Goal: Task Accomplishment & Management: Complete application form

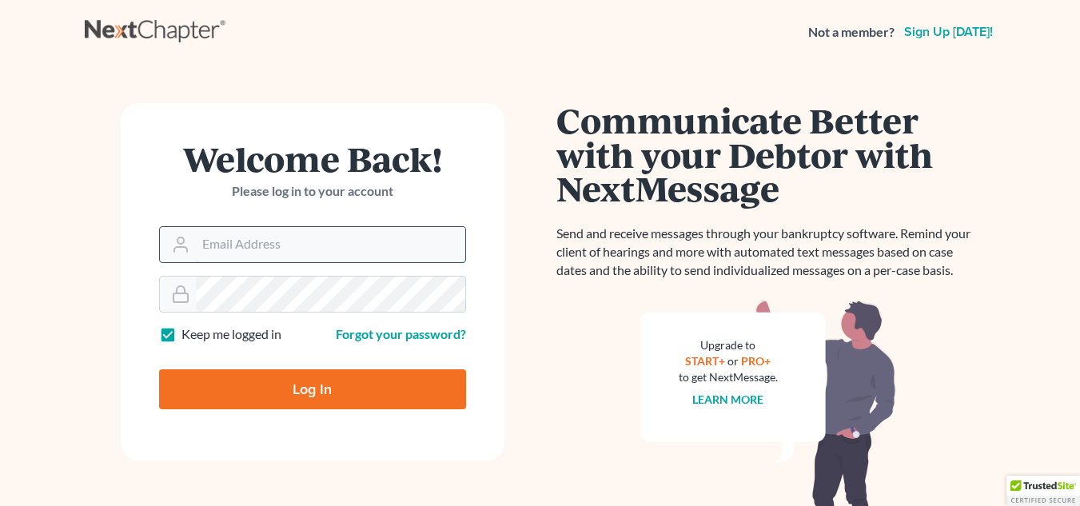
click at [332, 246] on input "Email Address" at bounding box center [331, 244] width 270 height 35
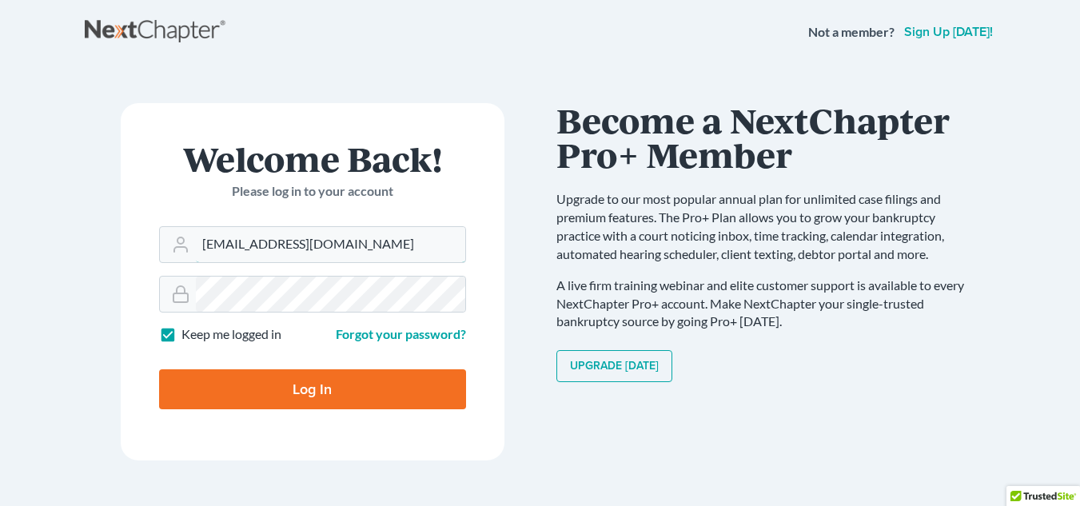
type input "dsideris@rlkglaw.com"
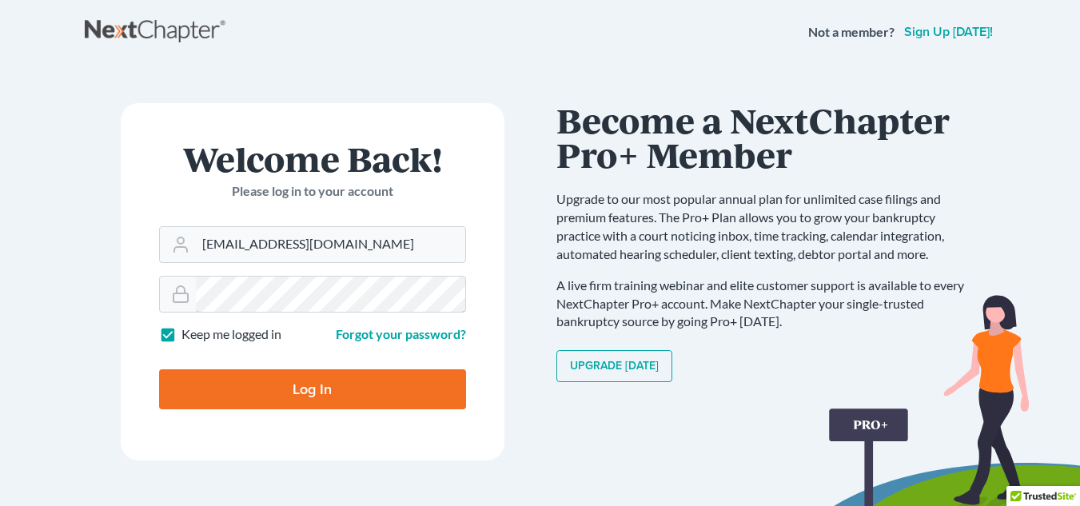
click at [159, 369] on input "Log In" at bounding box center [312, 389] width 307 height 40
type input "Thinking..."
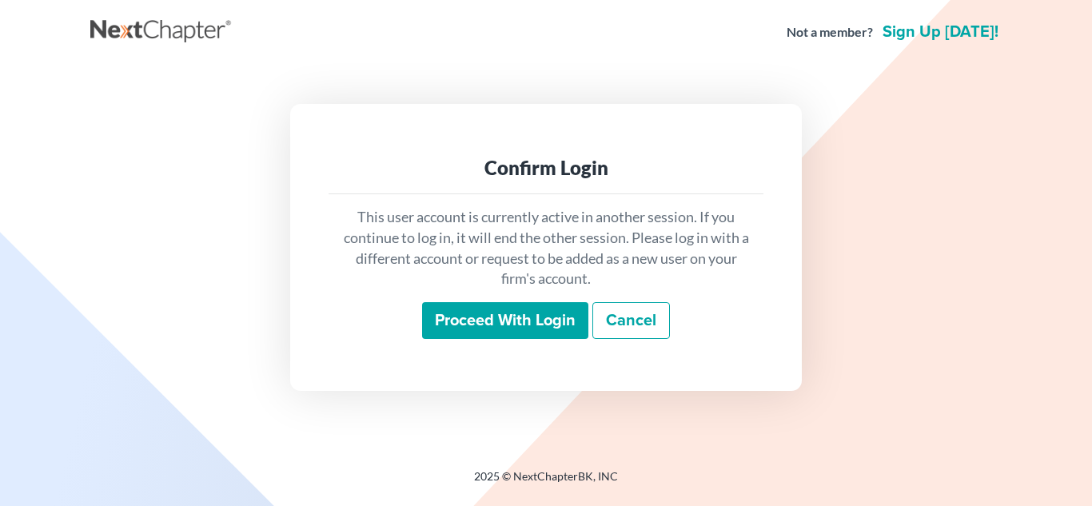
click at [488, 320] on input "Proceed with login" at bounding box center [505, 320] width 166 height 37
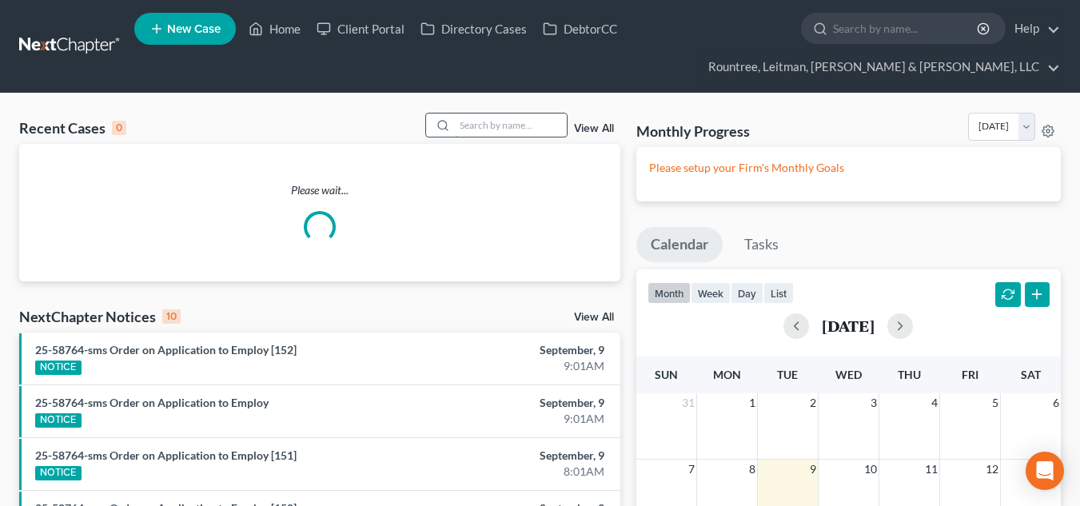
click at [501, 123] on input "search" at bounding box center [511, 125] width 112 height 23
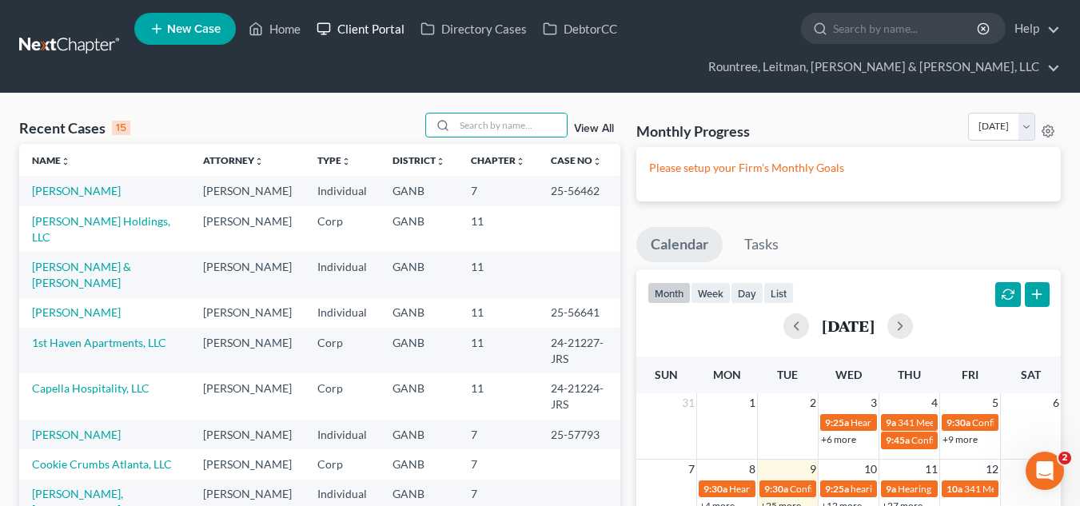
click at [371, 27] on link "Client Portal" at bounding box center [361, 28] width 104 height 29
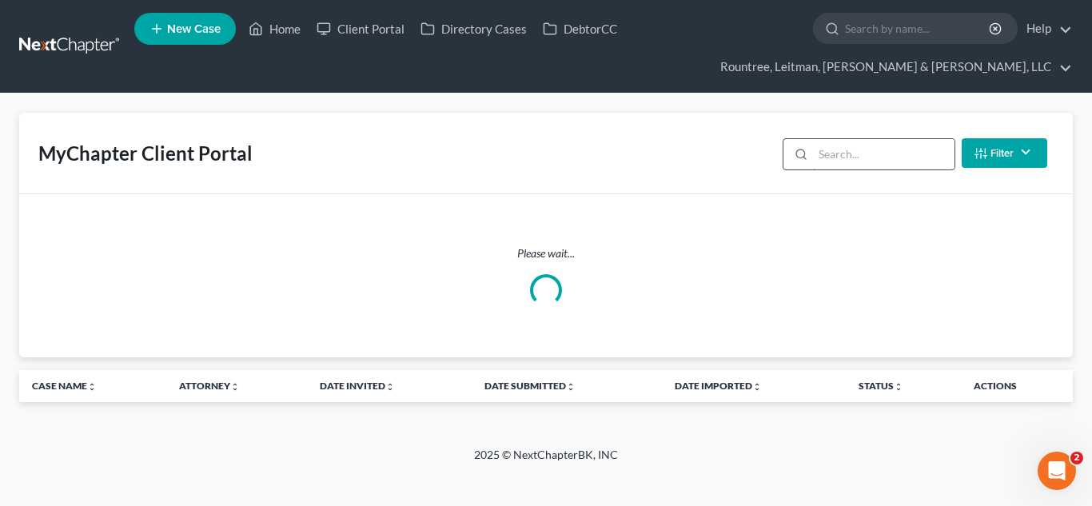
click at [843, 142] on input "search" at bounding box center [884, 154] width 142 height 30
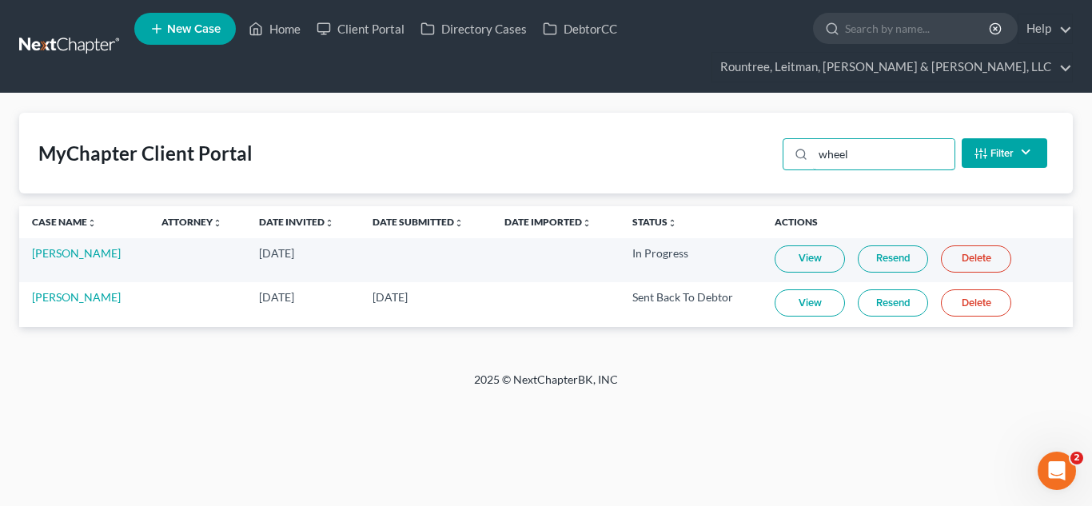
type input "wheel"
click at [797, 312] on link "View" at bounding box center [810, 303] width 70 height 27
click at [103, 295] on link "Brandon Wheeless" at bounding box center [76, 297] width 89 height 14
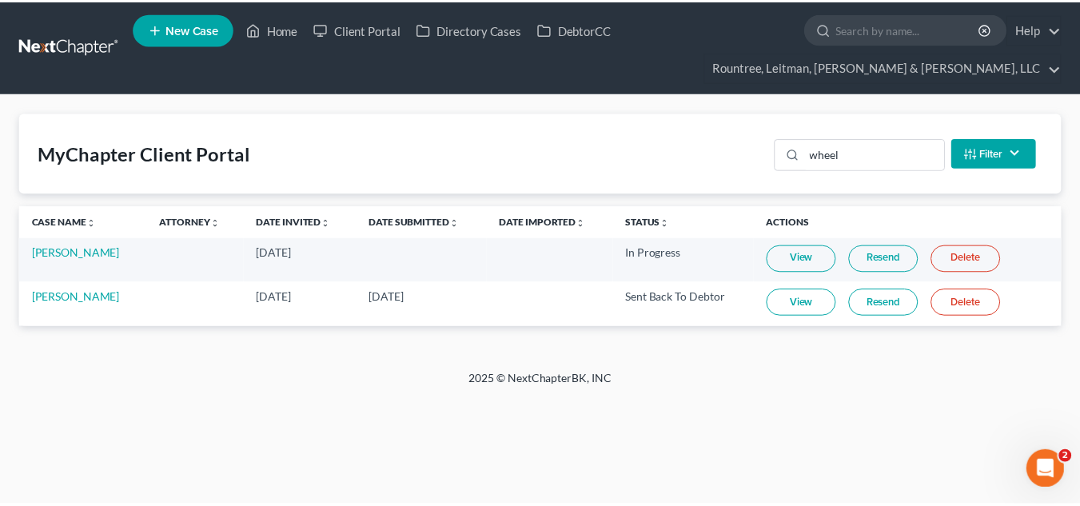
scroll to position [188, 0]
click span "Client Profile"
click span "Filing Information"
select select "1"
select select "0"
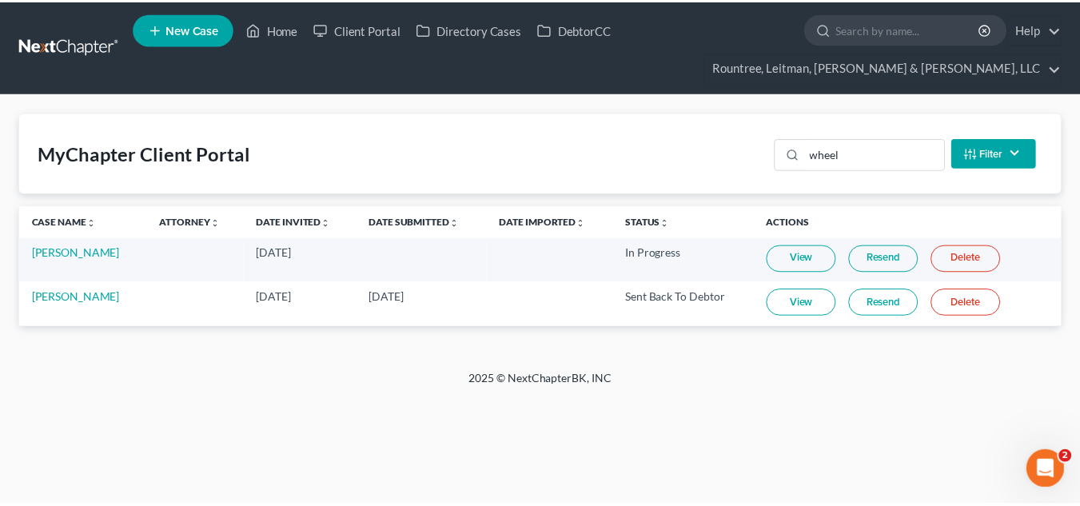
select select "0"
select select "19"
select select "10"
click select "Select Will Geer - GANB Will Geer - GAMB Will Geer - GASB William Rountree - GA…"
select select "0"
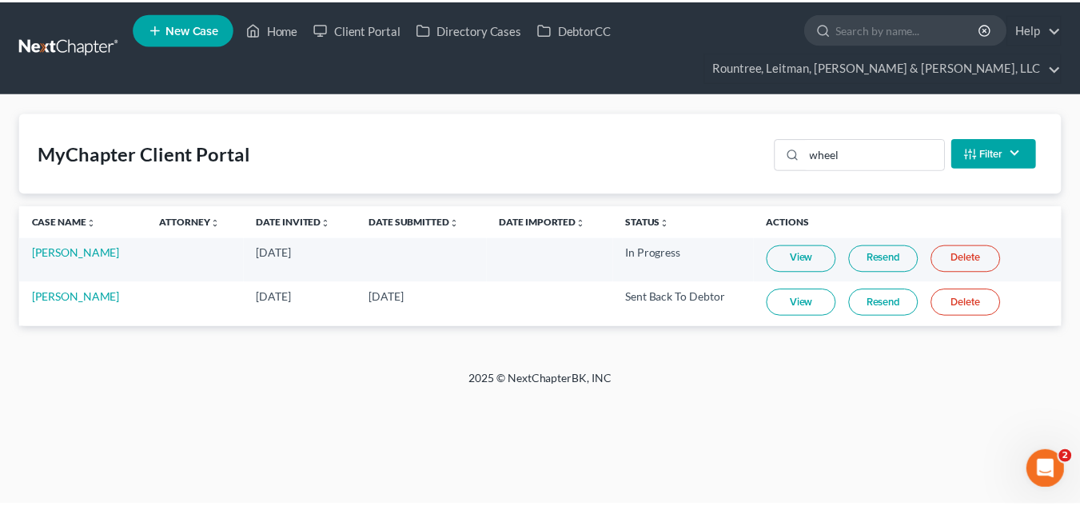
click select "Select Will Geer - GANB Will Geer - GAMB Will Geer - GASB William Rountree - GA…"
click select "Select Business Consumer Other"
select select "0"
click select "Select Business Consumer Other"
click select "Select Clearing Bank Commodity Broker Health Care Business Other Railroad Singl…"
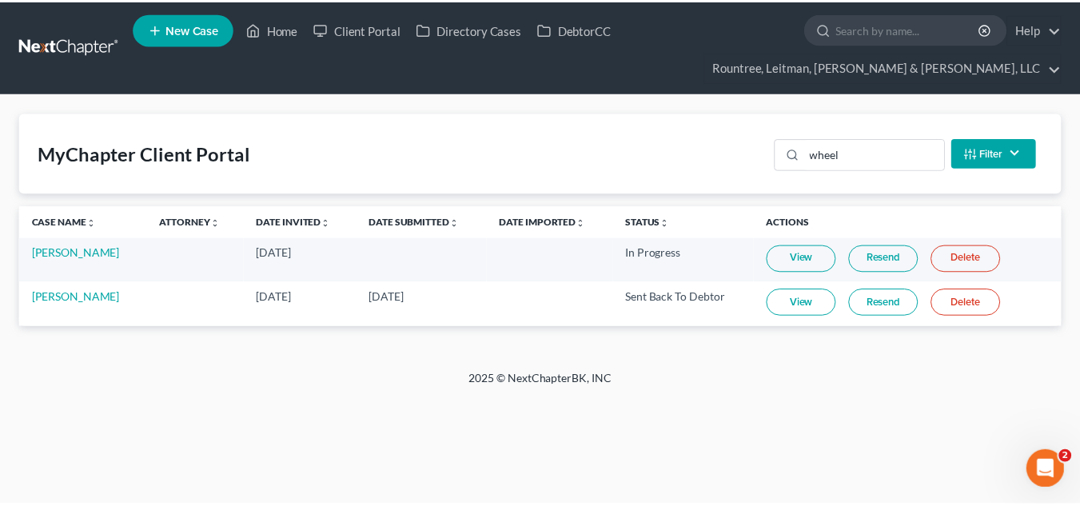
select select "3"
click select "Select Clearing Bank Commodity Broker Health Care Business Other Railroad Singl…"
click span "Credit Counseling Course"
click link "Debtor Profile"
select select "0"
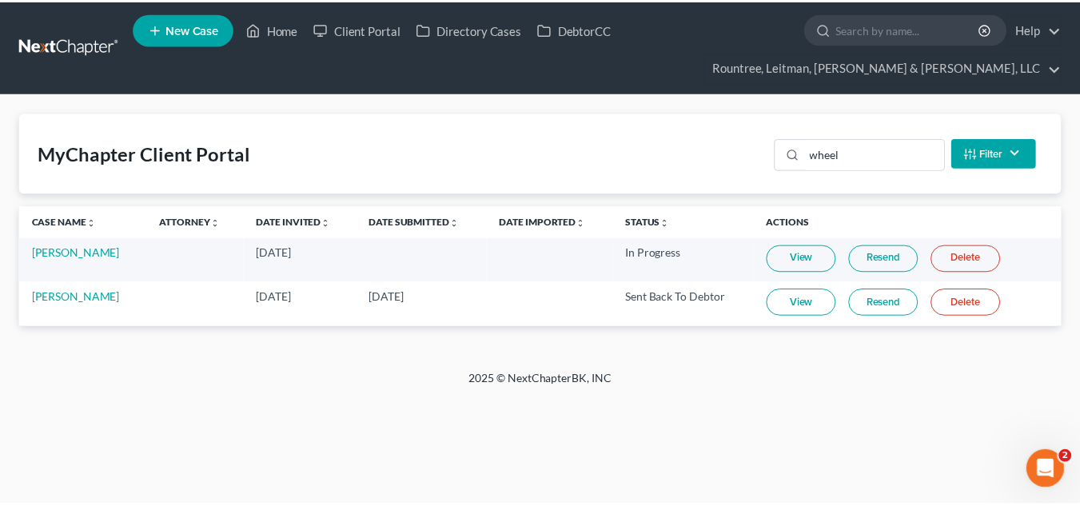
select select "0"
click select "Select Single Married Separated Divorced Widowed"
select select "3"
click select "Select Single Married Separated Divorced Widowed"
click select "Select 1 2 3 4 5 6 7 8 9 10 11 12 13 14 15 16 17 18 19 20"
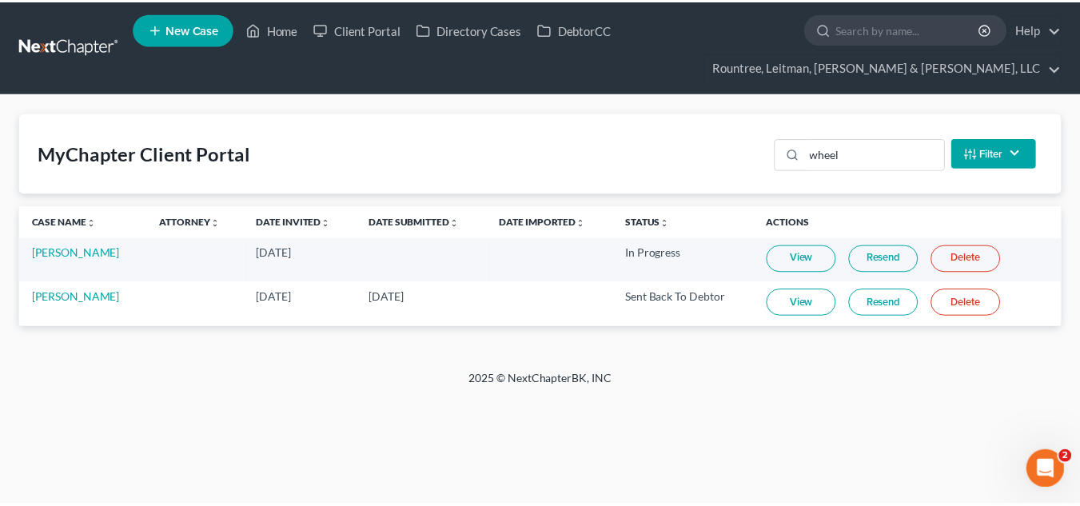
click select "Select 1 2 3 4 5 6 7 8 9 10 11 12 13 14 15 16 17 18 19 20"
select select "3"
click select "Select 1 2 3 4 5 6 7 8 9 10 11 12 13 14 15 16 17 18 19 20"
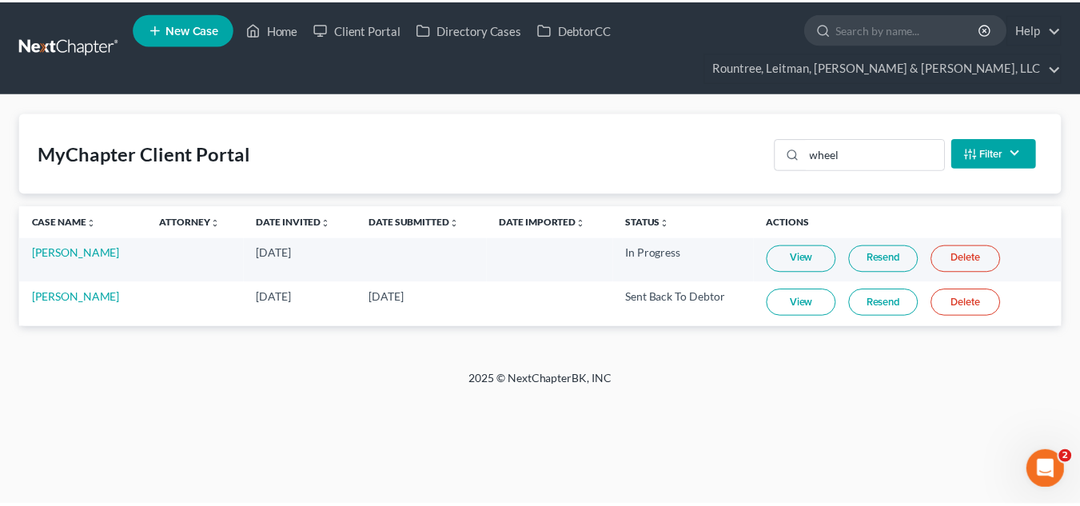
click select "Select 1 2 3 4 5 6 7 8 9 10 11 12 13 14 15 16 17 18 19 20"
click link "Debtor Addresses"
select select "0"
click input "text"
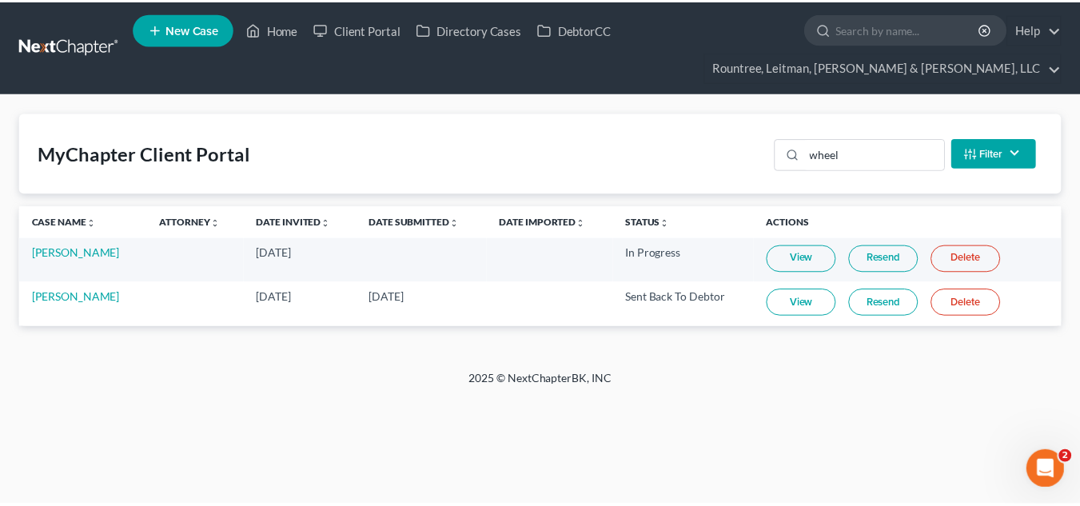
type input "4467 Hunters Way"
type input "30083"
click div "Cancel Save Address"
type input "Stone Mountain"
select select "10"
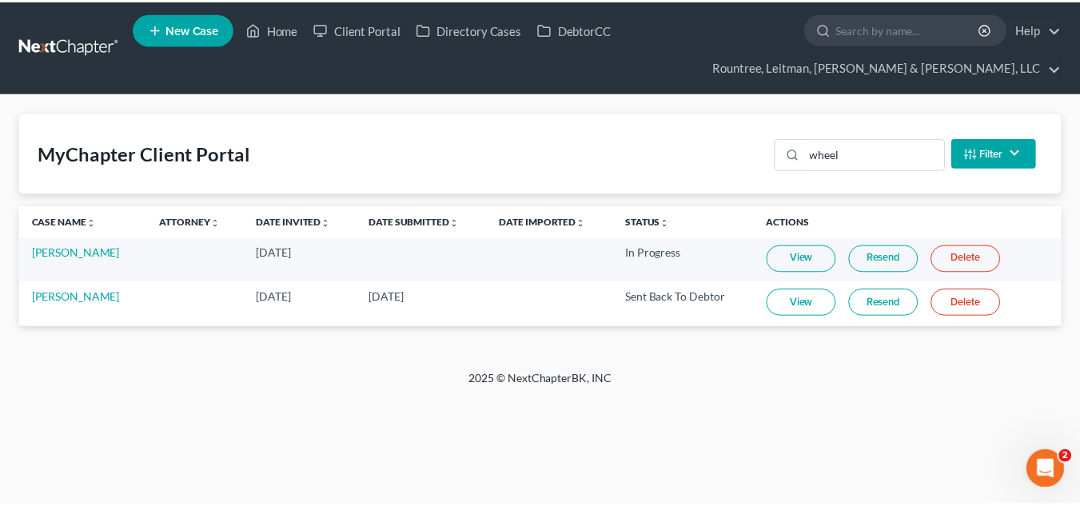
click select "County Appling County Atkinson County Bacon County Baker County Baldwin County …"
click div "Cancel Save Address"
click label "Rent"
click input "Rent"
radio input "true"
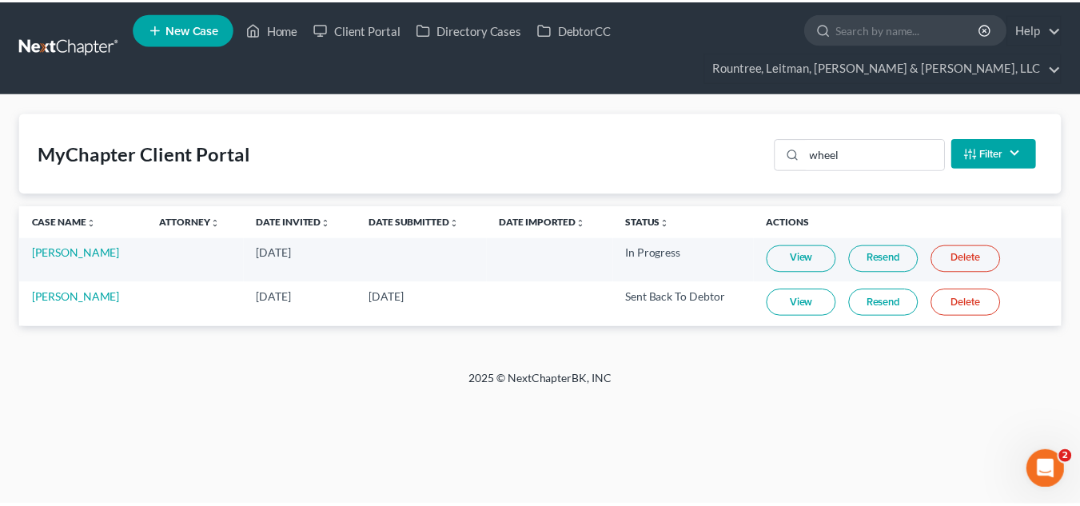
click select "County Appling County Atkinson County Bacon County Baker County Baldwin County …"
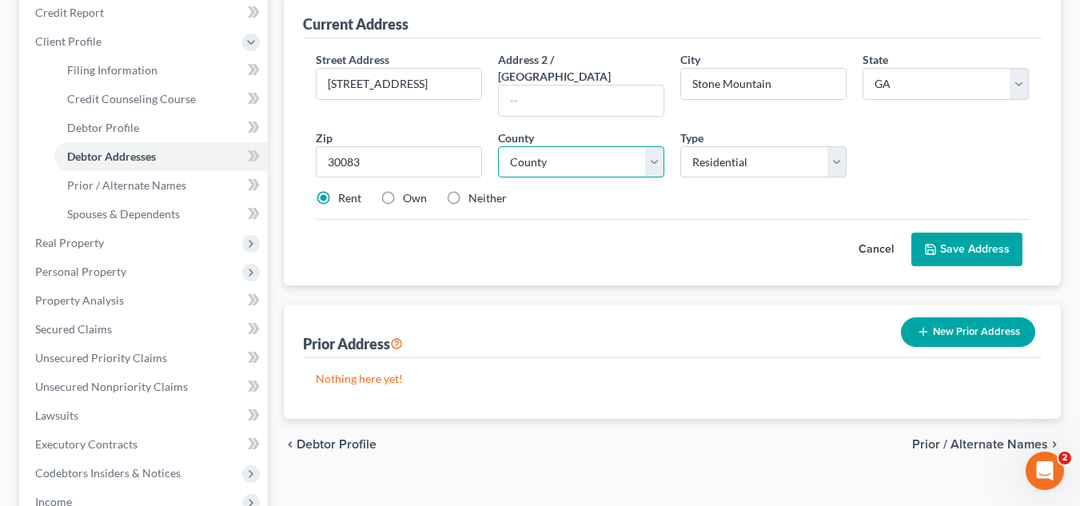
select select "42"
click at [498, 146] on select "County Appling County Atkinson County Bacon County Baker County Baldwin County …" at bounding box center [581, 162] width 166 height 32
click at [949, 233] on button "Save Address" at bounding box center [967, 250] width 111 height 34
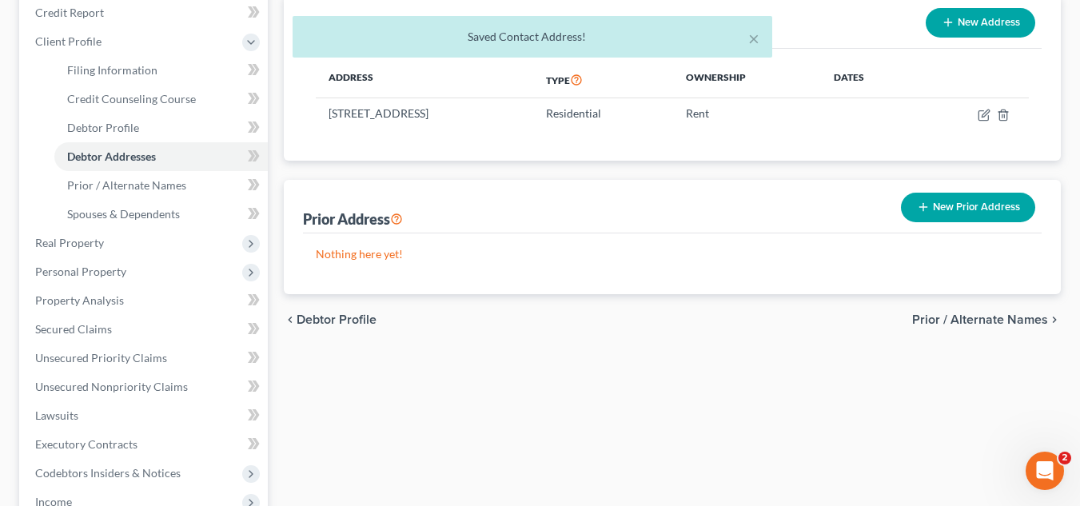
click at [926, 210] on icon "button" at bounding box center [923, 207] width 13 height 13
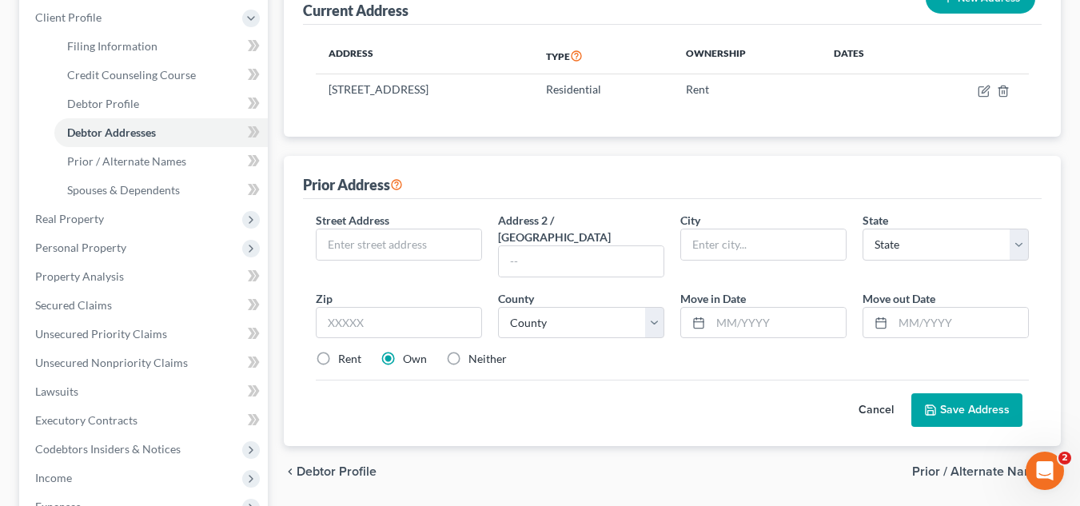
scroll to position [250, 0]
click at [386, 240] on input "text" at bounding box center [399, 244] width 165 height 30
type input "6500 Aria Blvd"
click at [721, 241] on input "text" at bounding box center [763, 244] width 165 height 30
type input "Sandy Springs"
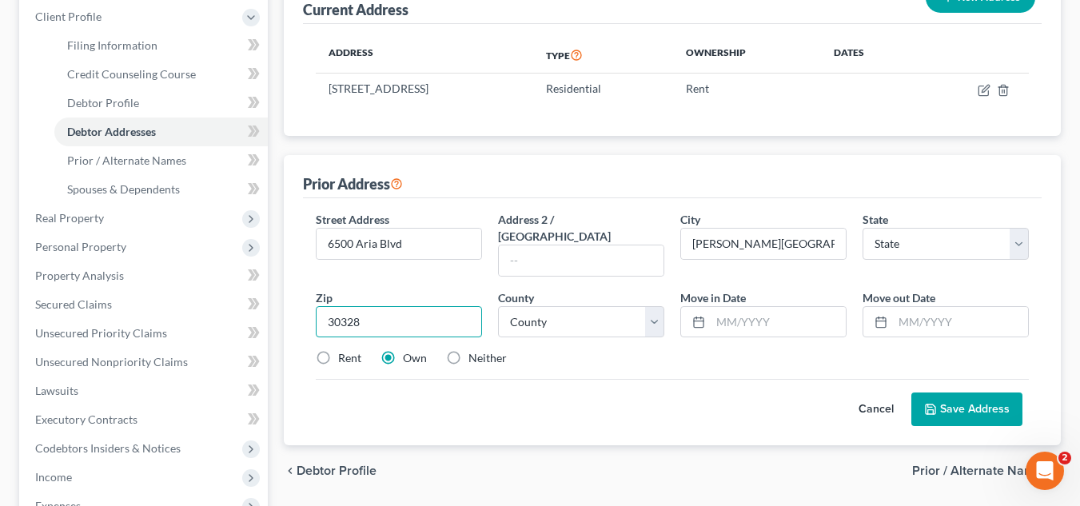
type input "30328"
click at [572, 388] on div "Cancel Save Address" at bounding box center [672, 402] width 713 height 47
type input "Atlanta"
select select "10"
click at [929, 307] on input "text" at bounding box center [960, 322] width 135 height 30
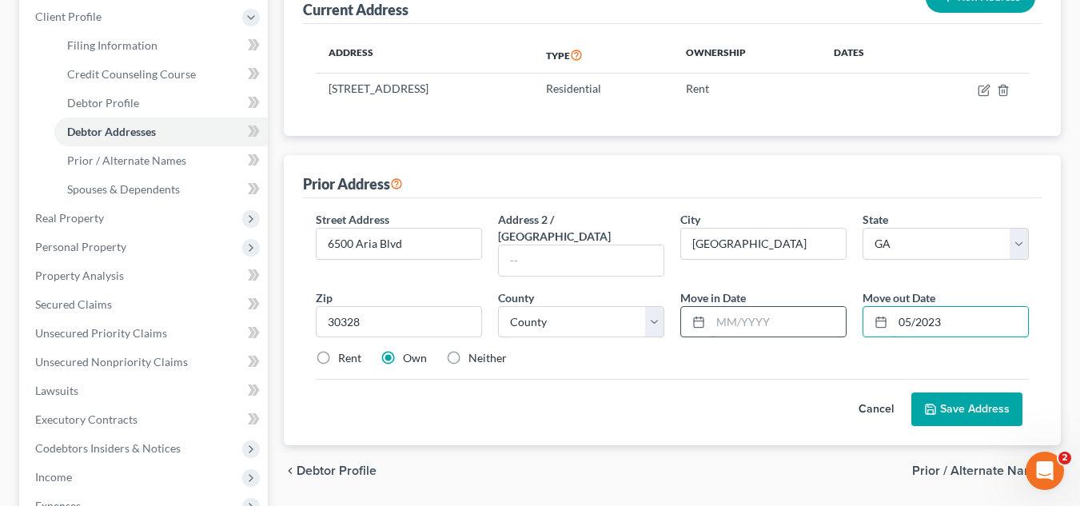
type input "05/2023"
drag, startPoint x: 724, startPoint y: 304, endPoint x: 705, endPoint y: 344, distance: 44.4
click at [705, 350] on div "Rent Own Neither" at bounding box center [672, 358] width 729 height 16
click at [721, 310] on input "text" at bounding box center [778, 322] width 135 height 30
type input "01/2019"
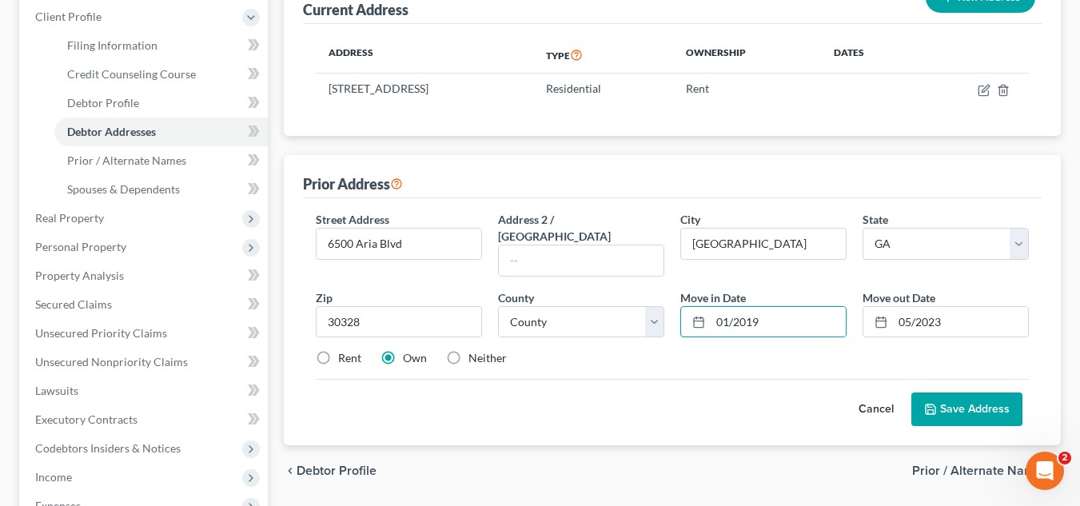
click at [338, 350] on label "Rent" at bounding box center [349, 358] width 23 height 16
click at [345, 350] on input "Rent" at bounding box center [350, 355] width 10 height 10
radio input "true"
click at [969, 393] on button "Save Address" at bounding box center [967, 410] width 111 height 34
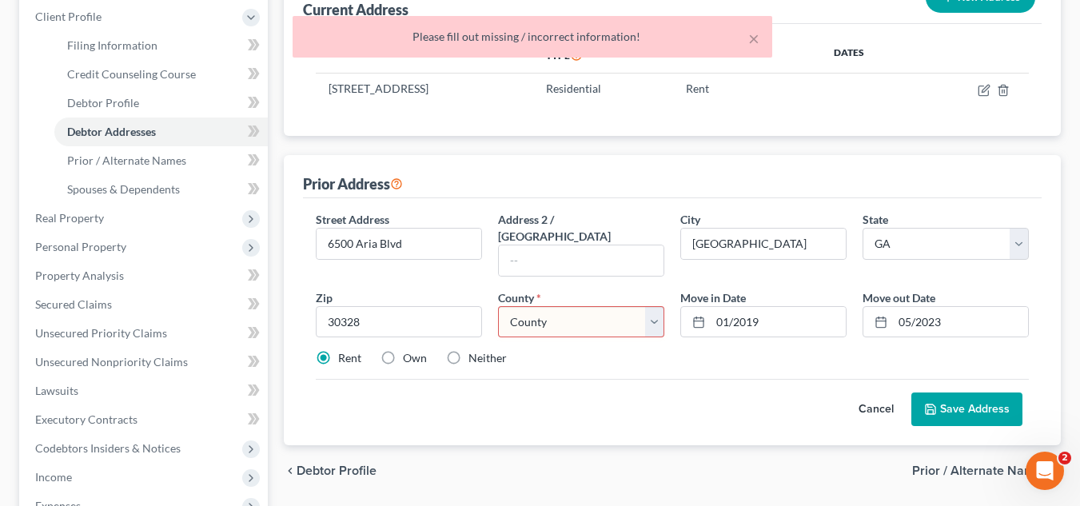
click at [613, 306] on select "County Appling County Atkinson County Bacon County Baker County Baldwin County …" at bounding box center [581, 322] width 166 height 32
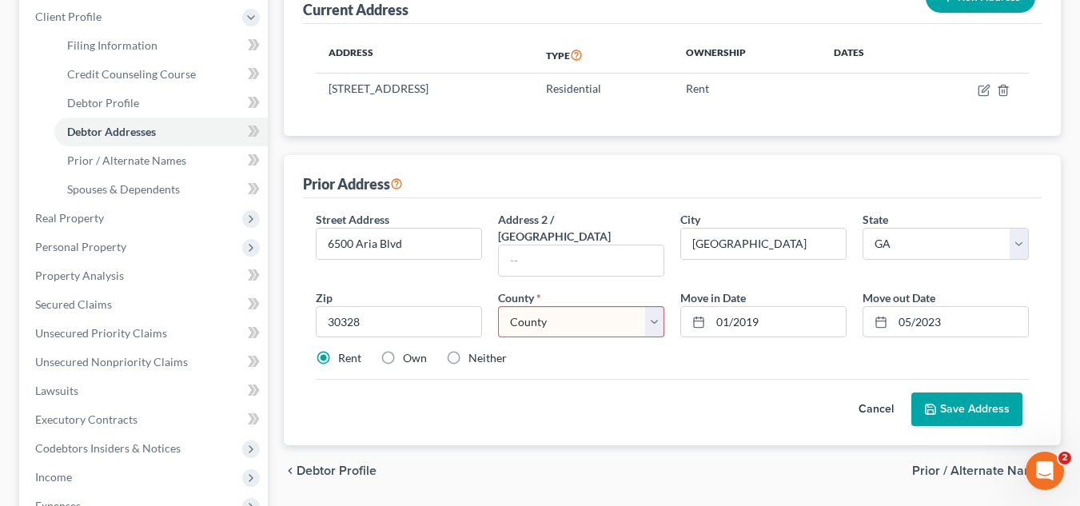
click at [568, 306] on select "County Appling County Atkinson County Bacon County Baker County Baldwin County …" at bounding box center [581, 322] width 166 height 32
select select "59"
click at [498, 306] on select "County Appling County Atkinson County Bacon County Baker County Baldwin County …" at bounding box center [581, 322] width 166 height 32
click at [946, 393] on button "Save Address" at bounding box center [967, 410] width 111 height 34
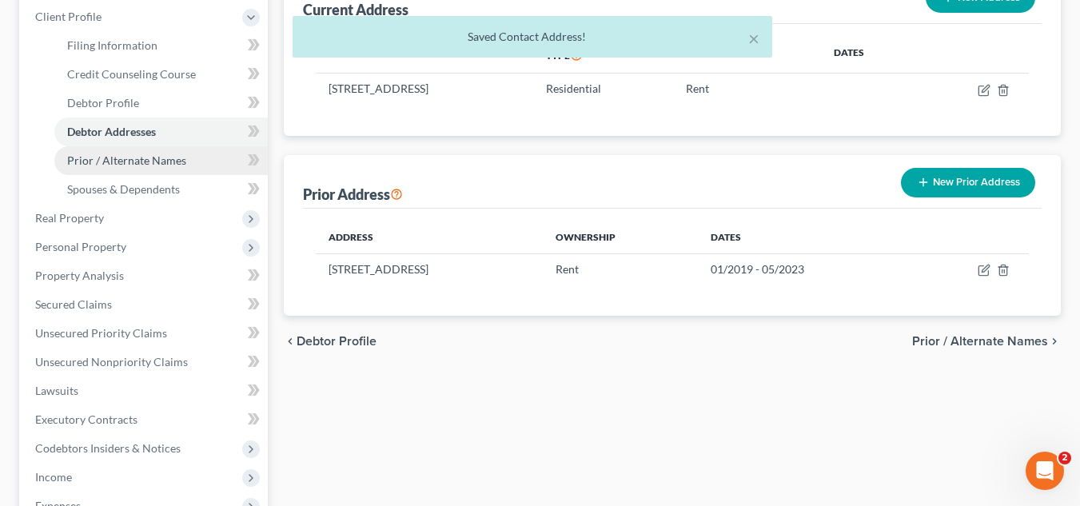
click at [175, 172] on link "Prior / Alternate Names" at bounding box center [161, 160] width 214 height 29
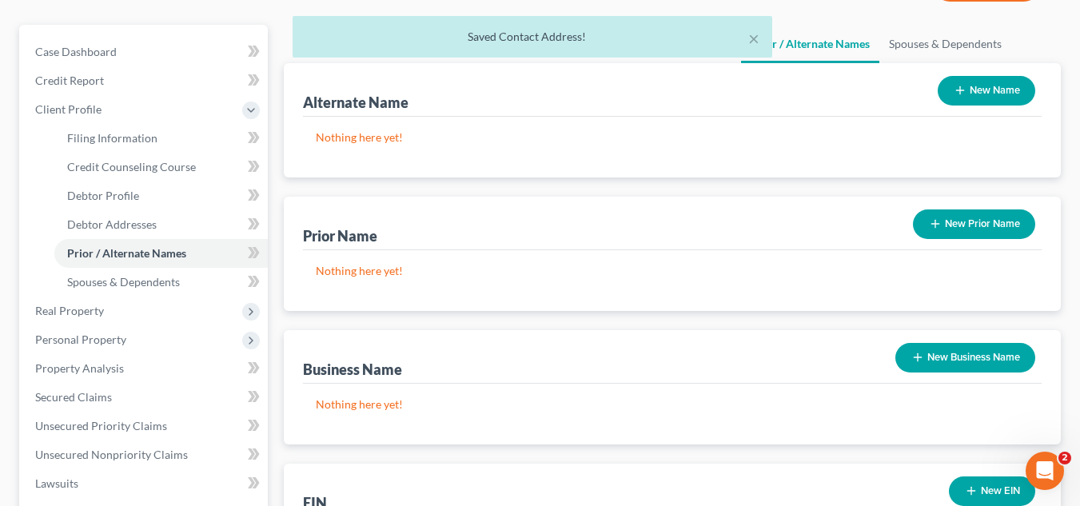
scroll to position [158, 0]
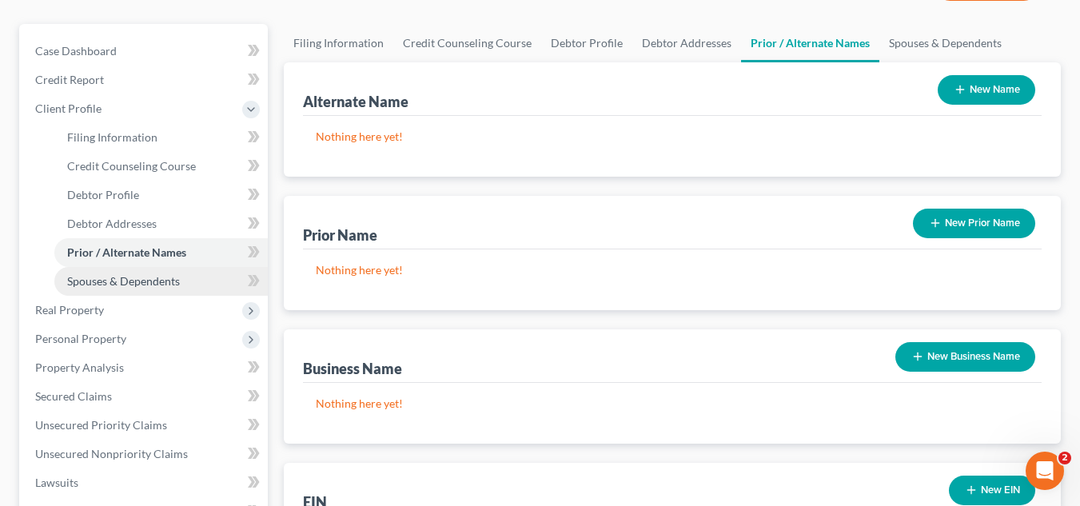
click at [181, 289] on link "Spouses & Dependents" at bounding box center [161, 281] width 214 height 29
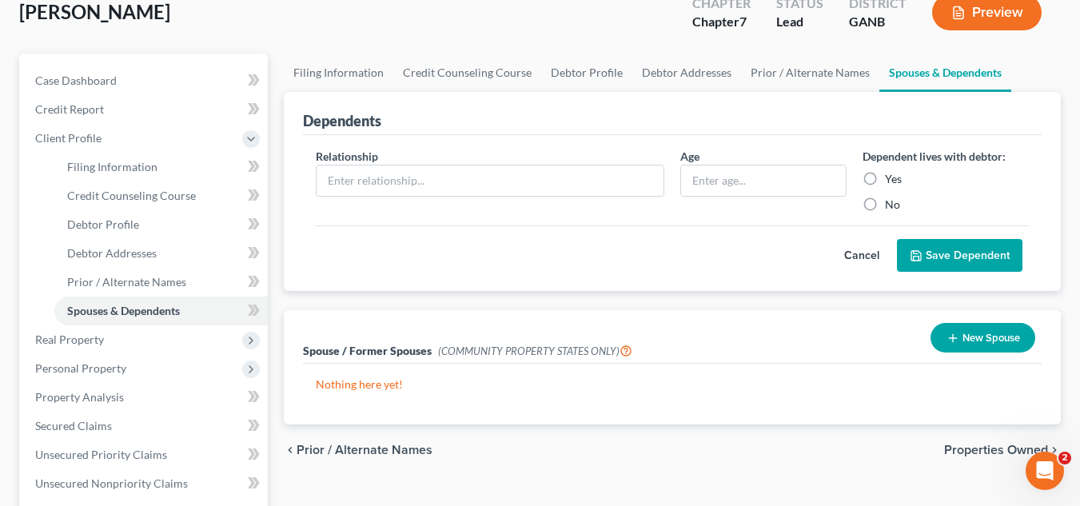
scroll to position [128, 0]
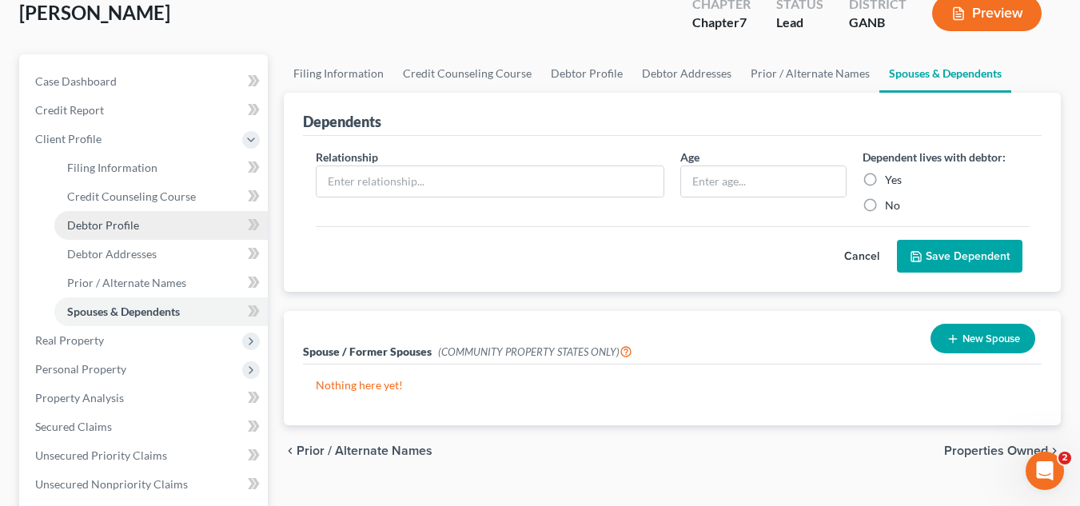
click at [120, 226] on span "Debtor Profile" at bounding box center [103, 225] width 72 height 14
select select "3"
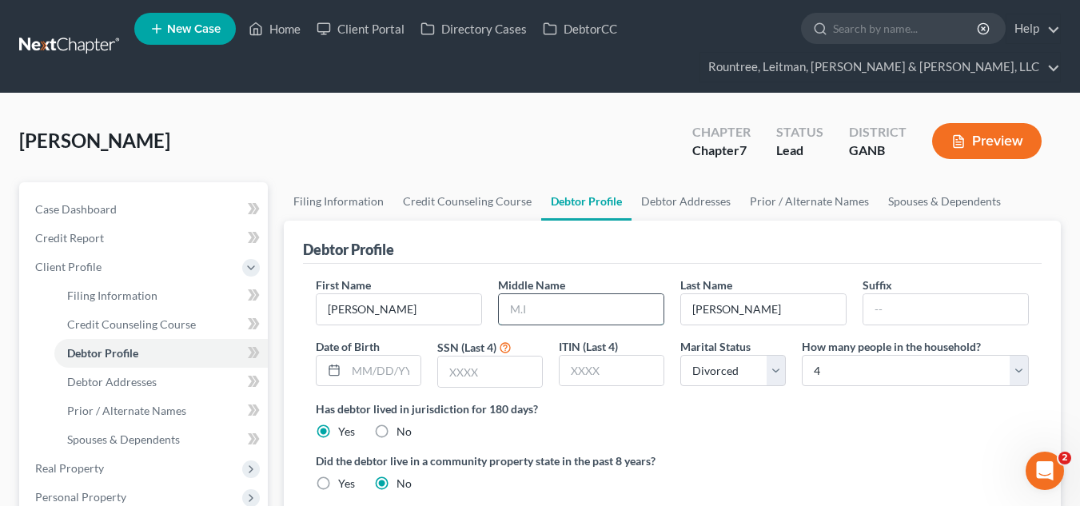
click at [568, 303] on input "text" at bounding box center [581, 309] width 165 height 30
paste input "David-Anthony"
type input "David-Anthony"
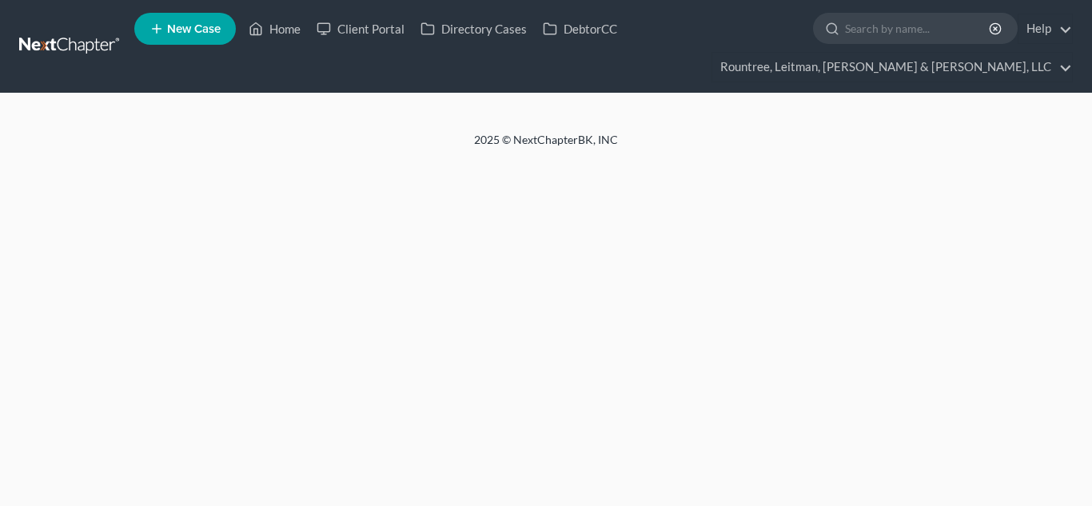
select select "3"
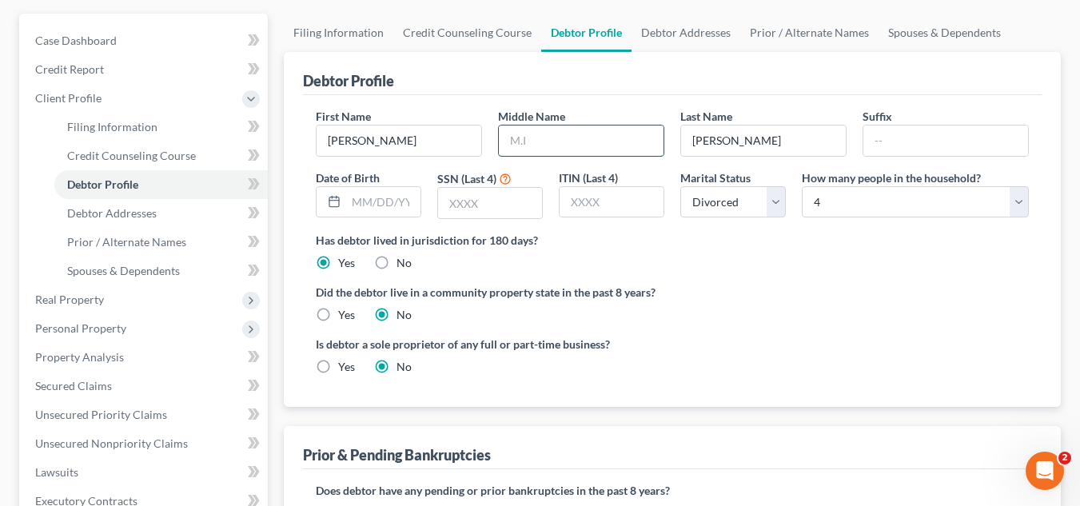
click at [553, 145] on input "text" at bounding box center [581, 141] width 165 height 30
paste input "David-Anthony"
type input "David-Anthony"
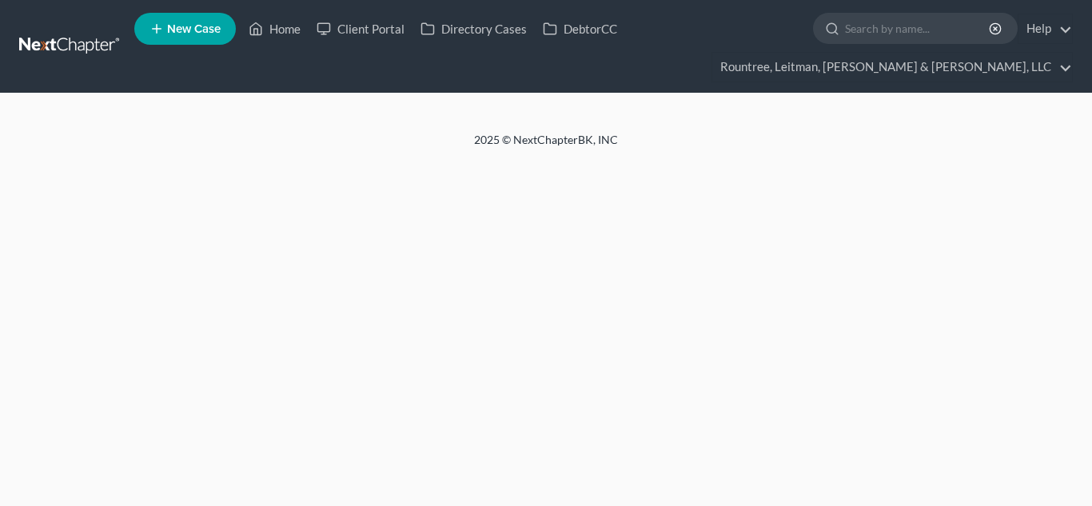
select select "3"
select select "0"
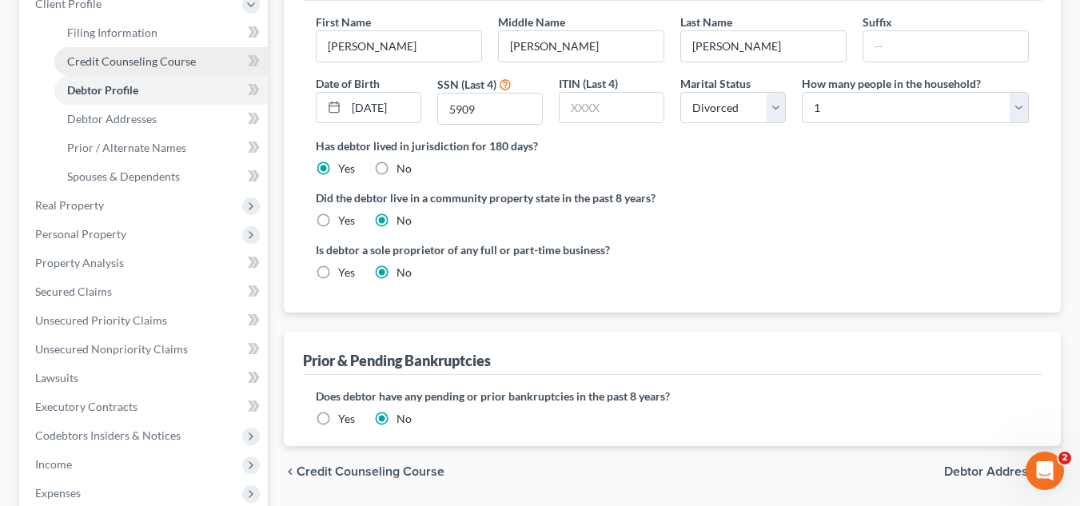
scroll to position [279, 0]
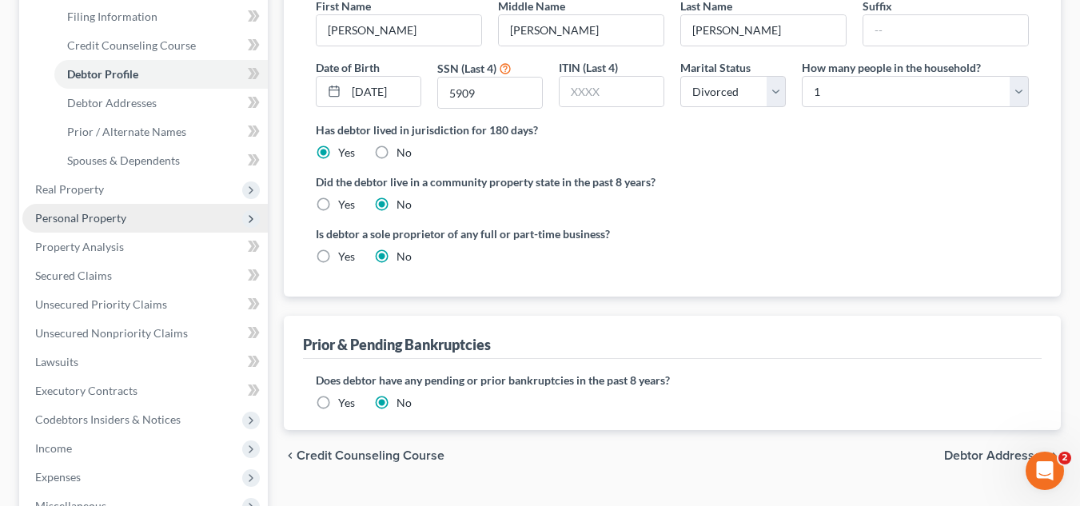
click at [102, 216] on span "Personal Property" at bounding box center [80, 218] width 91 height 14
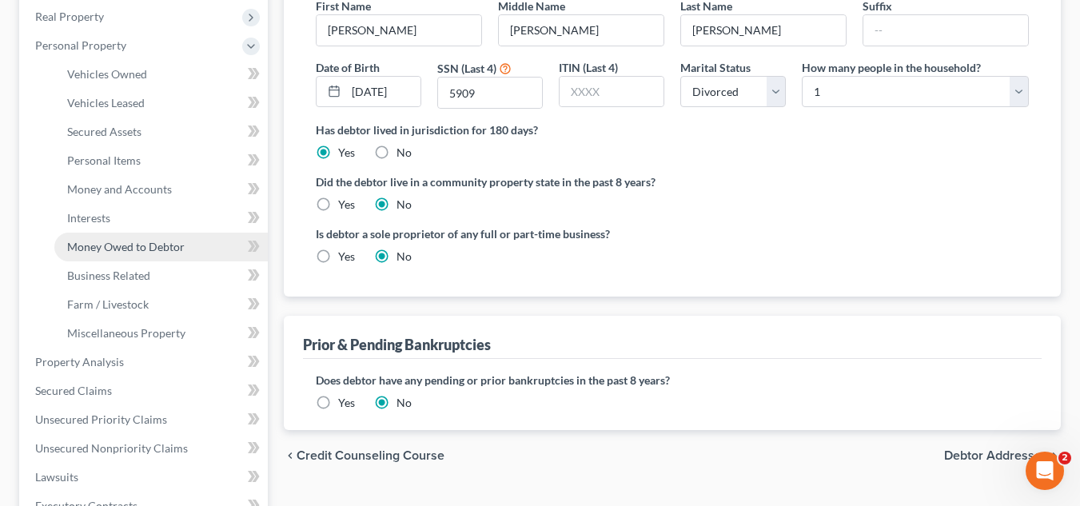
click at [117, 246] on span "Money Owed to Debtor" at bounding box center [126, 247] width 118 height 14
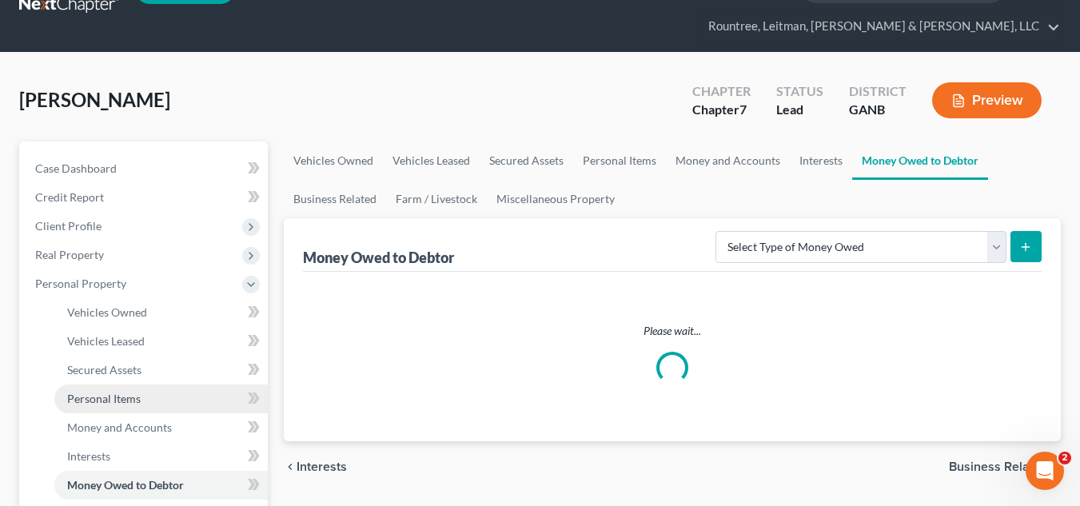
scroll to position [29, 0]
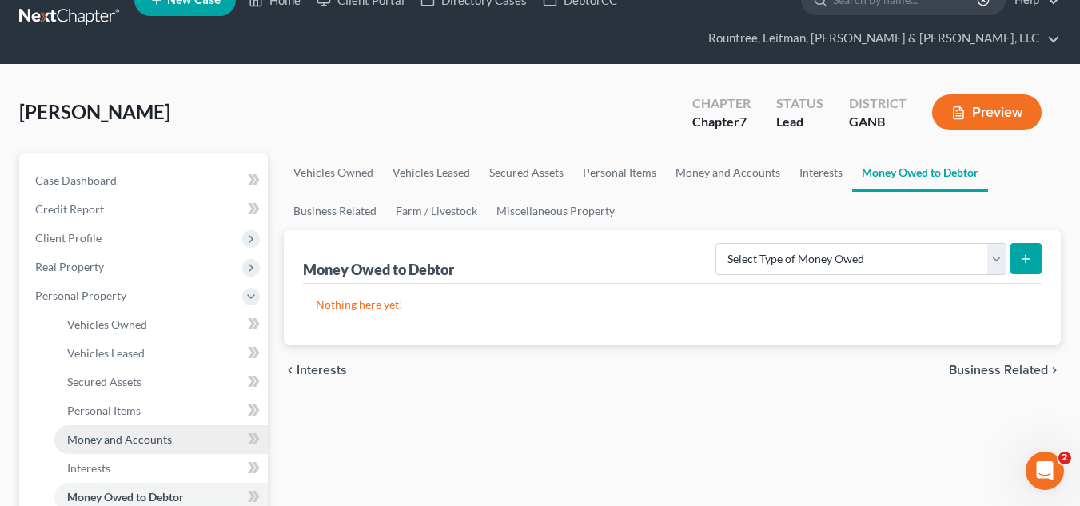
click at [169, 436] on span "Money and Accounts" at bounding box center [119, 440] width 105 height 14
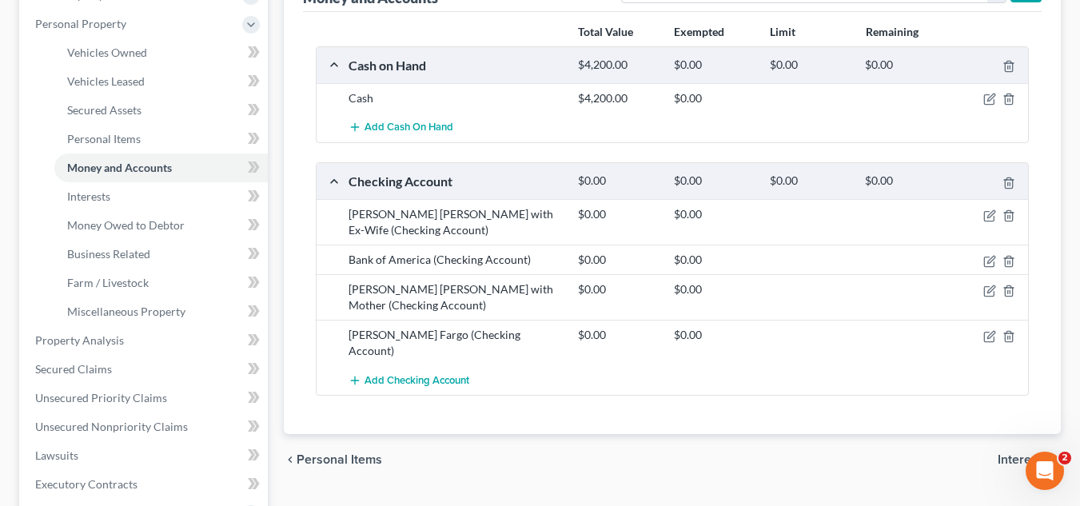
scroll to position [312, 0]
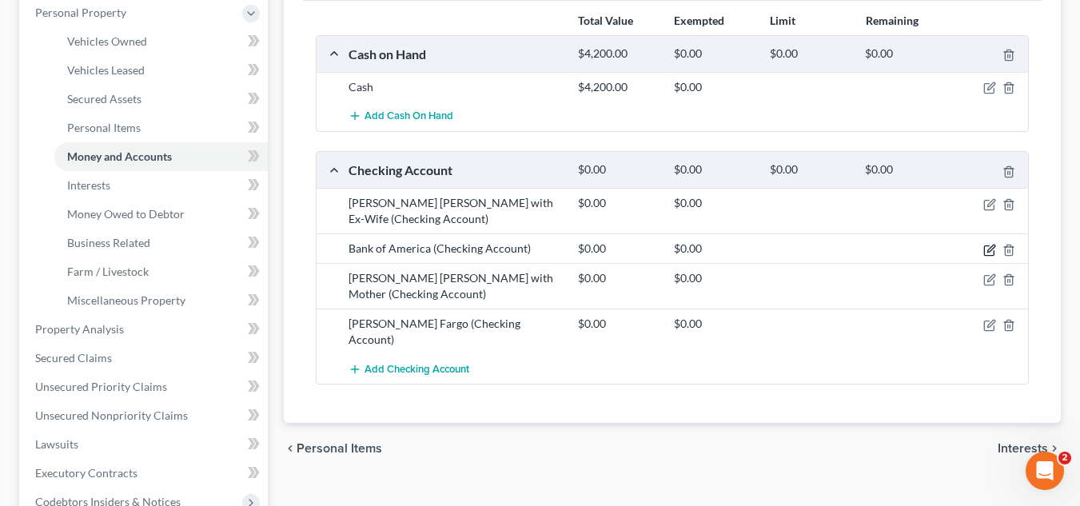
click at [987, 246] on icon "button" at bounding box center [989, 251] width 10 height 10
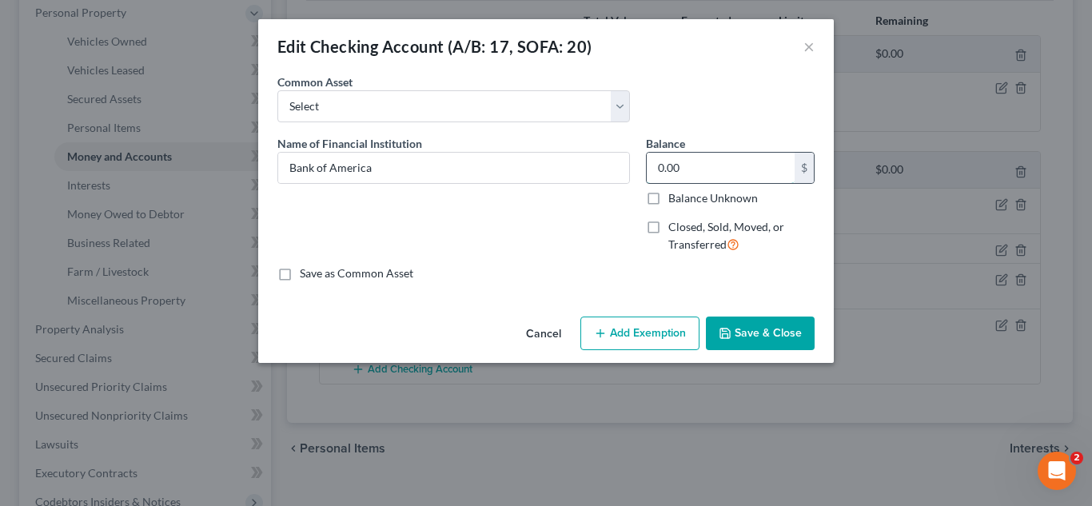
click at [727, 154] on input "0.00" at bounding box center [721, 168] width 148 height 30
type input "3,360.47"
click at [769, 337] on button "Save & Close" at bounding box center [760, 334] width 109 height 34
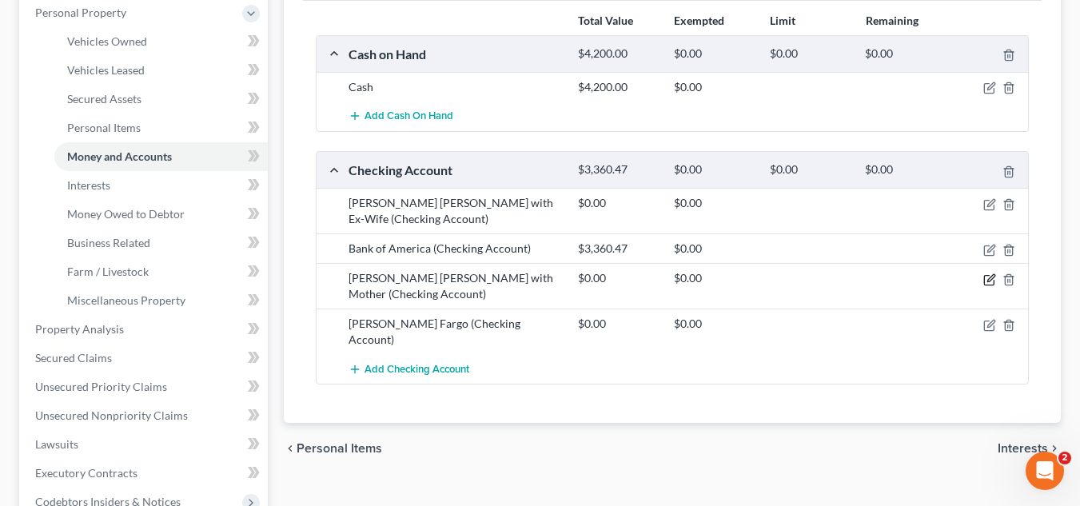
click at [992, 278] on icon "button" at bounding box center [990, 280] width 13 height 13
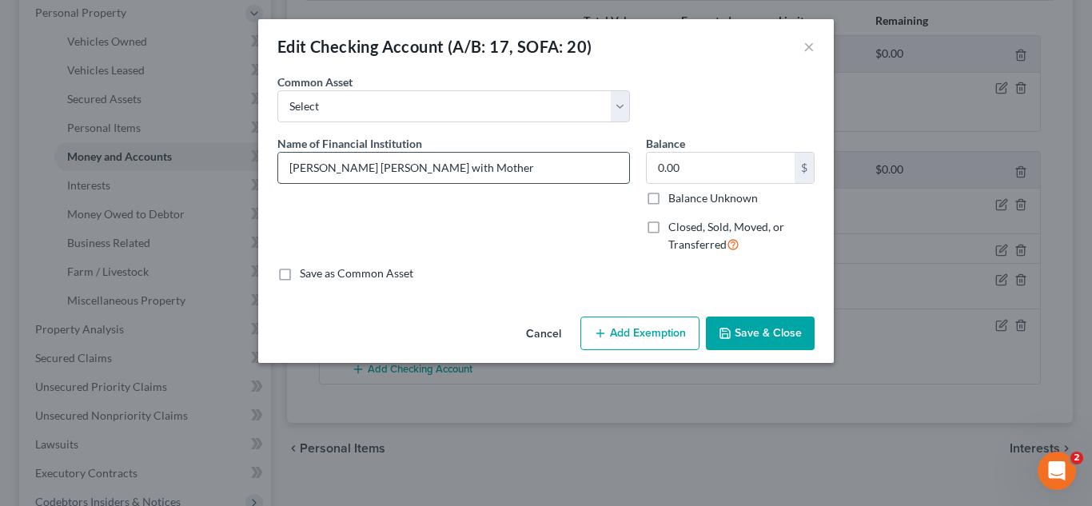
click at [296, 166] on input "wells Fargo Jt with Mother" at bounding box center [453, 168] width 351 height 30
type input "Wells Fargo Jt with Mother"
click at [790, 339] on button "Save & Close" at bounding box center [760, 334] width 109 height 34
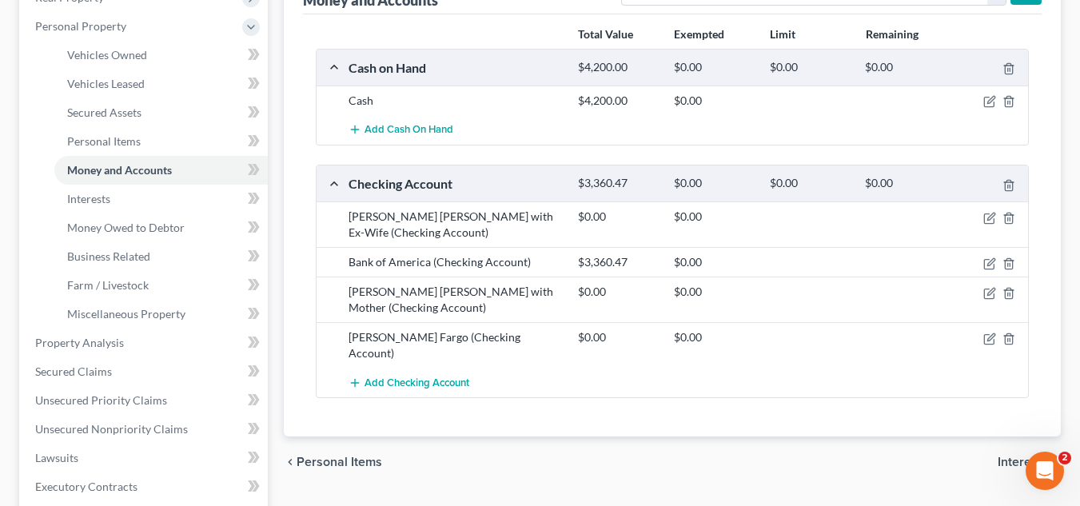
scroll to position [299, 0]
click at [988, 220] on icon "button" at bounding box center [990, 217] width 13 height 13
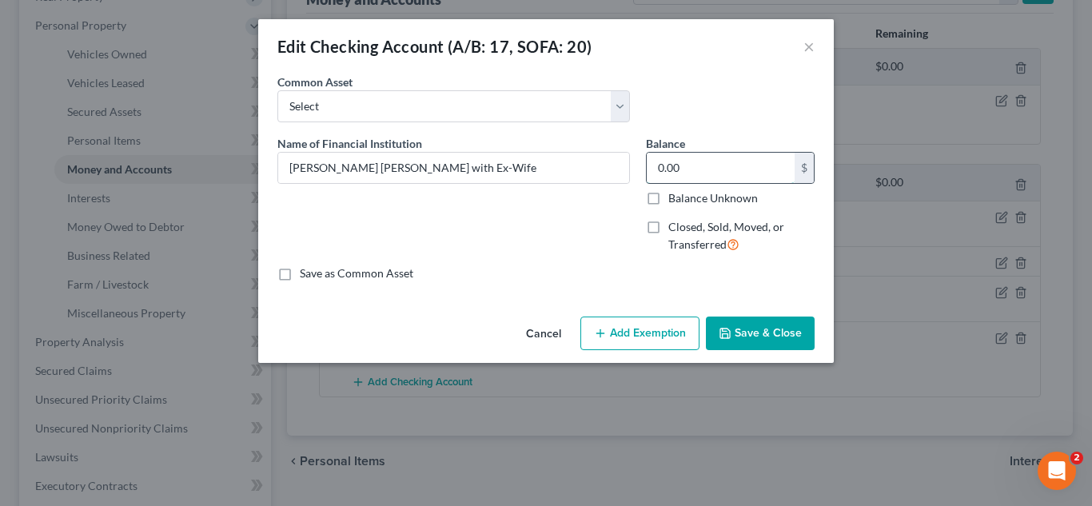
click at [735, 168] on input "0.00" at bounding box center [721, 168] width 148 height 30
type input "1.50"
click at [786, 331] on button "Save & Close" at bounding box center [760, 334] width 109 height 34
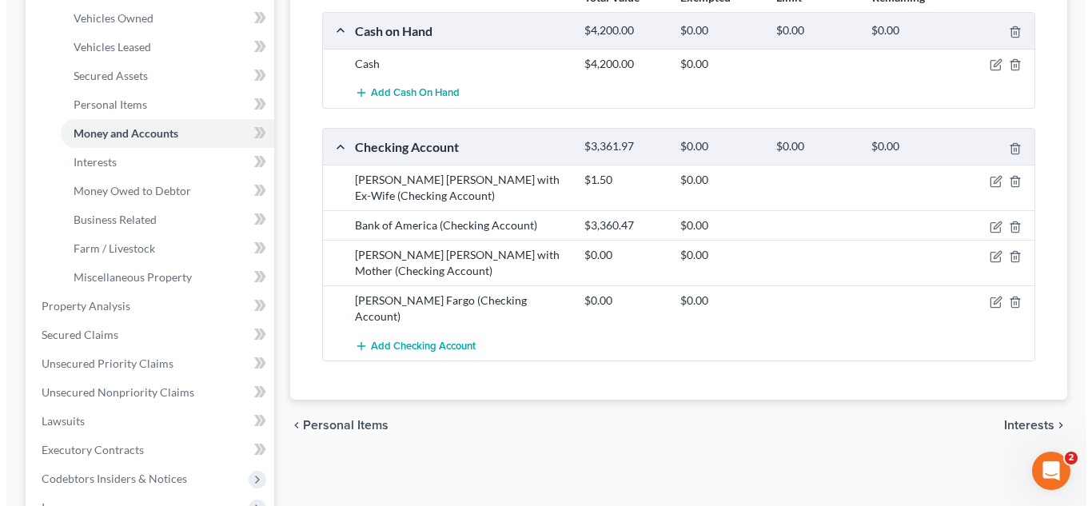
scroll to position [336, 0]
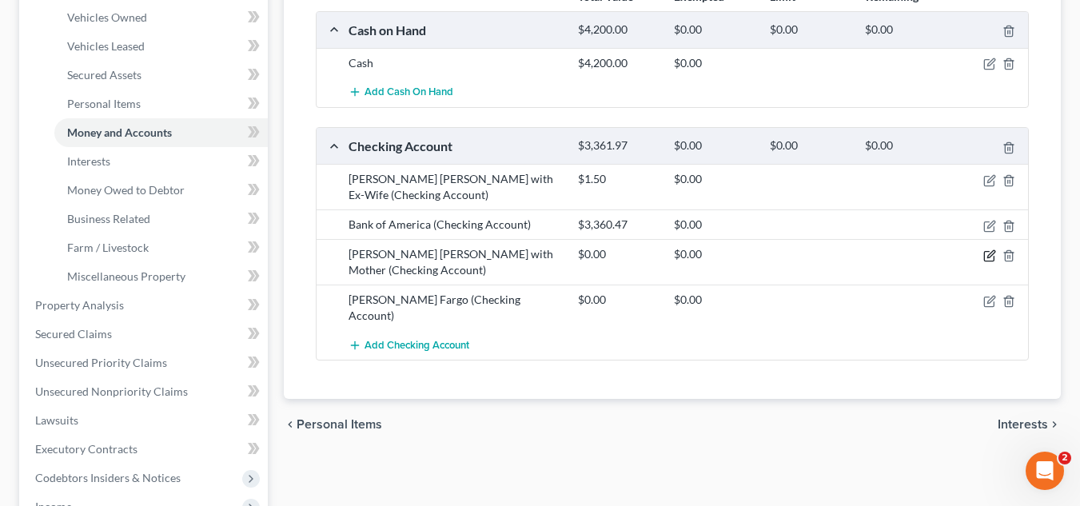
click at [985, 252] on icon "button" at bounding box center [989, 256] width 10 height 10
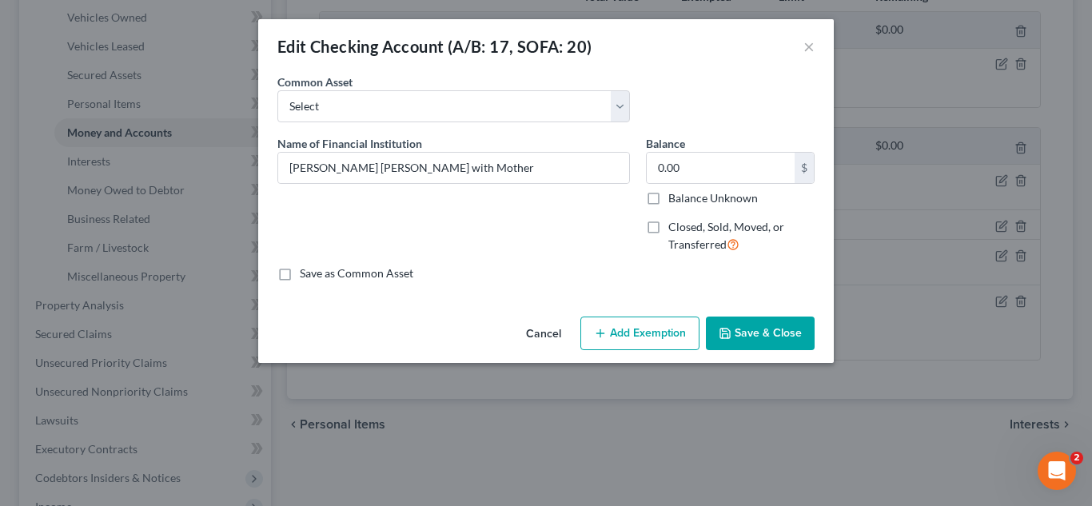
click at [669, 230] on label "Closed, Sold, Moved, or Transferred" at bounding box center [742, 236] width 146 height 34
click at [675, 230] on input "Closed, Sold, Moved, or Transferred" at bounding box center [680, 224] width 10 height 10
checkbox input "true"
select select "1"
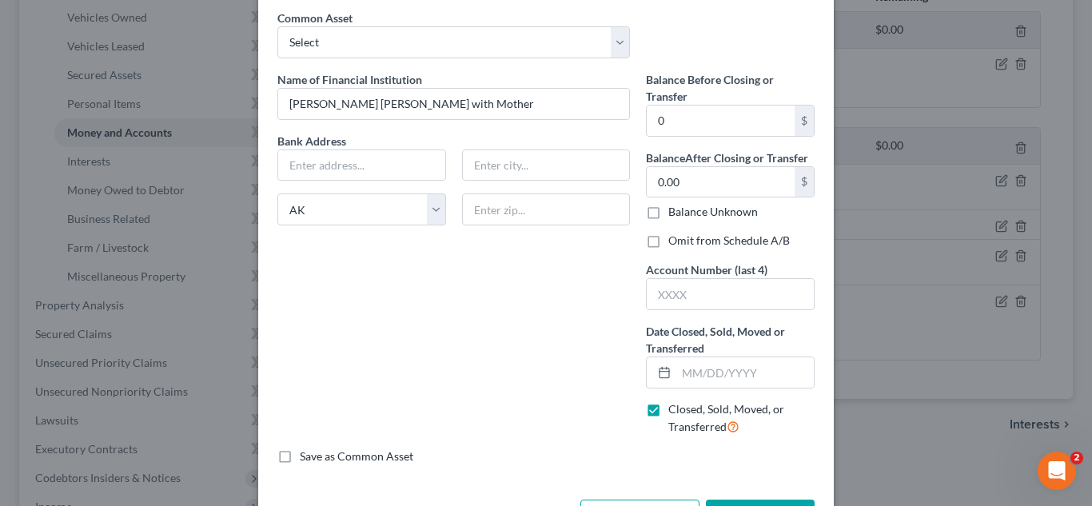
scroll to position [74, 0]
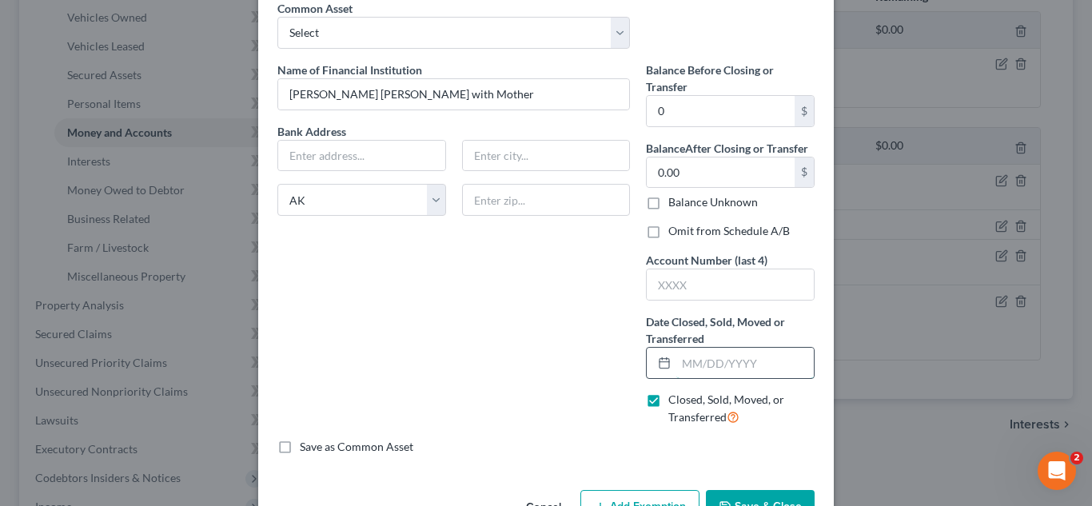
click at [693, 353] on input "text" at bounding box center [746, 363] width 138 height 30
type input "07/31/2025"
click at [604, 361] on div "Name of Financial Institution * Wells Fargo Jt with Mother Bank Address State A…" at bounding box center [454, 250] width 369 height 377
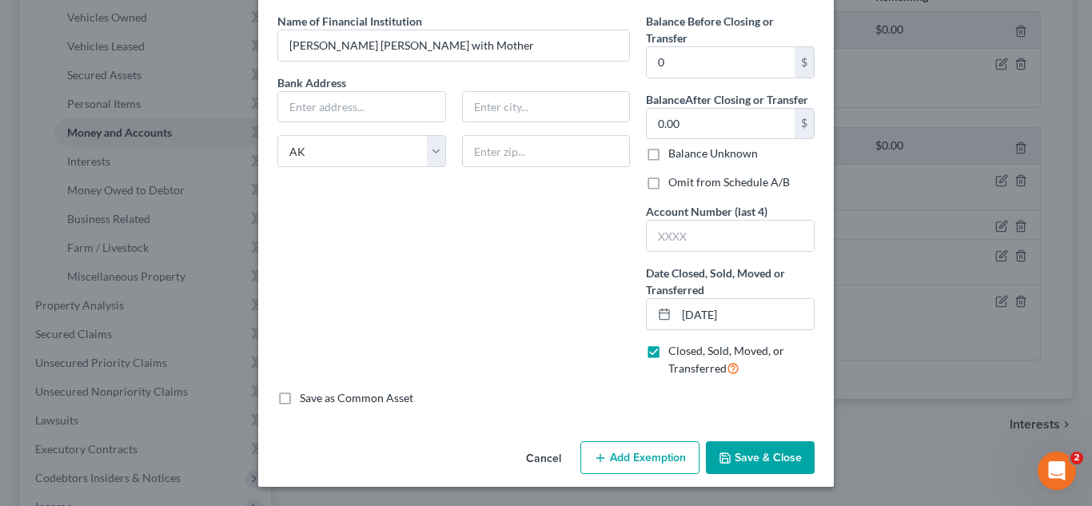
click at [741, 451] on button "Save & Close" at bounding box center [760, 458] width 109 height 34
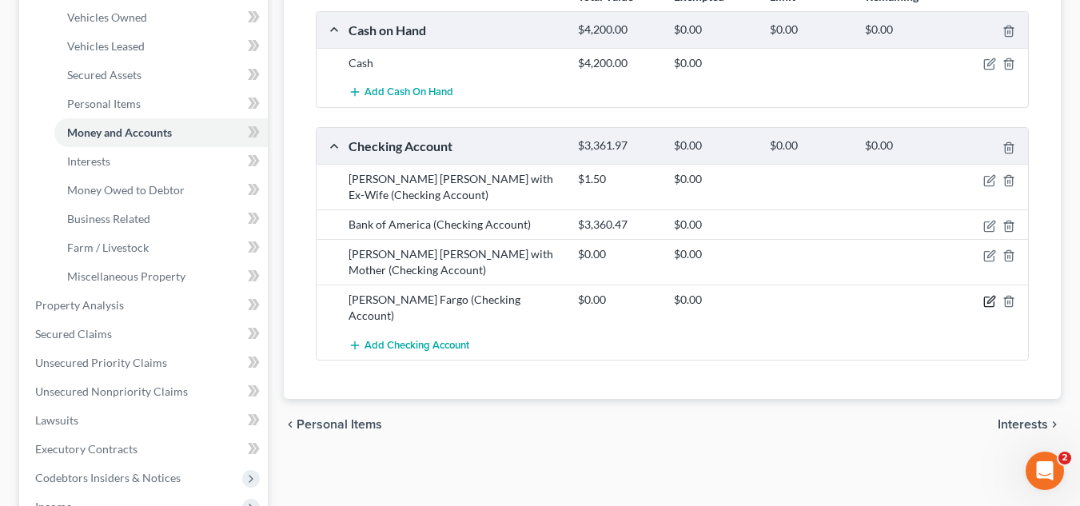
click at [985, 298] on icon "button" at bounding box center [990, 301] width 13 height 13
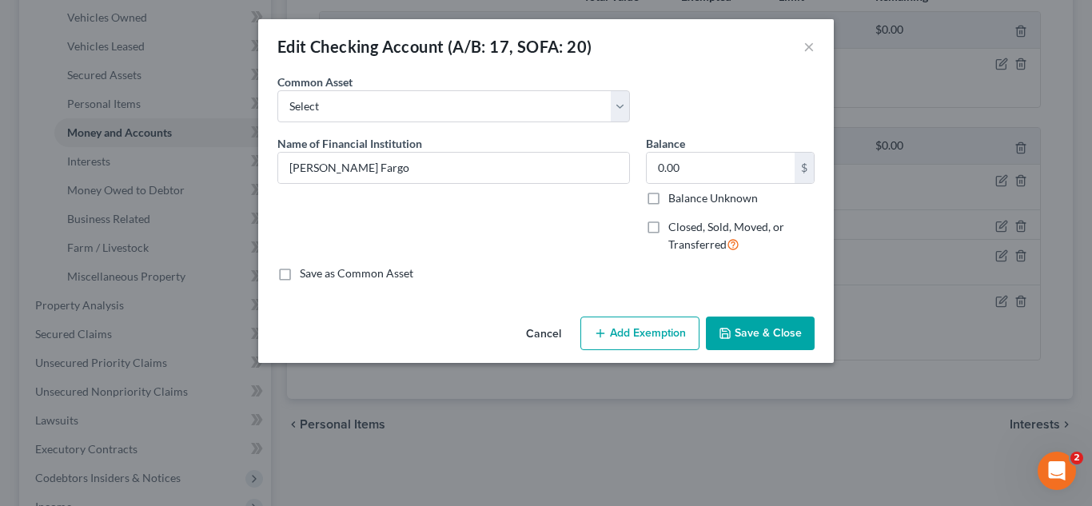
click at [669, 227] on label "Closed, Sold, Moved, or Transferred" at bounding box center [742, 236] width 146 height 34
click at [675, 227] on input "Closed, Sold, Moved, or Transferred" at bounding box center [680, 224] width 10 height 10
checkbox input "true"
select select "1"
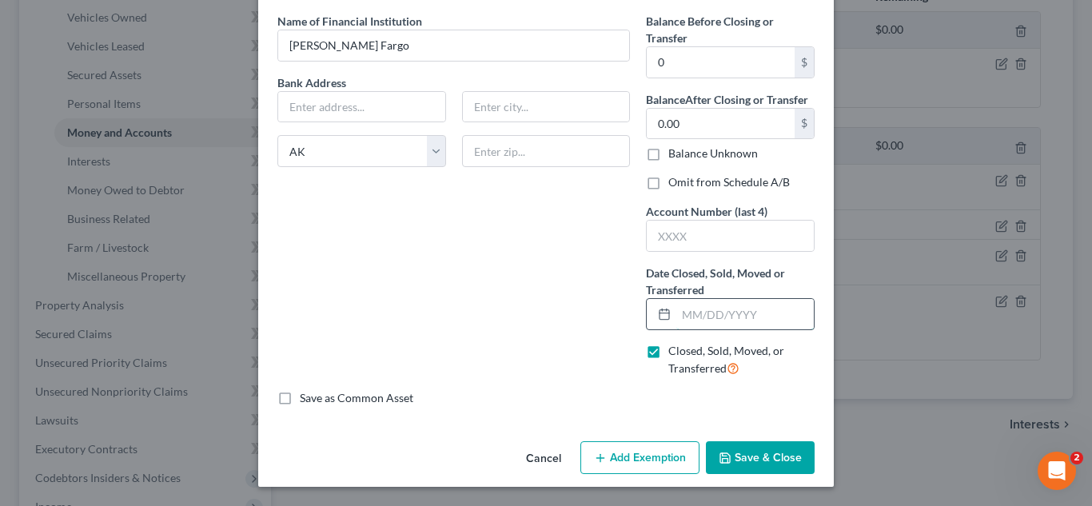
click at [701, 308] on input "text" at bounding box center [746, 314] width 138 height 30
type input "07/31/2025"
click at [761, 461] on button "Save & Close" at bounding box center [760, 458] width 109 height 34
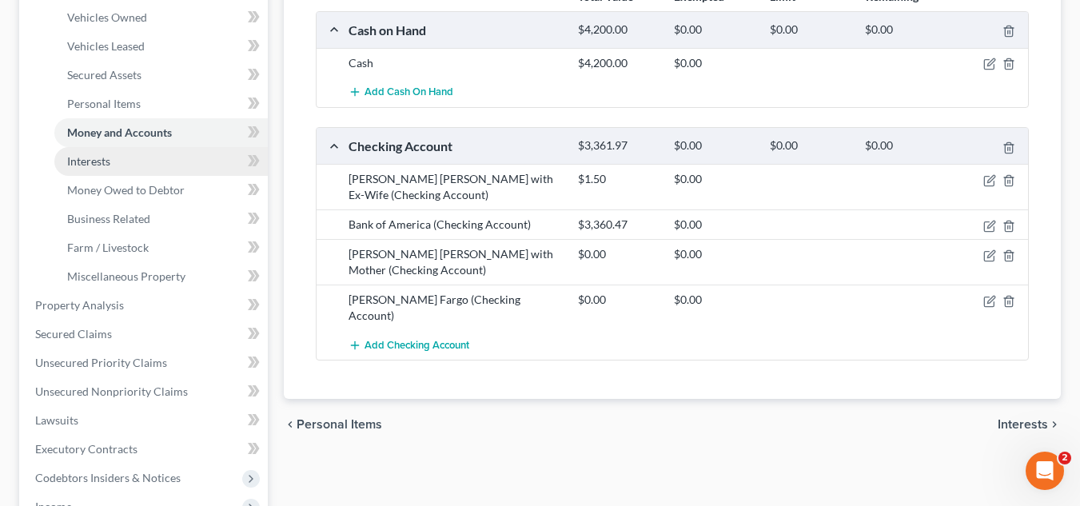
click at [167, 166] on link "Interests" at bounding box center [161, 161] width 214 height 29
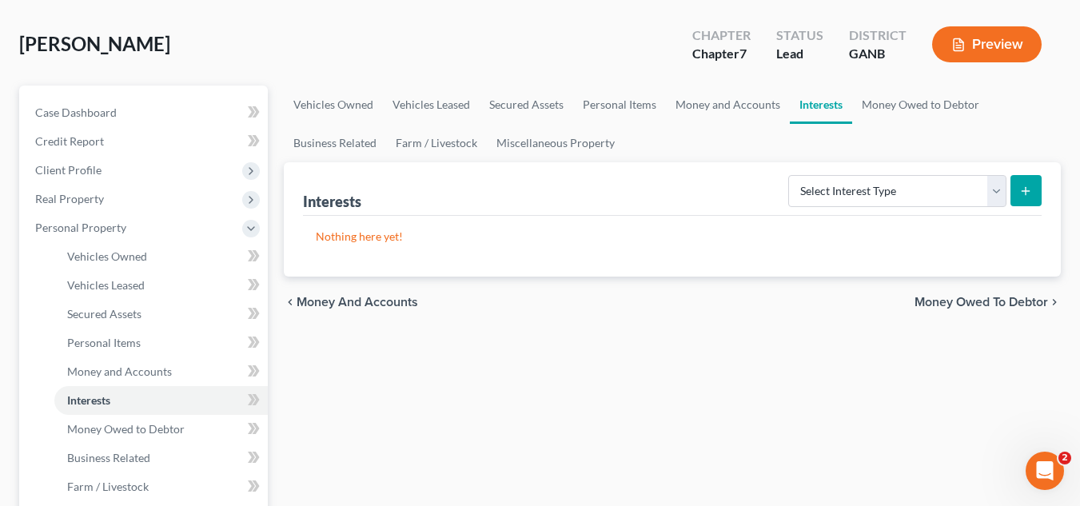
scroll to position [98, 0]
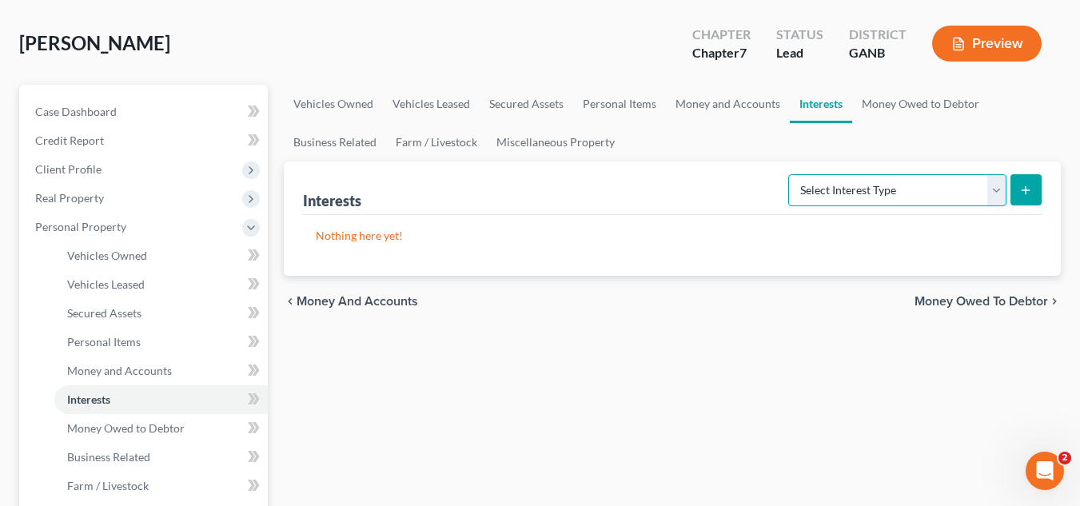
click at [831, 186] on select "Select Interest Type 401K (A/B: 21) Annuity (A/B: 23) Bond (A/B: 18) Education …" at bounding box center [898, 190] width 218 height 32
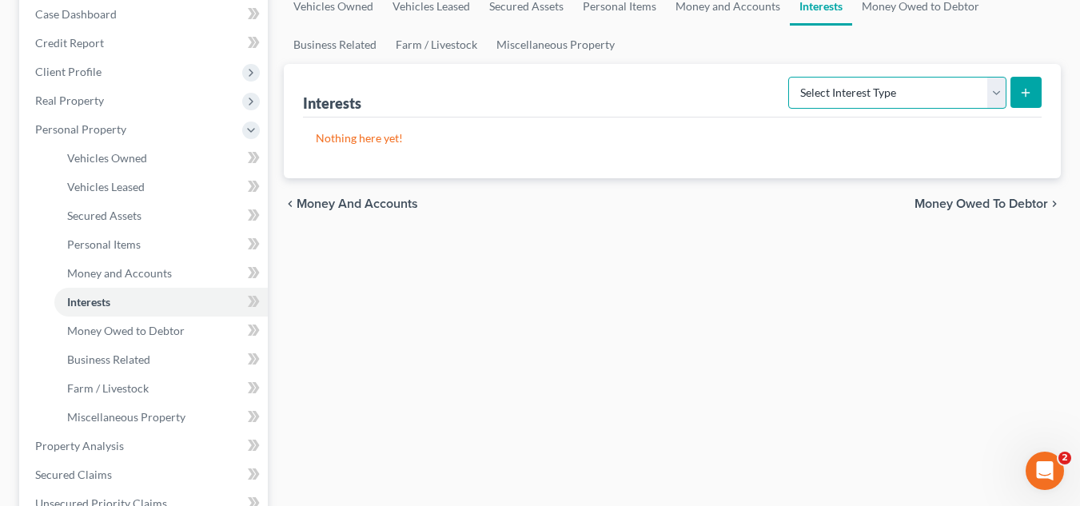
scroll to position [196, 0]
click at [845, 88] on select "Select Interest Type 401K (A/B: 21) Annuity (A/B: 23) Bond (A/B: 18) Education …" at bounding box center [898, 92] width 218 height 32
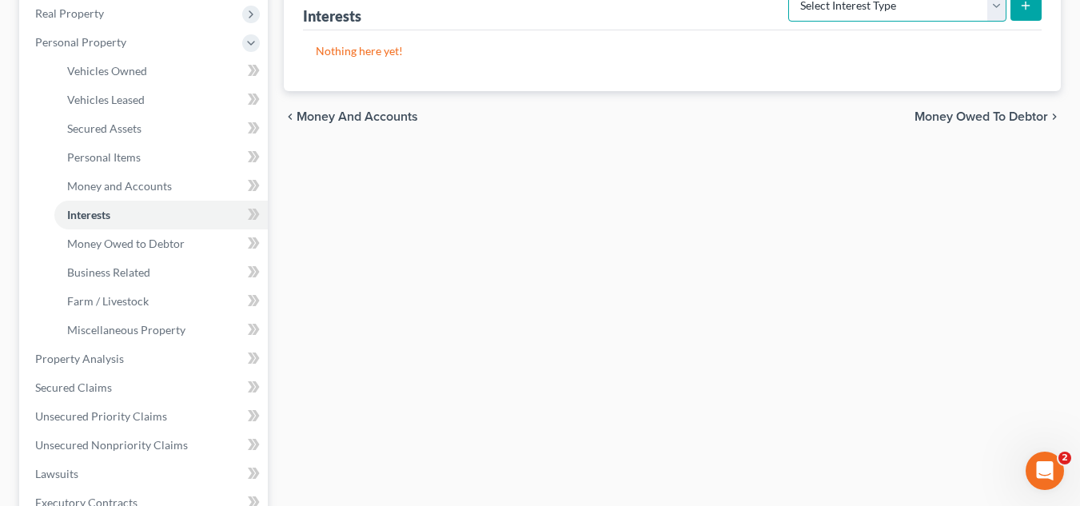
scroll to position [283, 0]
click at [885, 6] on select "Select Interest Type 401K (A/B: 21) Annuity (A/B: 23) Bond (A/B: 18) Education …" at bounding box center [898, 5] width 218 height 32
select select "term_life_insurance"
click at [791, 0] on select "Select Interest Type 401K (A/B: 21) Annuity (A/B: 23) Bond (A/B: 18) Education …" at bounding box center [898, 5] width 218 height 32
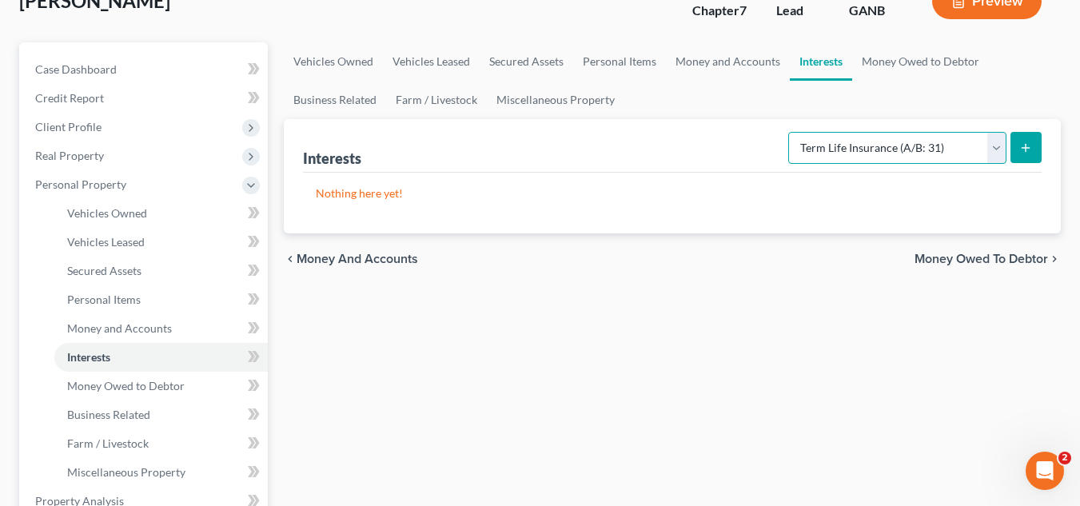
scroll to position [139, 0]
click at [1030, 154] on icon "submit" at bounding box center [1026, 148] width 13 height 13
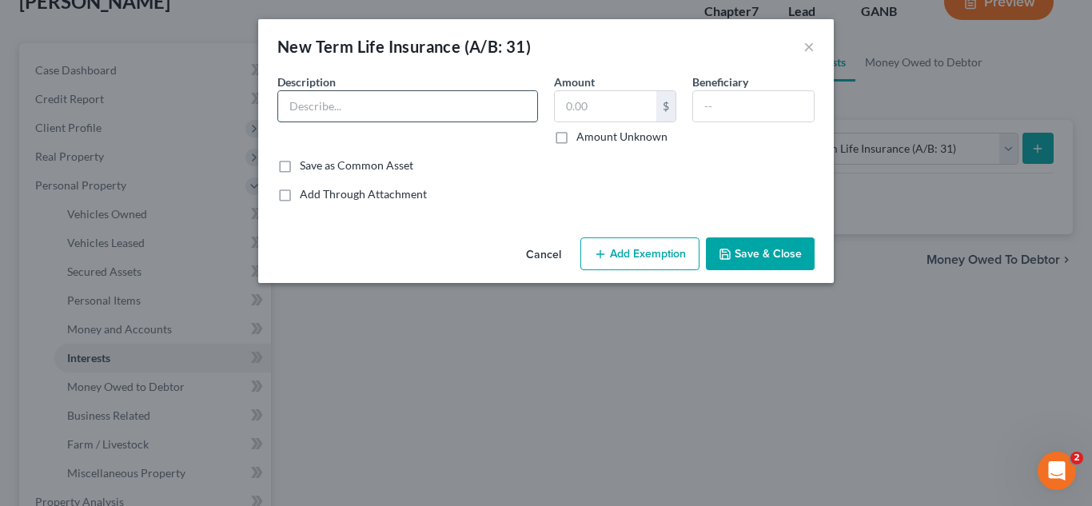
click at [413, 95] on input "text" at bounding box center [407, 106] width 259 height 30
click at [448, 152] on div "Description * New York Life Amount $ Amount Unknown Beneficiary" at bounding box center [546, 116] width 553 height 84
click at [424, 117] on input "New York Life" at bounding box center [407, 106] width 259 height 30
type input "New York Life Term Policy"
click at [632, 94] on input "text" at bounding box center [606, 106] width 102 height 30
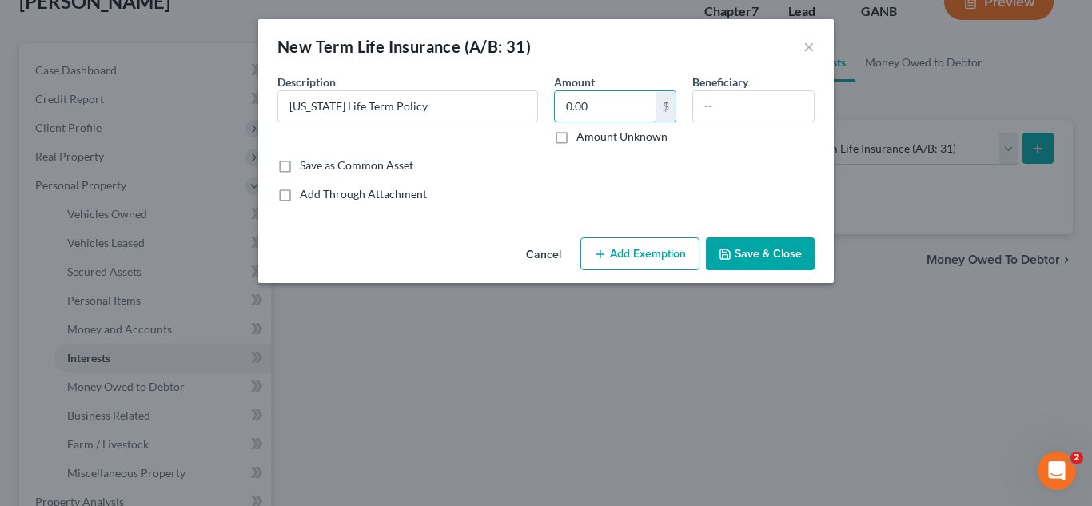
type input "0.00"
click at [695, 170] on div "Save as Common Asset" at bounding box center [546, 166] width 537 height 16
click at [715, 108] on input "text" at bounding box center [753, 106] width 121 height 30
type input "Hilary Wheeless"
click at [728, 159] on div "Save as Common Asset" at bounding box center [546, 166] width 537 height 16
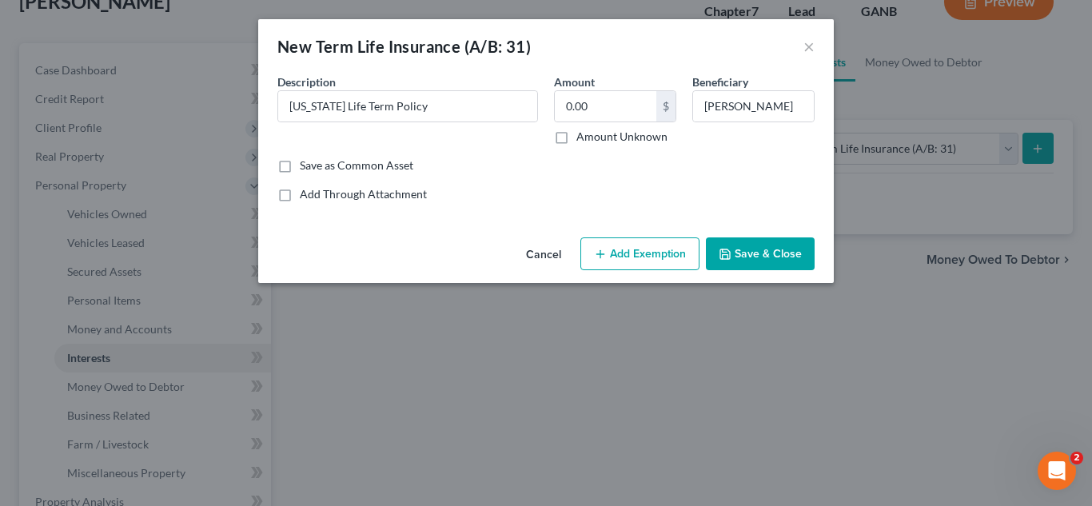
click at [774, 250] on button "Save & Close" at bounding box center [760, 255] width 109 height 34
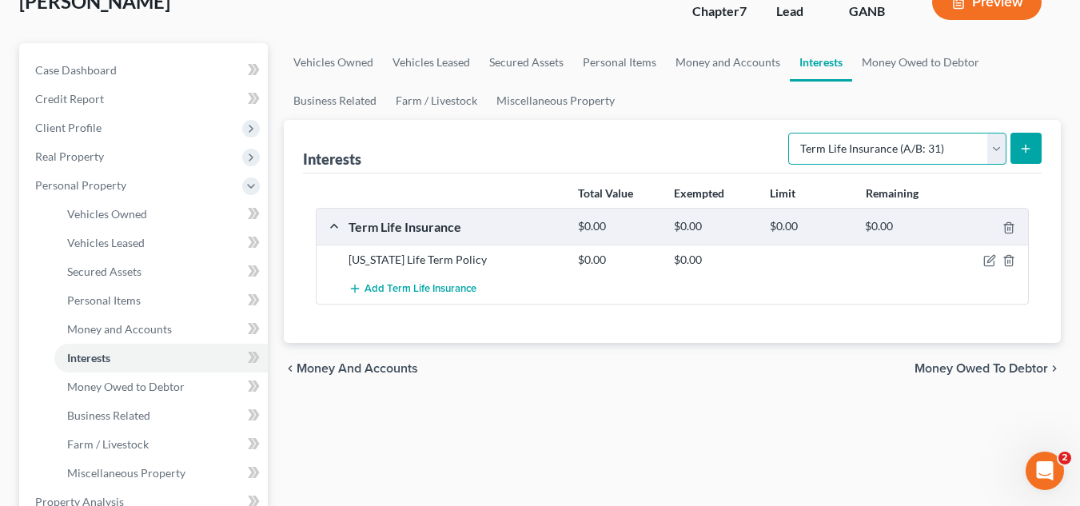
click at [935, 156] on select "Select Interest Type 401K (A/B: 21) Annuity (A/B: 23) Bond (A/B: 18) Education …" at bounding box center [898, 149] width 218 height 32
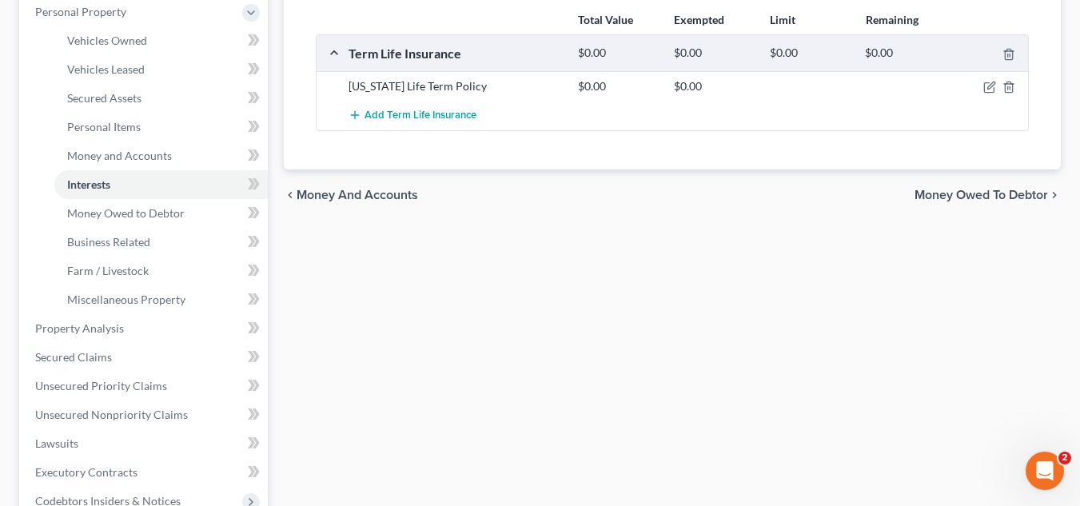
scroll to position [314, 0]
click at [104, 206] on span "Money Owed to Debtor" at bounding box center [126, 213] width 118 height 14
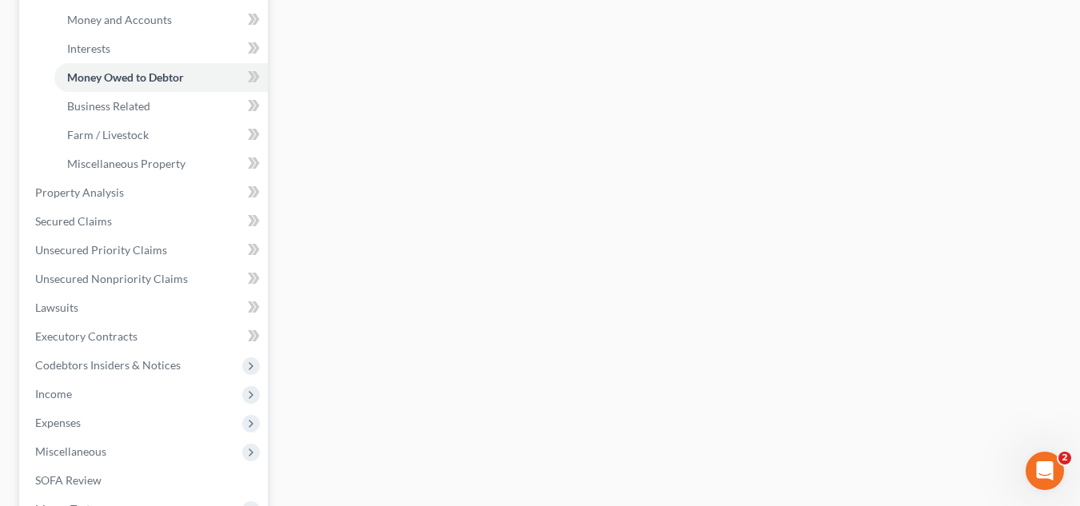
scroll to position [449, 0]
click at [119, 230] on link "Secured Claims" at bounding box center [145, 220] width 246 height 29
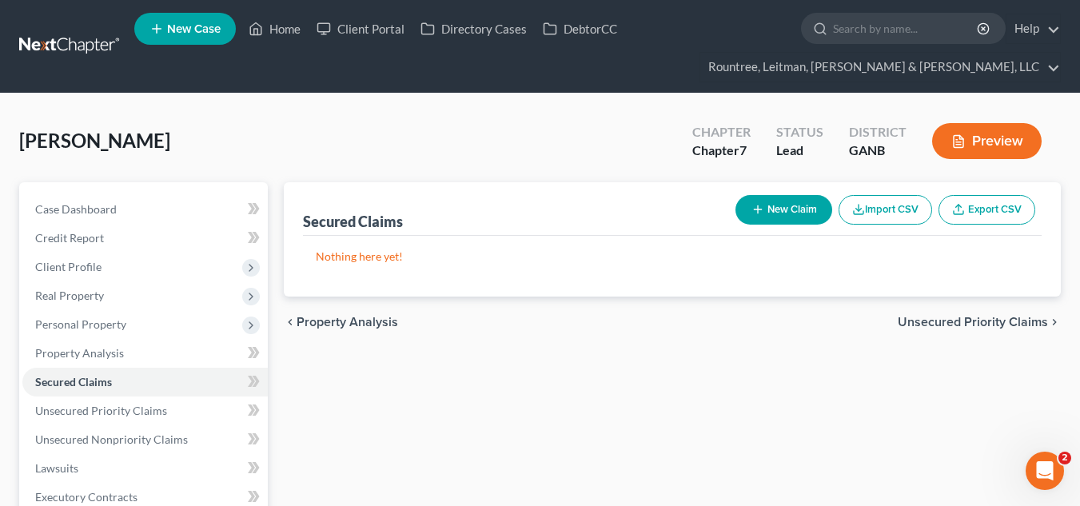
scroll to position [81, 0]
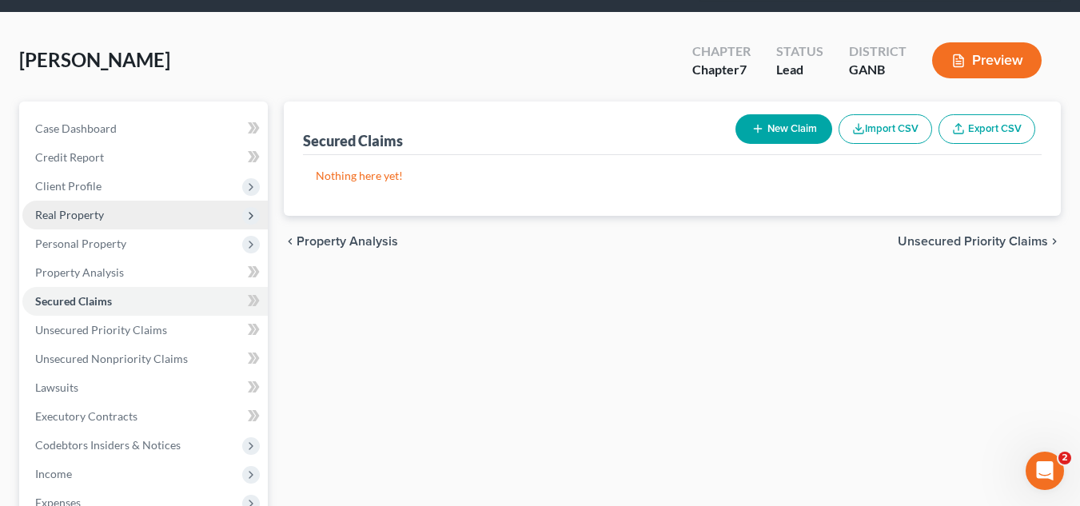
click at [123, 219] on span "Real Property" at bounding box center [145, 215] width 246 height 29
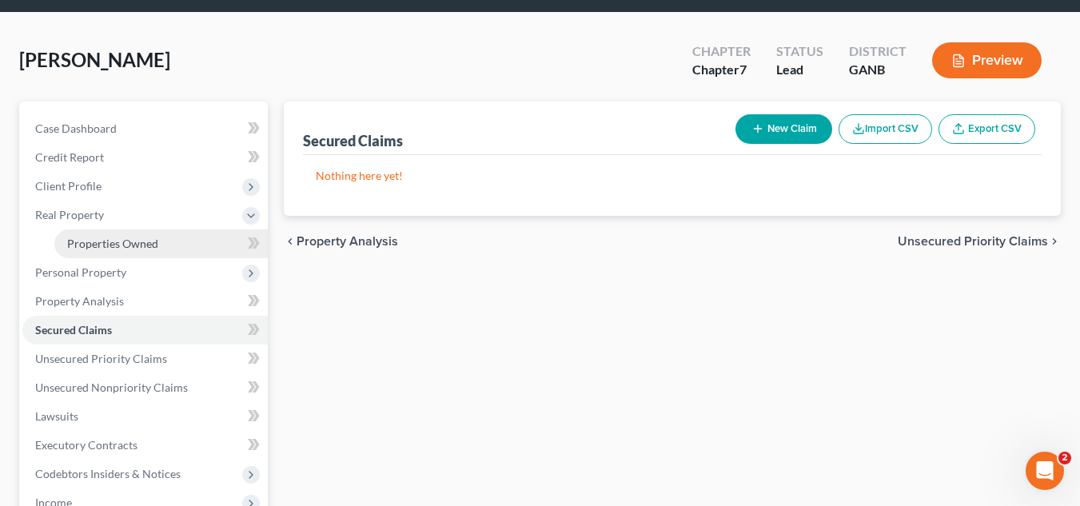
click at [132, 245] on span "Properties Owned" at bounding box center [112, 244] width 91 height 14
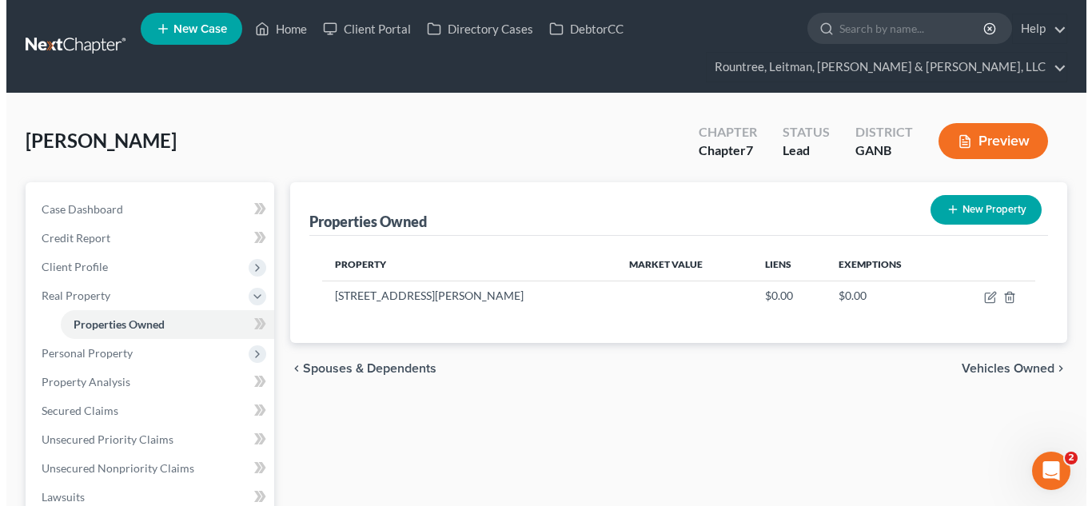
scroll to position [74, 0]
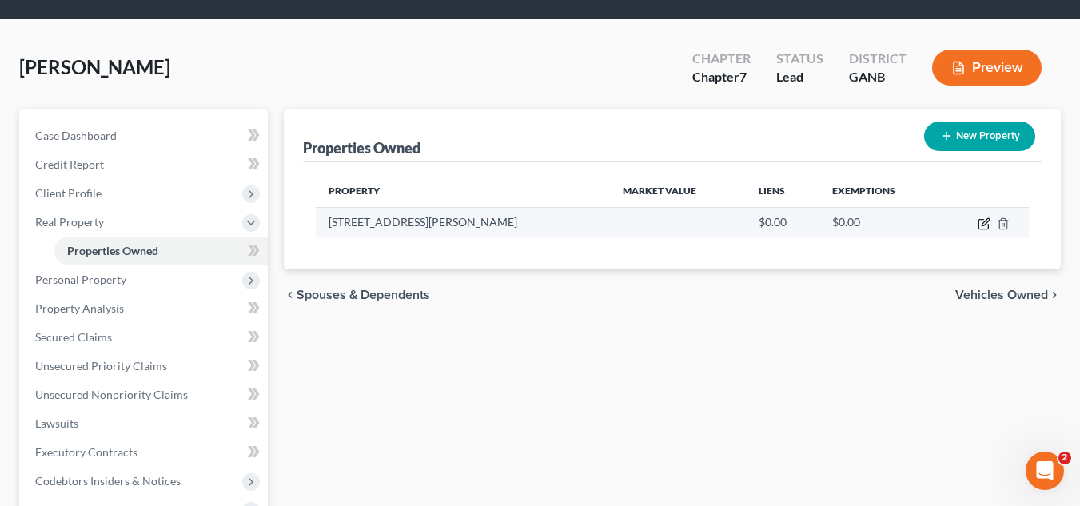
click at [980, 229] on icon "button" at bounding box center [984, 225] width 10 height 10
select select "10"
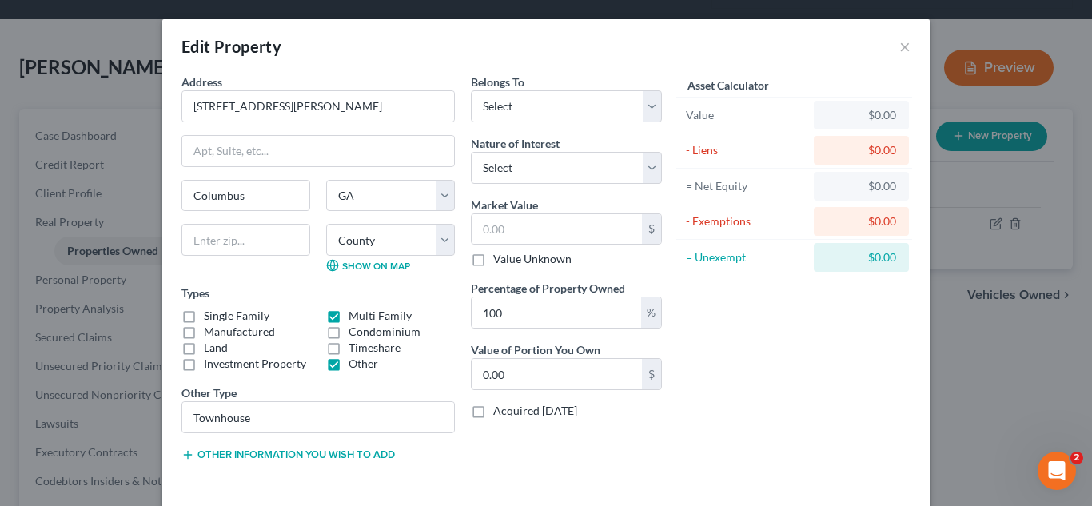
scroll to position [70, 0]
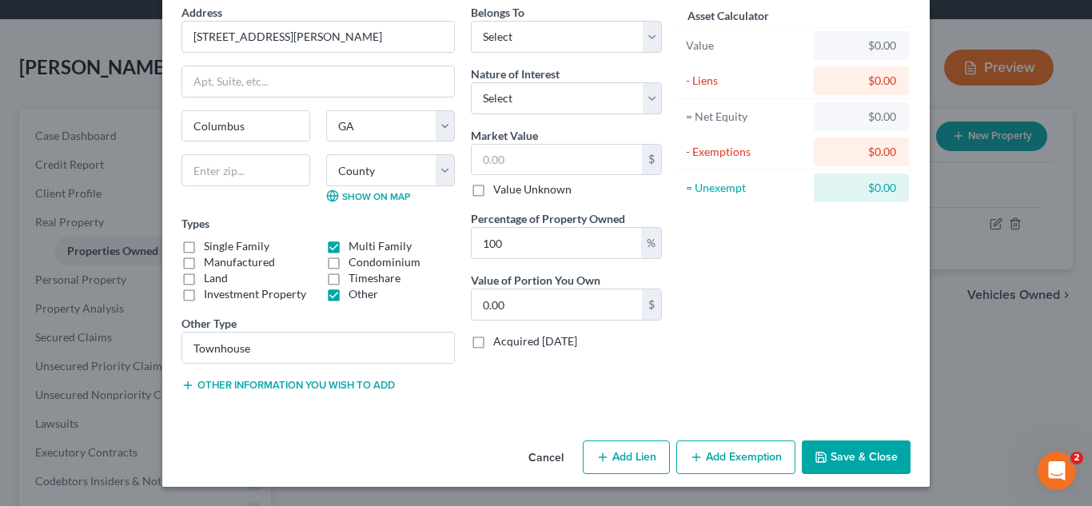
click at [845, 444] on button "Save & Close" at bounding box center [856, 458] width 109 height 34
click at [556, 234] on input "100" at bounding box center [557, 243] width 170 height 30
type input "5"
type input "0"
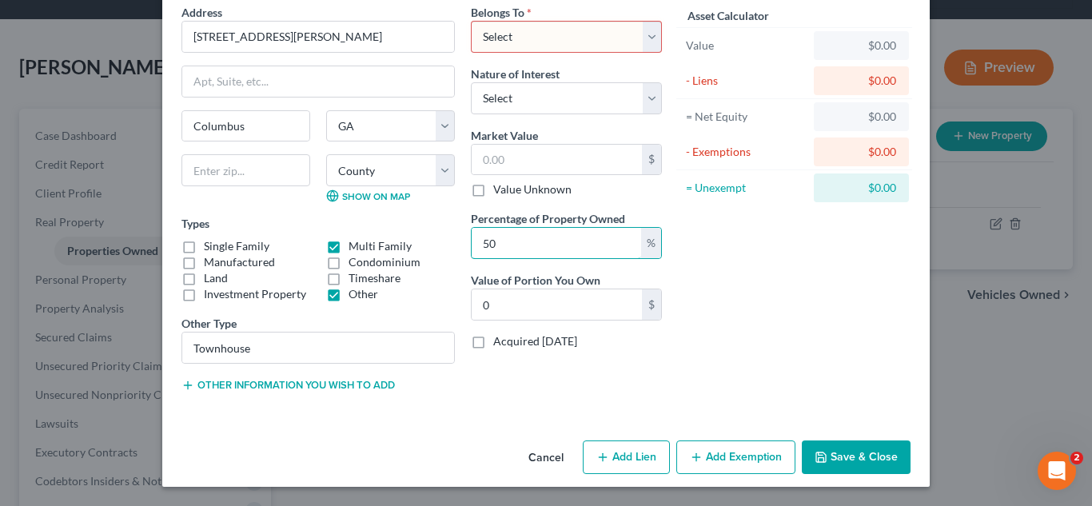
type input "50"
click at [721, 301] on div "Asset Calculator Value $0.00 - Liens $0.00 = Net Equity $0.00 - Exemptions $0.0…" at bounding box center [794, 204] width 249 height 401
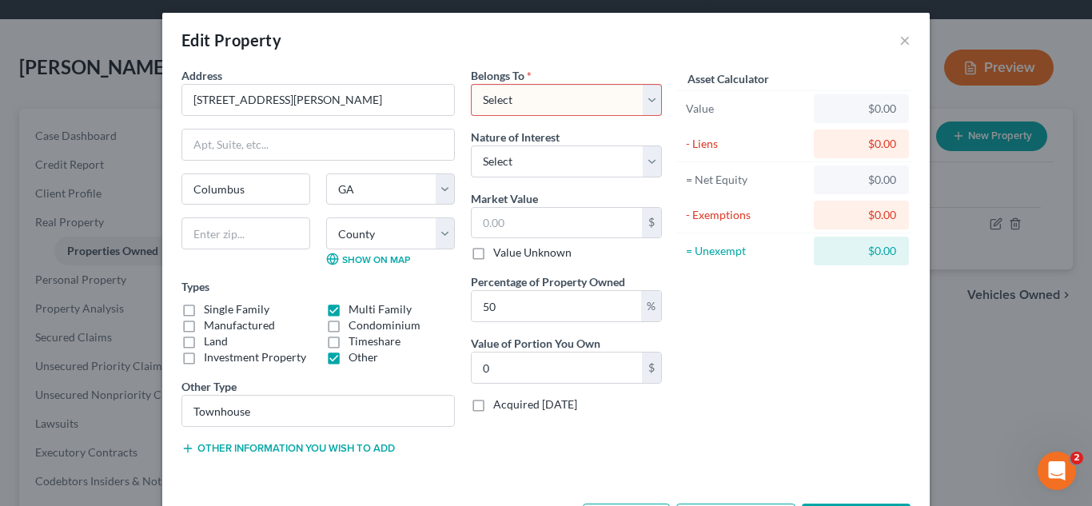
scroll to position [6, 0]
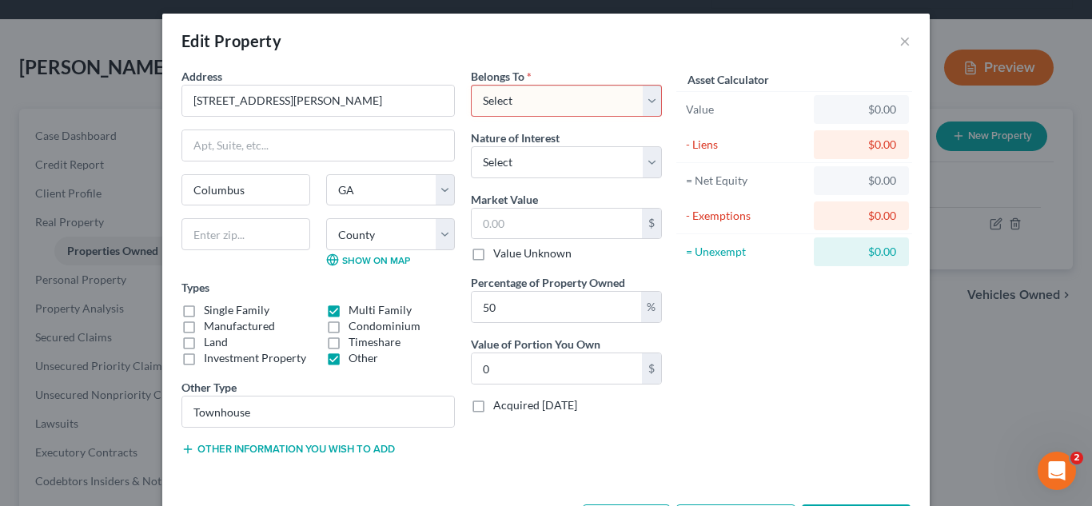
click at [547, 98] on select "Select Debtor 1 Only Debtor 2 Only Debtor 1 And Debtor 2 Only At Least One Of T…" at bounding box center [566, 101] width 191 height 32
select select "3"
click at [471, 85] on select "Select Debtor 1 Only Debtor 2 Only Debtor 1 And Debtor 2 Only At Least One Of T…" at bounding box center [566, 101] width 191 height 32
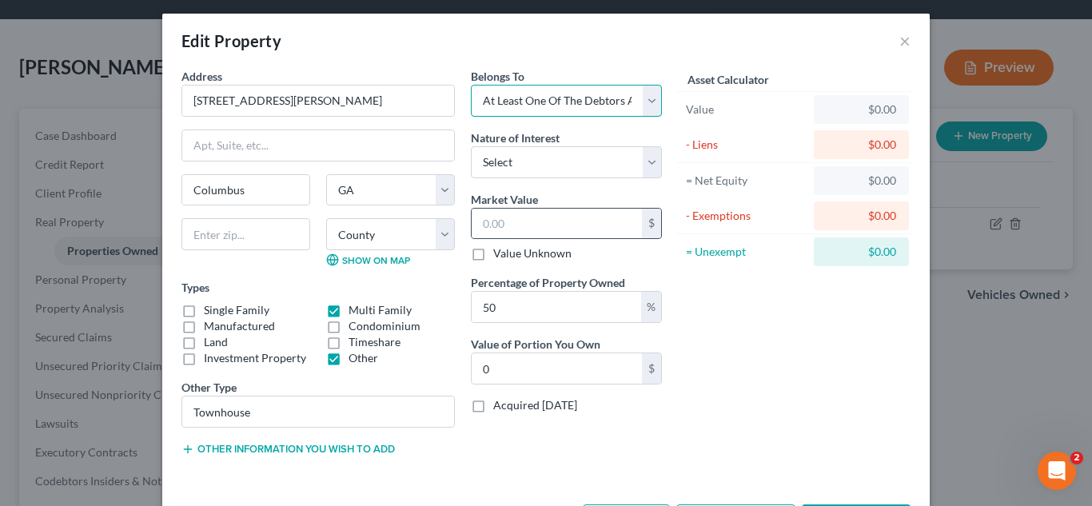
scroll to position [22, 0]
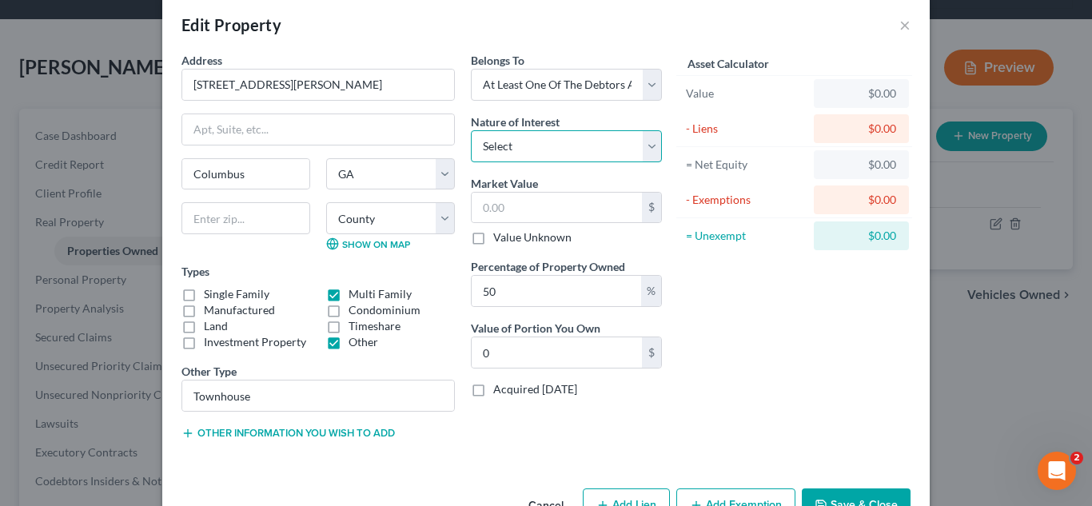
click at [548, 144] on select "Select Fee Simple Joint Tenant Life Estate Equitable Interest Future Interest T…" at bounding box center [566, 146] width 191 height 32
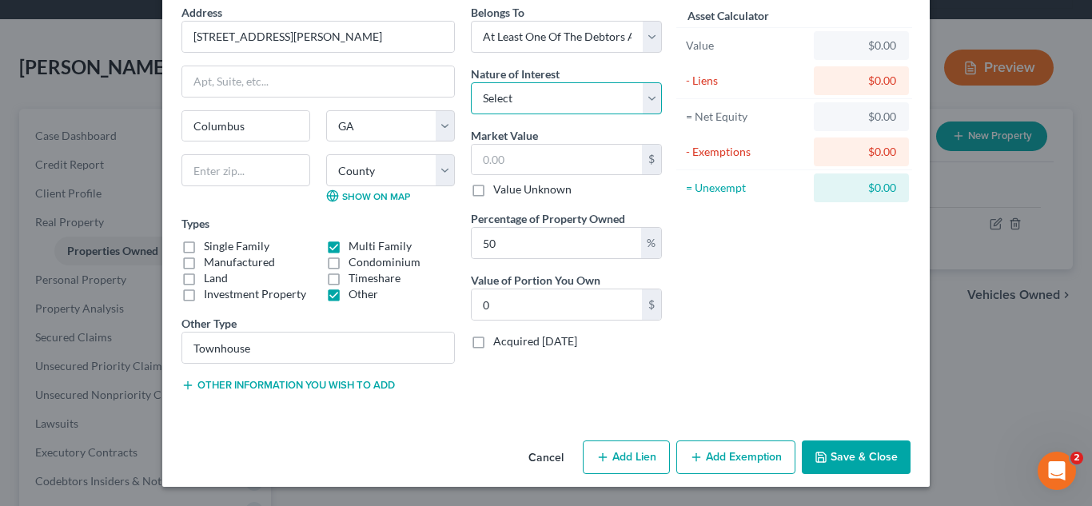
scroll to position [0, 0]
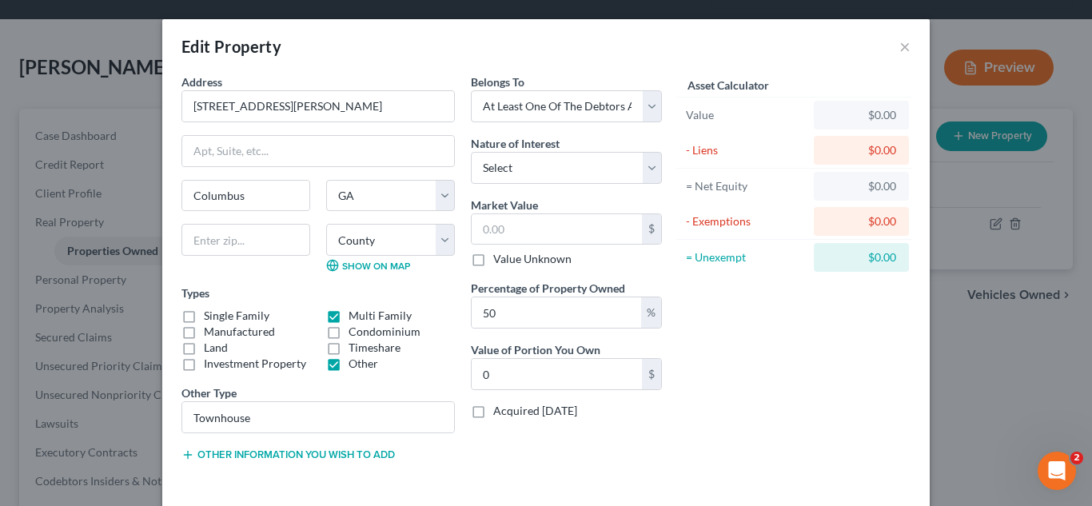
click at [729, 325] on div "Asset Calculator Value $0.00 - Liens $0.00 = Net Equity $0.00 - Exemptions $0.0…" at bounding box center [794, 274] width 249 height 401
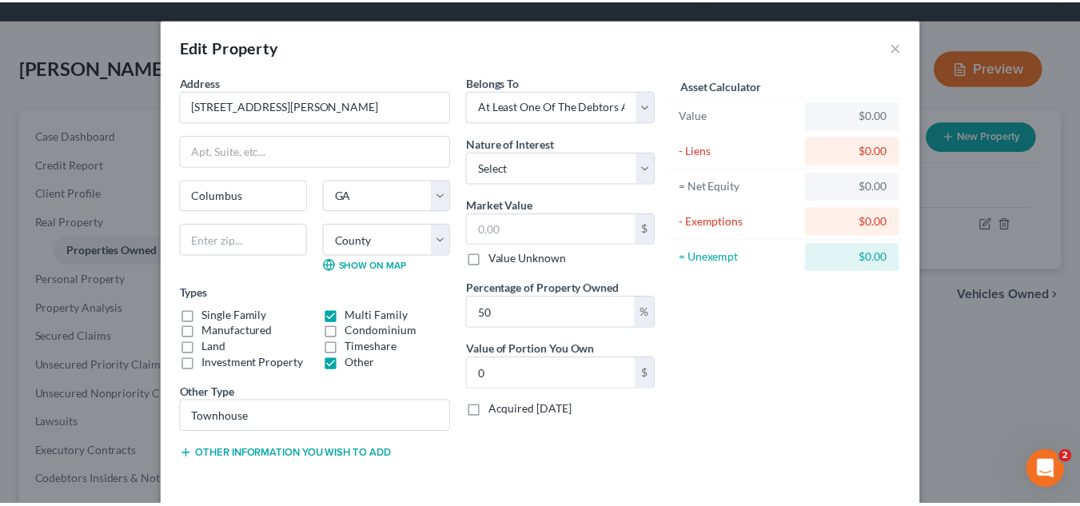
scroll to position [70, 0]
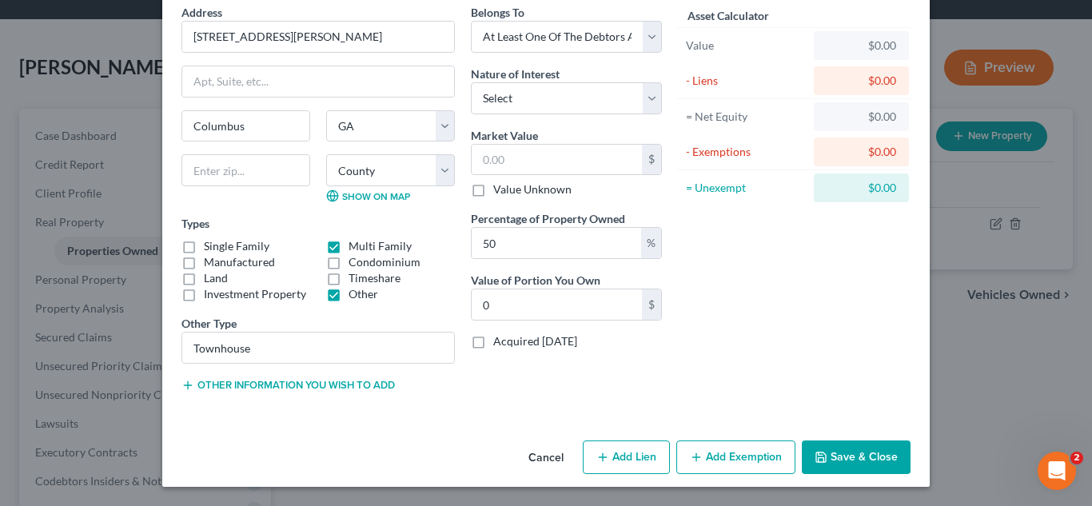
click at [857, 456] on button "Save & Close" at bounding box center [856, 458] width 109 height 34
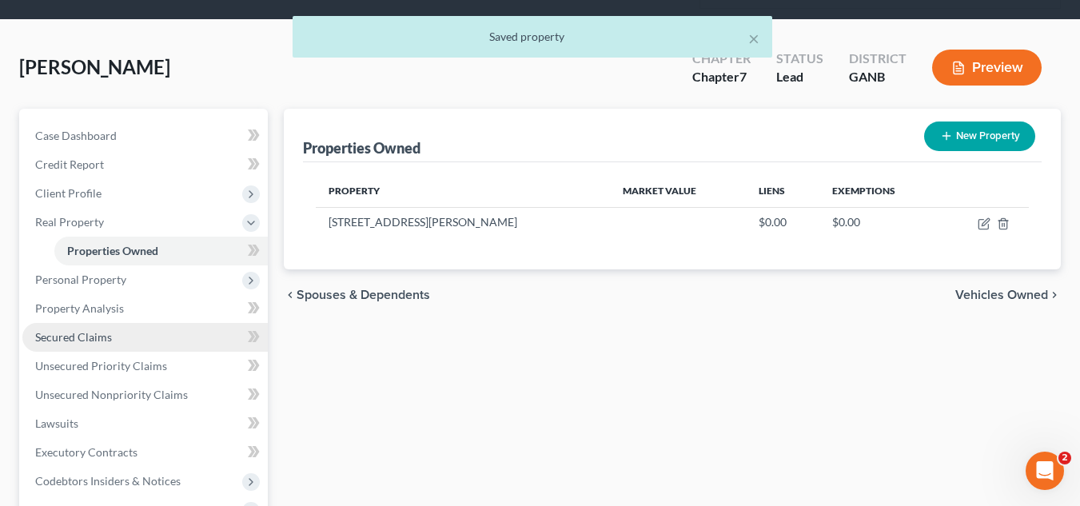
click at [148, 345] on link "Secured Claims" at bounding box center [145, 337] width 246 height 29
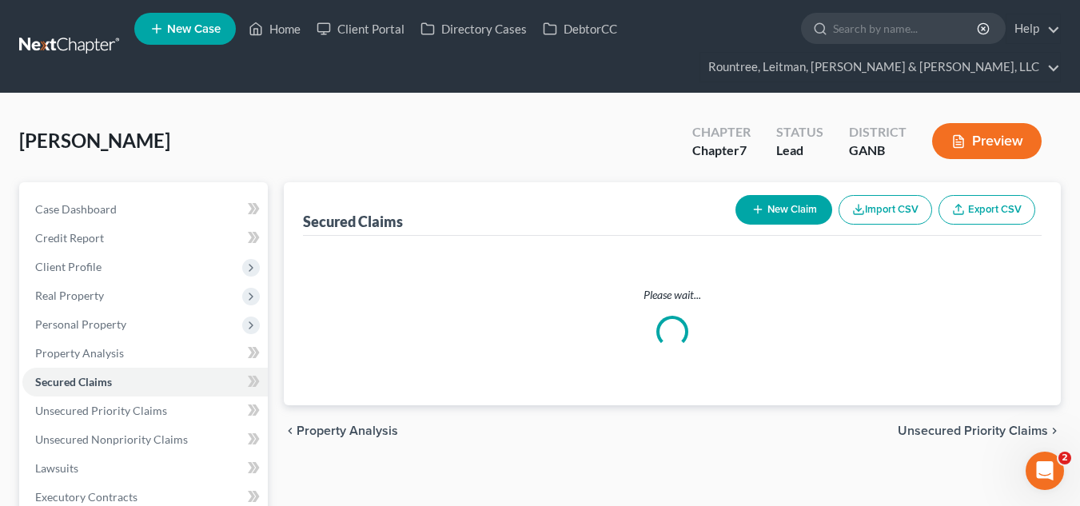
click at [751, 218] on button "New Claim" at bounding box center [784, 210] width 97 height 30
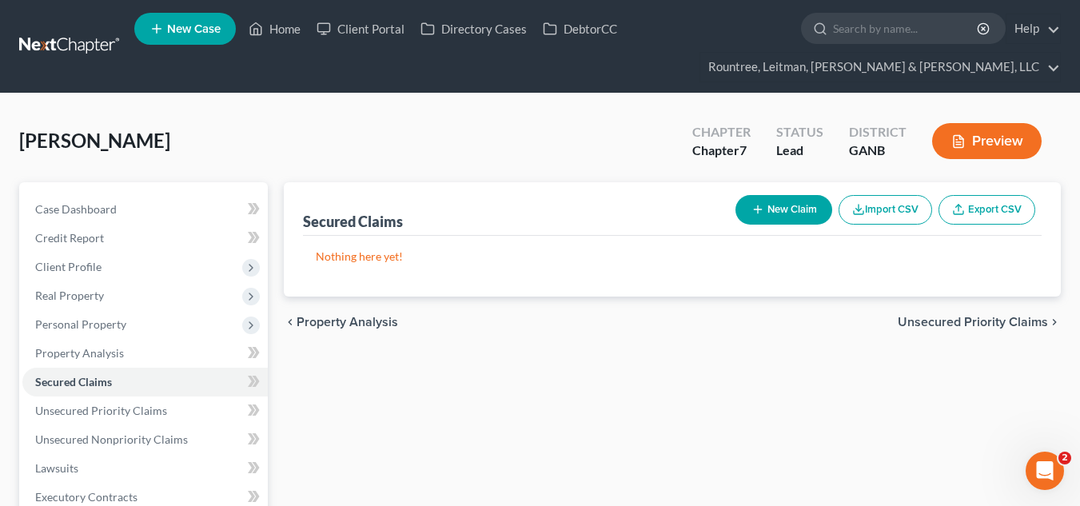
click at [765, 210] on button "New Claim" at bounding box center [784, 210] width 97 height 30
select select "0"
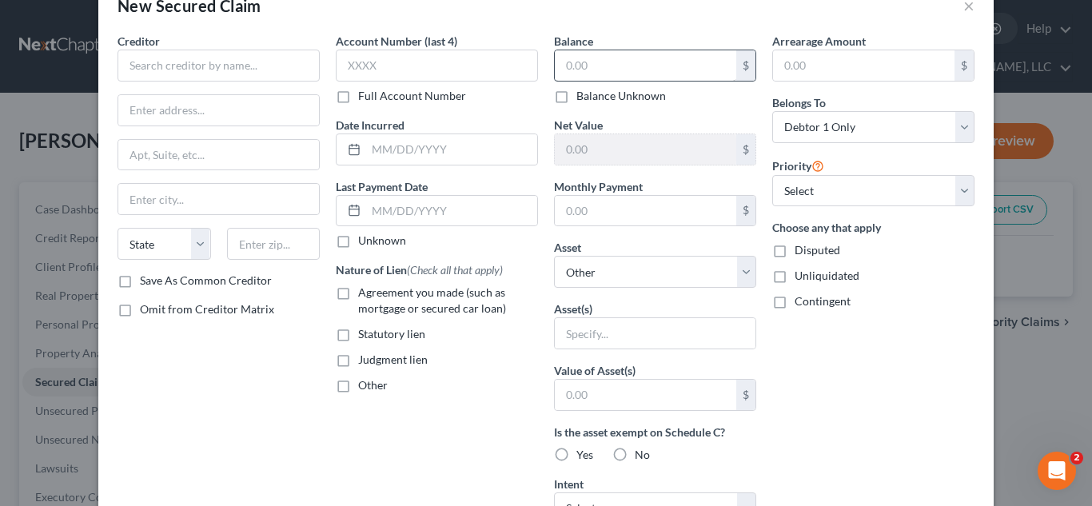
scroll to position [48, 0]
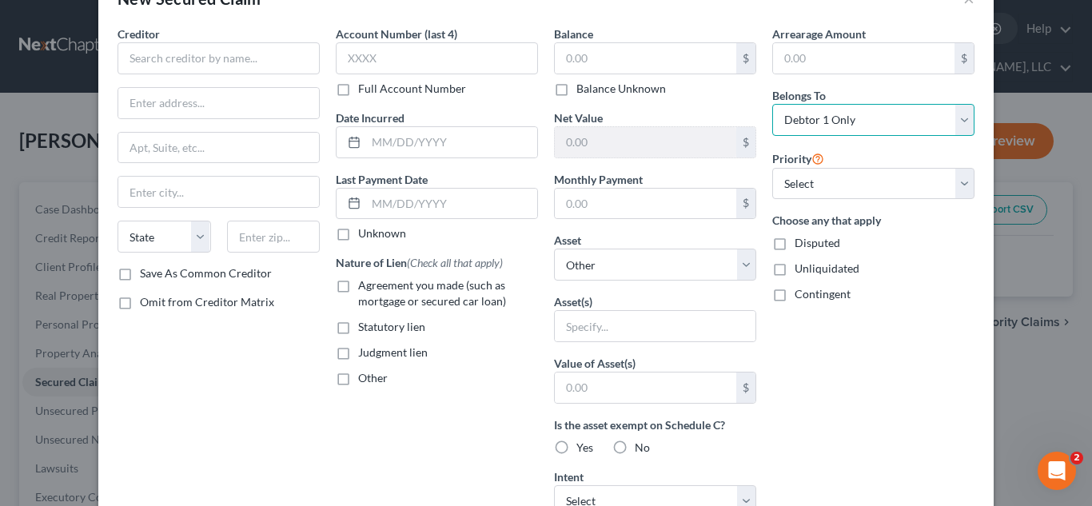
click at [821, 114] on select "Select Debtor 1 Only Debtor 2 Only Debtor 1 And Debtor 2 Only At Least One Of T…" at bounding box center [874, 120] width 202 height 32
select select "3"
click at [773, 104] on select "Select Debtor 1 Only Debtor 2 Only Debtor 1 And Debtor 2 Only At Least One Of T…" at bounding box center [874, 120] width 202 height 32
click at [191, 60] on input "text" at bounding box center [219, 58] width 202 height 32
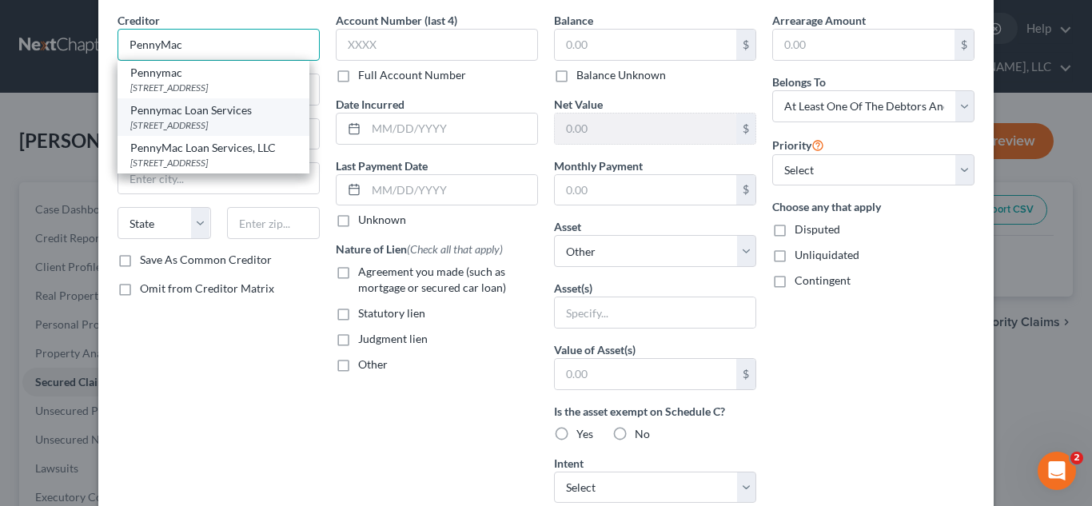
scroll to position [50, 0]
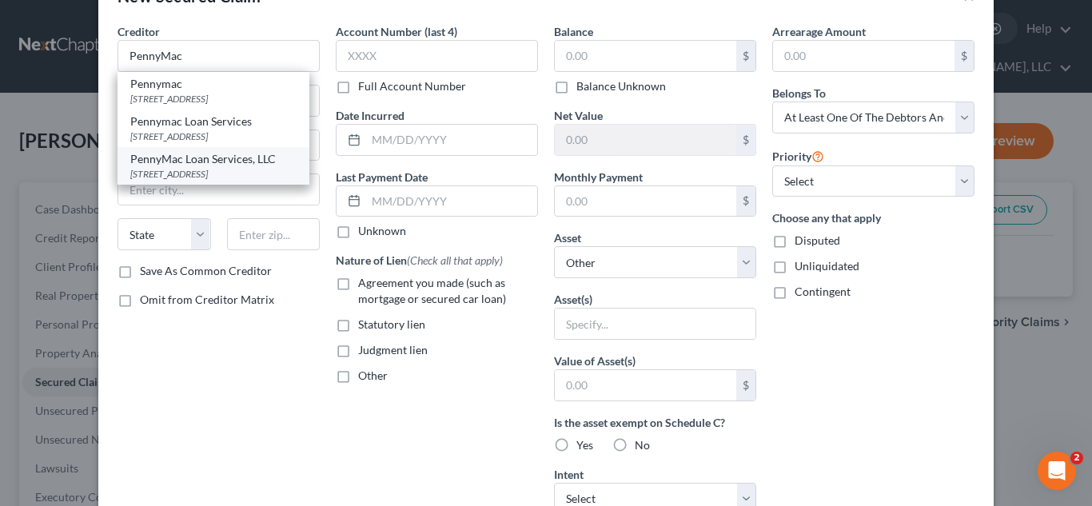
click at [266, 167] on div "PennyMac Loan Services, LLC" at bounding box center [213, 159] width 166 height 16
type input "PennyMac Loan Services, LLC"
type input "PO Box 2410"
type input "Moorpark"
select select "4"
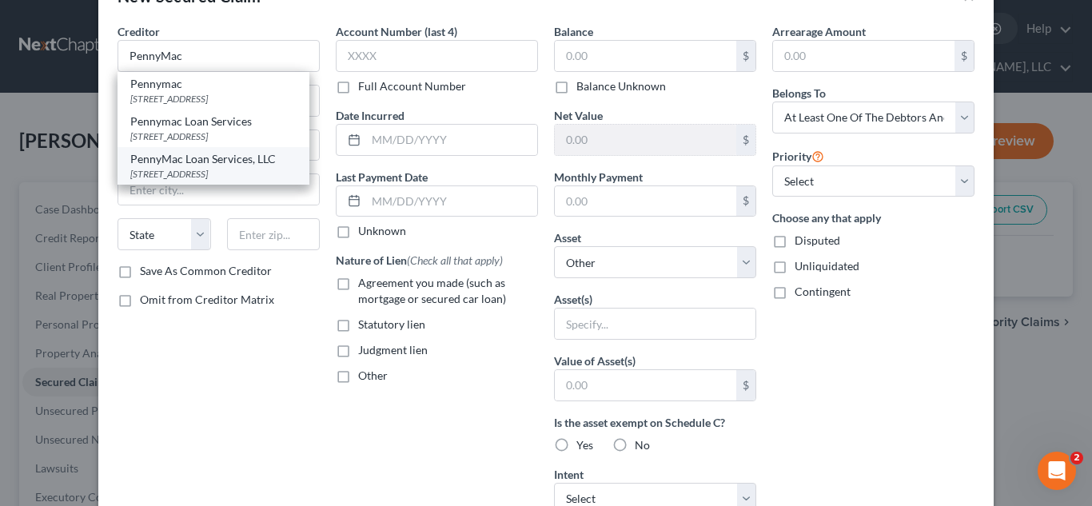
type input "93020"
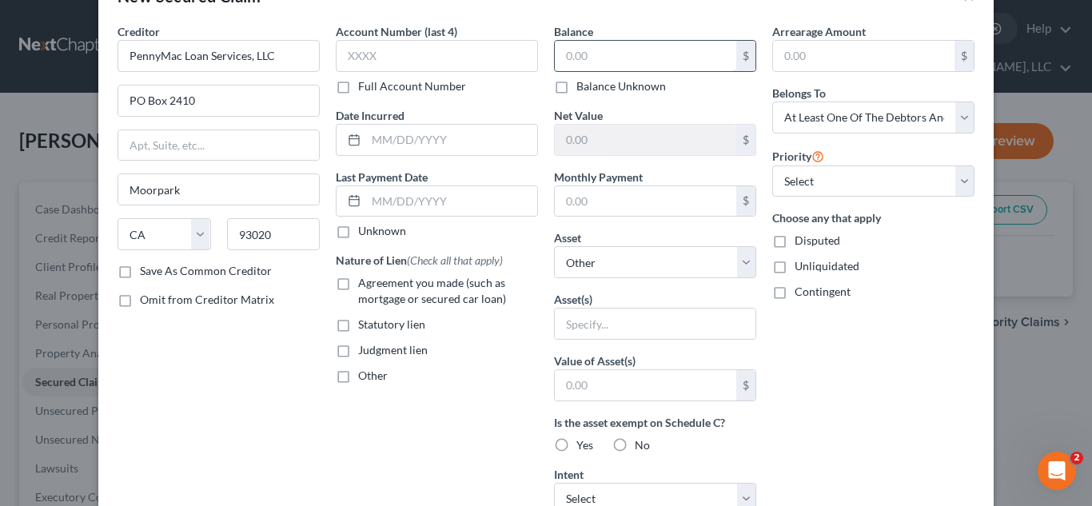
click at [565, 57] on input "text" at bounding box center [646, 56] width 182 height 30
type input "144,205.39"
click at [358, 282] on label "Agreement you made (such as mortgage or secured car loan)" at bounding box center [448, 291] width 180 height 32
click at [365, 282] on input "Agreement you made (such as mortgage or secured car loan)" at bounding box center [370, 280] width 10 height 10
checkbox input "true"
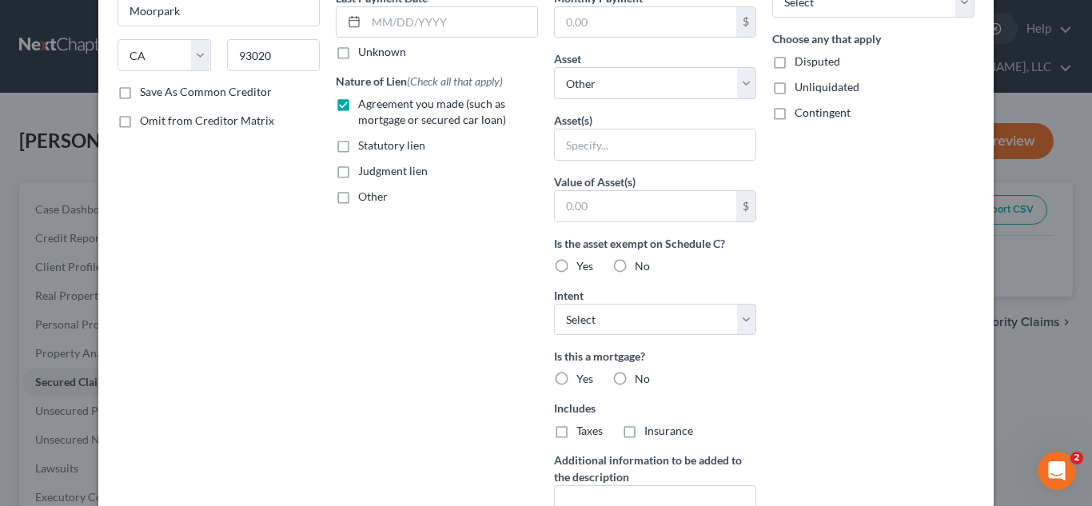
scroll to position [230, 0]
click at [628, 75] on select "Select Other Multiple Assets Jewelry - 2 watches - $500.0 Clothing - everyday c…" at bounding box center [655, 82] width 202 height 32
select select "9"
click at [554, 90] on select "Select Other Multiple Assets Jewelry - 2 watches - $500.0 Clothing - everyday c…" at bounding box center [655, 82] width 202 height 32
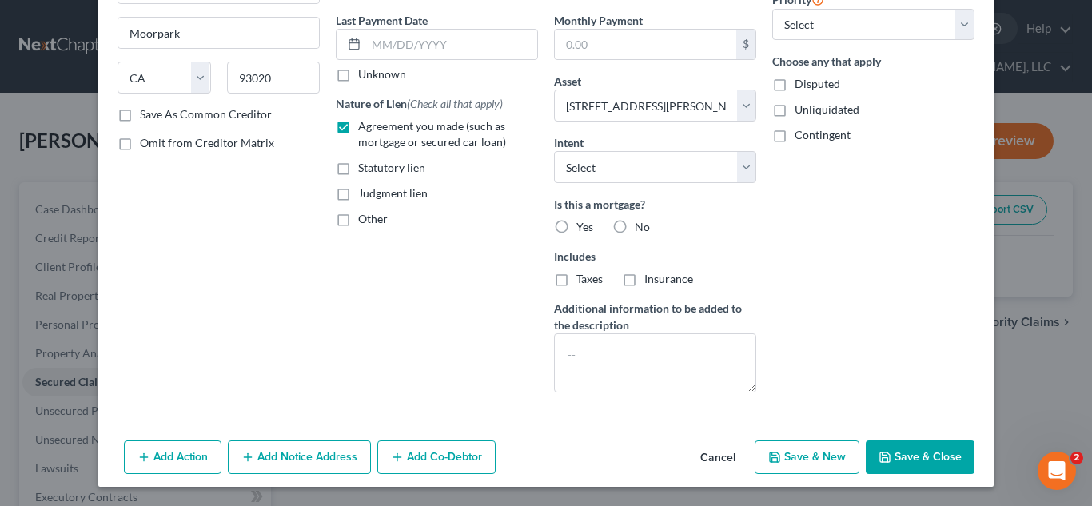
click at [577, 228] on label "Yes" at bounding box center [585, 227] width 17 height 16
click at [583, 228] on input "Yes" at bounding box center [588, 224] width 10 height 10
radio input "true"
click at [585, 169] on select "Select Surrender Redeem Reaffirm Avoid Other" at bounding box center [655, 167] width 202 height 32
select select "4"
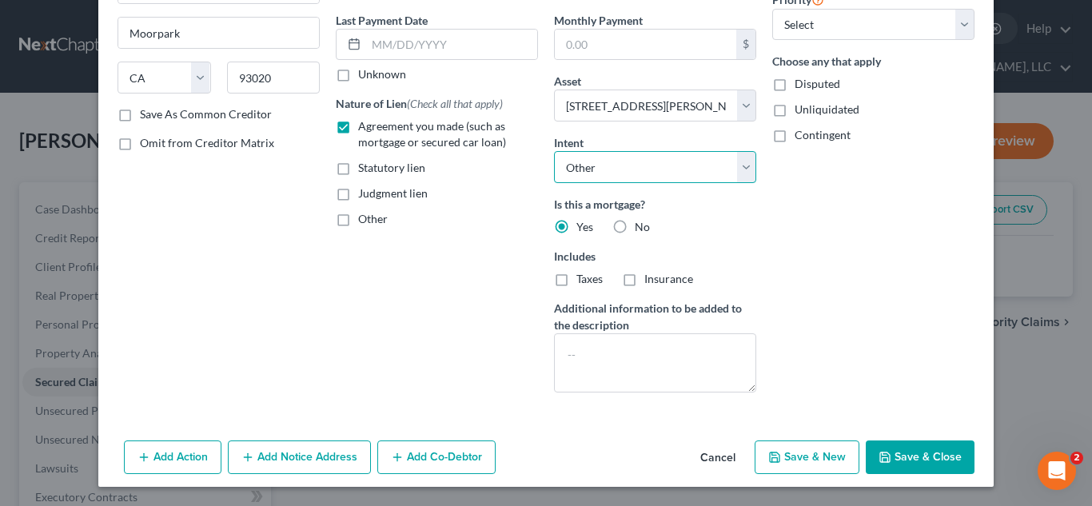
click at [554, 151] on select "Select Surrender Redeem Reaffirm Avoid Other" at bounding box center [655, 167] width 202 height 32
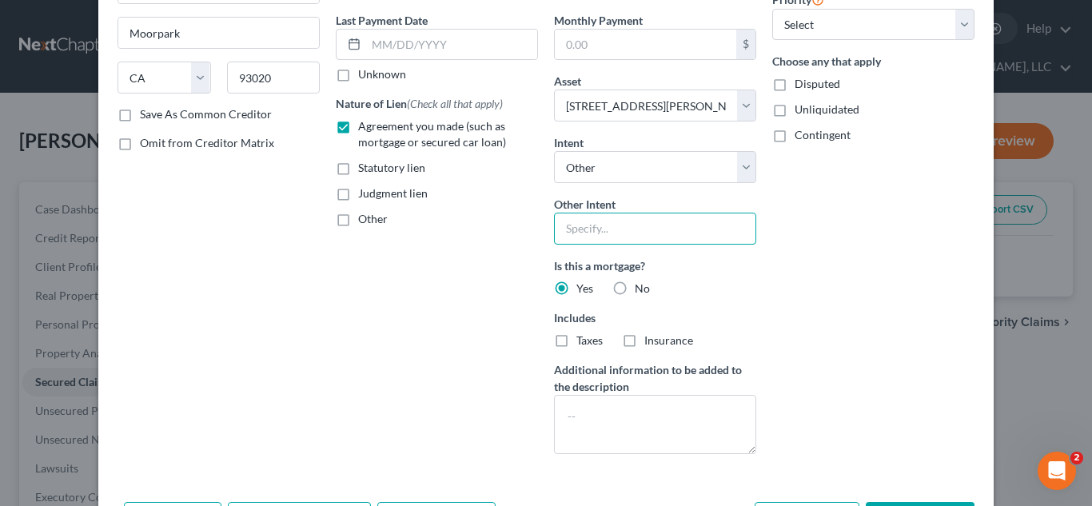
click at [577, 230] on input "text" at bounding box center [655, 229] width 202 height 32
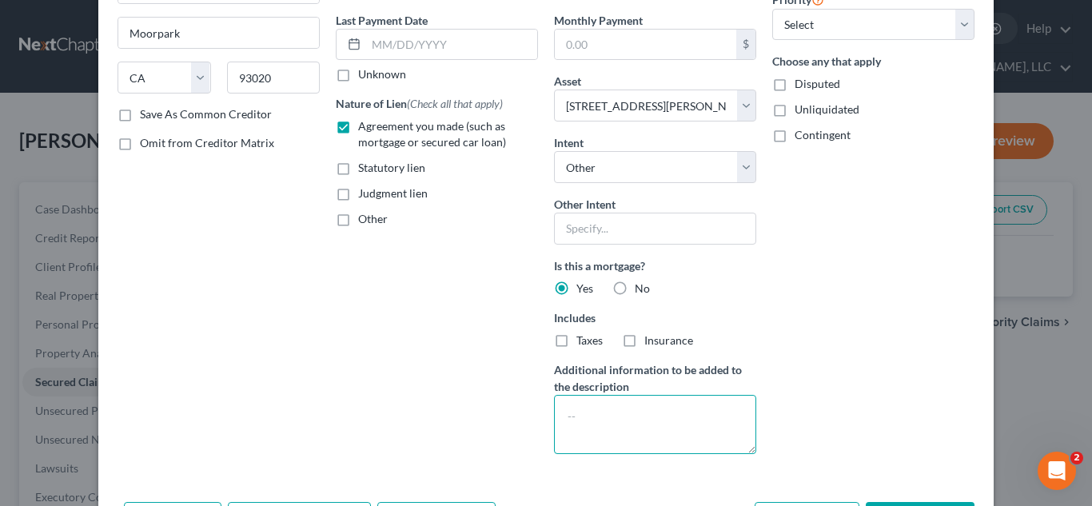
click at [644, 420] on textarea at bounding box center [655, 424] width 202 height 59
type textarea "M"
type textarea "Mortgage in Ex-Wife's name."
click at [577, 344] on label "Taxes" at bounding box center [590, 341] width 26 height 16
click at [583, 343] on input "Taxes" at bounding box center [588, 338] width 10 height 10
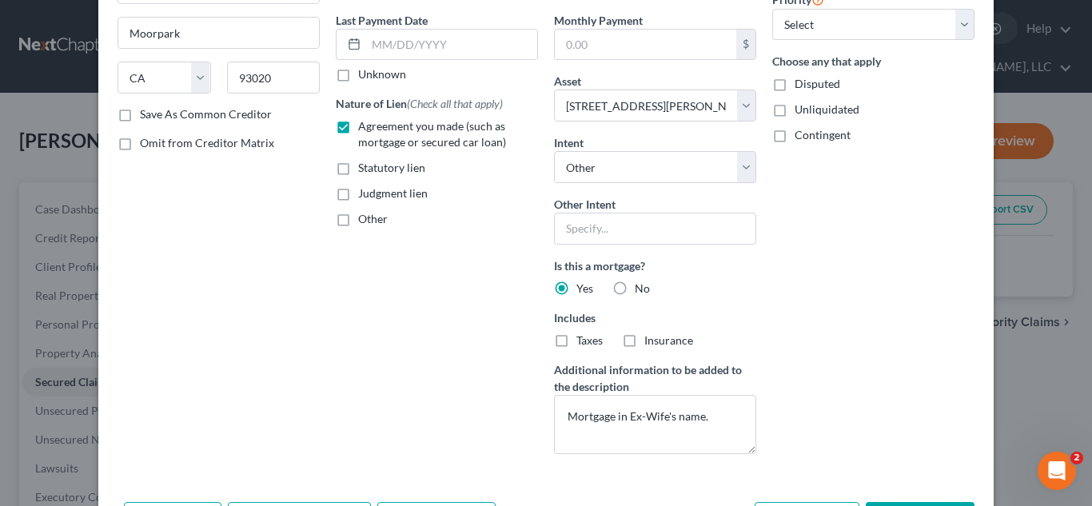
checkbox input "true"
click at [645, 344] on label "Insurance" at bounding box center [669, 341] width 49 height 16
click at [651, 343] on input "Insurance" at bounding box center [656, 338] width 10 height 10
checkbox input "true"
click at [738, 300] on div "Is this a mortgage? Yes No Includes Taxes Insurance" at bounding box center [655, 303] width 202 height 91
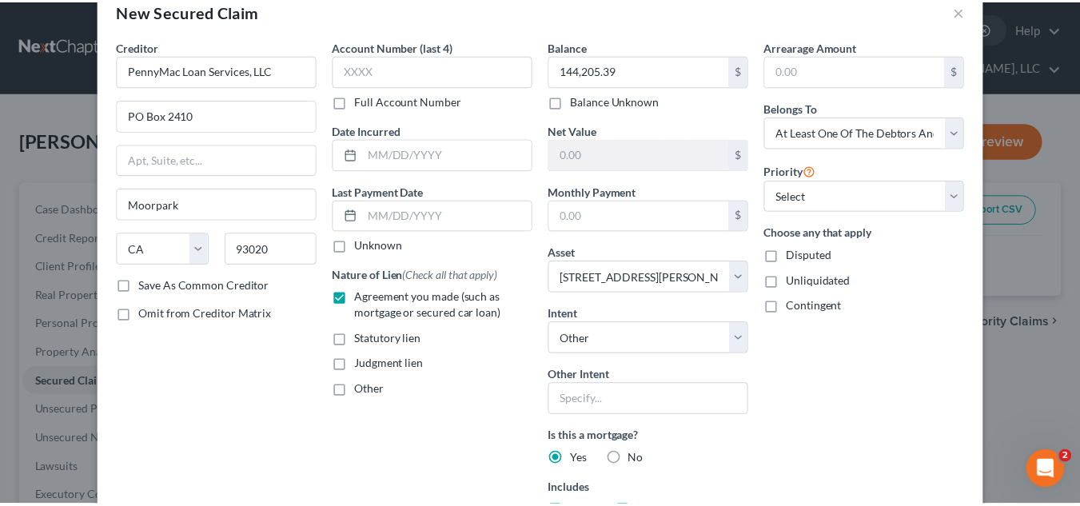
scroll to position [268, 0]
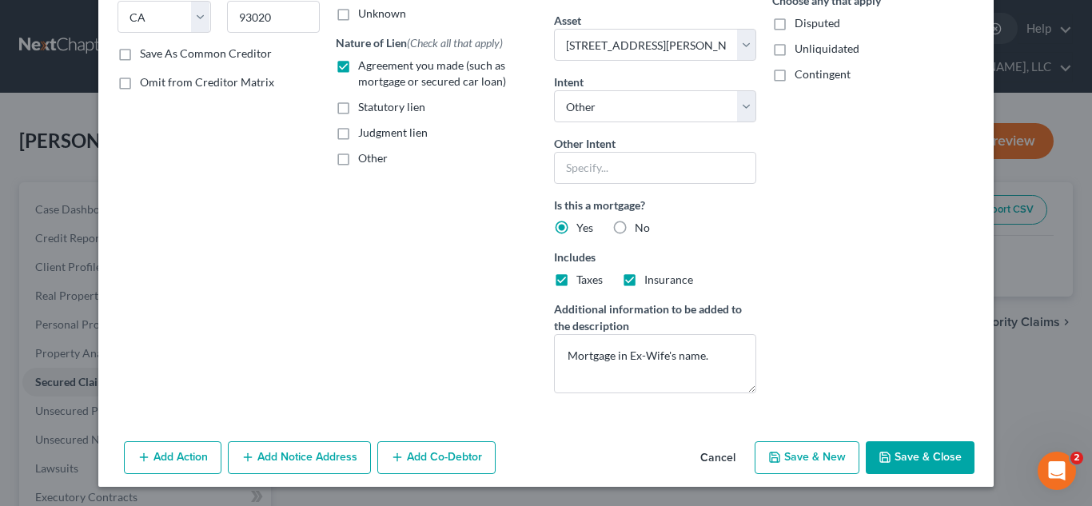
click at [897, 453] on button "Save & Close" at bounding box center [920, 458] width 109 height 34
select select
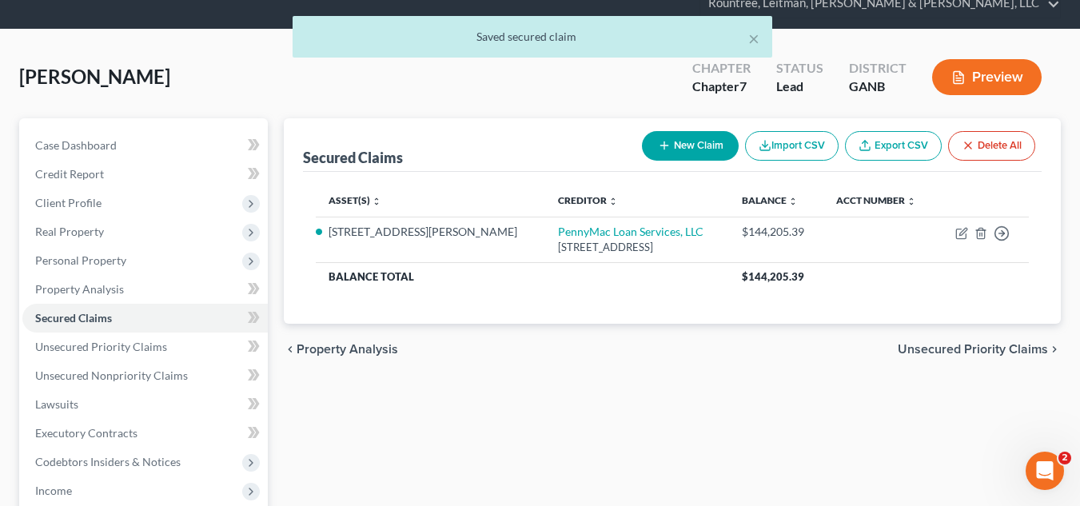
scroll to position [67, 0]
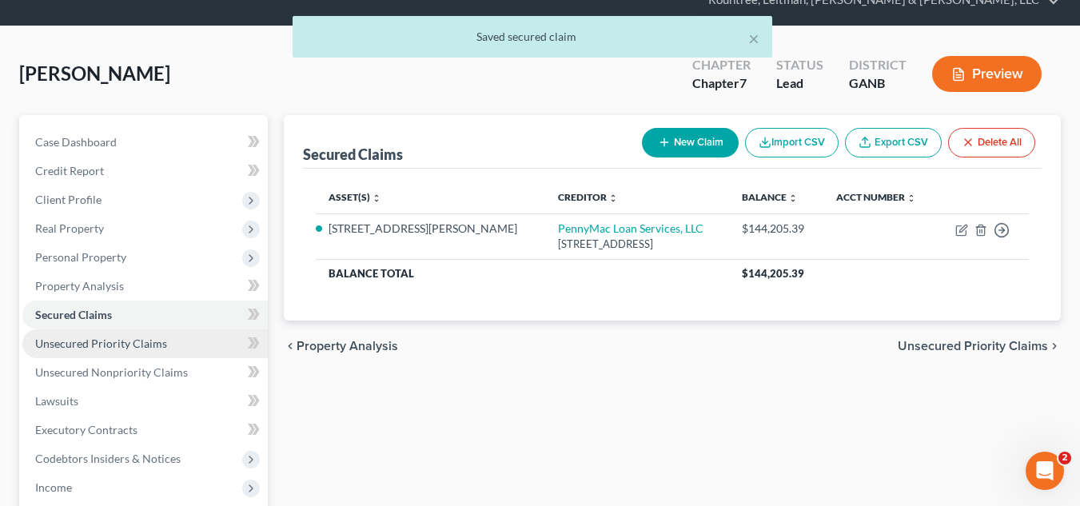
click at [167, 353] on link "Unsecured Priority Claims" at bounding box center [145, 343] width 246 height 29
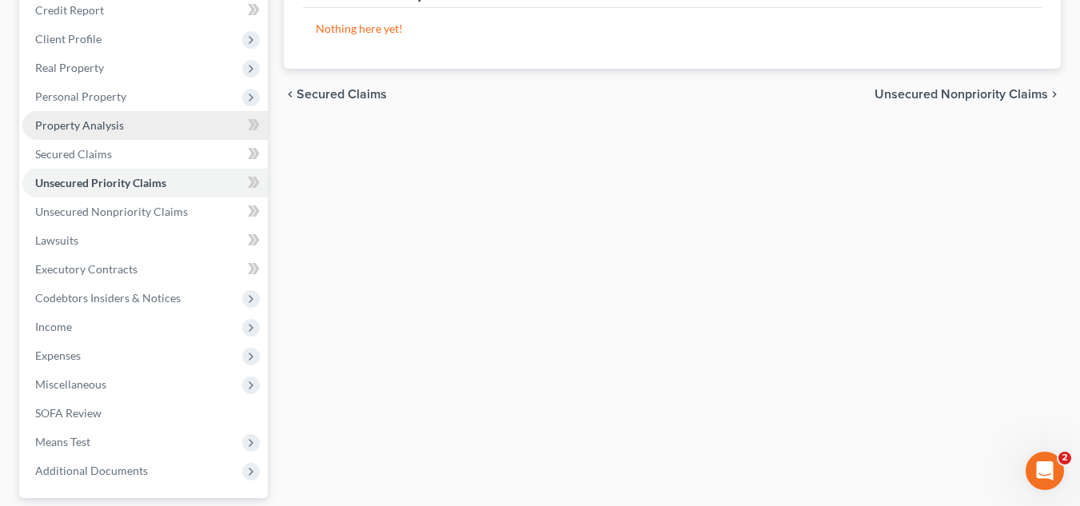
scroll to position [162, 0]
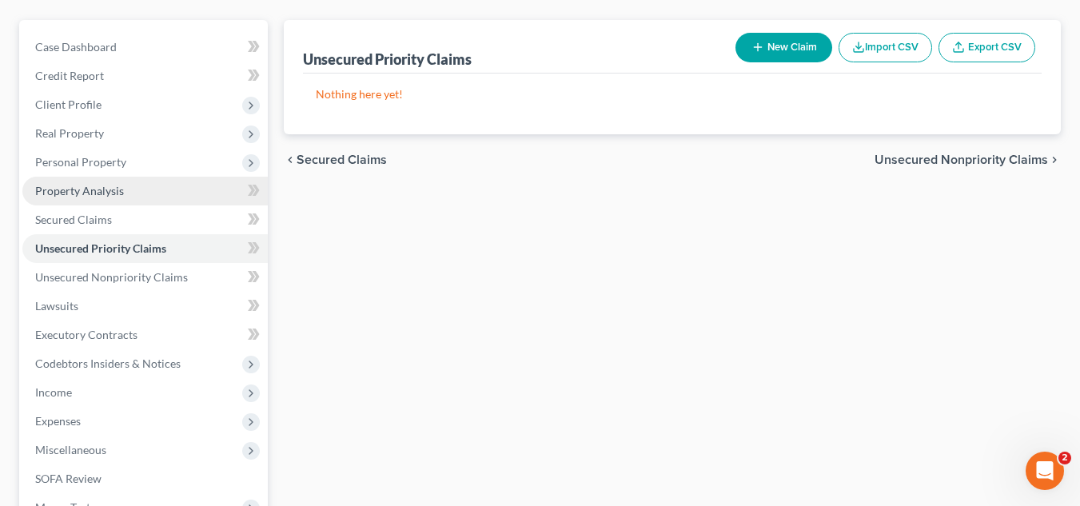
click at [139, 137] on span "Real Property" at bounding box center [145, 133] width 246 height 29
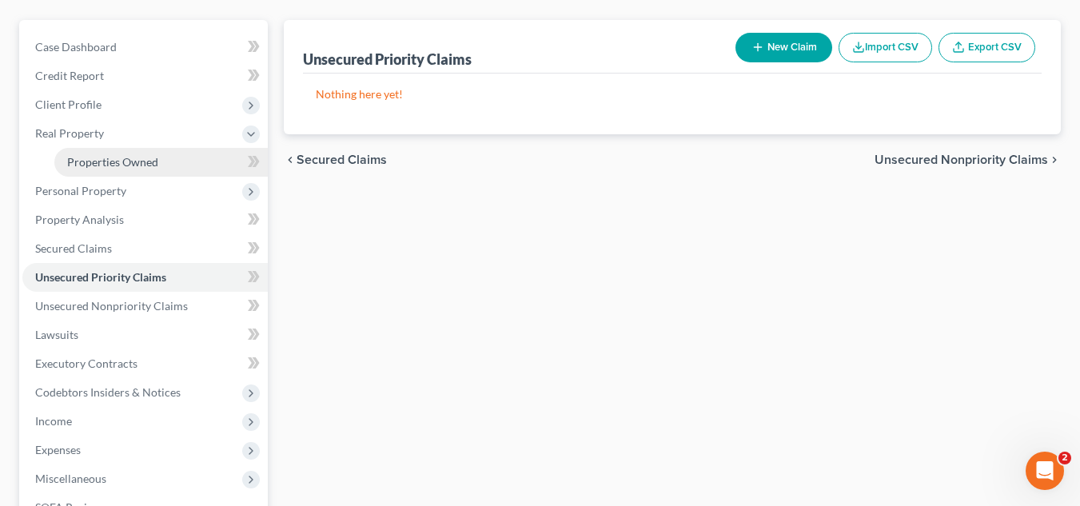
click at [142, 162] on span "Properties Owned" at bounding box center [112, 162] width 91 height 14
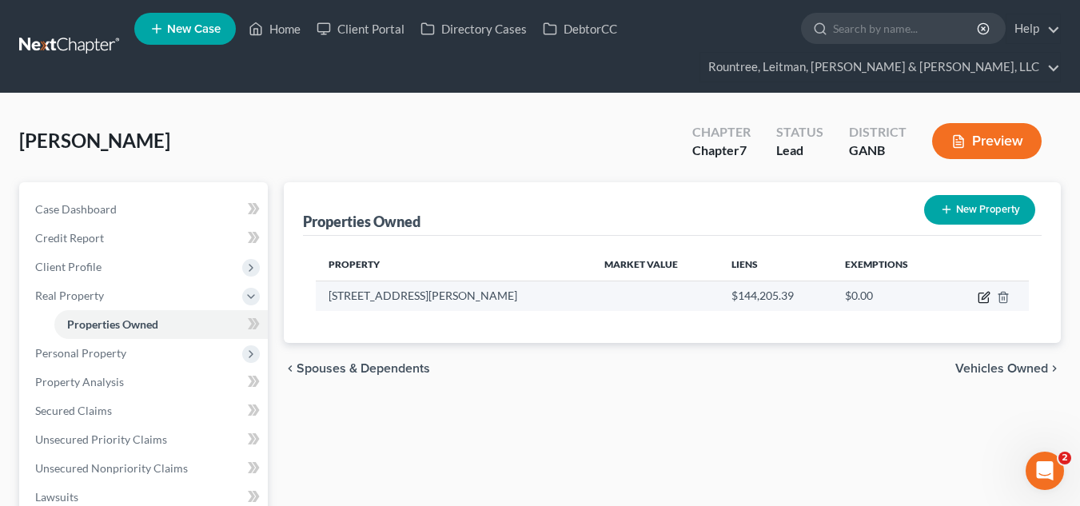
click at [980, 294] on icon "button" at bounding box center [984, 299] width 10 height 10
select select "10"
select select "3"
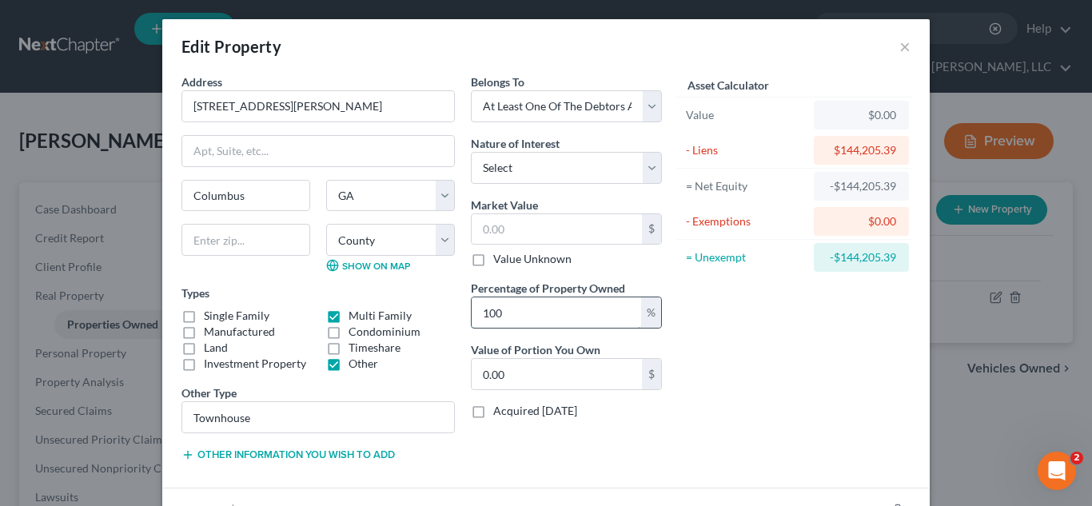
click at [519, 315] on input "100" at bounding box center [557, 313] width 170 height 30
type input "5"
type input "0"
type input "50"
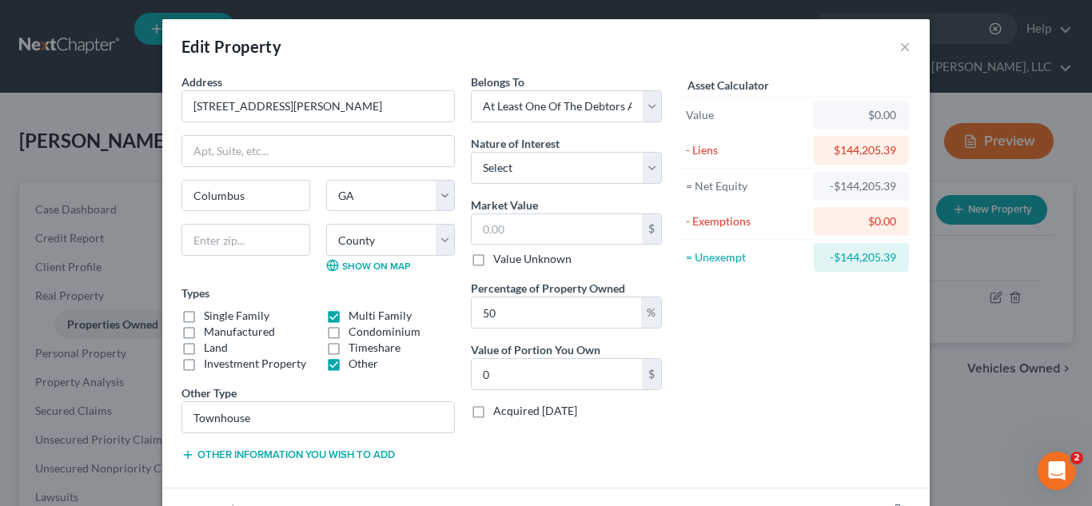
click at [827, 407] on div "Asset Calculator Value $0.00 - Liens $144,205.39 = Net Equity -$144,205.39 - Ex…" at bounding box center [794, 274] width 249 height 401
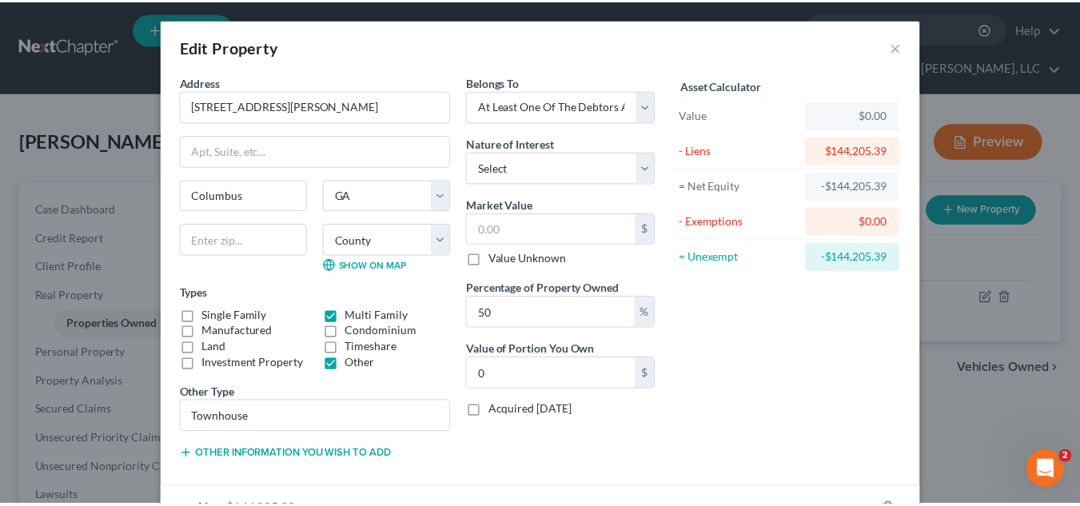
scroll to position [114, 0]
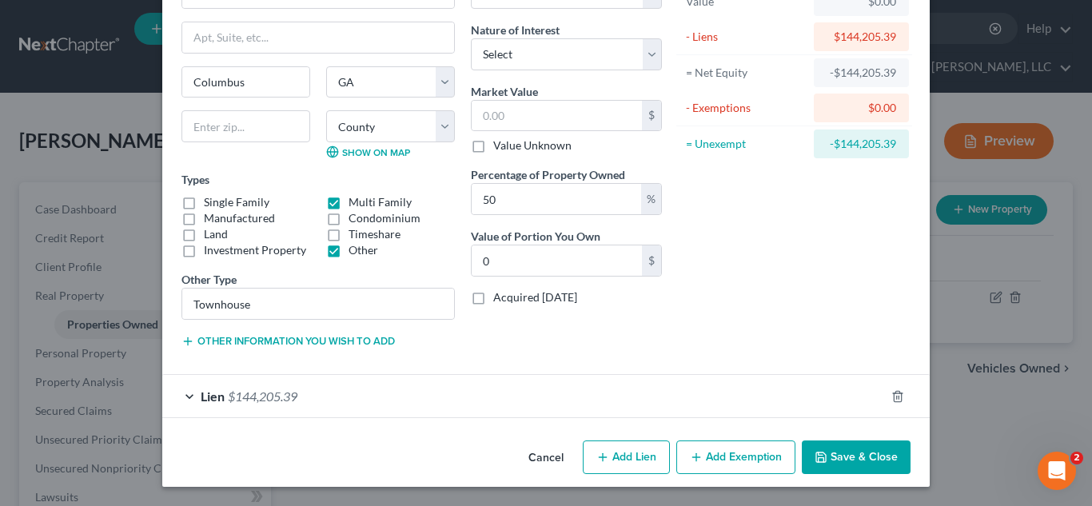
click at [828, 448] on button "Save & Close" at bounding box center [856, 458] width 109 height 34
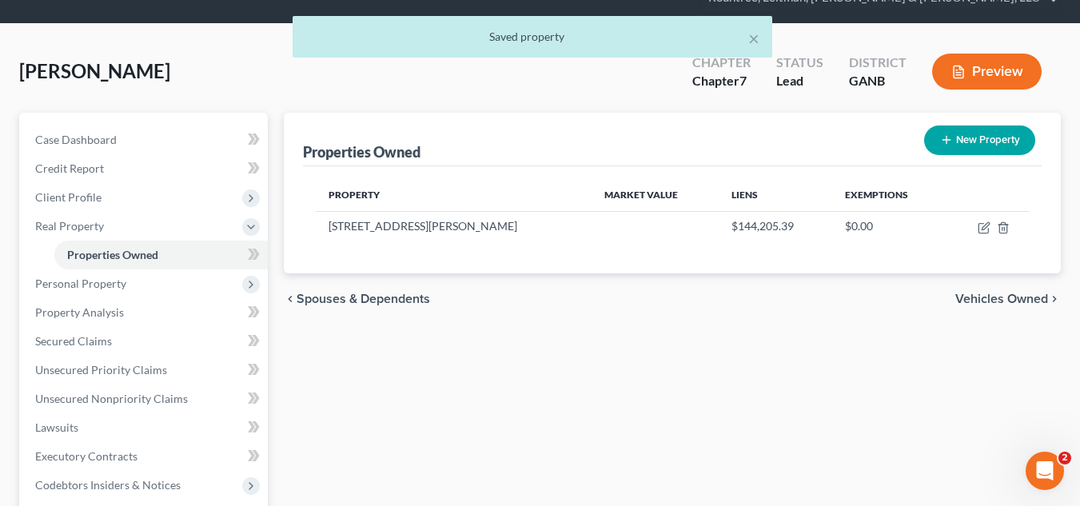
scroll to position [71, 0]
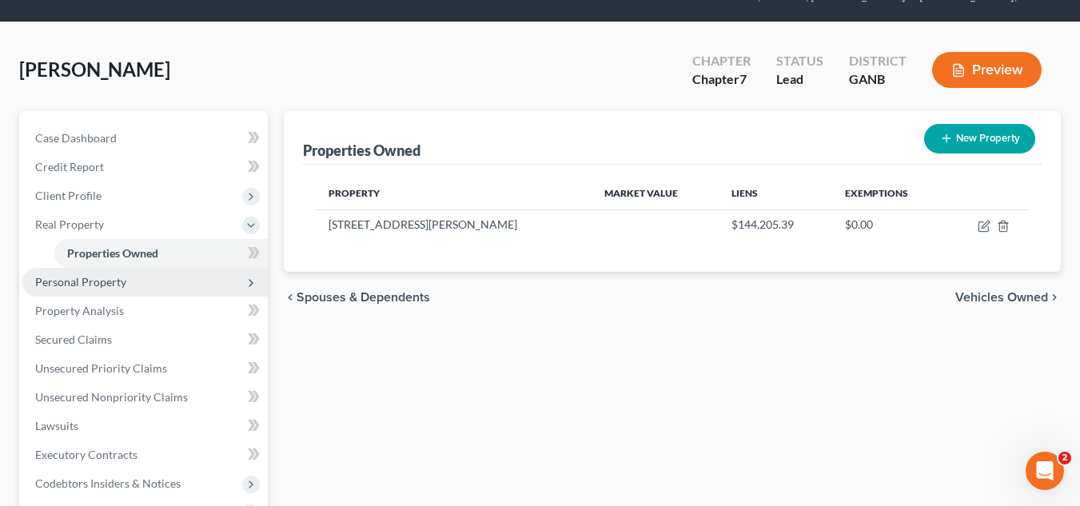
click at [131, 282] on span "Personal Property" at bounding box center [145, 282] width 246 height 29
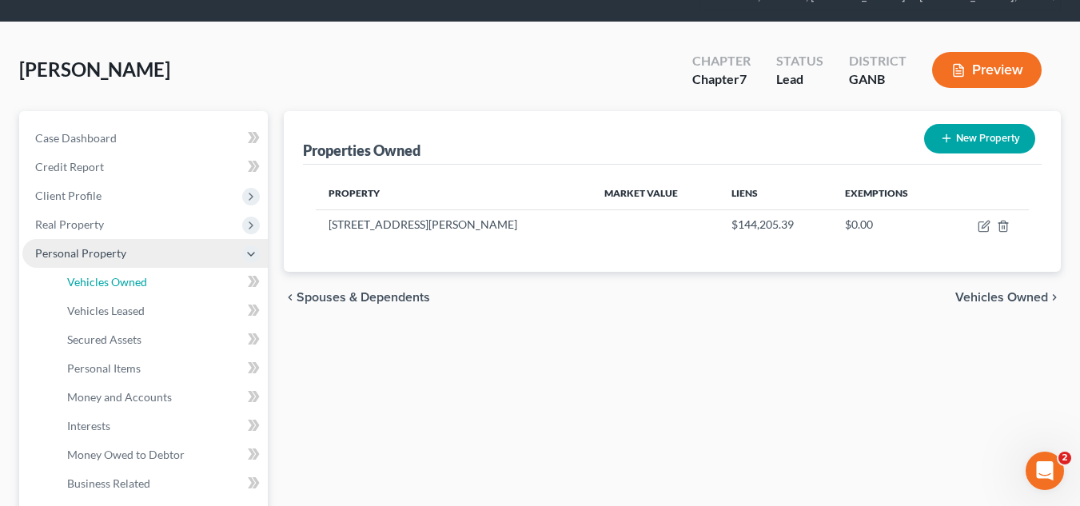
click at [131, 282] on span "Vehicles Owned" at bounding box center [107, 282] width 80 height 14
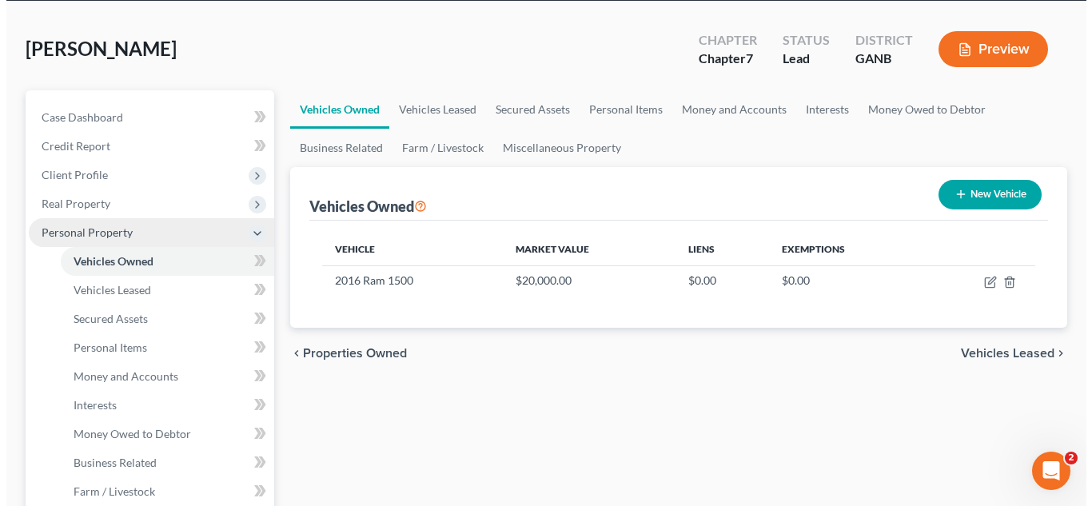
scroll to position [93, 0]
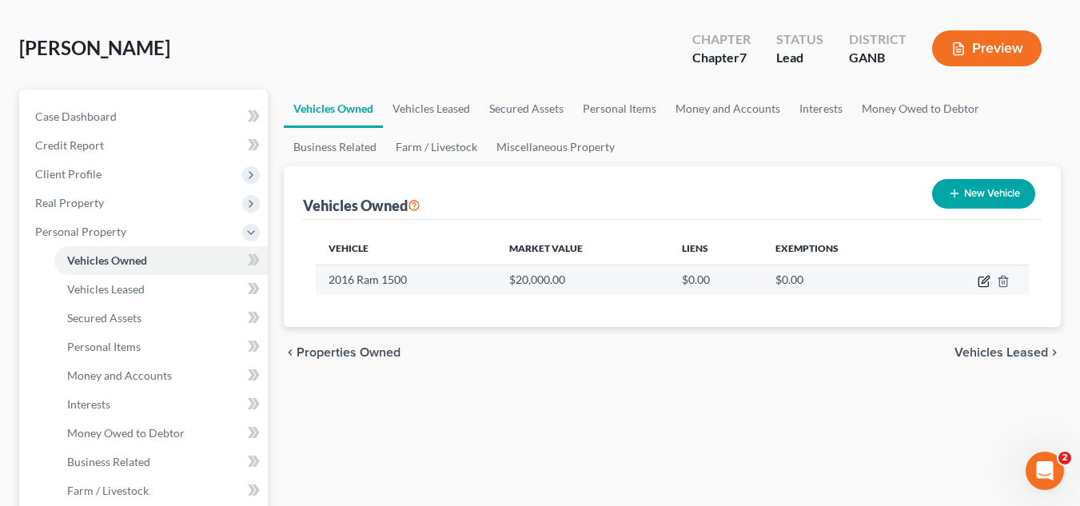
click at [984, 285] on icon "button" at bounding box center [984, 281] width 13 height 13
select select "0"
select select "10"
select select "2"
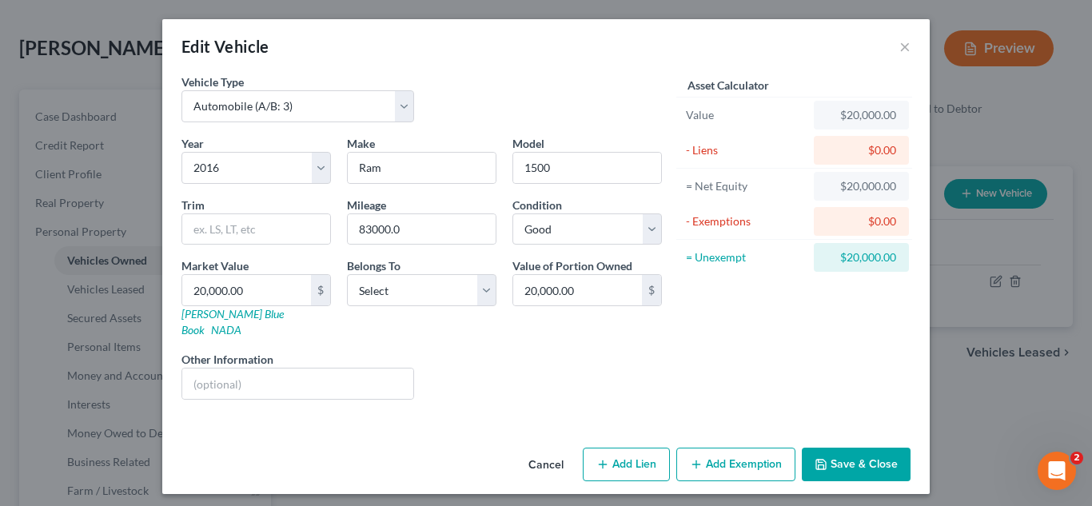
click at [632, 448] on button "Add Lien" at bounding box center [626, 465] width 87 height 34
select select "0"
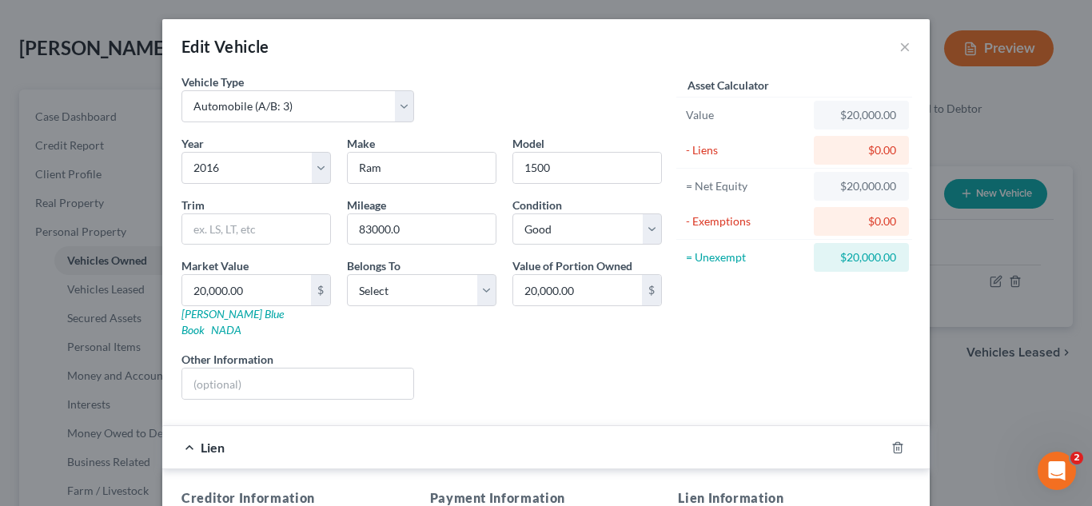
scroll to position [185, 0]
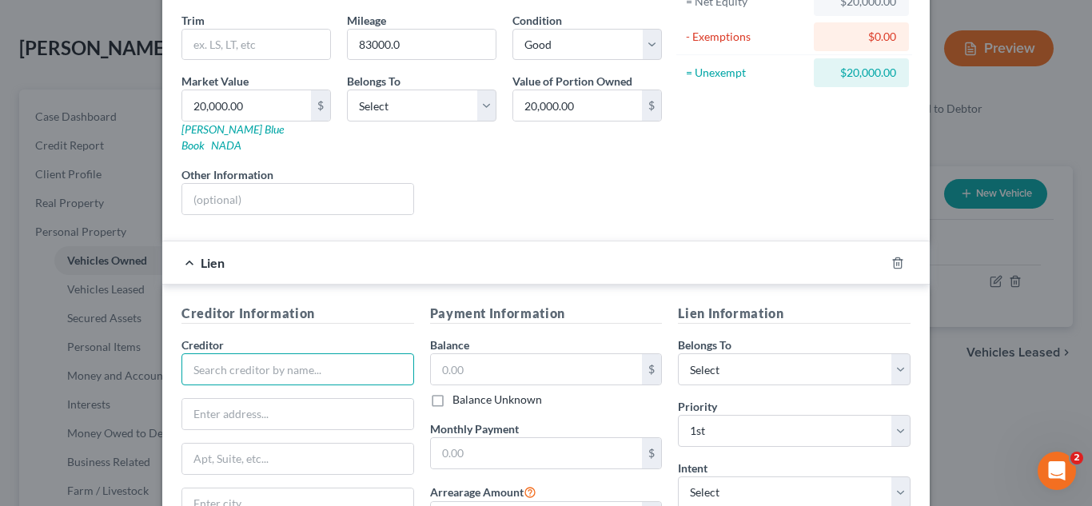
click at [286, 354] on input "text" at bounding box center [298, 369] width 233 height 32
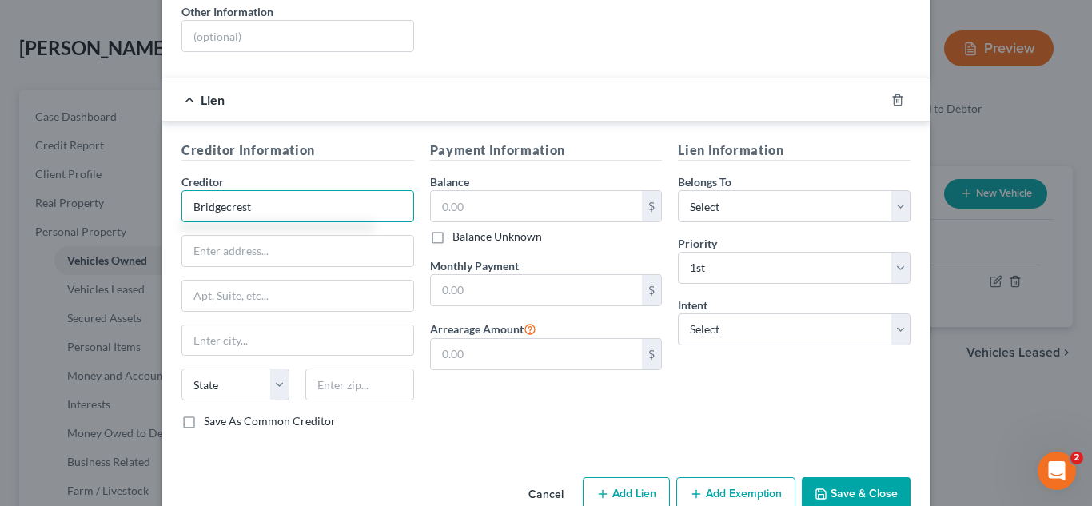
scroll to position [349, 0]
type input "Bridgecrest"
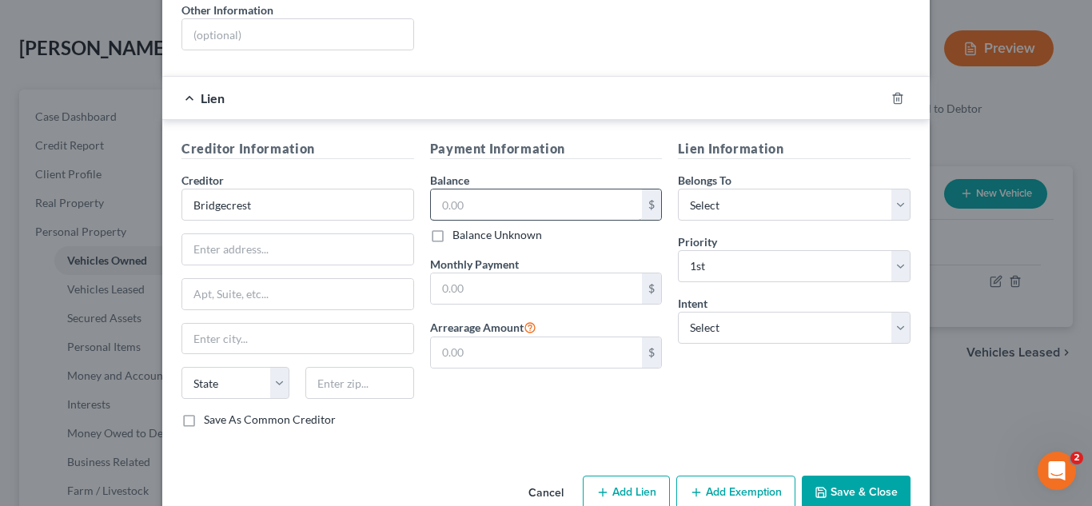
click at [538, 194] on input "text" at bounding box center [537, 205] width 212 height 30
type input "29,177"
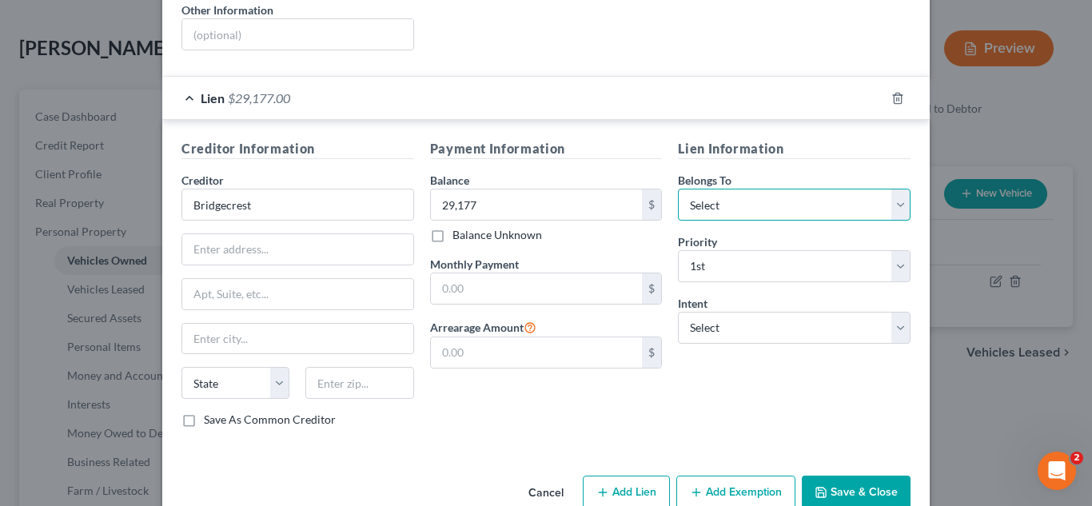
click at [716, 189] on select "Select Debtor 1 Only Debtor 2 Only Debtor 1 And Debtor 2 Only At Least One Of T…" at bounding box center [794, 205] width 233 height 32
select select "0"
click at [678, 189] on select "Select Debtor 1 Only Debtor 2 Only Debtor 1 And Debtor 2 Only At Least One Of T…" at bounding box center [794, 205] width 233 height 32
click at [749, 312] on select "Select Surrender Redeem Reaffirm Avoid Other" at bounding box center [794, 328] width 233 height 32
select select "2"
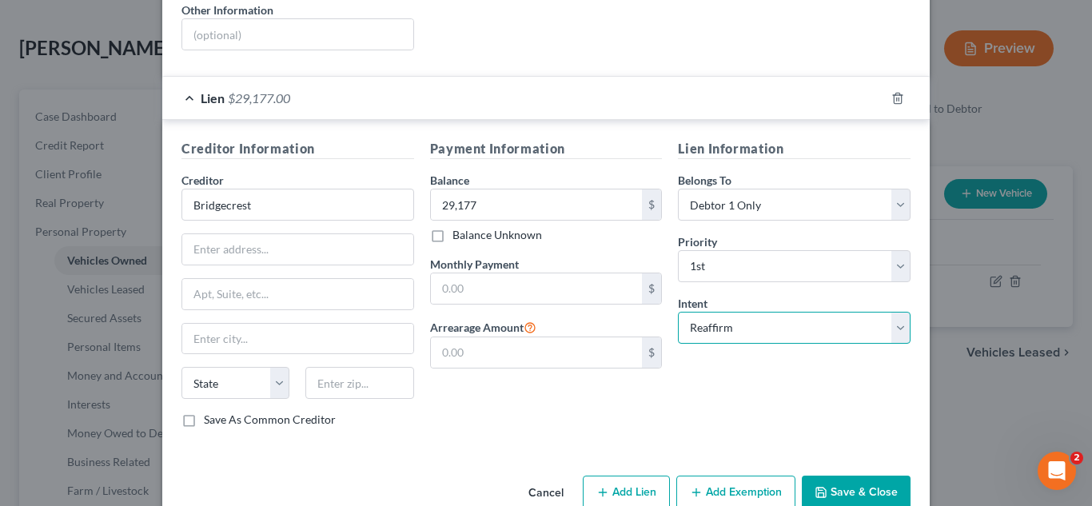
click at [678, 312] on select "Select Surrender Redeem Reaffirm Avoid Other" at bounding box center [794, 328] width 233 height 32
click at [681, 385] on div "Lien Information Belongs To * Select Debtor 1 Only Debtor 2 Only Debtor 1 And D…" at bounding box center [794, 290] width 249 height 302
click at [517, 274] on input "text" at bounding box center [537, 289] width 212 height 30
click at [480, 409] on div "Payment Information Balance 29,177.00 $ Balance Unknown Balance Undetermined 29…" at bounding box center [546, 290] width 249 height 302
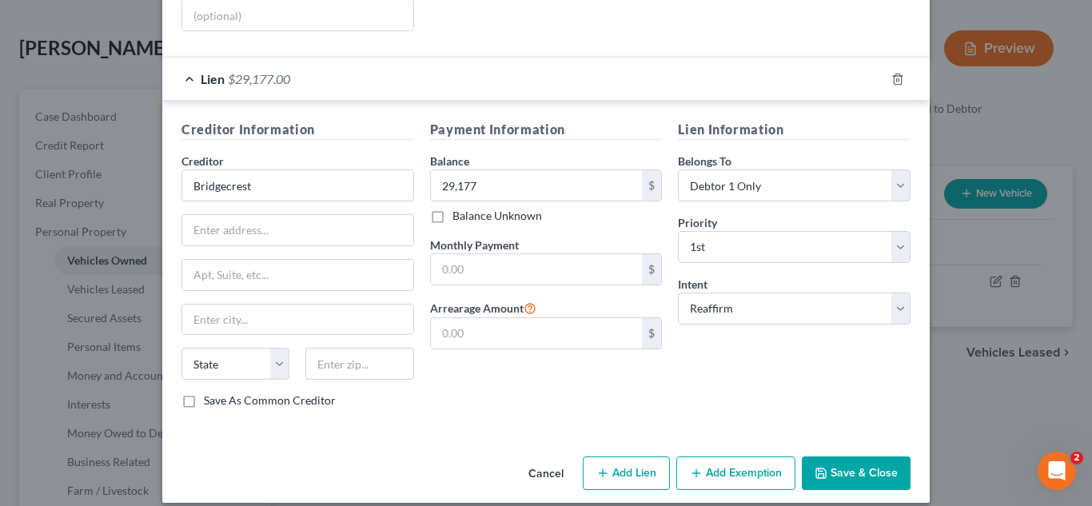
click at [857, 470] on button "Save & Close" at bounding box center [856, 474] width 109 height 34
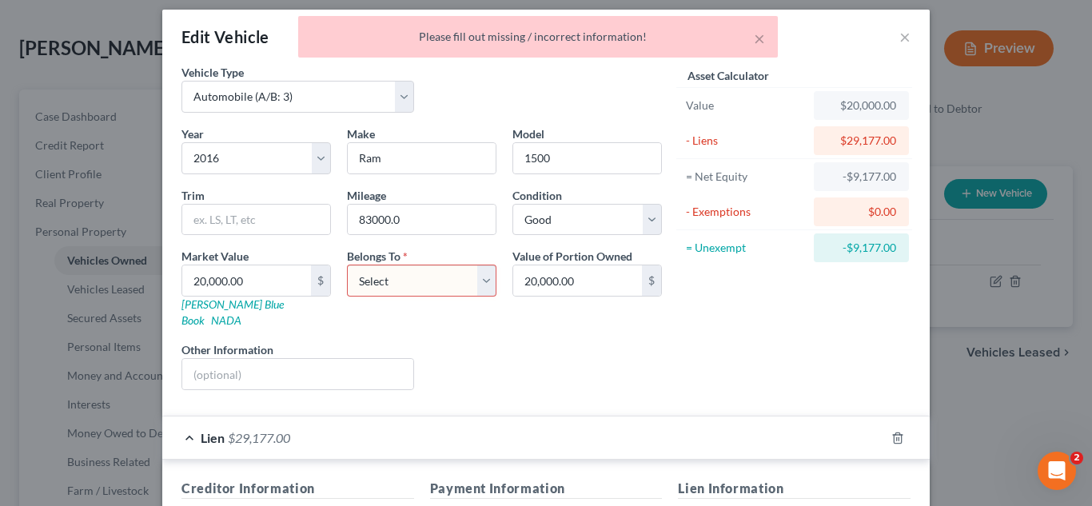
scroll to position [9, 0]
click at [394, 286] on select "Select Debtor 1 Only Debtor 2 Only Debtor 1 And Debtor 2 Only At Least One Of T…" at bounding box center [422, 282] width 150 height 32
select select "0"
click at [347, 266] on select "Select Debtor 1 Only Debtor 2 Only Debtor 1 And Debtor 2 Only At Least One Of T…" at bounding box center [422, 282] width 150 height 32
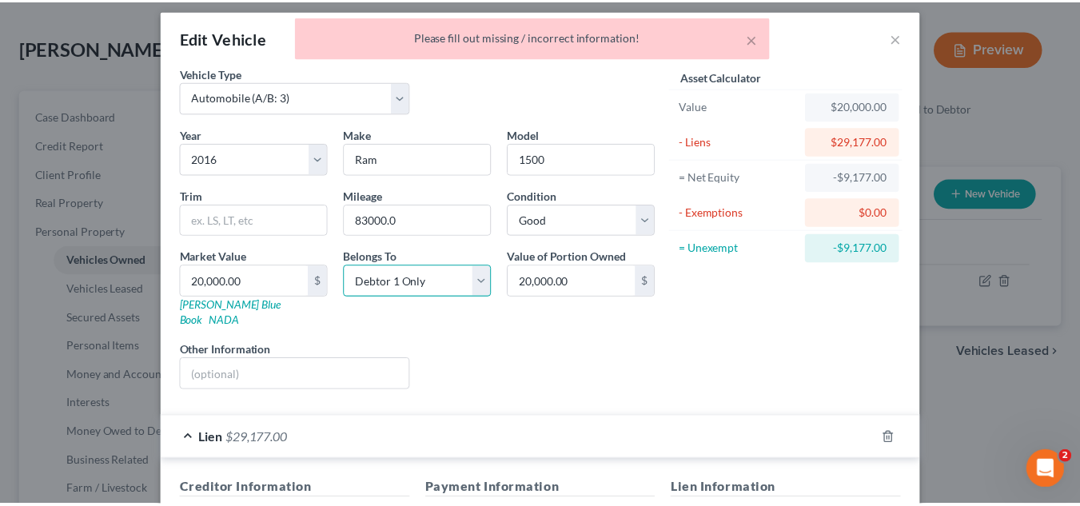
scroll to position [369, 0]
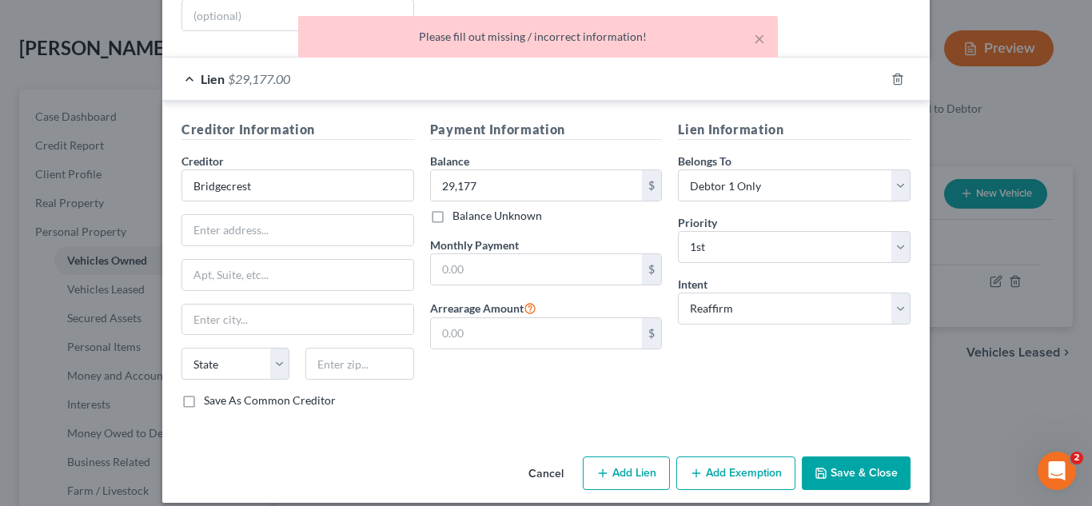
click at [837, 457] on button "Save & Close" at bounding box center [856, 474] width 109 height 34
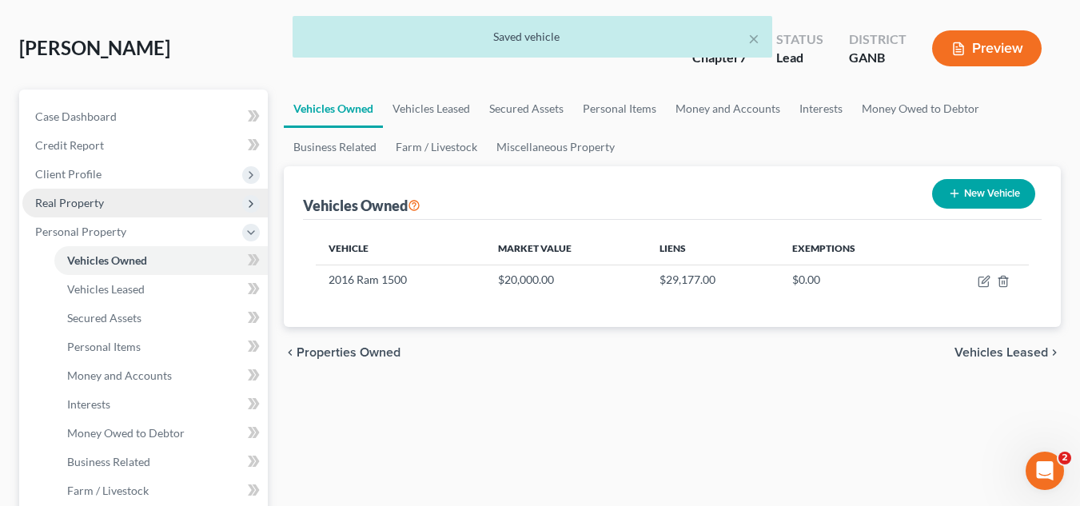
click at [109, 206] on span "Real Property" at bounding box center [145, 203] width 246 height 29
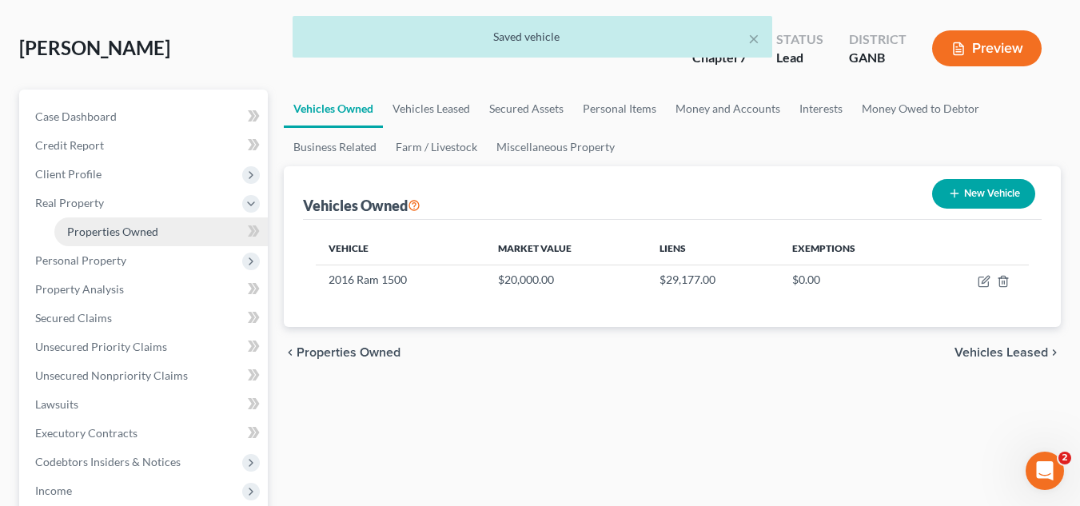
click at [119, 230] on span "Properties Owned" at bounding box center [112, 232] width 91 height 14
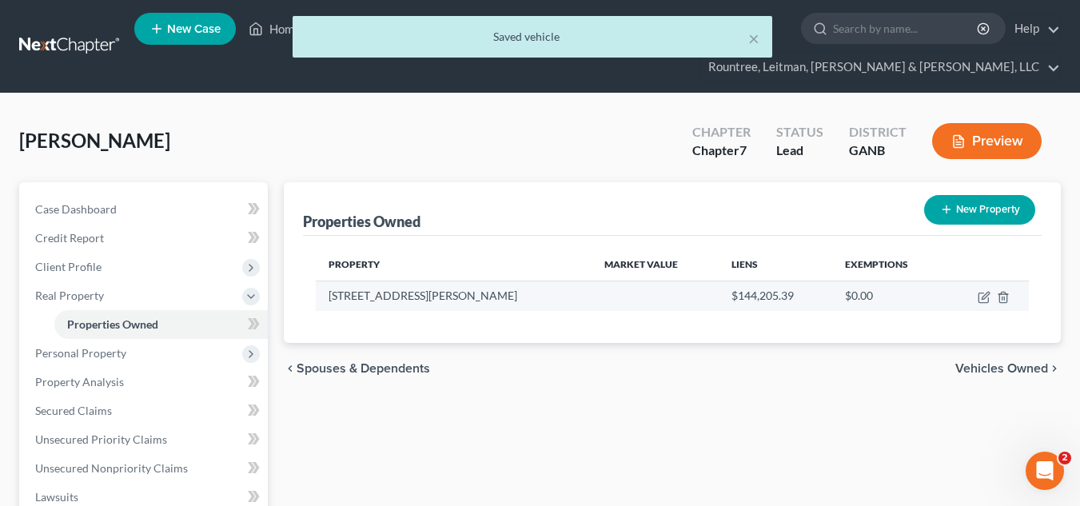
click at [985, 305] on td at bounding box center [988, 296] width 82 height 30
click at [984, 298] on icon "button" at bounding box center [985, 295] width 7 height 7
select select "10"
select select "3"
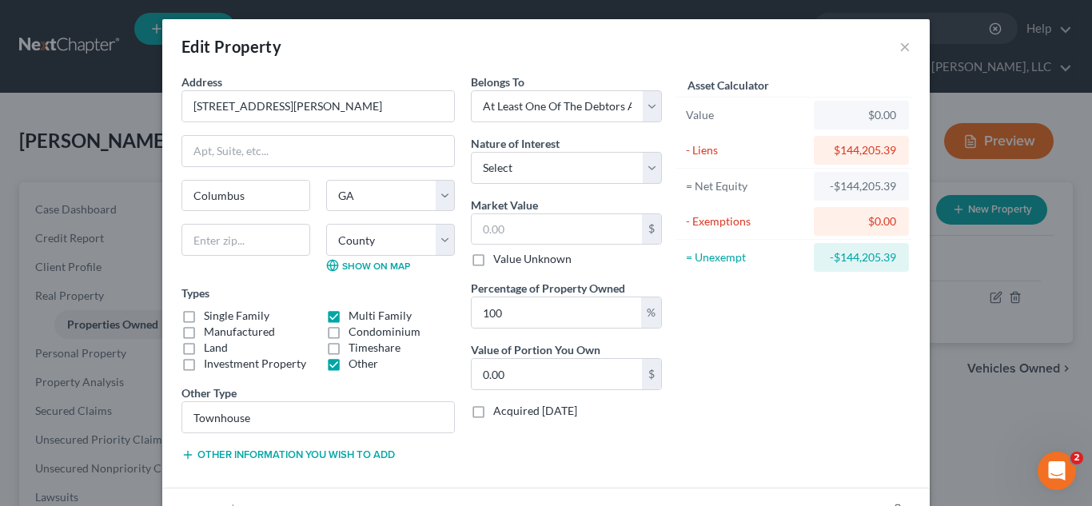
click at [238, 262] on div at bounding box center [246, 248] width 145 height 48
click at [230, 245] on input "text" at bounding box center [246, 240] width 129 height 32
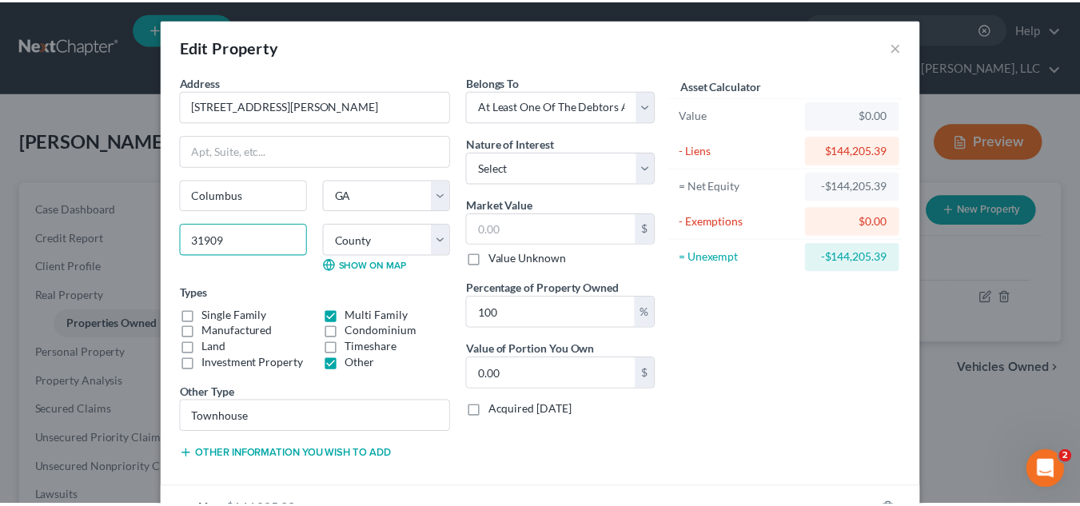
scroll to position [114, 0]
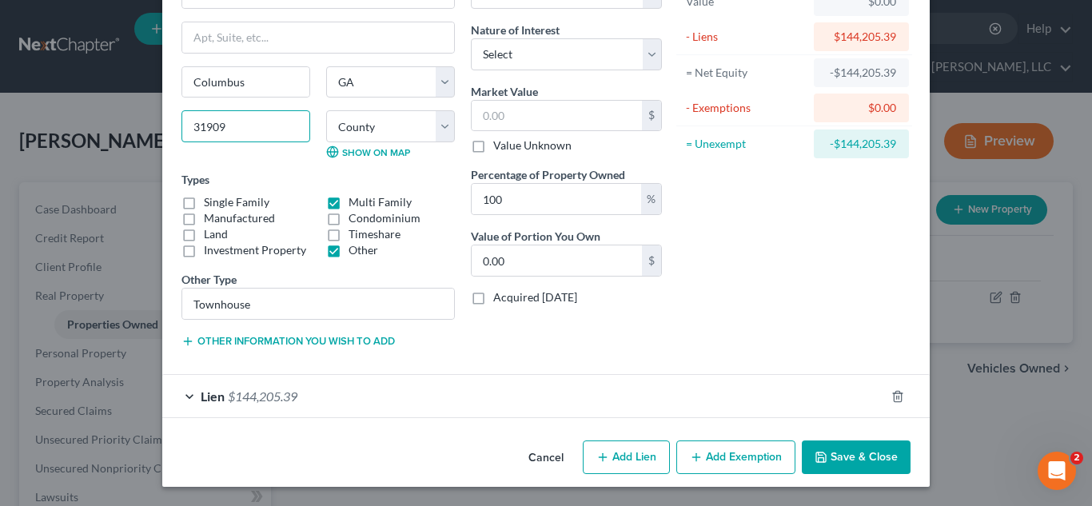
type input "31909"
click at [525, 178] on label "Percentage of Property Owned" at bounding box center [548, 174] width 154 height 17
click at [532, 202] on input "100" at bounding box center [557, 199] width 170 height 30
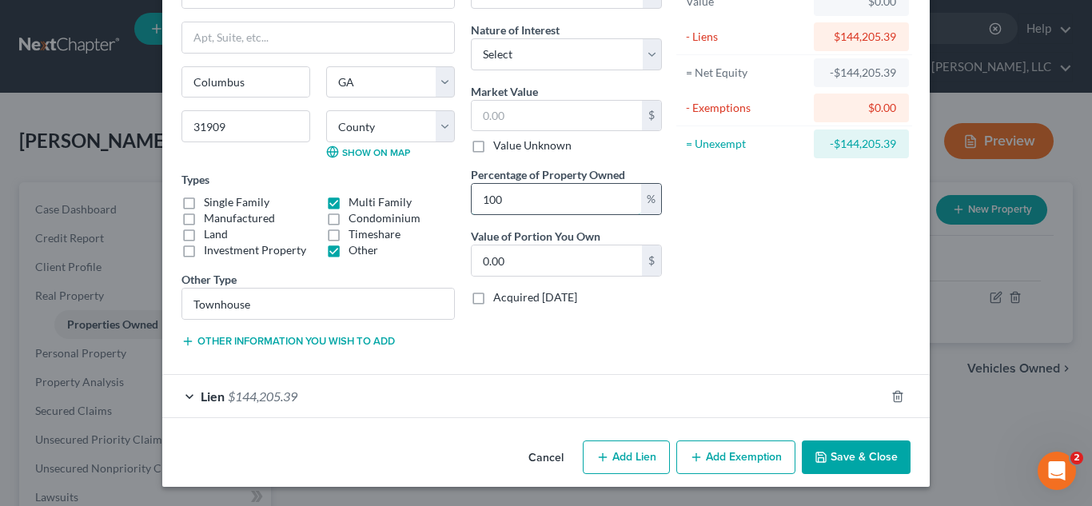
type input "5"
type input "0"
type input "50"
click at [886, 455] on button "Save & Close" at bounding box center [856, 458] width 109 height 34
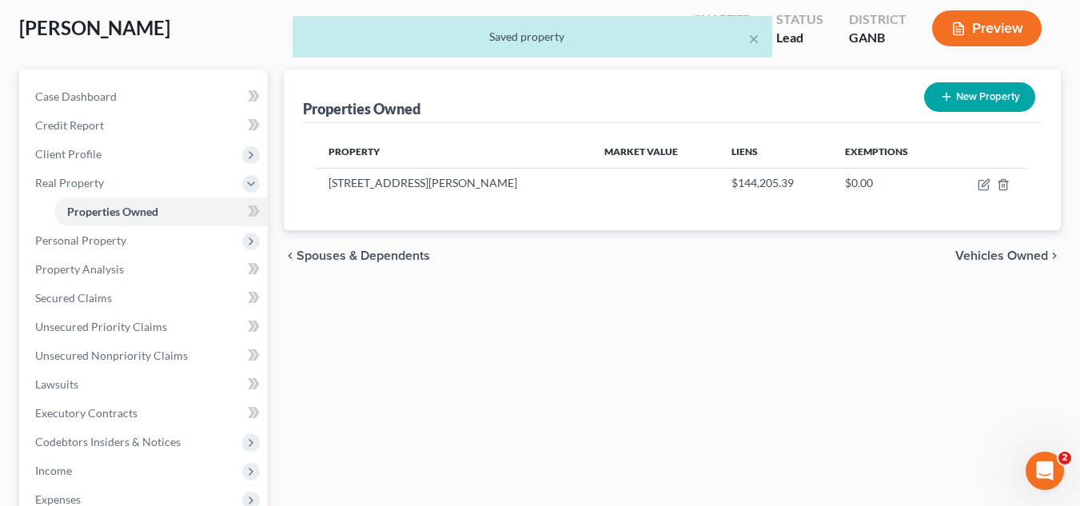
scroll to position [116, 0]
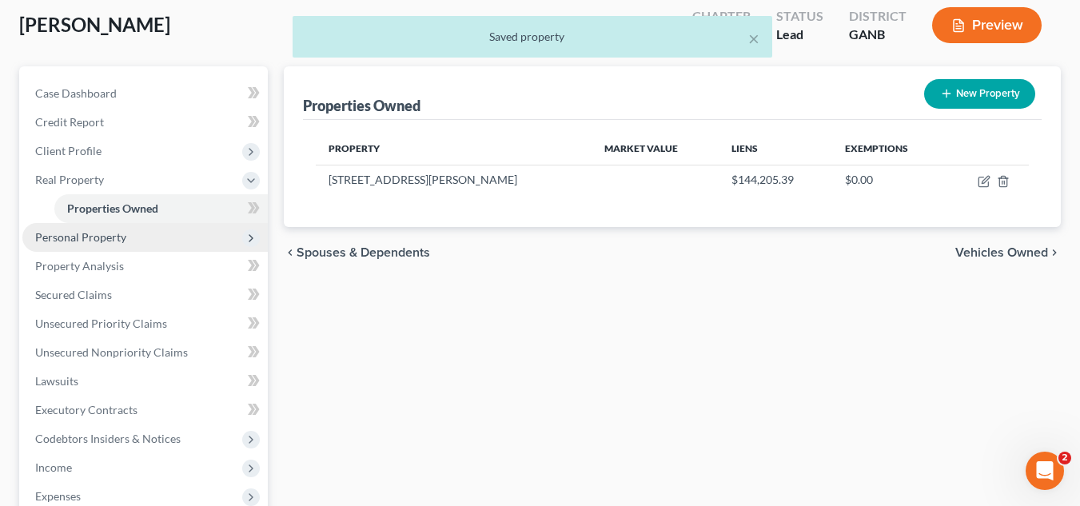
click at [103, 249] on span "Personal Property" at bounding box center [145, 237] width 246 height 29
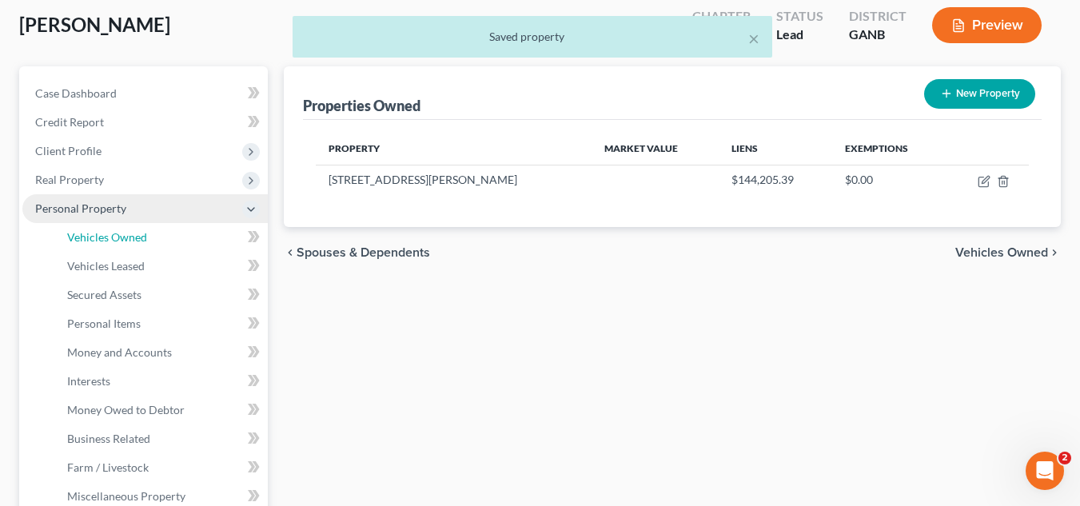
click at [103, 249] on link "Vehicles Owned" at bounding box center [161, 237] width 214 height 29
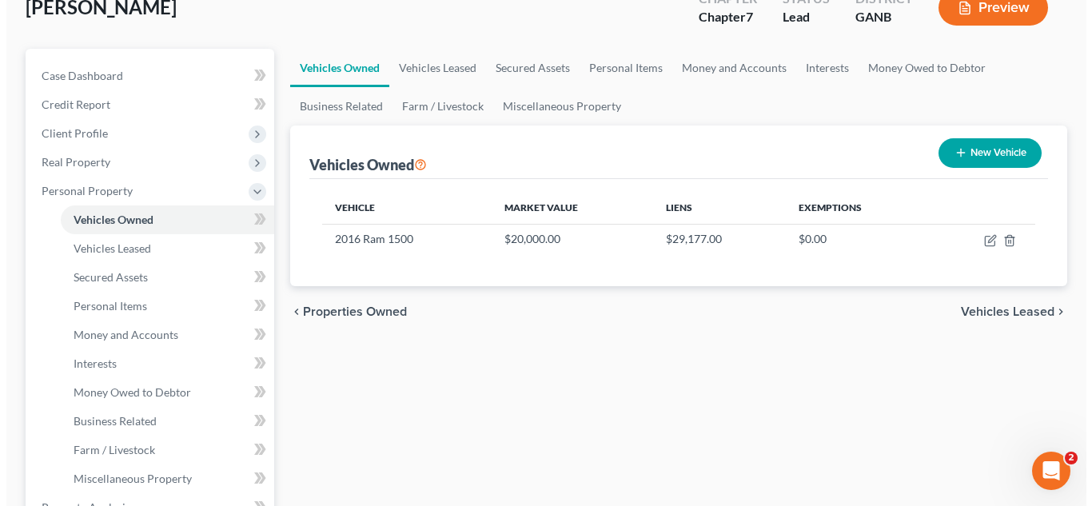
scroll to position [135, 0]
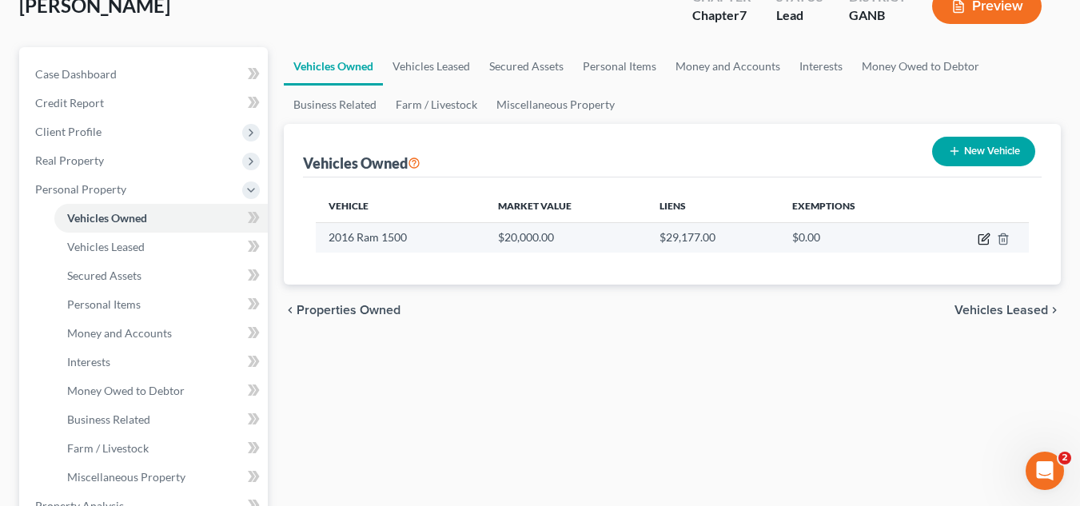
click at [988, 236] on icon "button" at bounding box center [984, 239] width 13 height 13
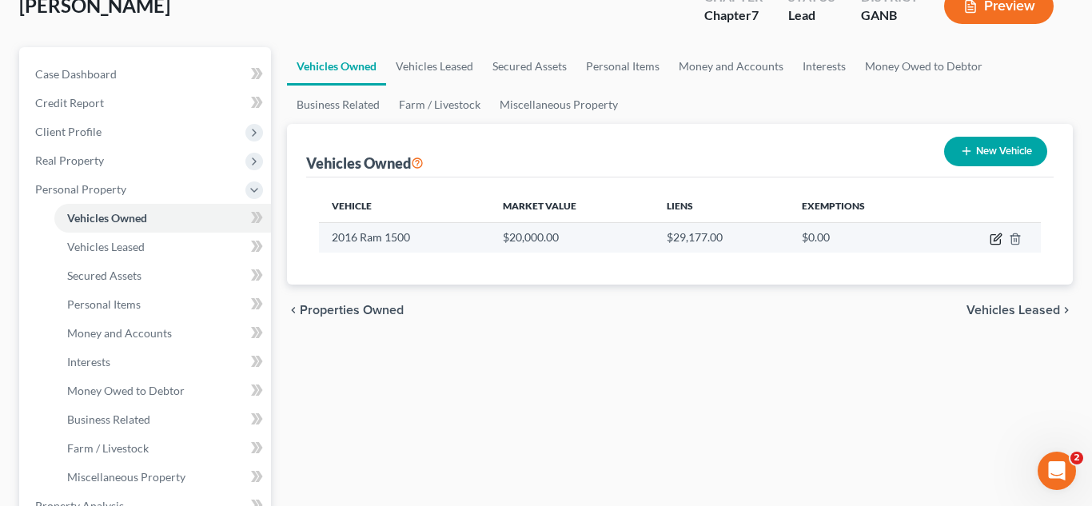
select select "0"
select select "10"
select select "2"
select select "0"
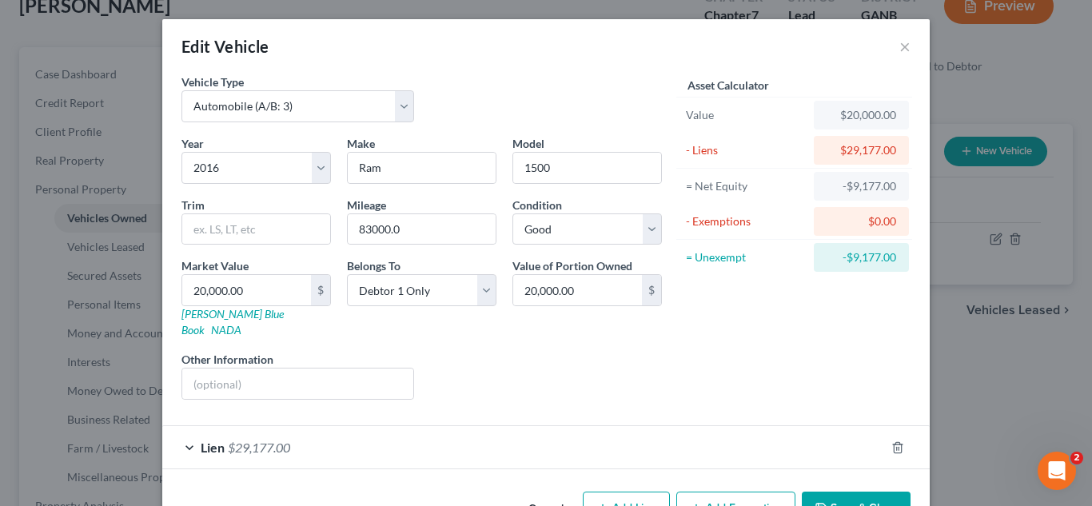
scroll to position [35, 0]
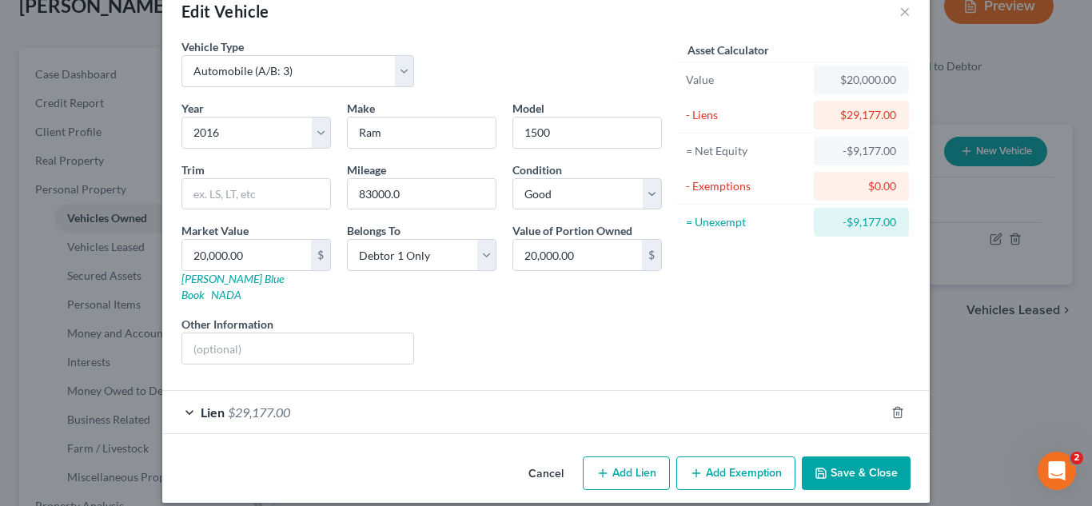
click at [326, 391] on div "Lien $29,177.00" at bounding box center [523, 412] width 723 height 42
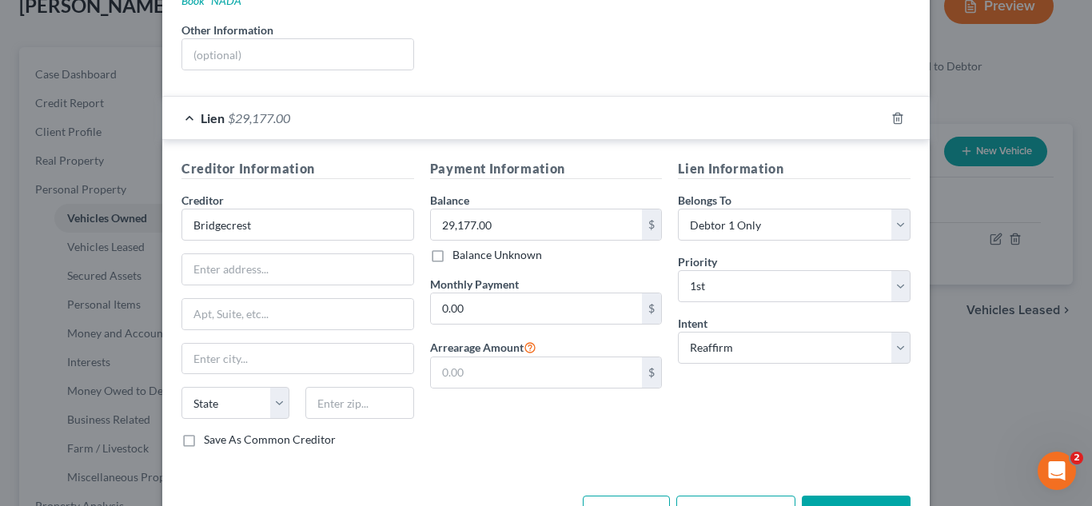
scroll to position [330, 0]
click at [277, 208] on input "Bridgecrest" at bounding box center [298, 224] width 233 height 32
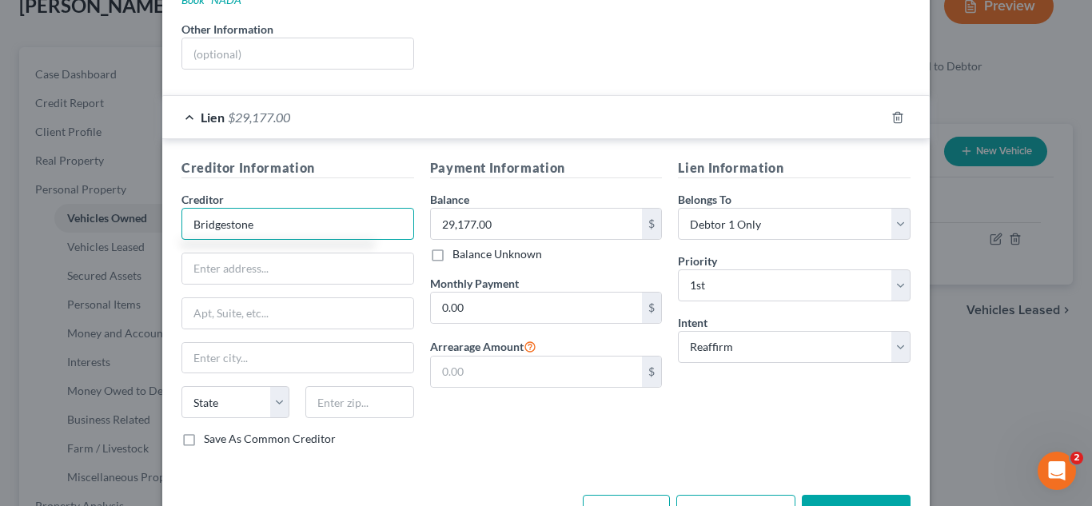
type input "Bridgestone"
click at [566, 173] on div "Payment Information Balance 29,177.00 $ Balance Unknown Balance Undetermined 29…" at bounding box center [546, 309] width 249 height 302
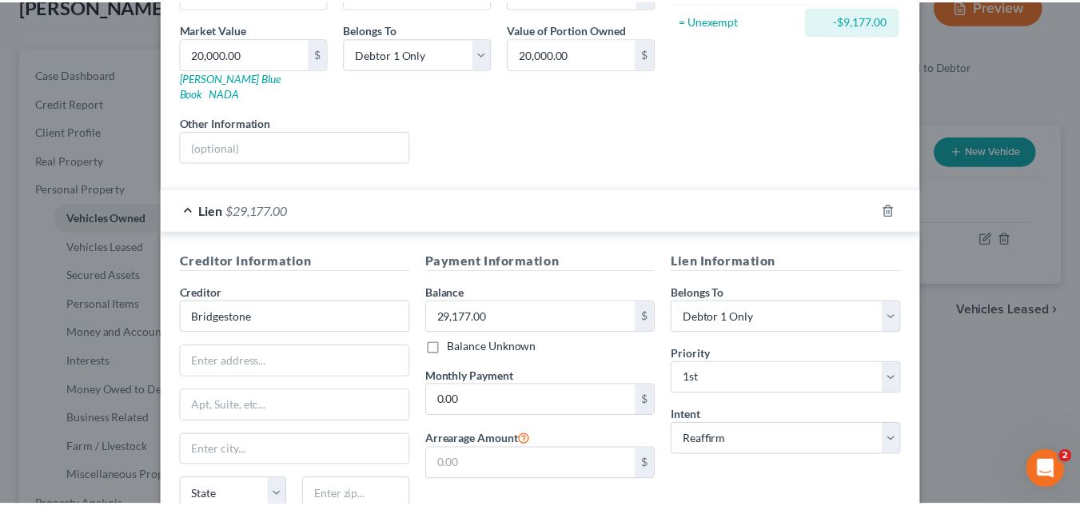
scroll to position [369, 0]
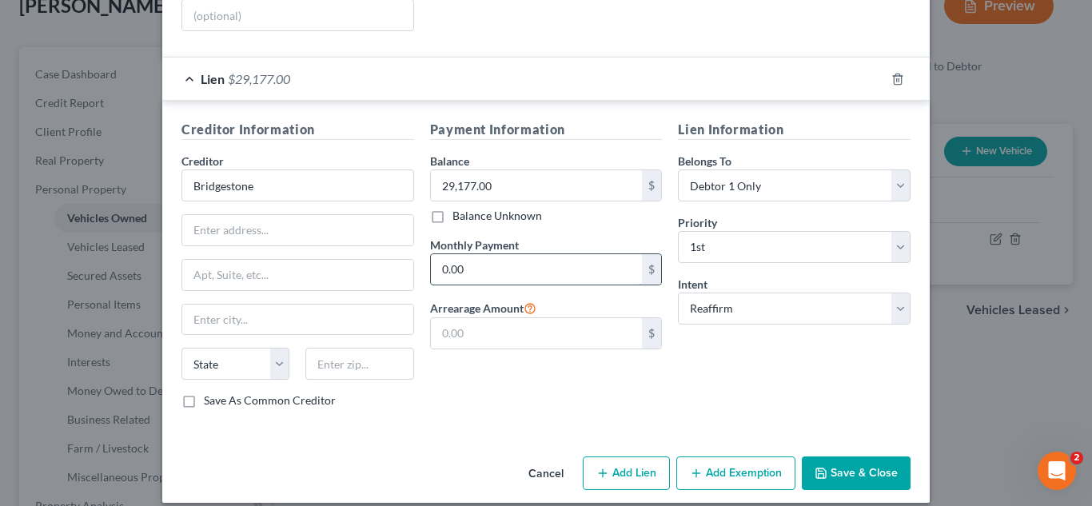
click at [516, 262] on input "0.00" at bounding box center [537, 269] width 212 height 30
type input "702.00"
click at [761, 365] on div "Lien Information Belongs To * Select Debtor 1 Only Debtor 2 Only Debtor 1 And D…" at bounding box center [794, 271] width 249 height 302
click at [846, 457] on button "Save & Close" at bounding box center [856, 474] width 109 height 34
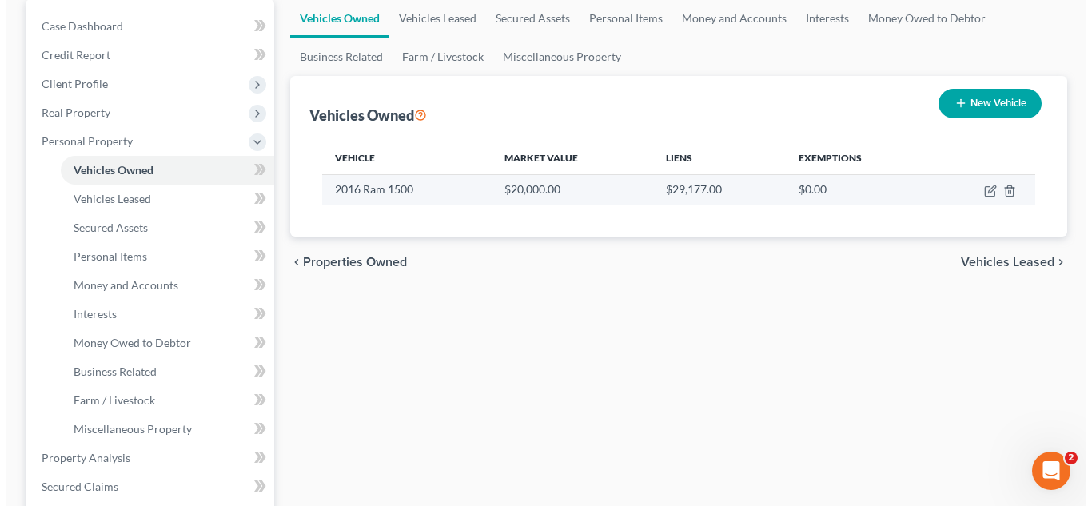
scroll to position [214, 0]
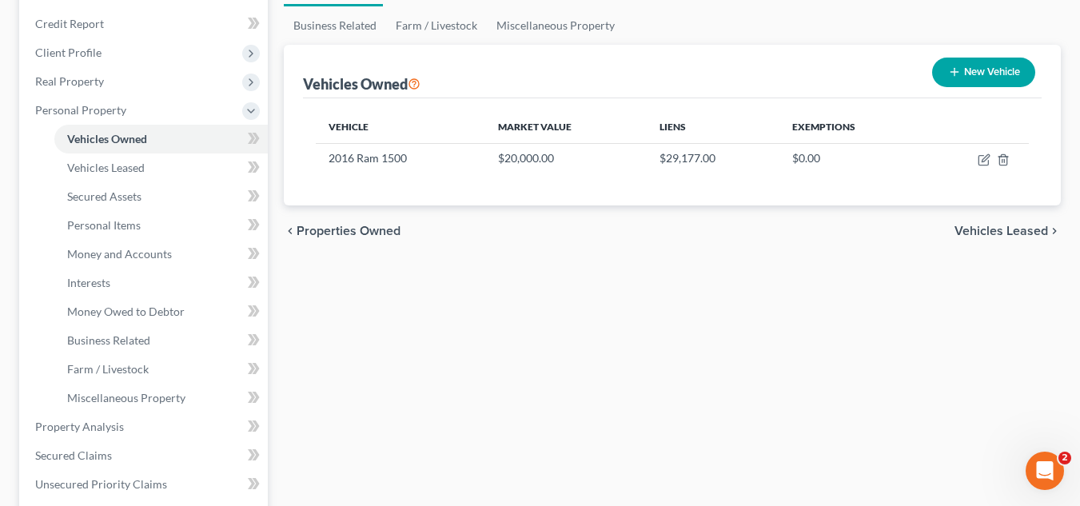
click at [598, 267] on div "Vehicles Owned Vehicles Leased Secured Assets Personal Items Money and Accounts…" at bounding box center [672, 430] width 793 height 924
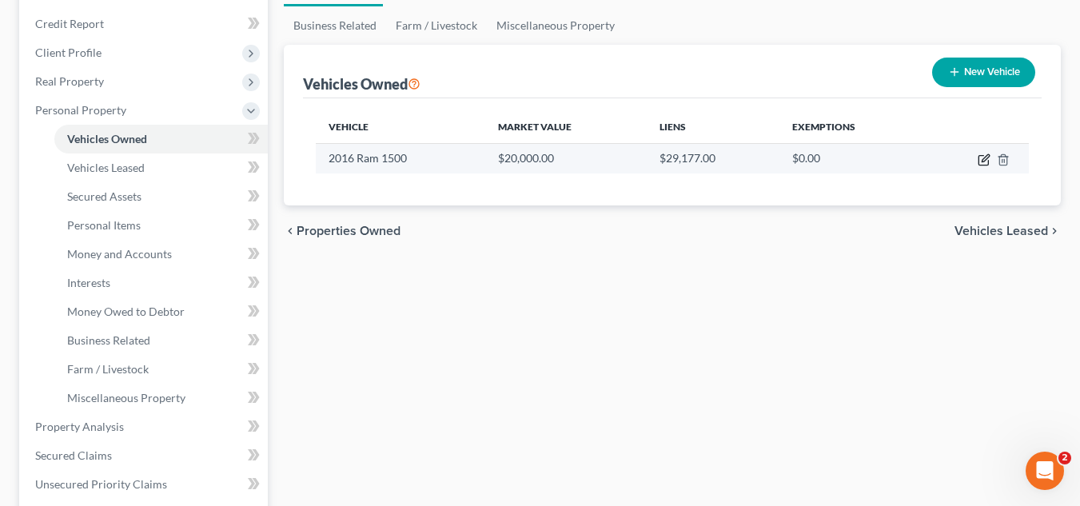
click at [979, 158] on icon "button" at bounding box center [984, 161] width 10 height 10
select select "0"
select select "10"
select select "2"
select select "0"
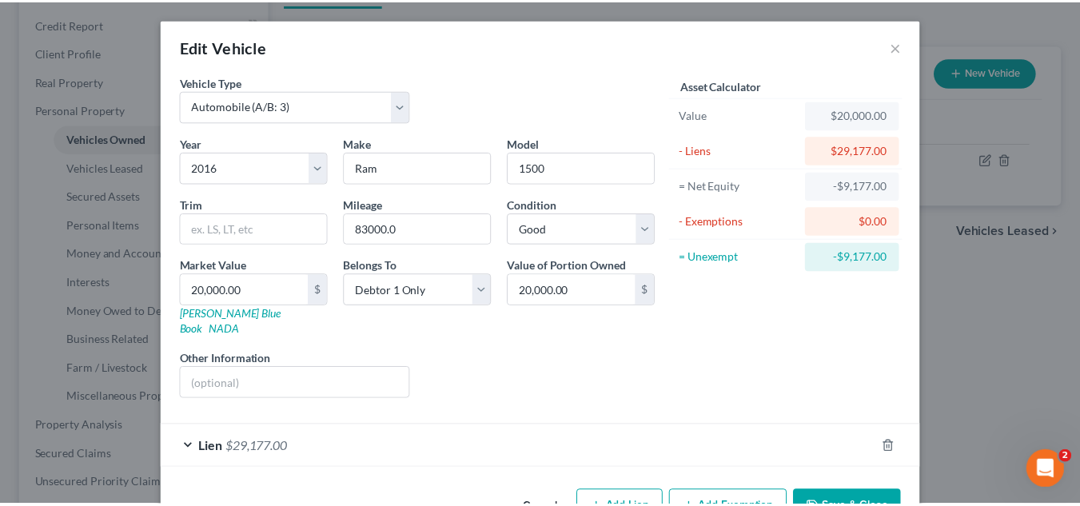
scroll to position [35, 0]
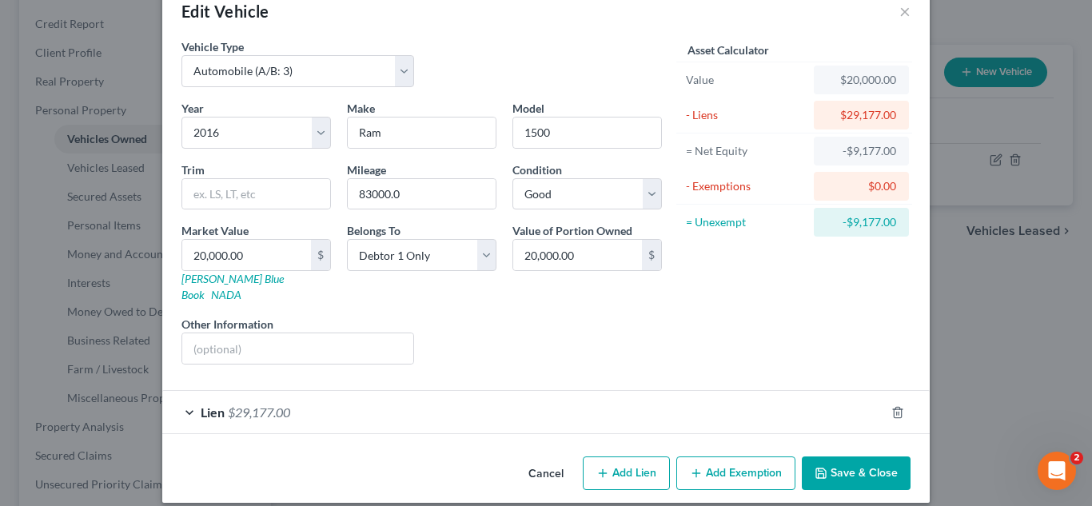
click at [873, 457] on button "Save & Close" at bounding box center [856, 474] width 109 height 34
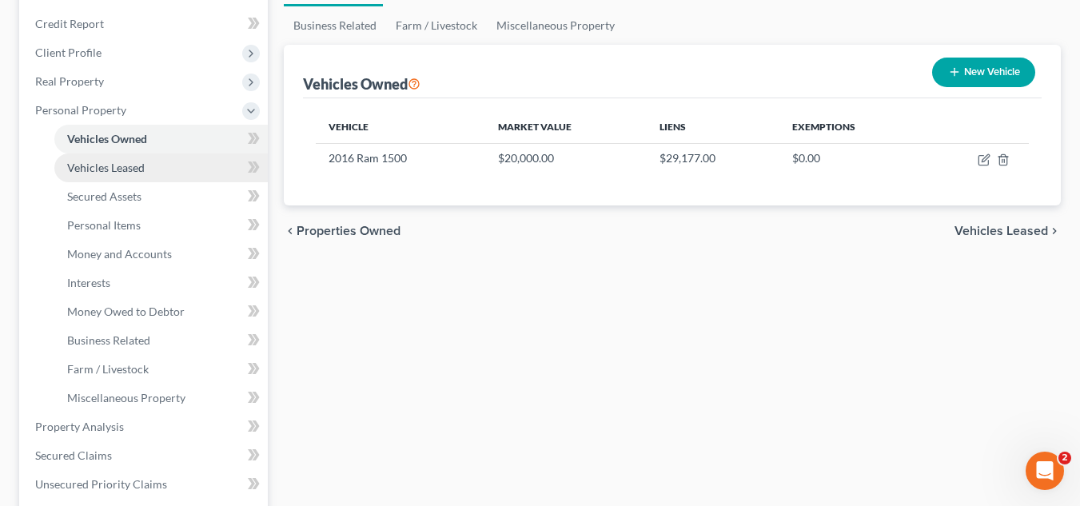
click at [126, 172] on span "Vehicles Leased" at bounding box center [106, 168] width 78 height 14
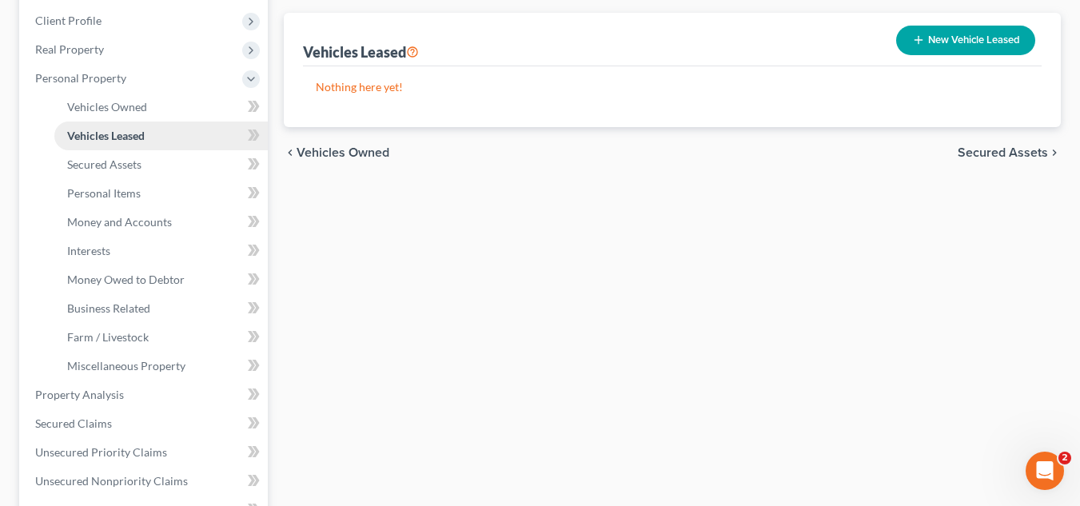
scroll to position [247, 0]
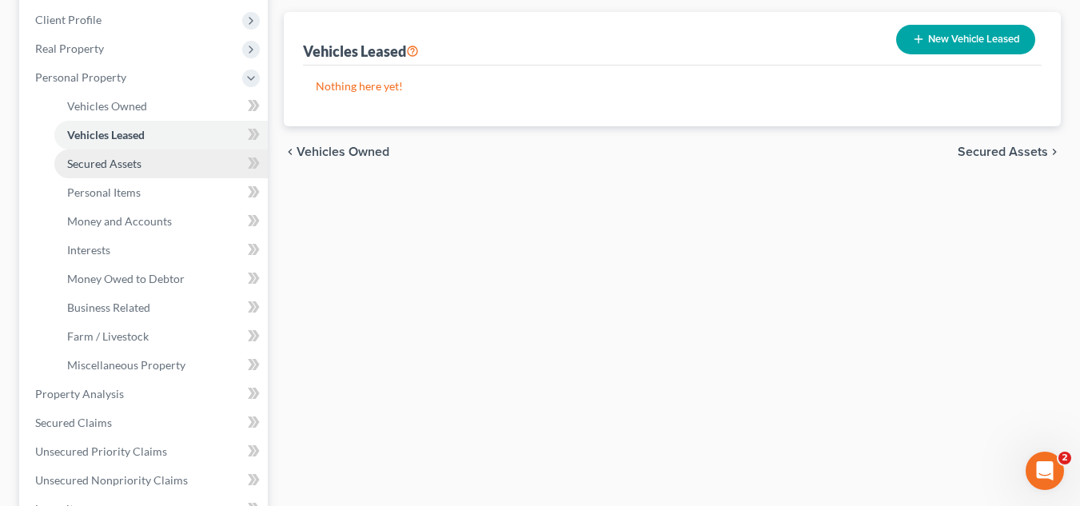
click at [112, 172] on link "Secured Assets" at bounding box center [161, 164] width 214 height 29
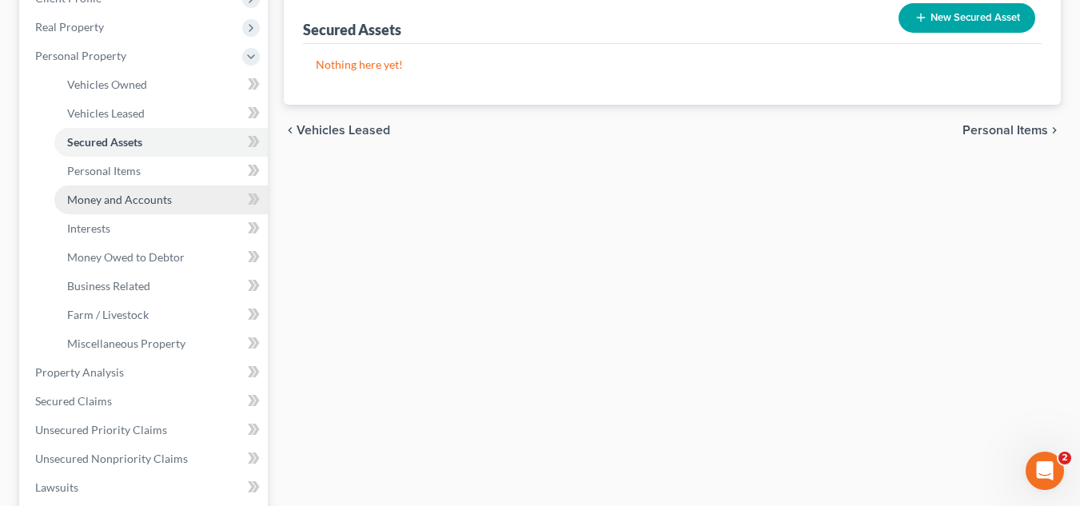
scroll to position [195, 0]
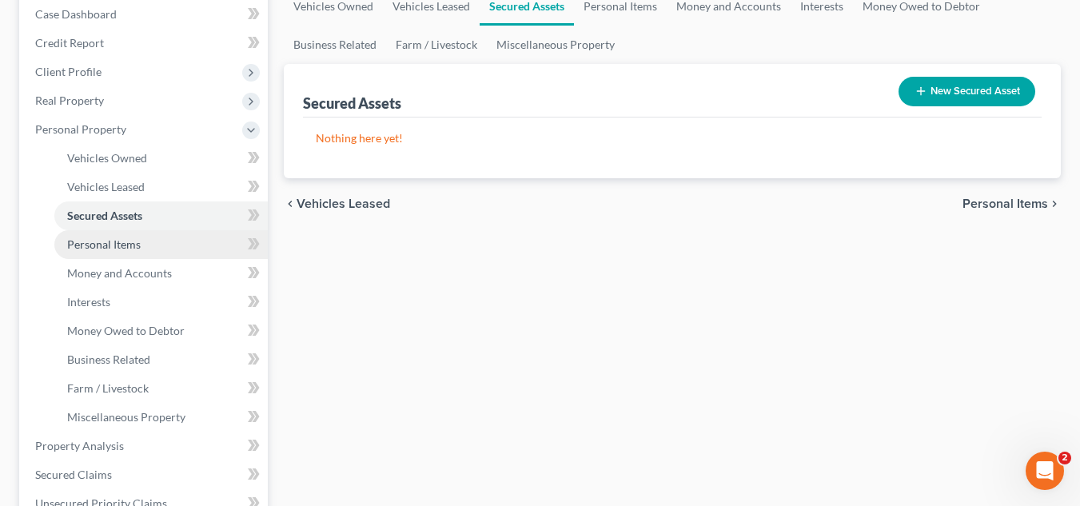
click at [140, 252] on link "Personal Items" at bounding box center [161, 244] width 214 height 29
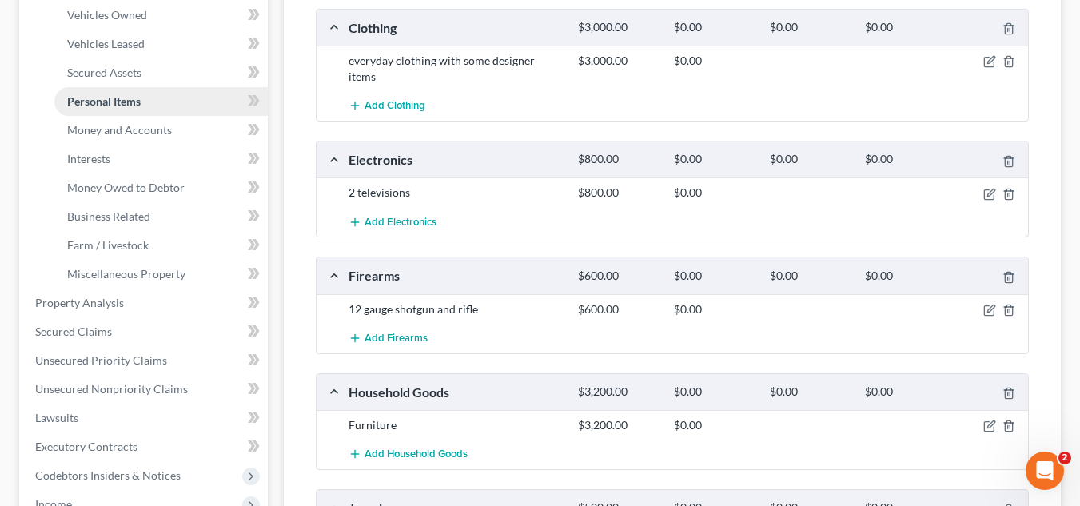
scroll to position [339, 0]
click at [153, 130] on span "Money and Accounts" at bounding box center [119, 129] width 105 height 14
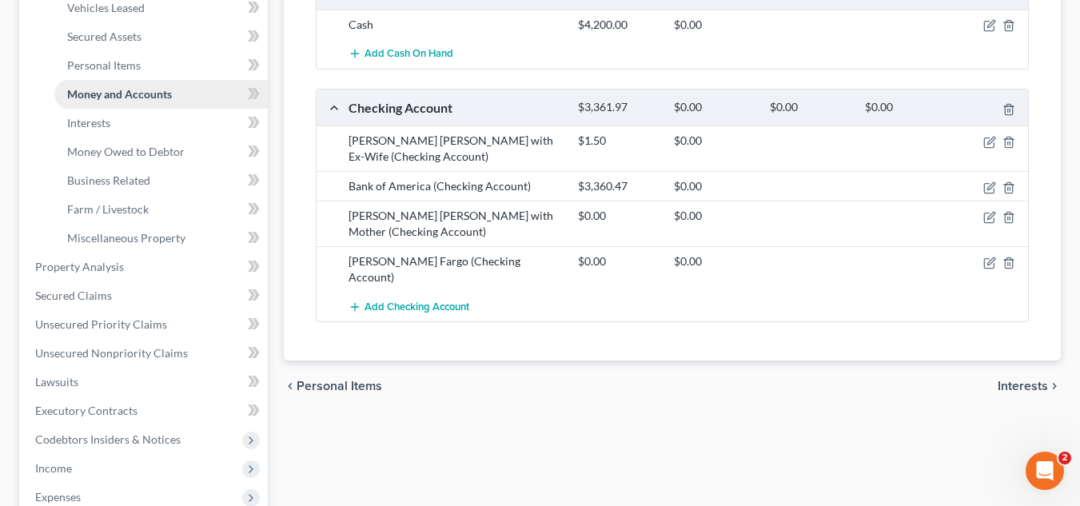
scroll to position [375, 0]
click at [99, 156] on span "Money Owed to Debtor" at bounding box center [126, 151] width 118 height 14
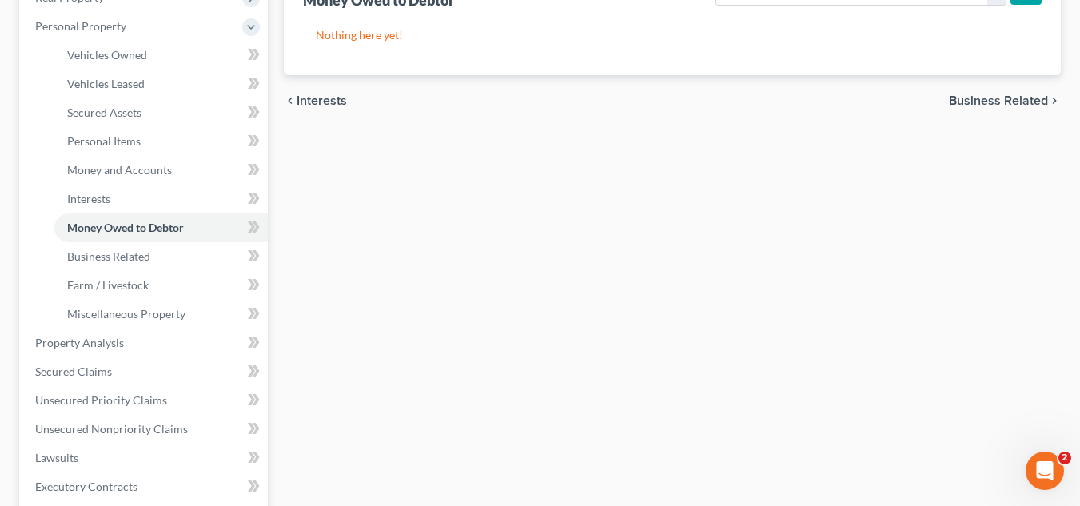
scroll to position [319, 0]
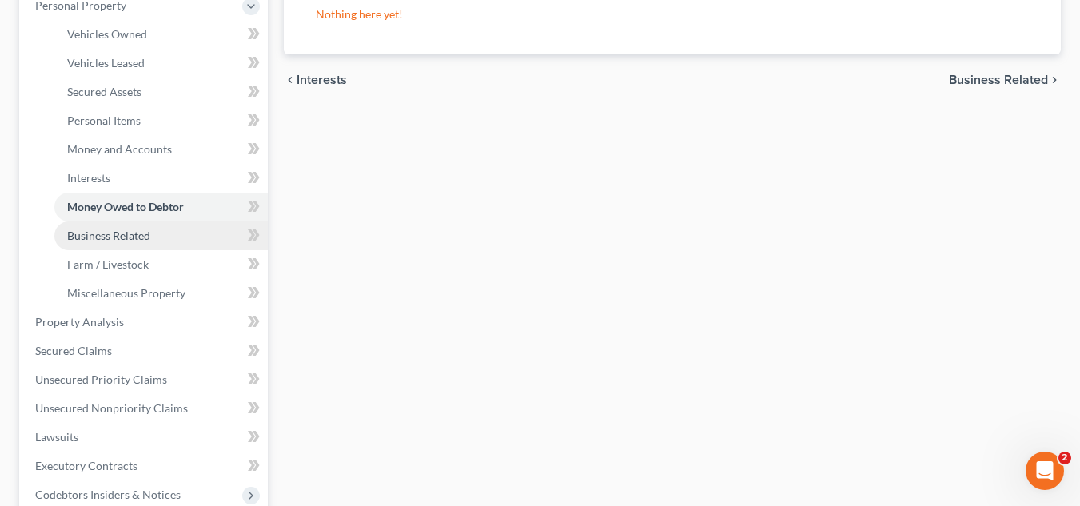
click at [106, 240] on span "Business Related" at bounding box center [108, 236] width 83 height 14
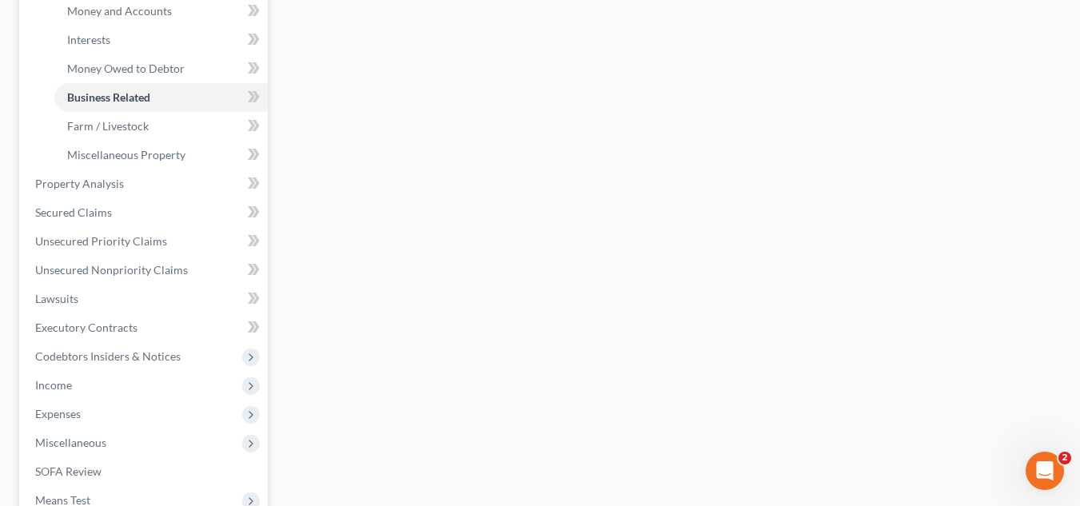
scroll to position [462, 0]
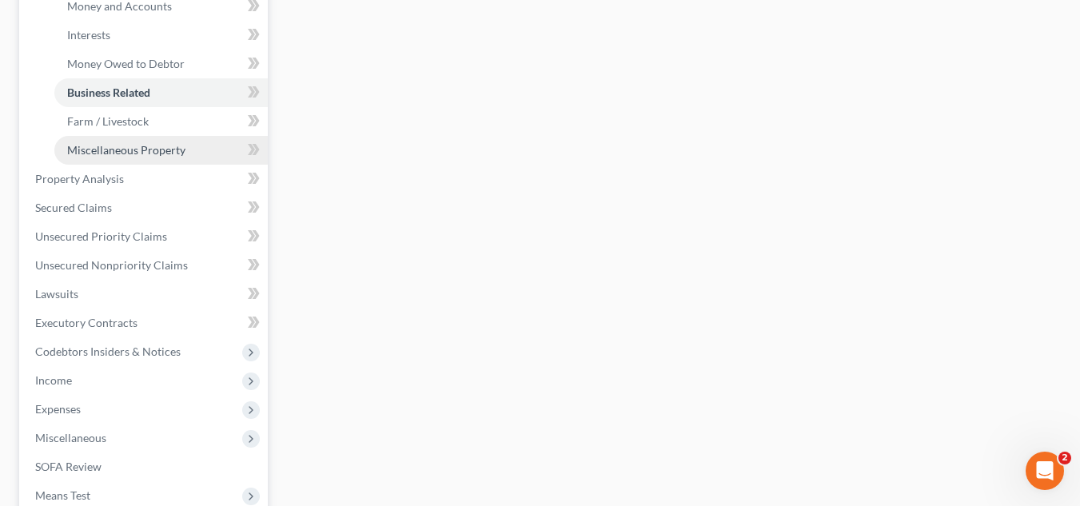
click at [105, 143] on span "Miscellaneous Property" at bounding box center [126, 150] width 118 height 14
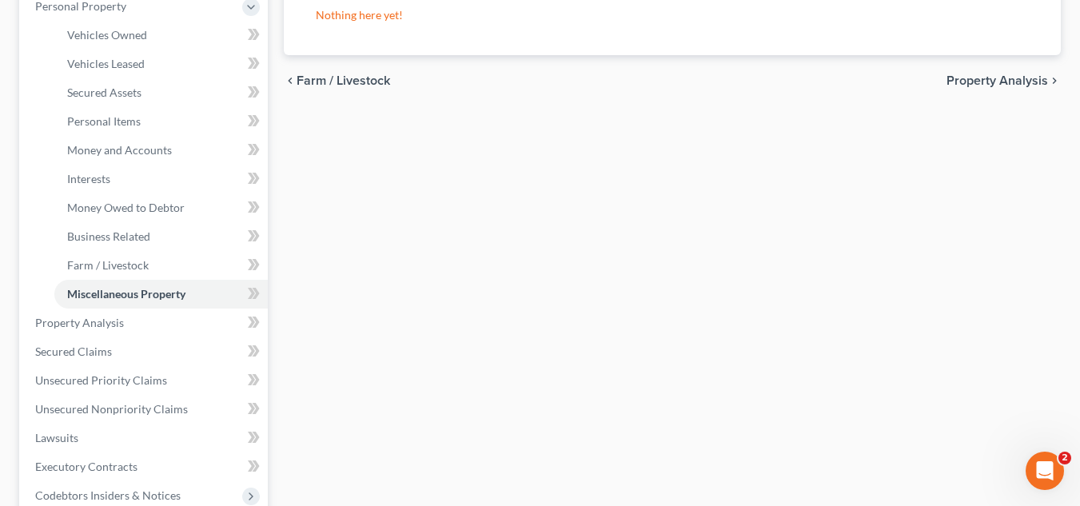
scroll to position [319, 0]
click at [131, 346] on link "Secured Claims" at bounding box center [145, 351] width 246 height 29
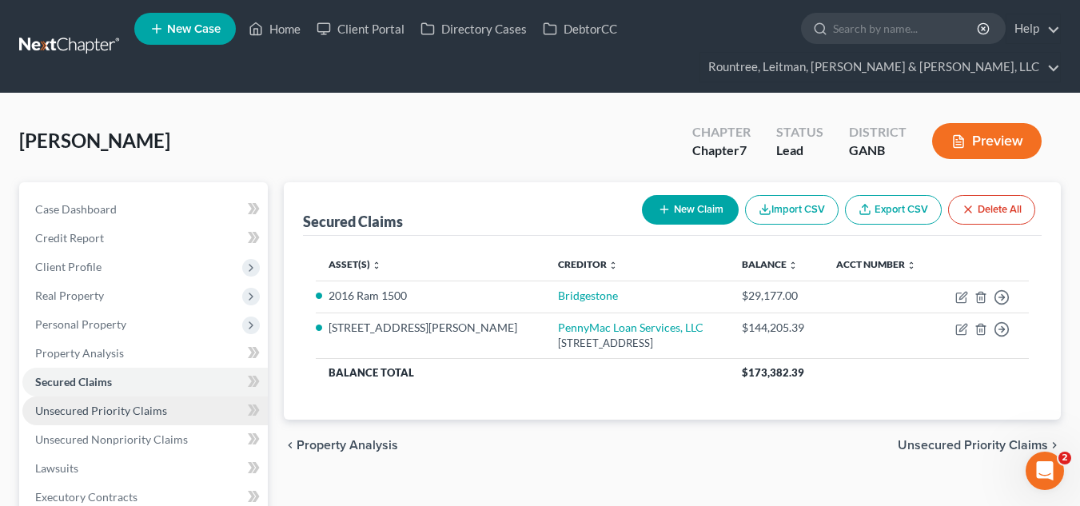
click at [130, 409] on span "Unsecured Priority Claims" at bounding box center [101, 411] width 132 height 14
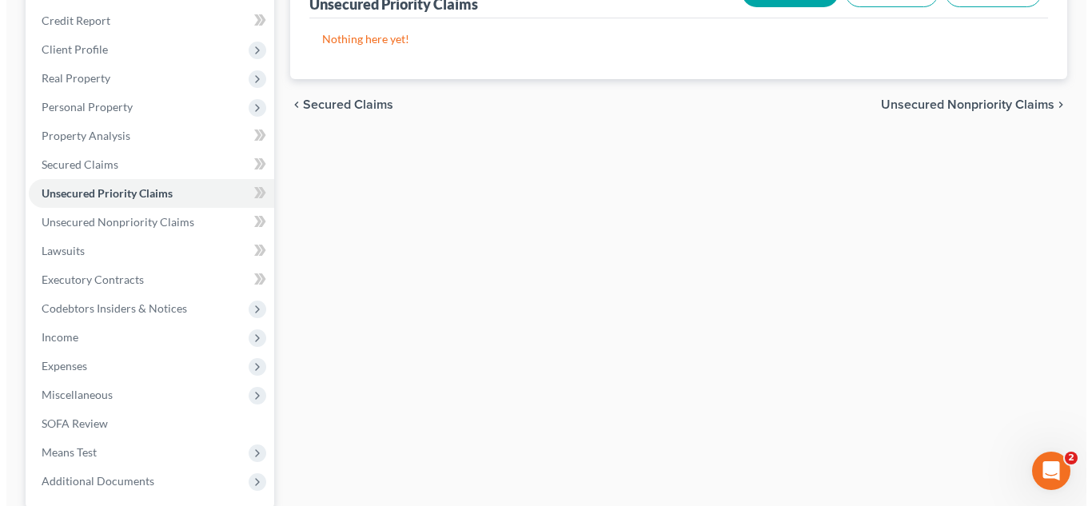
scroll to position [157, 0]
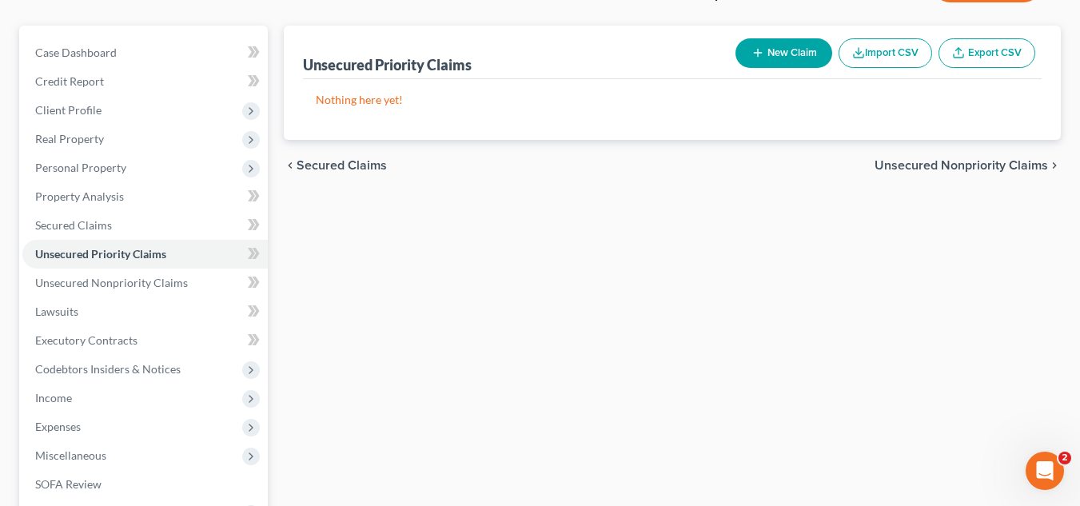
click at [805, 50] on button "New Claim" at bounding box center [784, 53] width 97 height 30
select select "0"
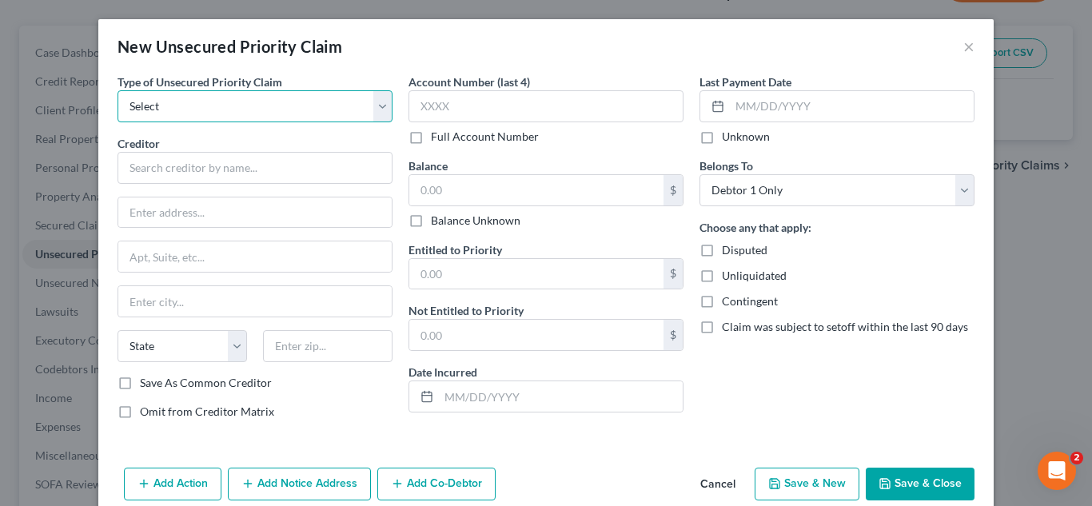
click at [280, 114] on select "Select Taxes & Other Government Units Domestic Support Obligations Extensions o…" at bounding box center [255, 106] width 275 height 32
select select "0"
click at [118, 90] on select "Select Taxes & Other Government Units Domestic Support Obligations Extensions o…" at bounding box center [255, 106] width 275 height 32
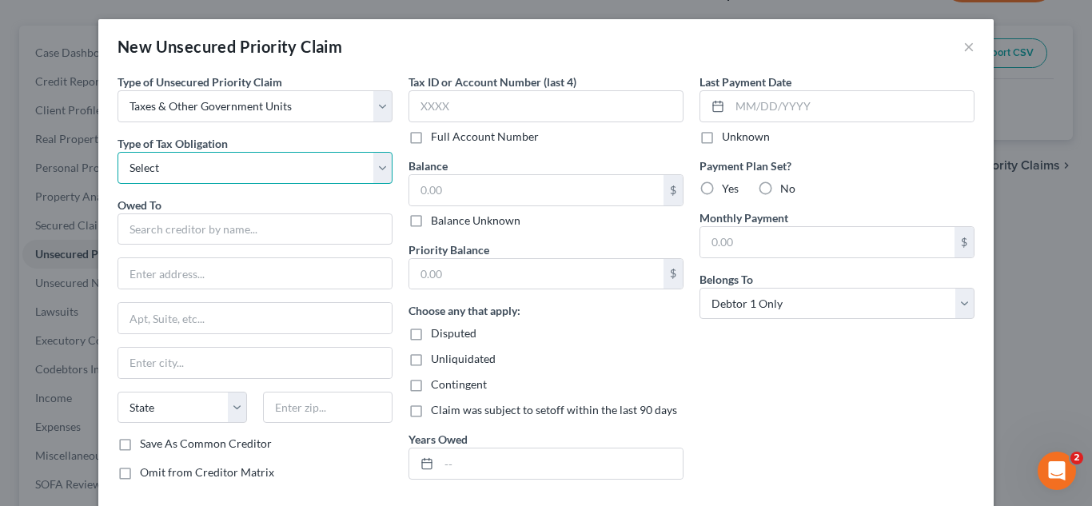
click at [279, 170] on select "Select Federal City State Franchise Tax Board Other" at bounding box center [255, 168] width 275 height 32
select select "0"
click at [118, 152] on select "Select Federal City State Franchise Tax Board Other" at bounding box center [255, 168] width 275 height 32
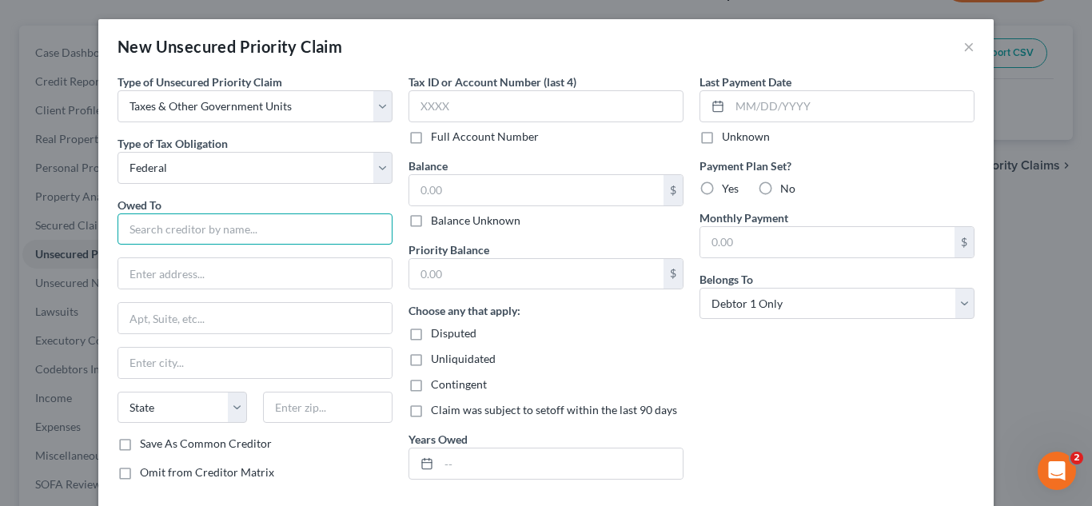
click at [270, 220] on input "text" at bounding box center [255, 230] width 275 height 32
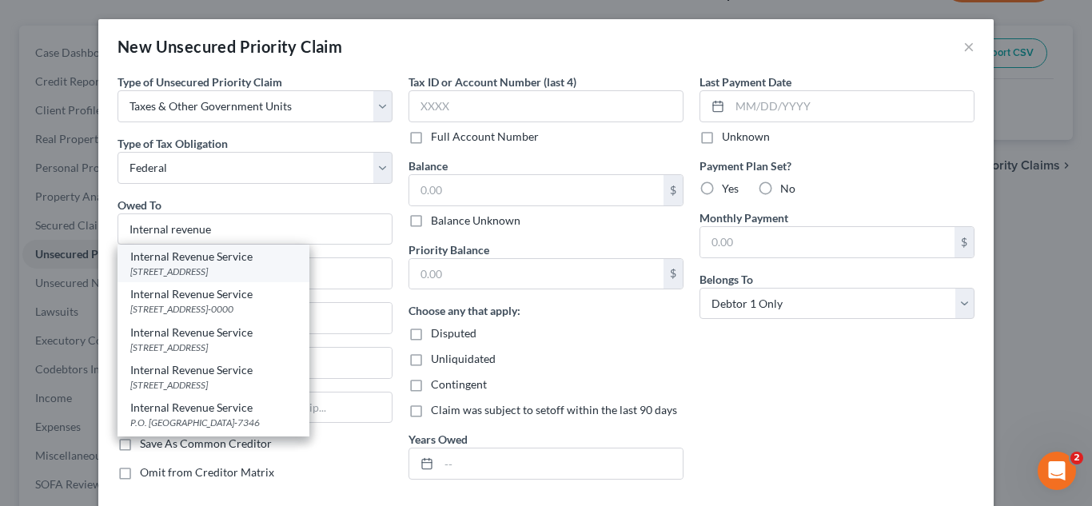
click at [288, 265] on div "PO BOX 7346, Philadelphia, PA 19101" at bounding box center [213, 272] width 166 height 14
type input "Internal Revenue Service"
type input "PO BOX 7346"
type input "Philadelphia"
select select "39"
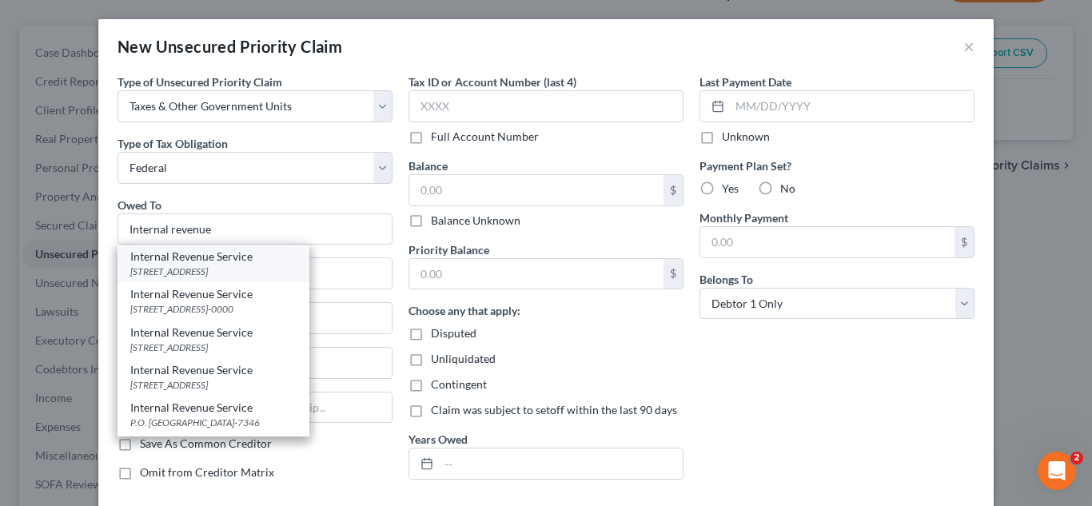
type input "19101"
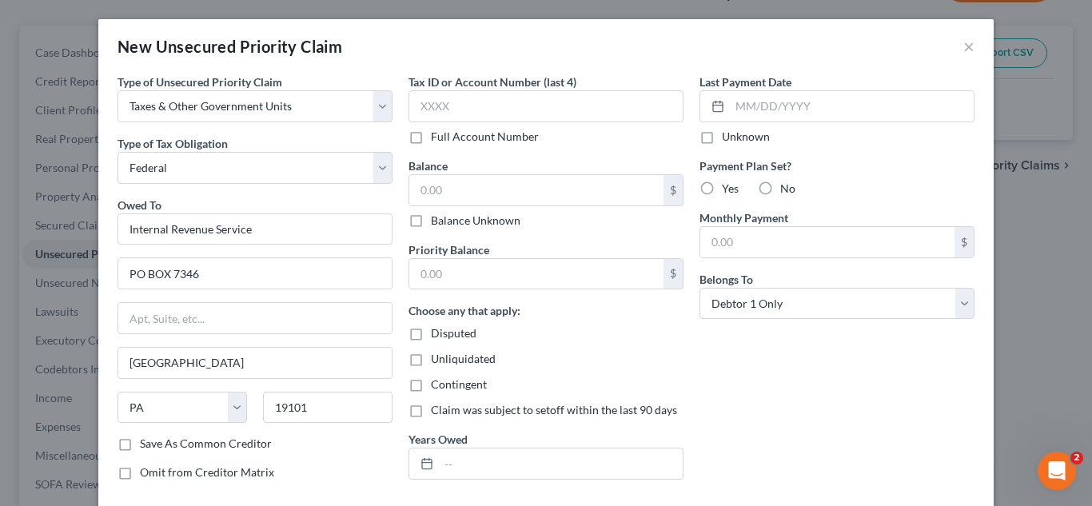
scroll to position [88, 0]
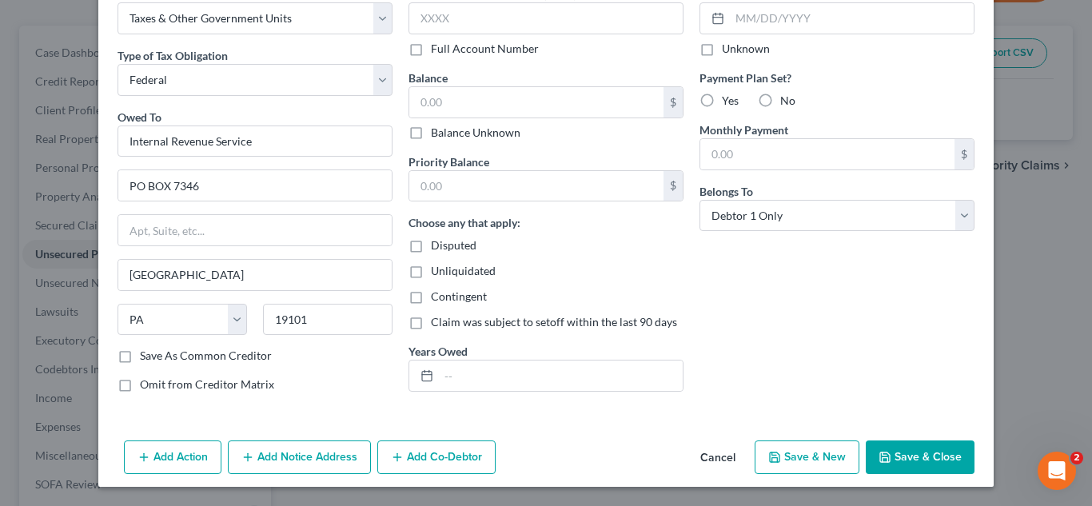
click at [825, 481] on div "Add Action Add Notice Address Add Co-Debtor Cancel Save & New Save & Close" at bounding box center [546, 460] width 896 height 53
click at [815, 462] on button "Save & New" at bounding box center [807, 458] width 105 height 34
select select "0"
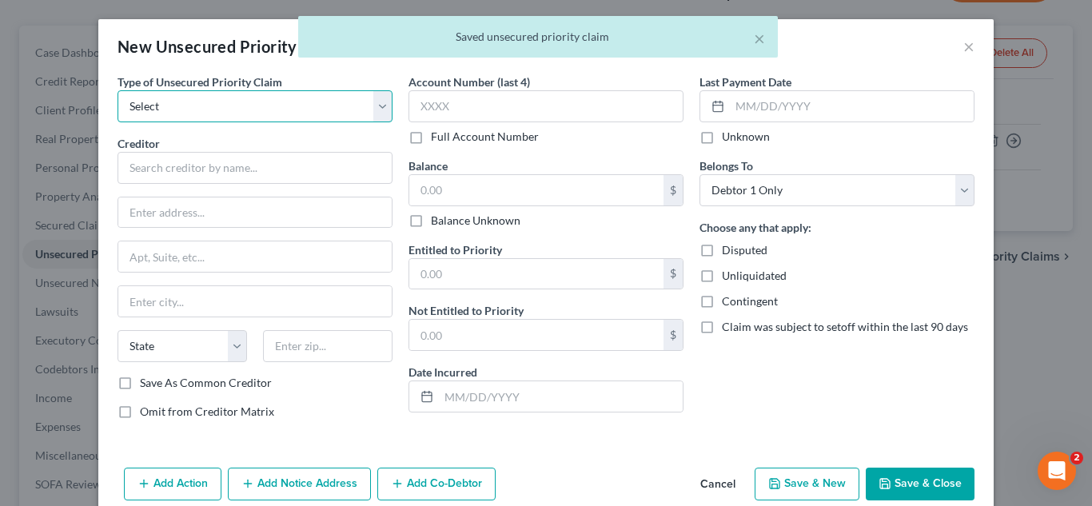
click at [258, 106] on select "Select Taxes & Other Government Units Domestic Support Obligations Extensions o…" at bounding box center [255, 106] width 275 height 32
select select "0"
click at [118, 90] on select "Select Taxes & Other Government Units Domestic Support Obligations Extensions o…" at bounding box center [255, 106] width 275 height 32
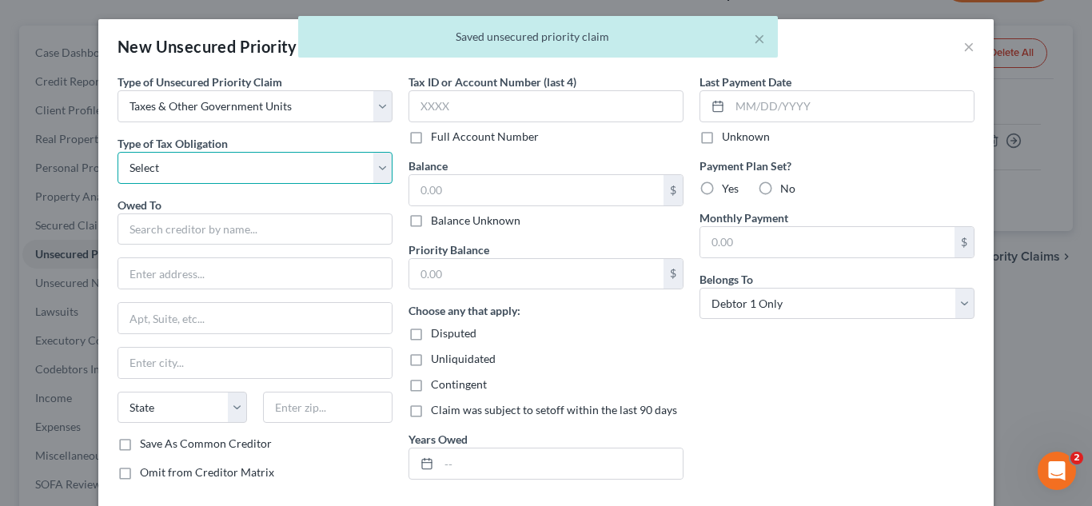
click at [268, 170] on select "Select Federal City State Franchise Tax Board Other" at bounding box center [255, 168] width 275 height 32
select select "2"
click at [118, 152] on select "Select Federal City State Franchise Tax Board Other" at bounding box center [255, 168] width 275 height 32
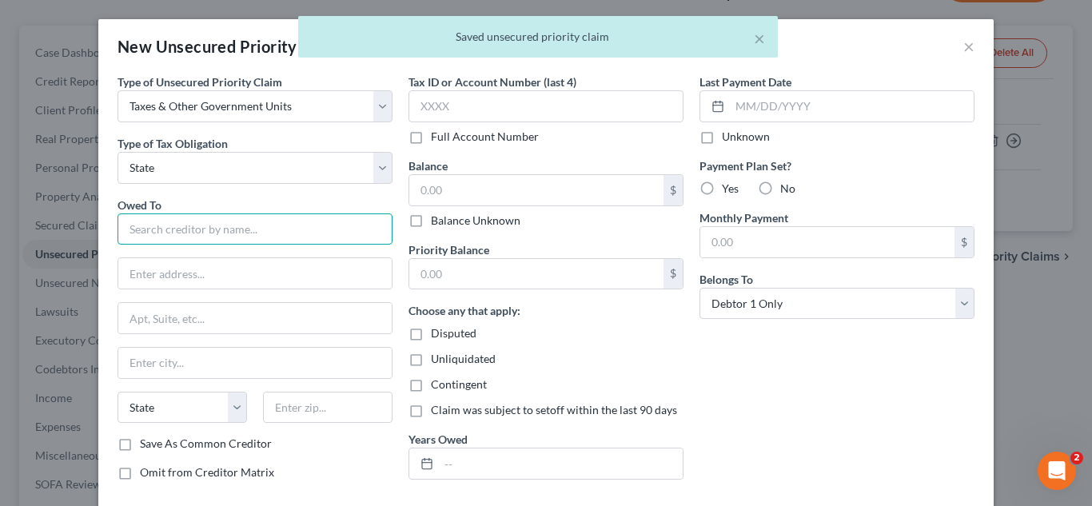
click at [241, 224] on input "text" at bounding box center [255, 230] width 275 height 32
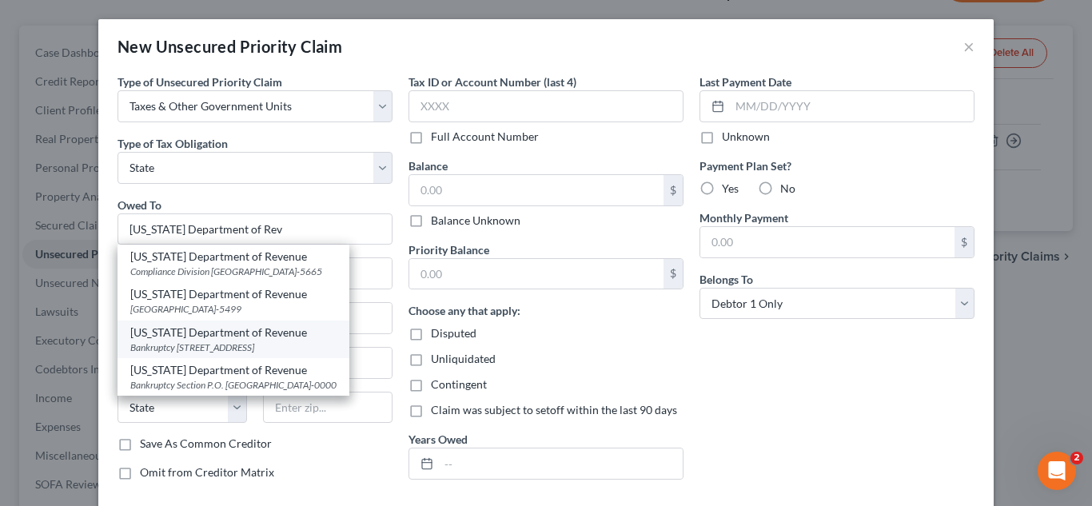
click at [301, 354] on div "Bankruptcy 2595 Century Parkway NE, Suite 339, Atlanta, GA 30345" at bounding box center [233, 348] width 206 height 14
type input "Georgia Department of Revenue"
type input "Bankruptcy"
type input "2595 Century Parkway NE, Suite 339"
type input "Atlanta"
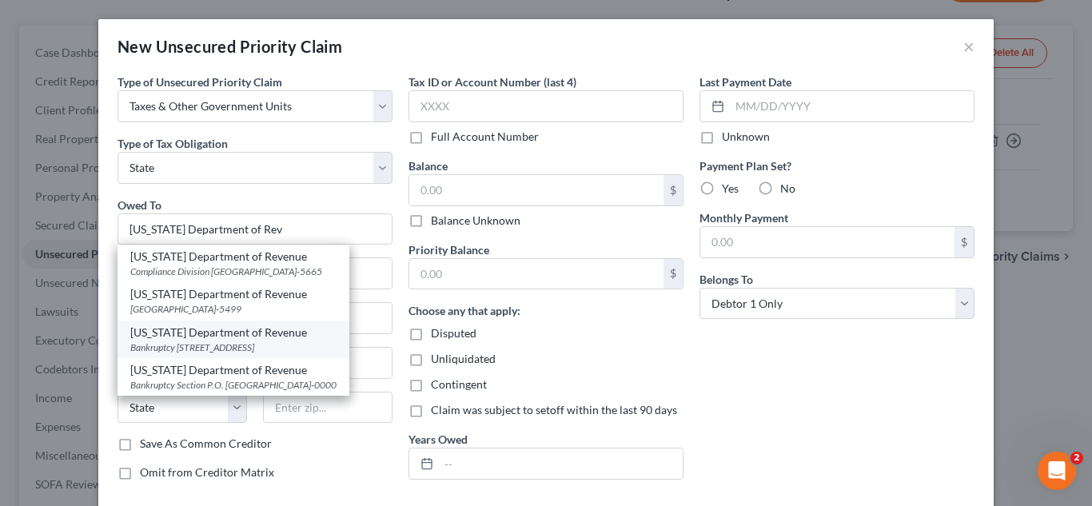
select select "10"
type input "30345"
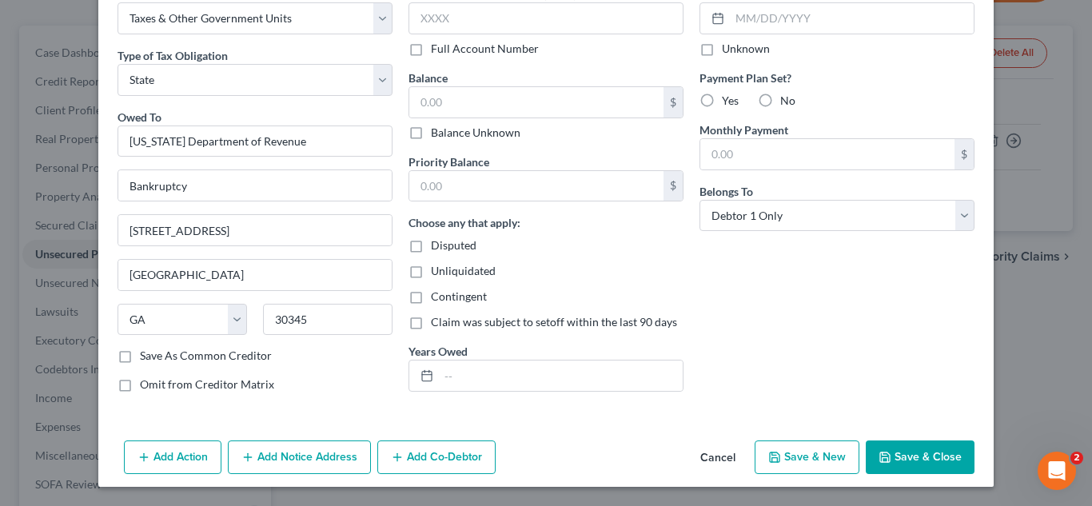
click at [914, 451] on button "Save & Close" at bounding box center [920, 458] width 109 height 34
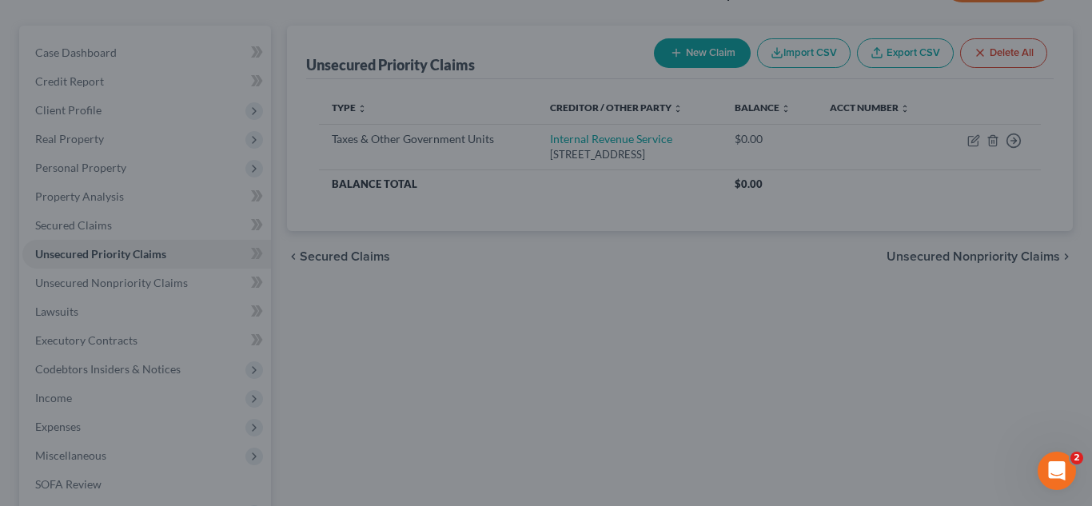
type input "0.00"
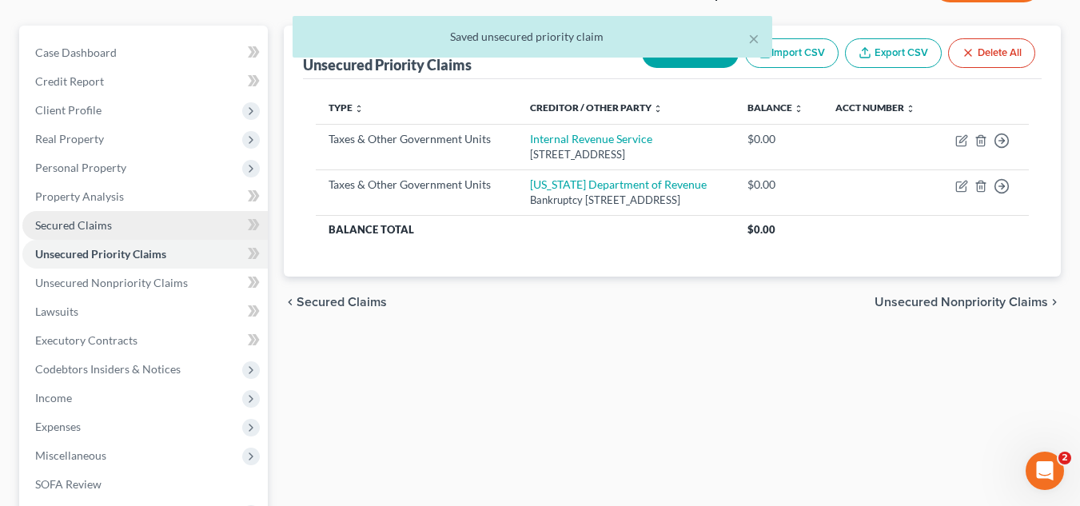
click at [129, 230] on link "Secured Claims" at bounding box center [145, 225] width 246 height 29
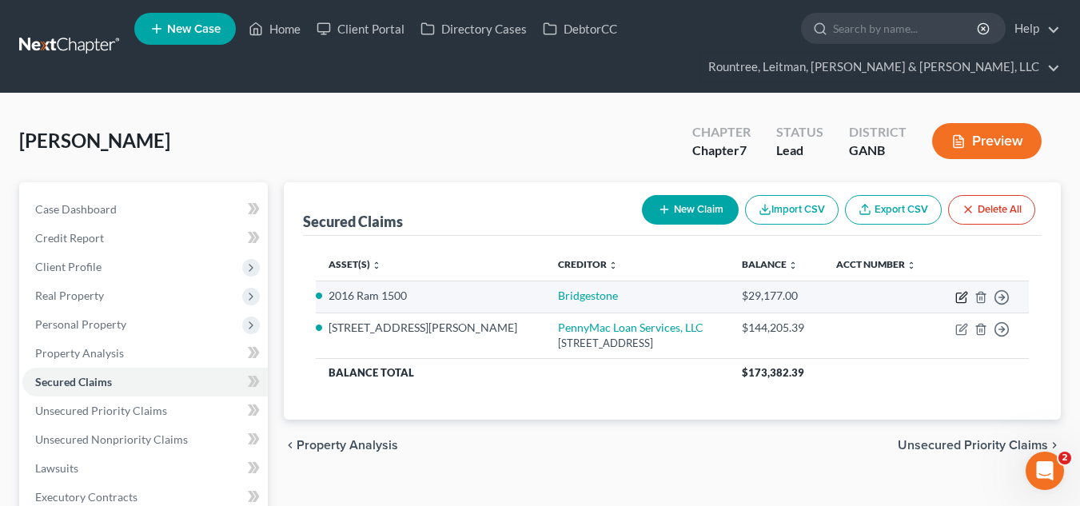
click at [961, 295] on icon "button" at bounding box center [962, 297] width 13 height 13
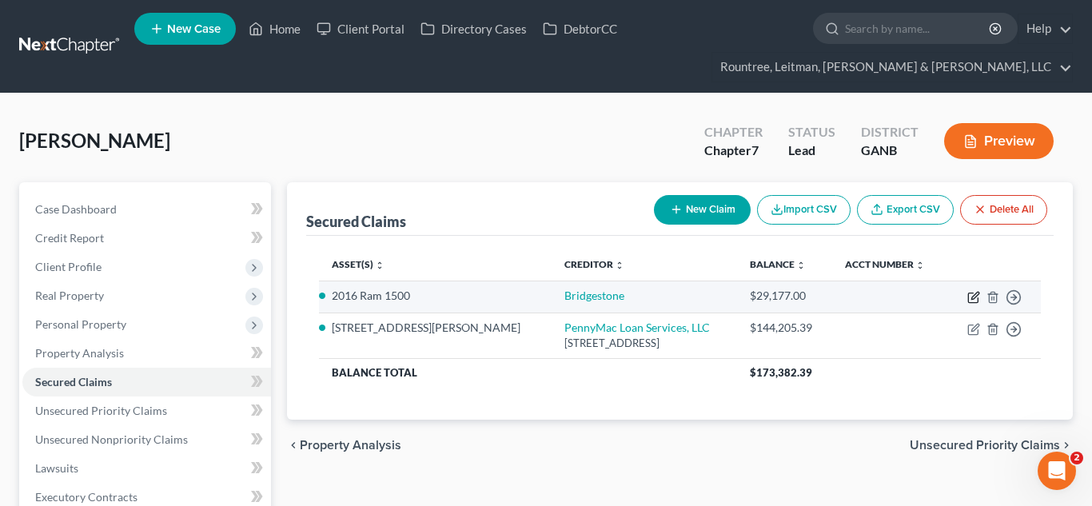
select select "10"
select select "2"
select select "0"
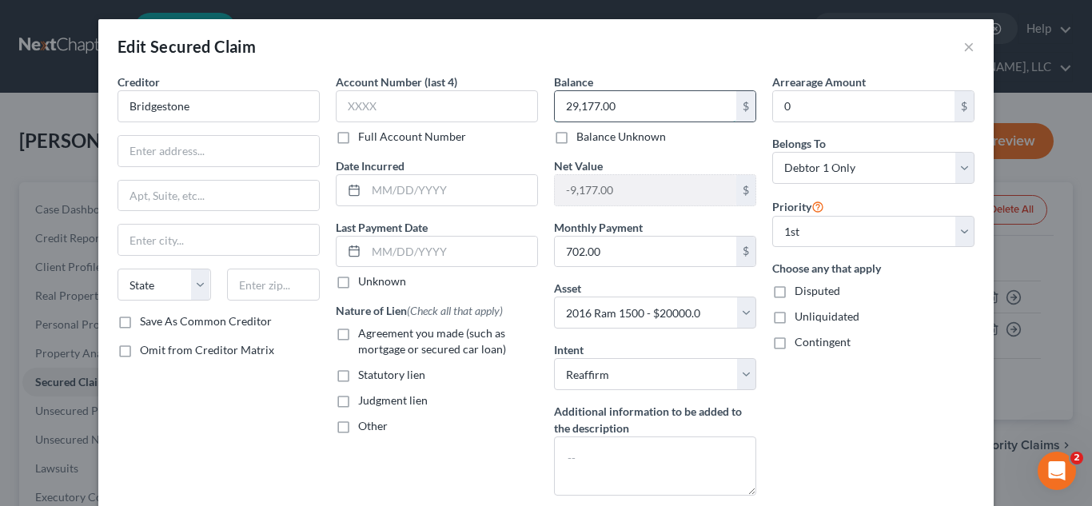
click at [613, 101] on input "29,177.00" at bounding box center [646, 106] width 182 height 30
type input "29,385"
click at [291, 98] on input "Bridgestone" at bounding box center [219, 106] width 202 height 32
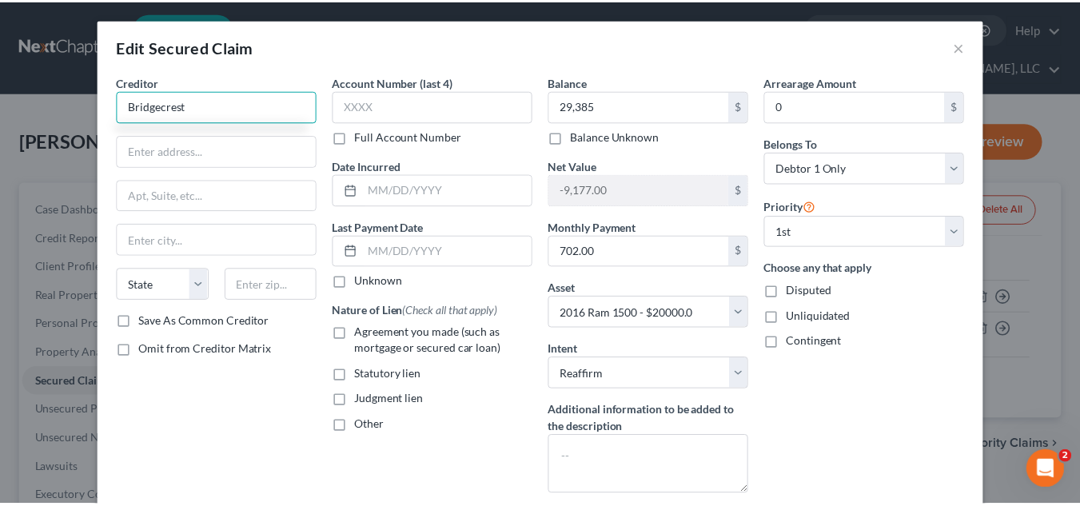
scroll to position [149, 0]
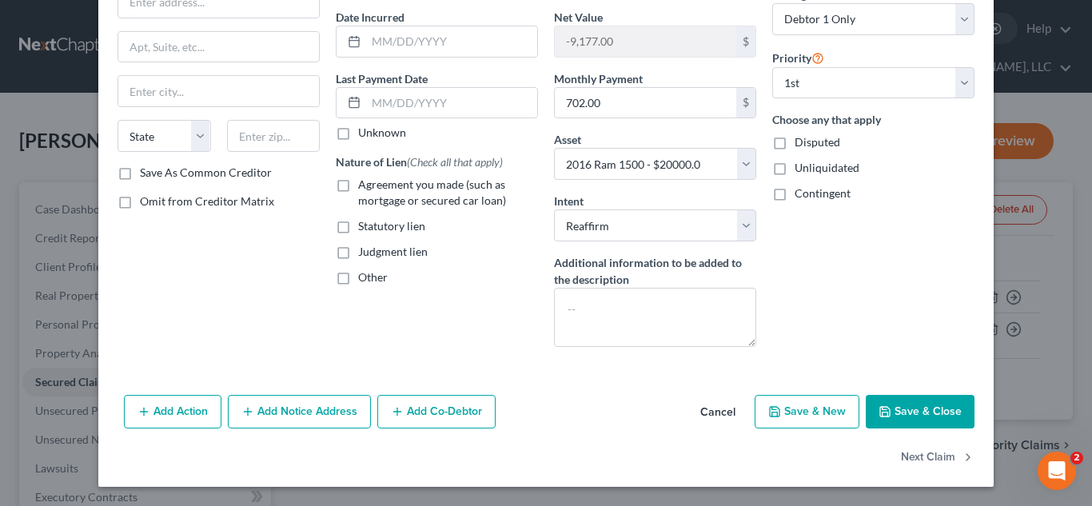
type input "Bridgecrest"
click at [901, 411] on button "Save & Close" at bounding box center [920, 412] width 109 height 34
select select
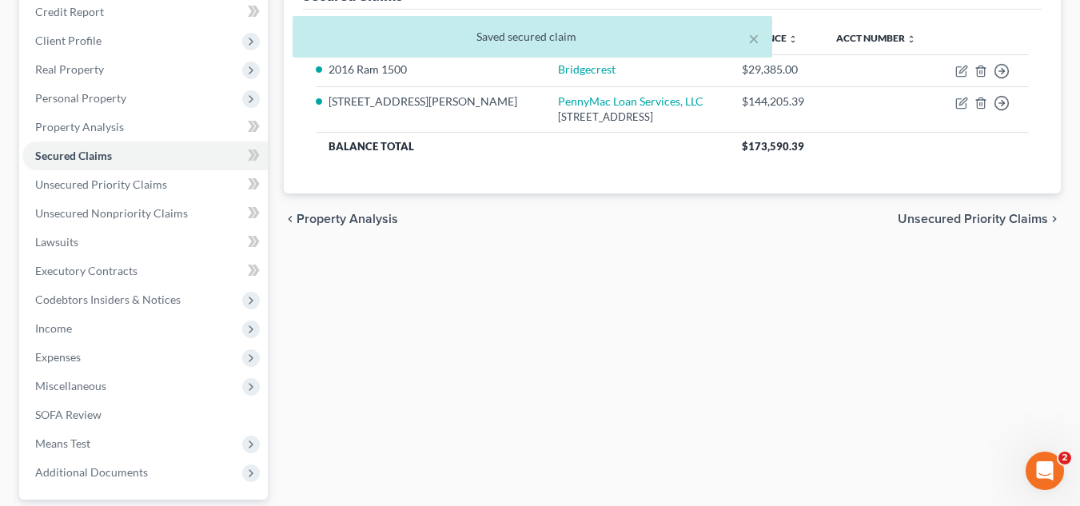
scroll to position [234, 0]
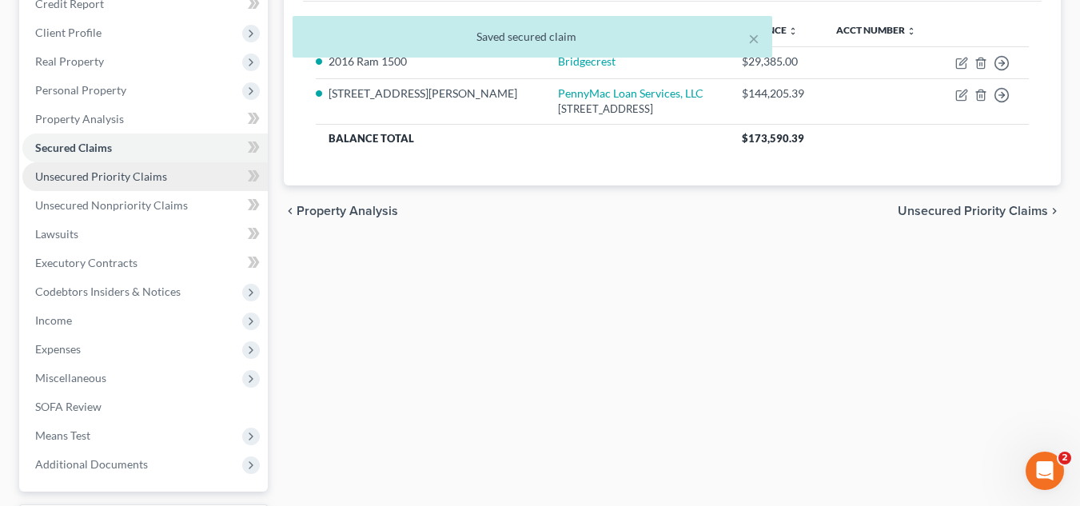
click at [143, 189] on link "Unsecured Priority Claims" at bounding box center [145, 176] width 246 height 29
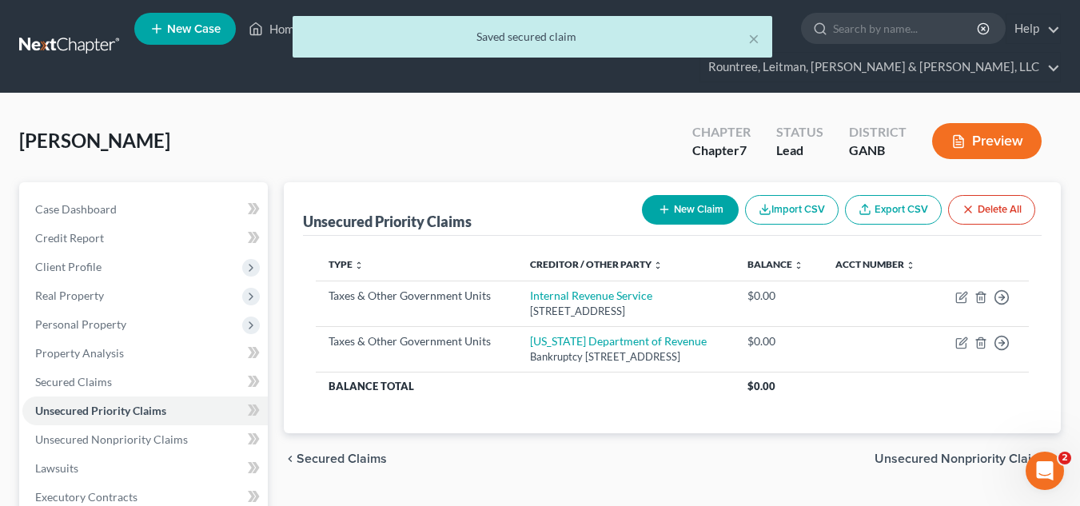
click at [678, 211] on button "New Claim" at bounding box center [690, 210] width 97 height 30
select select "0"
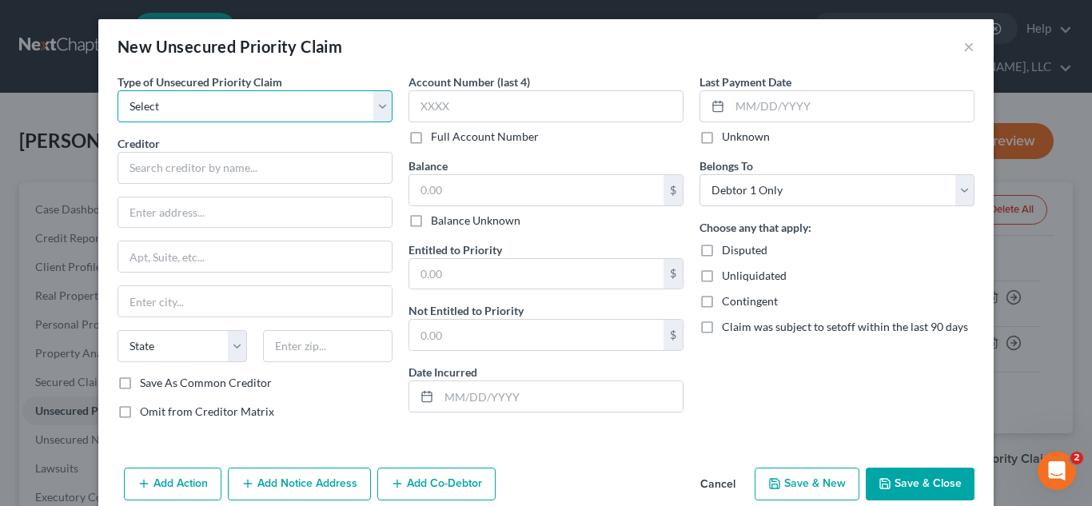
click at [226, 93] on select "Select Taxes & Other Government Units Domestic Support Obligations Extensions o…" at bounding box center [255, 106] width 275 height 32
select select "0"
click at [118, 90] on select "Select Taxes & Other Government Units Domestic Support Obligations Extensions o…" at bounding box center [255, 106] width 275 height 32
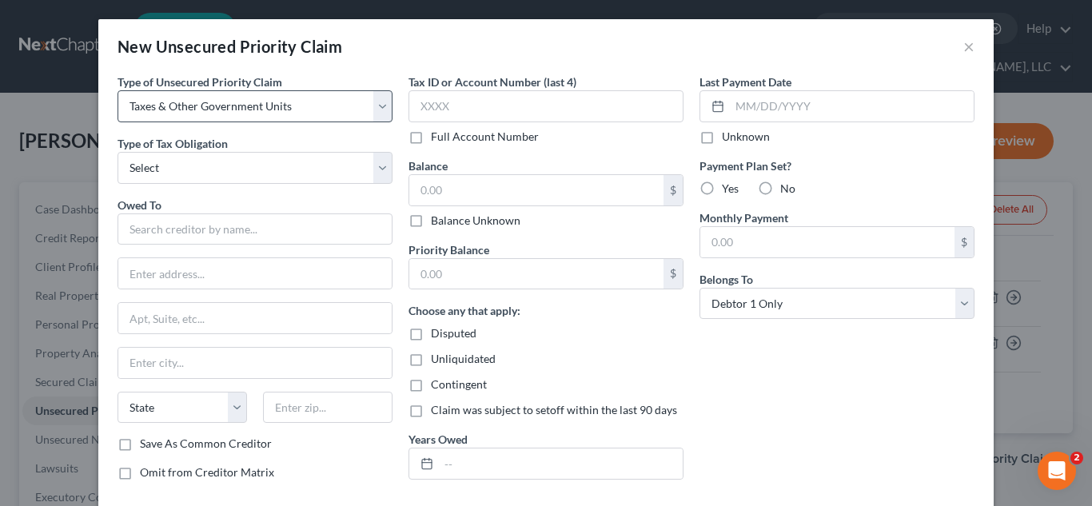
click at [235, 150] on div "Type of Tax Obligation * Select Federal City State Franchise Tax Board Other" at bounding box center [255, 159] width 275 height 49
click at [964, 46] on button "×" at bounding box center [969, 46] width 11 height 19
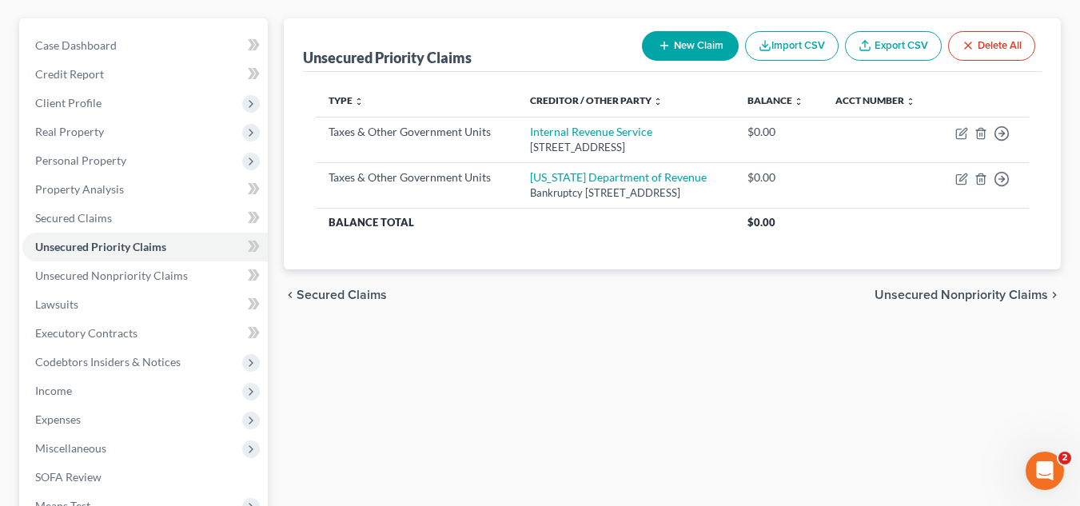
scroll to position [166, 0]
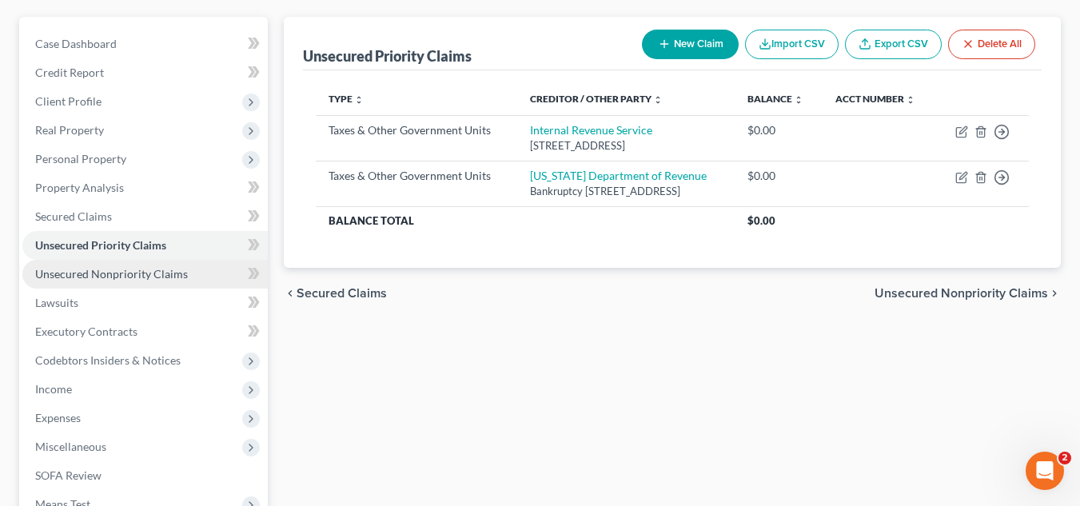
click at [171, 274] on span "Unsecured Nonpriority Claims" at bounding box center [111, 274] width 153 height 14
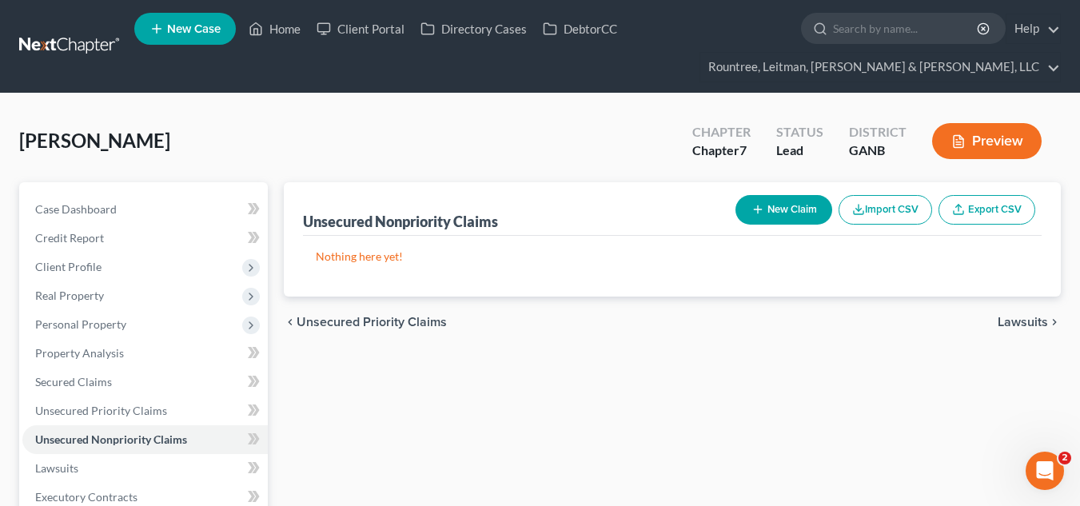
click at [760, 216] on icon "button" at bounding box center [758, 209] width 13 height 13
select select "0"
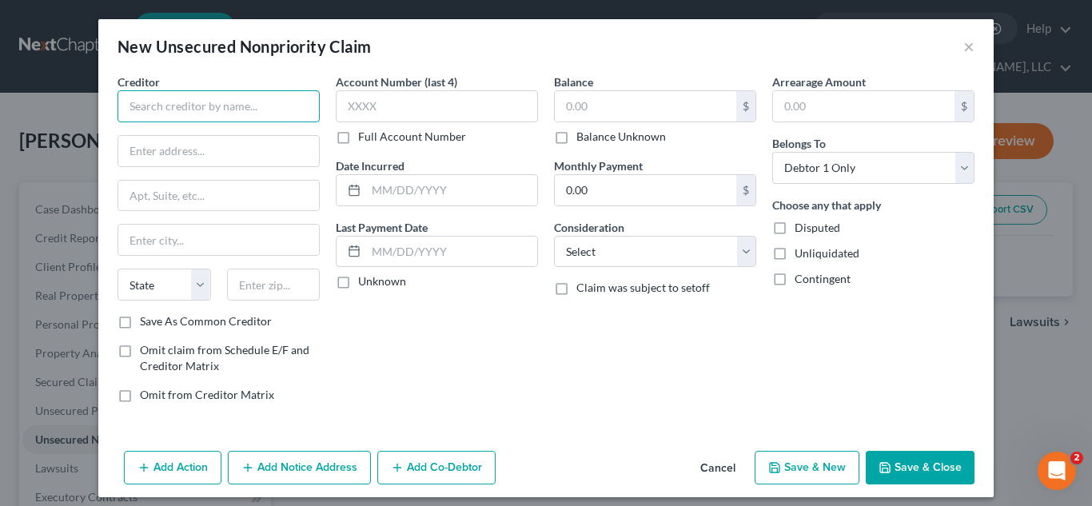
click at [196, 114] on input "text" at bounding box center [219, 106] width 202 height 32
type input "Apple Credit Card"
click at [593, 108] on input "text" at bounding box center [646, 106] width 182 height 30
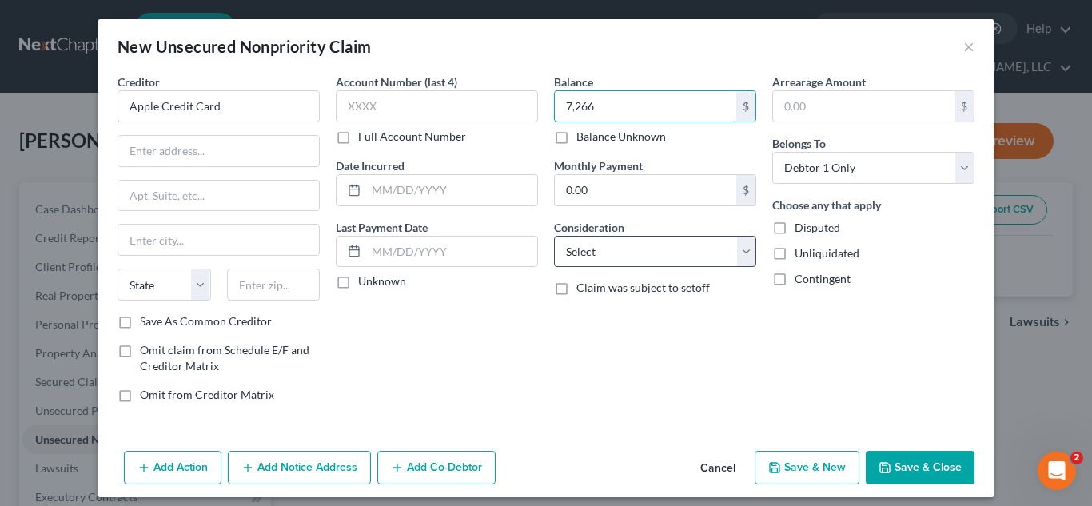
type input "7,266"
click at [663, 243] on select "Select Cable / Satellite Services Collection Agency Credit Card Debt Debt Couns…" at bounding box center [655, 252] width 202 height 32
select select "2"
click at [554, 236] on select "Select Cable / Satellite Services Collection Agency Credit Card Debt Debt Couns…" at bounding box center [655, 252] width 202 height 32
click at [919, 456] on button "Save & Close" at bounding box center [920, 468] width 109 height 34
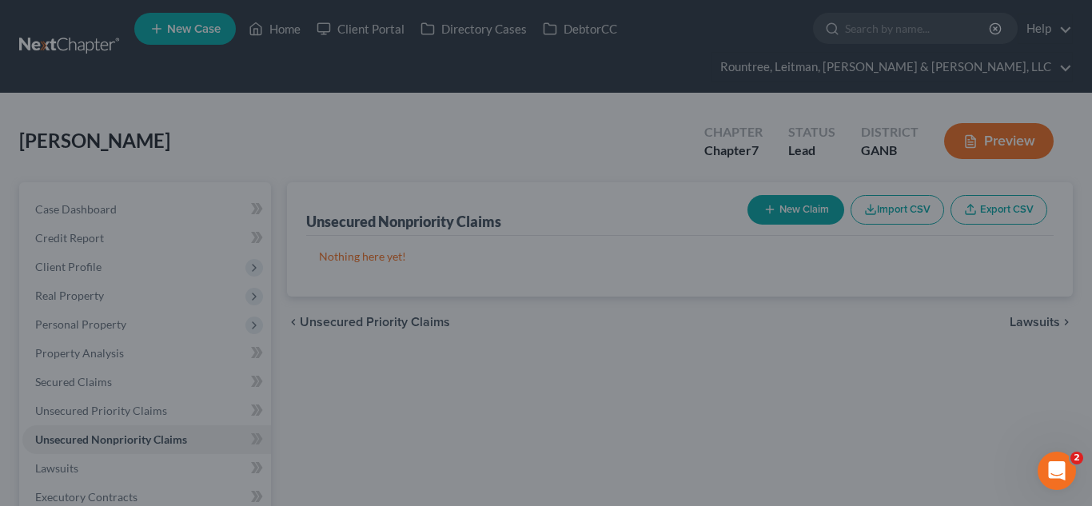
type input "7,266.00"
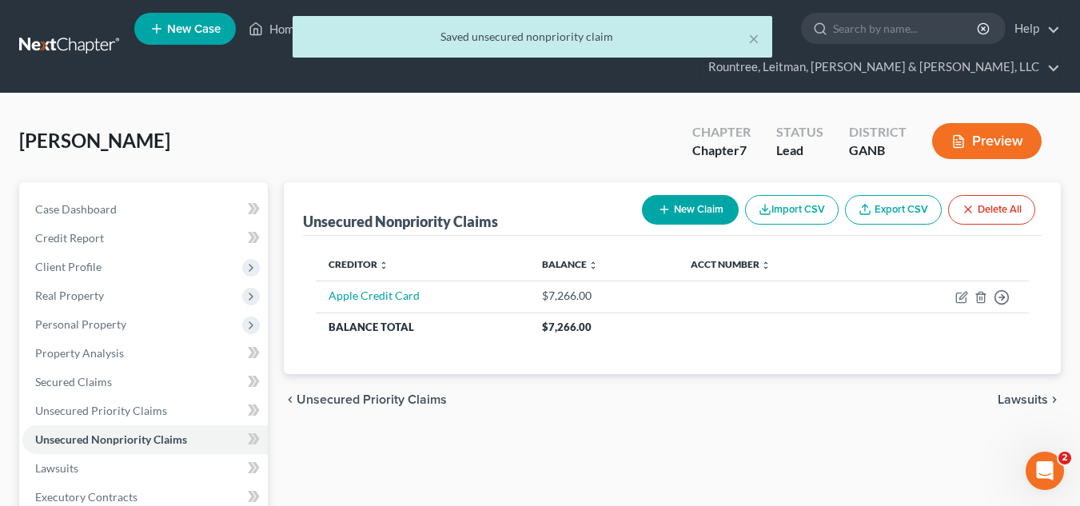
click at [645, 198] on button "New Claim" at bounding box center [690, 210] width 97 height 30
select select "0"
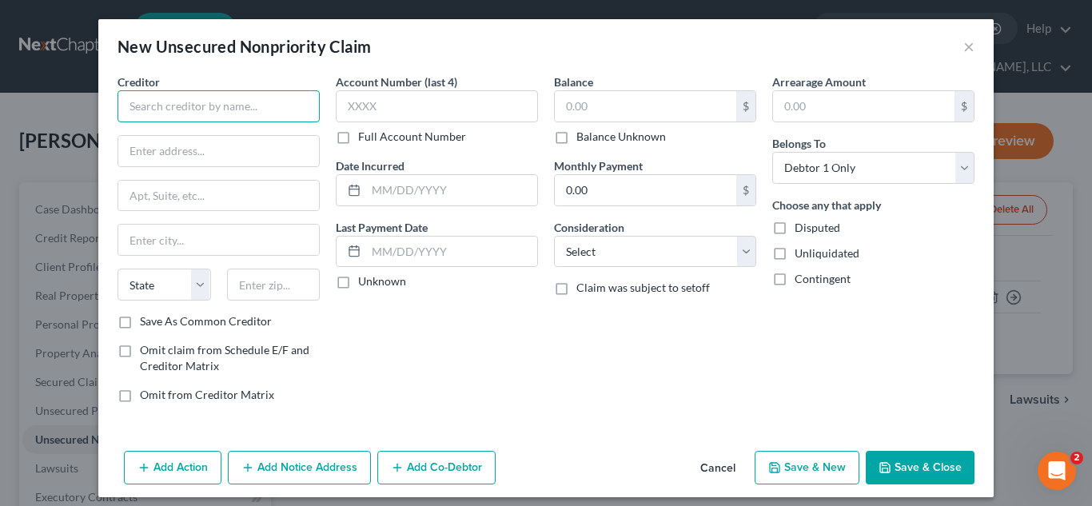
click at [231, 104] on input "text" at bounding box center [219, 106] width 202 height 32
click at [613, 106] on input "text" at bounding box center [646, 106] width 182 height 30
type input "11,313"
click at [118, 102] on input "text" at bounding box center [219, 106] width 202 height 32
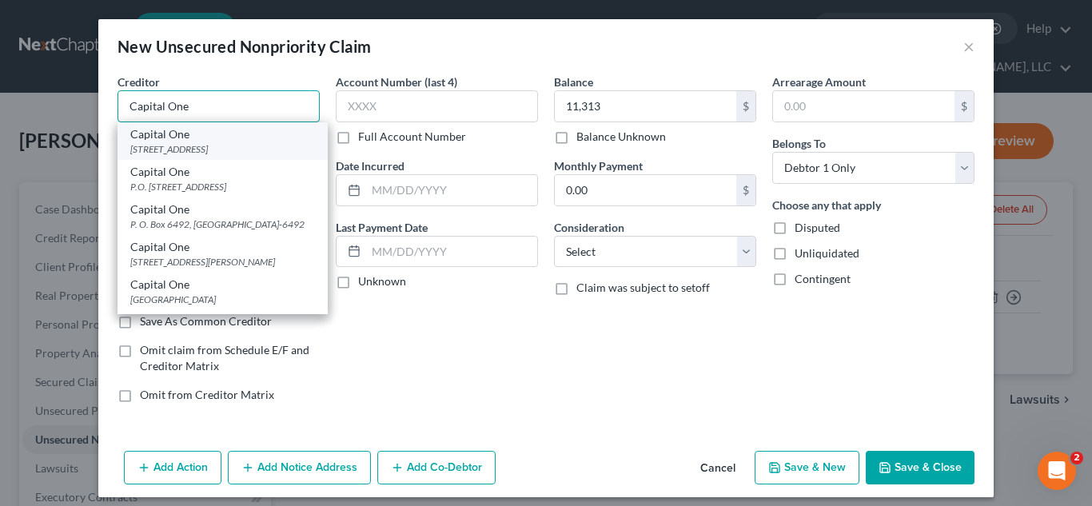
type input "Capital One"
click at [237, 138] on div "Capital One" at bounding box center [222, 134] width 185 height 16
type input "PO Box 30285"
type input "Salt Lake City"
select select "46"
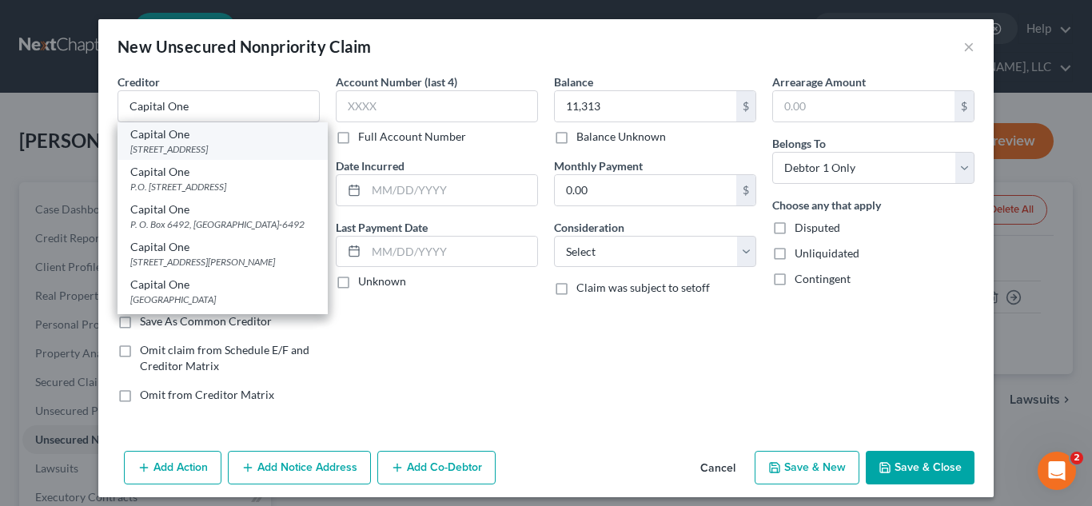
type input "84130-0000"
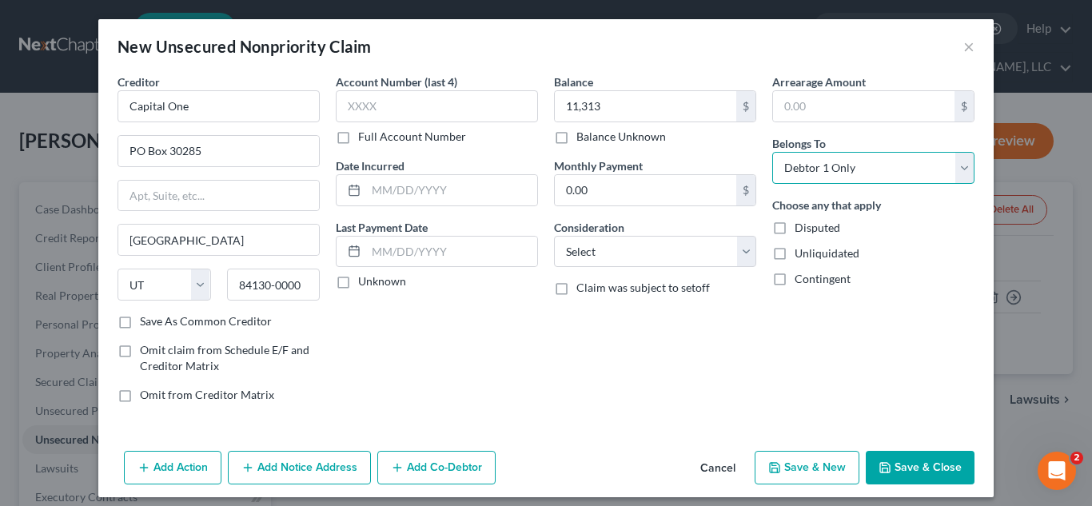
click at [841, 171] on select "Select Debtor 1 Only Debtor 2 Only Debtor 1 And Debtor 2 Only At Least One Of T…" at bounding box center [874, 168] width 202 height 32
click at [773, 152] on select "Select Debtor 1 Only Debtor 2 Only Debtor 1 And Debtor 2 Only At Least One Of T…" at bounding box center [874, 168] width 202 height 32
click at [850, 154] on select "Select Debtor 1 Only Debtor 2 Only Debtor 1 And Debtor 2 Only At Least One Of T…" at bounding box center [874, 168] width 202 height 32
select select "3"
click at [773, 152] on select "Select Debtor 1 Only Debtor 2 Only Debtor 1 And Debtor 2 Only At Least One Of T…" at bounding box center [874, 168] width 202 height 32
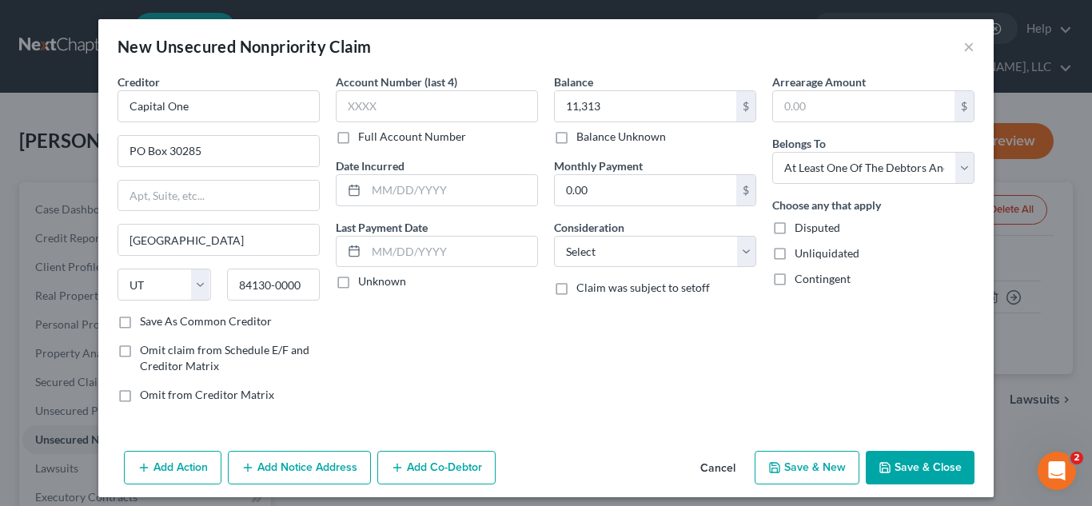
click at [421, 476] on button "Add Co-Debtor" at bounding box center [436, 468] width 118 height 34
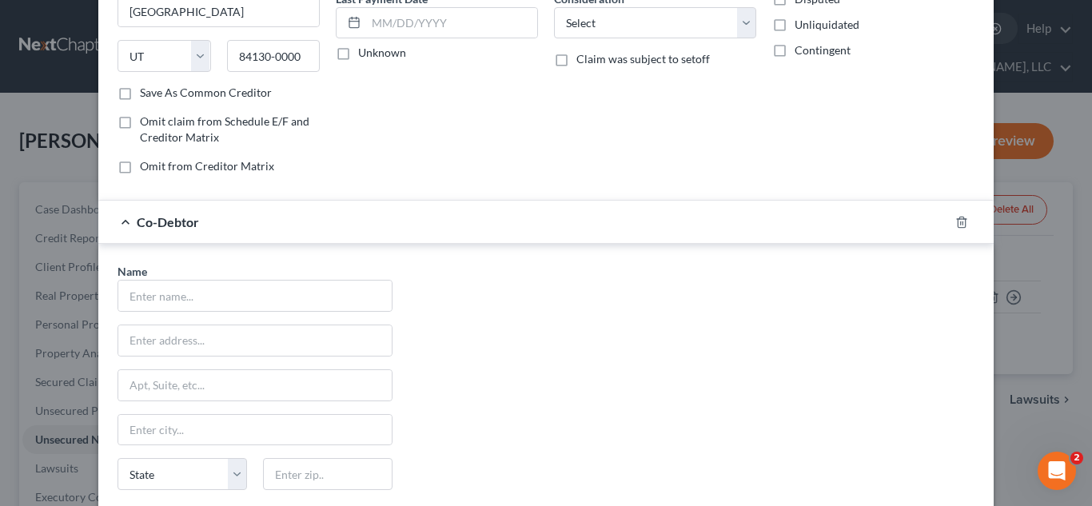
scroll to position [230, 0]
click at [189, 298] on input "text" at bounding box center [255, 295] width 274 height 30
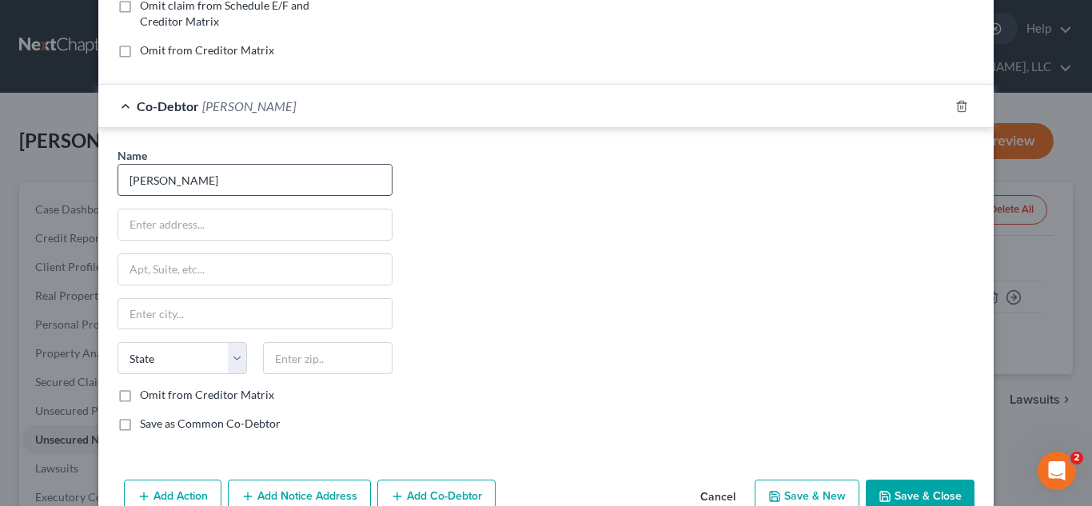
scroll to position [345, 0]
type input "Deborah Evans"
click at [140, 425] on label "Save as Common Co-Debtor" at bounding box center [210, 423] width 141 height 16
click at [146, 425] on input "Save as Common Co-Debtor" at bounding box center [151, 420] width 10 height 10
checkbox input "true"
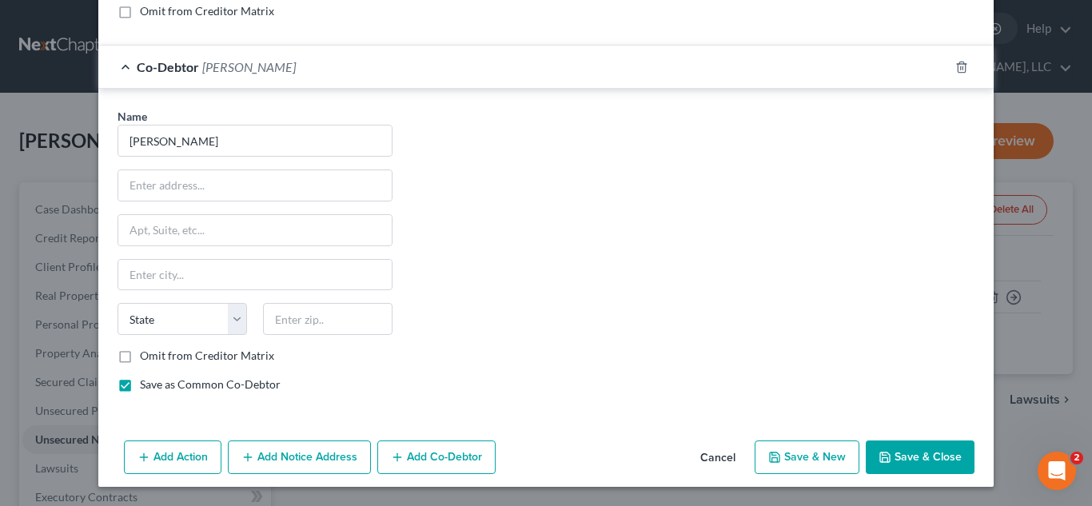
scroll to position [0, 0]
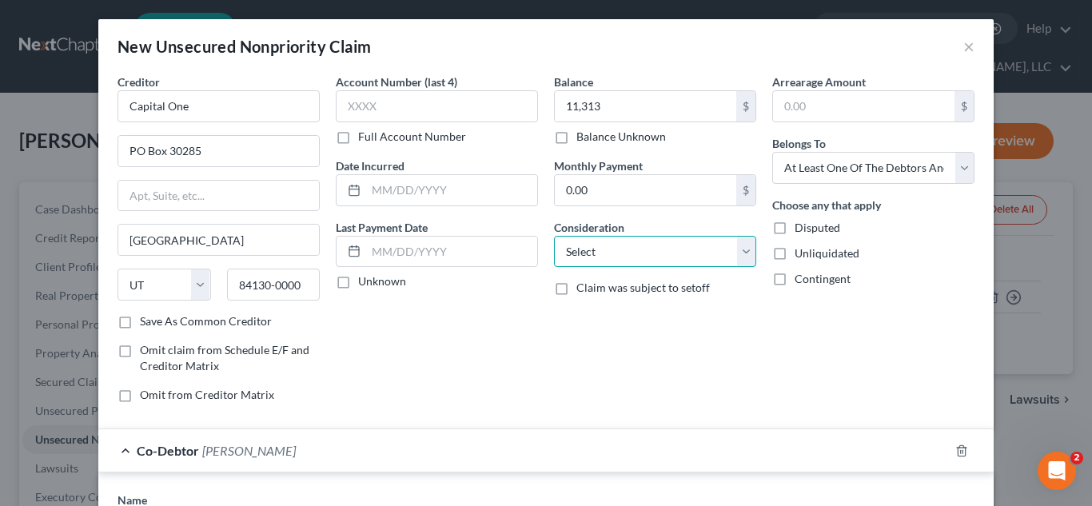
click at [588, 264] on select "Select Cable / Satellite Services Collection Agency Credit Card Debt Debt Couns…" at bounding box center [655, 252] width 202 height 32
select select "2"
click at [554, 236] on select "Select Cable / Satellite Services Collection Agency Credit Card Debt Debt Couns…" at bounding box center [655, 252] width 202 height 32
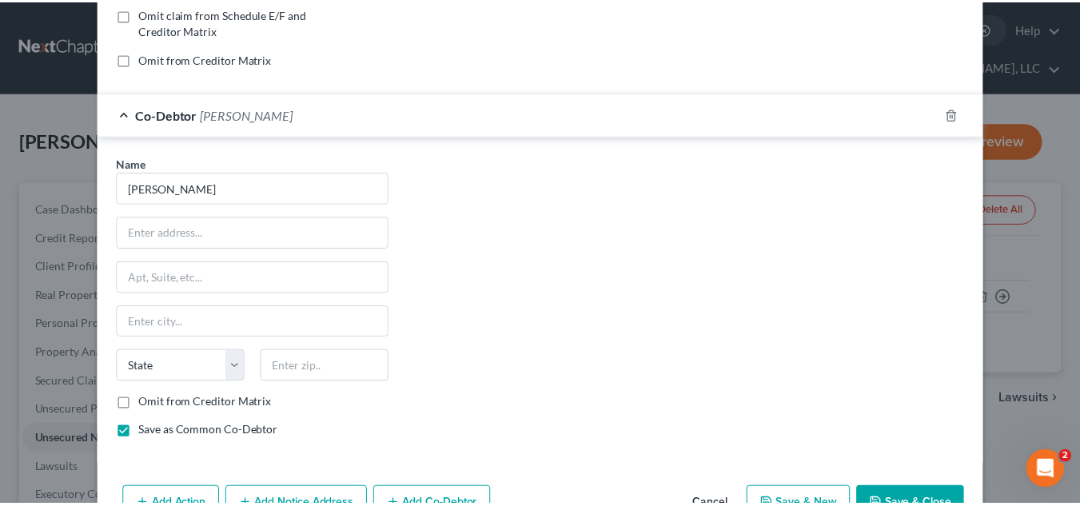
scroll to position [337, 0]
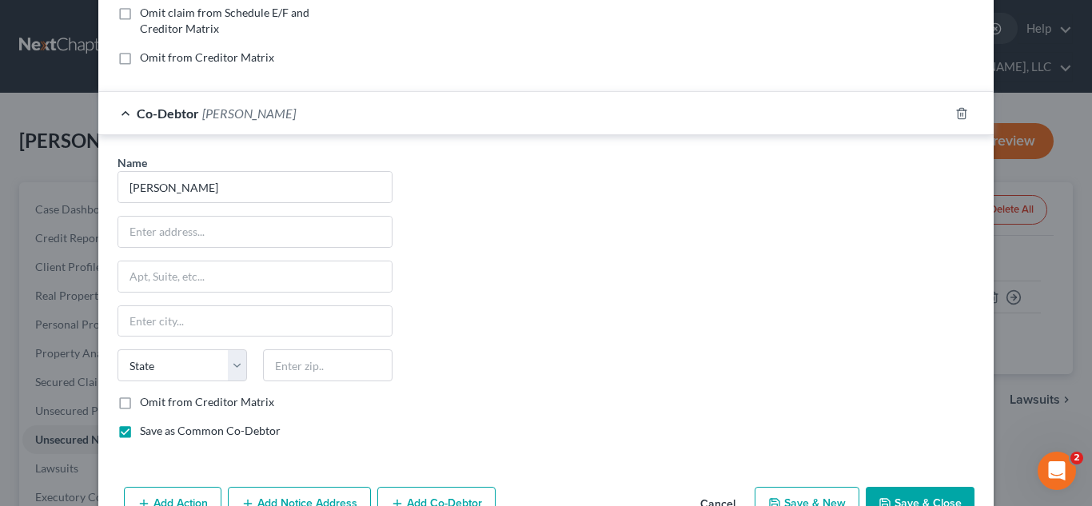
click at [918, 495] on button "Save & Close" at bounding box center [920, 504] width 109 height 34
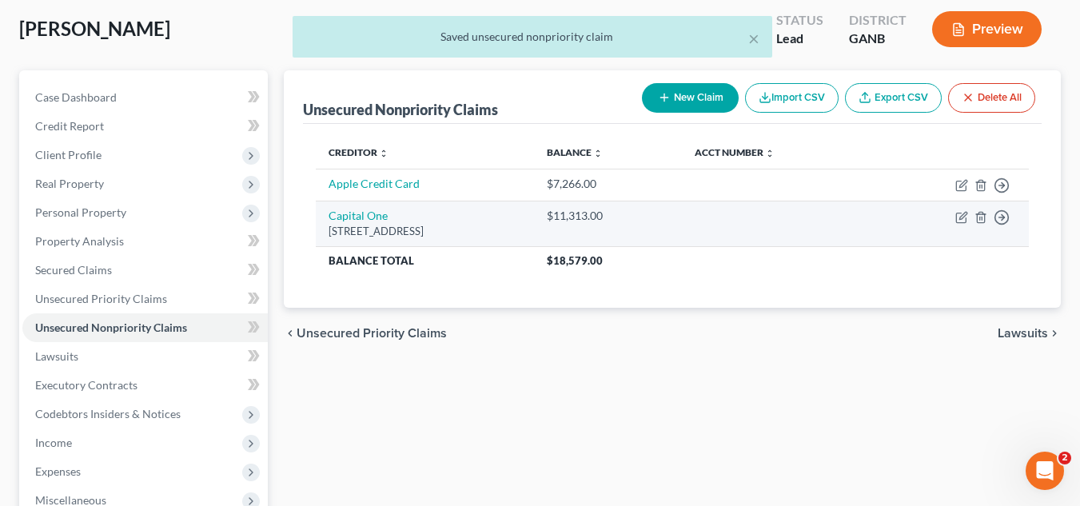
scroll to position [115, 0]
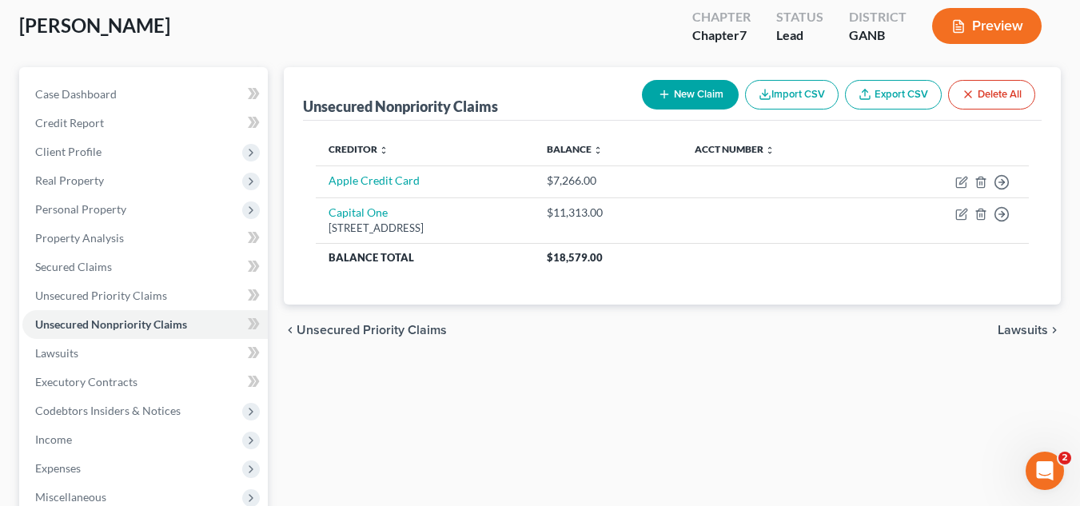
click at [665, 101] on icon "button" at bounding box center [664, 94] width 13 height 13
select select "0"
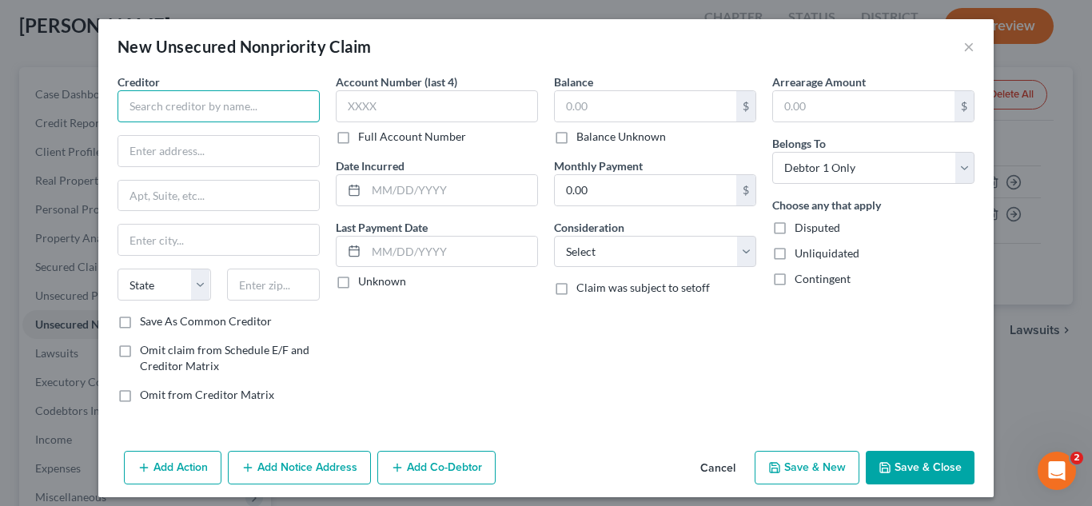
click at [214, 95] on input "text" at bounding box center [219, 106] width 202 height 32
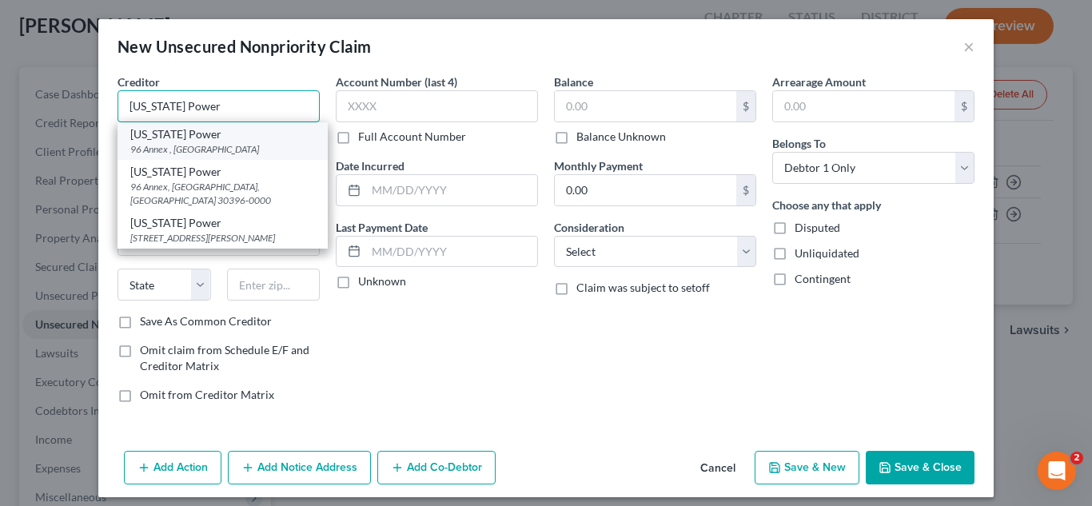
type input "Georgia Power"
click at [220, 143] on div "96 Annex , Atlanta, GA 30396" at bounding box center [222, 149] width 185 height 14
type input "96 Annex"
type input "Atlanta"
select select "10"
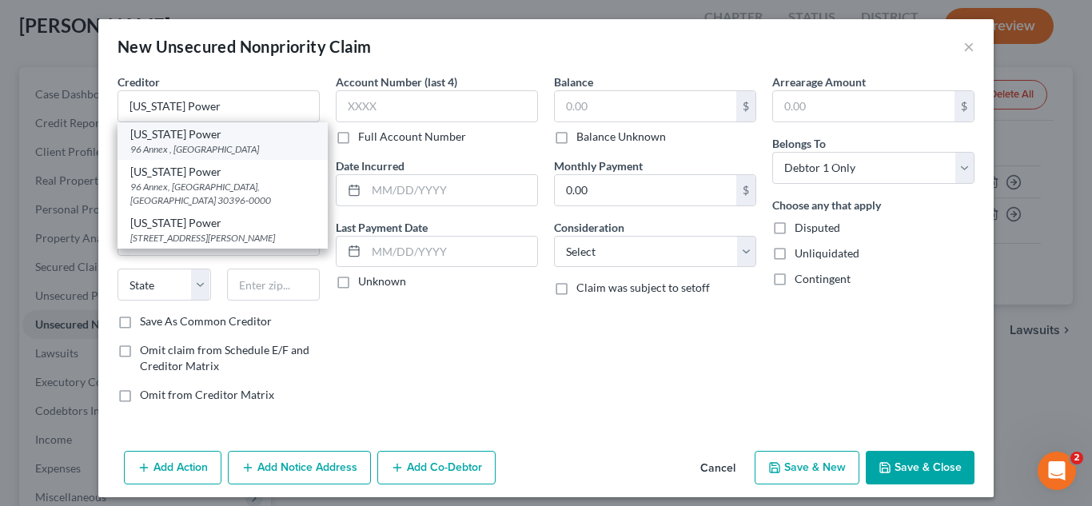
type input "30396"
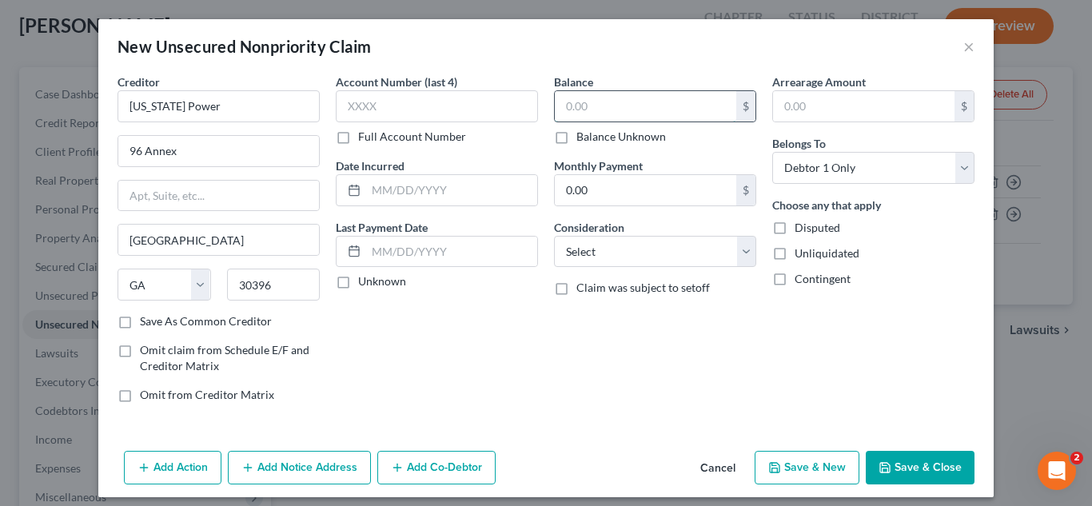
click at [600, 102] on input "text" at bounding box center [646, 106] width 182 height 30
type input "142.00"
click at [671, 252] on select "Select Cable / Satellite Services Collection Agency Credit Card Debt Debt Couns…" at bounding box center [655, 252] width 202 height 32
select select "20"
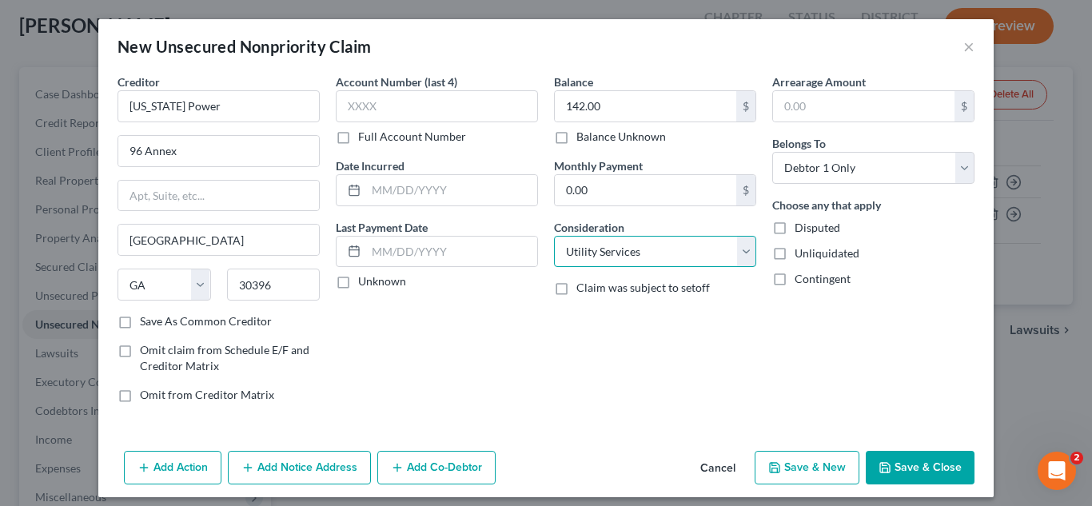
click at [554, 236] on select "Select Cable / Satellite Services Collection Agency Credit Card Debt Debt Couns…" at bounding box center [655, 252] width 202 height 32
click at [903, 465] on button "Save & Close" at bounding box center [920, 468] width 109 height 34
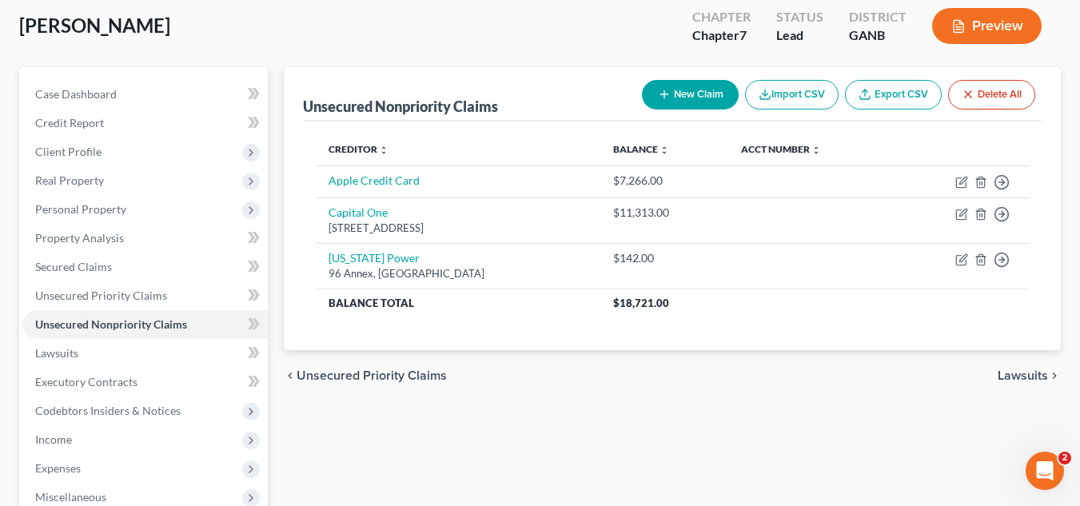
click at [669, 82] on button "New Claim" at bounding box center [690, 95] width 97 height 30
select select "0"
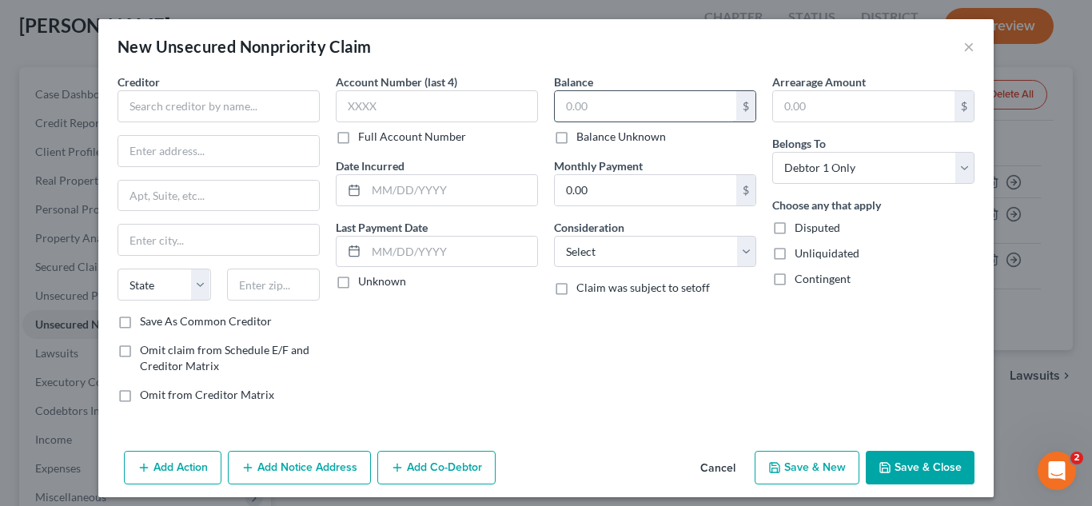
click at [616, 101] on input "text" at bounding box center [646, 106] width 182 height 30
type input "3,469"
click at [238, 100] on input "text" at bounding box center [219, 106] width 202 height 32
type input "Summit AR"
click at [925, 467] on button "Save & Close" at bounding box center [920, 468] width 109 height 34
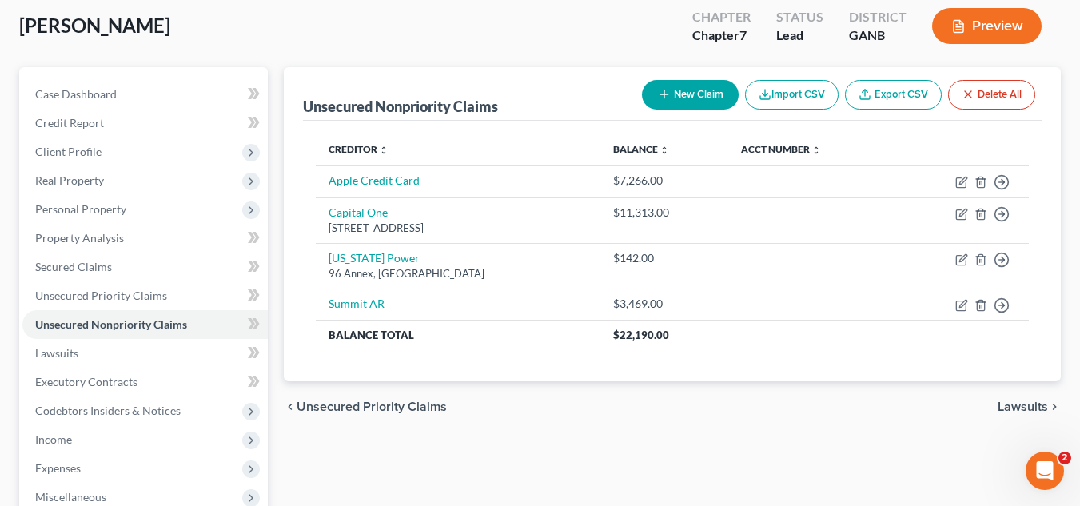
click at [688, 80] on button "New Claim" at bounding box center [690, 95] width 97 height 30
select select "0"
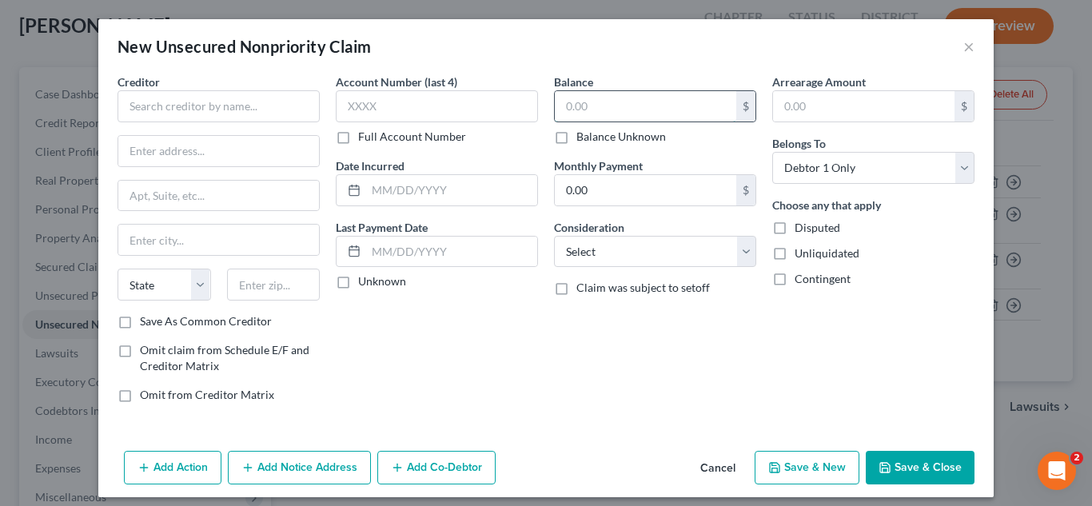
click at [601, 98] on input "text" at bounding box center [646, 106] width 182 height 30
type input "532"
click at [233, 111] on input "text" at bounding box center [219, 106] width 202 height 32
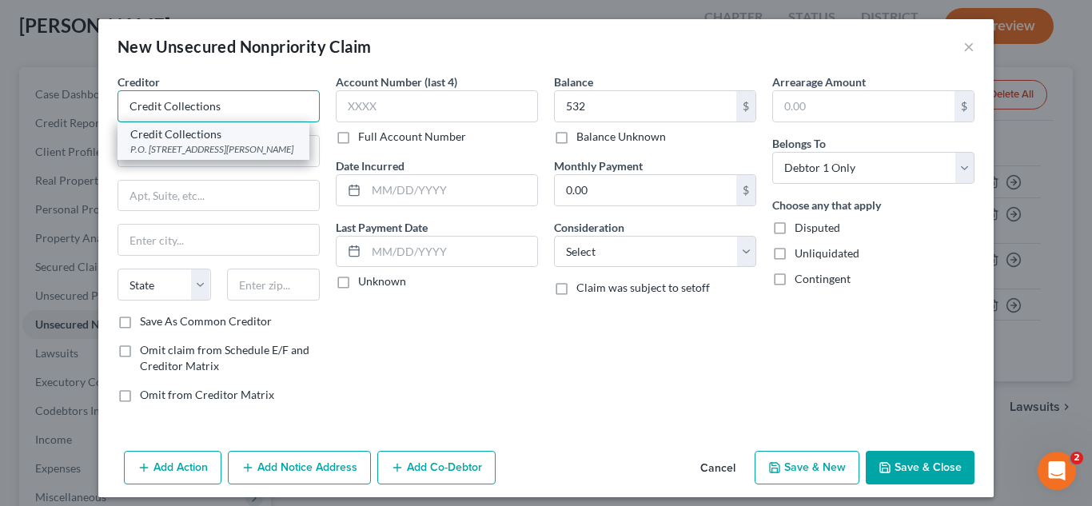
type input "Credit Collections"
click at [234, 146] on div "P.O. Box 9134, Needham Heights, MA 02494-0000" at bounding box center [213, 149] width 166 height 14
type input "P.O. Box 9134"
type input "Needham Heights"
select select "22"
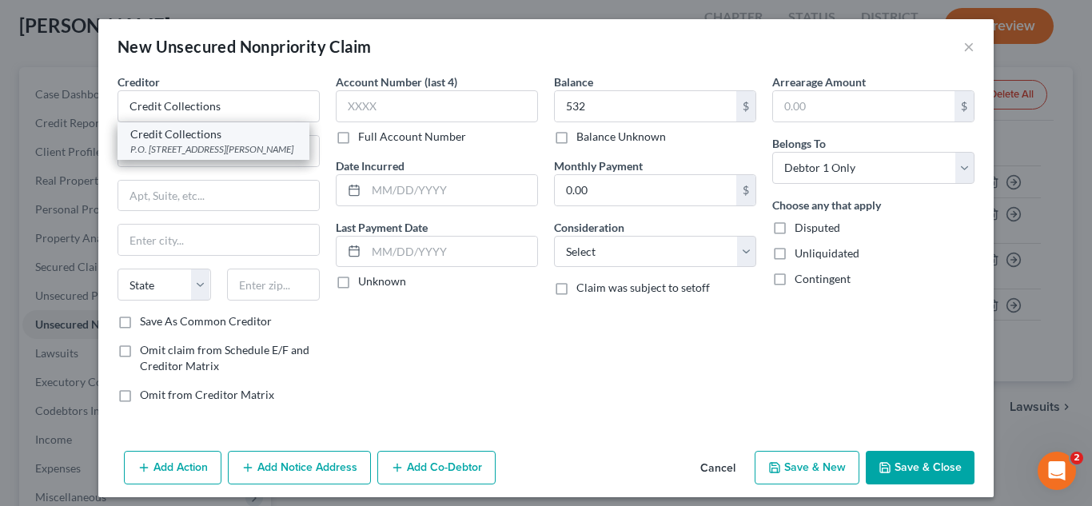
type input "02494-0000"
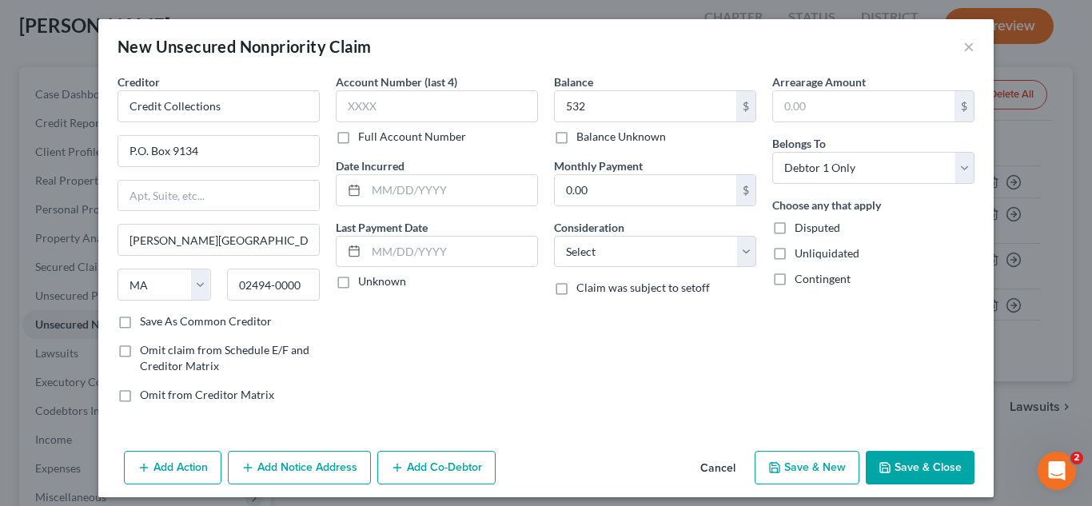
click at [929, 461] on button "Save & Close" at bounding box center [920, 468] width 109 height 34
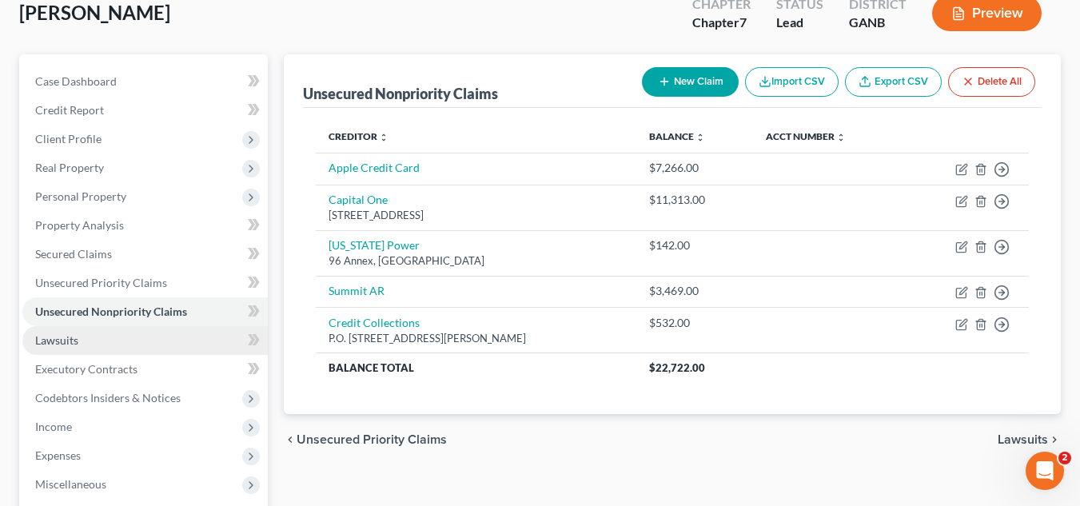
scroll to position [130, 0]
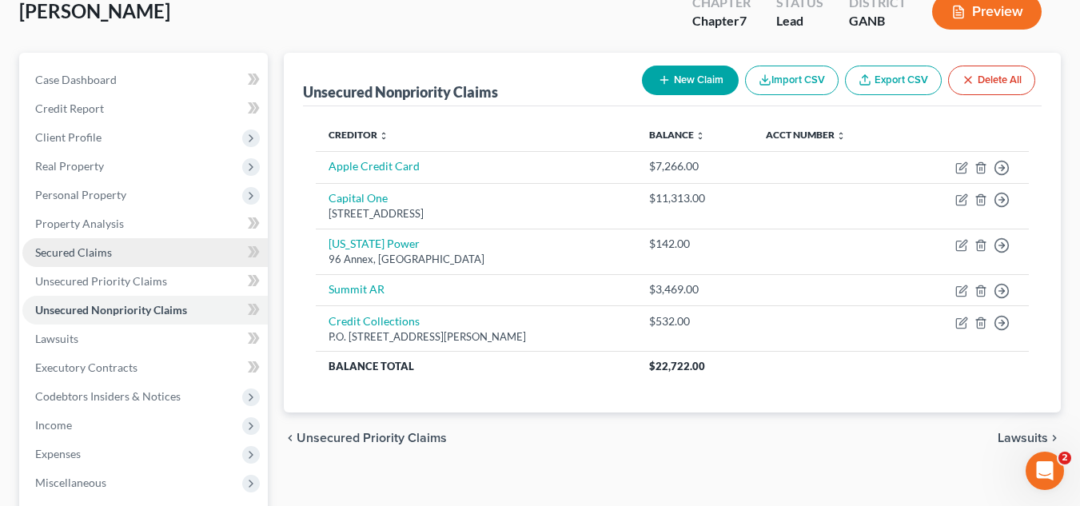
click at [87, 246] on span "Secured Claims" at bounding box center [73, 253] width 77 height 14
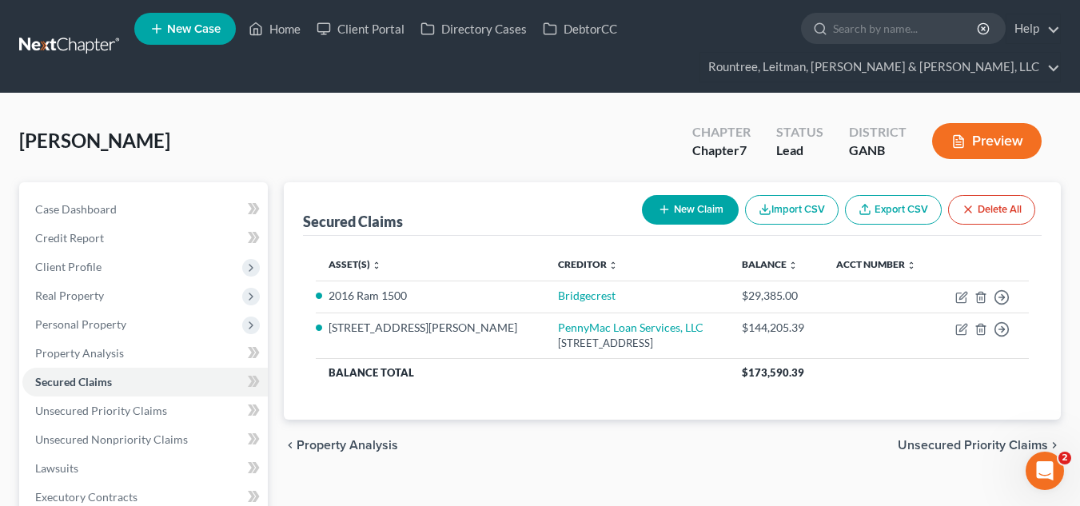
click at [693, 209] on button "New Claim" at bounding box center [690, 210] width 97 height 30
select select "0"
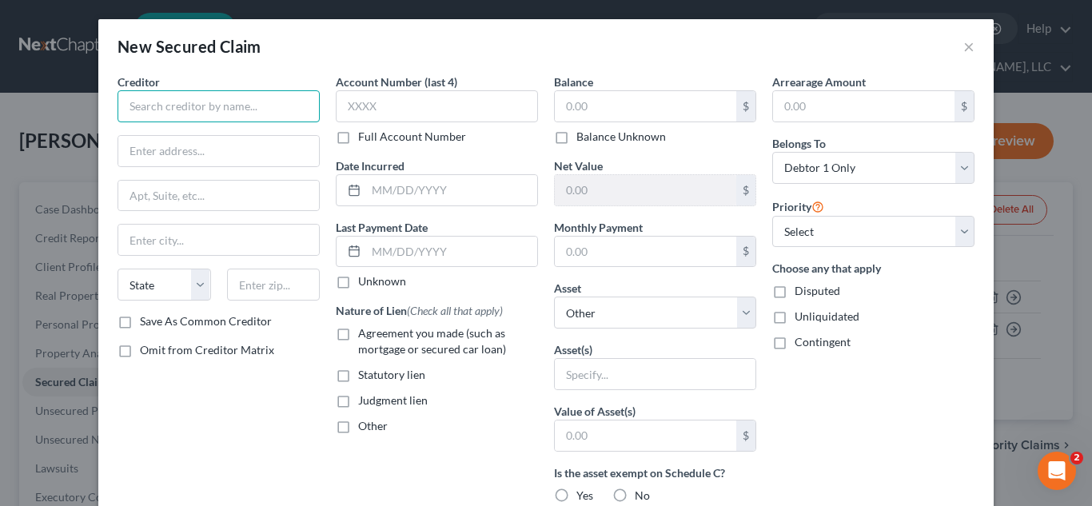
click at [285, 98] on input "text" at bounding box center [219, 106] width 202 height 32
type input "Andrew Maloney"
click at [593, 114] on input "text" at bounding box center [646, 106] width 182 height 30
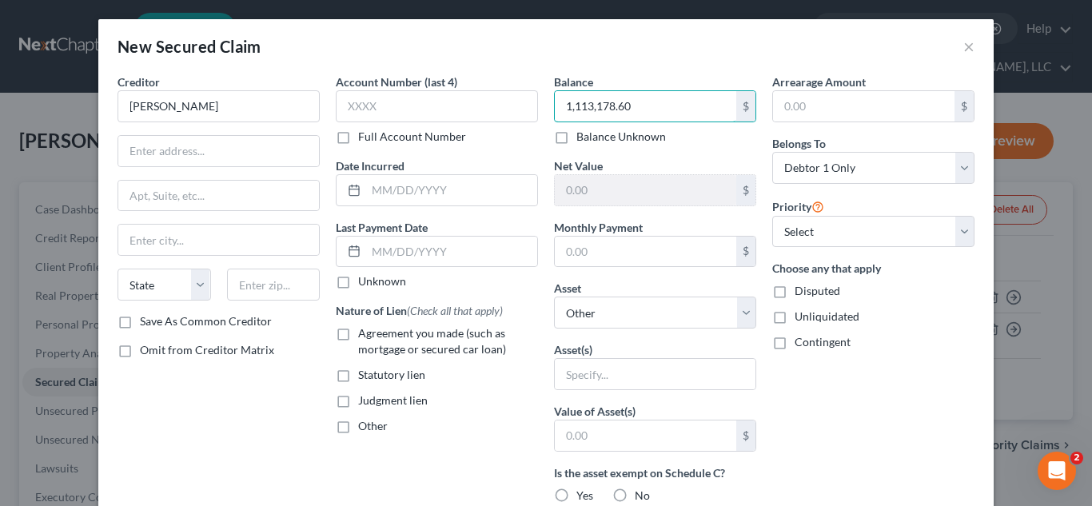
type input "1,113,178.60"
click at [795, 289] on label "Disputed" at bounding box center [818, 291] width 46 height 16
click at [801, 289] on input "Disputed" at bounding box center [806, 288] width 10 height 10
checkbox input "true"
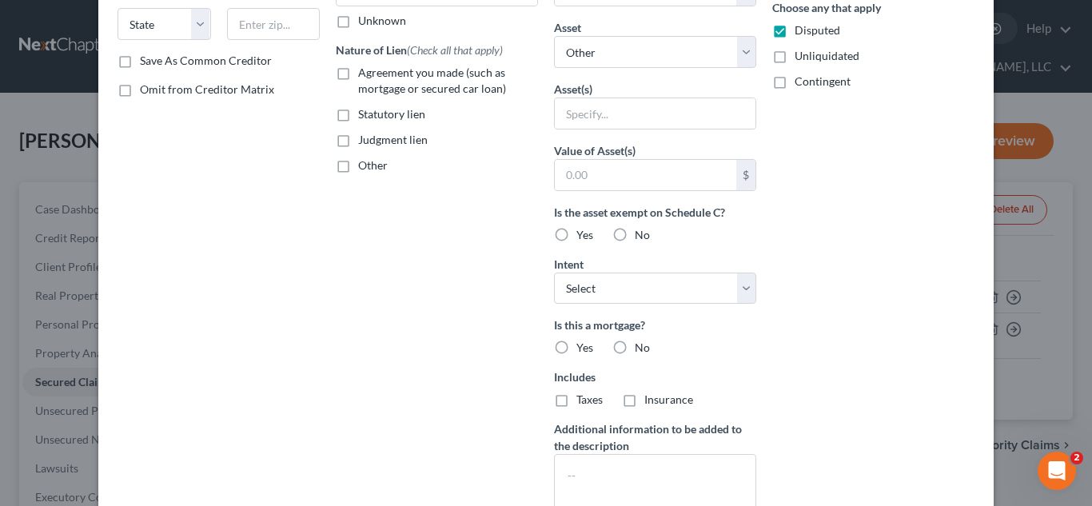
scroll to position [262, 0]
click at [358, 135] on label "Judgment lien" at bounding box center [393, 139] width 70 height 16
click at [365, 135] on input "Judgment lien" at bounding box center [370, 136] width 10 height 10
checkbox input "true"
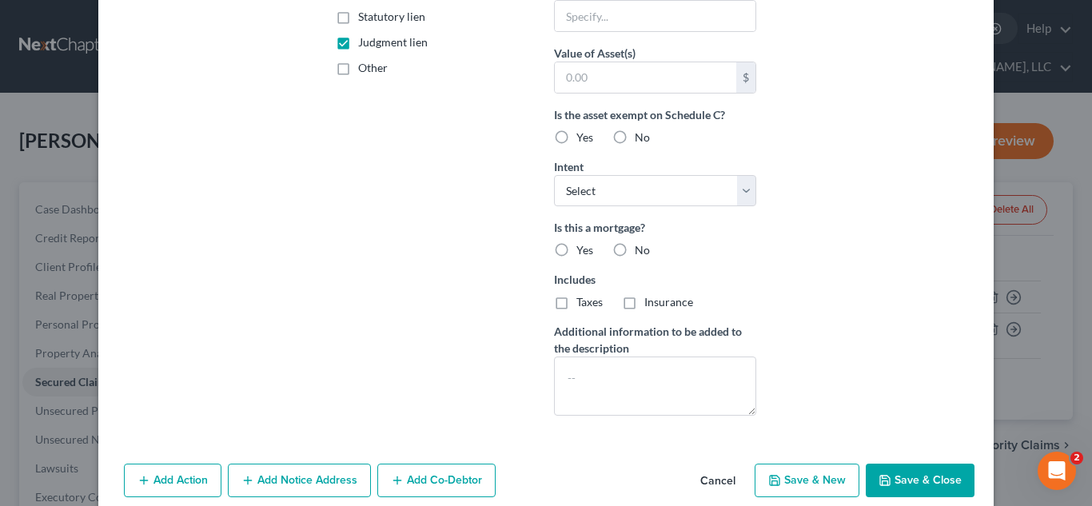
scroll to position [381, 0]
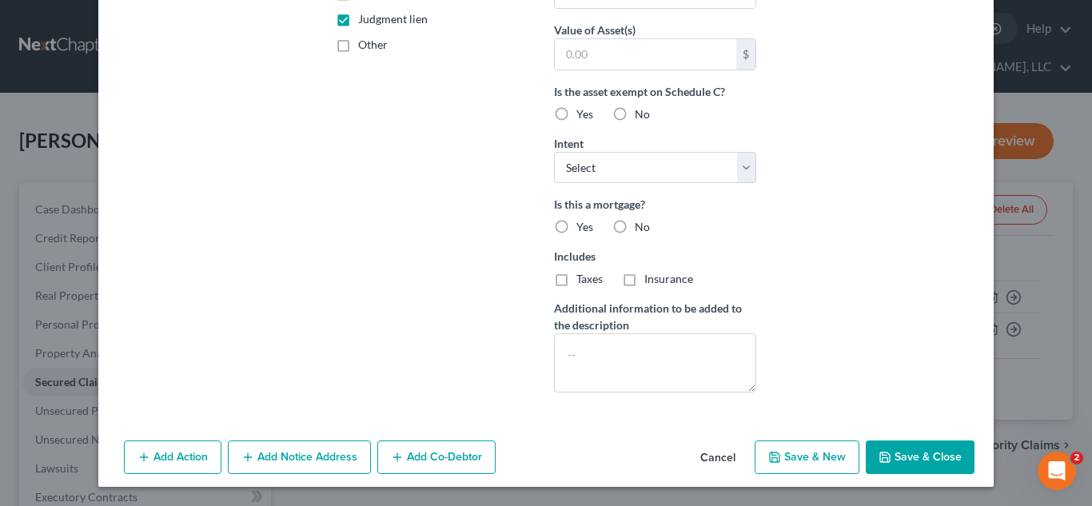
click at [905, 448] on button "Save & Close" at bounding box center [920, 458] width 109 height 34
select select
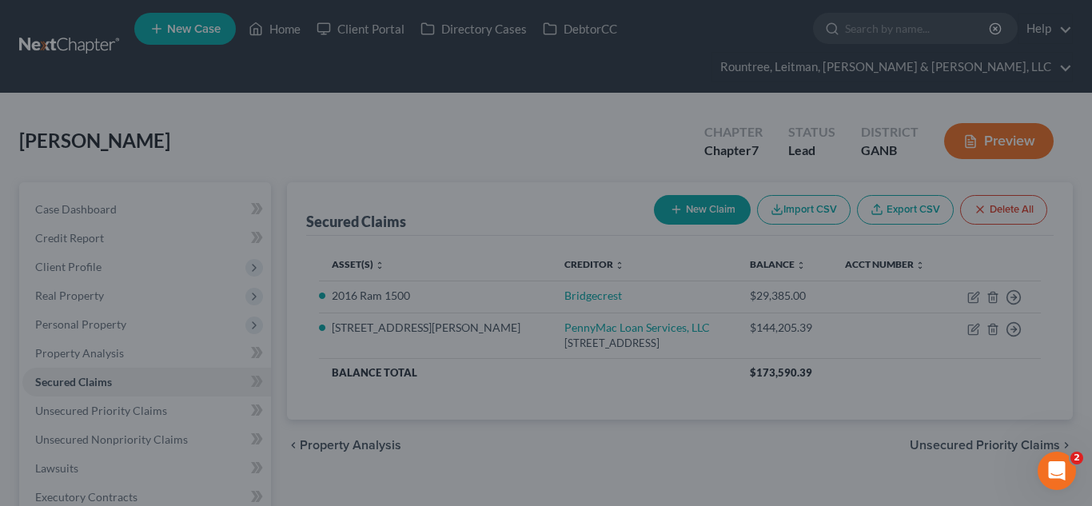
type input "0"
type input "0.00"
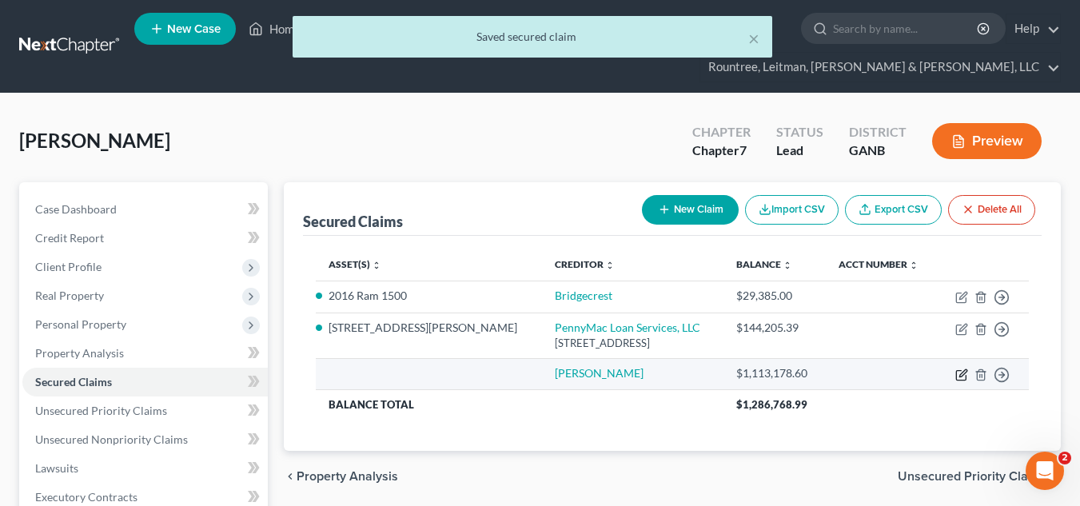
click at [961, 372] on icon "button" at bounding box center [962, 375] width 13 height 13
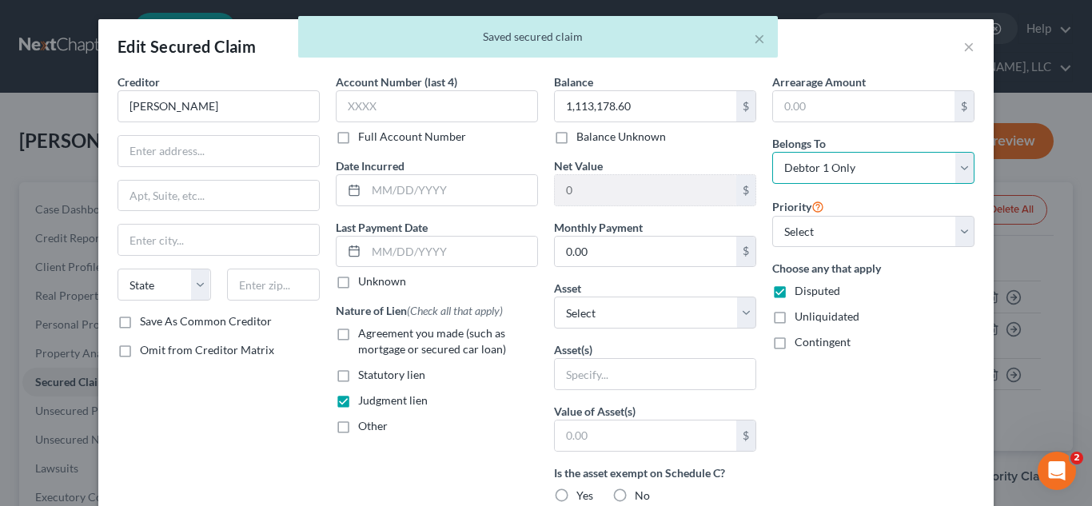
click at [829, 160] on select "Select Debtor 1 Only Debtor 2 Only Debtor 1 And Debtor 2 Only At Least One Of T…" at bounding box center [874, 168] width 202 height 32
select select "3"
click at [773, 152] on select "Select Debtor 1 Only Debtor 2 Only Debtor 1 And Debtor 2 Only At Least One Of T…" at bounding box center [874, 168] width 202 height 32
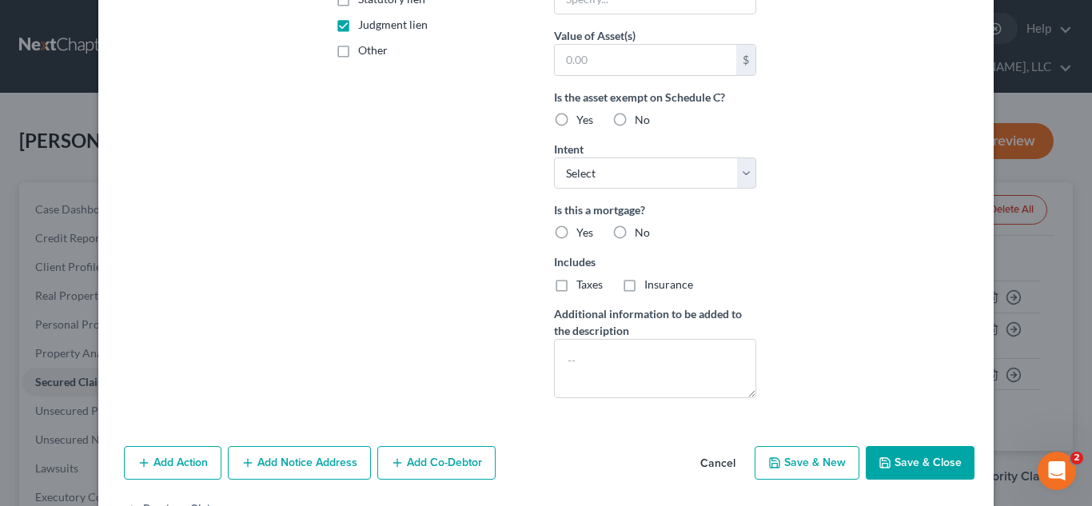
scroll to position [428, 0]
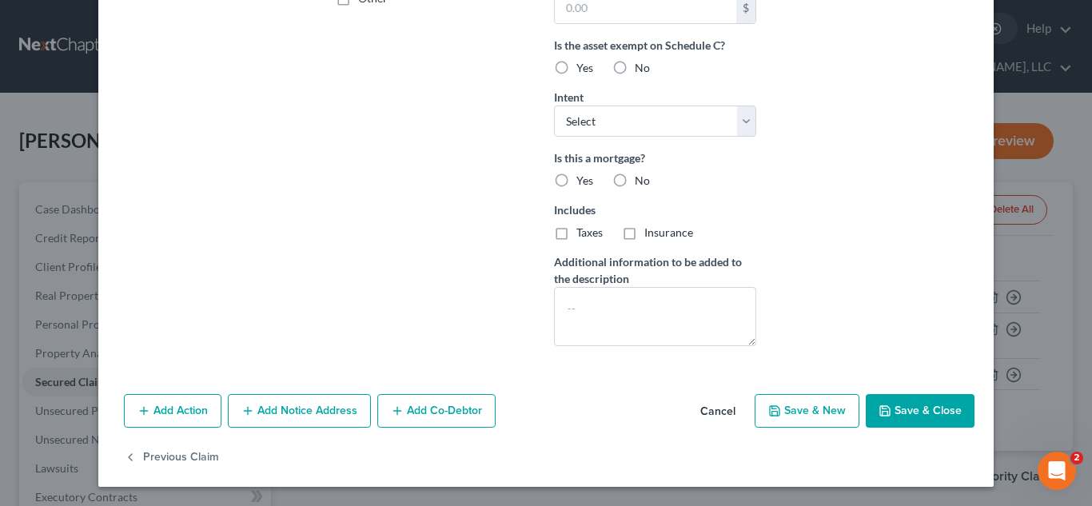
click at [912, 401] on button "Save & Close" at bounding box center [920, 411] width 109 height 34
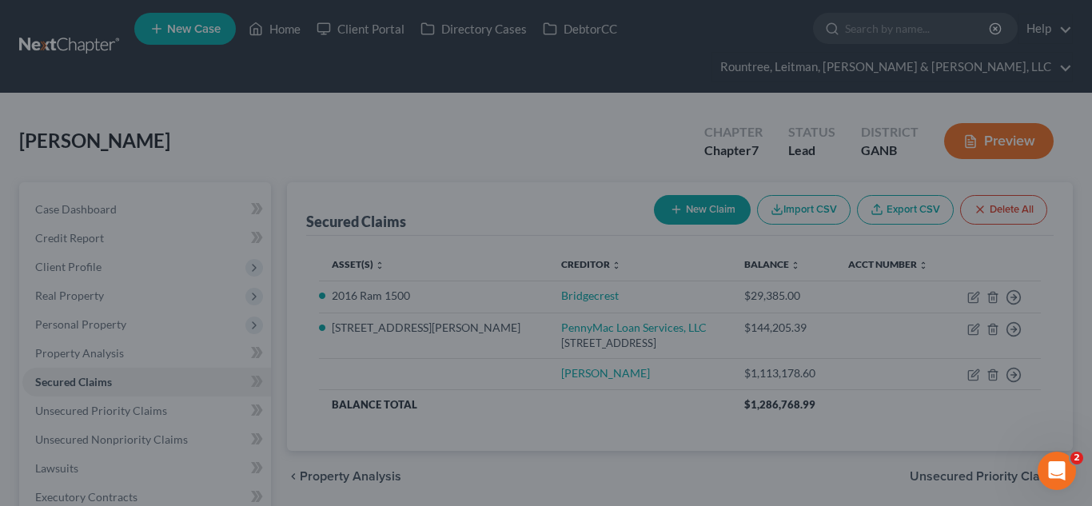
scroll to position [253, 0]
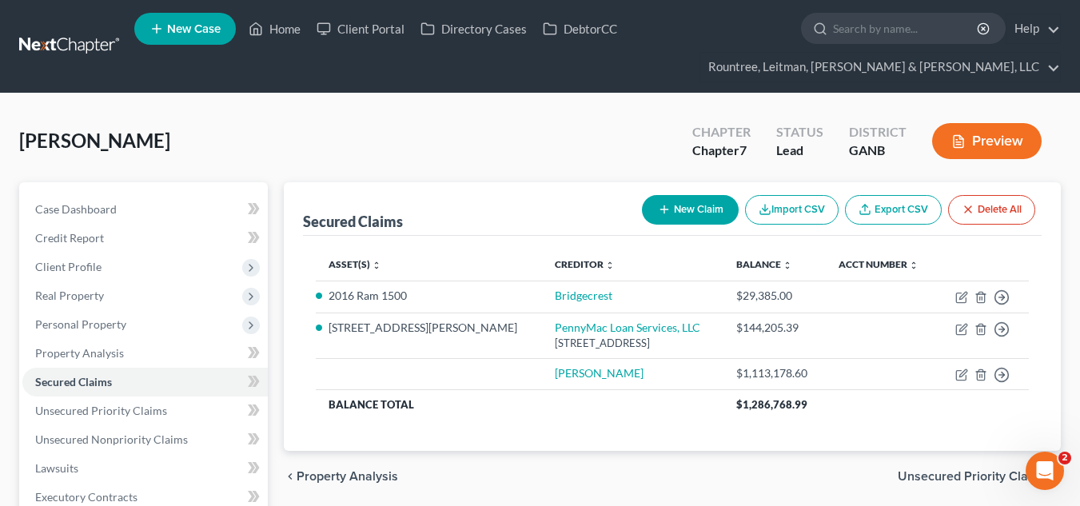
click at [686, 222] on button "New Claim" at bounding box center [690, 210] width 97 height 30
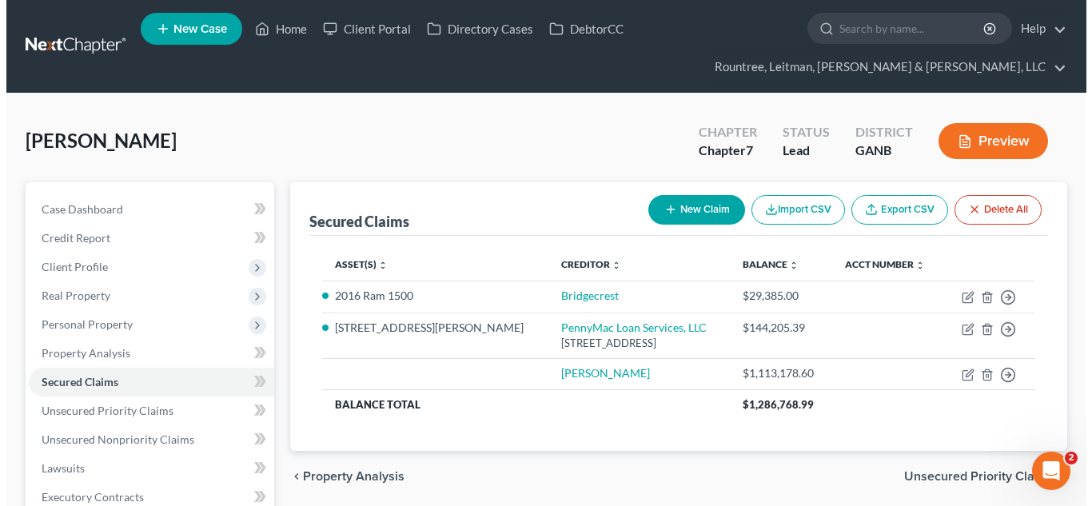
select select "0"
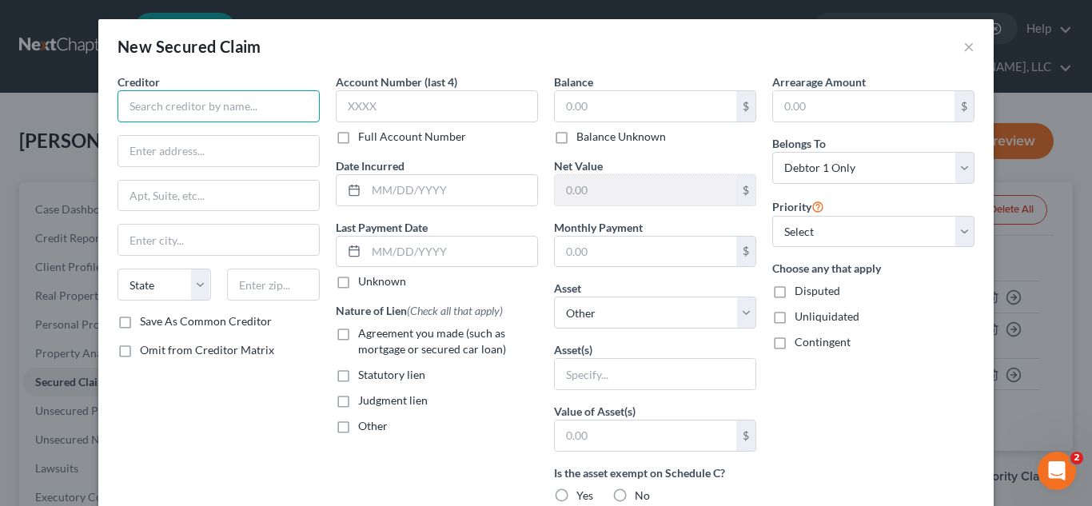
click at [221, 109] on input "text" at bounding box center [219, 106] width 202 height 32
type input "Merbaum Law Group LLC"
click at [632, 103] on input "text" at bounding box center [646, 106] width 182 height 30
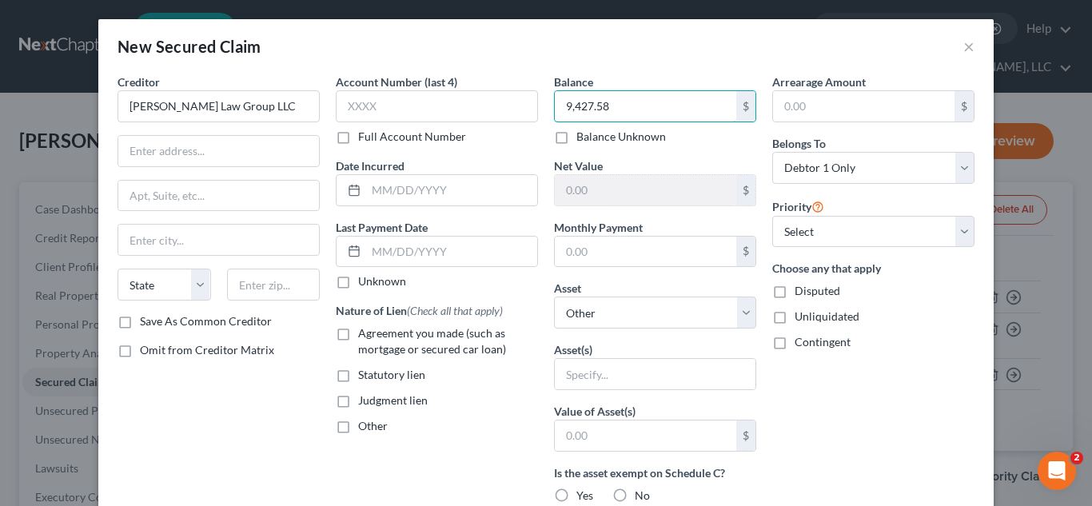
type input "9,427.58"
click at [795, 288] on label "Disputed" at bounding box center [818, 291] width 46 height 16
click at [801, 288] on input "Disputed" at bounding box center [806, 288] width 10 height 10
checkbox input "true"
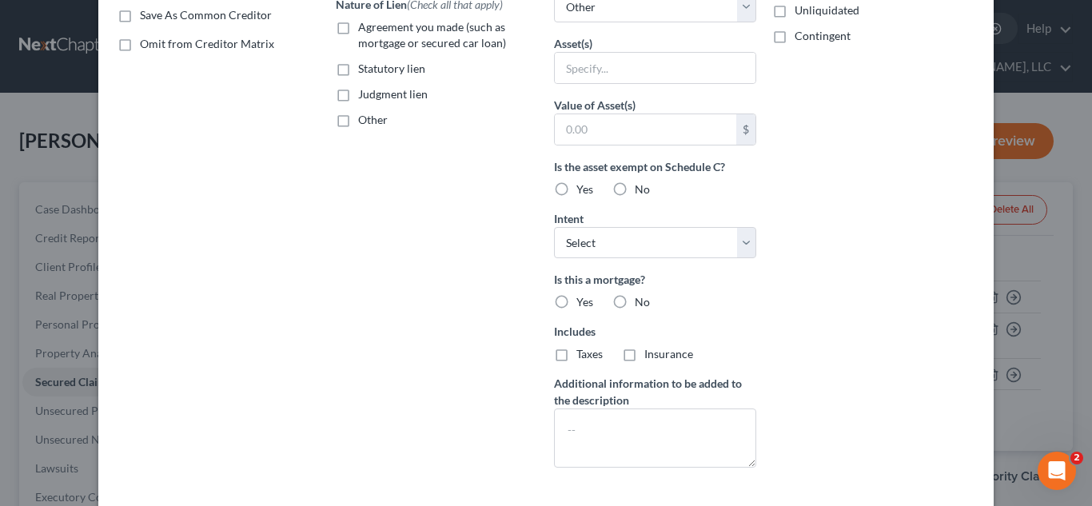
scroll to position [308, 0]
click at [358, 94] on label "Judgment lien" at bounding box center [393, 93] width 70 height 16
click at [365, 94] on input "Judgment lien" at bounding box center [370, 90] width 10 height 10
checkbox input "true"
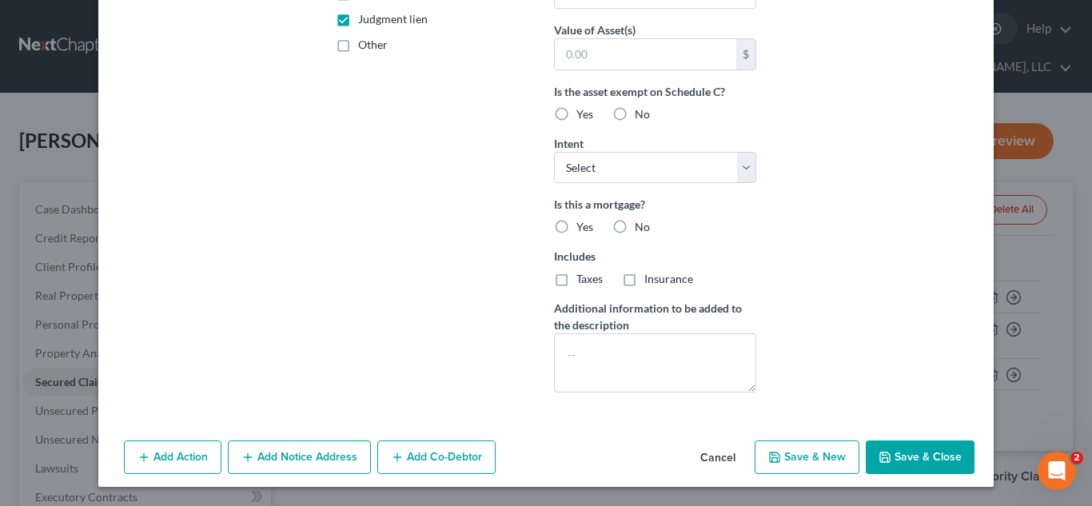
click at [913, 455] on button "Save & Close" at bounding box center [920, 458] width 109 height 34
select select
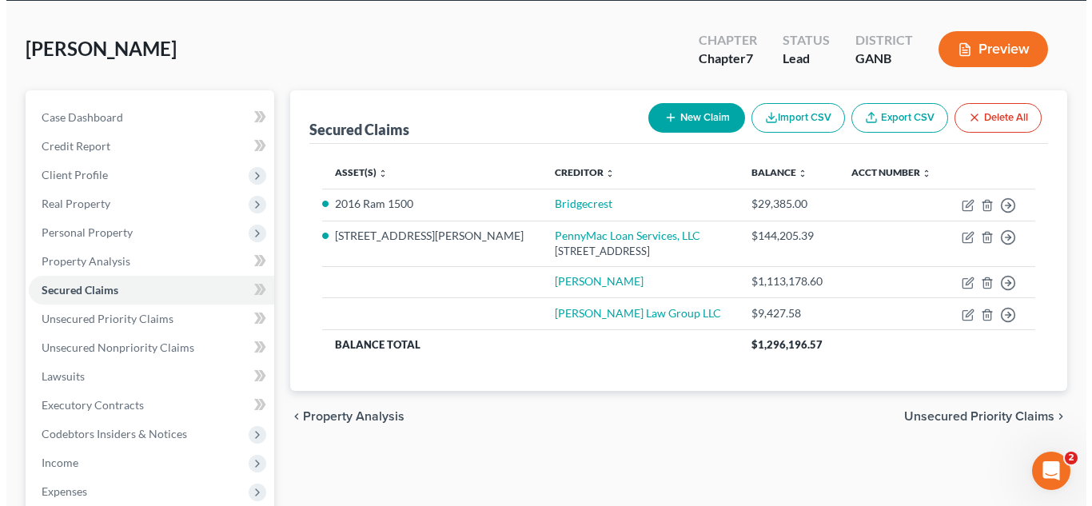
scroll to position [96, 0]
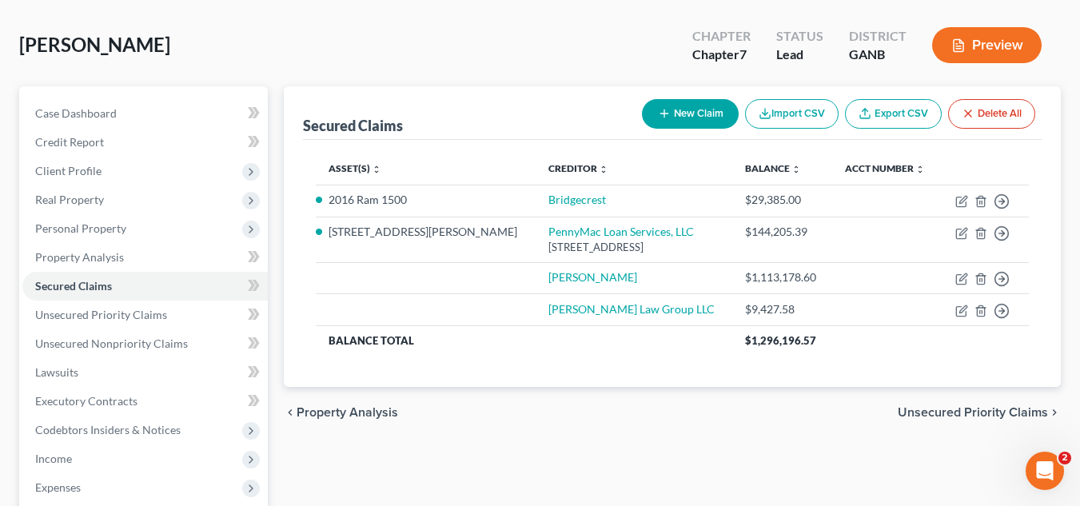
click at [665, 117] on line "button" at bounding box center [665, 113] width 0 height 7
select select "0"
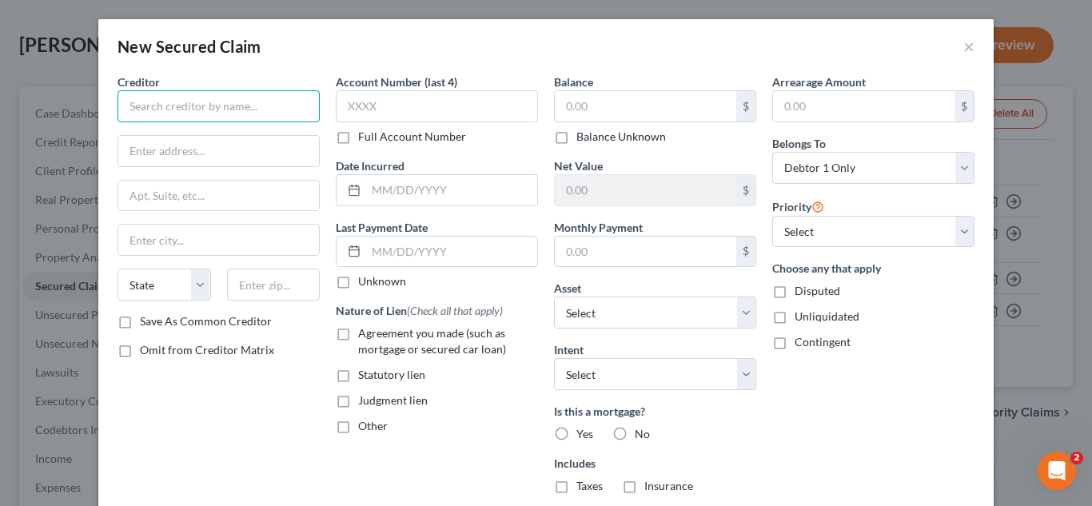
click at [236, 114] on input "text" at bounding box center [219, 106] width 202 height 32
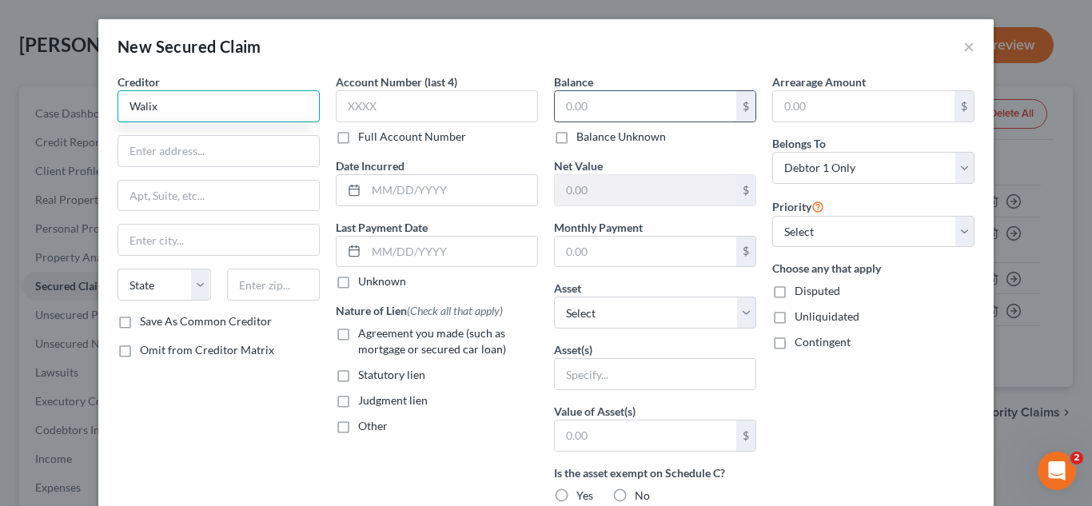
type input "Walix"
click at [654, 103] on input "text" at bounding box center [646, 106] width 182 height 30
type input "421,621.30"
click at [358, 401] on label "Judgment lien" at bounding box center [393, 401] width 70 height 16
click at [365, 401] on input "Judgment lien" at bounding box center [370, 398] width 10 height 10
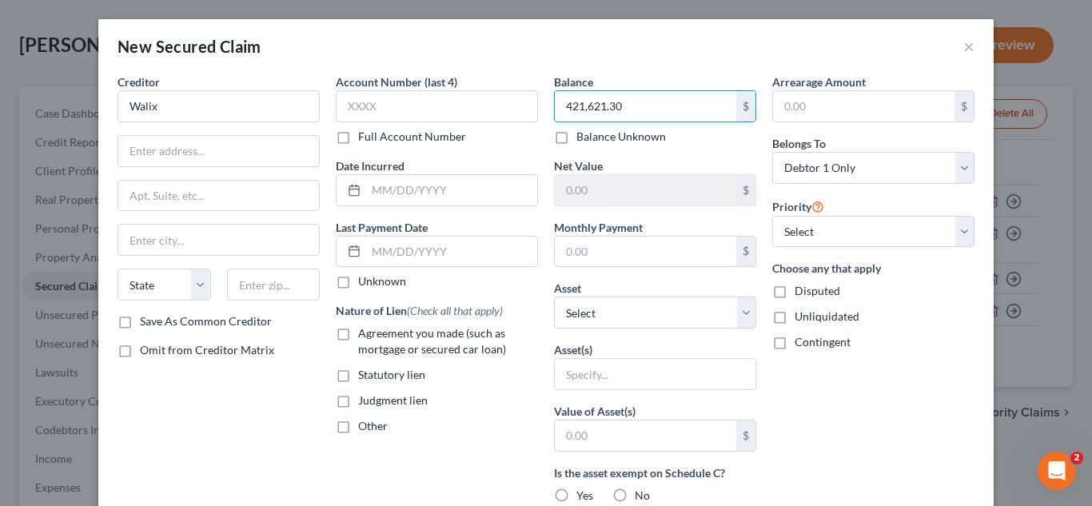
checkbox input "true"
click at [795, 291] on label "Disputed" at bounding box center [818, 291] width 46 height 16
click at [801, 291] on input "Disputed" at bounding box center [806, 288] width 10 height 10
checkbox input "true"
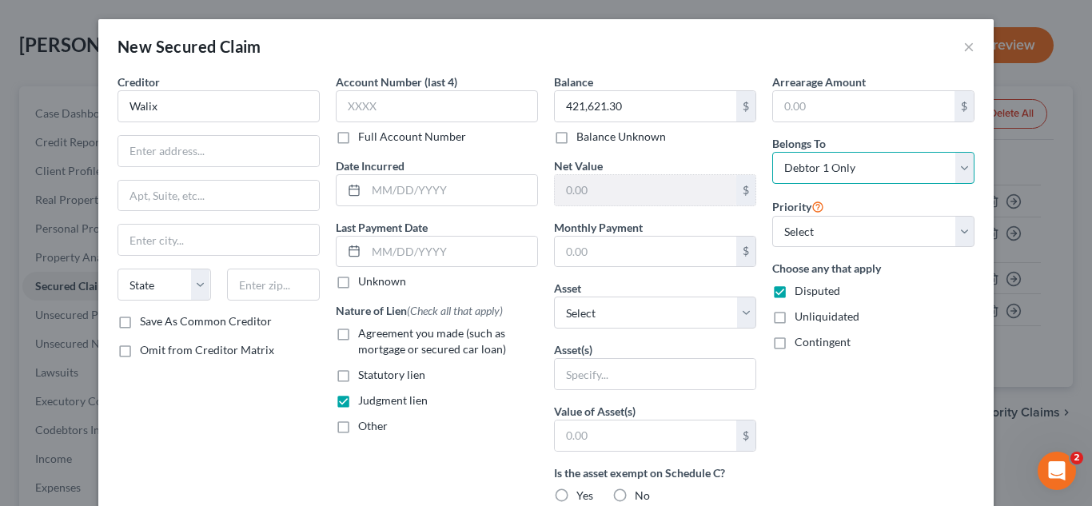
click at [809, 154] on select "Select Debtor 1 Only Debtor 2 Only Debtor 1 And Debtor 2 Only At Least One Of T…" at bounding box center [874, 168] width 202 height 32
select select "3"
click at [773, 152] on select "Select Debtor 1 Only Debtor 2 Only Debtor 1 And Debtor 2 Only At Least One Of T…" at bounding box center [874, 168] width 202 height 32
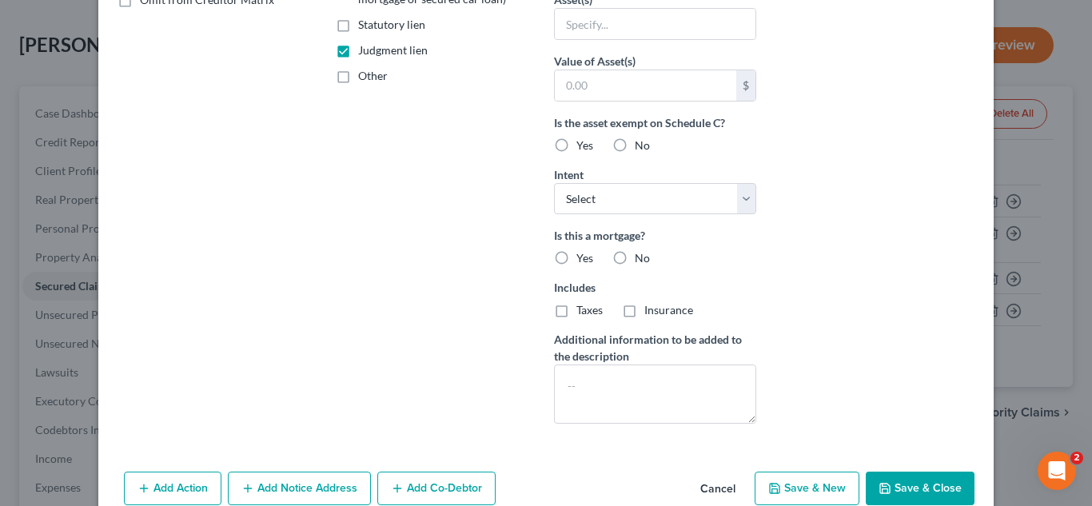
scroll to position [381, 0]
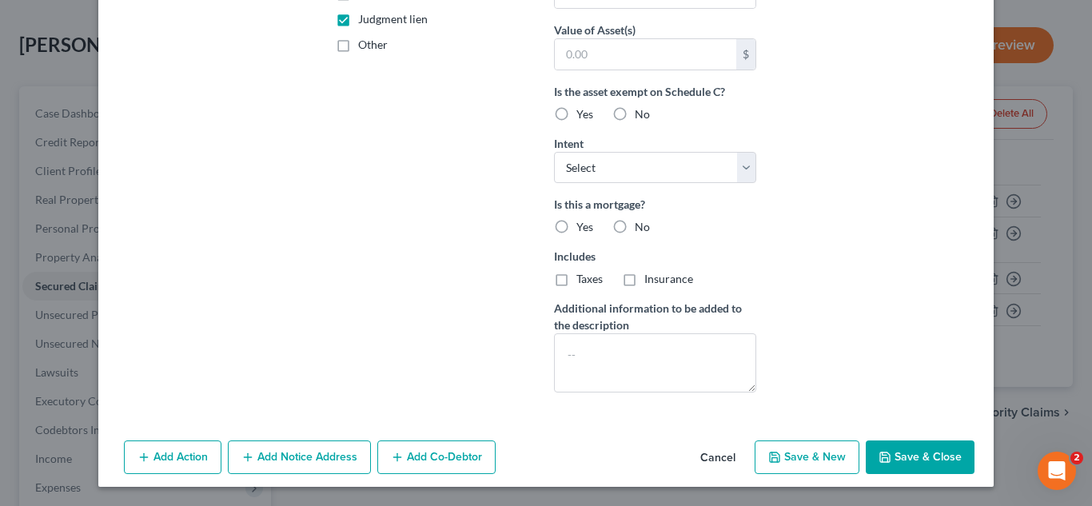
click at [430, 449] on button "Add Co-Debtor" at bounding box center [436, 458] width 118 height 34
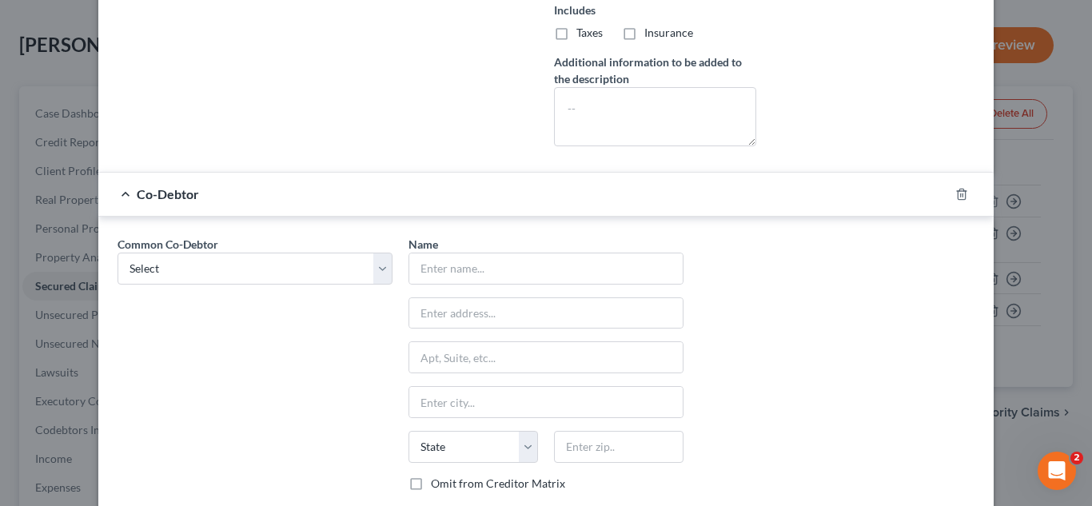
scroll to position [629, 0]
click at [479, 266] on input "text" at bounding box center [546, 268] width 274 height 30
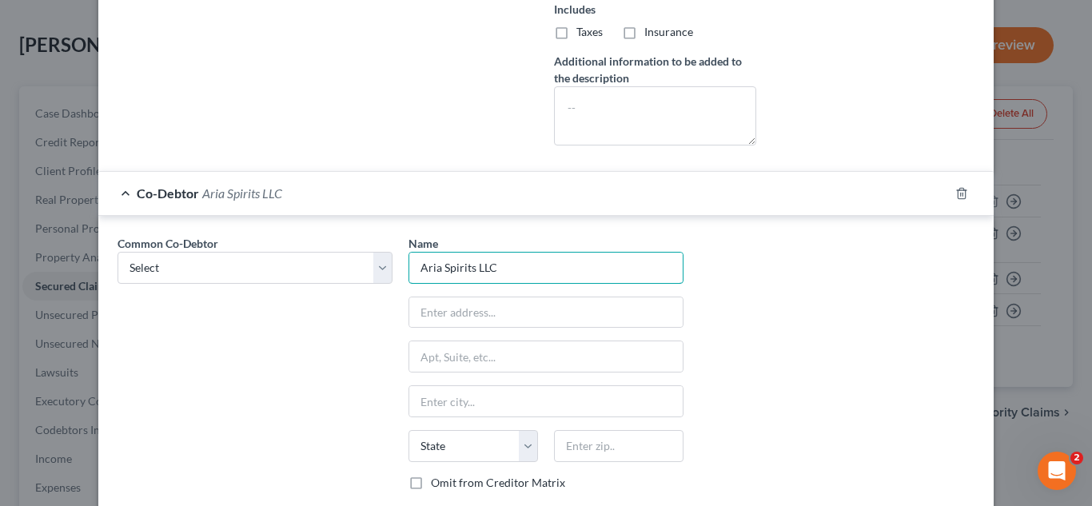
scroll to position [755, 0]
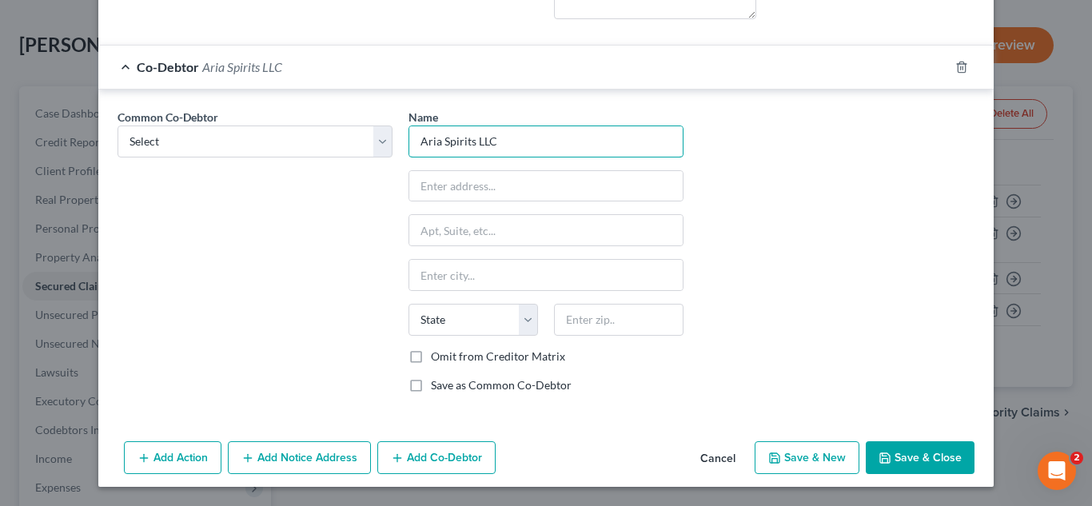
type input "Aria Spirits LLC"
click at [431, 385] on label "Save as Common Co-Debtor" at bounding box center [501, 385] width 141 height 16
click at [437, 385] on input "Save as Common Co-Debtor" at bounding box center [442, 382] width 10 height 10
checkbox input "true"
click at [917, 449] on button "Save & Close" at bounding box center [920, 458] width 109 height 34
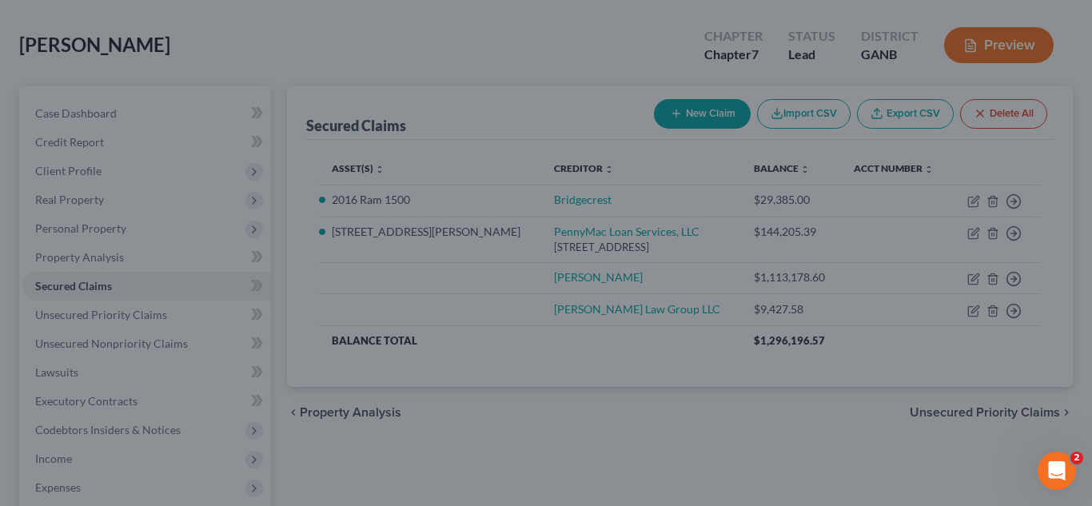
scroll to position [0, 0]
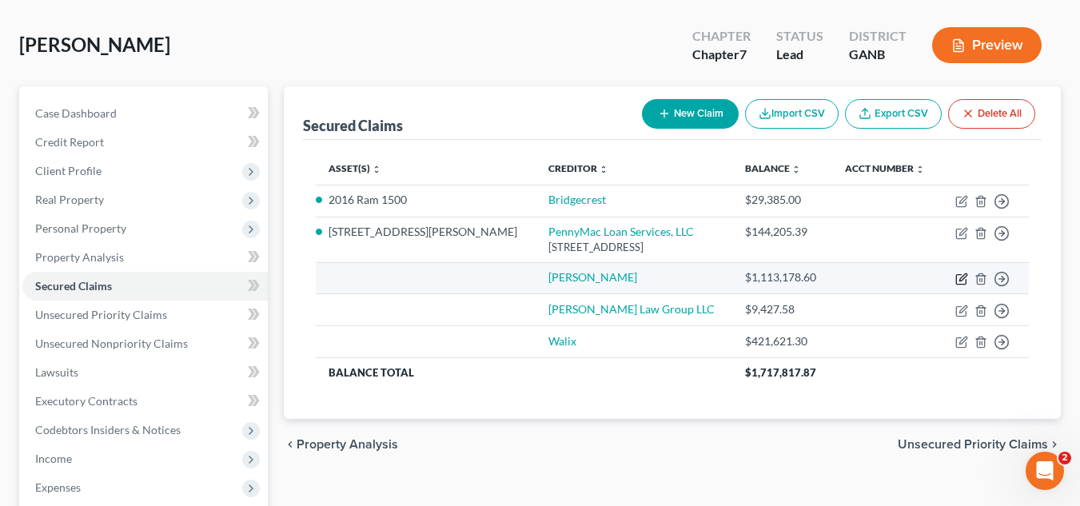
click at [961, 281] on icon "button" at bounding box center [963, 277] width 7 height 7
select select "0"
select select "3"
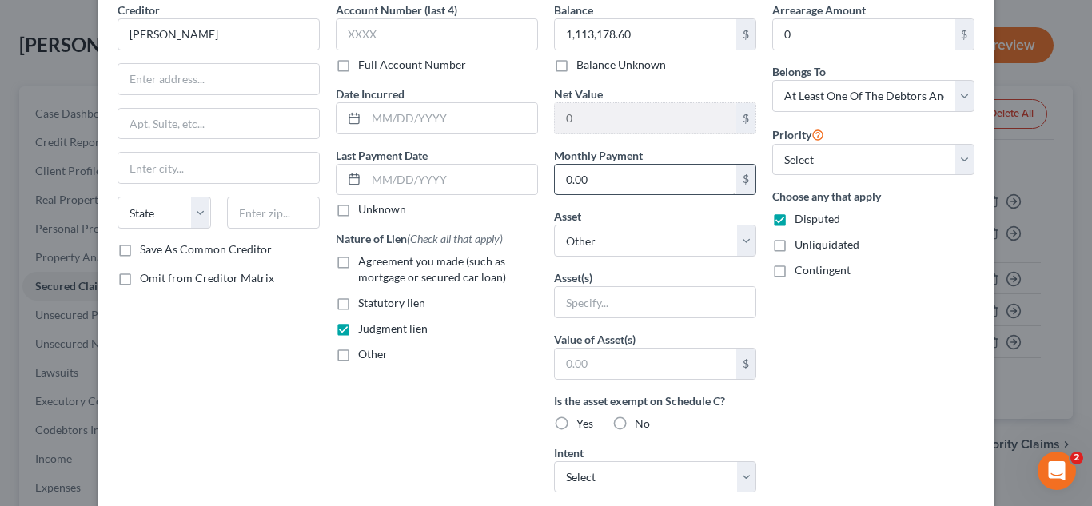
scroll to position [73, 0]
click at [706, 254] on select "Select Other Multiple Assets Jewelry - 2 watches - $500.0 Clothing - everyday c…" at bounding box center [655, 240] width 202 height 32
select select "9"
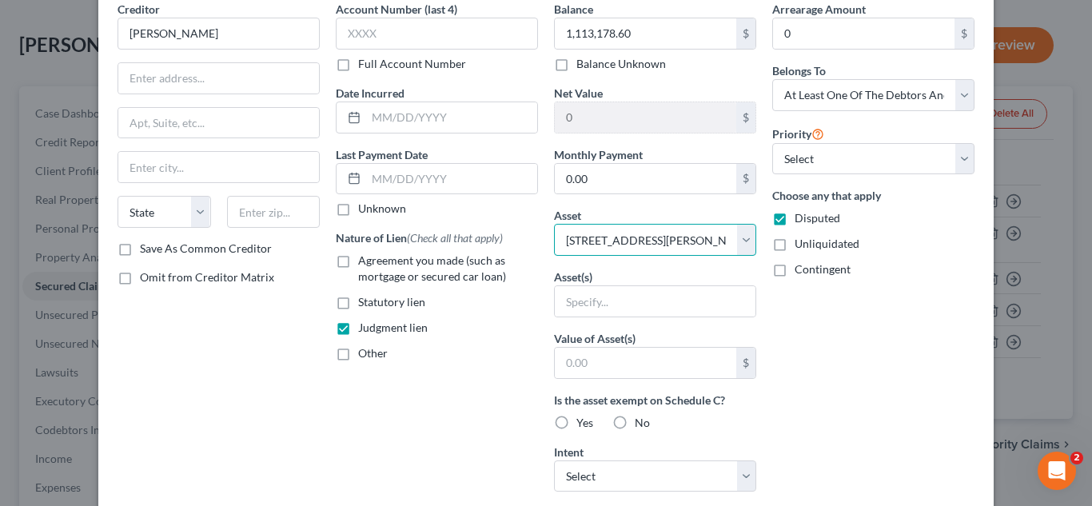
click at [554, 224] on select "Select Other Multiple Assets Jewelry - 2 watches - $500.0 Clothing - everyday c…" at bounding box center [655, 240] width 202 height 32
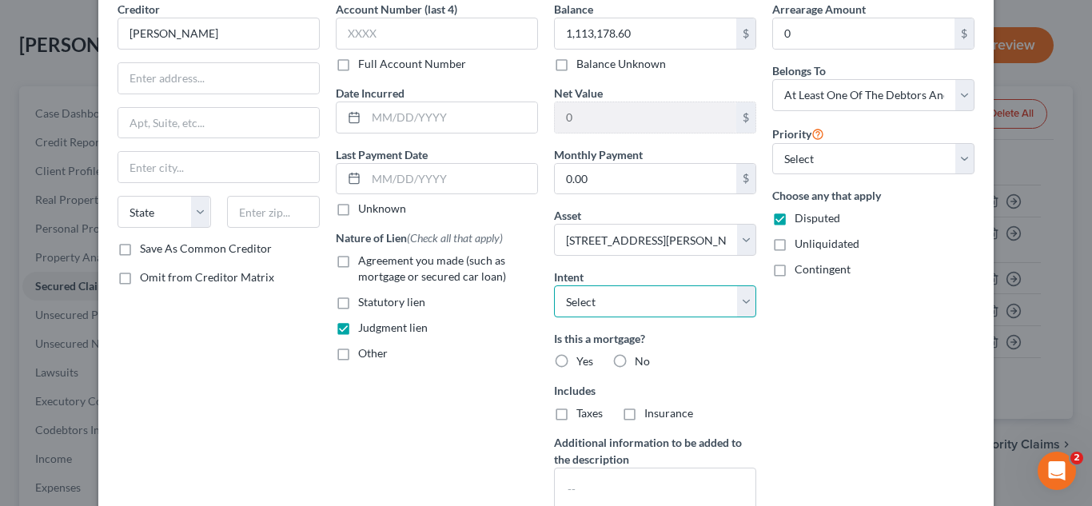
click at [699, 298] on select "Select Surrender Redeem Reaffirm Avoid Other" at bounding box center [655, 302] width 202 height 32
select select "3"
click at [554, 286] on select "Select Surrender Redeem Reaffirm Avoid Other" at bounding box center [655, 302] width 202 height 32
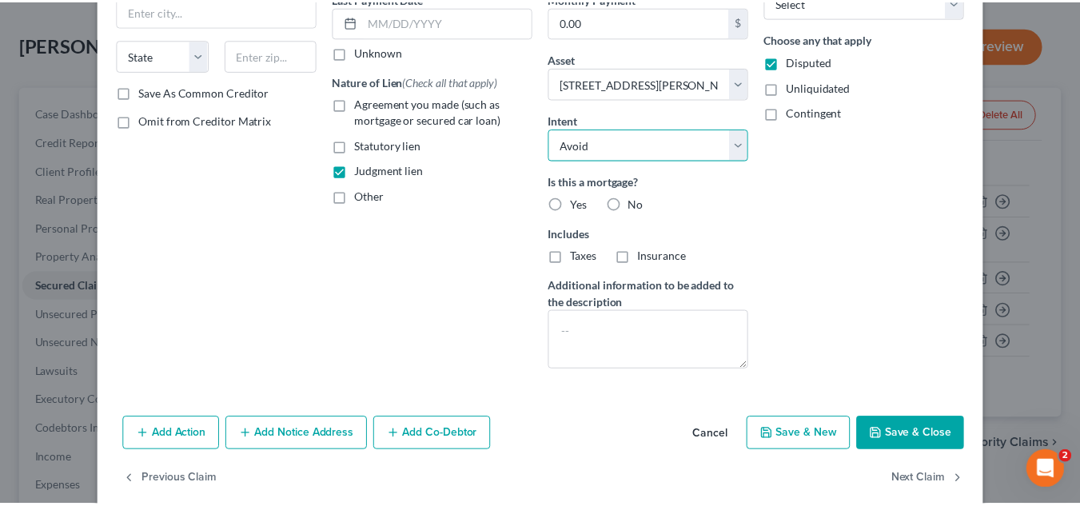
scroll to position [230, 0]
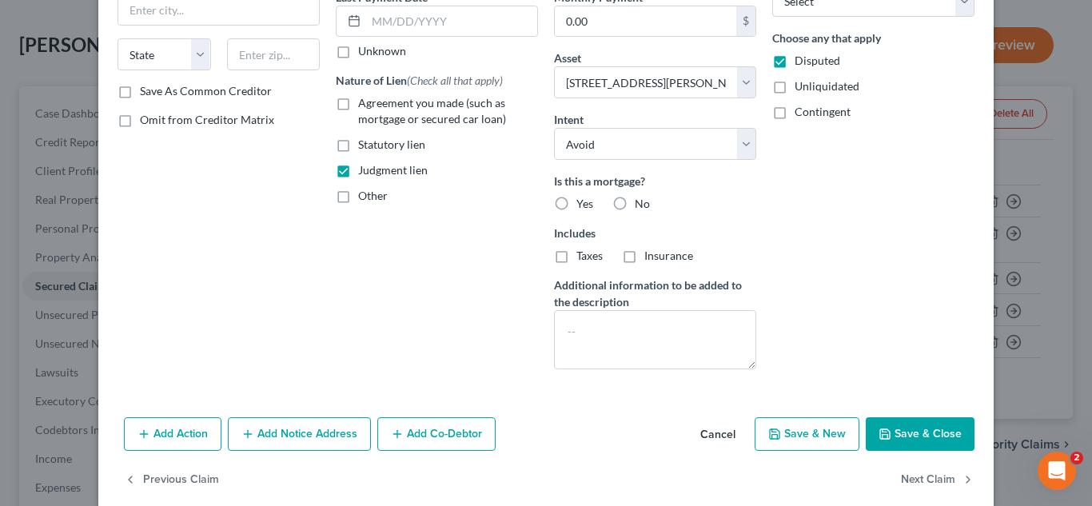
click at [896, 438] on button "Save & Close" at bounding box center [920, 434] width 109 height 34
select select
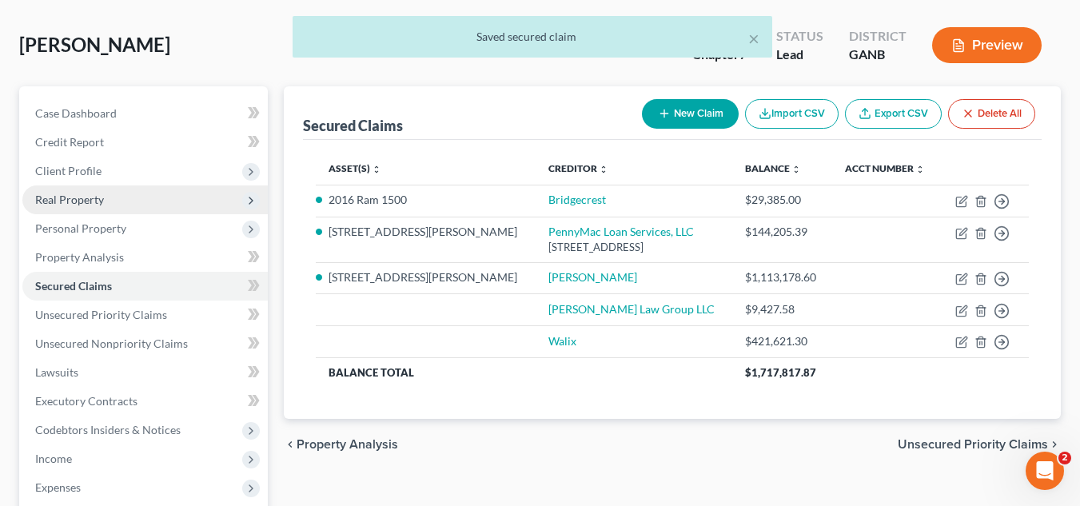
click at [141, 193] on span "Real Property" at bounding box center [145, 200] width 246 height 29
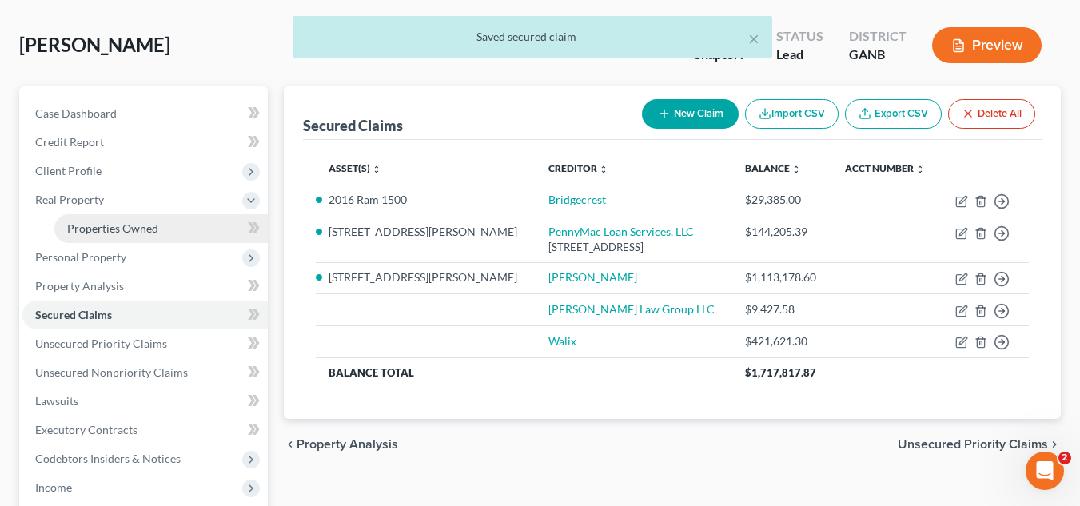
click at [153, 234] on span "Properties Owned" at bounding box center [112, 229] width 91 height 14
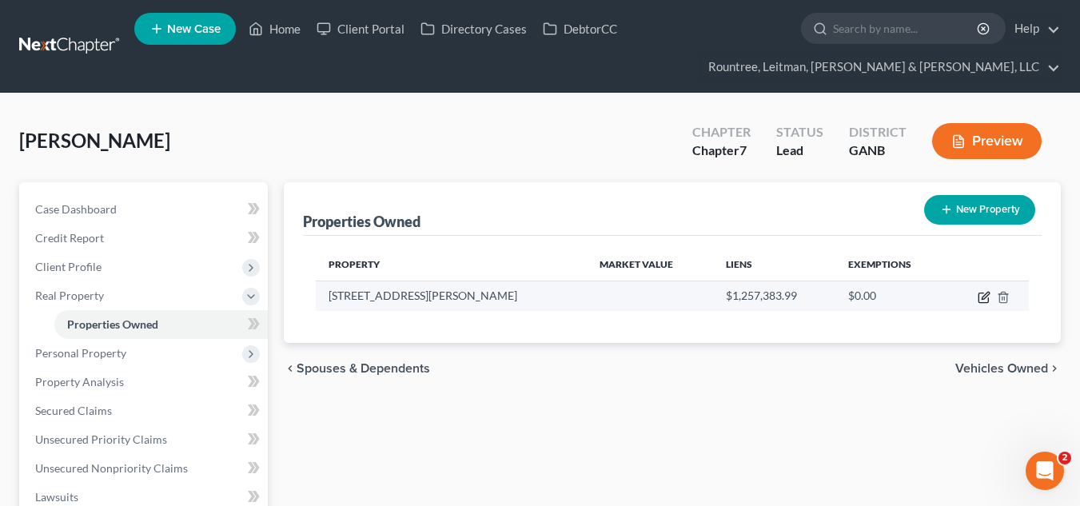
click at [980, 296] on icon "button" at bounding box center [984, 297] width 13 height 13
select select "10"
select select "3"
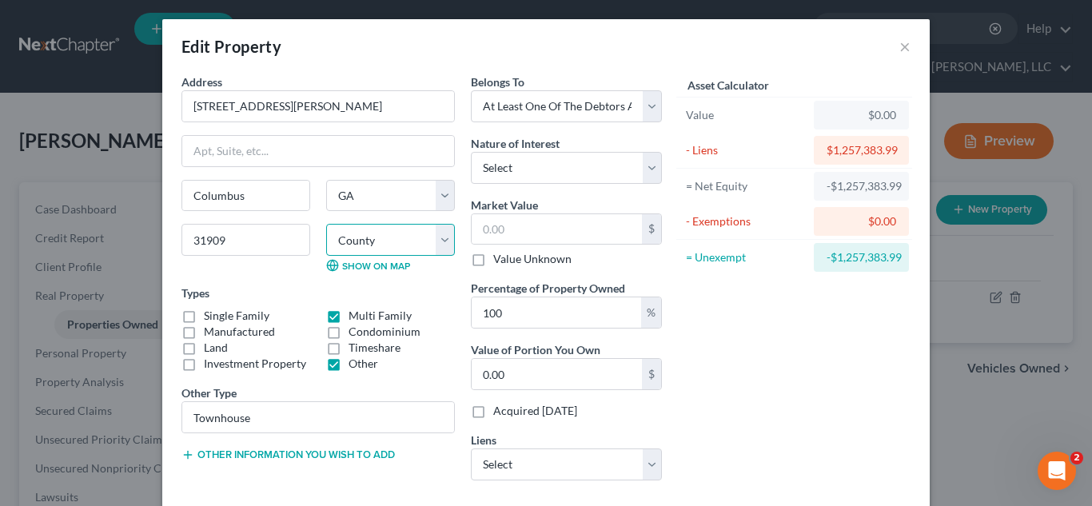
click at [386, 238] on select "County Appling County Atkinson County Bacon County Baker County Baldwin County …" at bounding box center [390, 240] width 129 height 32
select select "105"
click at [326, 224] on select "County Appling County Atkinson County Bacon County Baker County Baldwin County …" at bounding box center [390, 240] width 129 height 32
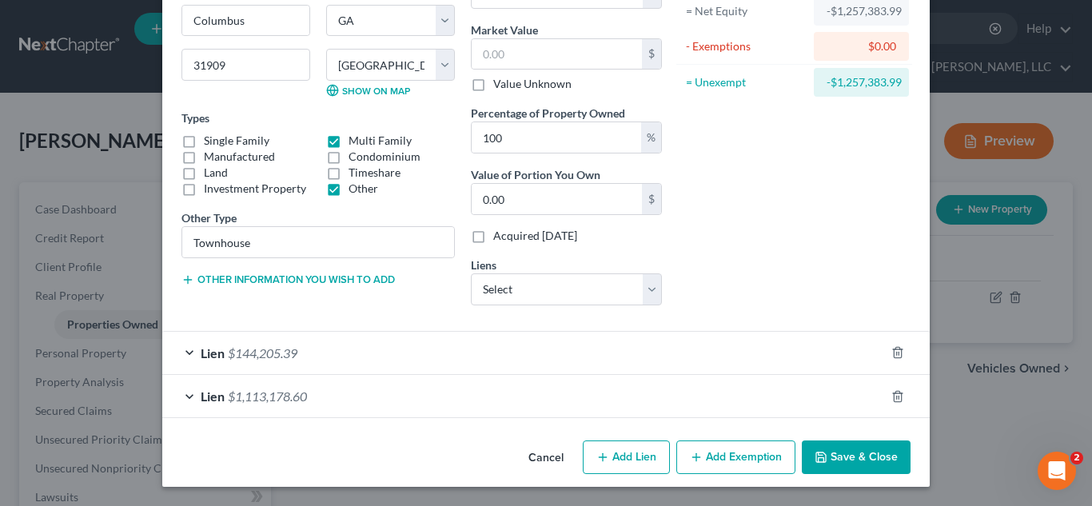
click at [869, 448] on button "Save & Close" at bounding box center [856, 458] width 109 height 34
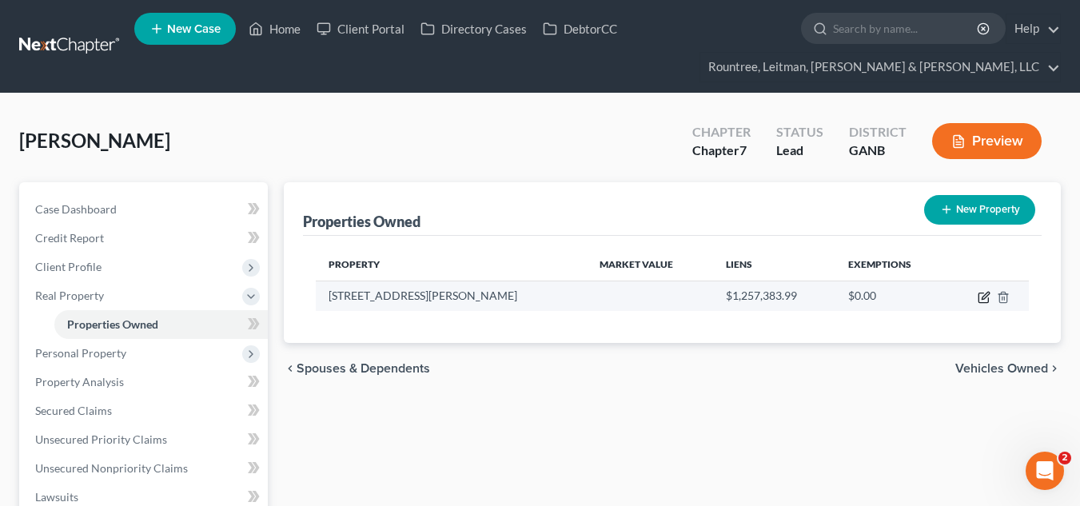
click at [979, 298] on icon "button" at bounding box center [984, 299] width 10 height 10
select select "10"
select select "105"
select select "3"
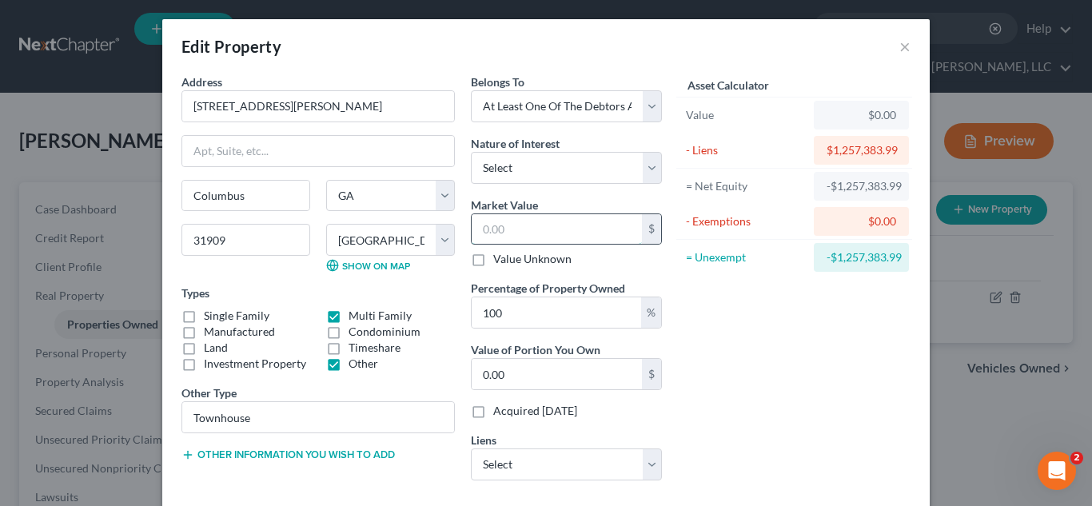
click at [549, 242] on input "text" at bounding box center [557, 229] width 170 height 30
type input "2"
type input "2.00"
type input "26"
type input "26.00"
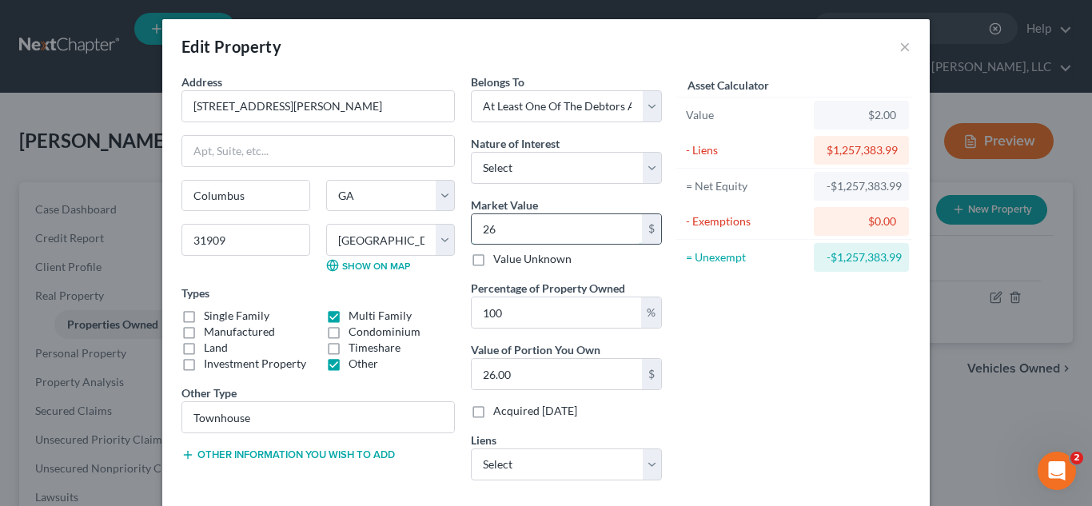
type input "267"
type input "267.00"
type input "2677"
type input "2,677.00"
type input "2,6770"
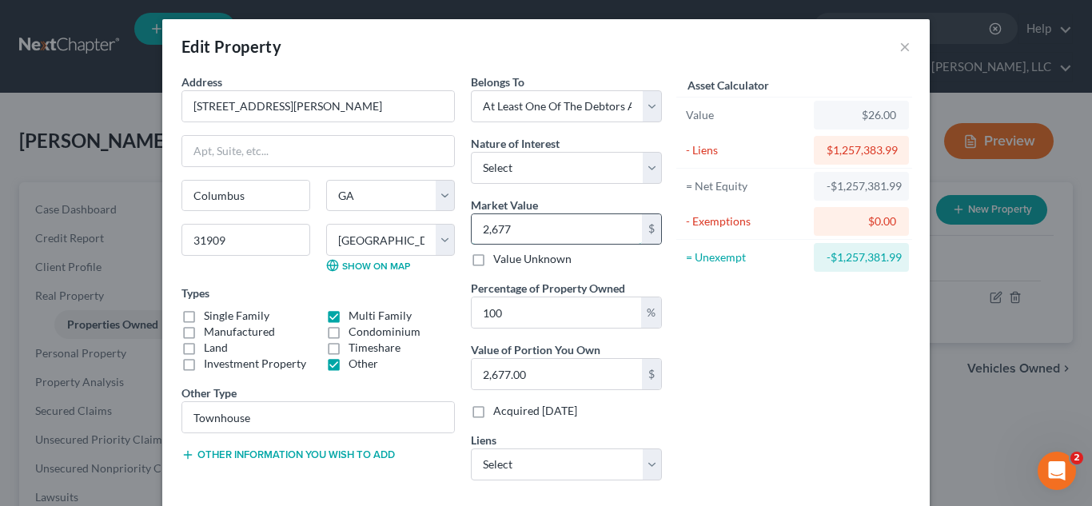
type input "26,770.00"
type input "26,7700"
type input "267,700.00"
type input "267,700"
click at [560, 327] on input "100" at bounding box center [557, 313] width 170 height 30
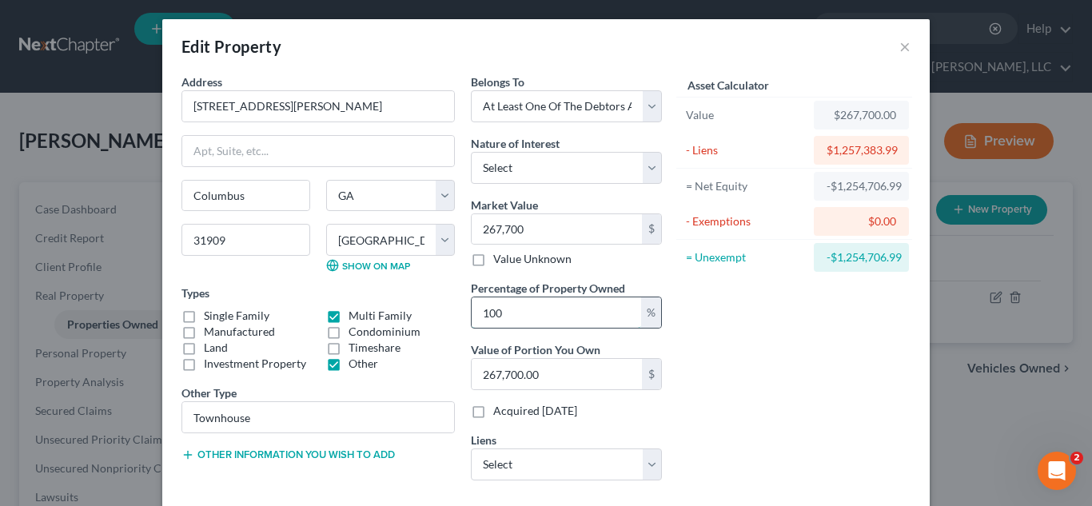
click at [560, 327] on input "100" at bounding box center [557, 313] width 170 height 30
type input "5"
type input "13,385.00"
type input "50"
type input "133,850.00"
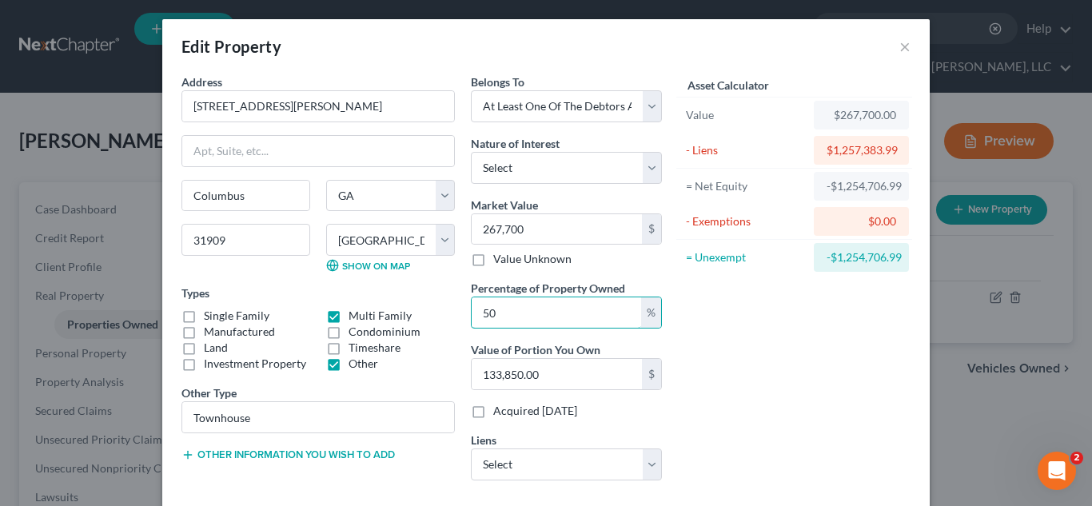
type input "50"
click at [845, 382] on div "Asset Calculator Value $267,700.00 - Liens $1,257,383.99 = Net Equity -$1,254,7…" at bounding box center [794, 284] width 249 height 420
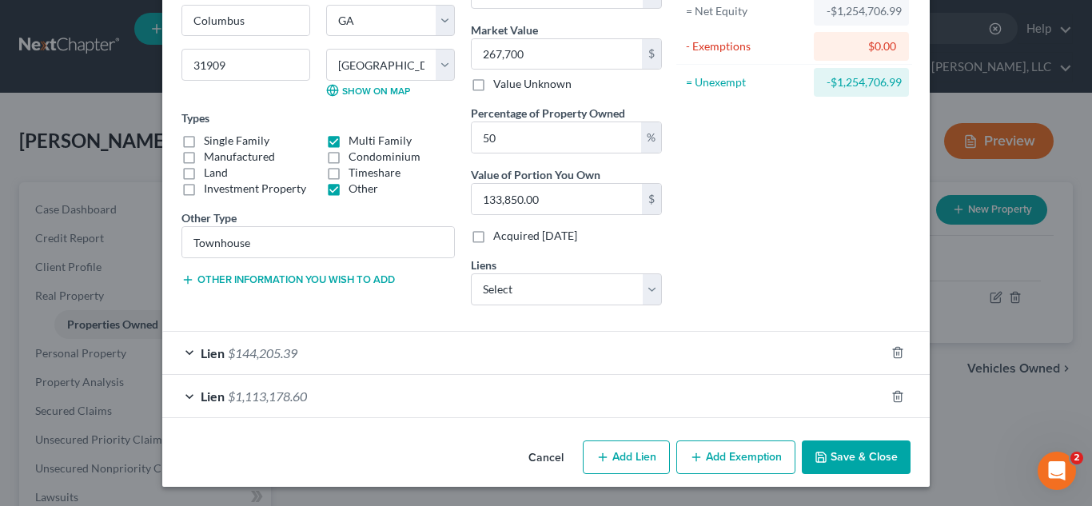
click at [851, 453] on button "Save & Close" at bounding box center [856, 458] width 109 height 34
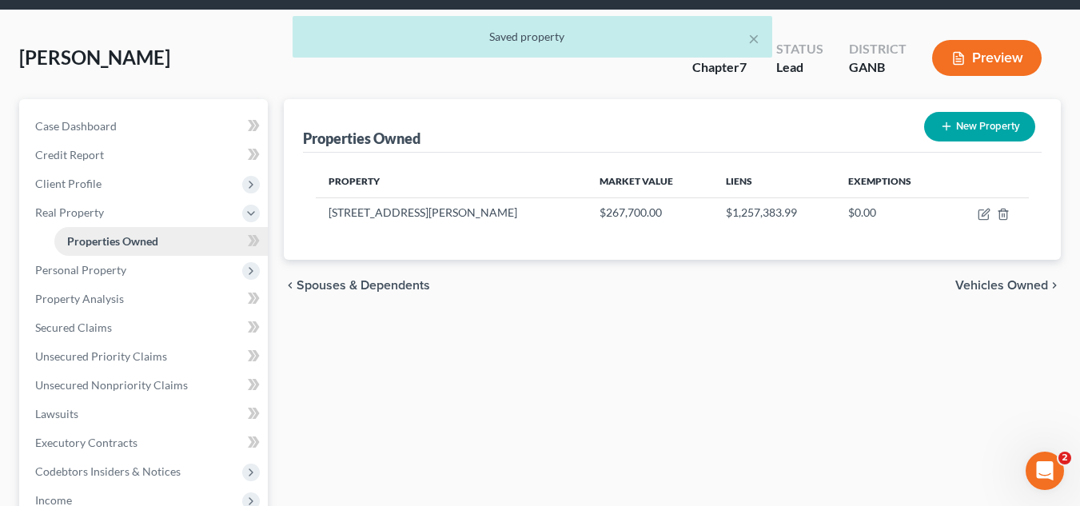
scroll to position [86, 0]
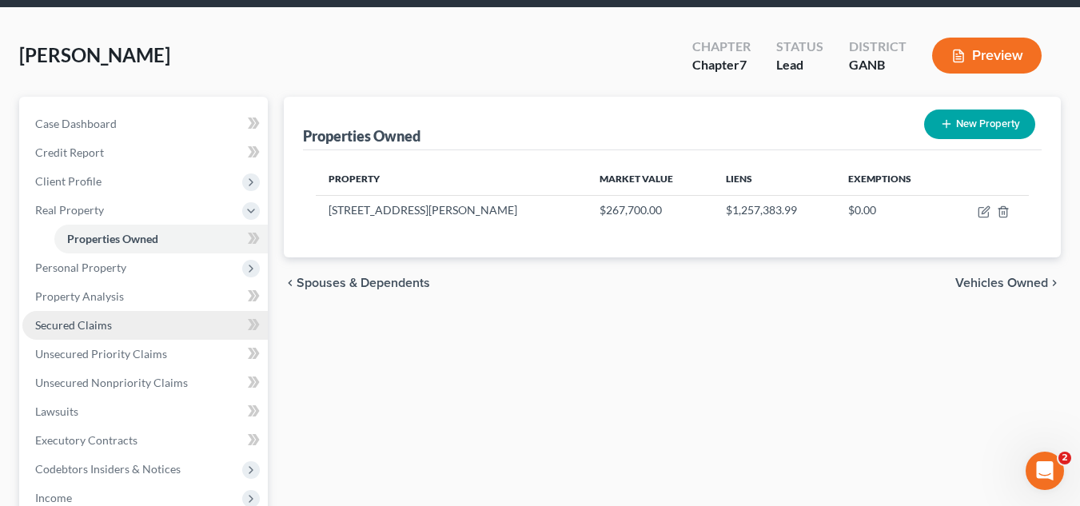
click at [144, 325] on link "Secured Claims" at bounding box center [145, 325] width 246 height 29
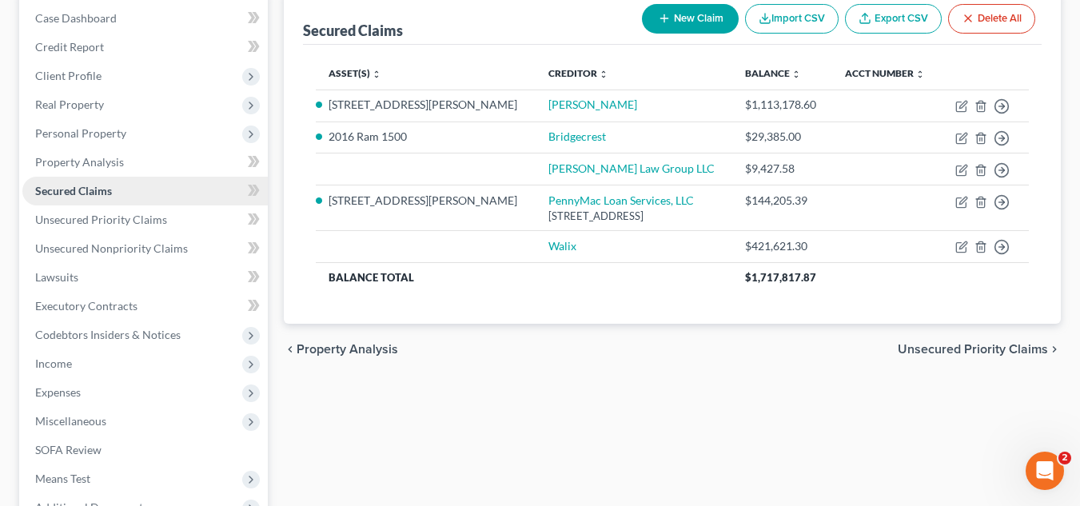
scroll to position [192, 0]
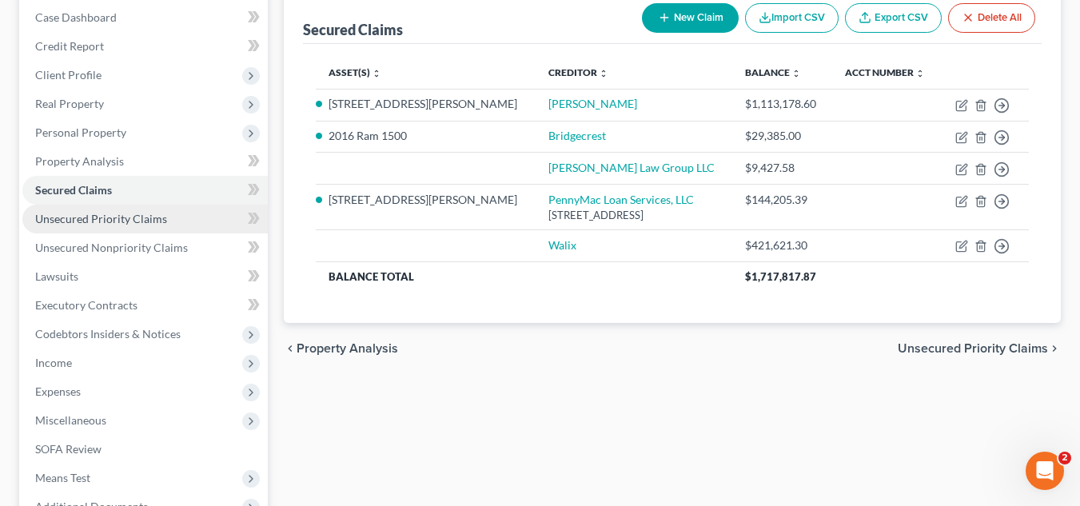
click at [205, 218] on link "Unsecured Priority Claims" at bounding box center [145, 219] width 246 height 29
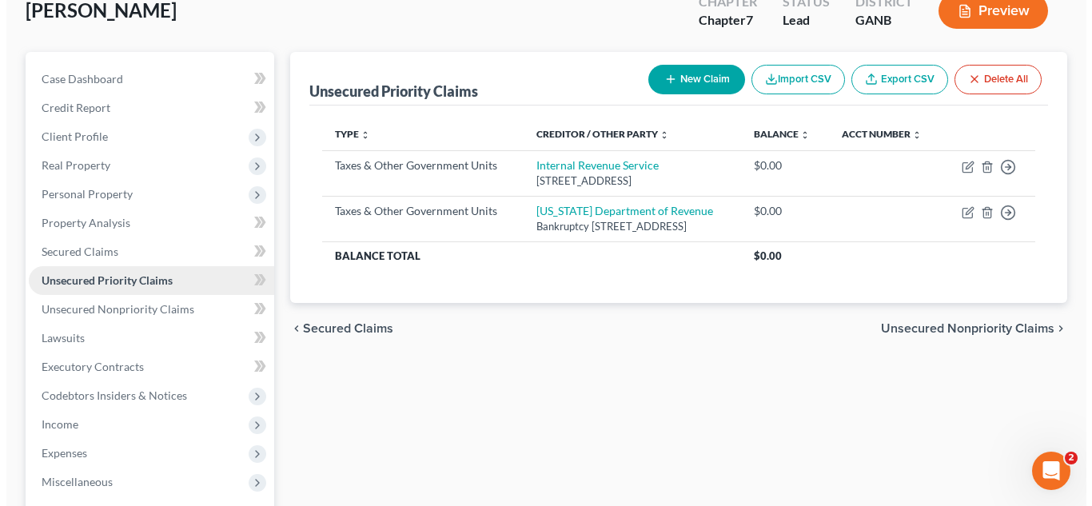
scroll to position [146, 0]
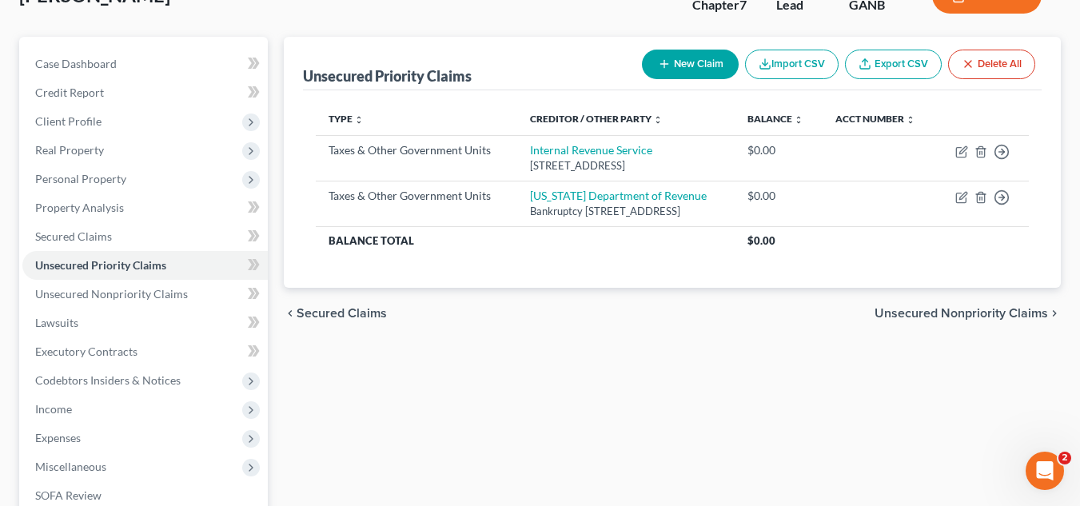
click at [680, 64] on button "New Claim" at bounding box center [690, 65] width 97 height 30
select select "0"
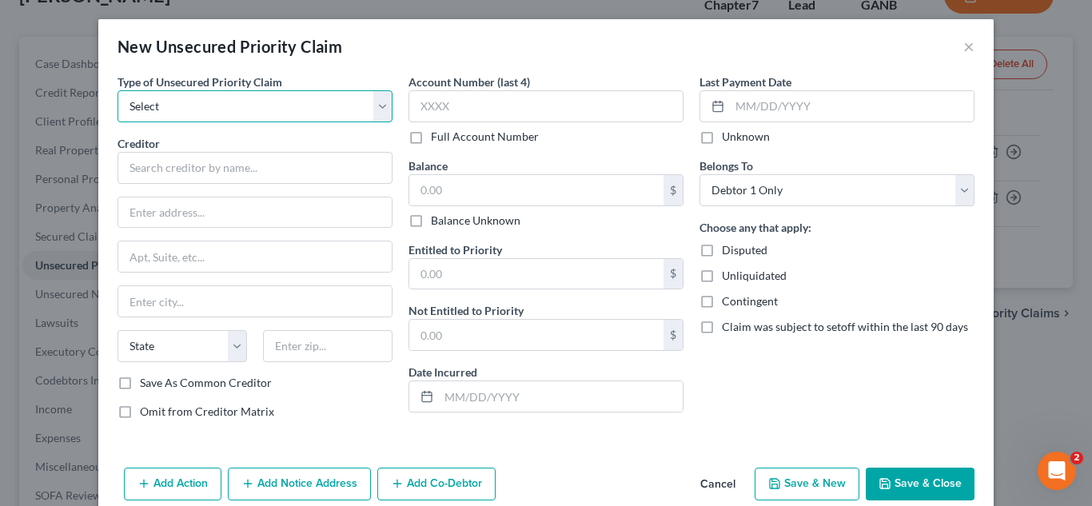
click at [314, 110] on select "Select Taxes & Other Government Units Domestic Support Obligations Extensions o…" at bounding box center [255, 106] width 275 height 32
select select "0"
click at [118, 90] on select "Select Taxes & Other Government Units Domestic Support Obligations Extensions o…" at bounding box center [255, 106] width 275 height 32
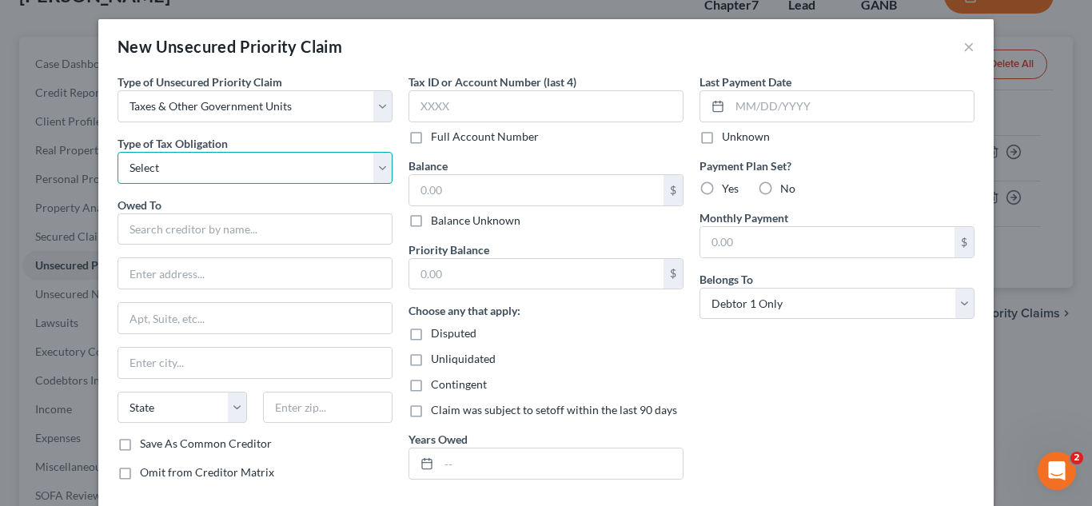
click at [303, 163] on select "Select Federal City State Franchise Tax Board Other" at bounding box center [255, 168] width 275 height 32
select select "2"
click at [118, 152] on select "Select Federal City State Franchise Tax Board Other" at bounding box center [255, 168] width 275 height 32
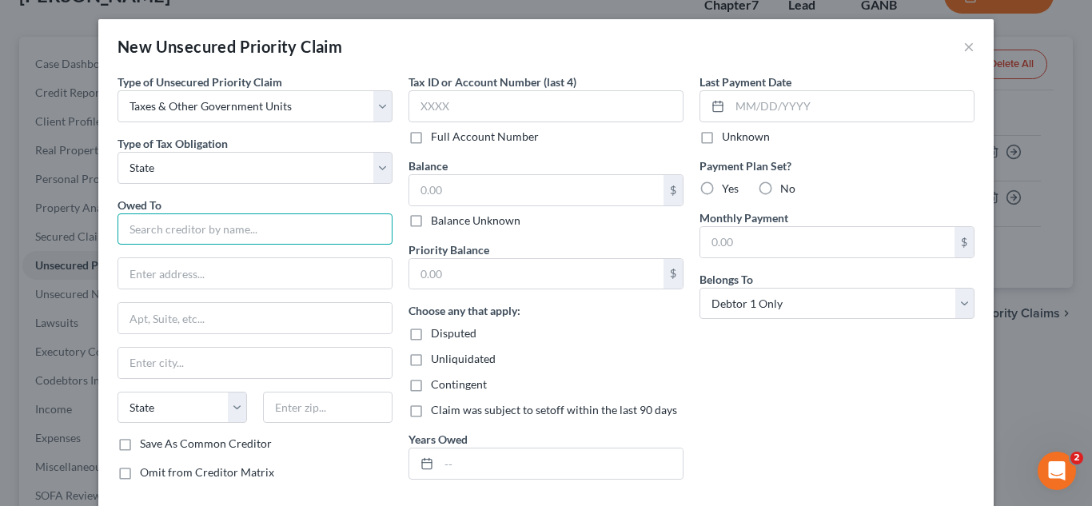
click at [272, 231] on input "text" at bounding box center [255, 230] width 275 height 32
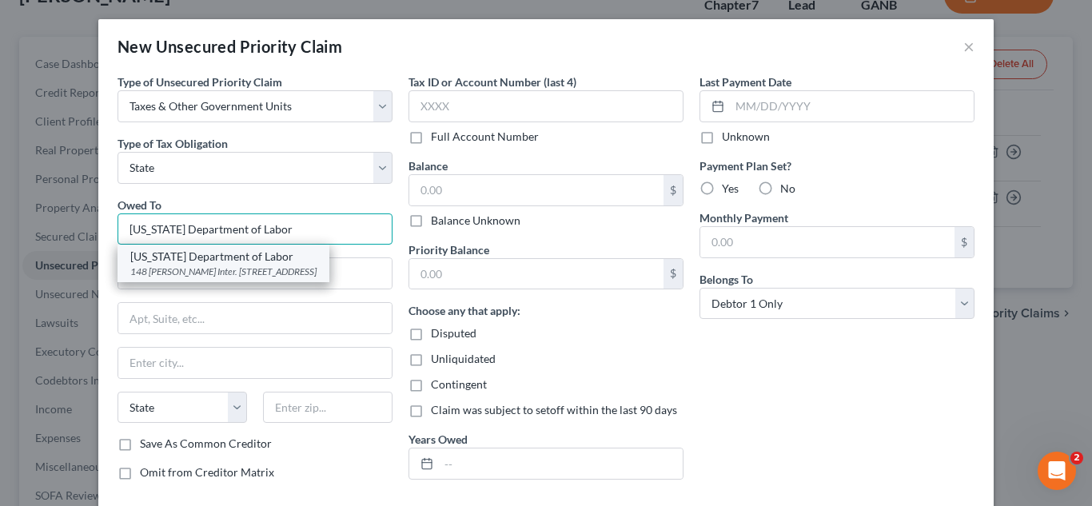
type input "Georgia Department of Labor"
click at [282, 266] on div "148 Andrew Young Inter. Blvd Room 738, Atlanta, GA 30303-0000" at bounding box center [223, 272] width 186 height 14
type input "148 Andrew Young Inter. Blvd"
type input "Room 738"
type input "Atlanta"
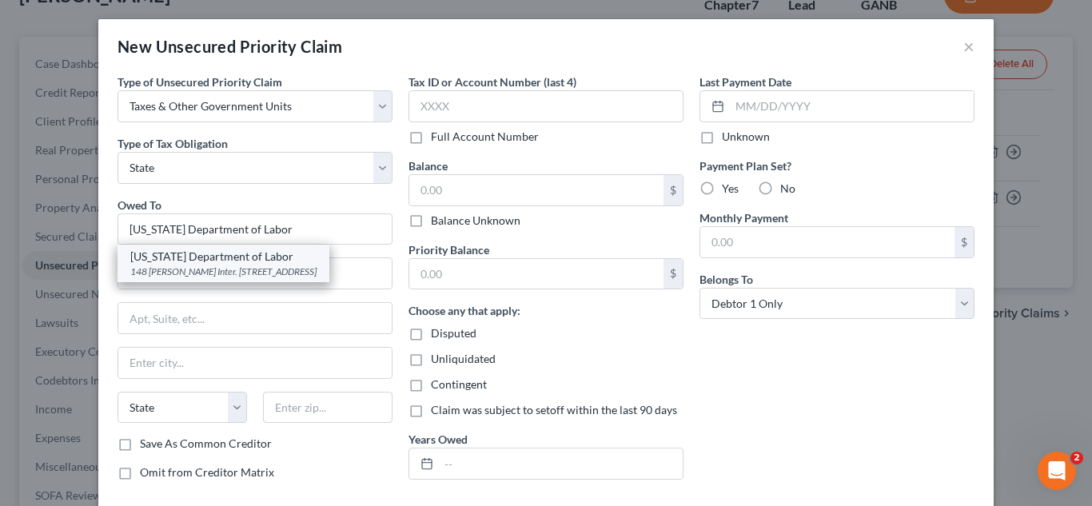
select select "10"
type input "30303-0000"
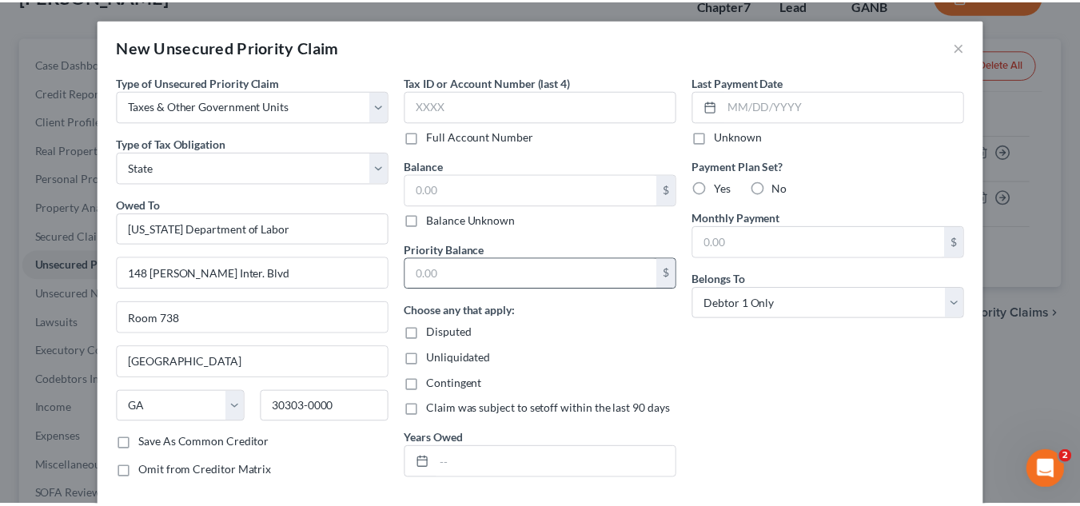
scroll to position [88, 0]
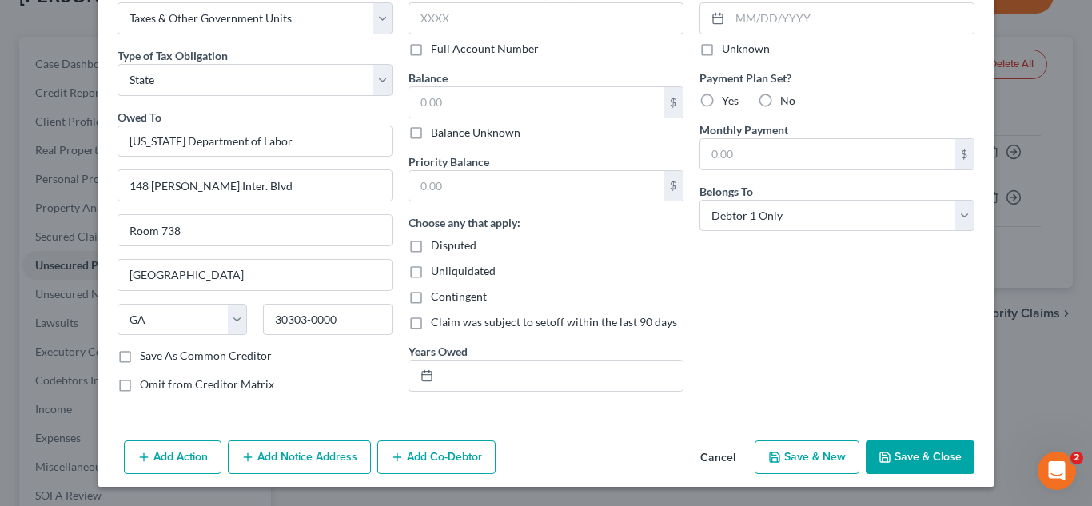
click at [885, 446] on button "Save & Close" at bounding box center [920, 458] width 109 height 34
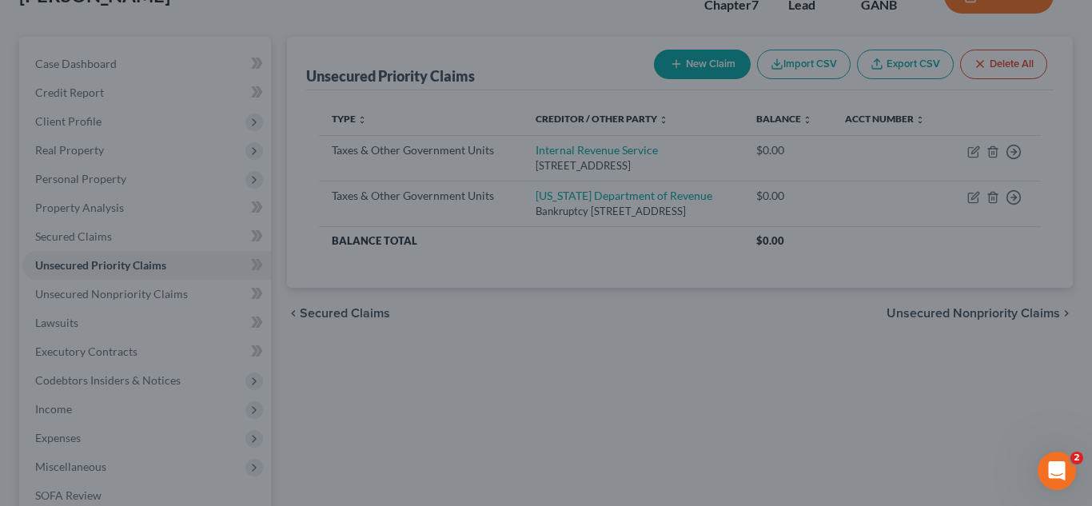
type input "0.00"
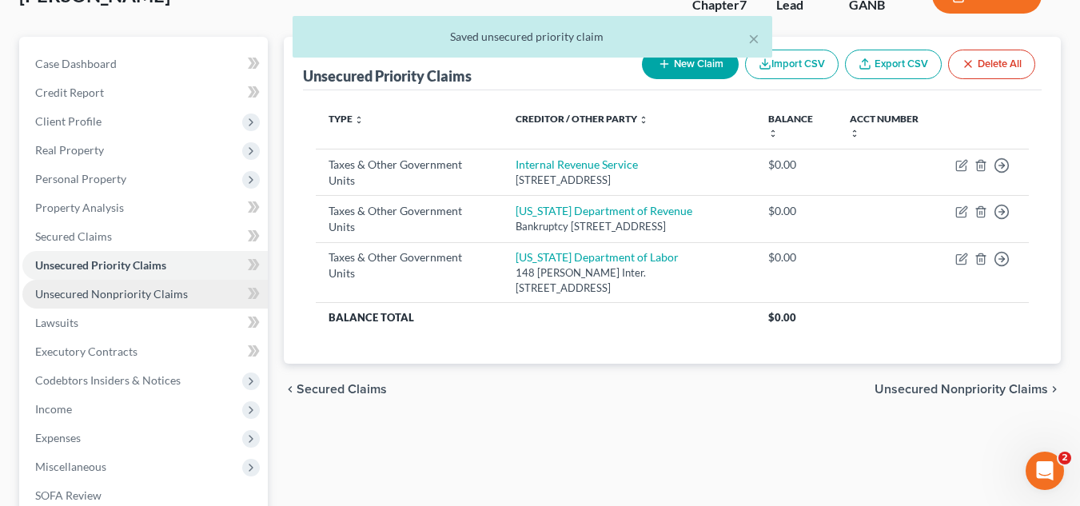
click at [157, 301] on link "Unsecured Nonpriority Claims" at bounding box center [145, 294] width 246 height 29
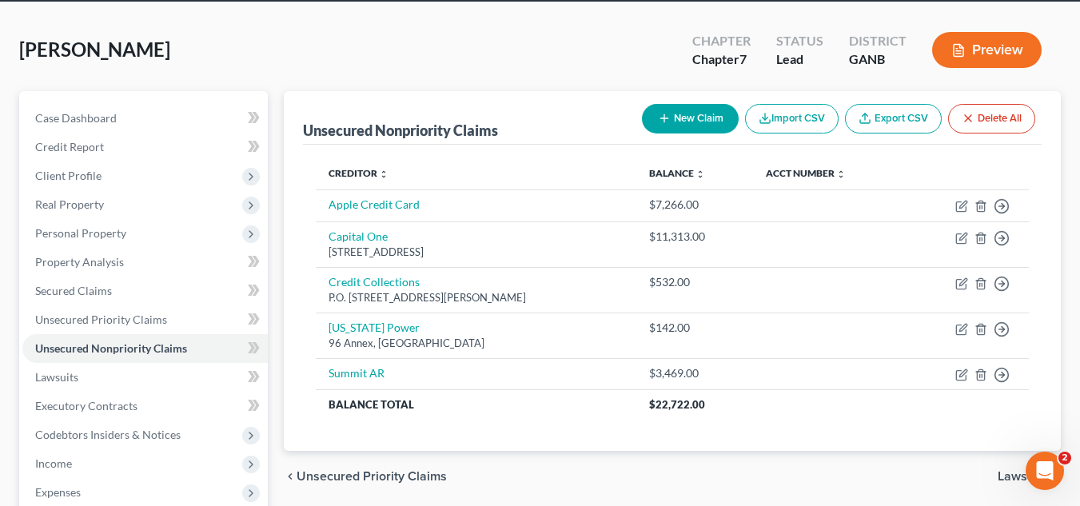
scroll to position [90, 0]
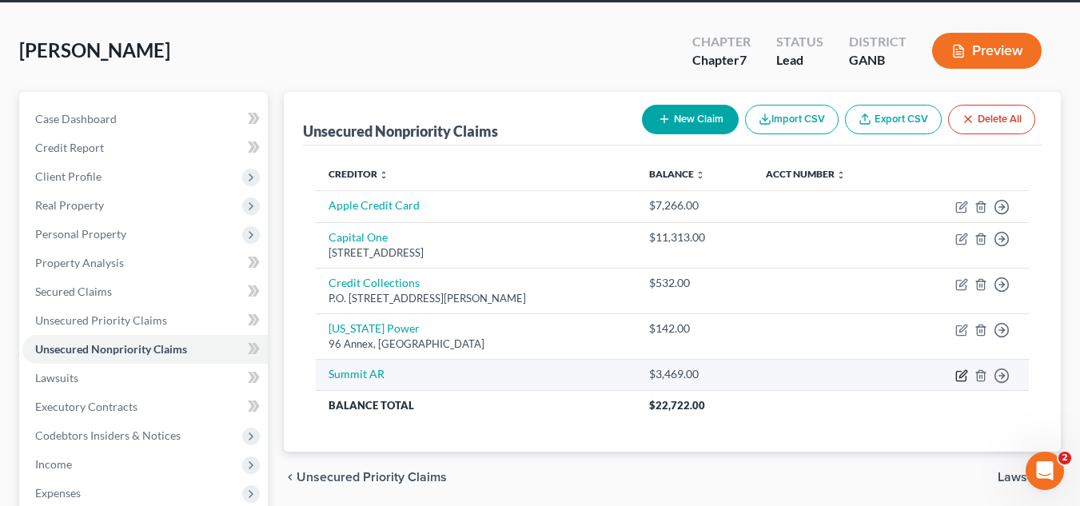
click at [967, 381] on icon "button" at bounding box center [962, 375] width 13 height 13
select select "0"
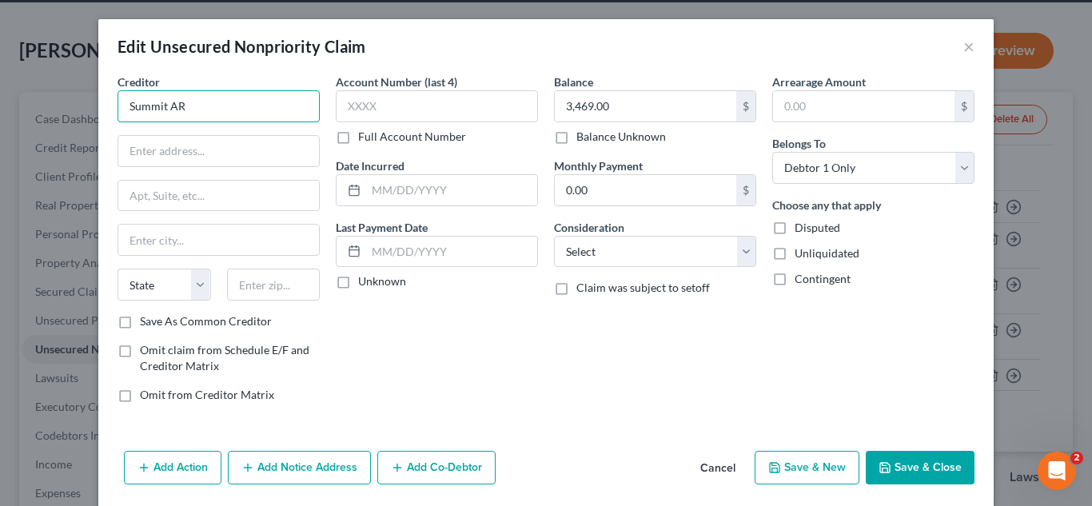
click at [231, 98] on input "Summit AR" at bounding box center [219, 106] width 202 height 32
type input "Summit AR/Sixt Rent A Car LLC"
click at [925, 465] on button "Save & Close" at bounding box center [920, 468] width 109 height 34
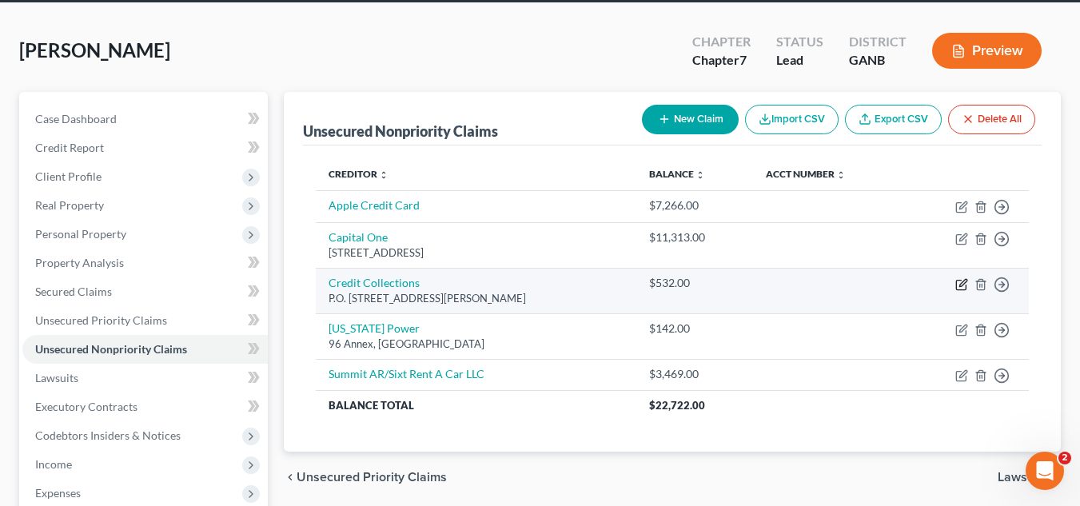
click at [962, 286] on icon "button" at bounding box center [963, 282] width 7 height 7
select select "22"
select select "0"
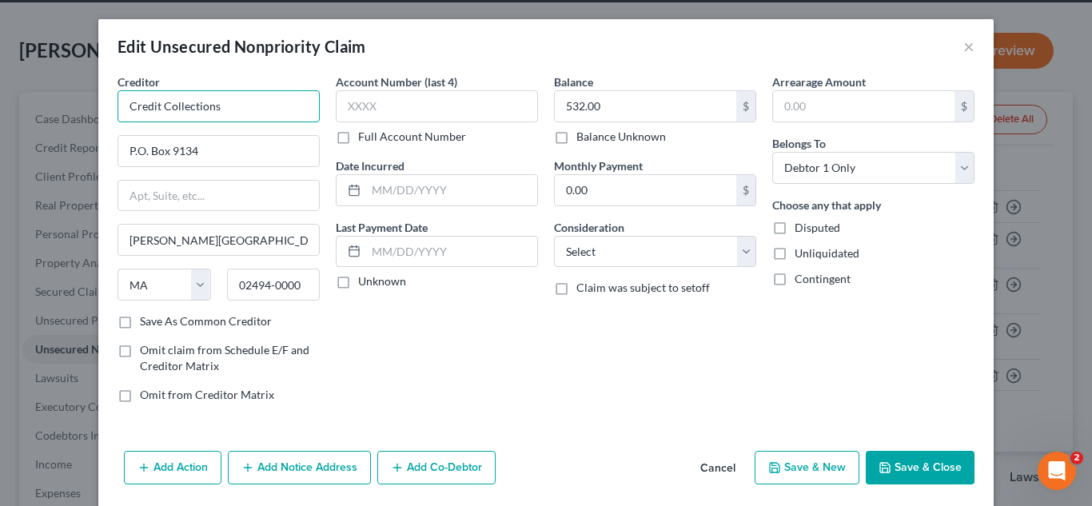
click at [260, 98] on input "Credit Collections" at bounding box center [219, 106] width 202 height 32
type input "Credit Collections/Progressive"
click at [922, 460] on button "Save & Close" at bounding box center [920, 468] width 109 height 34
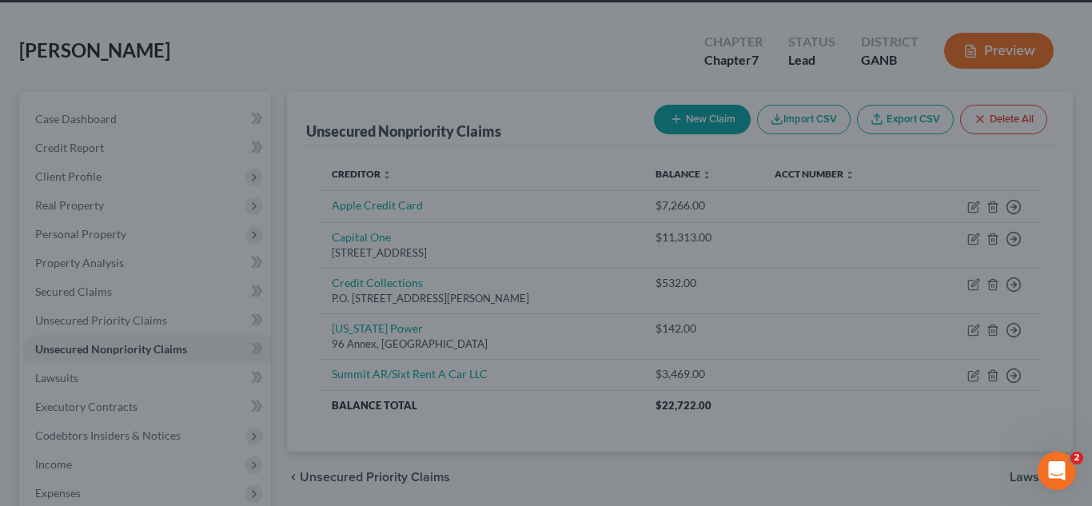
type input "0"
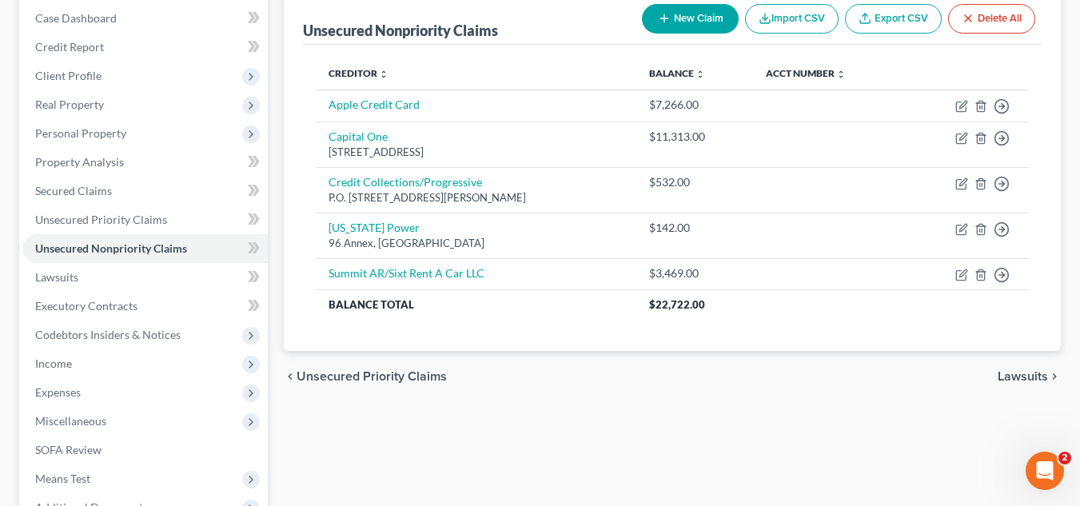
scroll to position [190, 0]
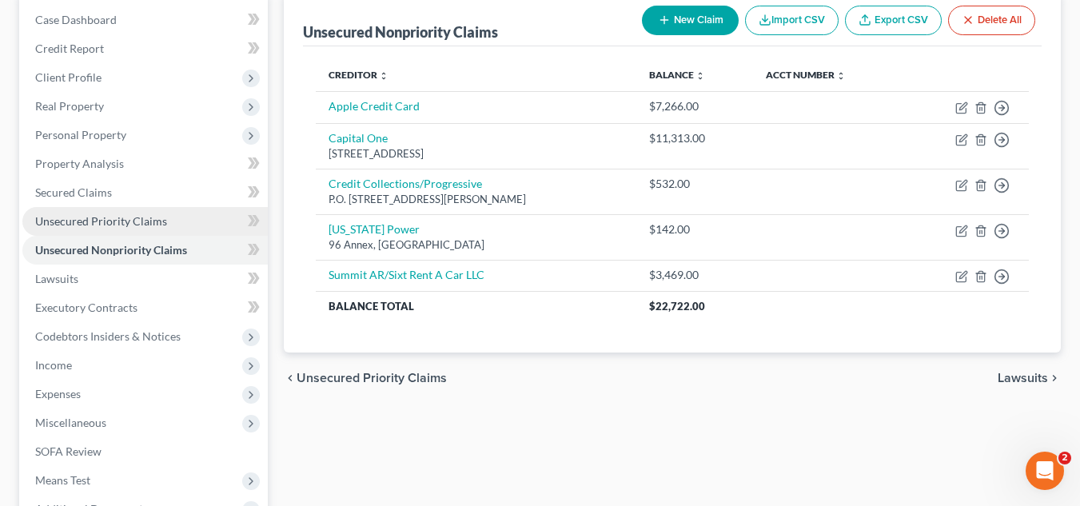
click at [119, 220] on span "Unsecured Priority Claims" at bounding box center [101, 221] width 132 height 14
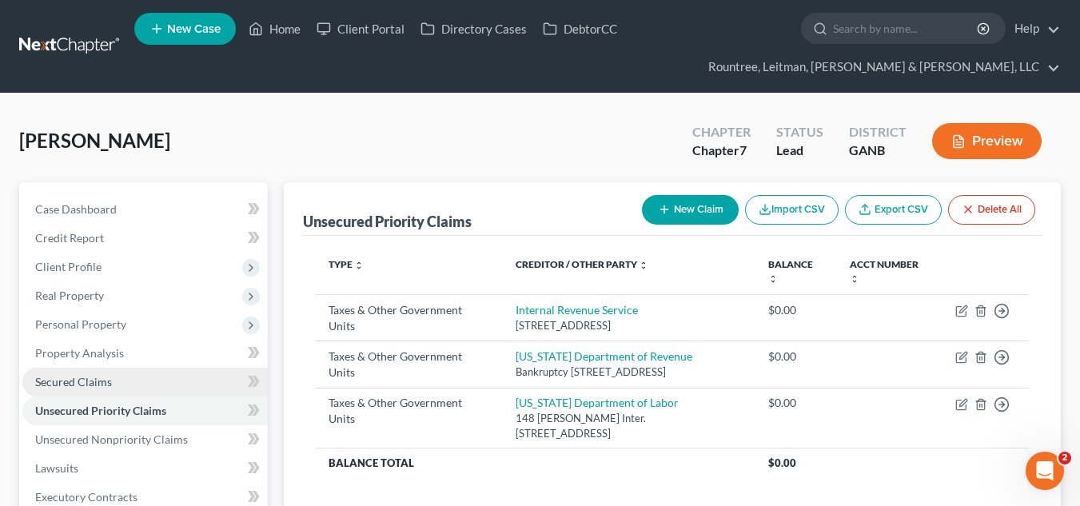
click at [114, 384] on link "Secured Claims" at bounding box center [145, 382] width 246 height 29
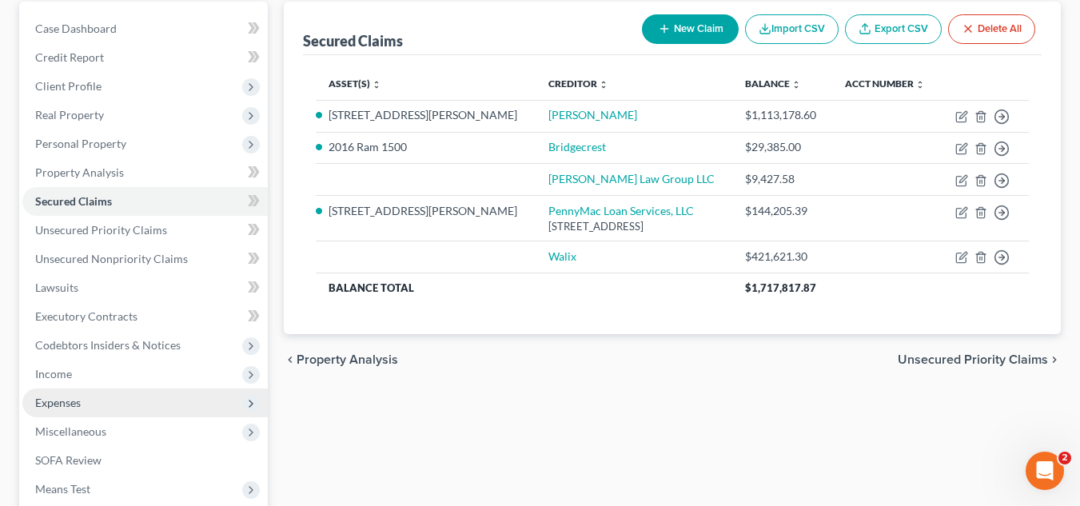
scroll to position [260, 0]
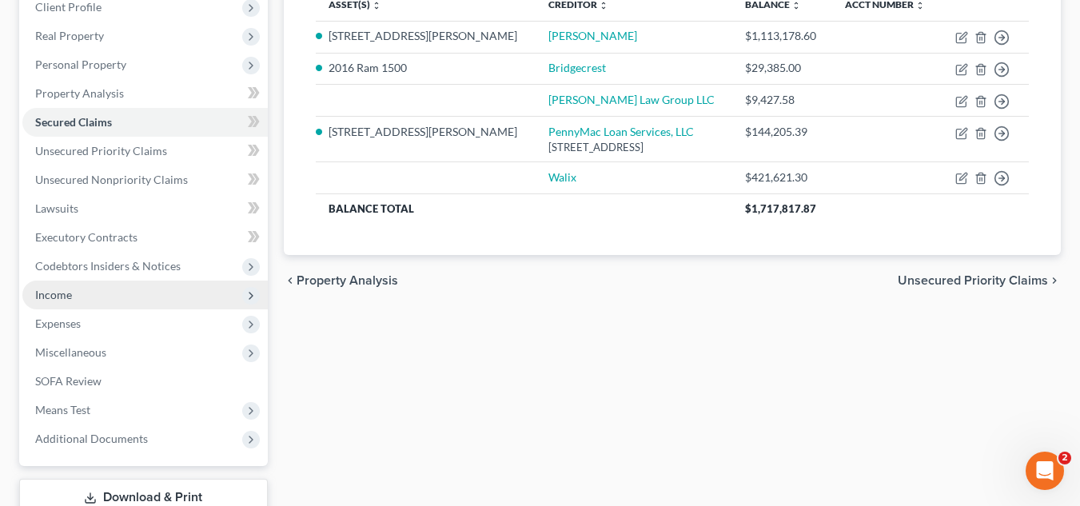
click at [100, 294] on span "Income" at bounding box center [145, 295] width 246 height 29
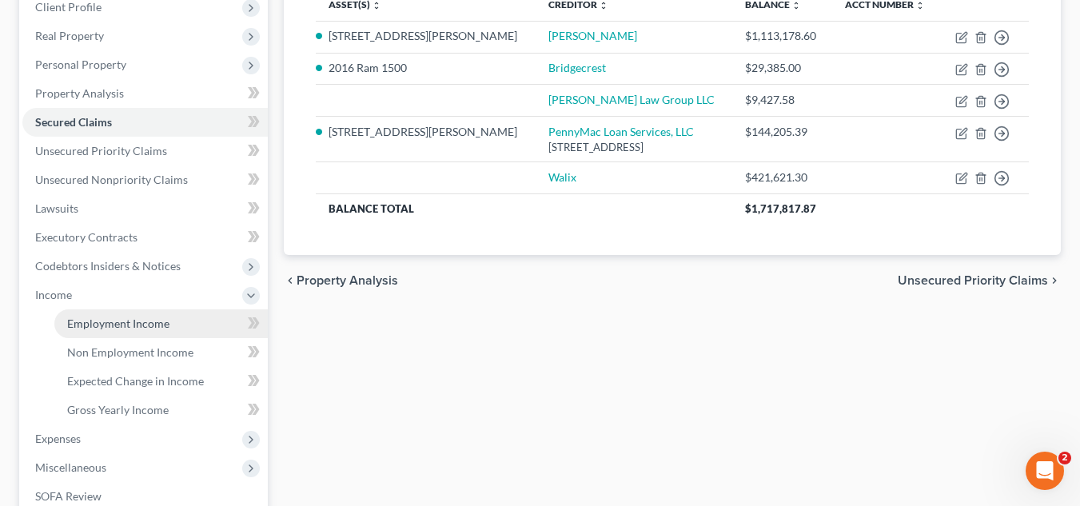
click at [110, 318] on span "Employment Income" at bounding box center [118, 324] width 102 height 14
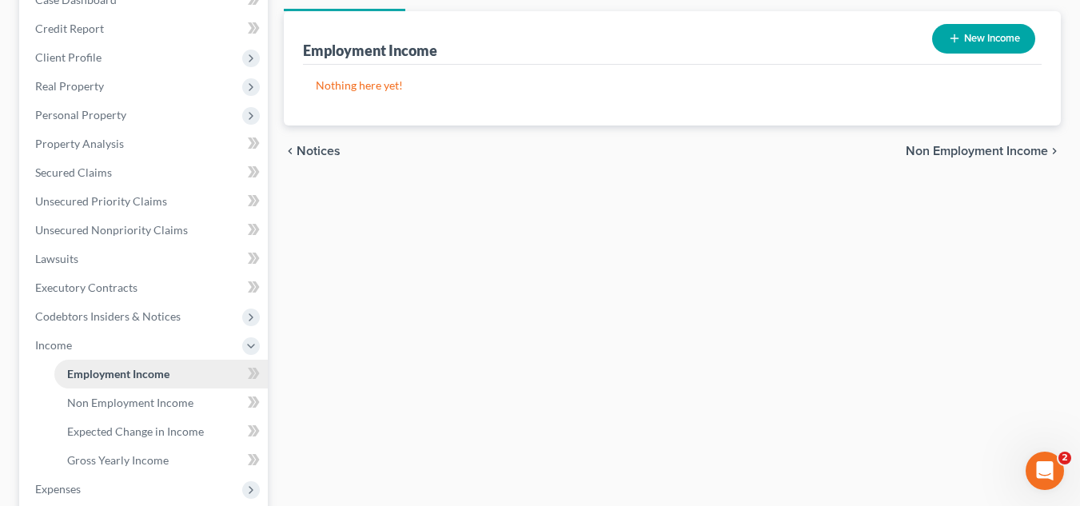
scroll to position [210, 0]
click at [108, 396] on span "Non Employment Income" at bounding box center [130, 402] width 126 height 14
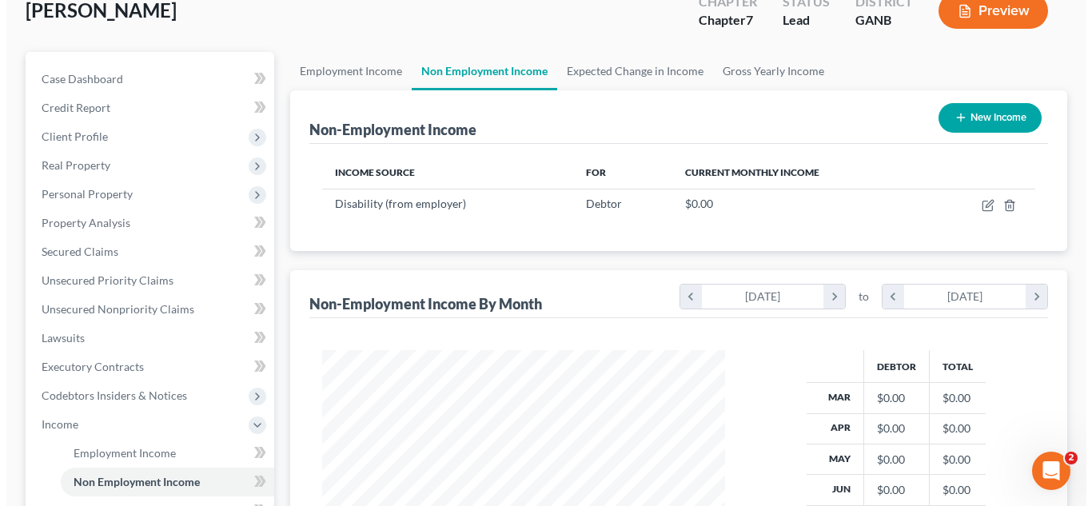
scroll to position [131, 0]
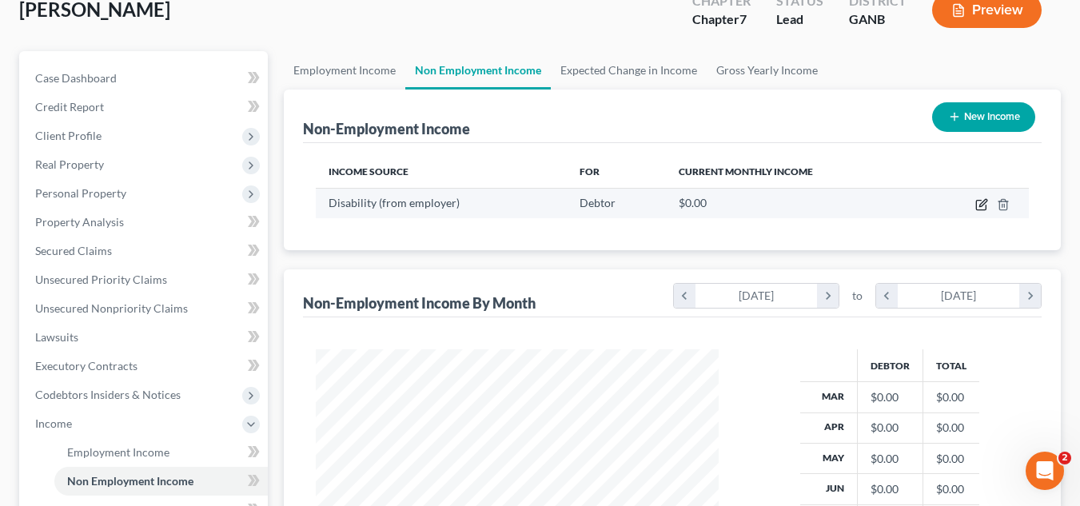
click at [981, 209] on icon "button" at bounding box center [982, 204] width 13 height 13
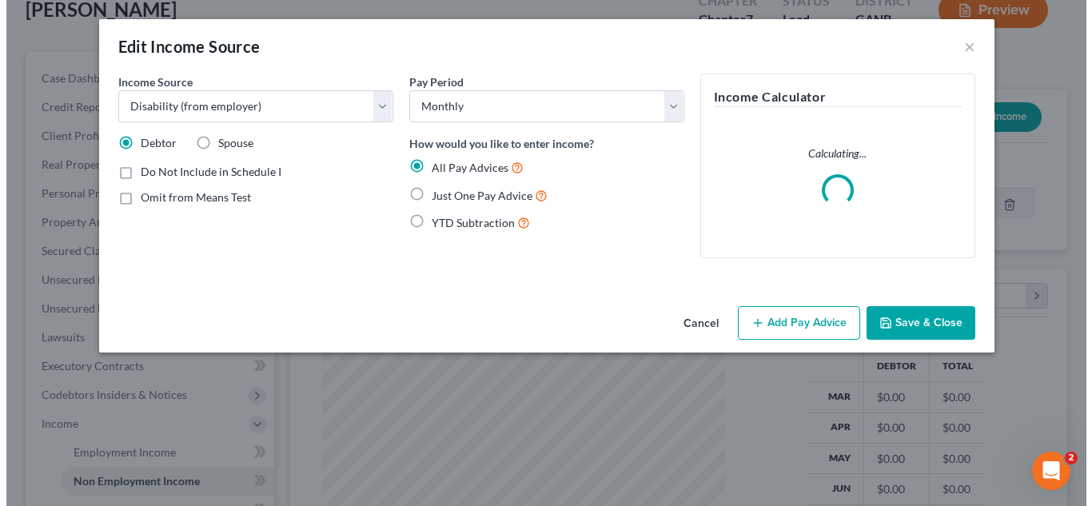
scroll to position [287, 441]
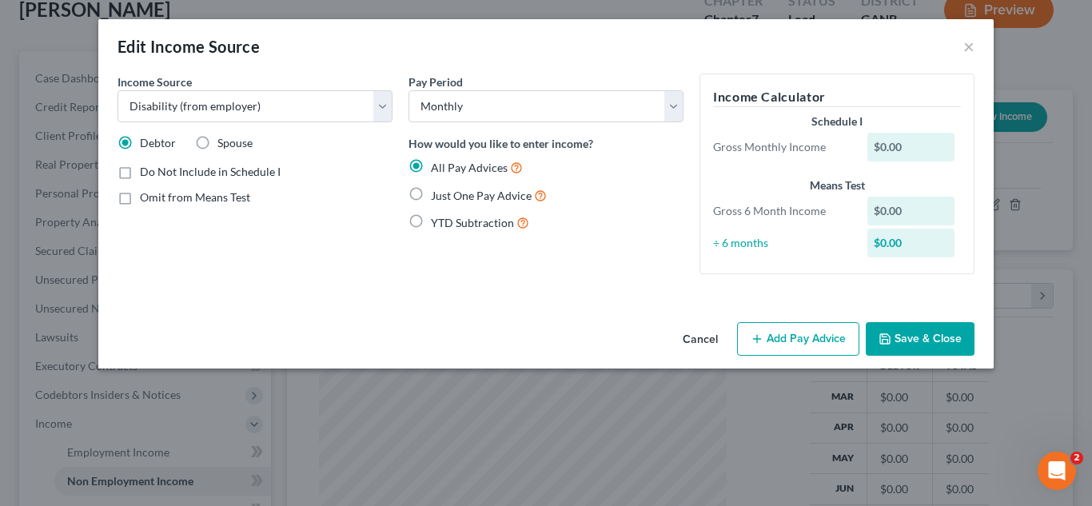
click at [797, 329] on button "Add Pay Advice" at bounding box center [798, 339] width 122 height 34
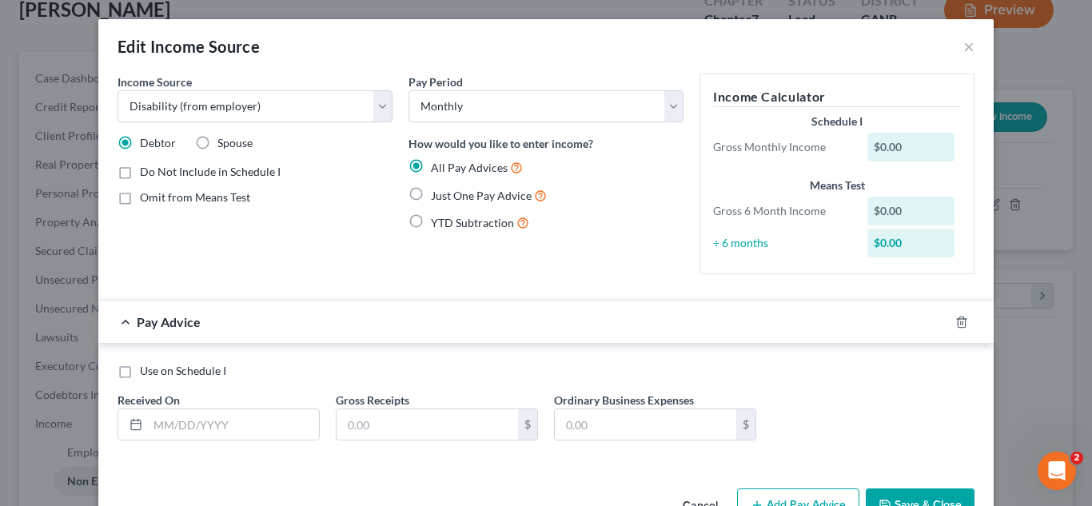
click at [431, 194] on label "Just One Pay Advice" at bounding box center [489, 195] width 116 height 18
click at [437, 194] on input "Just One Pay Advice" at bounding box center [442, 191] width 10 height 10
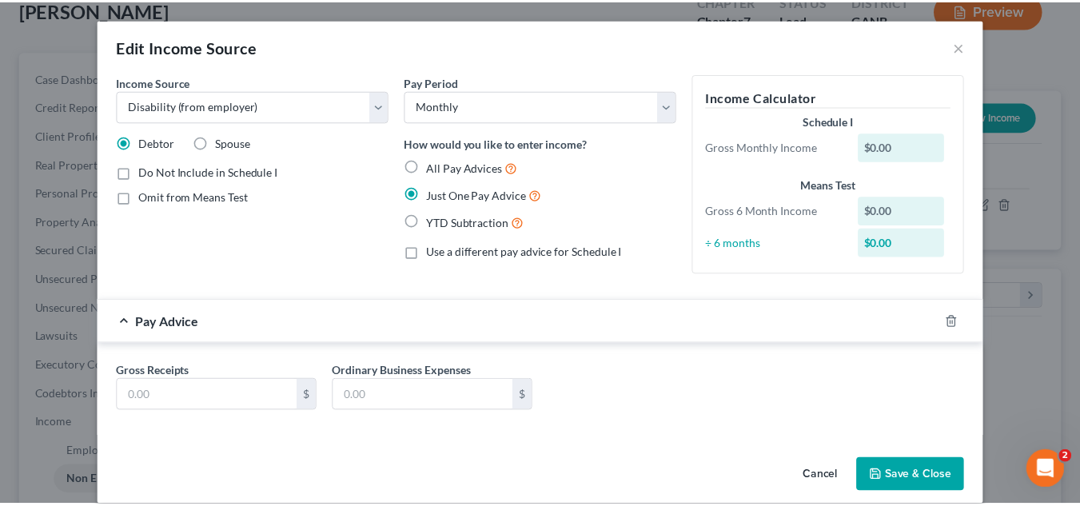
scroll to position [19, 0]
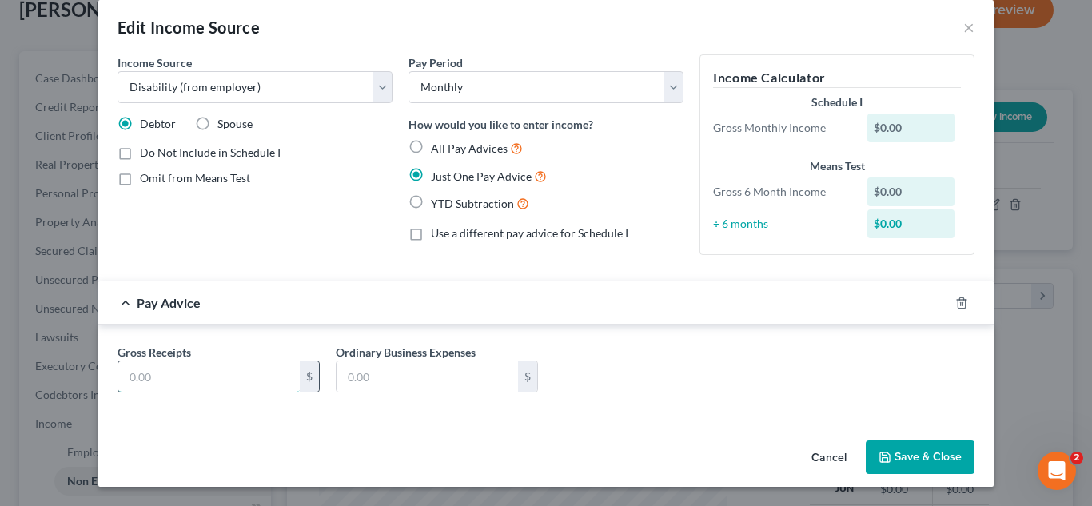
click at [213, 366] on input "text" at bounding box center [209, 376] width 182 height 30
click at [901, 449] on button "Save & Close" at bounding box center [920, 458] width 109 height 34
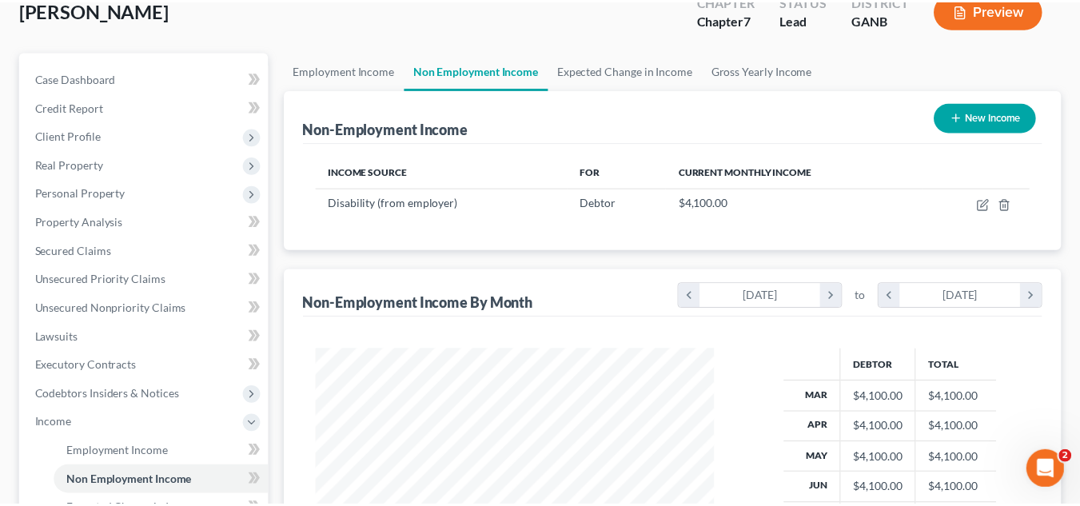
scroll to position [799467, 799319]
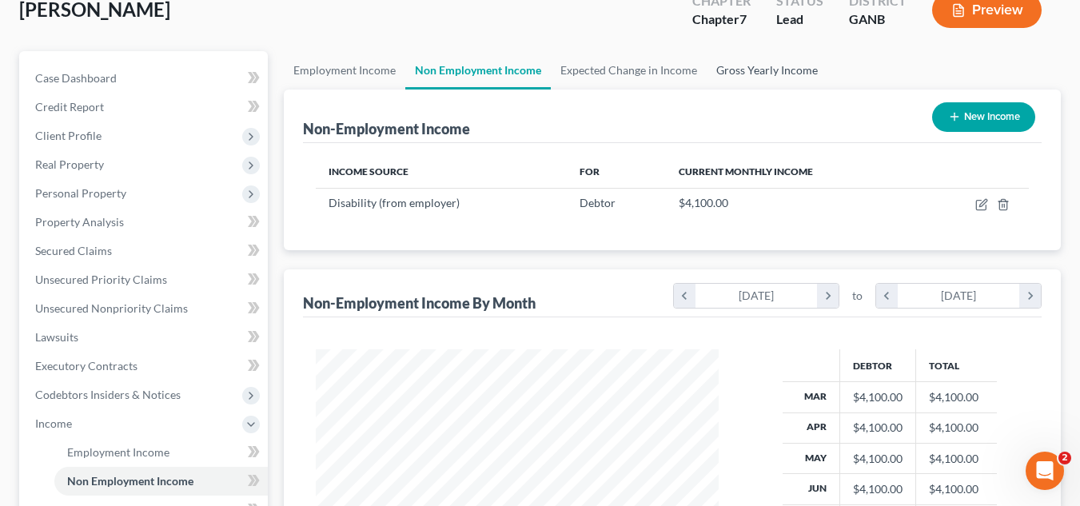
click at [762, 62] on link "Gross Yearly Income" at bounding box center [767, 70] width 121 height 38
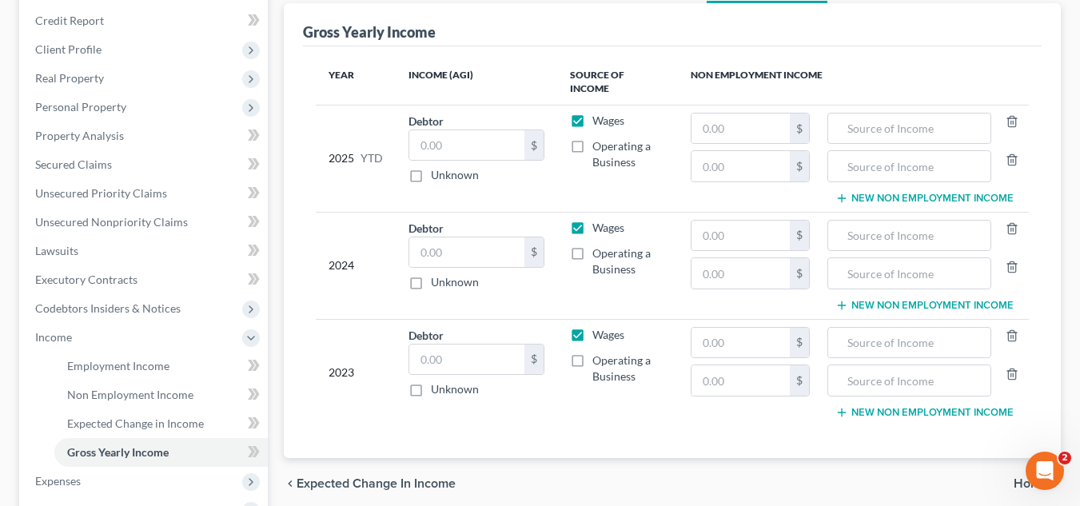
scroll to position [196, 0]
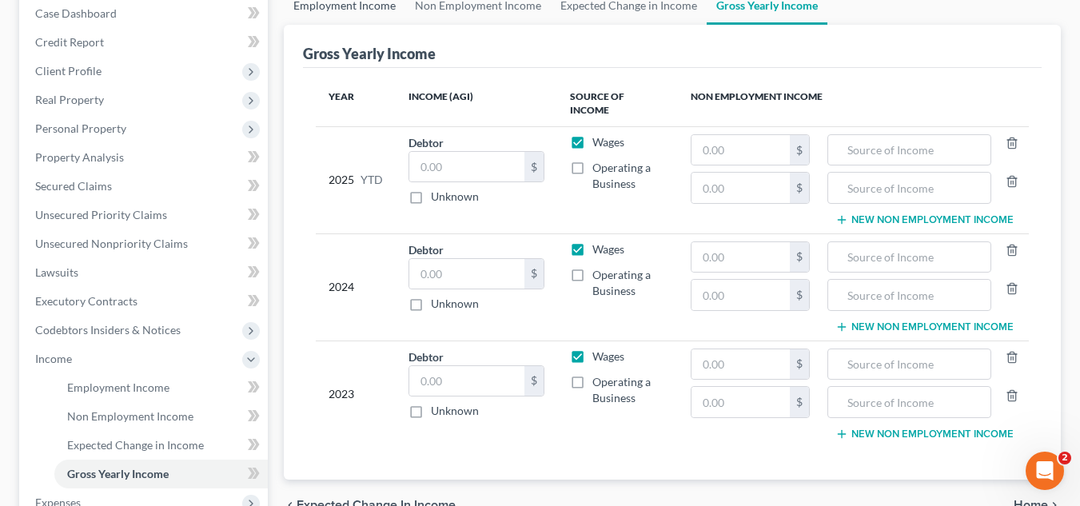
click at [355, 14] on link "Employment Income" at bounding box center [345, 5] width 122 height 38
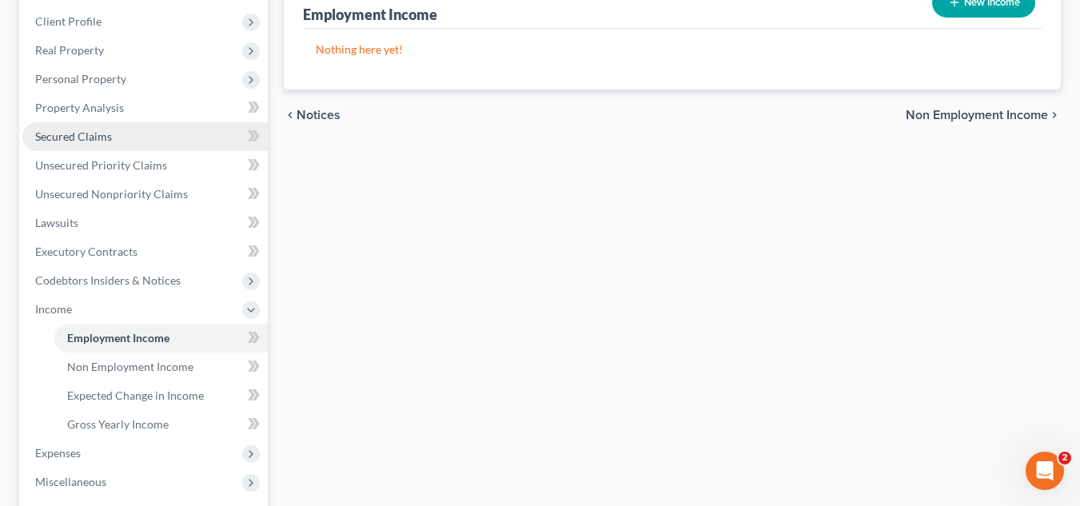
scroll to position [246, 0]
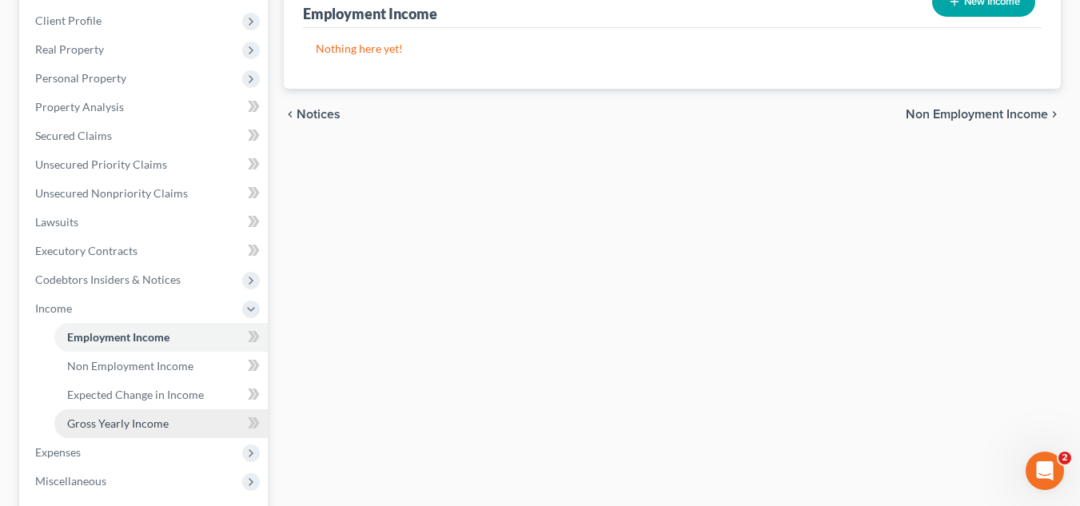
click at [141, 414] on link "Gross Yearly Income" at bounding box center [161, 423] width 214 height 29
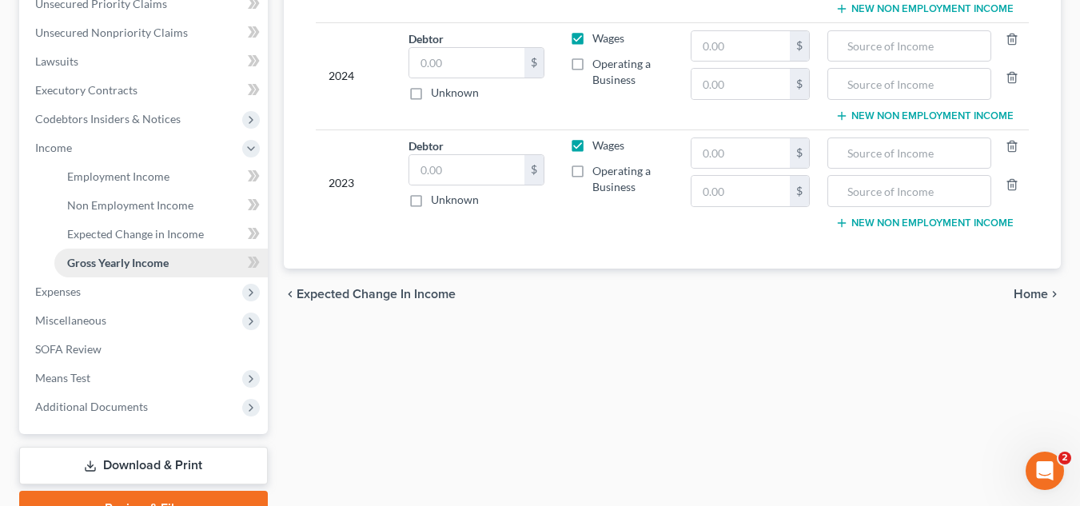
scroll to position [488, 0]
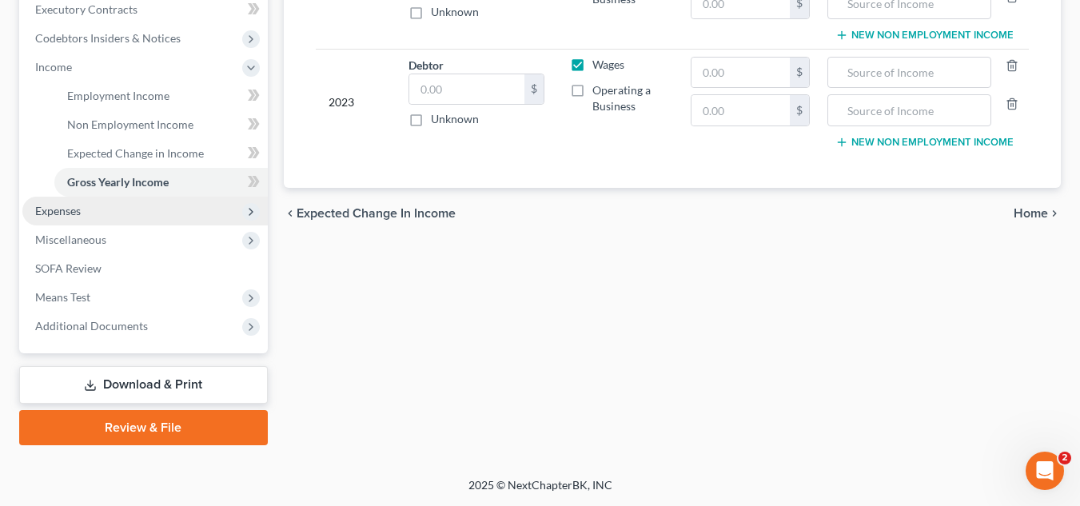
click at [76, 218] on span "Expenses" at bounding box center [145, 211] width 246 height 29
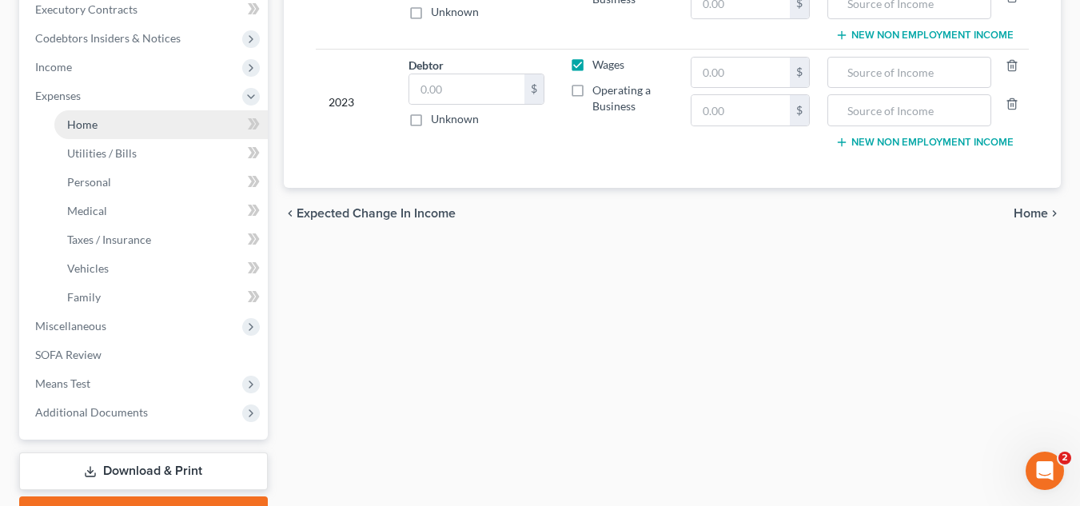
click at [77, 128] on span "Home" at bounding box center [82, 125] width 30 height 14
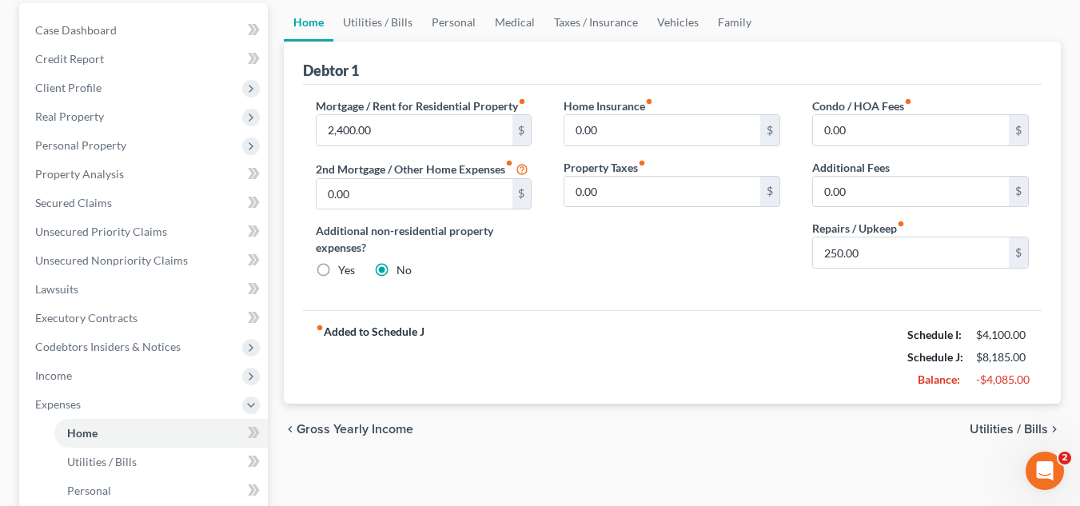
scroll to position [170, 0]
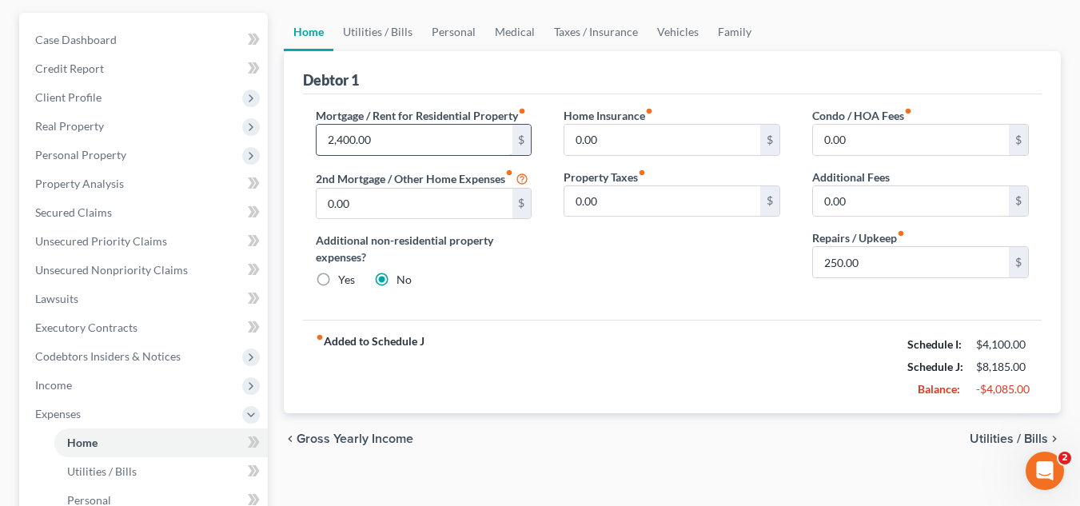
click at [385, 142] on input "2,400.00" at bounding box center [415, 140] width 196 height 30
click at [558, 262] on div "Home Insurance fiber_manual_record 0.00 $ Property Taxes fiber_manual_record 0.…" at bounding box center [672, 204] width 249 height 194
click at [728, 32] on link "Family" at bounding box center [735, 32] width 53 height 38
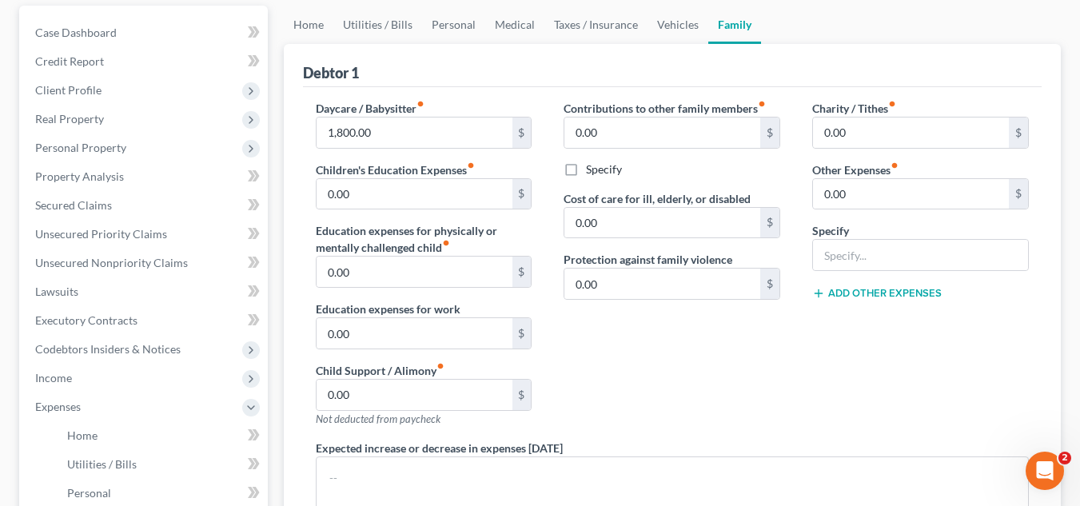
scroll to position [176, 0]
click at [298, 25] on link "Home" at bounding box center [309, 25] width 50 height 38
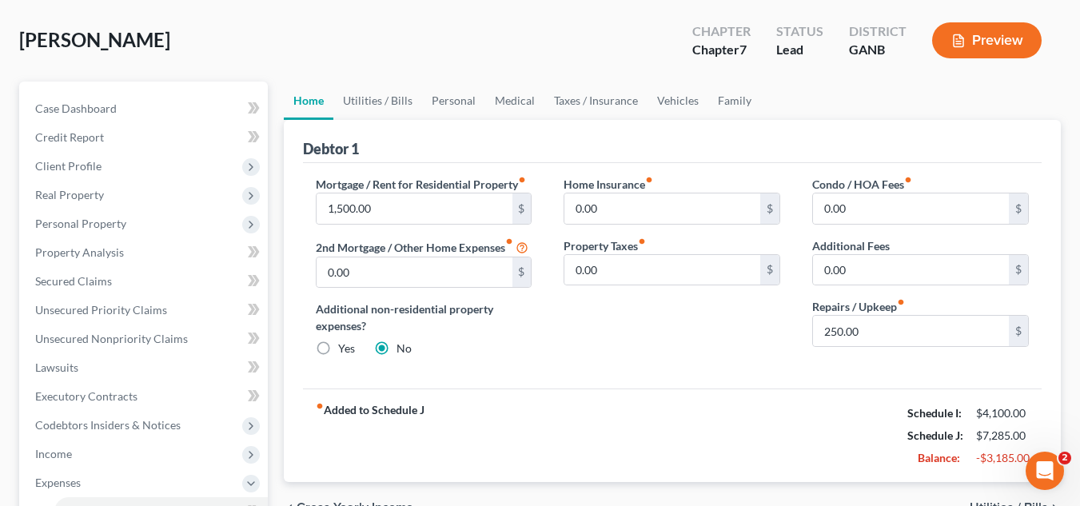
scroll to position [102, 0]
click at [866, 339] on input "250.00" at bounding box center [911, 330] width 196 height 30
click at [381, 104] on link "Utilities / Bills" at bounding box center [377, 100] width 89 height 38
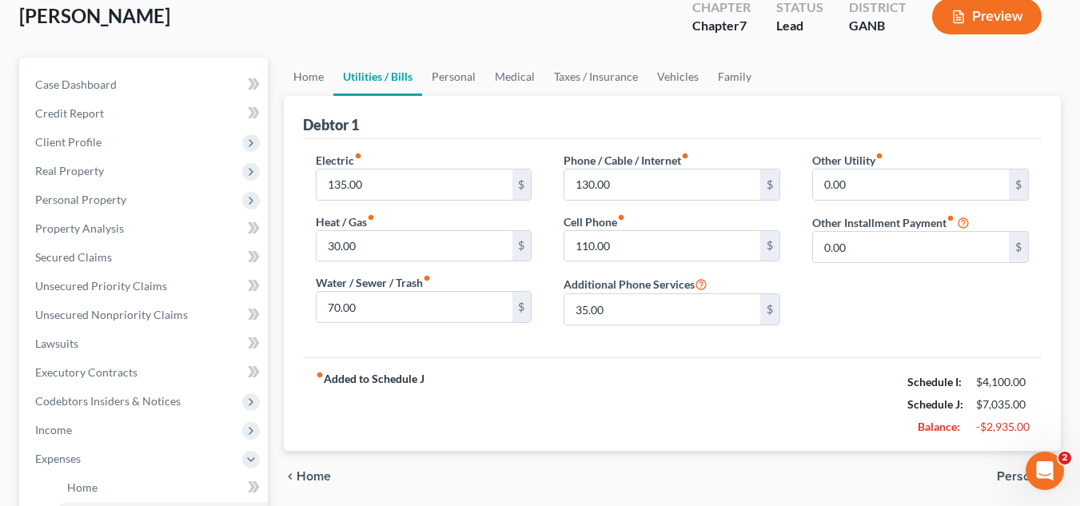
scroll to position [162, 0]
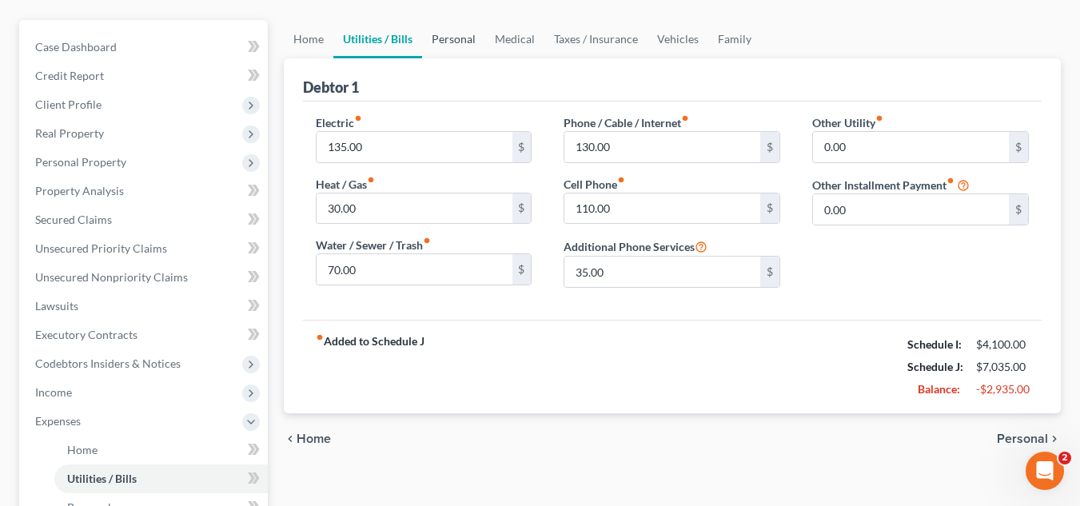
click at [465, 40] on link "Personal" at bounding box center [453, 39] width 63 height 38
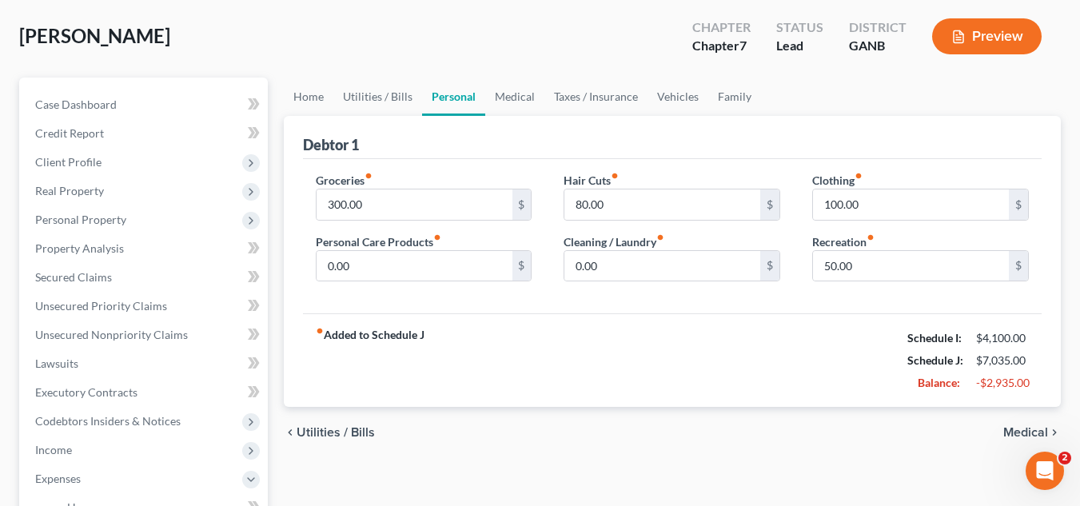
scroll to position [106, 0]
click at [861, 278] on input "50.00" at bounding box center [911, 265] width 196 height 30
click at [513, 100] on link "Medical" at bounding box center [514, 96] width 59 height 38
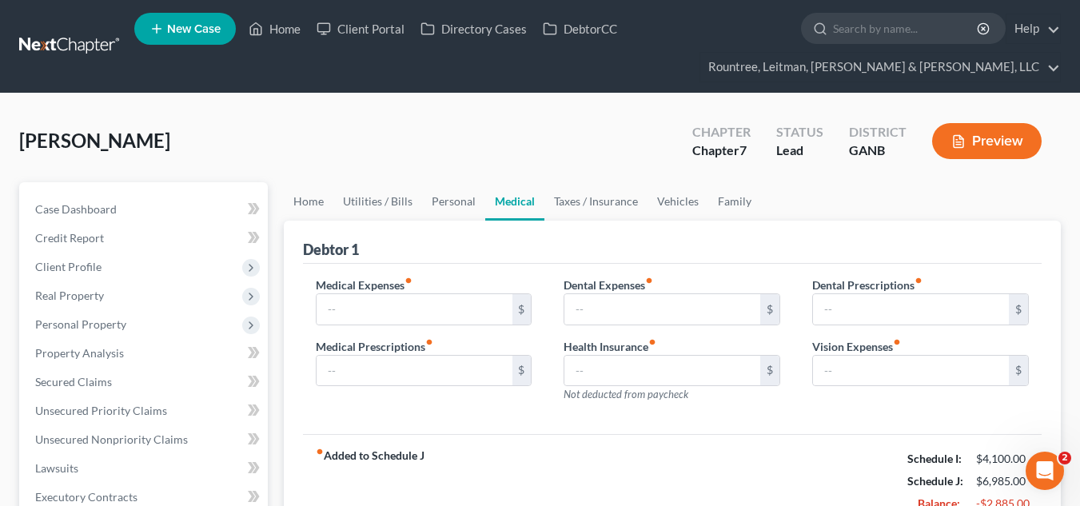
scroll to position [58, 0]
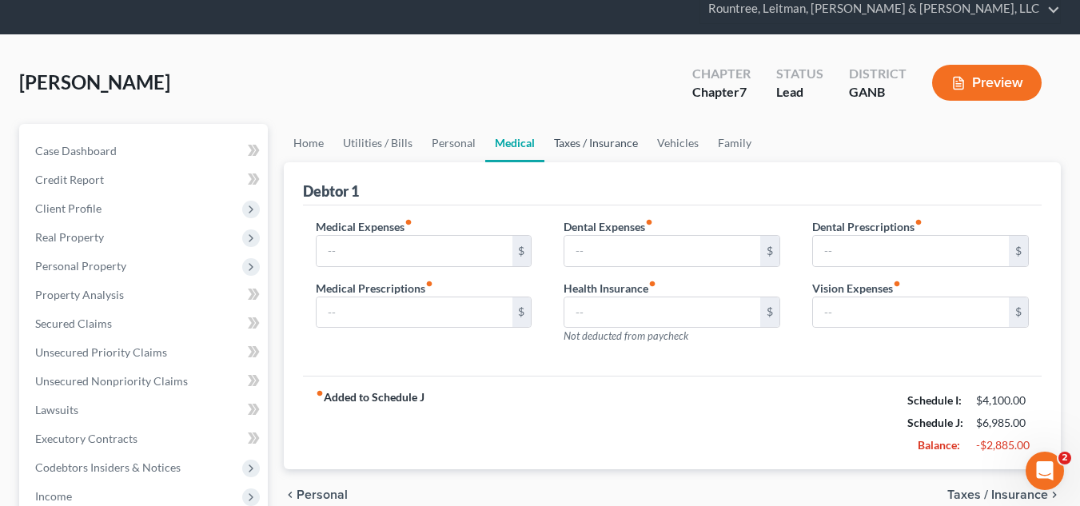
click at [595, 138] on link "Taxes / Insurance" at bounding box center [596, 143] width 103 height 38
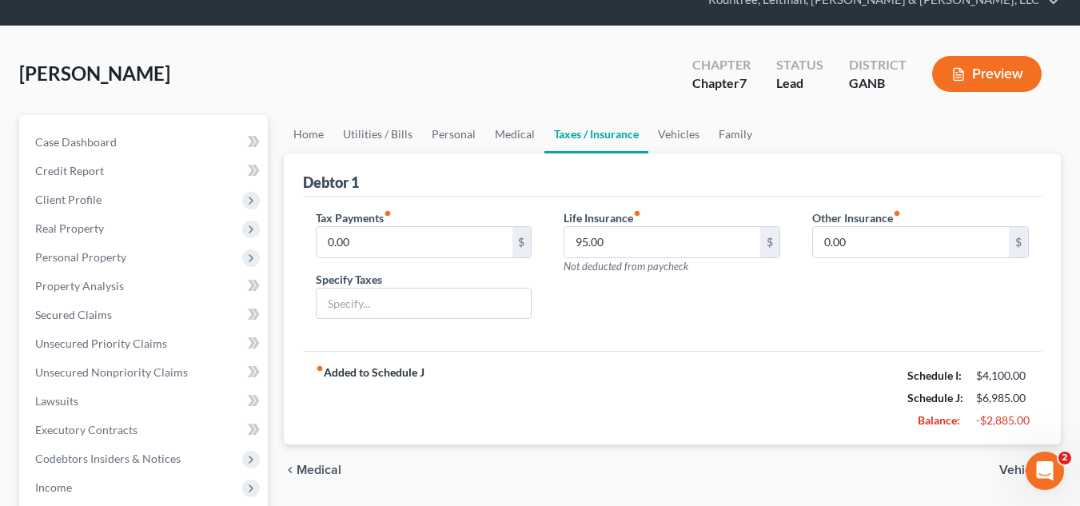
scroll to position [75, 0]
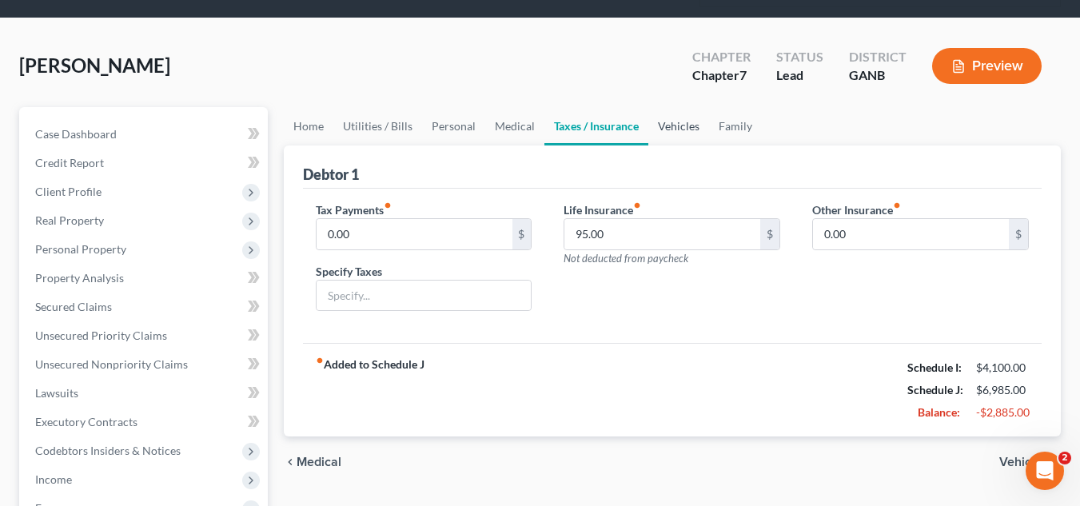
click at [662, 130] on link "Vehicles" at bounding box center [679, 126] width 61 height 38
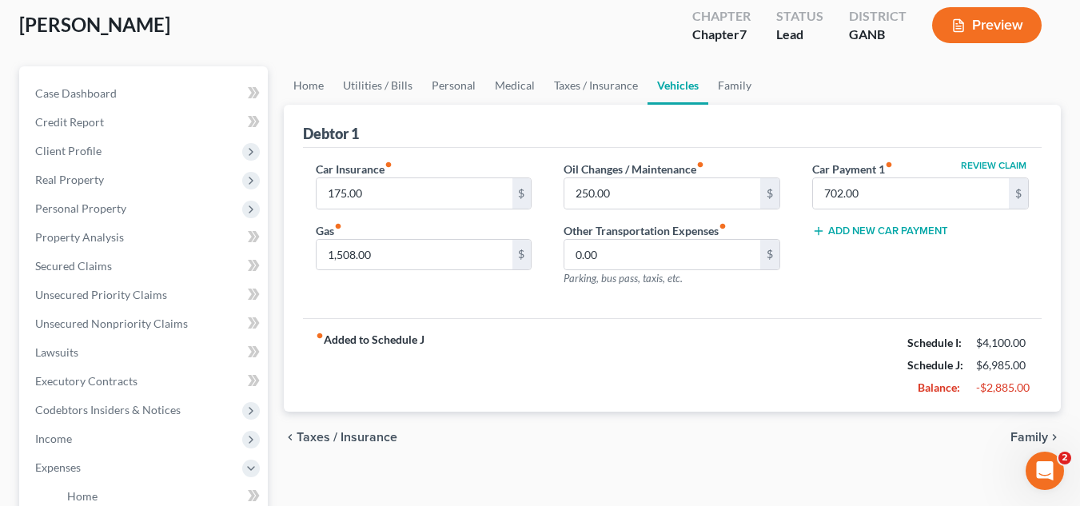
scroll to position [117, 0]
click at [609, 92] on link "Taxes / Insurance" at bounding box center [596, 85] width 103 height 38
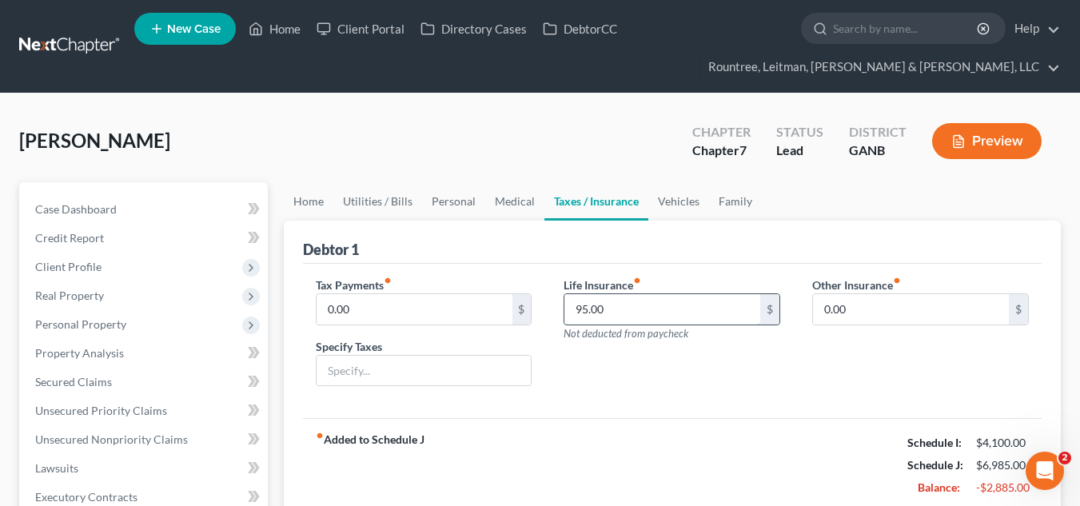
click at [633, 315] on input "95.00" at bounding box center [663, 309] width 196 height 30
click at [648, 381] on div "Life Insurance fiber_manual_record $ Not deducted from paycheck" at bounding box center [672, 338] width 249 height 123
click at [740, 207] on link "Family" at bounding box center [735, 201] width 53 height 38
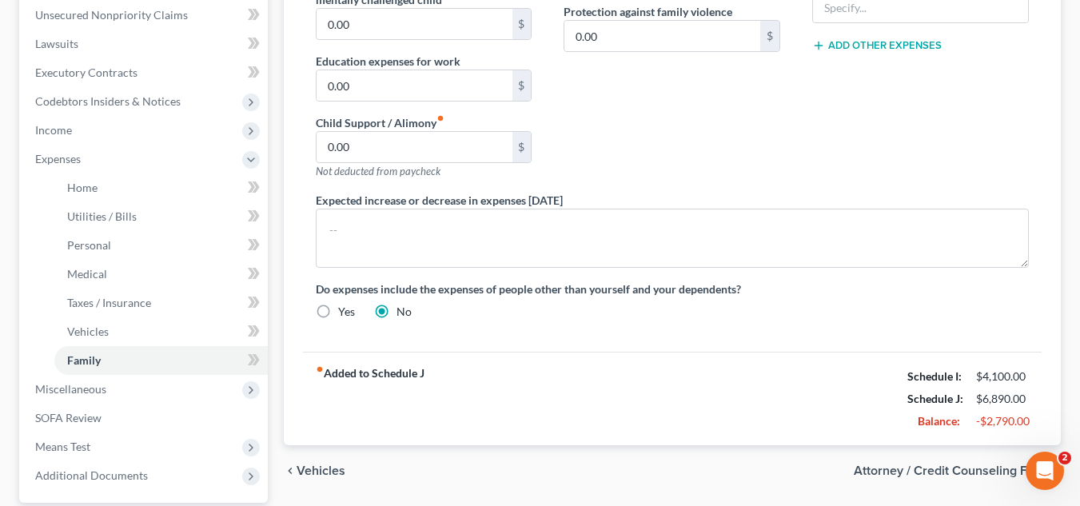
scroll to position [457, 0]
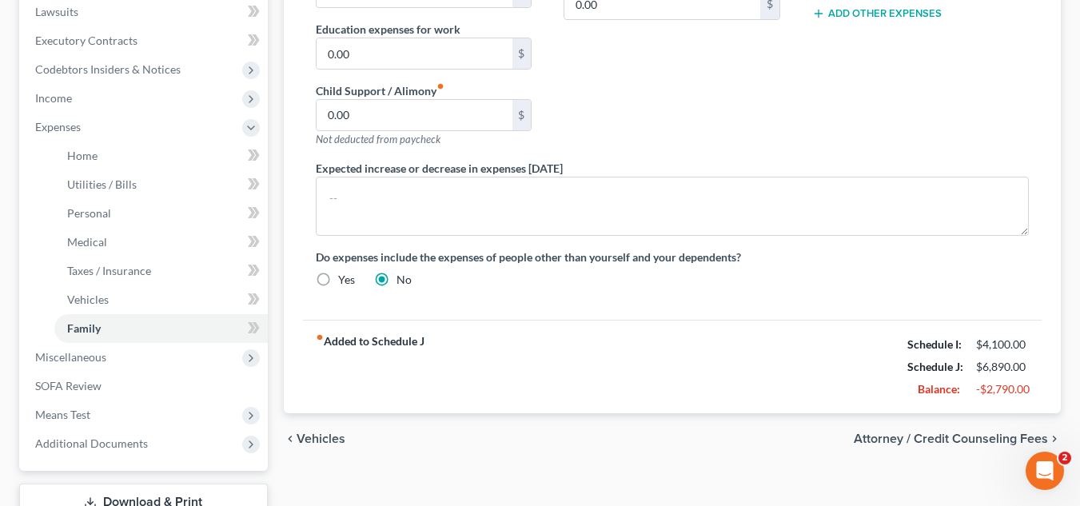
click at [653, 330] on div "fiber_manual_record Added to Schedule J Schedule I: $4,100.00 Schedule J: $6,89…" at bounding box center [672, 367] width 739 height 94
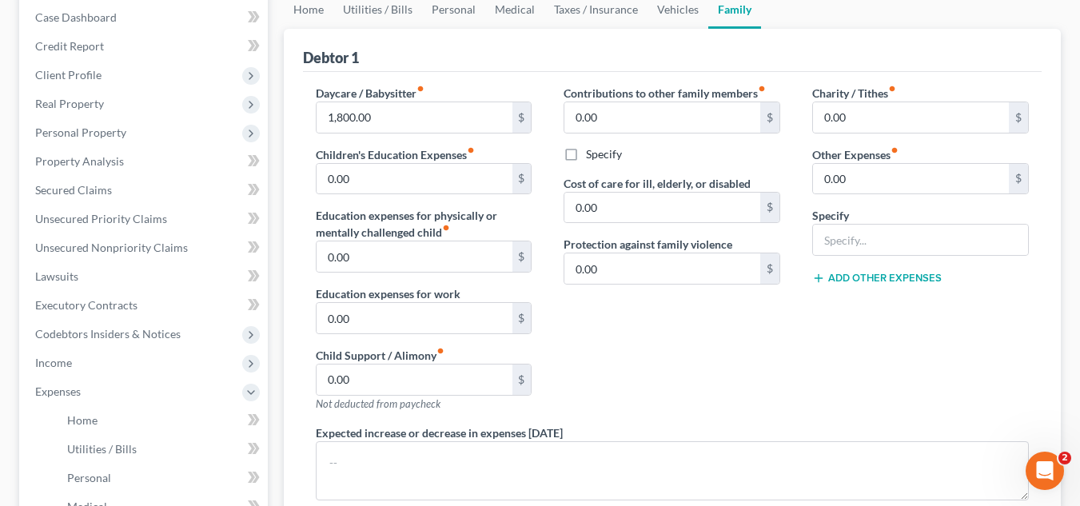
scroll to position [191, 0]
click at [310, 18] on link "Home" at bounding box center [309, 10] width 50 height 38
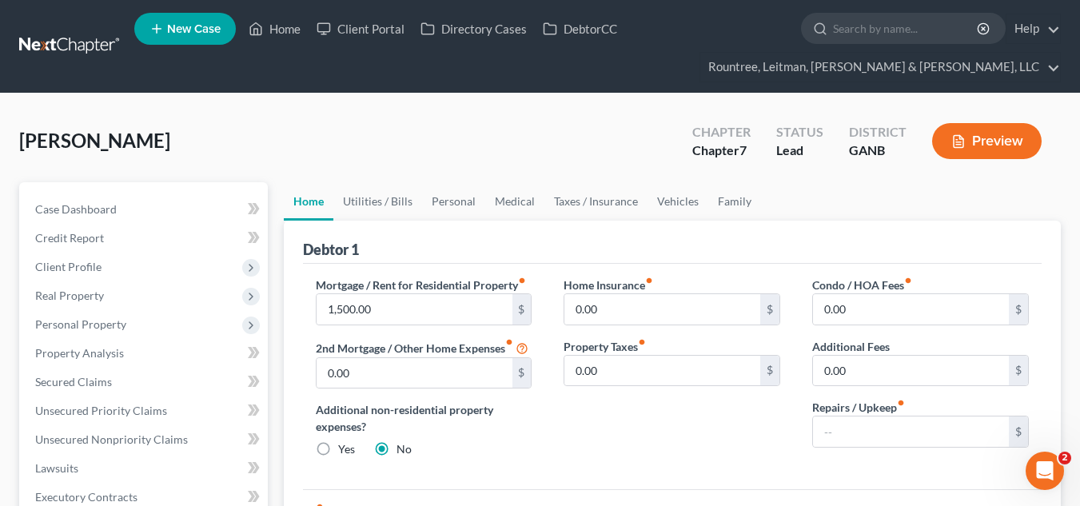
scroll to position [86, 0]
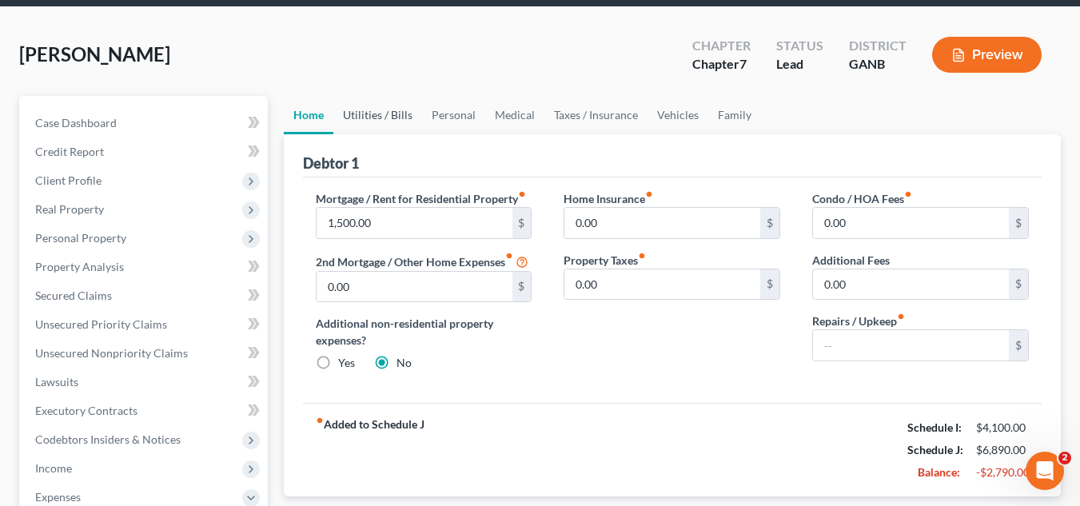
click at [381, 112] on link "Utilities / Bills" at bounding box center [377, 115] width 89 height 38
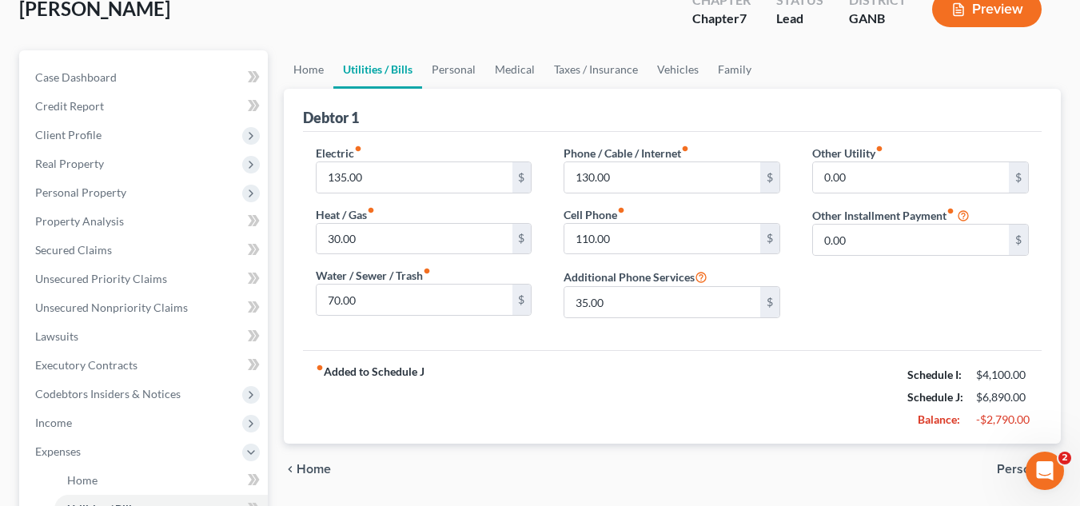
scroll to position [133, 0]
click at [449, 63] on link "Personal" at bounding box center [453, 69] width 63 height 38
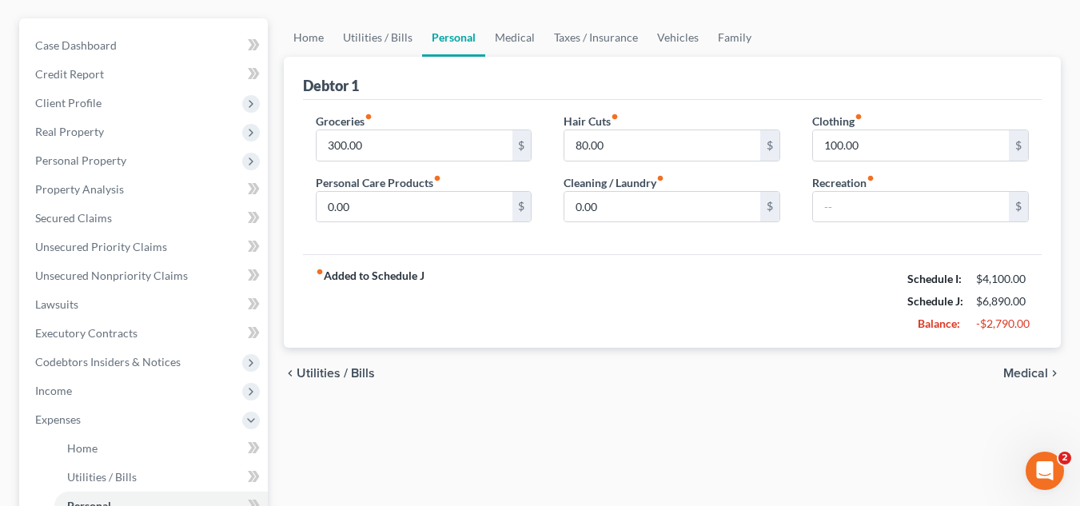
scroll to position [175, 0]
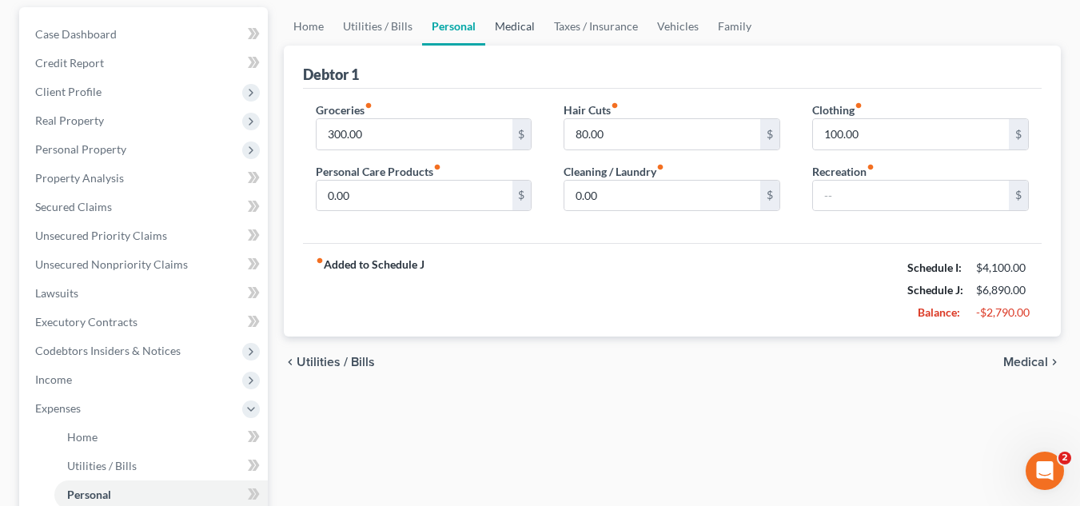
click at [525, 22] on link "Medical" at bounding box center [514, 26] width 59 height 38
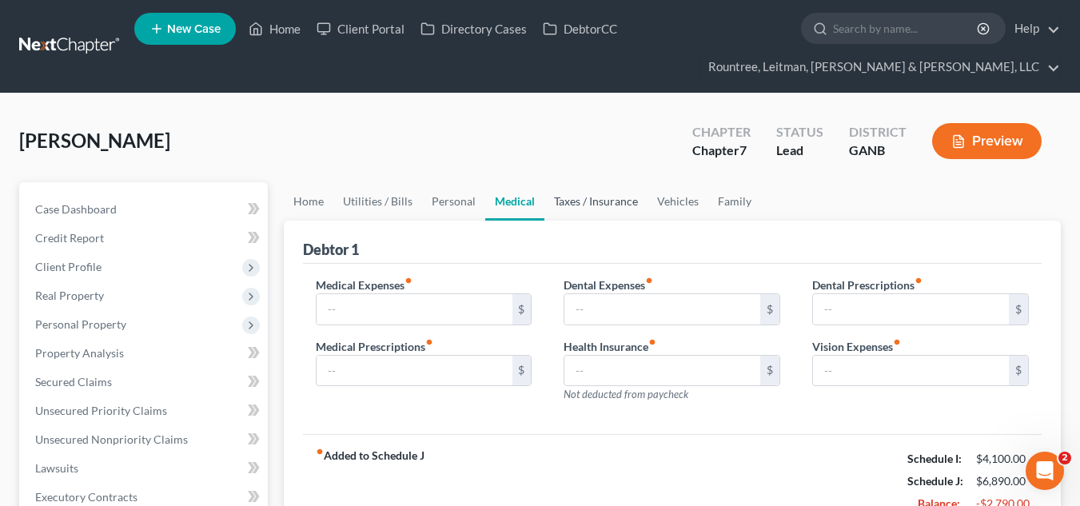
click at [577, 214] on link "Taxes / Insurance" at bounding box center [596, 201] width 103 height 38
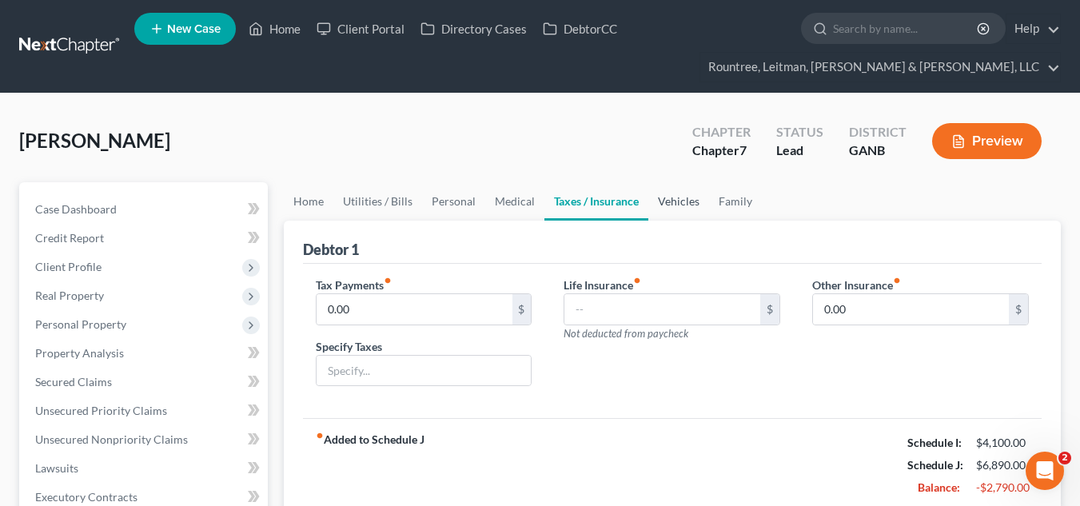
click at [663, 207] on link "Vehicles" at bounding box center [679, 201] width 61 height 38
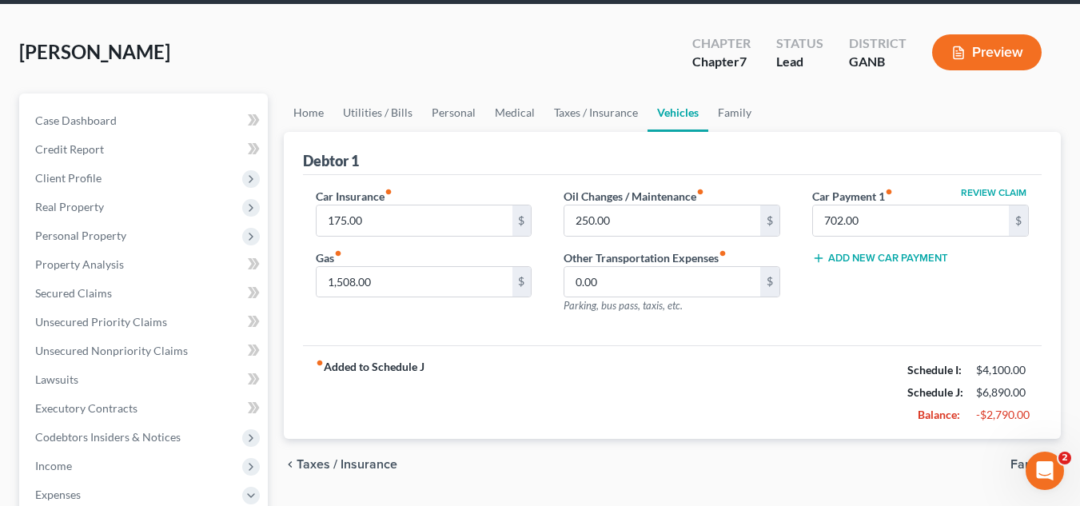
scroll to position [90, 0]
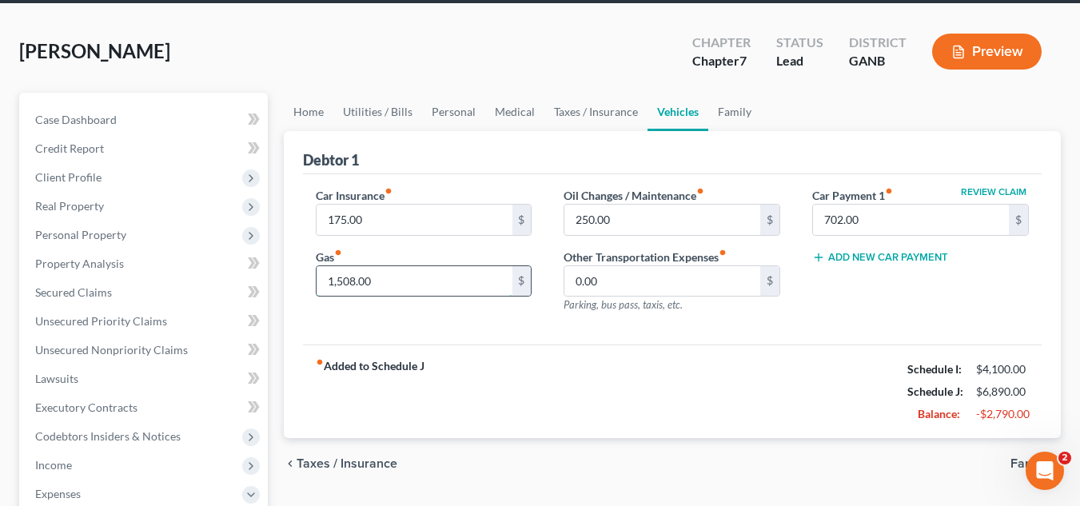
click at [436, 283] on input "1,508.00" at bounding box center [415, 281] width 196 height 30
click at [430, 319] on div "Car Insurance fiber_manual_record 175.00 $ Gas fiber_manual_record 1,508.00 $" at bounding box center [424, 256] width 249 height 139
click at [381, 267] on input "1,508.00" at bounding box center [415, 281] width 196 height 30
click at [466, 334] on div "Car Insurance fiber_manual_record 175.00 $ Gas fiber_manual_record 200 $ Oil Ch…" at bounding box center [672, 259] width 739 height 171
click at [674, 219] on input "250.00" at bounding box center [663, 220] width 196 height 30
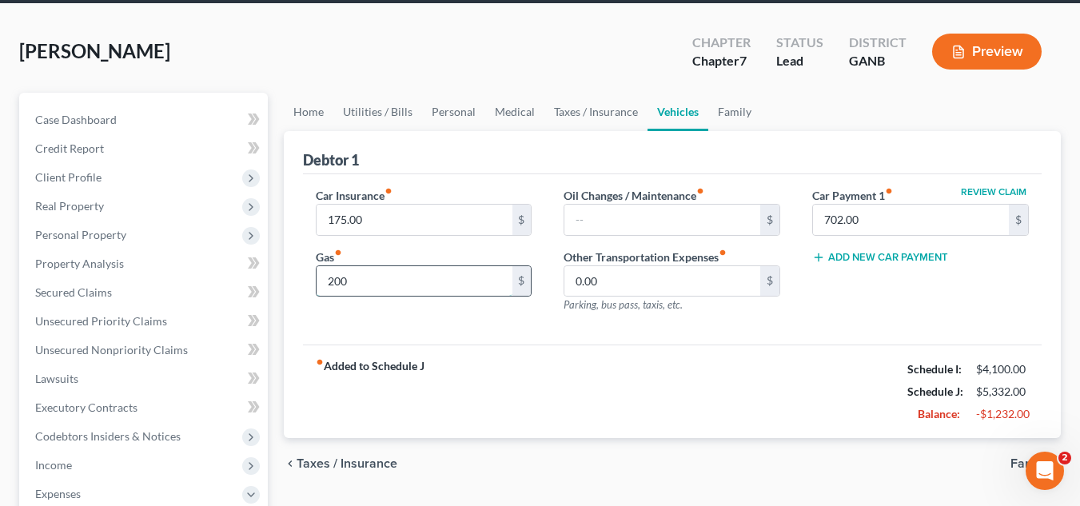
click at [429, 272] on input "200" at bounding box center [415, 281] width 196 height 30
click at [630, 224] on input "text" at bounding box center [663, 220] width 196 height 30
click at [817, 299] on div "Review Claim Car Payment 1 fiber_manual_record 702.00 $ Add New Car Payment" at bounding box center [921, 256] width 249 height 139
click at [729, 106] on link "Family" at bounding box center [735, 112] width 53 height 38
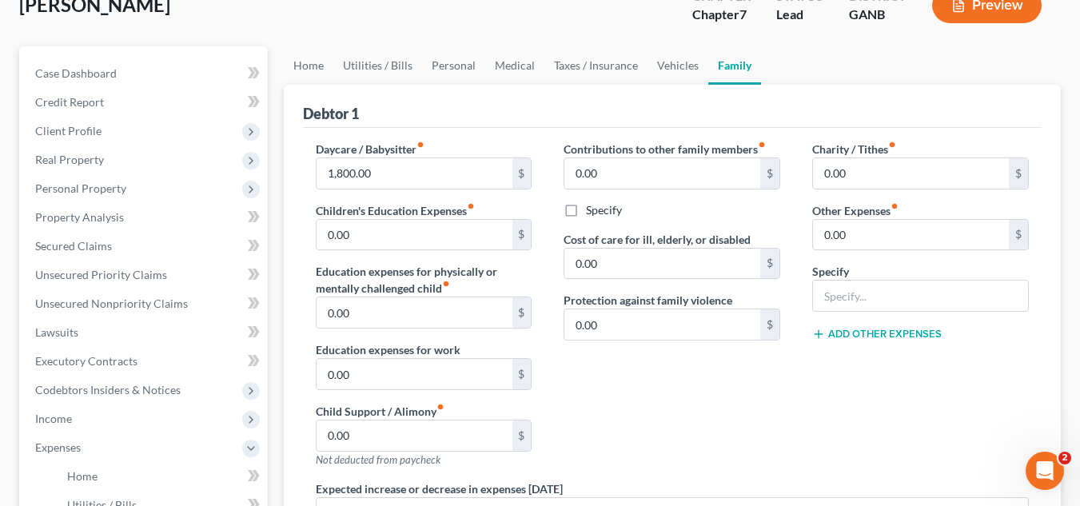
scroll to position [135, 0]
click at [673, 51] on link "Vehicles" at bounding box center [678, 66] width 61 height 38
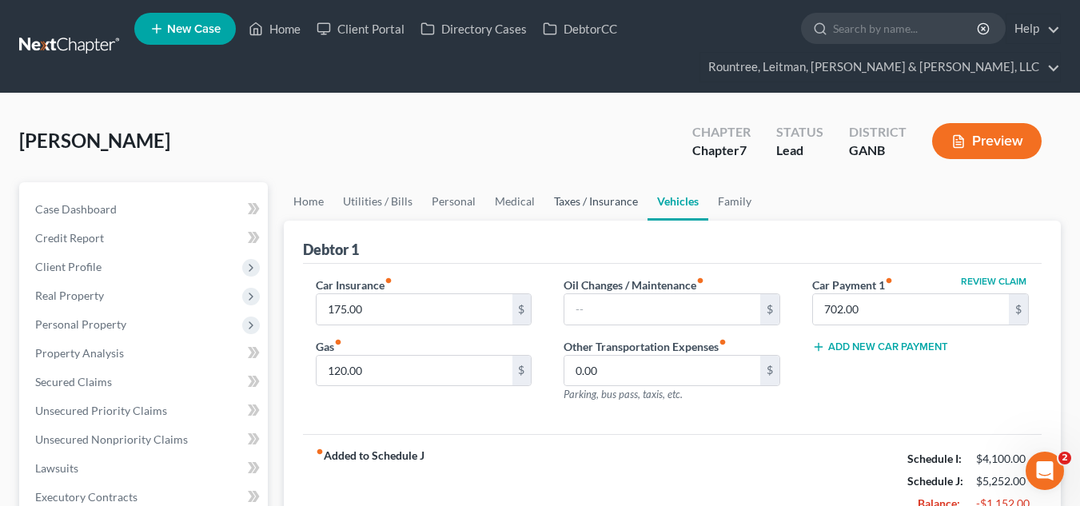
click at [552, 209] on link "Taxes / Insurance" at bounding box center [596, 201] width 103 height 38
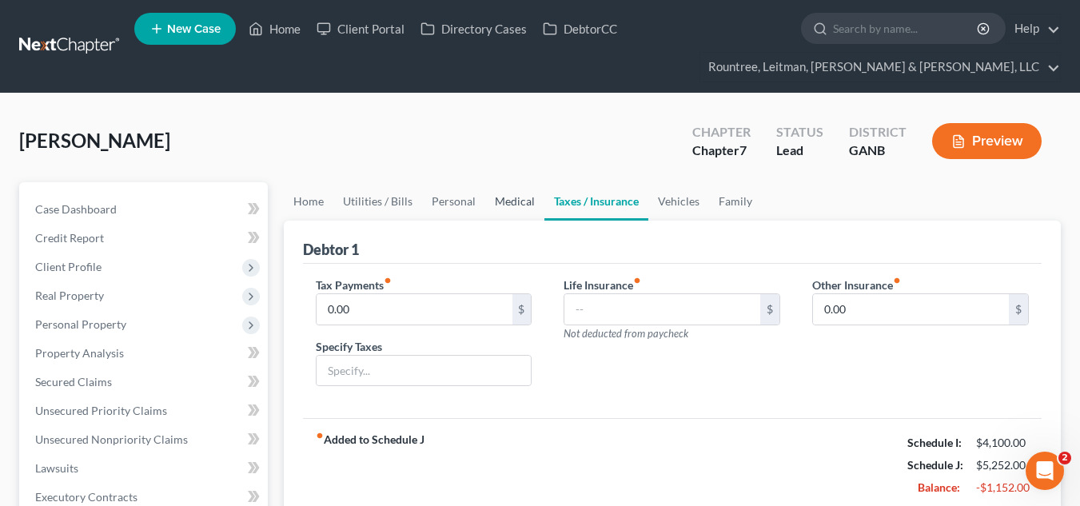
click at [489, 217] on link "Medical" at bounding box center [514, 201] width 59 height 38
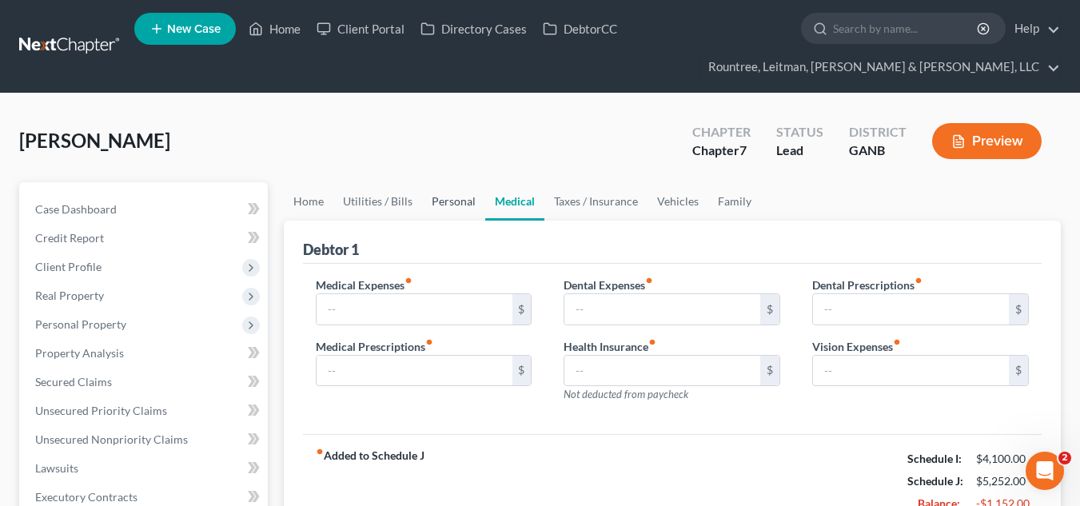
click at [446, 213] on link "Personal" at bounding box center [453, 201] width 63 height 38
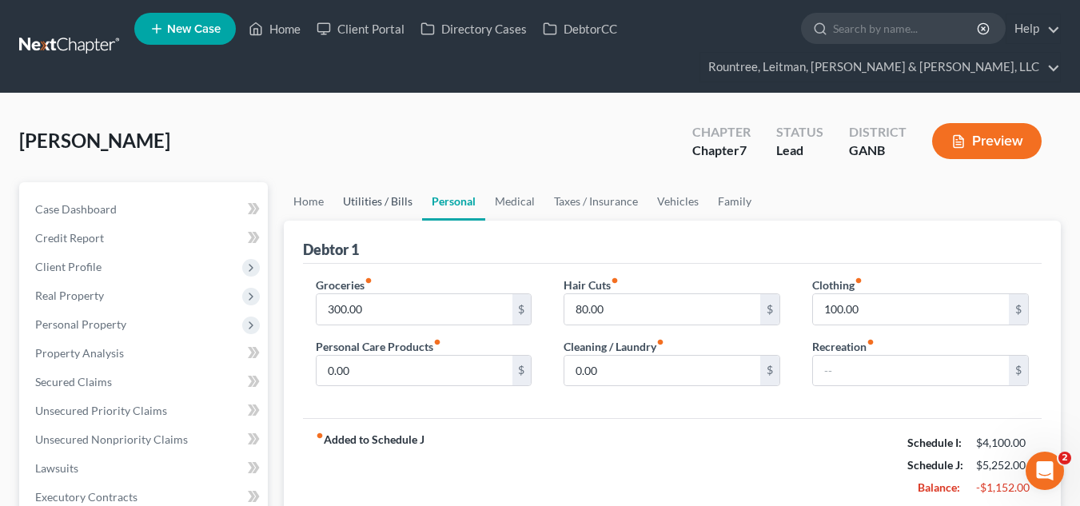
click at [361, 214] on link "Utilities / Bills" at bounding box center [377, 201] width 89 height 38
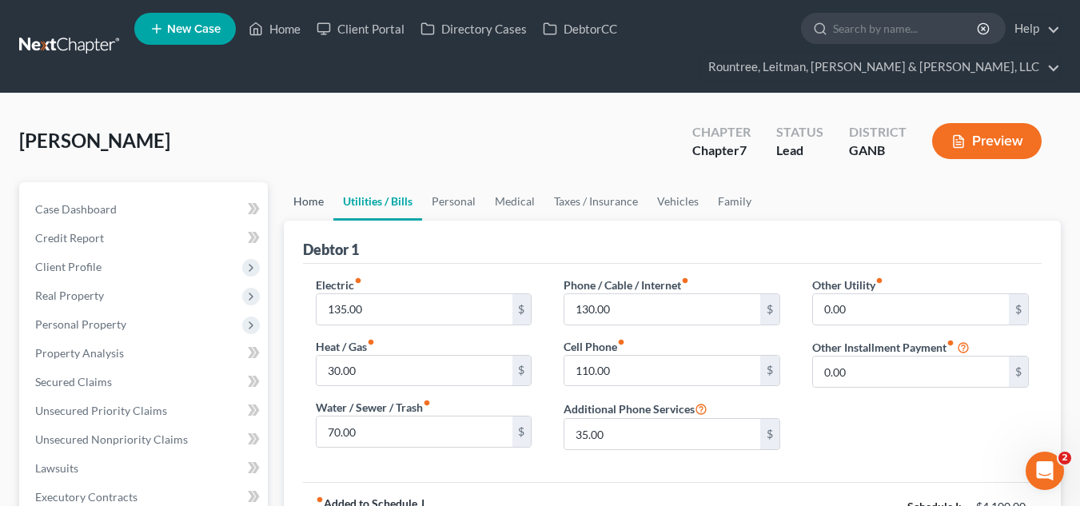
click at [310, 207] on link "Home" at bounding box center [309, 201] width 50 height 38
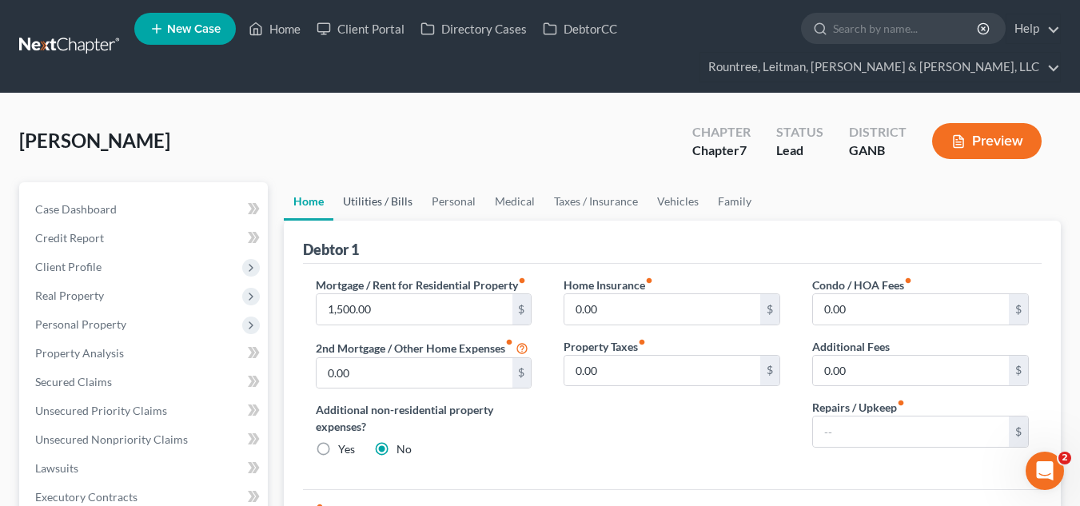
click at [387, 194] on link "Utilities / Bills" at bounding box center [377, 201] width 89 height 38
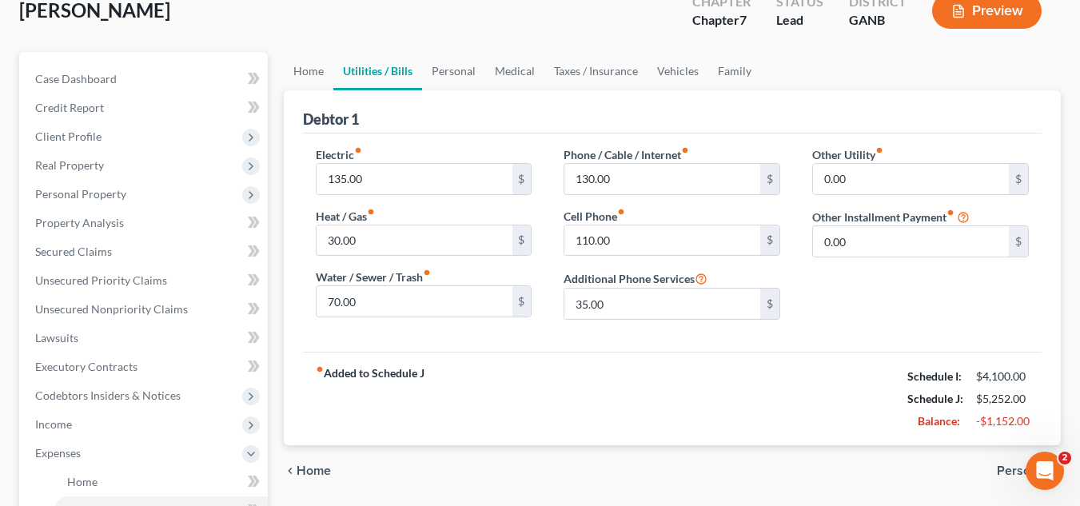
scroll to position [138, 0]
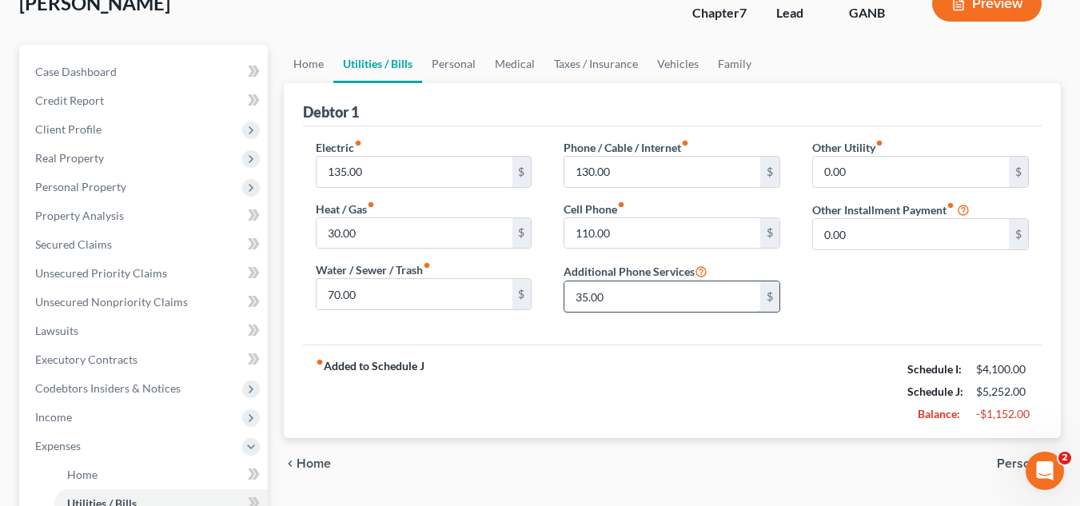
click at [636, 287] on input "35.00" at bounding box center [663, 297] width 196 height 30
click at [627, 396] on div "fiber_manual_record Added to Schedule J Schedule I: $4,100.00 Schedule J: $5,25…" at bounding box center [672, 392] width 739 height 94
click at [451, 78] on link "Personal" at bounding box center [453, 64] width 63 height 38
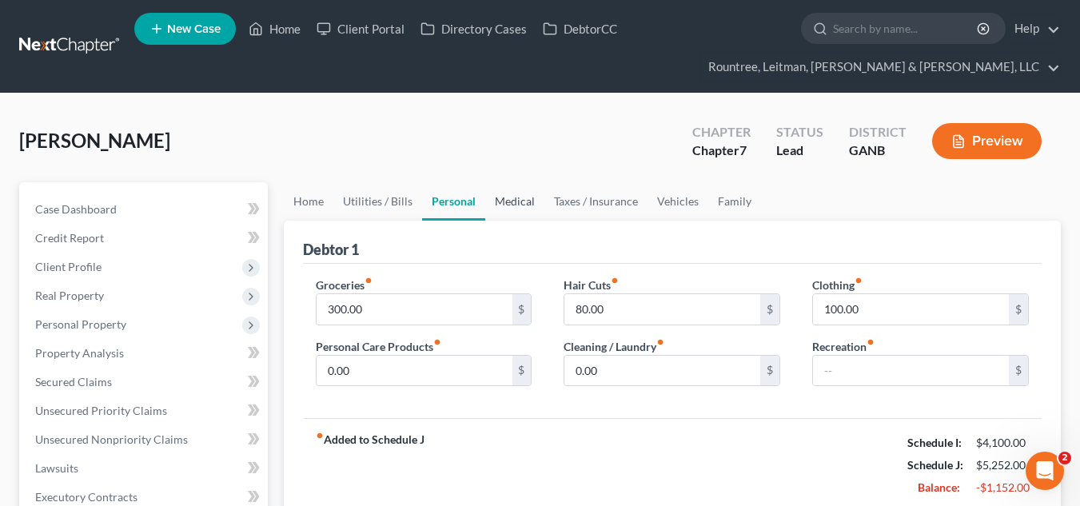
click at [514, 200] on link "Medical" at bounding box center [514, 201] width 59 height 38
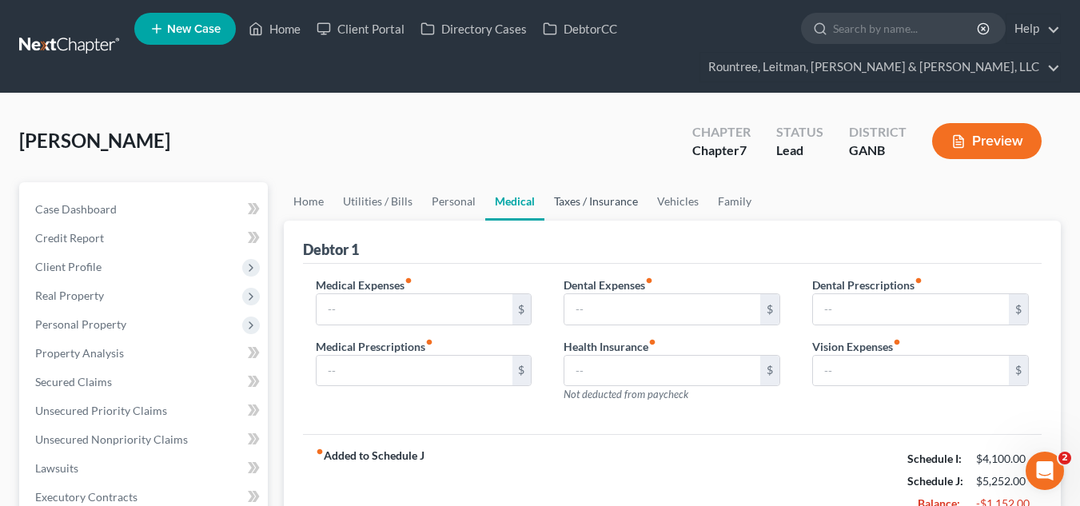
click at [599, 201] on link "Taxes / Insurance" at bounding box center [596, 201] width 103 height 38
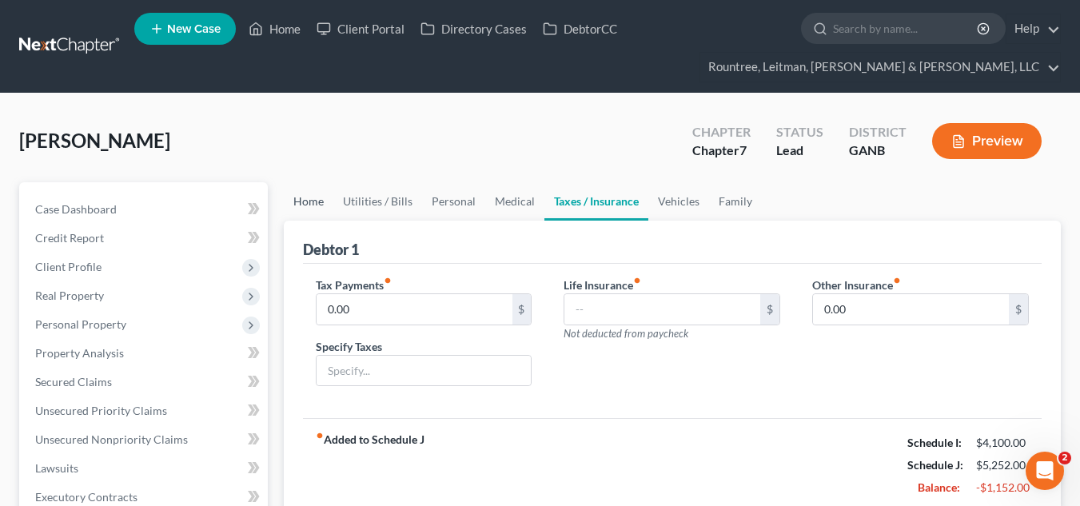
click at [310, 204] on link "Home" at bounding box center [309, 201] width 50 height 38
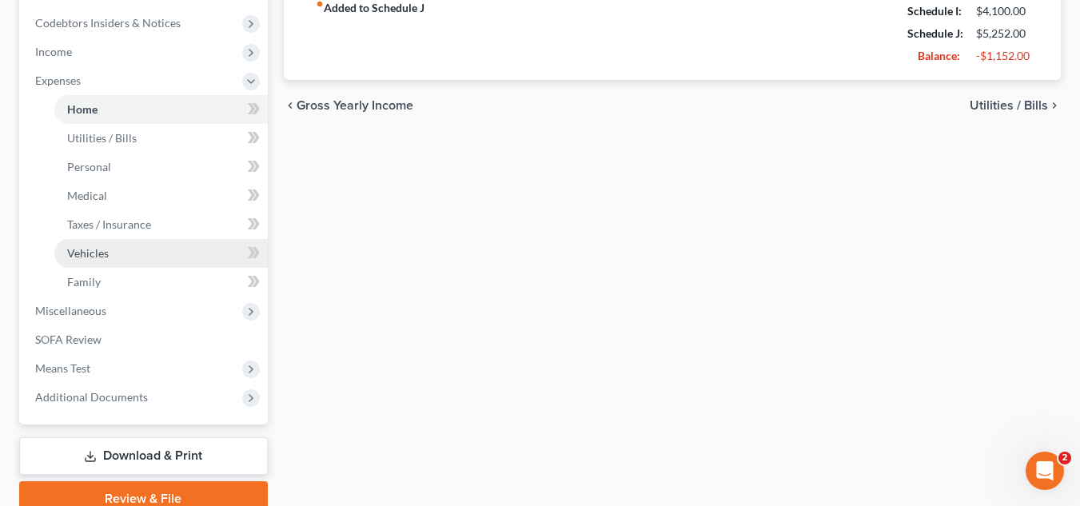
scroll to position [504, 0]
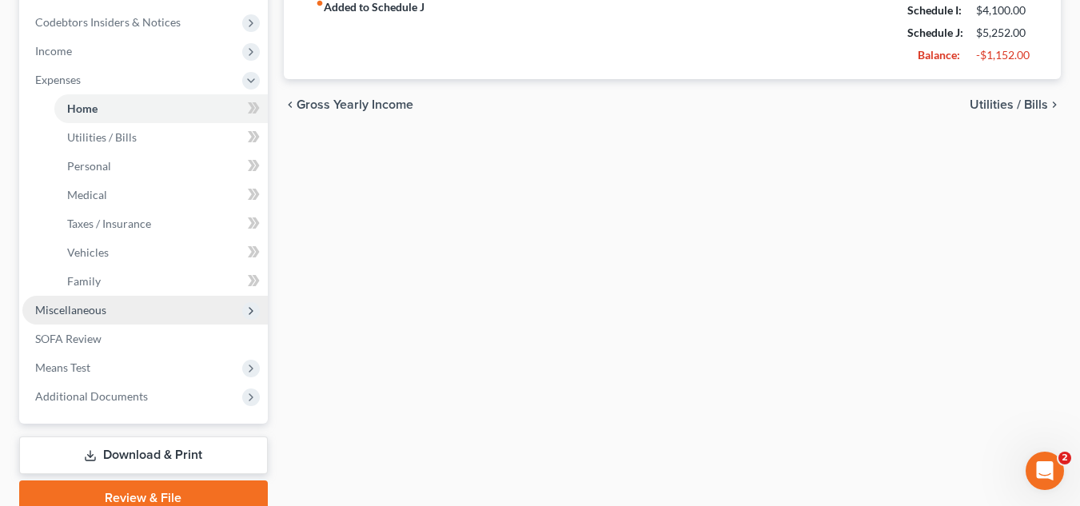
click at [130, 316] on span "Miscellaneous" at bounding box center [145, 310] width 246 height 29
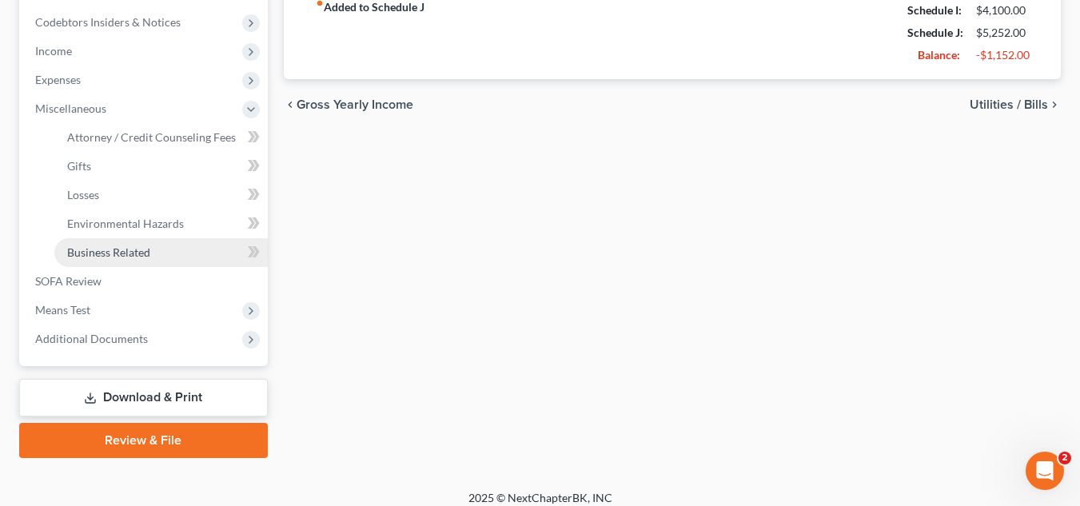
click at [121, 254] on span "Business Related" at bounding box center [108, 253] width 83 height 14
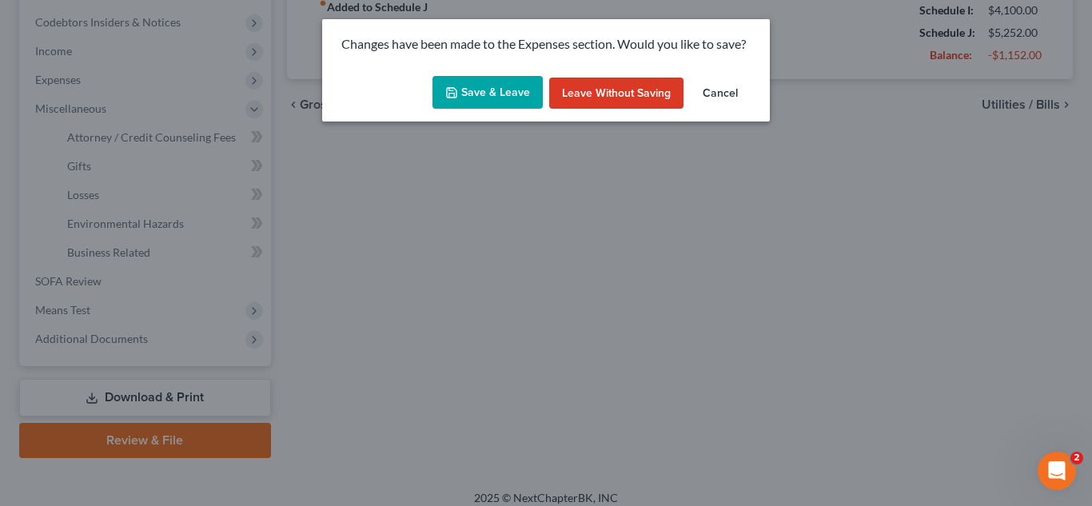
click at [455, 96] on polyline "button" at bounding box center [452, 95] width 6 height 4
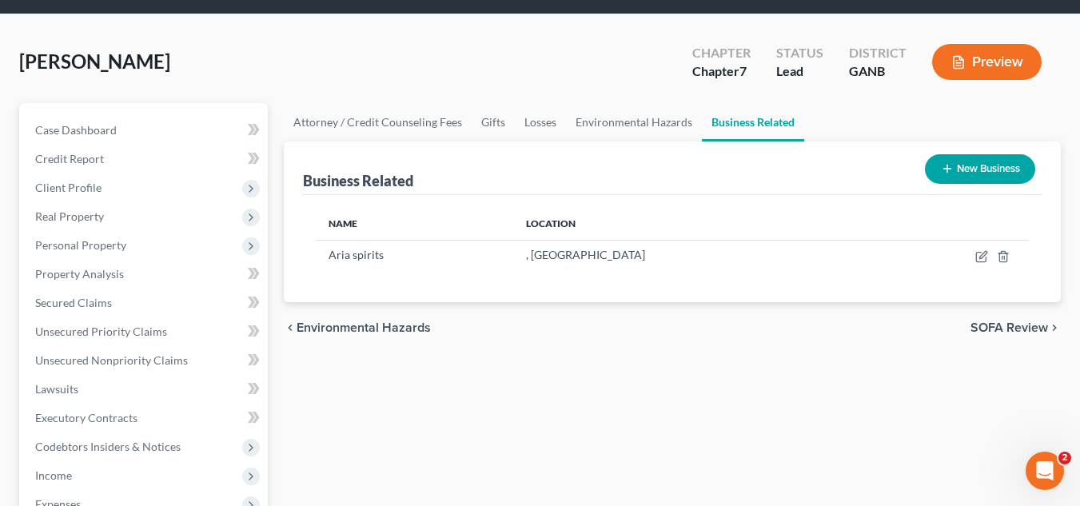
scroll to position [83, 0]
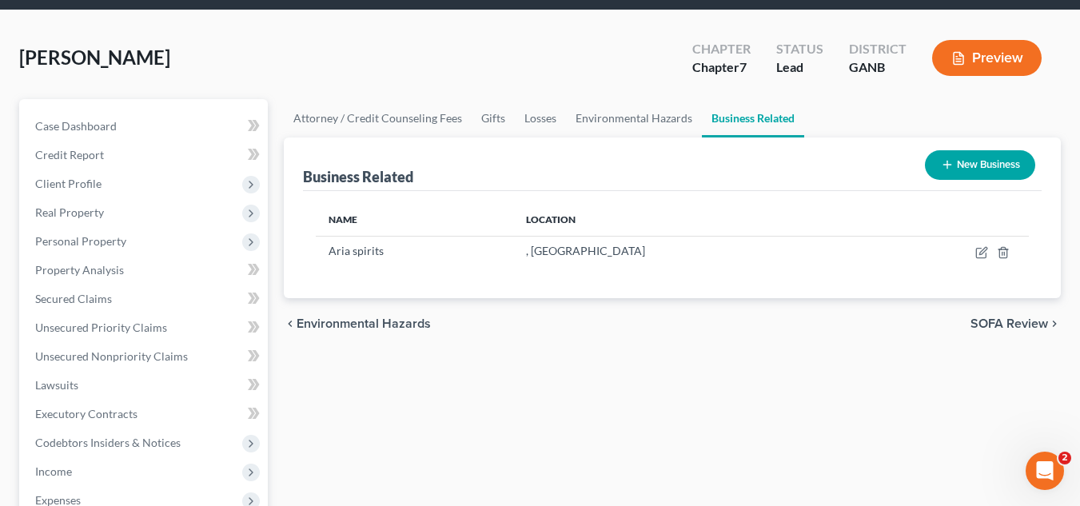
click at [964, 166] on button "New Business" at bounding box center [980, 165] width 110 height 30
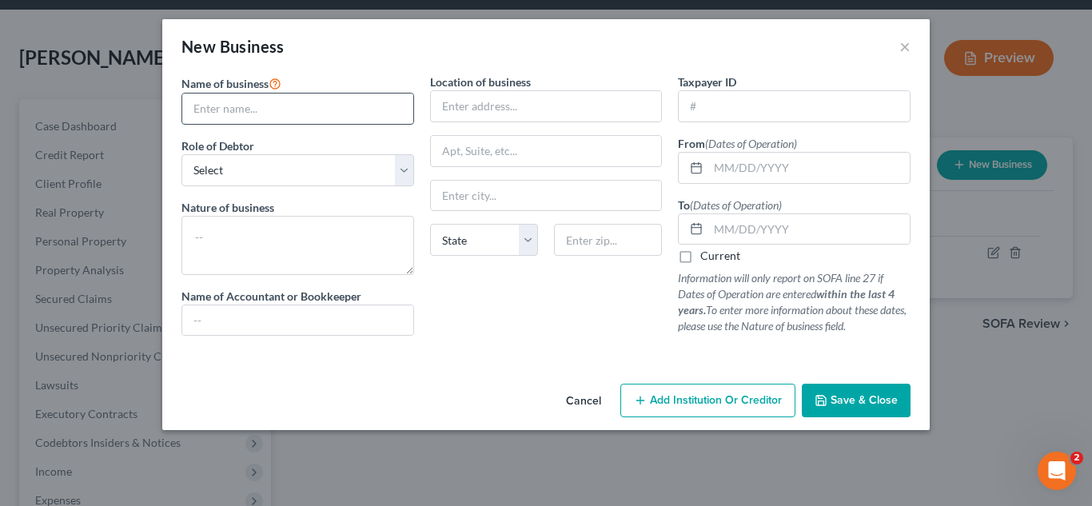
click at [354, 95] on input "text" at bounding box center [297, 109] width 231 height 30
click at [355, 35] on div "New Business ×" at bounding box center [546, 46] width 768 height 54
click at [309, 115] on input "text" at bounding box center [297, 109] width 231 height 30
click at [886, 410] on button "Save & Close" at bounding box center [856, 401] width 109 height 34
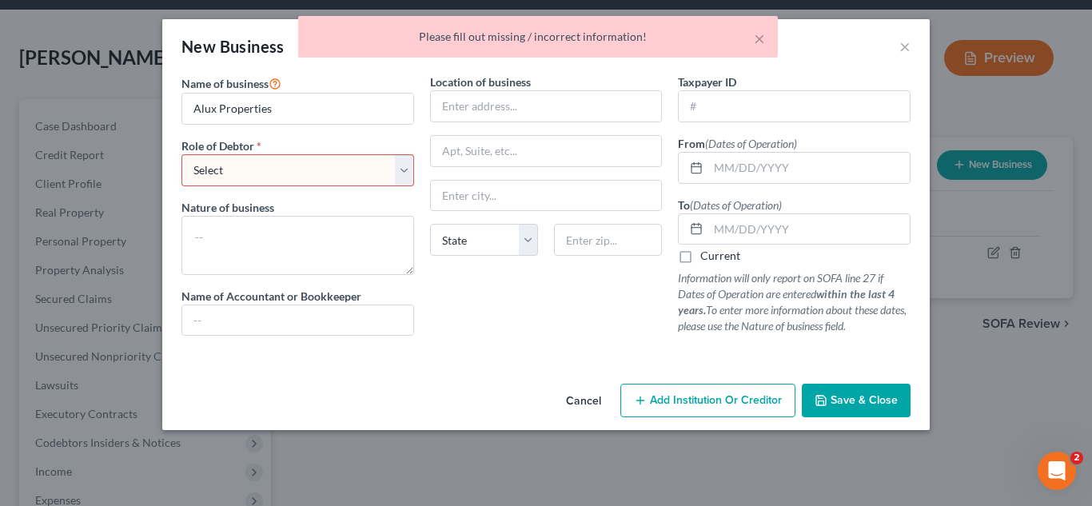
click at [337, 170] on select "Select A member of a limited liability company (LLC) or limited liability partn…" at bounding box center [298, 170] width 233 height 32
click at [182, 154] on select "Select A member of a limited liability company (LLC) or limited liability partn…" at bounding box center [298, 170] width 233 height 32
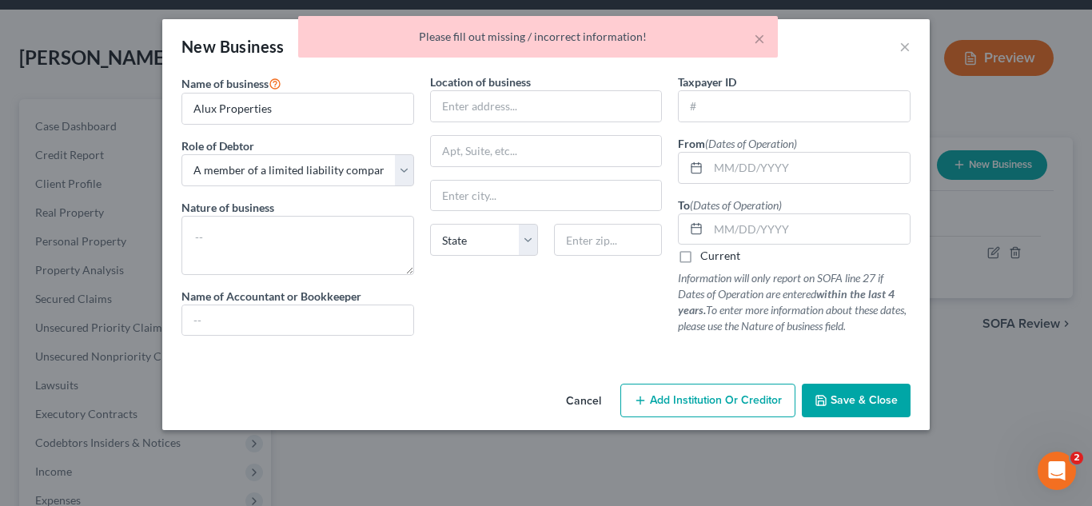
click at [834, 402] on span "Save & Close" at bounding box center [864, 400] width 67 height 14
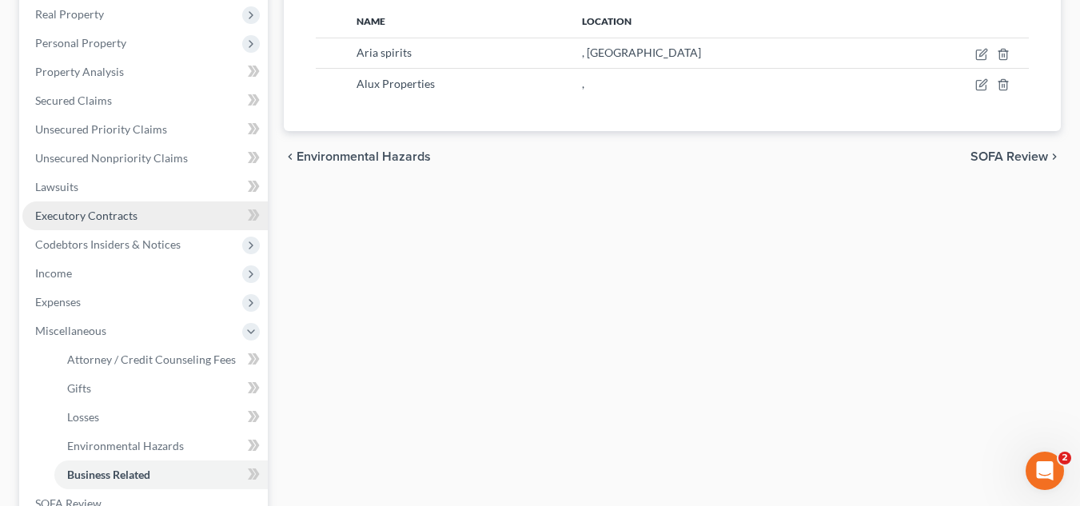
scroll to position [282, 0]
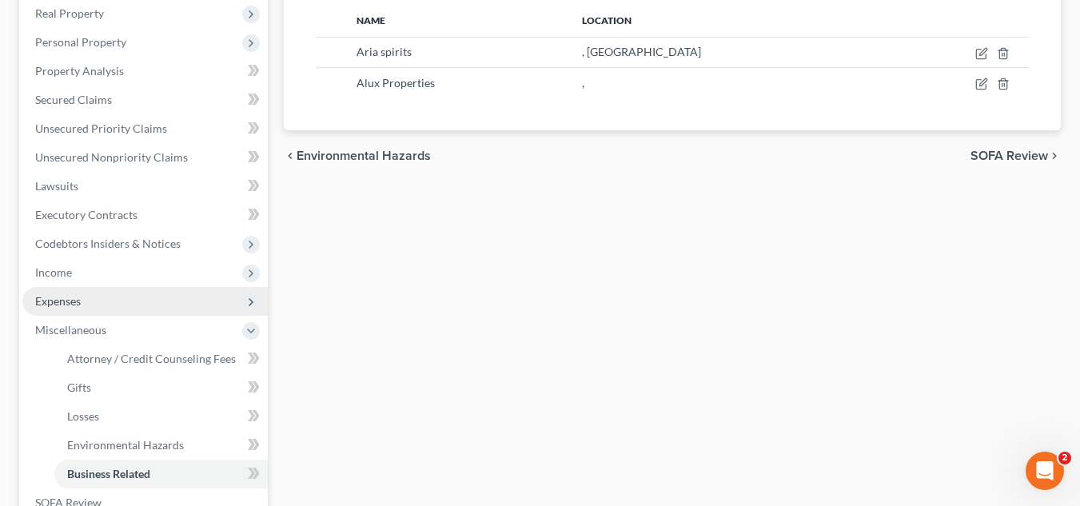
click at [122, 302] on span "Expenses" at bounding box center [145, 301] width 246 height 29
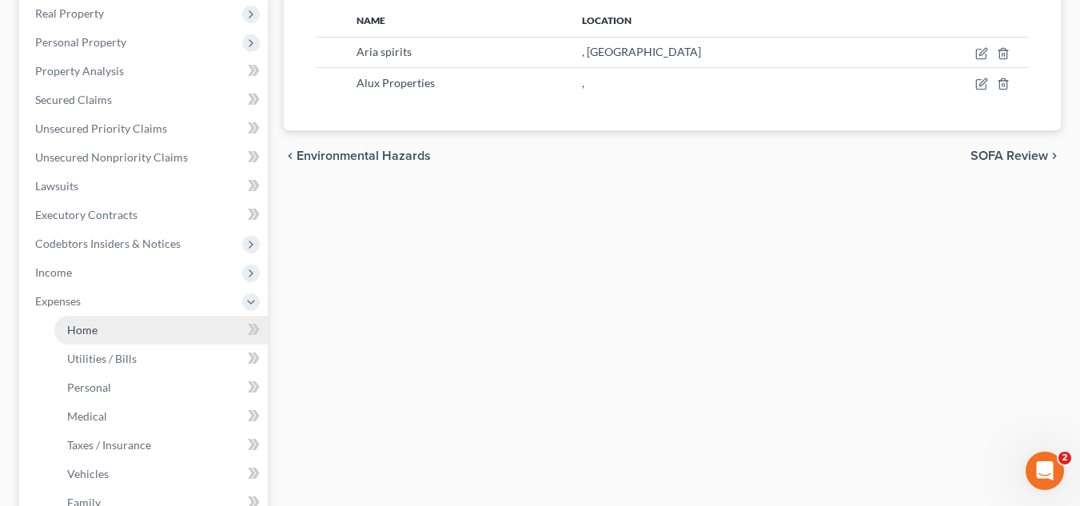
click at [129, 328] on link "Home" at bounding box center [161, 330] width 214 height 29
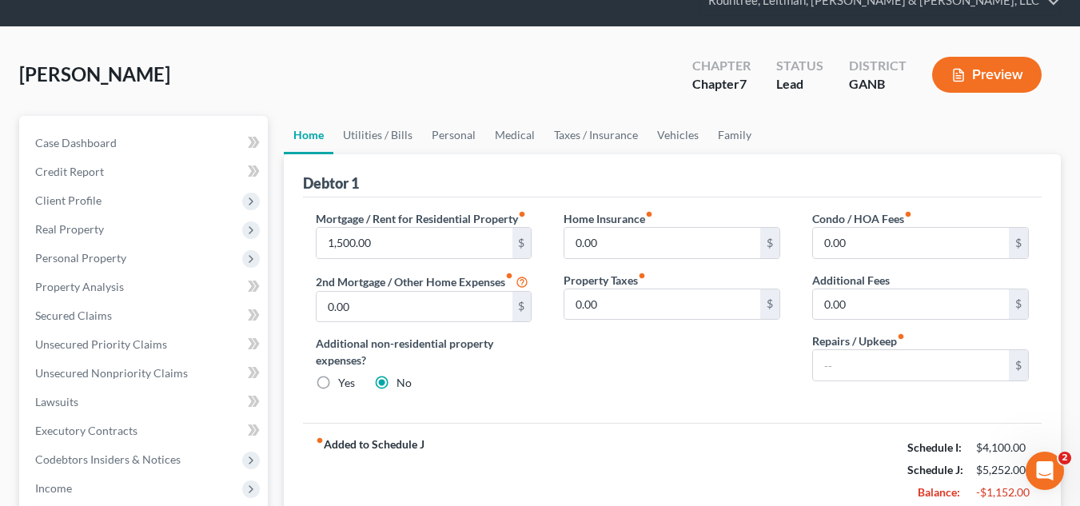
scroll to position [66, 0]
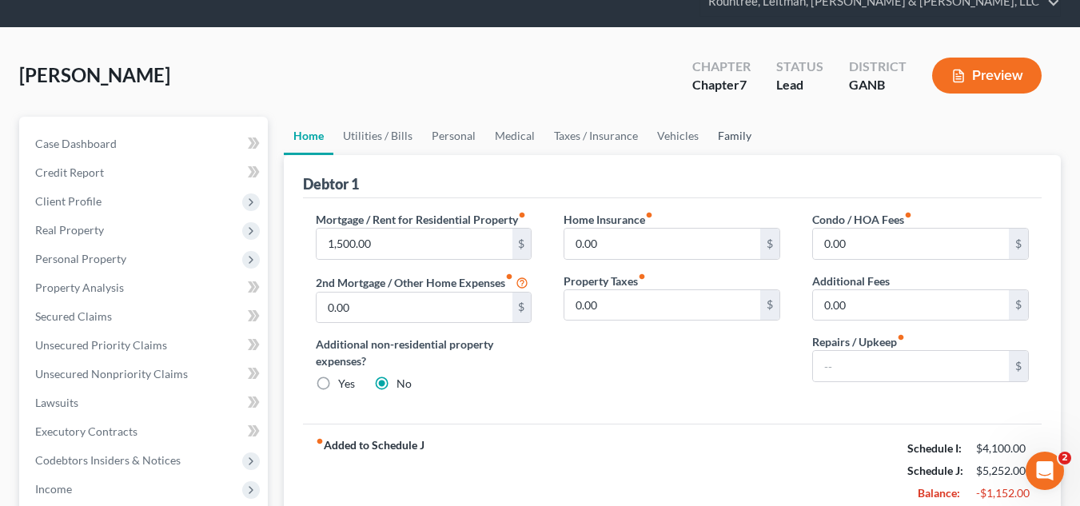
click at [731, 150] on link "Family" at bounding box center [735, 136] width 53 height 38
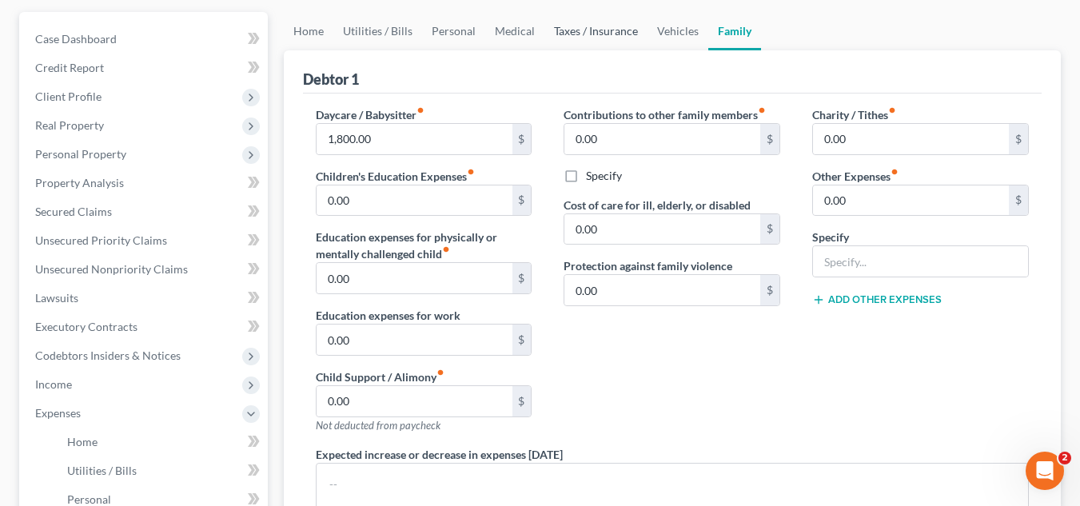
scroll to position [171, 0]
click at [298, 42] on link "Home" at bounding box center [309, 30] width 50 height 38
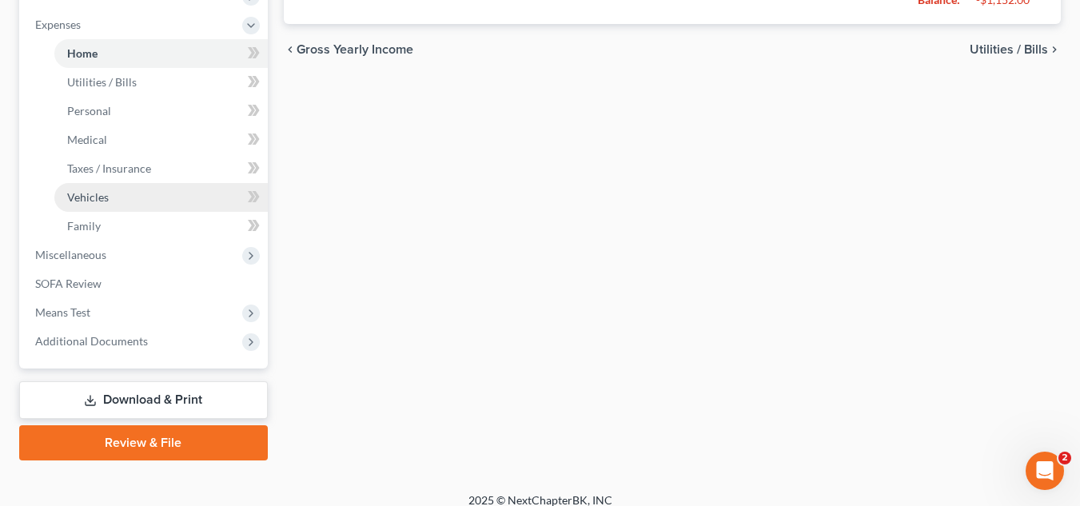
scroll to position [560, 0]
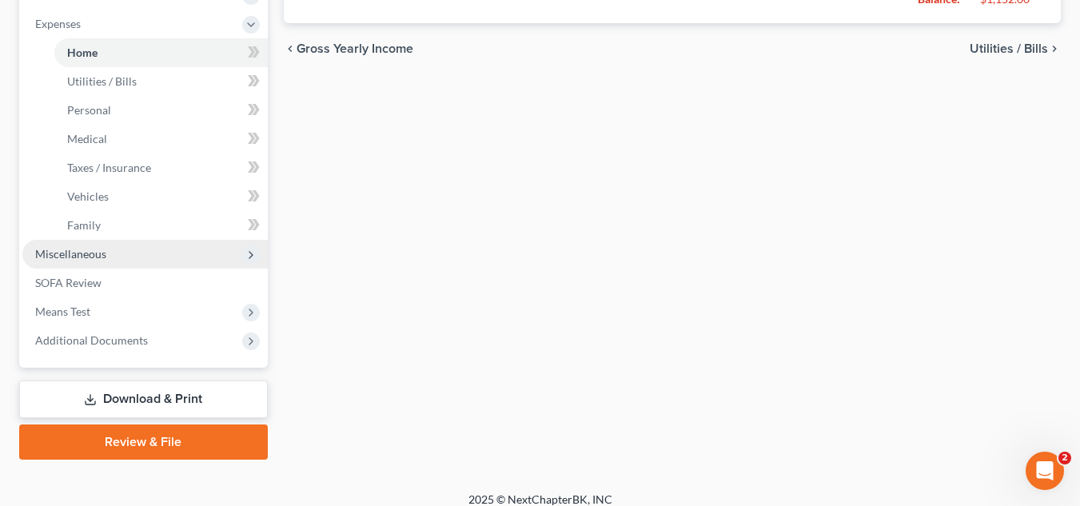
click at [120, 253] on span "Miscellaneous" at bounding box center [145, 254] width 246 height 29
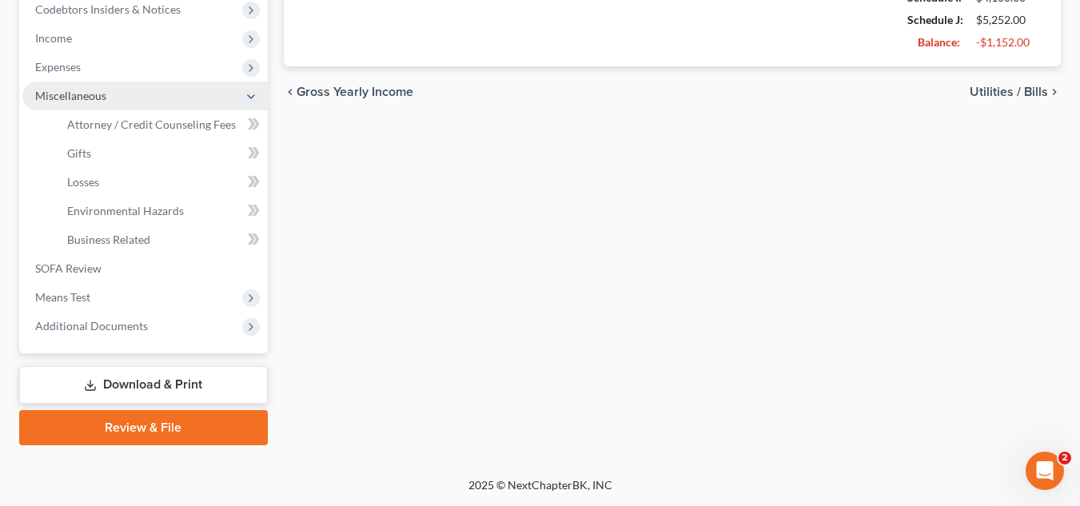
scroll to position [517, 0]
click at [120, 253] on link "Business Related" at bounding box center [161, 240] width 214 height 29
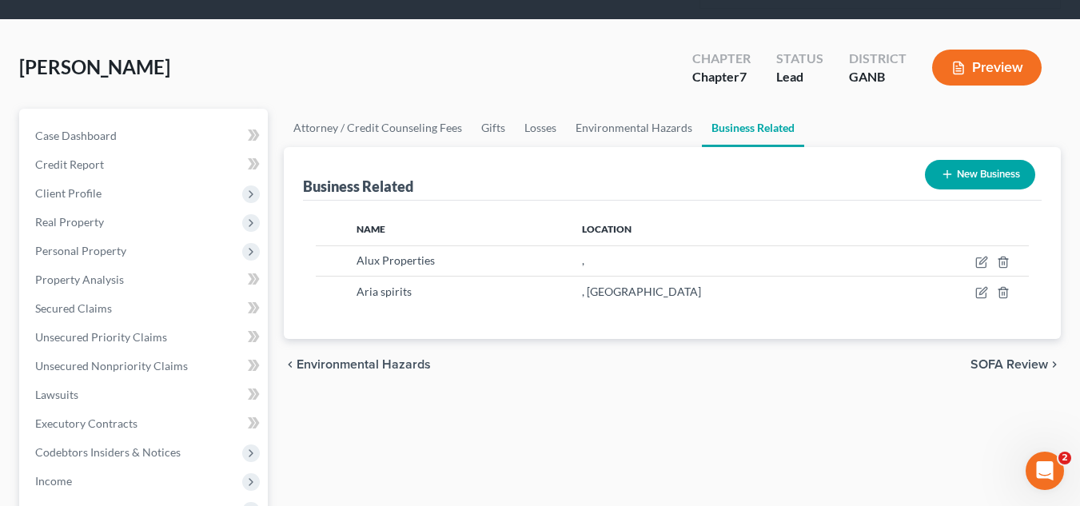
scroll to position [75, 0]
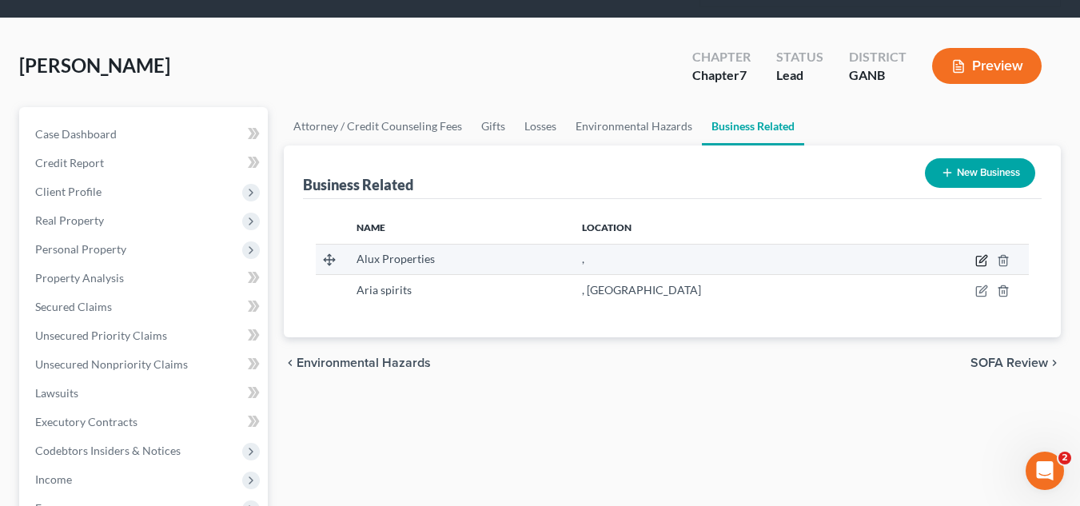
click at [986, 262] on icon "button" at bounding box center [981, 262] width 10 height 10
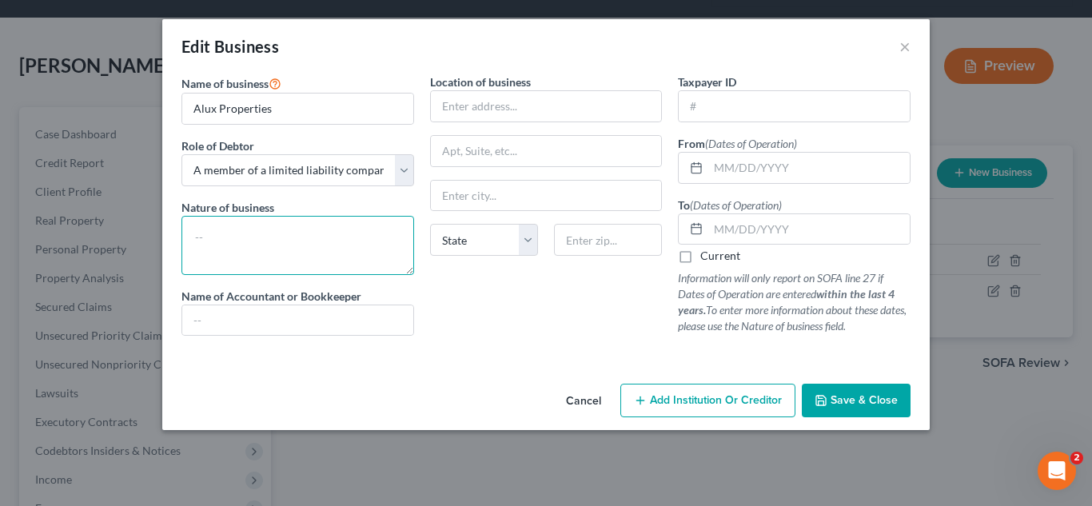
click at [286, 266] on textarea at bounding box center [298, 245] width 233 height 59
click at [835, 399] on span "Save & Close" at bounding box center [864, 400] width 67 height 14
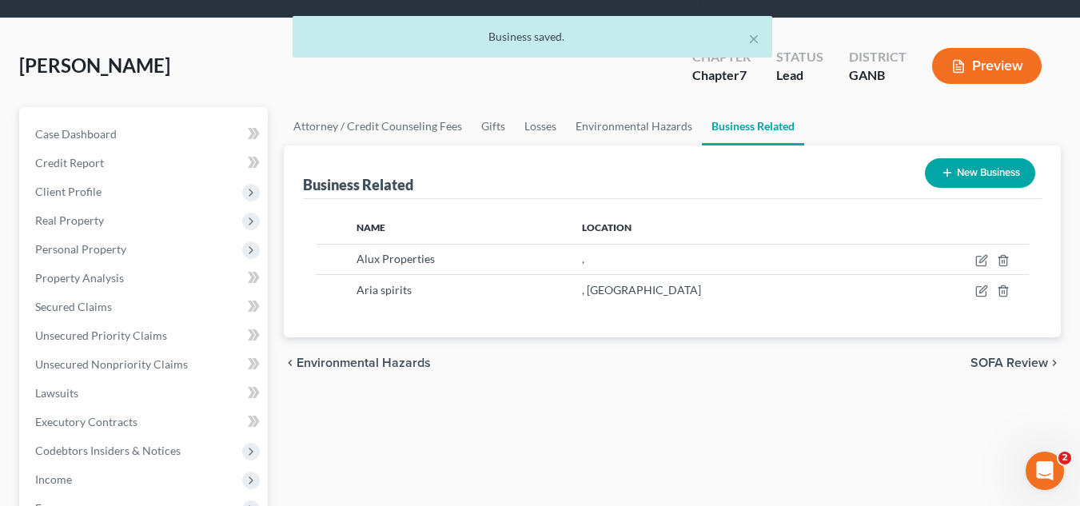
click at [963, 169] on button "New Business" at bounding box center [980, 173] width 110 height 30
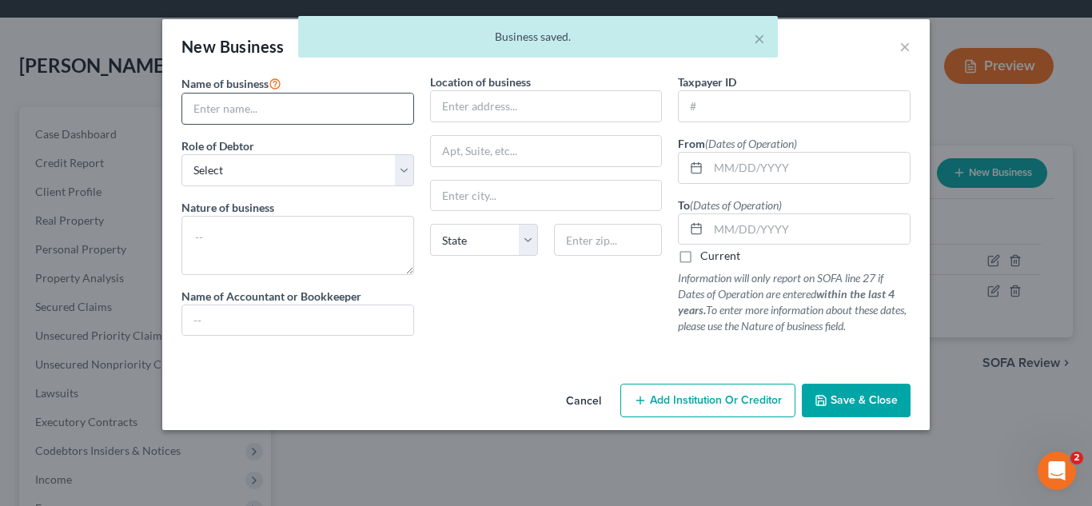
click at [391, 110] on input "text" at bounding box center [297, 109] width 231 height 30
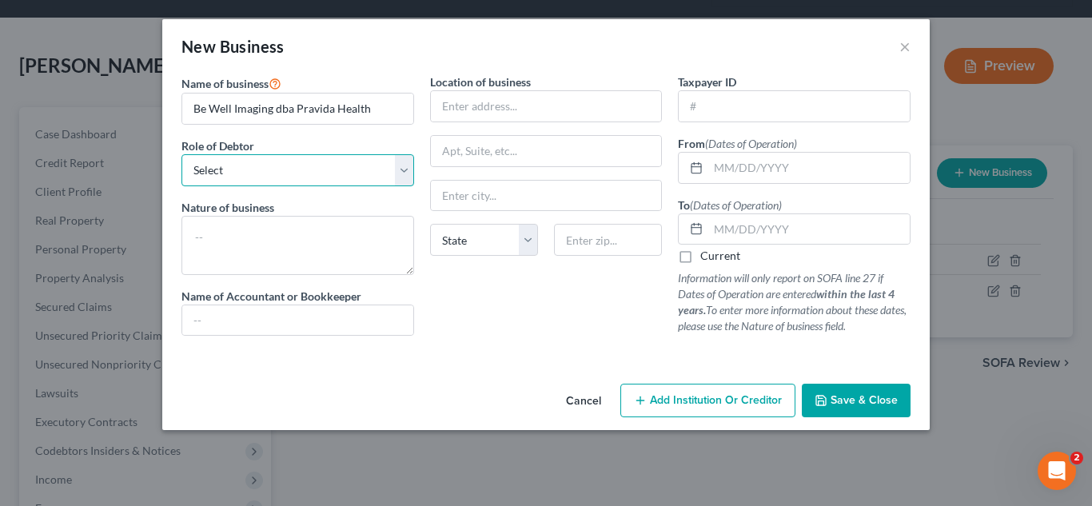
click at [342, 167] on select "Select A member of a limited liability company (LLC) or limited liability partn…" at bounding box center [298, 170] width 233 height 32
click at [182, 154] on select "Select A member of a limited liability company (LLC) or limited liability partn…" at bounding box center [298, 170] width 233 height 32
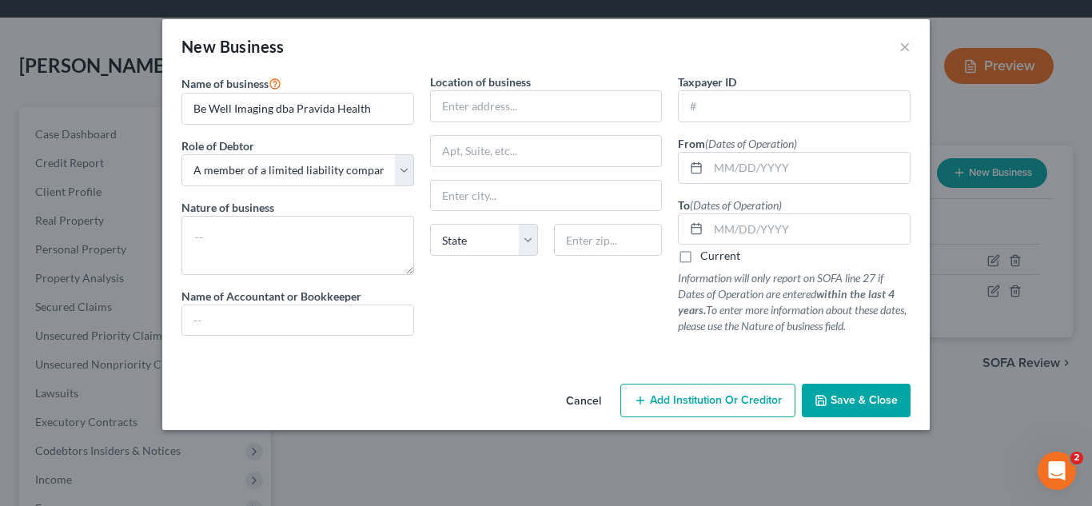
click at [859, 401] on span "Save & Close" at bounding box center [864, 400] width 67 height 14
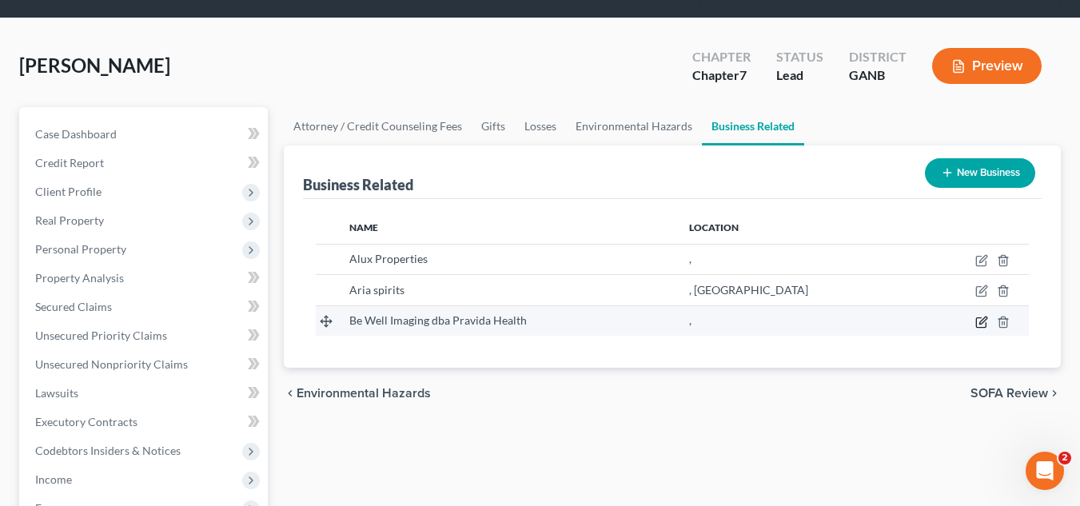
click at [976, 321] on icon "button" at bounding box center [981, 323] width 10 height 10
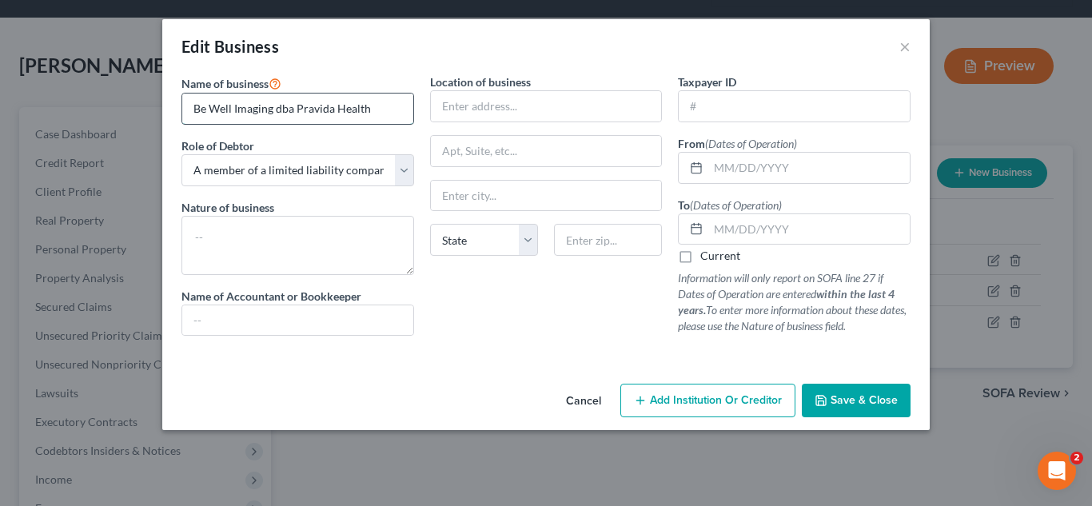
click at [273, 106] on input "Be Well Imaging dba Pravida Health" at bounding box center [297, 109] width 231 height 30
click at [271, 243] on textarea at bounding box center [298, 245] width 233 height 59
click at [701, 253] on label "Current" at bounding box center [721, 256] width 40 height 16
click at [707, 253] on input "Current" at bounding box center [712, 253] width 10 height 10
click at [854, 403] on span "Save & Close" at bounding box center [864, 400] width 67 height 14
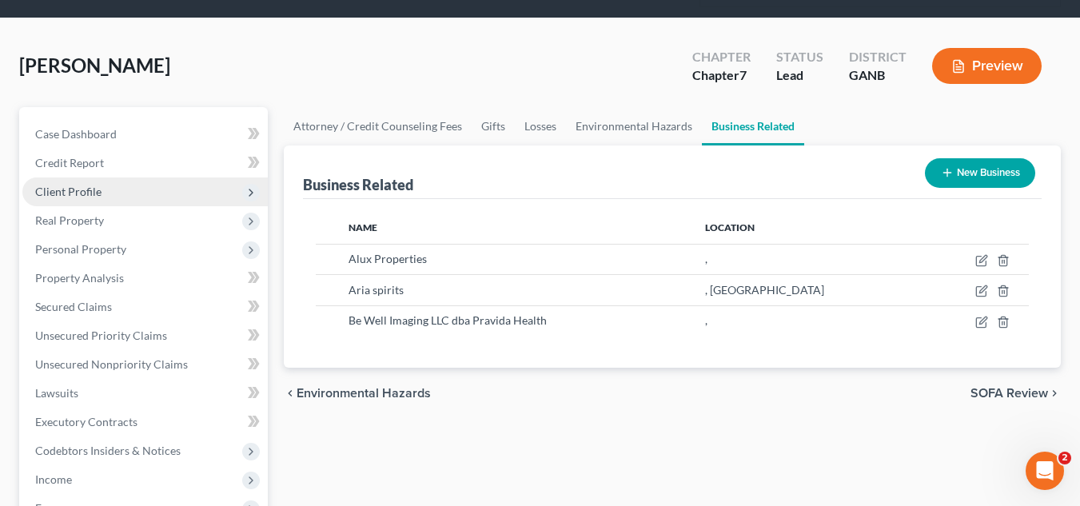
click at [137, 195] on span "Client Profile" at bounding box center [145, 192] width 246 height 29
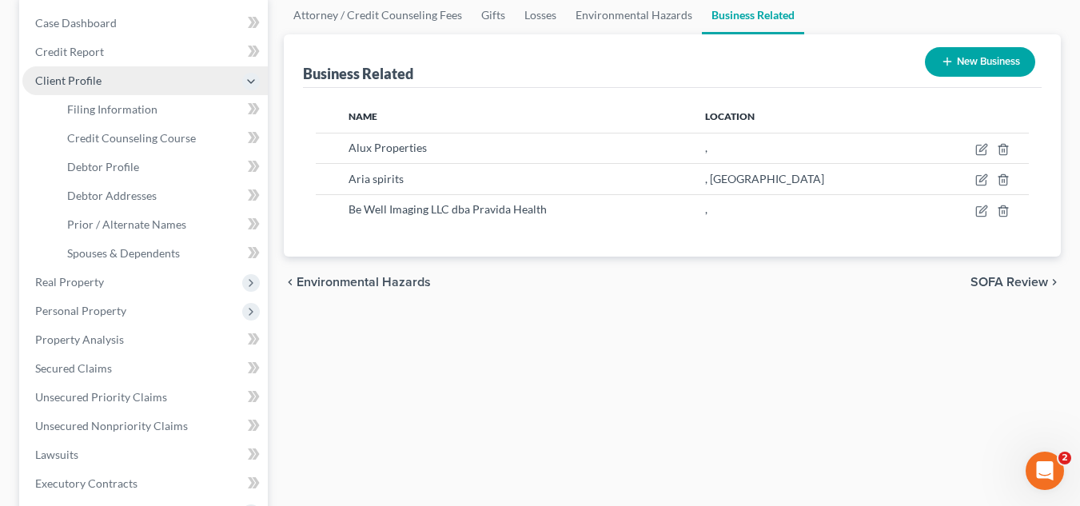
scroll to position [217, 0]
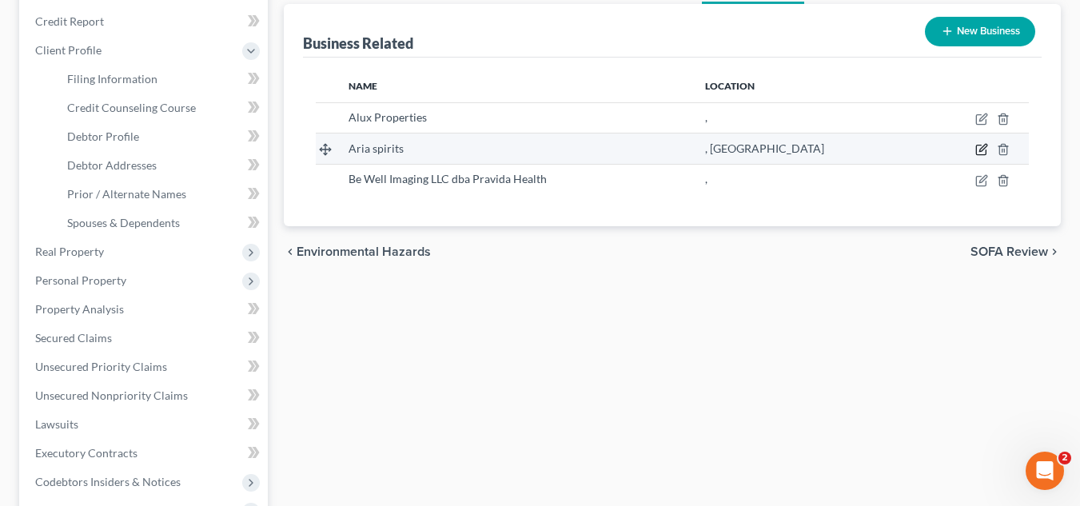
click at [982, 147] on icon "button" at bounding box center [982, 149] width 13 height 13
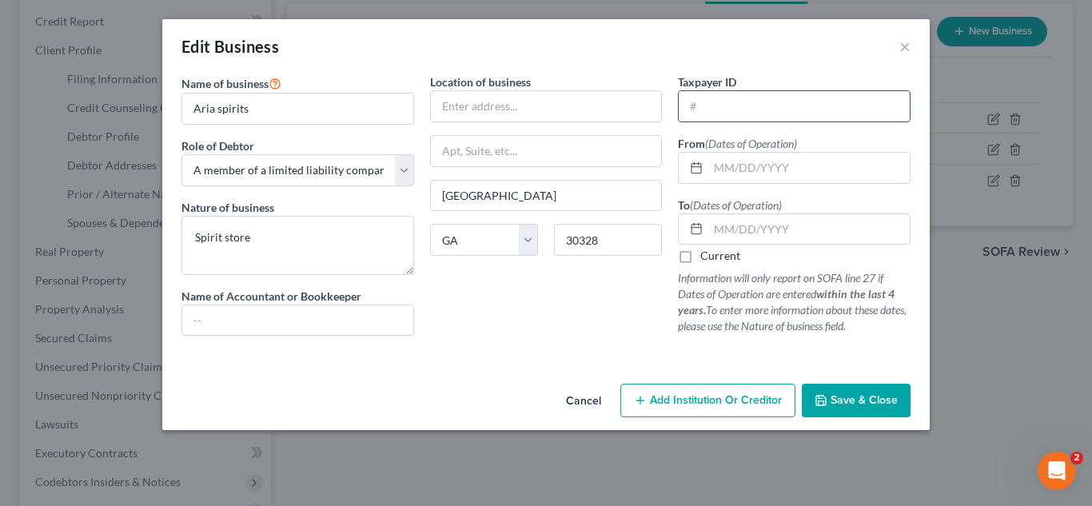
click at [753, 106] on input "text" at bounding box center [794, 106] width 231 height 30
click at [730, 169] on input "text" at bounding box center [810, 168] width 202 height 30
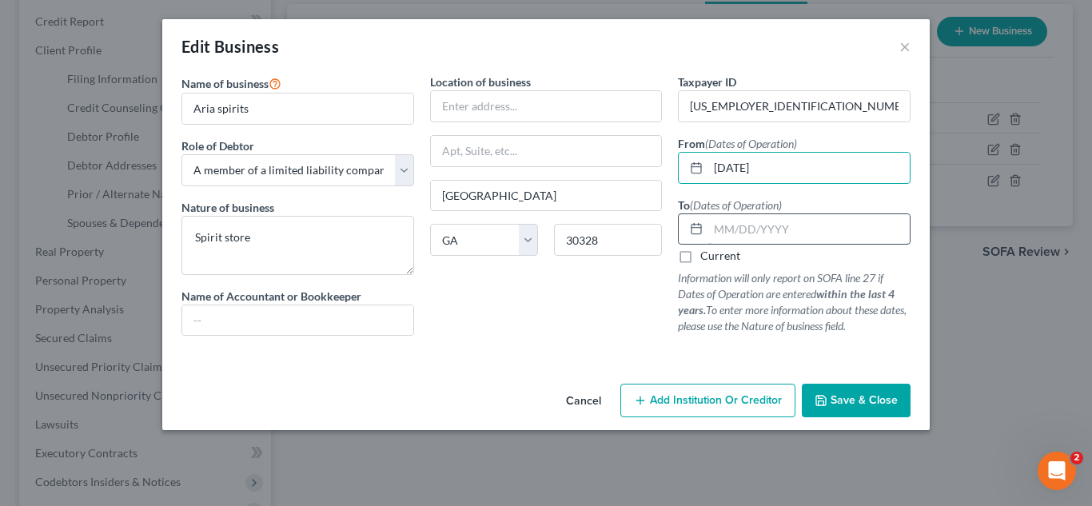
click at [727, 239] on input "text" at bounding box center [810, 229] width 202 height 30
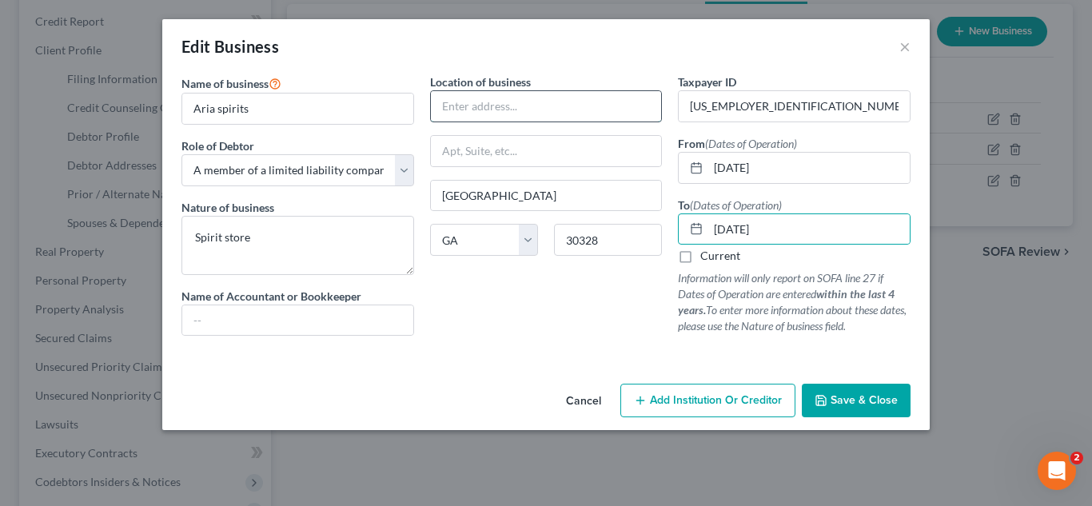
click at [539, 93] on input "text" at bounding box center [546, 106] width 231 height 30
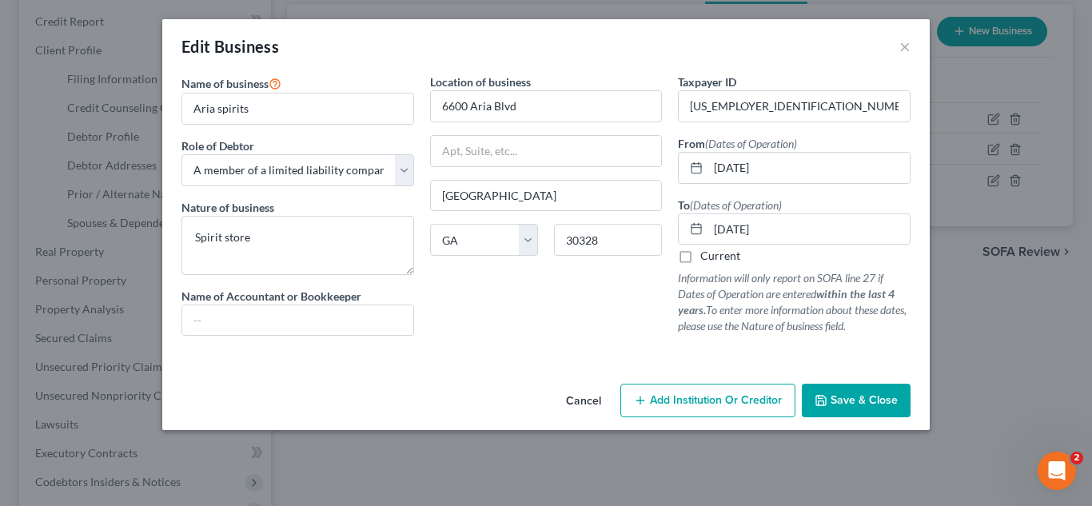
click at [892, 398] on span "Save & Close" at bounding box center [864, 400] width 67 height 14
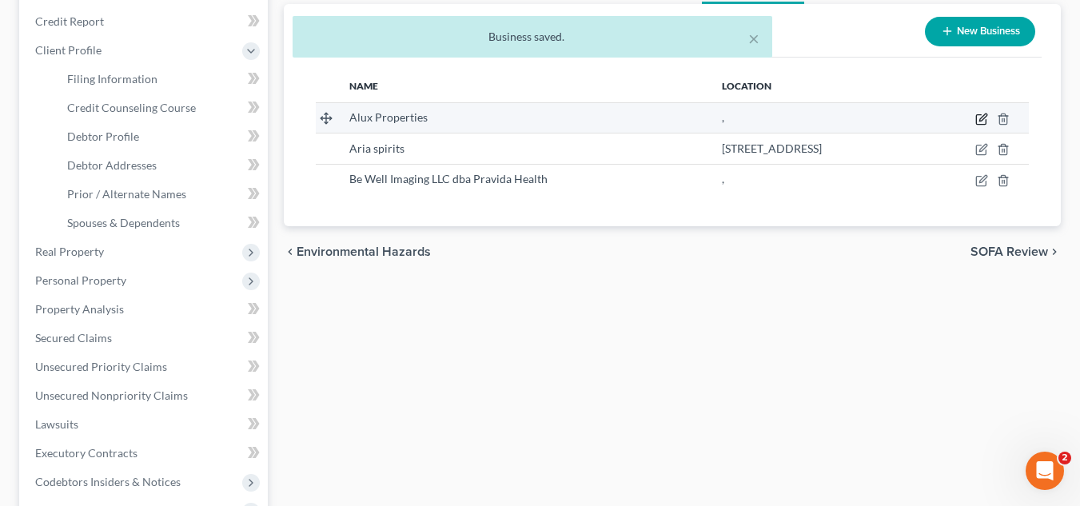
click at [981, 115] on icon "button" at bounding box center [981, 120] width 10 height 10
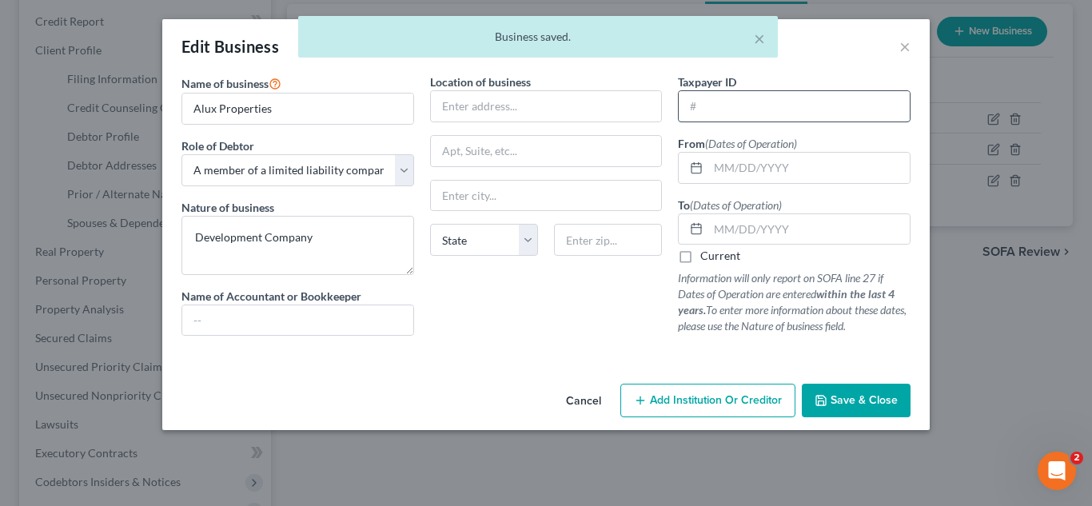
click at [747, 106] on input "text" at bounding box center [794, 106] width 231 height 30
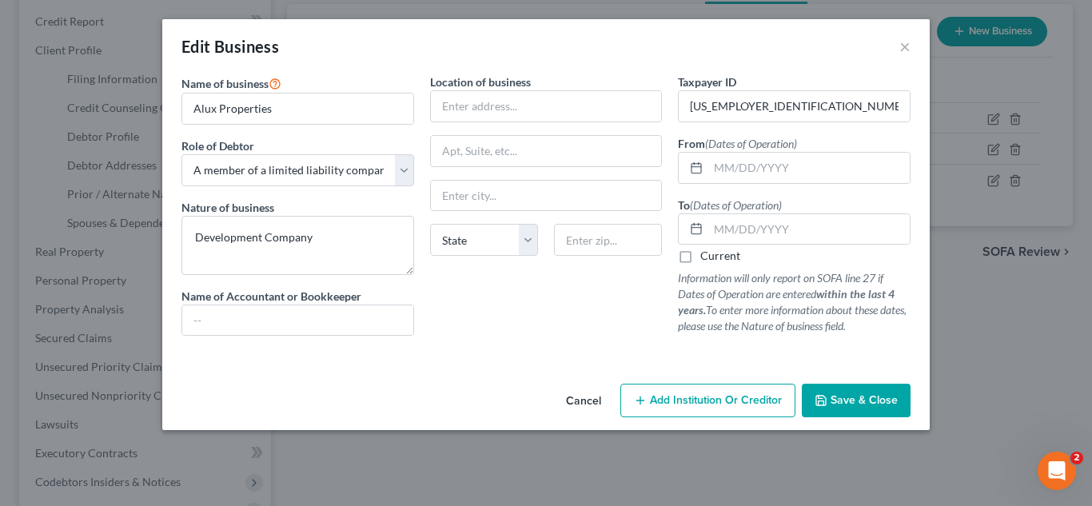
click at [469, 278] on div "Location of business State AL AK AR AZ CA CO CT DE DC FL GA GU HI ID IL IN IA K…" at bounding box center [546, 211] width 249 height 275
click at [338, 101] on input "Alux Properties" at bounding box center [297, 109] width 231 height 30
click at [848, 395] on span "Save & Close" at bounding box center [864, 400] width 67 height 14
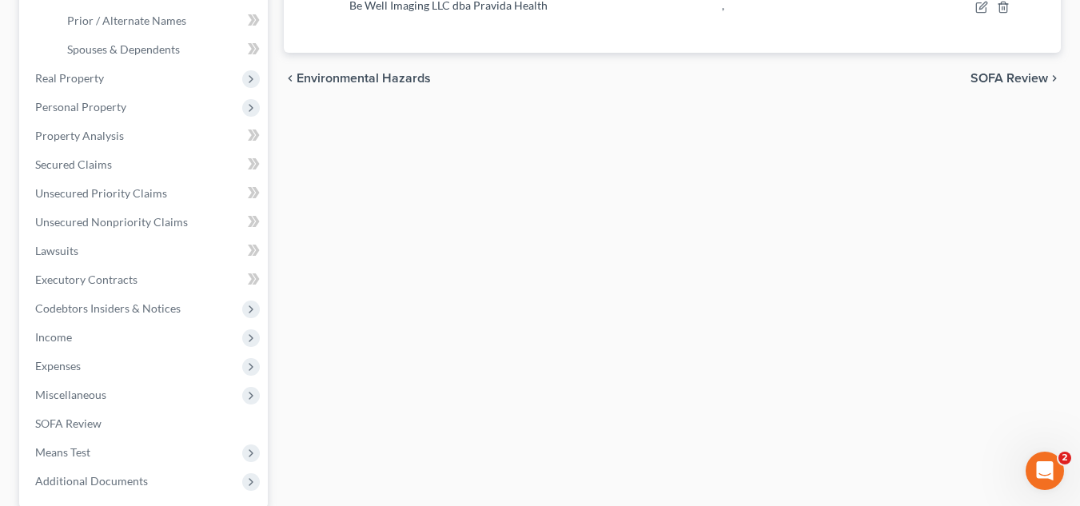
scroll to position [545, 0]
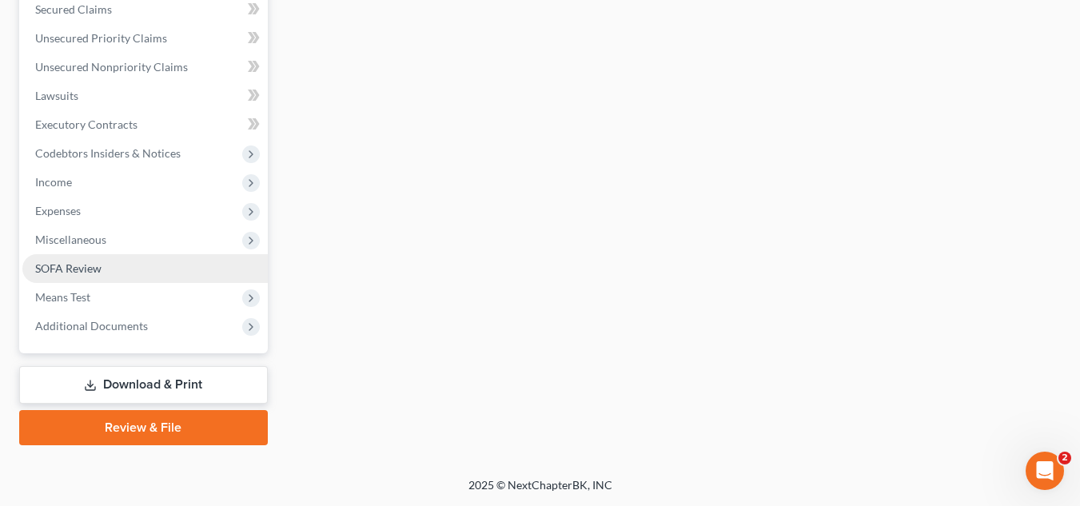
click at [149, 276] on link "SOFA Review" at bounding box center [145, 268] width 246 height 29
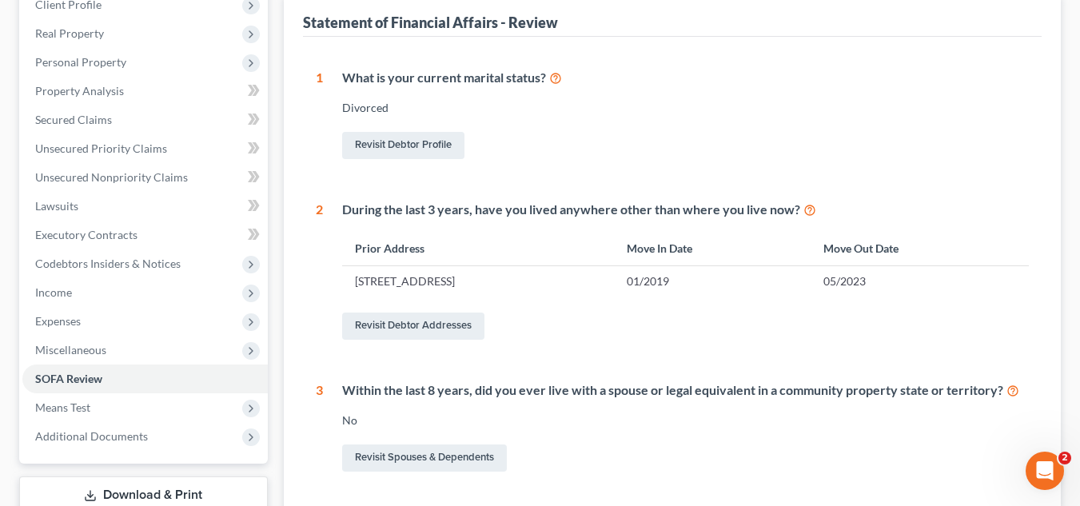
scroll to position [263, 0]
click at [145, 345] on span "Miscellaneous" at bounding box center [145, 349] width 246 height 29
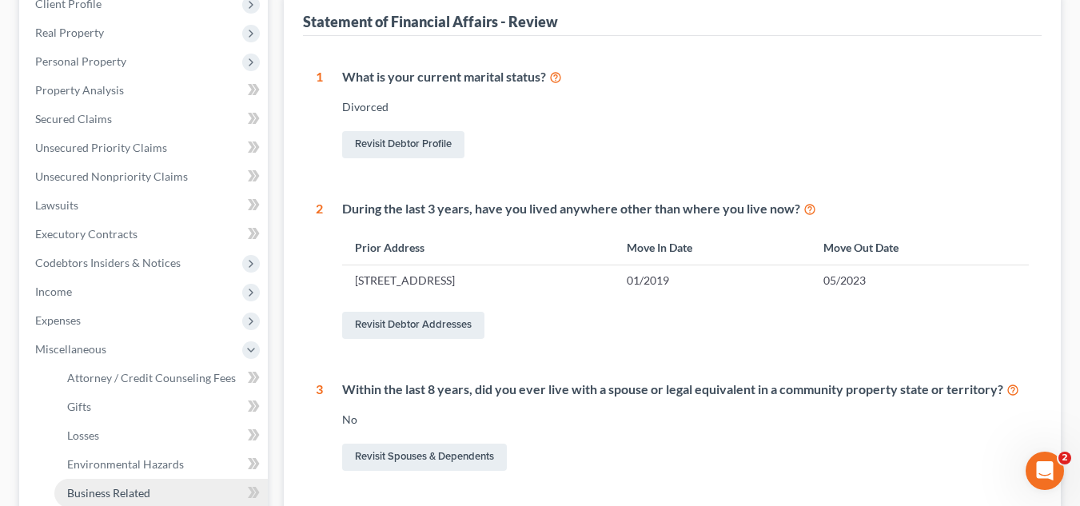
click at [146, 489] on span "Business Related" at bounding box center [108, 493] width 83 height 14
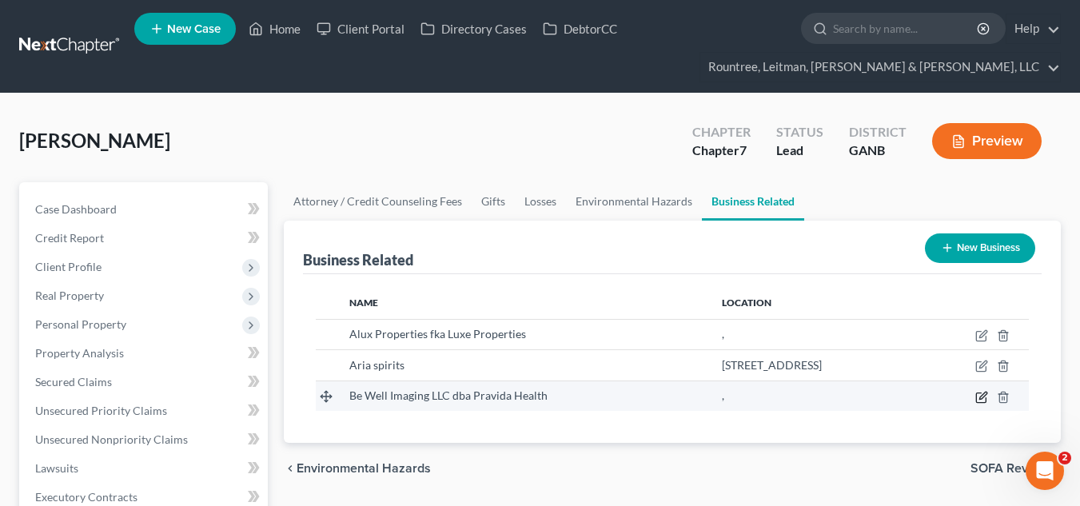
click at [984, 399] on icon "button" at bounding box center [982, 397] width 13 height 13
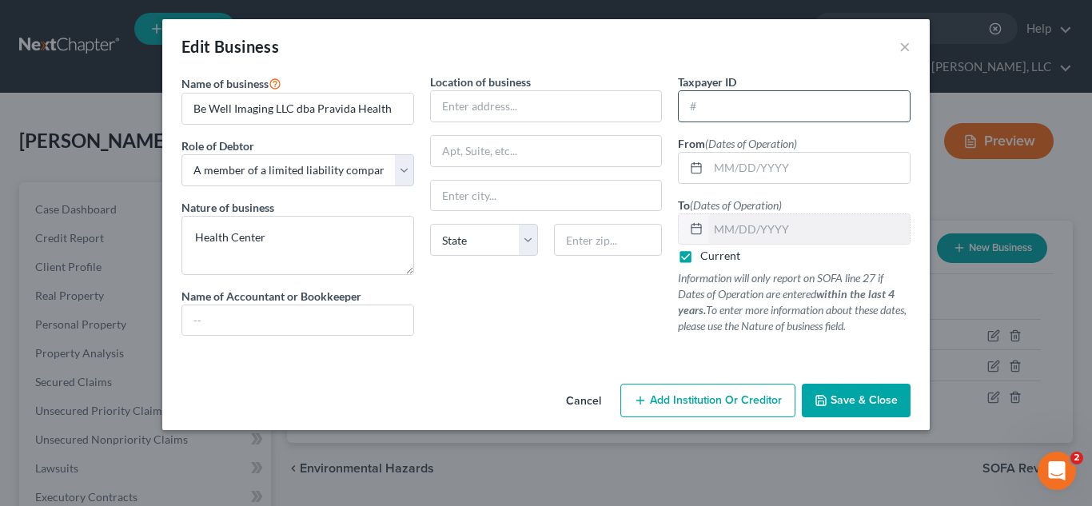
click at [773, 112] on input "text" at bounding box center [794, 106] width 231 height 30
click at [870, 402] on span "Save & Close" at bounding box center [864, 400] width 67 height 14
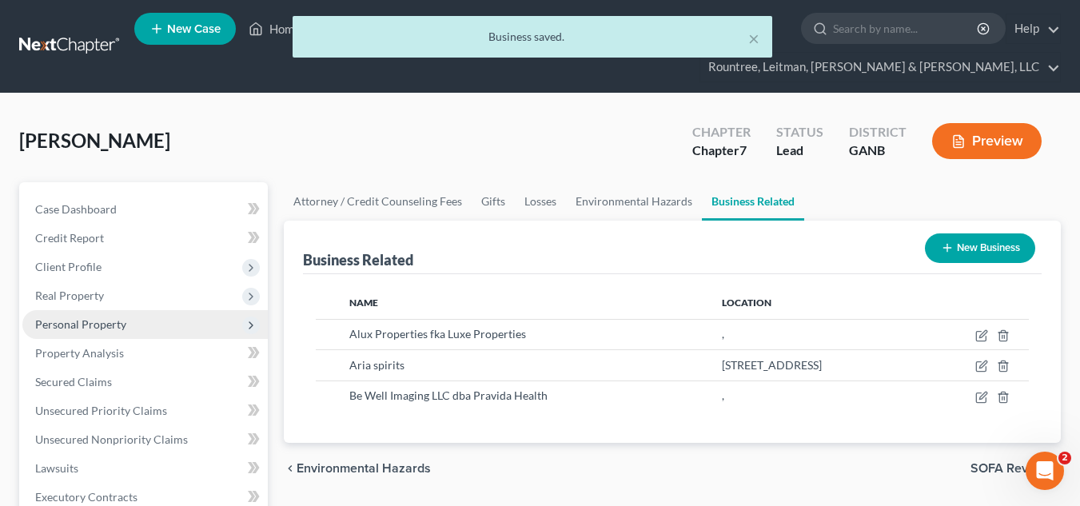
click at [184, 334] on span "Personal Property" at bounding box center [145, 324] width 246 height 29
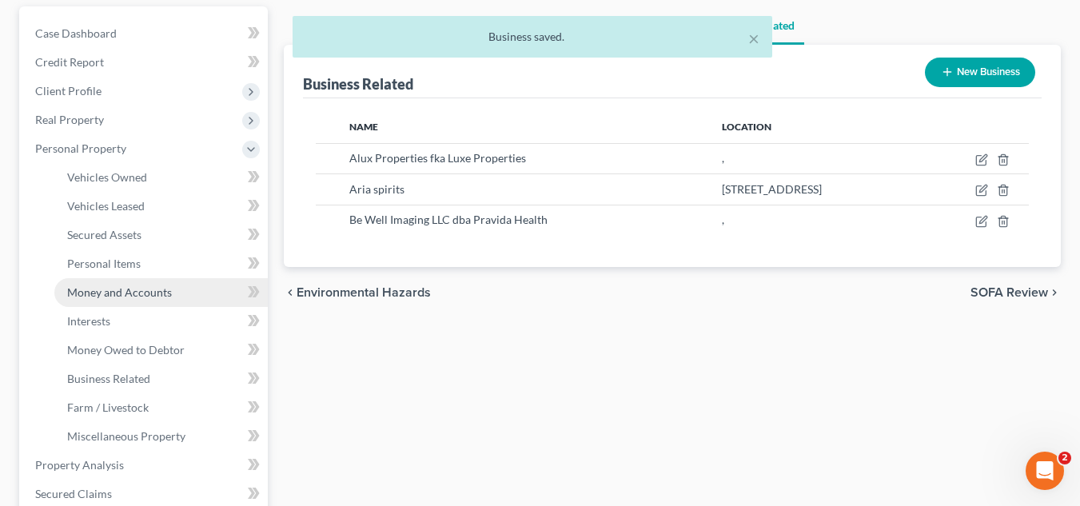
scroll to position [177, 0]
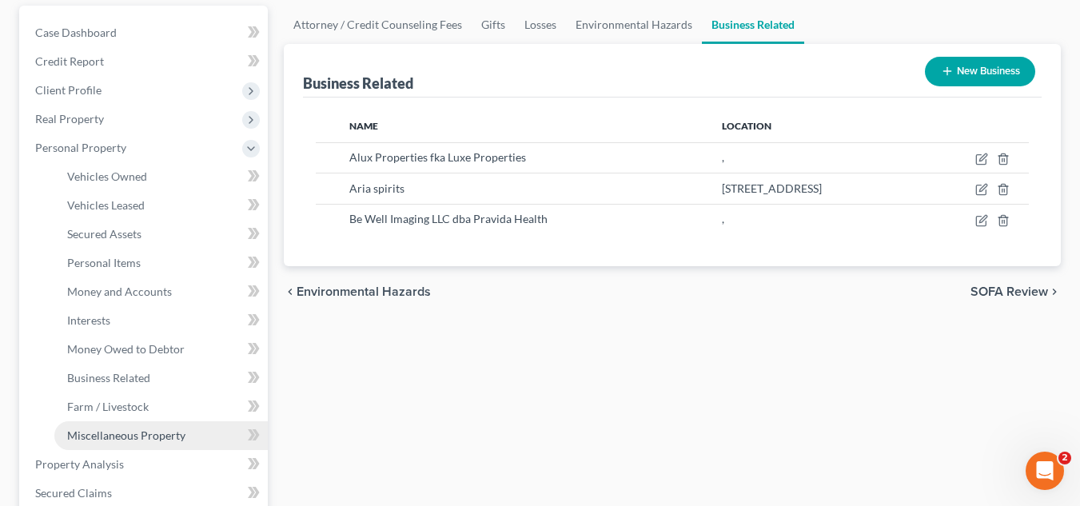
click at [155, 436] on span "Miscellaneous Property" at bounding box center [126, 436] width 118 height 14
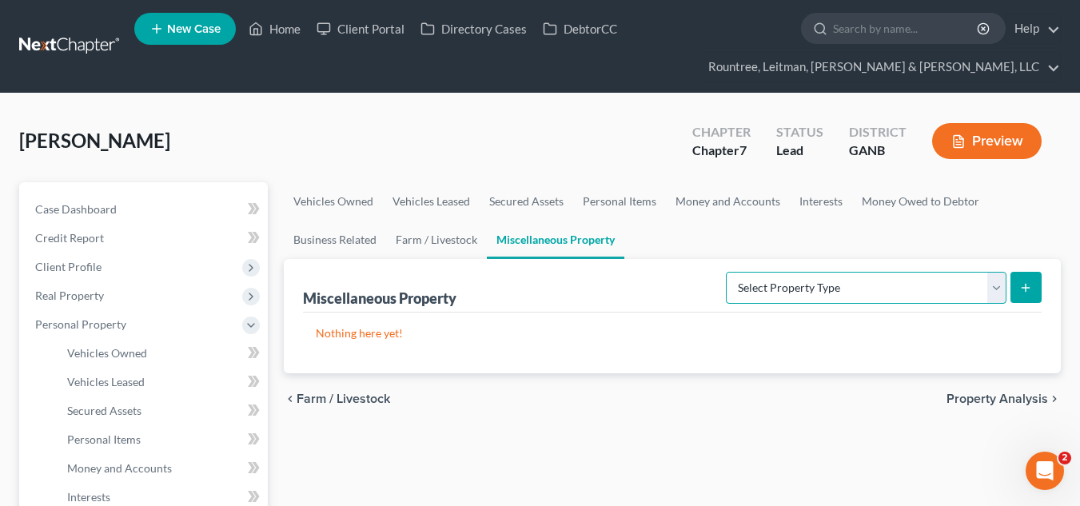
click at [729, 287] on select "Select Property Type Assigned for Creditor Benefit Within 1 Year (SOFA: 12) Hol…" at bounding box center [866, 288] width 281 height 32
click at [726, 272] on select "Select Property Type Assigned for Creditor Benefit Within 1 Year (SOFA: 12) Hol…" at bounding box center [866, 288] width 281 height 32
click at [1028, 290] on icon "submit" at bounding box center [1026, 288] width 13 height 13
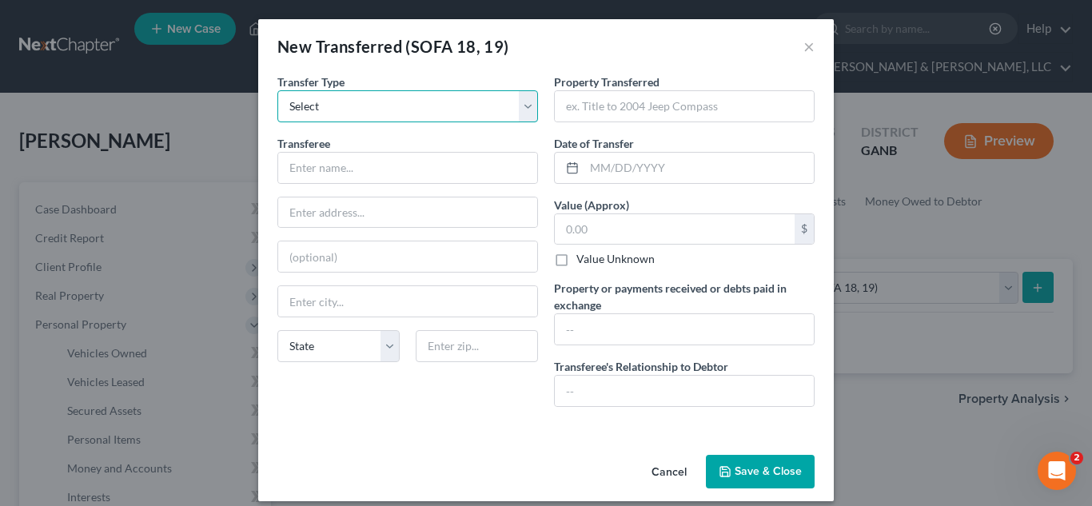
click at [431, 107] on select "Select Ordinary (within 2 years) Within 10 Years" at bounding box center [408, 106] width 261 height 32
click at [428, 156] on input "text" at bounding box center [407, 168] width 259 height 30
click at [603, 174] on input "text" at bounding box center [700, 168] width 230 height 30
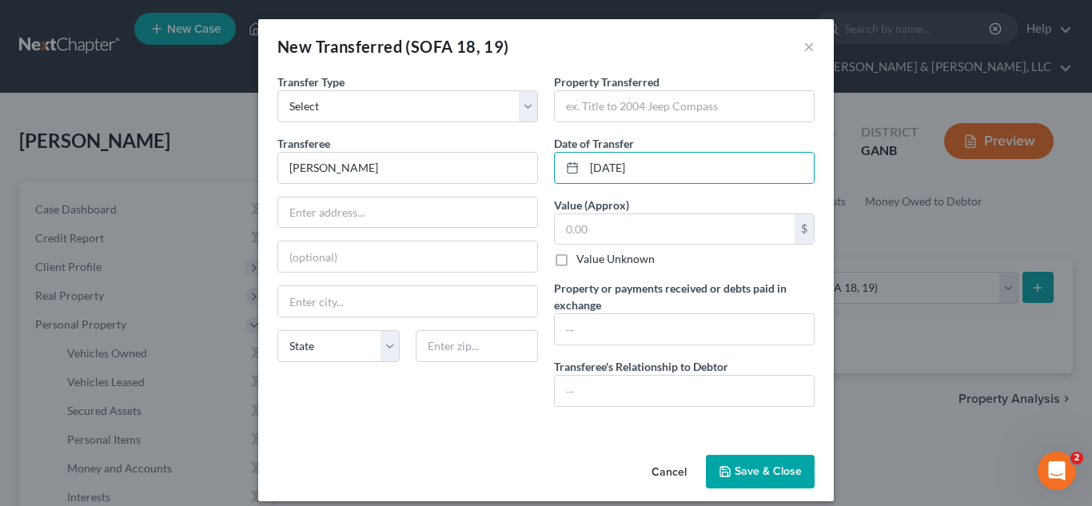
click at [577, 265] on label "Value Unknown" at bounding box center [616, 259] width 78 height 16
click at [583, 262] on input "Value Unknown" at bounding box center [588, 256] width 10 height 10
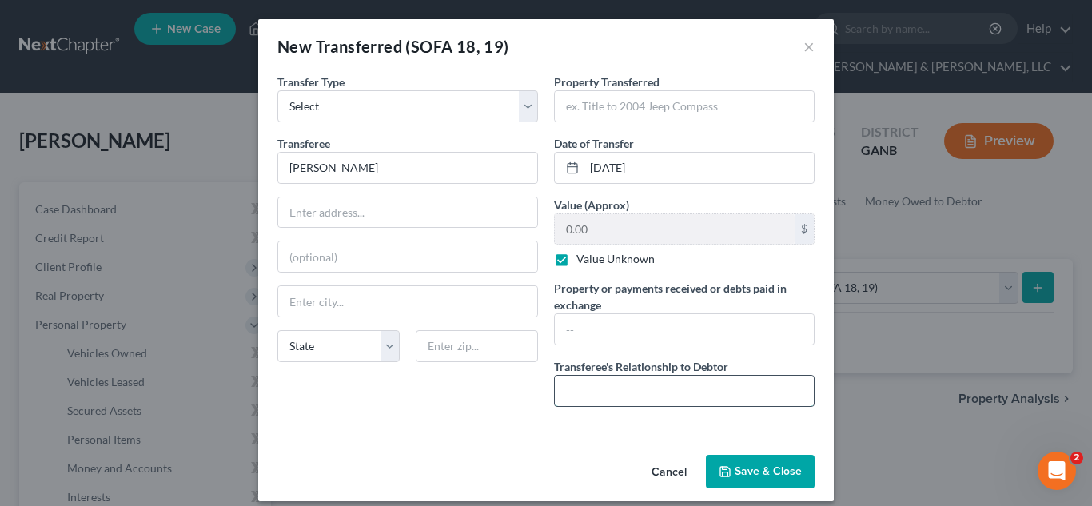
click at [617, 377] on input "text" at bounding box center [684, 391] width 259 height 30
click at [522, 410] on div "Transfer Type * Select Ordinary (within 2 years) Within 10 Years Transferee * M…" at bounding box center [408, 247] width 277 height 346
drag, startPoint x: 729, startPoint y: 370, endPoint x: 543, endPoint y: 379, distance: 185.8
click at [546, 379] on div "Property Transferred * Date of Transfer * 02/01/2025 Value (Approx) 0.00 $ Valu…" at bounding box center [684, 247] width 277 height 346
click at [594, 389] on input "text" at bounding box center [684, 391] width 259 height 30
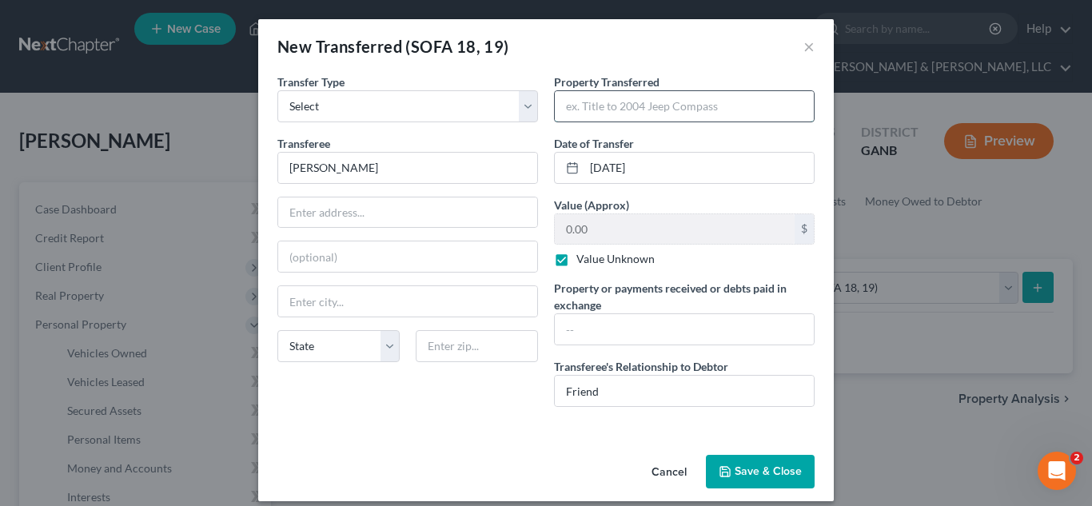
click at [586, 112] on input "text" at bounding box center [684, 106] width 259 height 30
click at [752, 465] on button "Save & Close" at bounding box center [760, 472] width 109 height 34
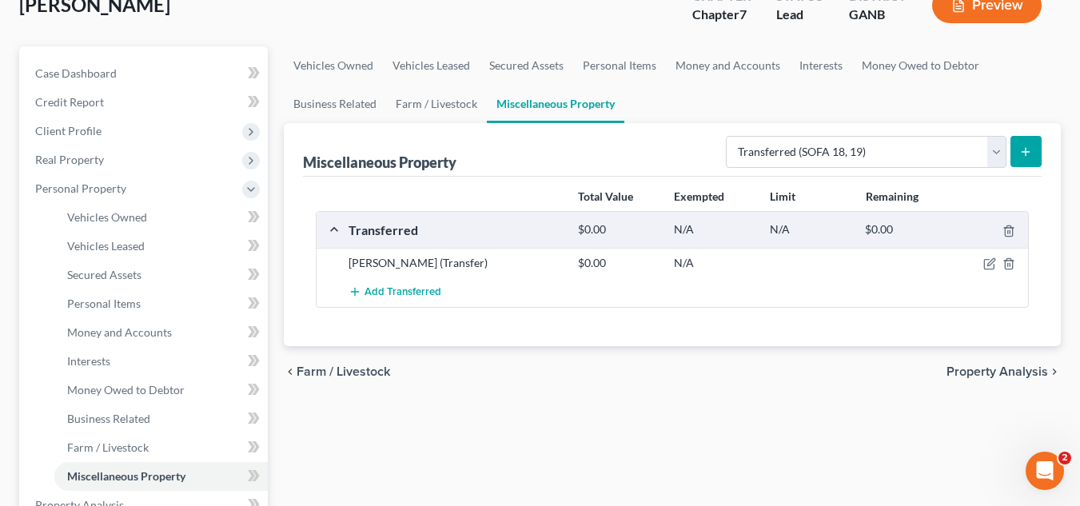
scroll to position [157, 0]
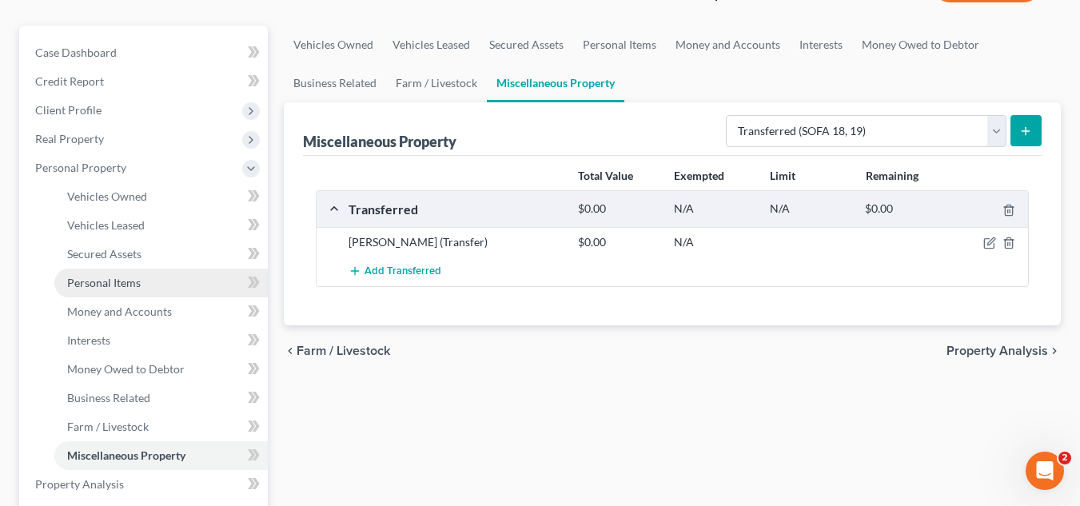
click at [185, 274] on link "Personal Items" at bounding box center [161, 283] width 214 height 29
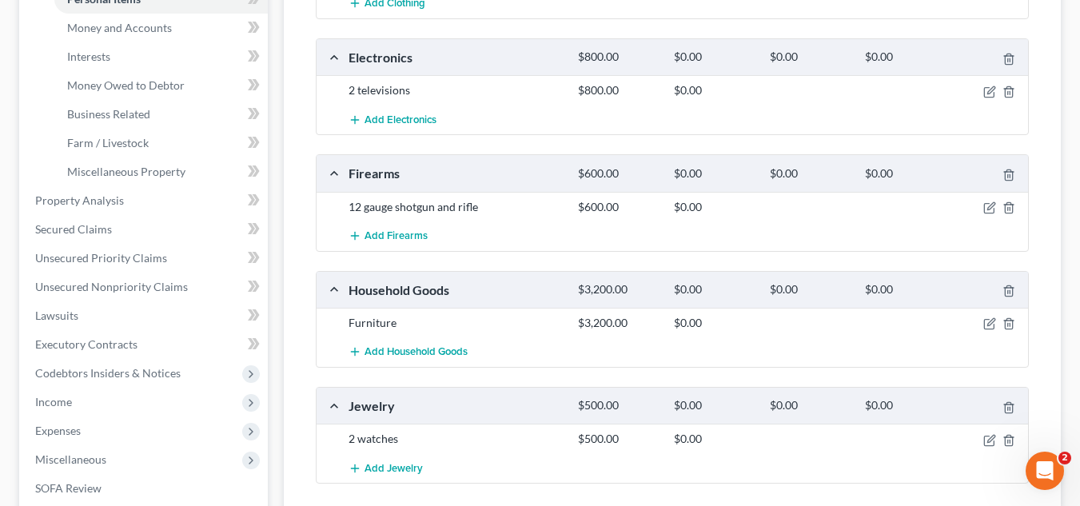
scroll to position [440, 0]
click at [139, 30] on span "Money and Accounts" at bounding box center [119, 29] width 105 height 14
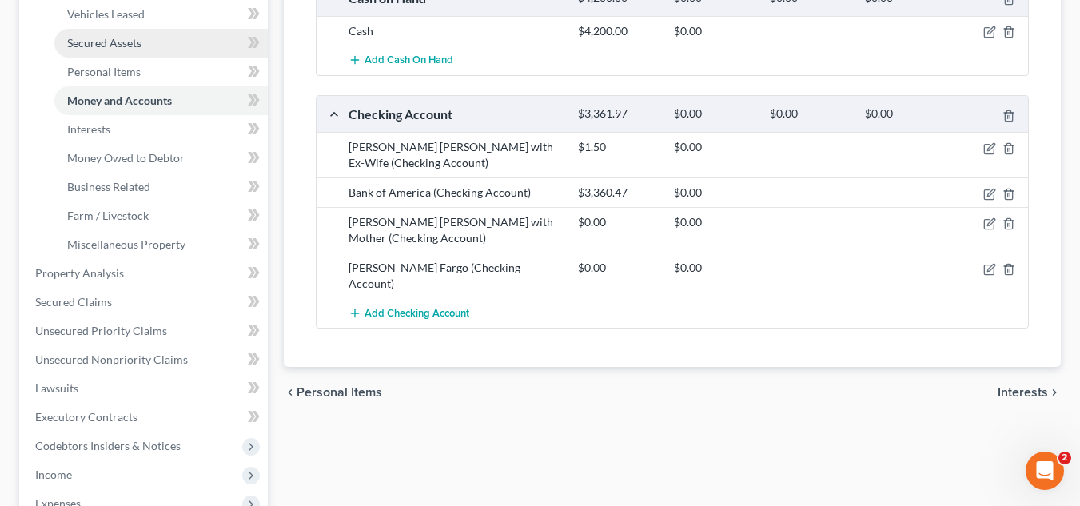
scroll to position [369, 0]
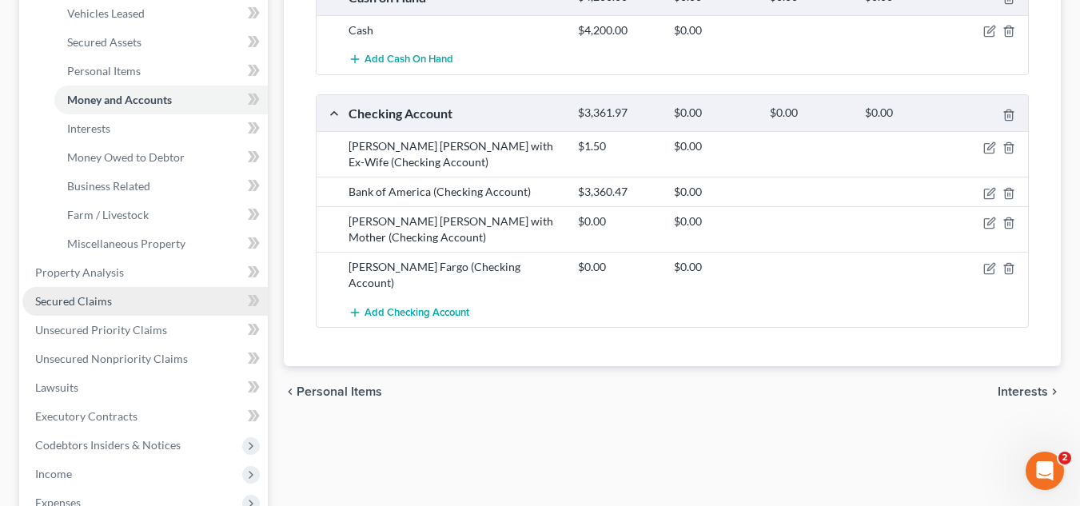
click at [138, 296] on link "Secured Claims" at bounding box center [145, 301] width 246 height 29
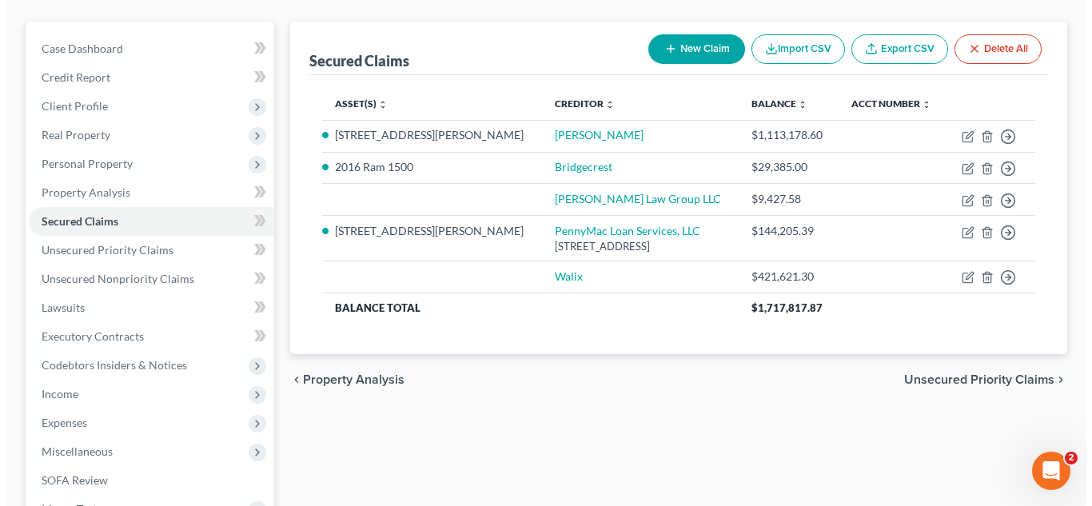
scroll to position [162, 0]
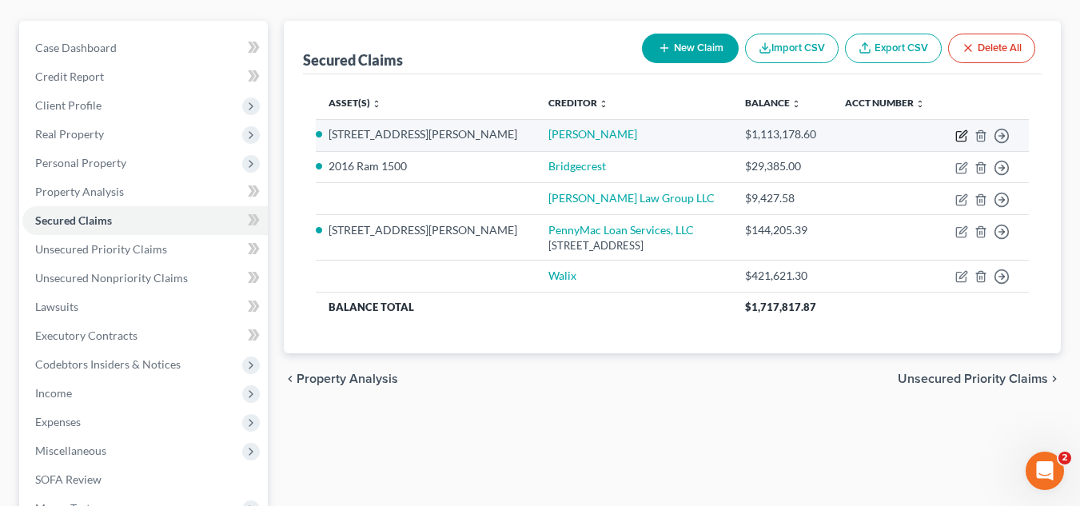
click at [964, 134] on icon "button" at bounding box center [962, 136] width 13 height 13
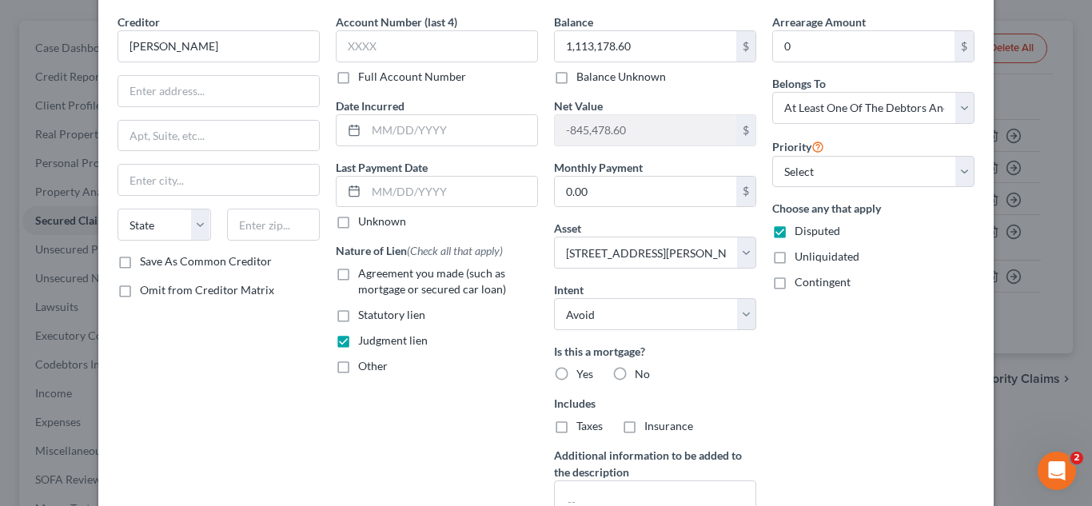
scroll to position [253, 0]
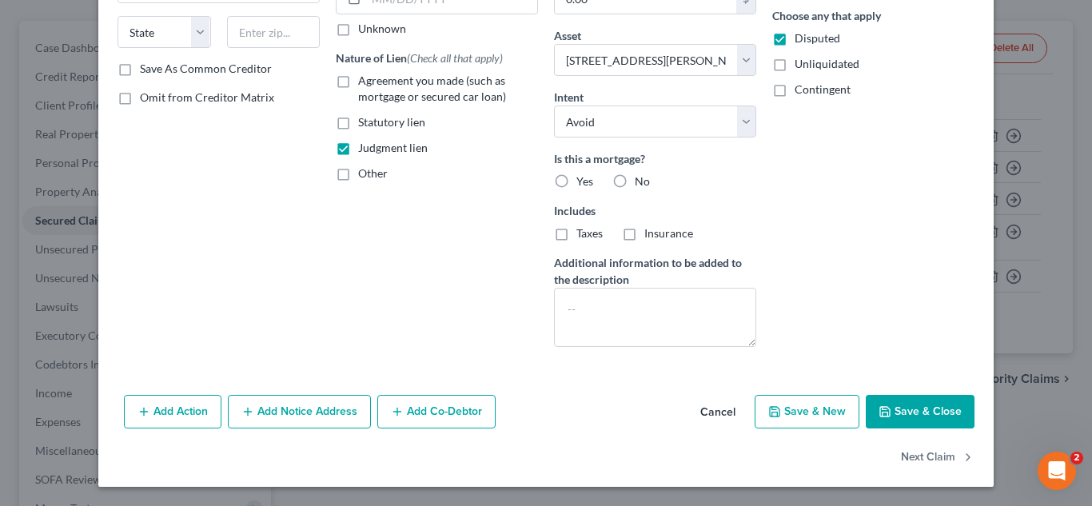
click at [146, 409] on button "Add Action" at bounding box center [173, 412] width 98 height 34
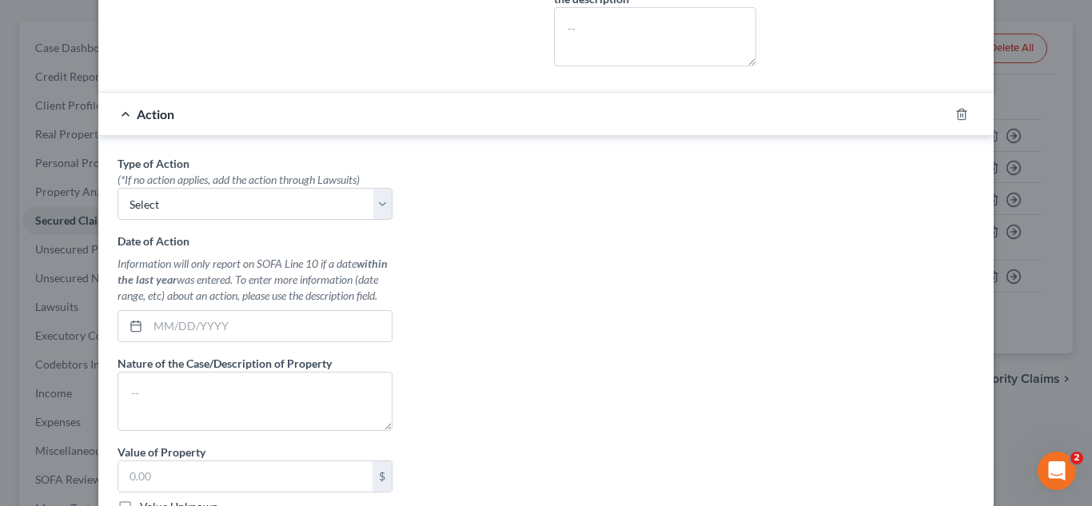
scroll to position [534, 0]
click at [331, 198] on select "Select Repossession Garnishment Foreclosure Personal Injury Attached, Seized, O…" at bounding box center [255, 203] width 275 height 32
click at [118, 187] on select "Select Repossession Garnishment Foreclosure Personal Injury Attached, Seized, O…" at bounding box center [255, 203] width 275 height 32
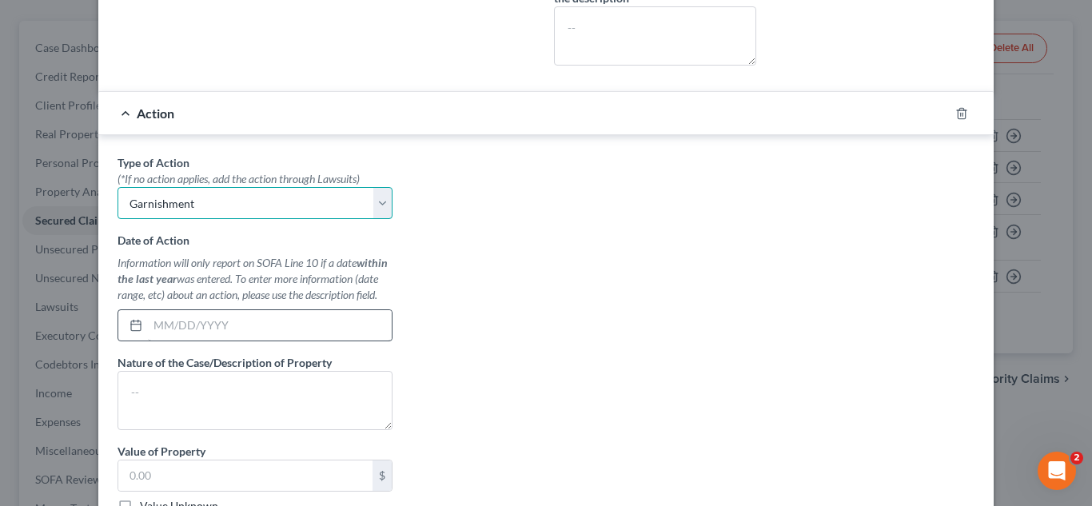
scroll to position [627, 0]
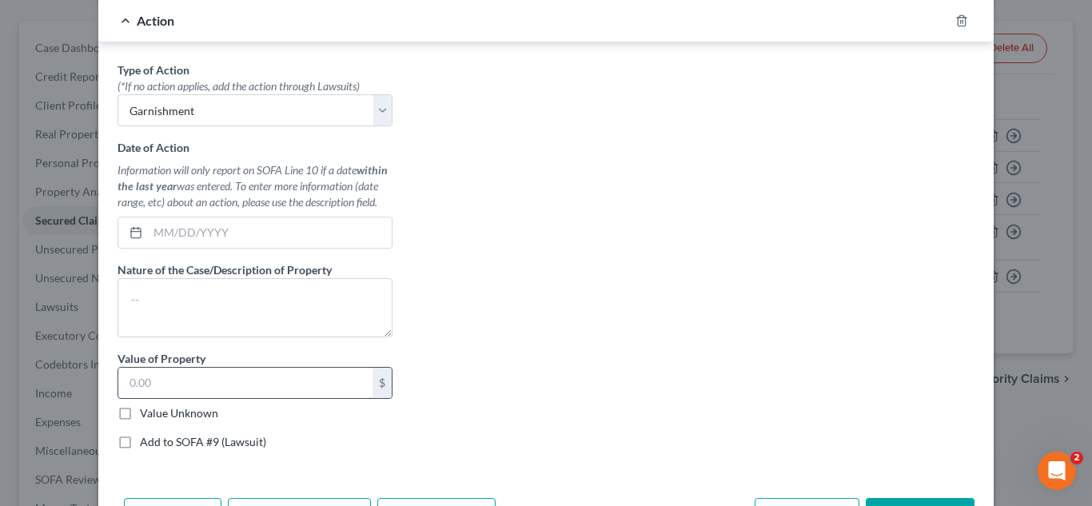
click at [194, 384] on input "text" at bounding box center [245, 383] width 254 height 30
click at [472, 346] on div "Type of Action * (*If no action applies, add the action through Lawsuits) Selec…" at bounding box center [546, 262] width 873 height 401
click at [234, 294] on textarea at bounding box center [255, 307] width 275 height 59
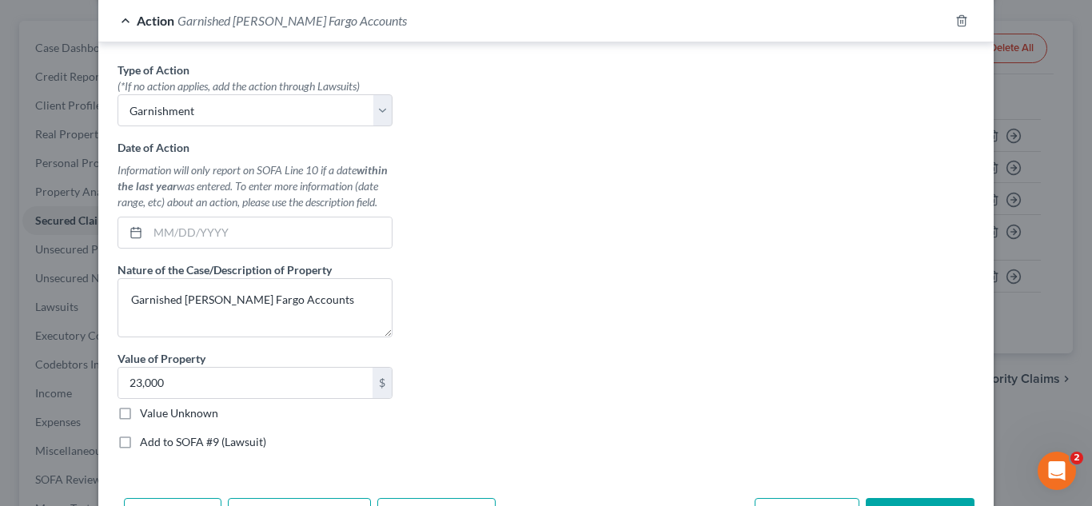
click at [591, 314] on div "Type of Action * (*If no action applies, add the action through Lawsuits) Selec…" at bounding box center [546, 262] width 873 height 401
click at [163, 223] on input "text" at bounding box center [270, 233] width 244 height 30
click at [226, 220] on input "07/" at bounding box center [270, 233] width 244 height 30
click at [534, 260] on div "Type of Action * (*If no action applies, add the action through Lawsuits) Selec…" at bounding box center [546, 262] width 873 height 401
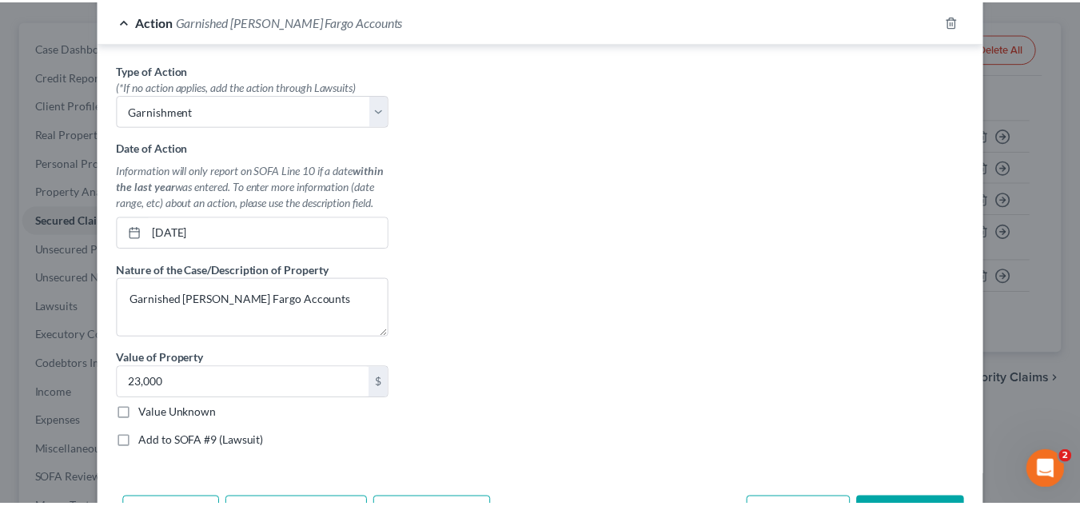
scroll to position [730, 0]
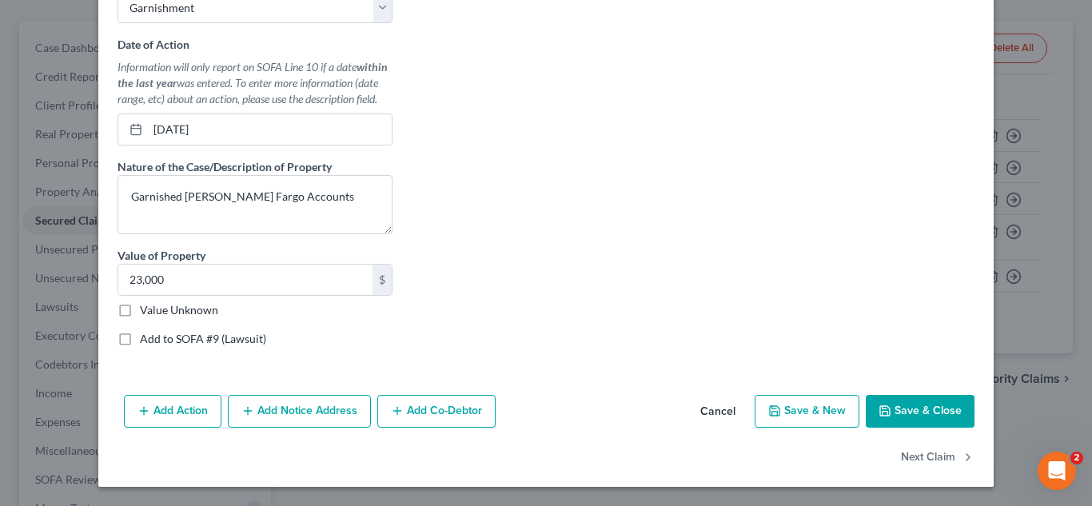
click at [893, 411] on button "Save & Close" at bounding box center [920, 412] width 109 height 34
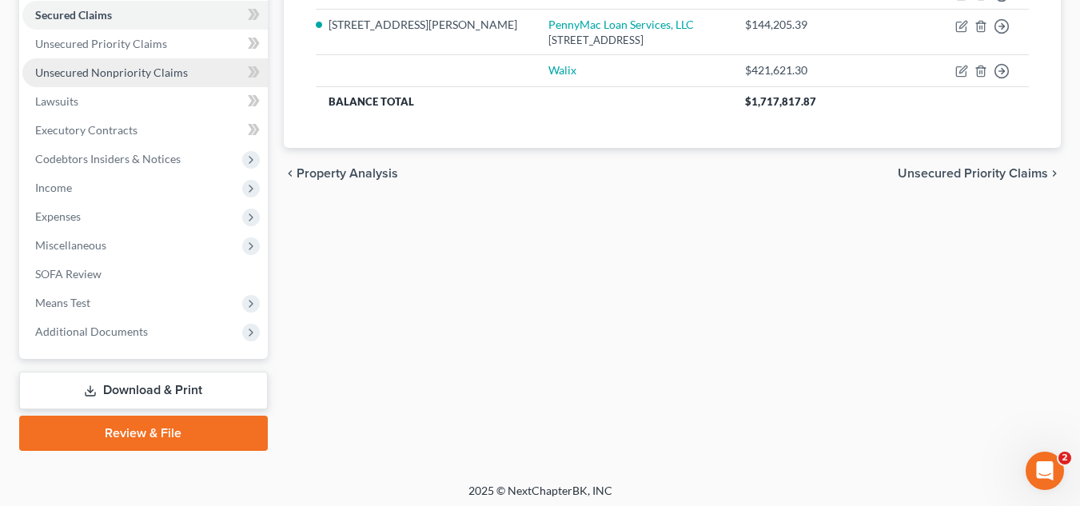
scroll to position [368, 0]
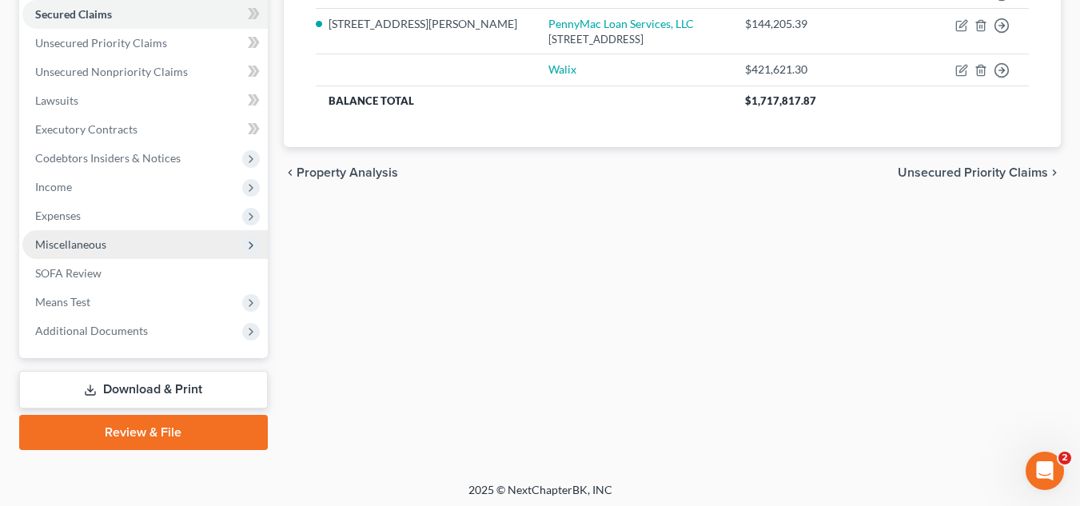
click at [103, 241] on span "Miscellaneous" at bounding box center [70, 245] width 71 height 14
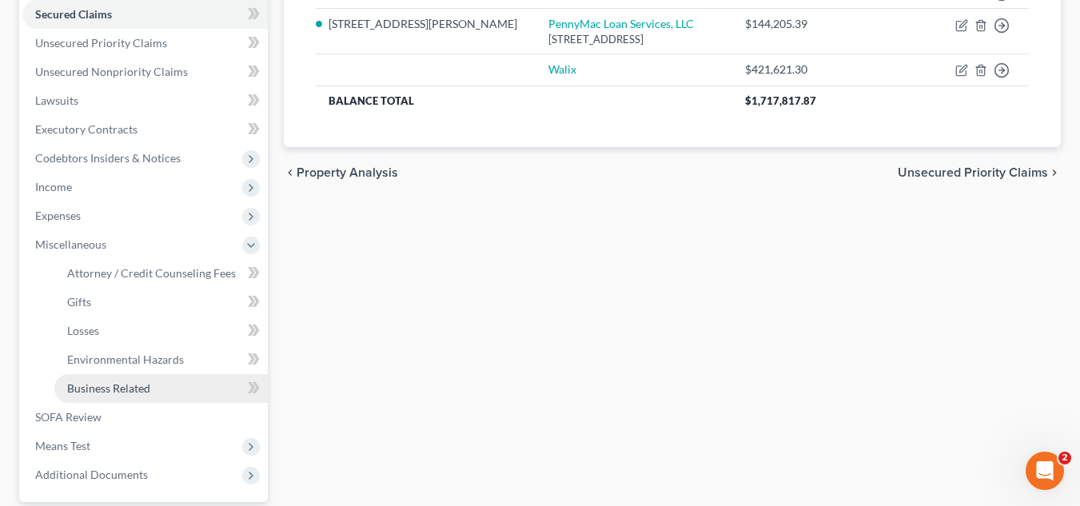
click at [110, 381] on span "Business Related" at bounding box center [108, 388] width 83 height 14
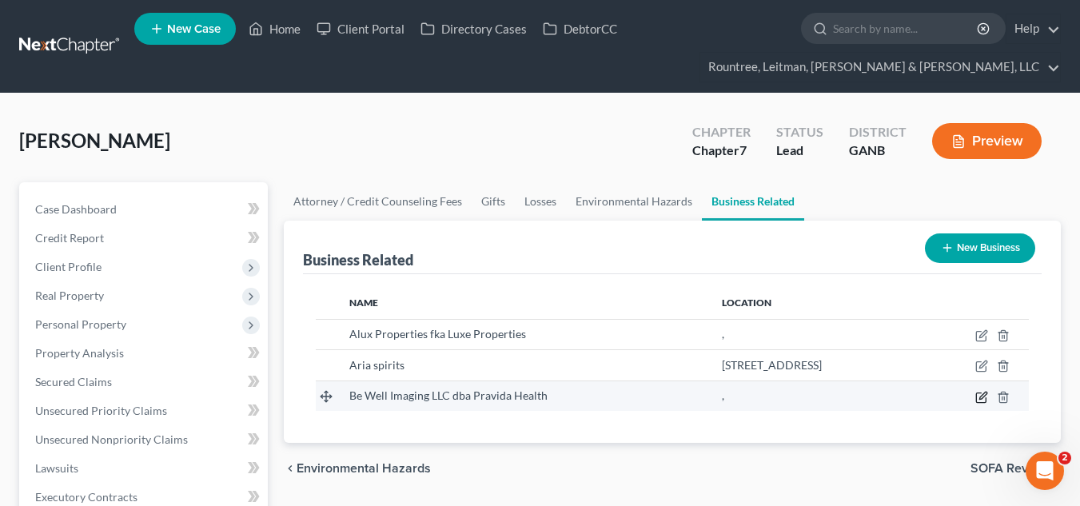
click at [981, 396] on icon "button" at bounding box center [982, 397] width 13 height 13
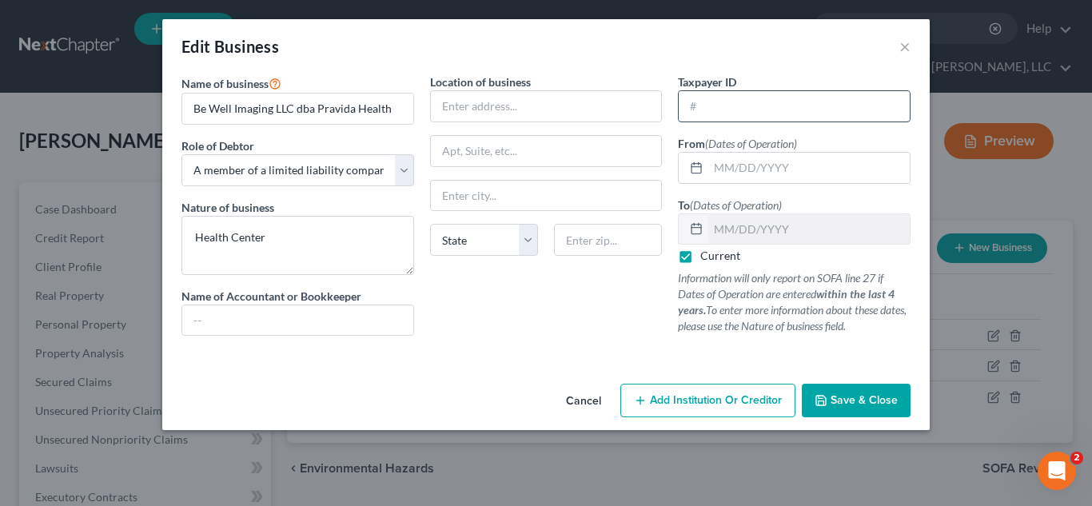
click at [741, 111] on input "text" at bounding box center [794, 106] width 231 height 30
click at [729, 161] on input "text" at bounding box center [810, 168] width 202 height 30
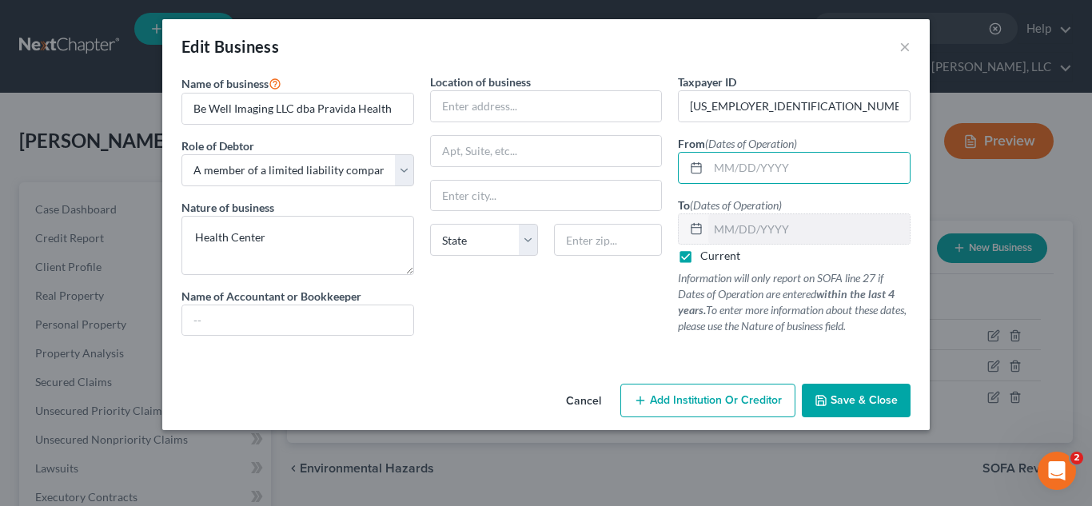
click at [661, 329] on div "Location of business State AL AK AR AZ CA CO CT DE DC FL GA GU HI ID IL IN IA K…" at bounding box center [546, 211] width 249 height 275
click at [727, 171] on input "text" at bounding box center [810, 168] width 202 height 30
click at [854, 393] on button "Save & Close" at bounding box center [856, 401] width 109 height 34
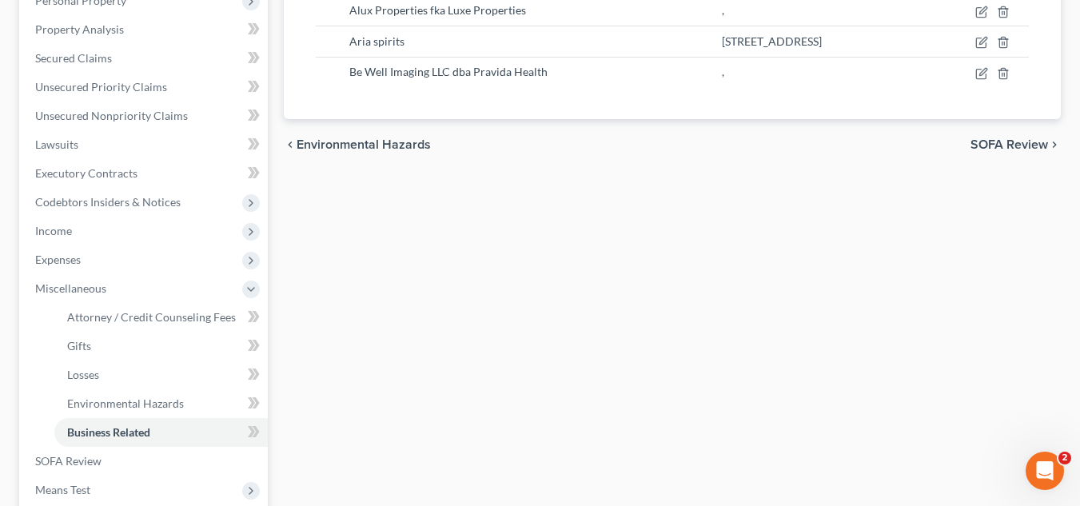
scroll to position [325, 0]
click at [196, 322] on span "Attorney / Credit Counseling Fees" at bounding box center [151, 317] width 169 height 14
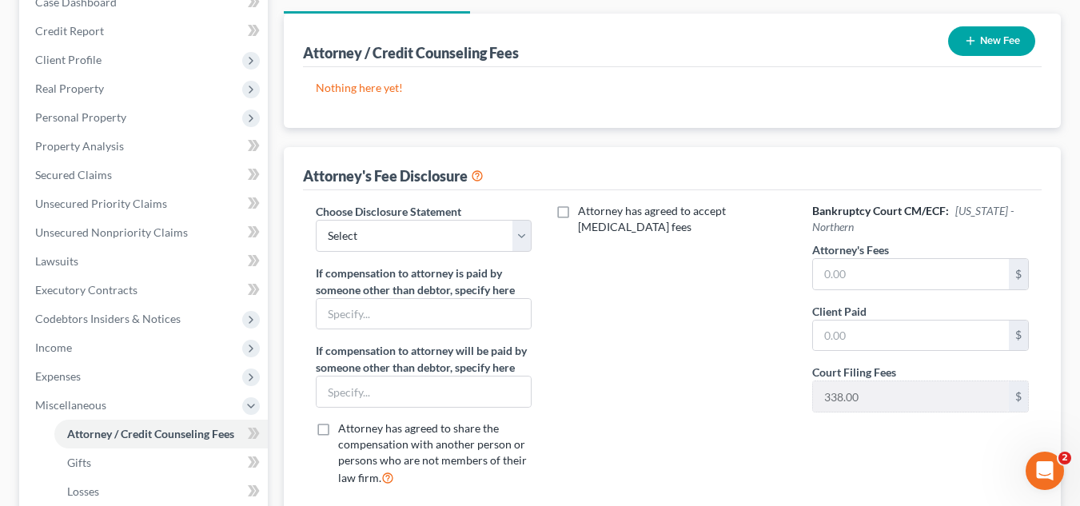
scroll to position [208, 0]
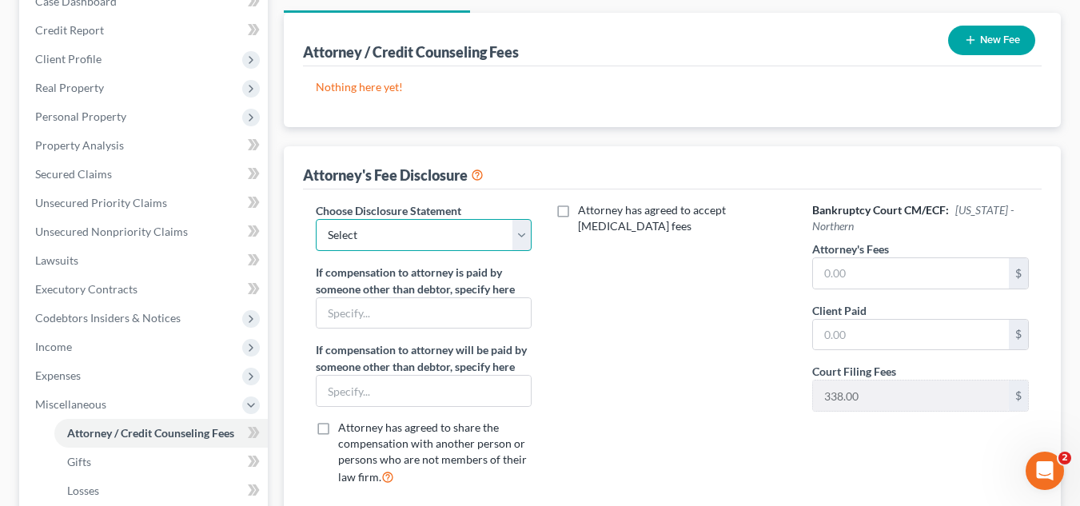
click at [480, 237] on select "Select Star Chain Chapter 13 - Hourly Chapter 11 Chapter 13 Disclosure Statemen…" at bounding box center [424, 235] width 217 height 32
click at [316, 219] on select "Select Star Chain Chapter 13 - Hourly Chapter 11 Chapter 13 Disclosure Statemen…" at bounding box center [424, 235] width 217 height 32
click at [672, 285] on div "Attorney has agreed to accept retainer fees" at bounding box center [672, 350] width 249 height 297
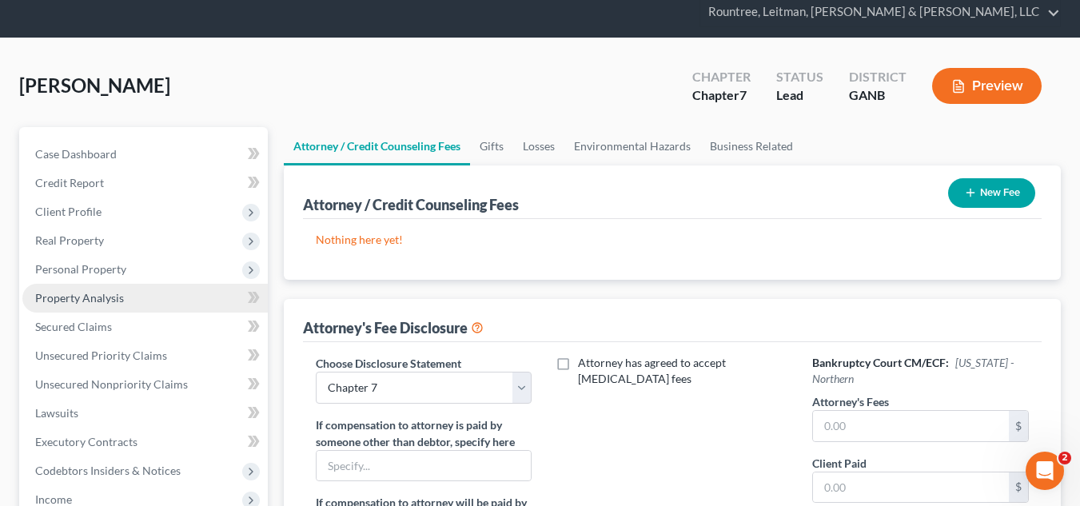
scroll to position [56, 0]
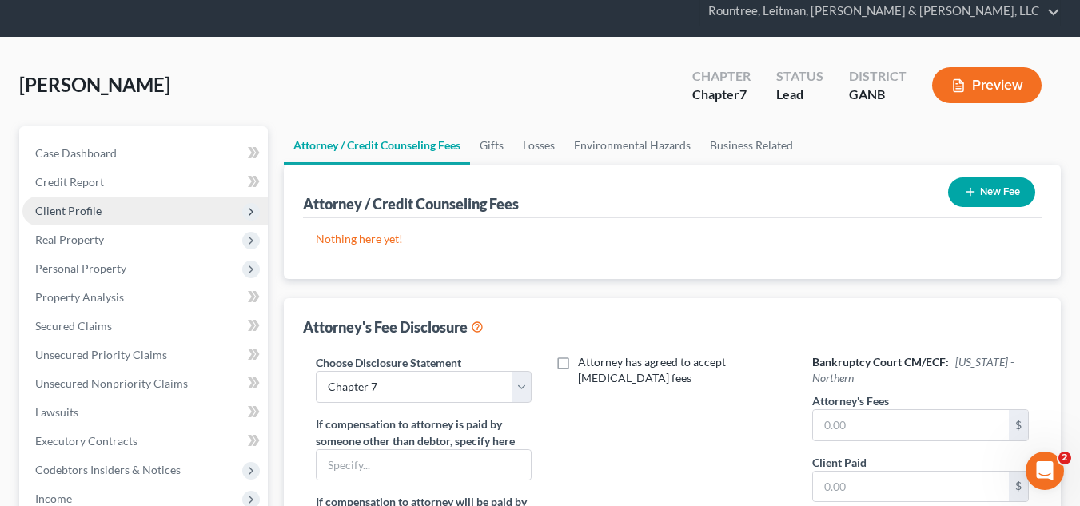
click at [113, 210] on span "Client Profile" at bounding box center [145, 211] width 246 height 29
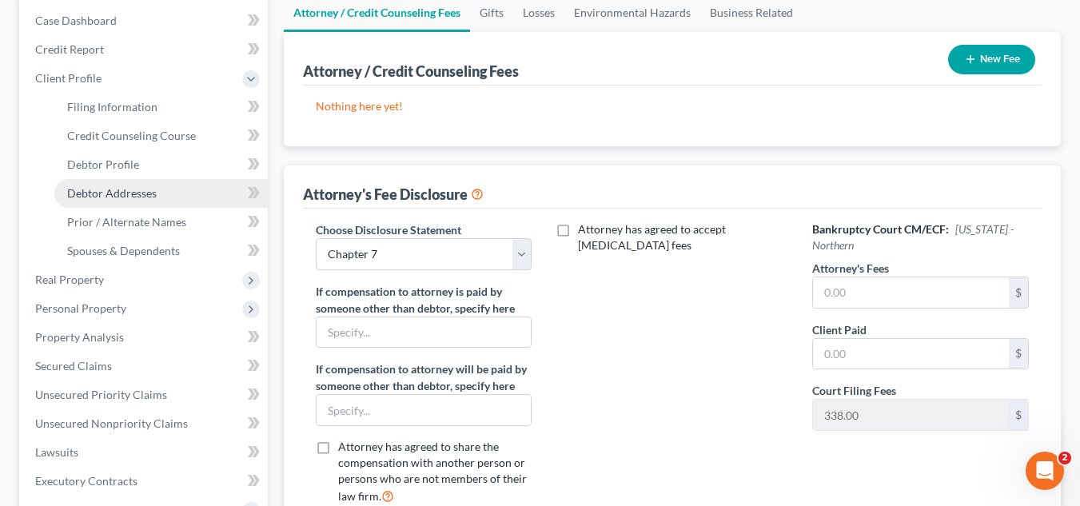
scroll to position [190, 0]
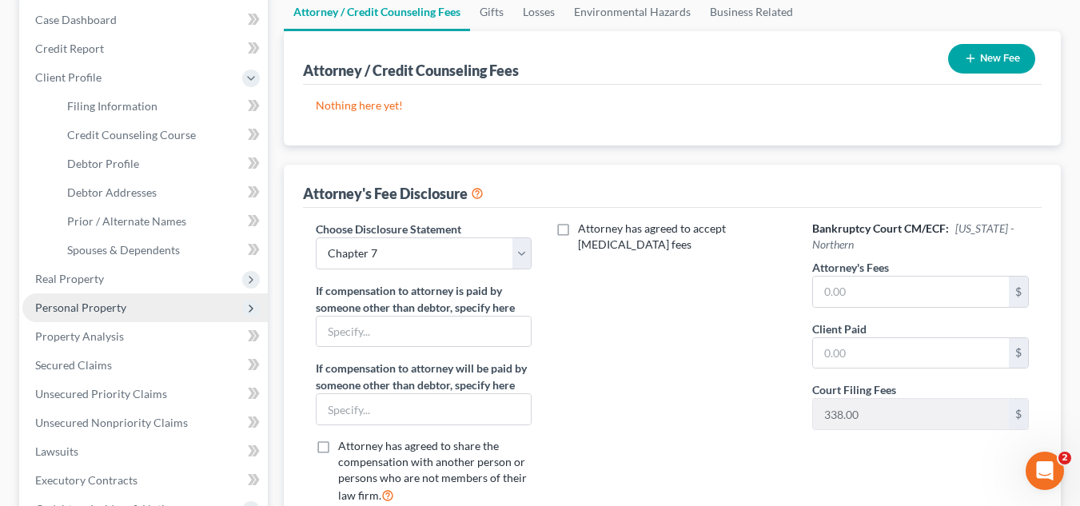
click at [134, 303] on span "Personal Property" at bounding box center [145, 308] width 246 height 29
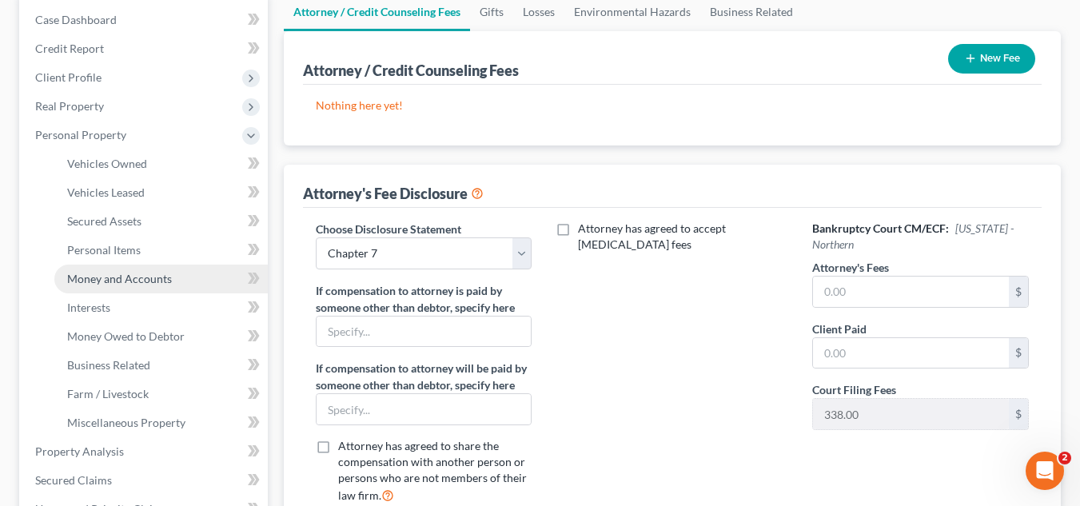
click at [121, 279] on span "Money and Accounts" at bounding box center [119, 279] width 105 height 14
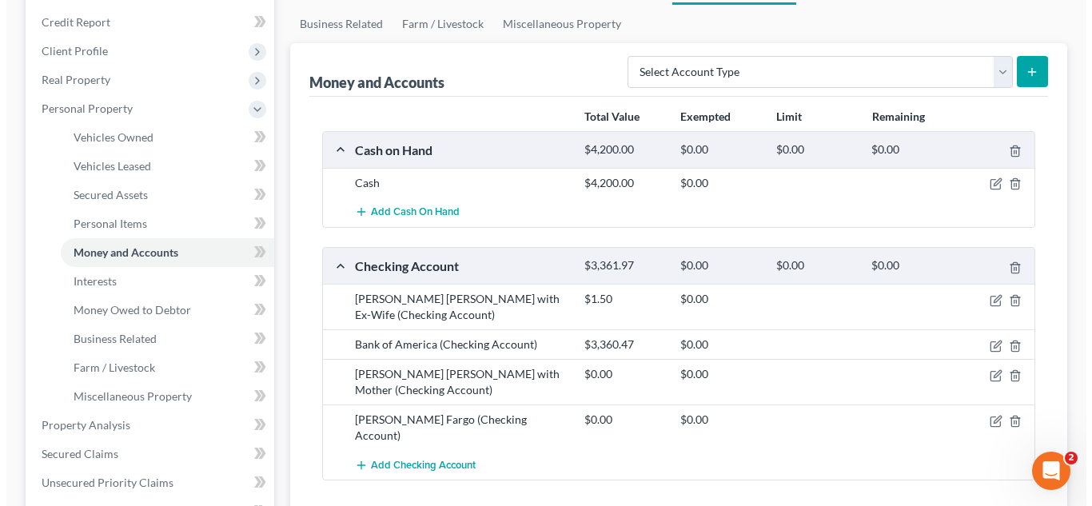
scroll to position [325, 0]
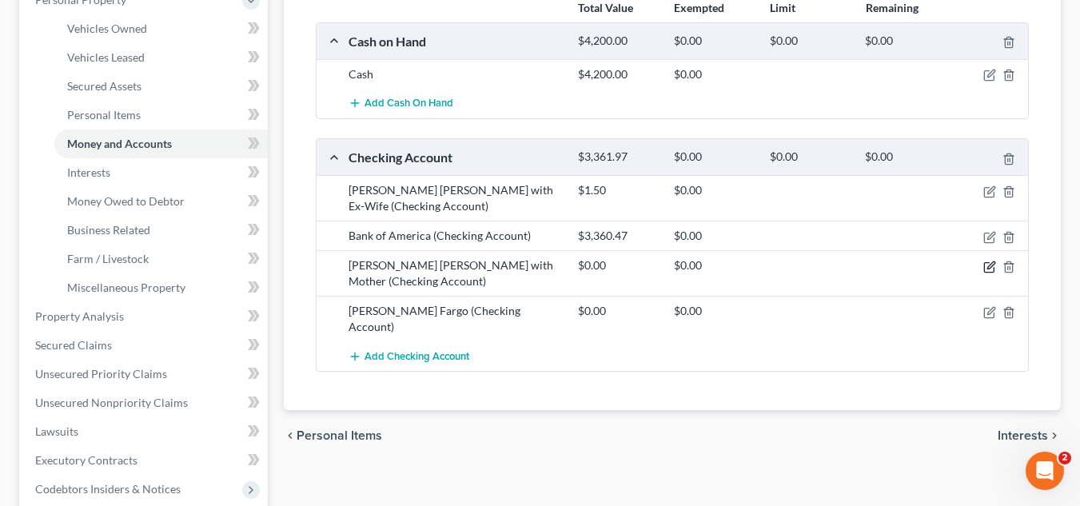
click at [990, 261] on icon "button" at bounding box center [990, 267] width 13 height 13
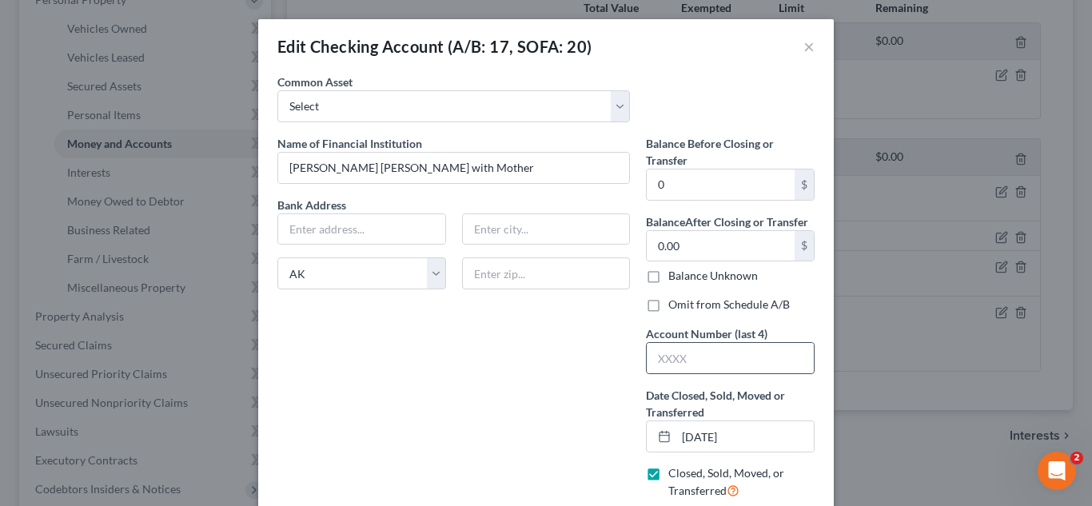
click at [699, 342] on div at bounding box center [730, 358] width 169 height 32
click at [699, 351] on input "text" at bounding box center [730, 358] width 167 height 30
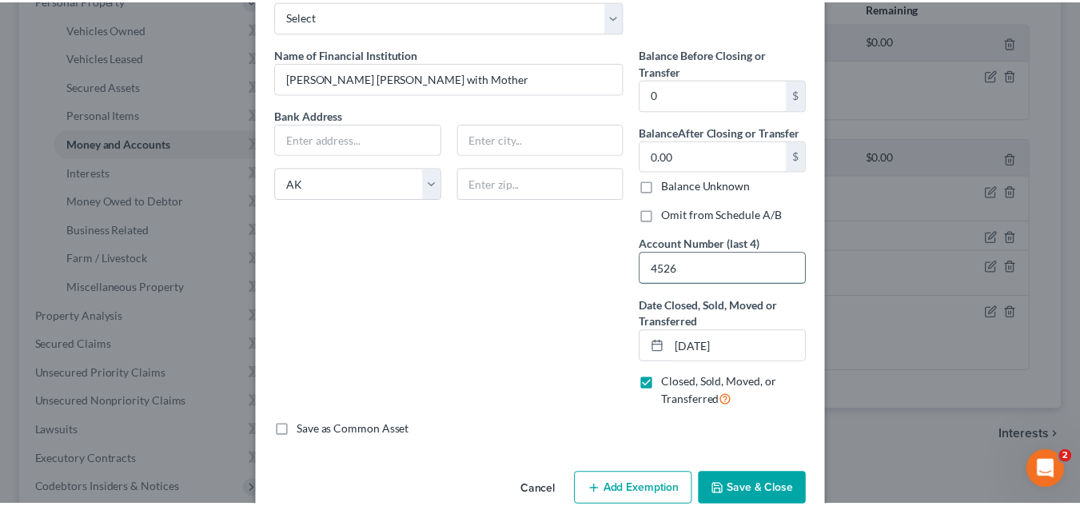
scroll to position [94, 0]
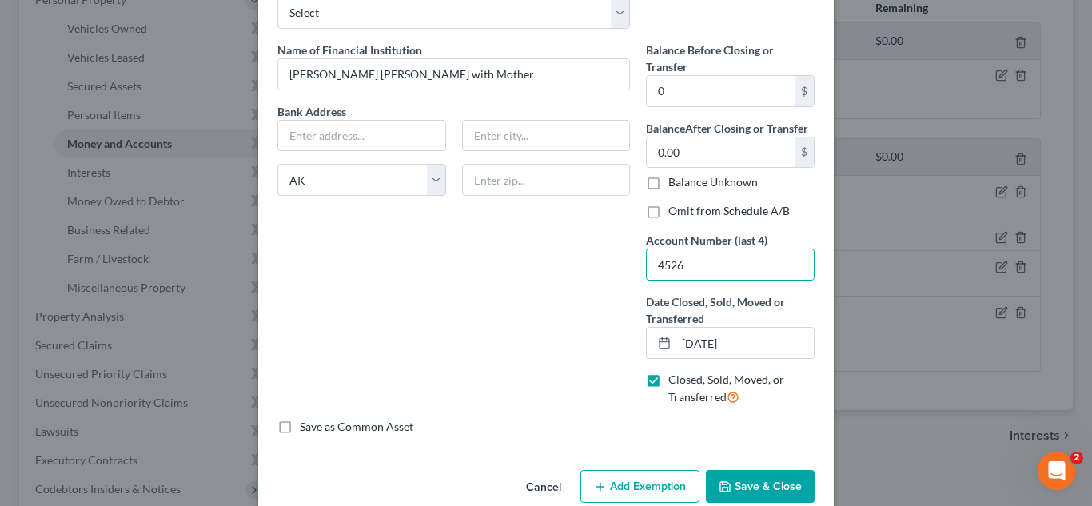
click at [748, 481] on button "Save & Close" at bounding box center [760, 487] width 109 height 34
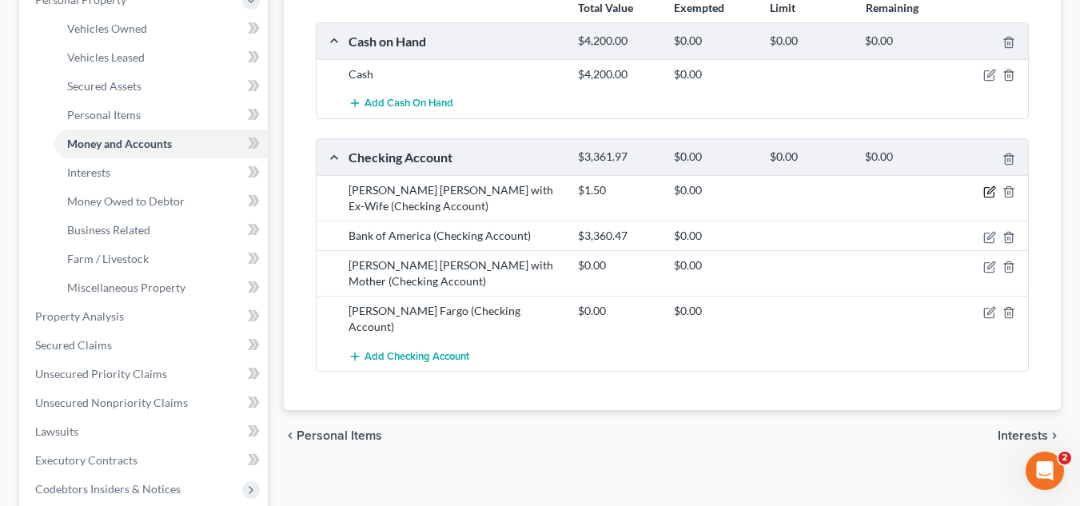
click at [990, 190] on icon "button" at bounding box center [991, 189] width 7 height 7
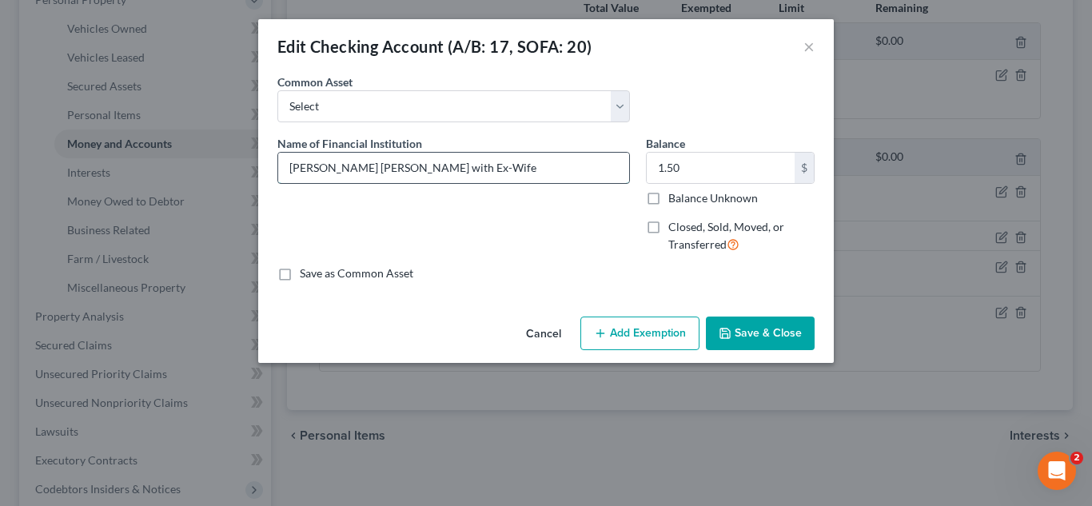
click at [461, 161] on input "Wells Fargo Jt with Ex-Wife" at bounding box center [453, 168] width 351 height 30
click at [783, 333] on button "Save & Close" at bounding box center [760, 334] width 109 height 34
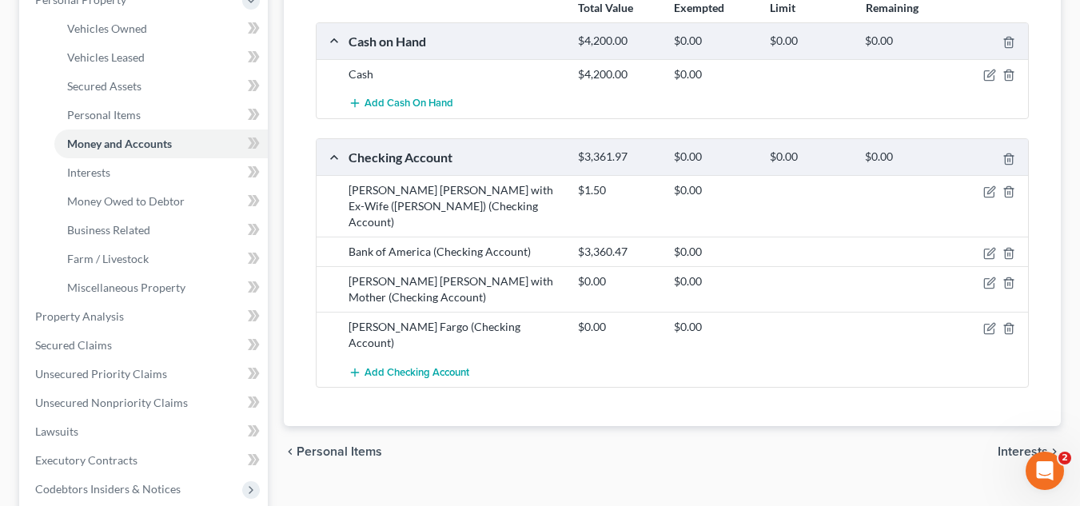
click at [629, 383] on div "Total Value Exempted Limit Remaining Cash on Hand $4,200.00 $0.00 $0.00 $0.00 C…" at bounding box center [672, 207] width 739 height 439
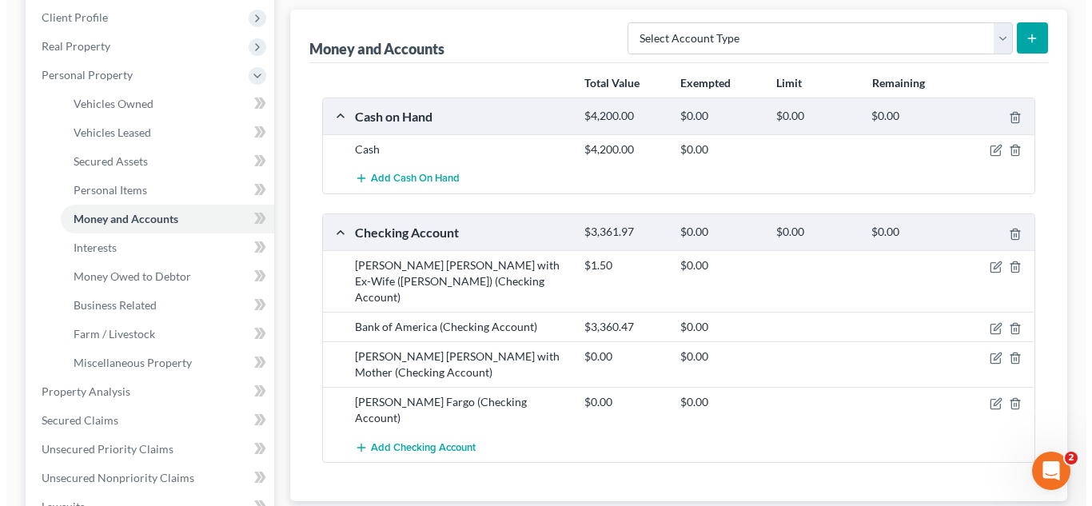
scroll to position [247, 0]
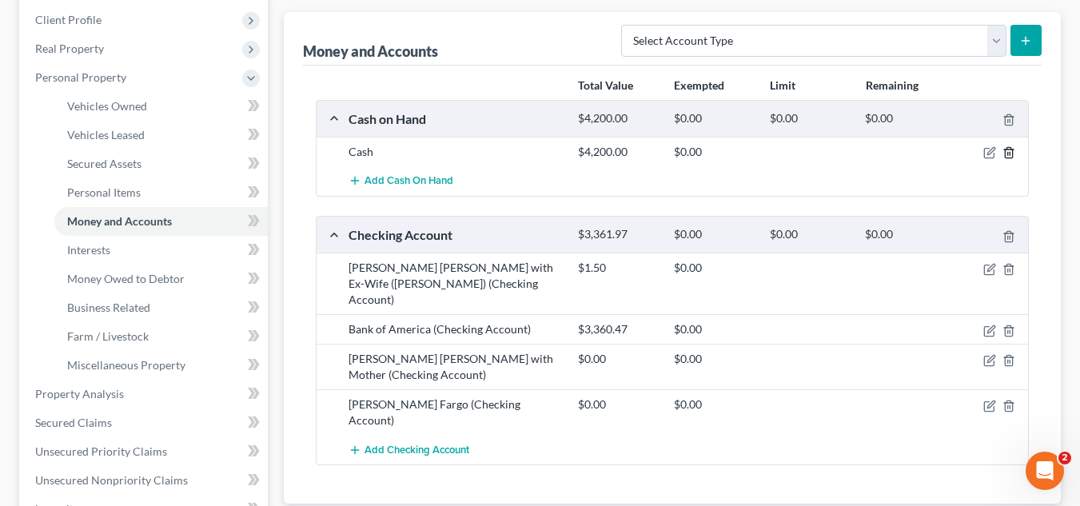
click at [1010, 154] on line "button" at bounding box center [1010, 154] width 0 height 3
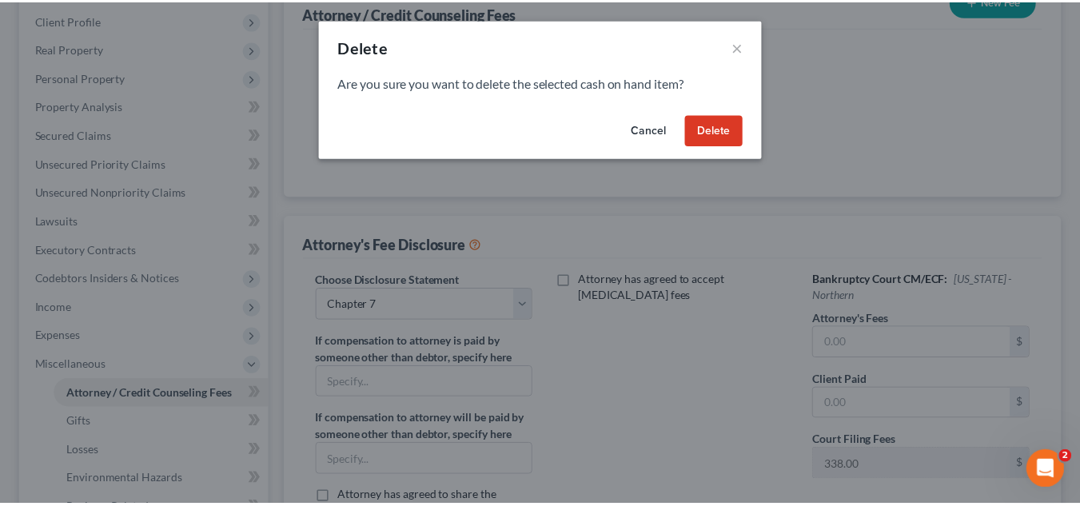
scroll to position [190, 0]
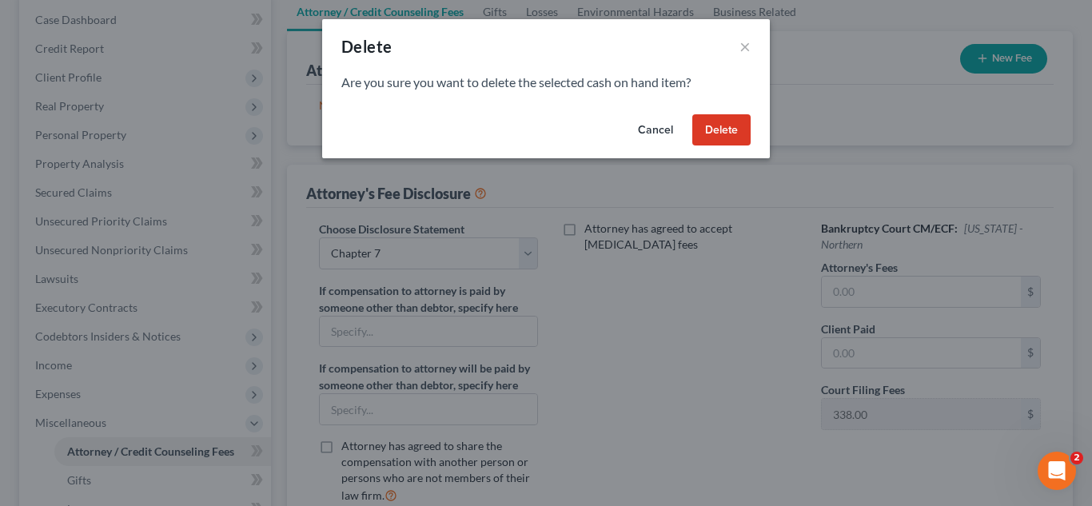
click at [710, 128] on button "Delete" at bounding box center [722, 130] width 58 height 32
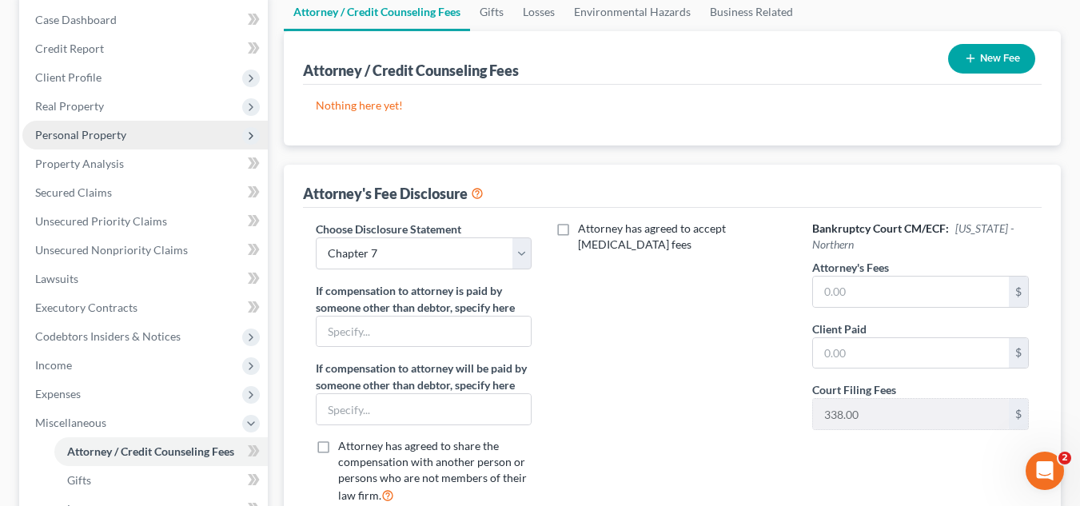
click at [126, 129] on span "Personal Property" at bounding box center [145, 135] width 246 height 29
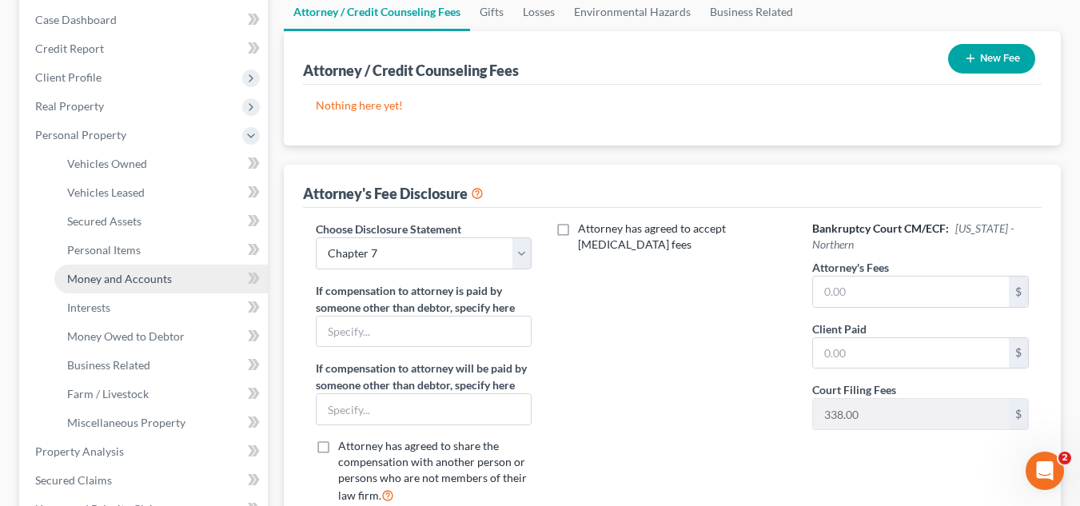
click at [150, 278] on span "Money and Accounts" at bounding box center [119, 279] width 105 height 14
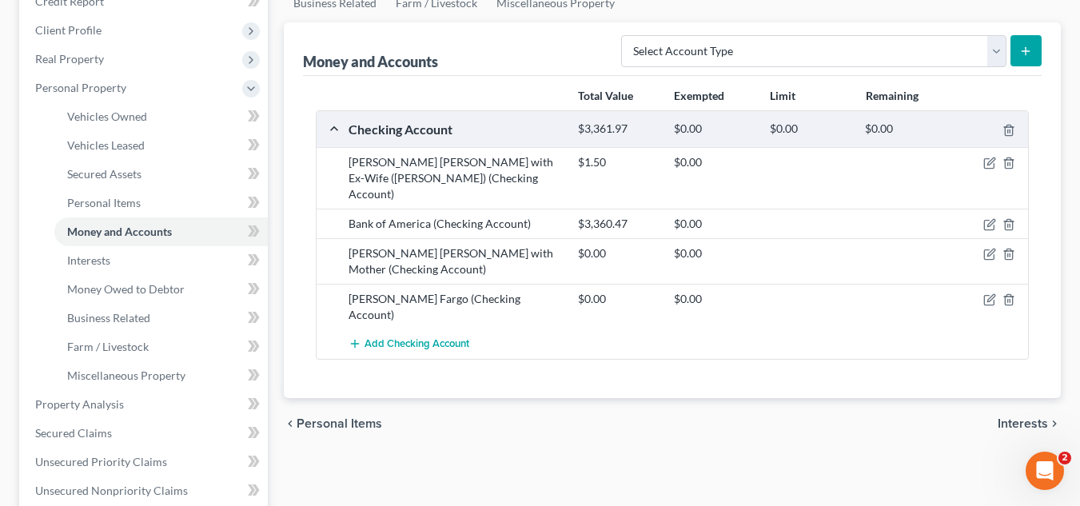
scroll to position [226, 0]
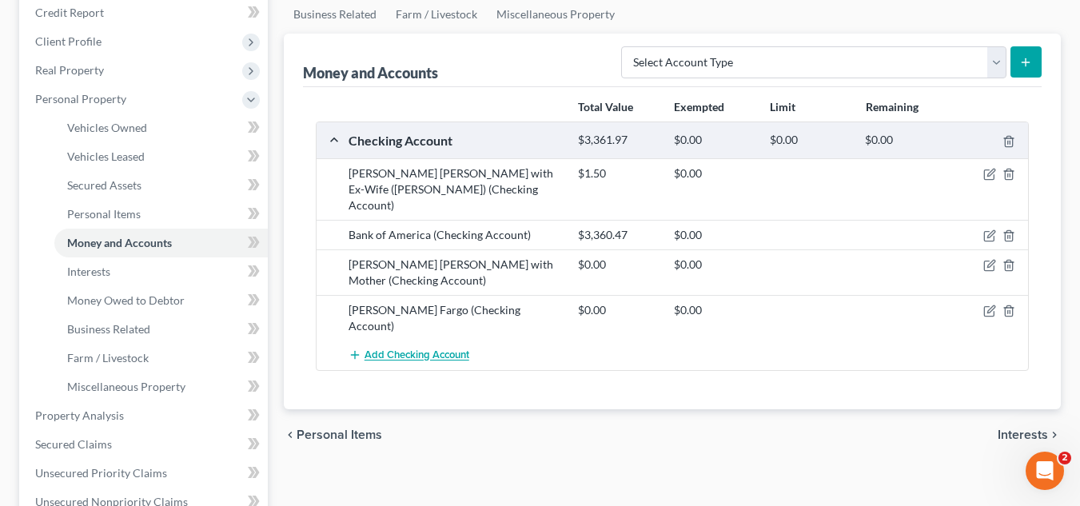
click at [449, 349] on span "Add Checking Account" at bounding box center [417, 355] width 105 height 13
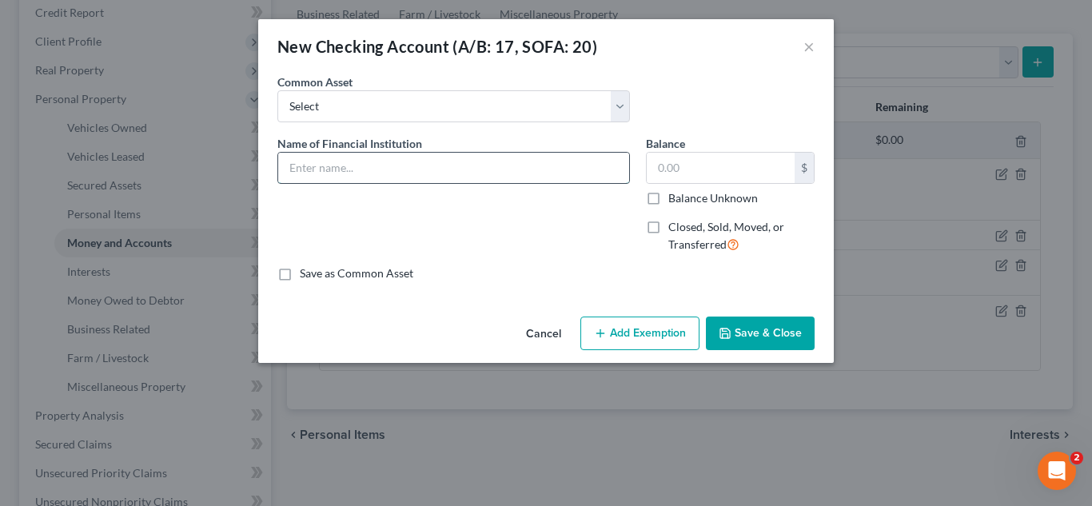
click at [365, 170] on input "text" at bounding box center [453, 168] width 351 height 30
click at [767, 337] on button "Save & Close" at bounding box center [760, 334] width 109 height 34
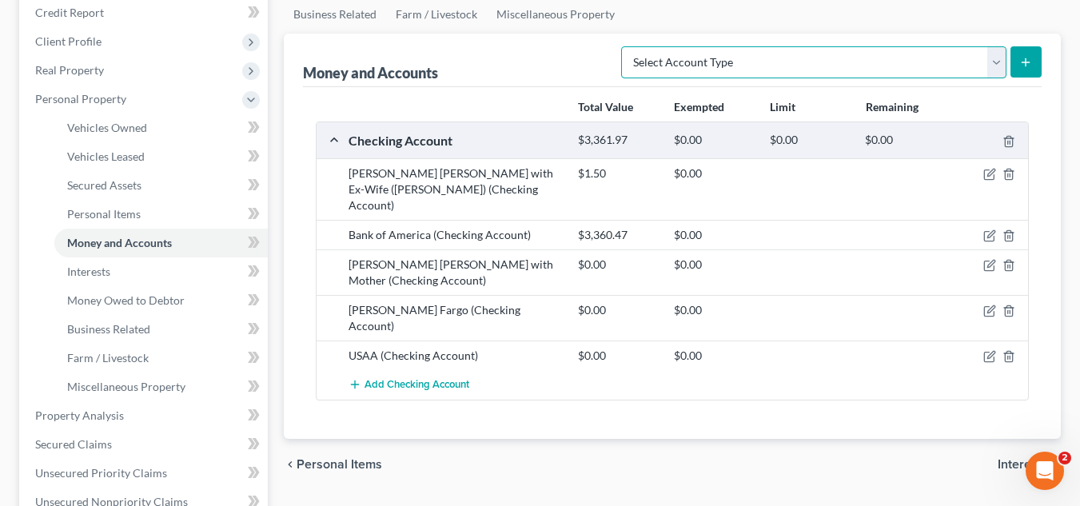
click at [720, 65] on select "Select Account Type Brokerage (A/B: 18, SOFA: 20) Cash on Hand (A/B: 16) Certif…" at bounding box center [813, 62] width 385 height 32
click at [625, 46] on select "Select Account Type Brokerage (A/B: 18, SOFA: 20) Cash on Hand (A/B: 16) Certif…" at bounding box center [813, 62] width 385 height 32
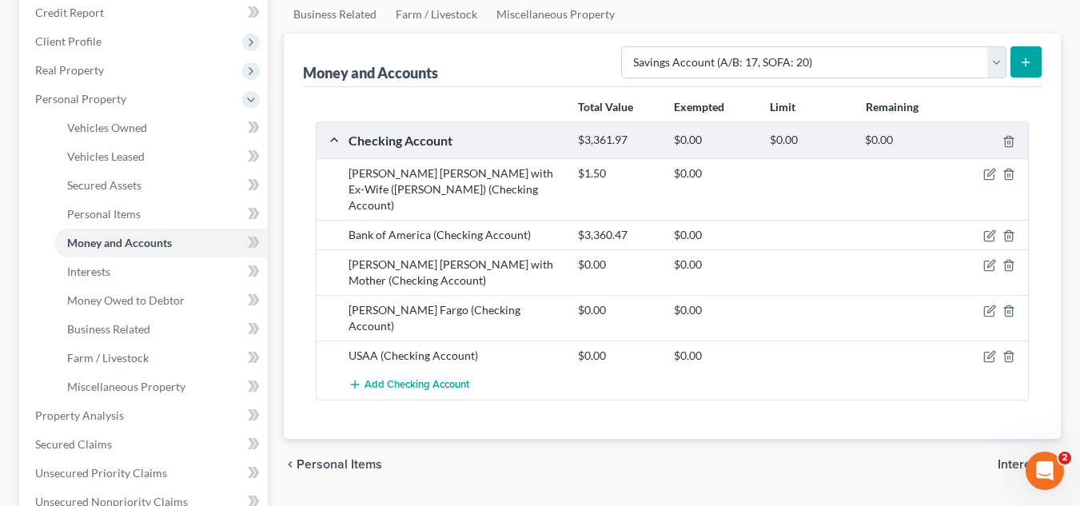
click at [1036, 54] on button "submit" at bounding box center [1026, 61] width 31 height 31
click at [1024, 62] on line "submit" at bounding box center [1026, 62] width 7 height 0
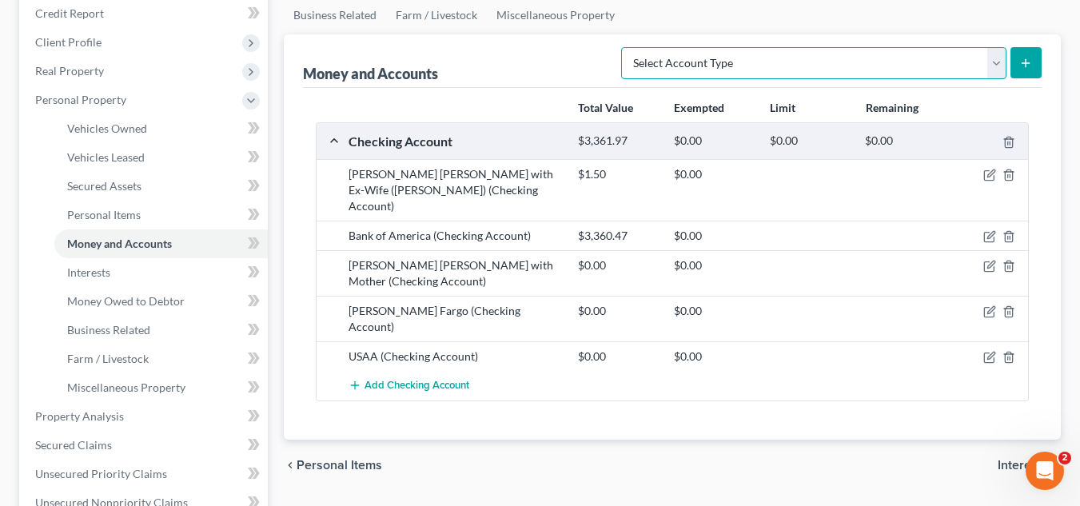
click at [691, 50] on select "Select Account Type Brokerage (A/B: 18, SOFA: 20) Cash on Hand (A/B: 16) Certif…" at bounding box center [813, 63] width 385 height 32
select select "savings"
click at [625, 47] on select "Select Account Type Brokerage (A/B: 18, SOFA: 20) Cash on Hand (A/B: 16) Certif…" at bounding box center [813, 63] width 385 height 32
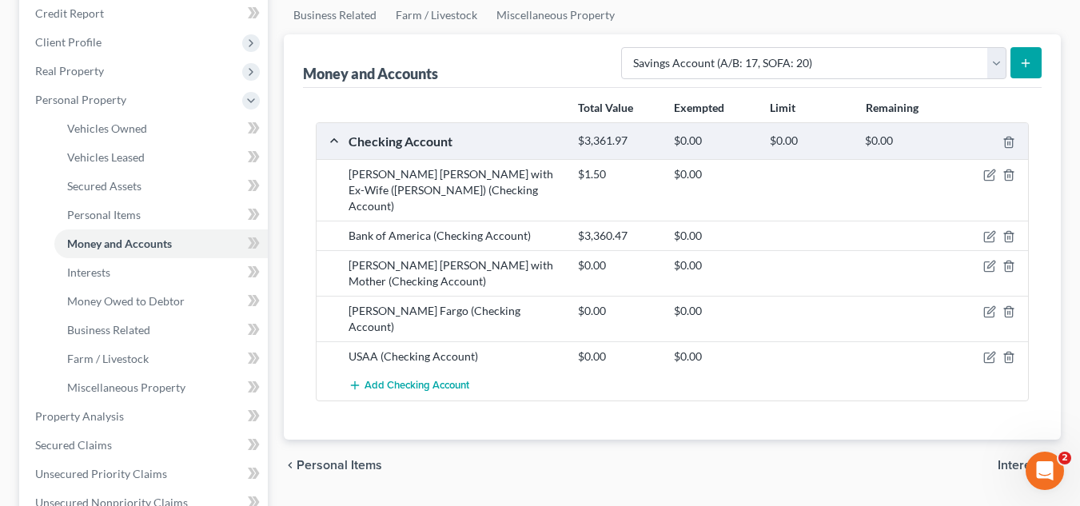
click at [1033, 64] on button "submit" at bounding box center [1026, 62] width 31 height 31
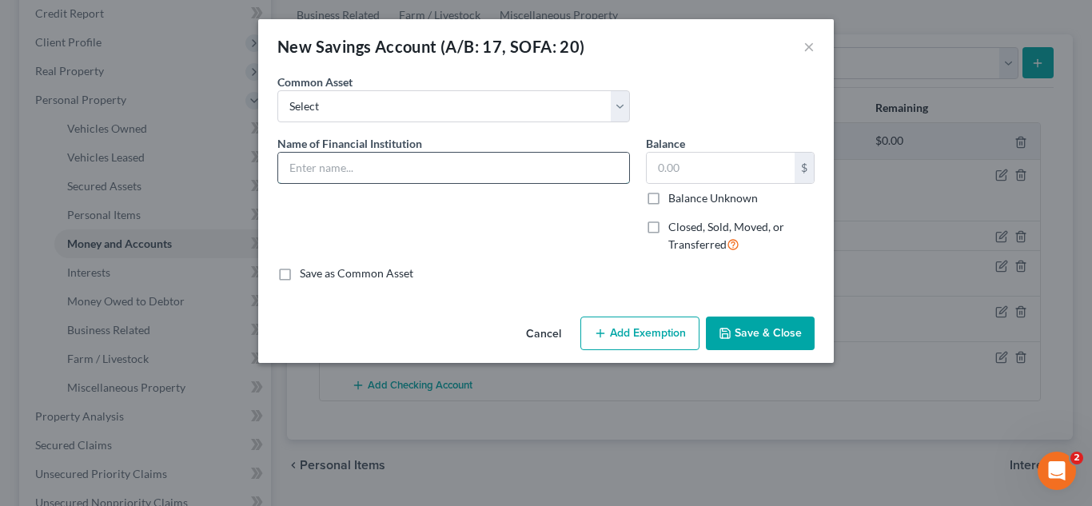
click at [462, 177] on input "text" at bounding box center [453, 168] width 351 height 30
type input "USAA"
click at [517, 230] on div "Name of Financial Institution * USAA" at bounding box center [454, 200] width 369 height 131
click at [785, 341] on button "Save & Close" at bounding box center [760, 334] width 109 height 34
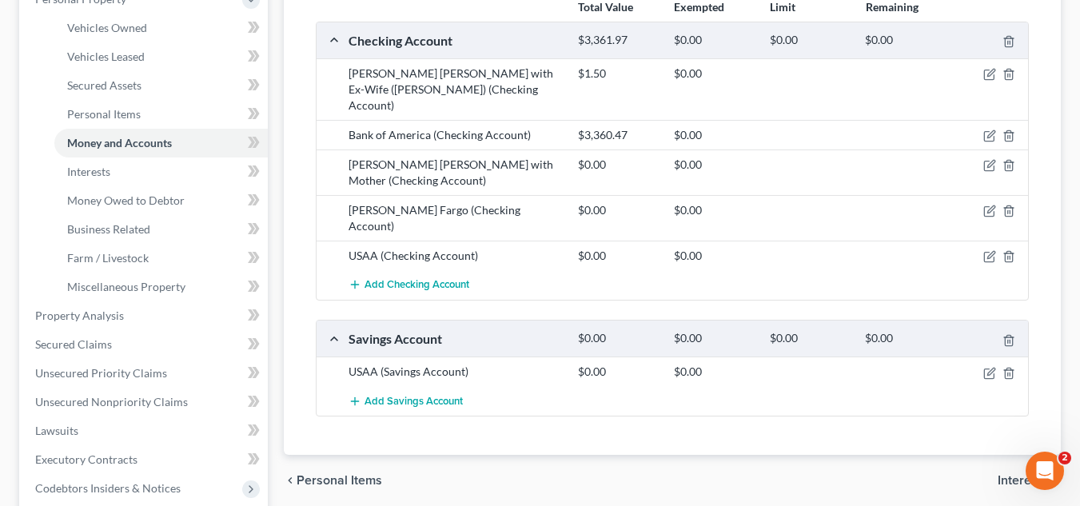
scroll to position [329, 0]
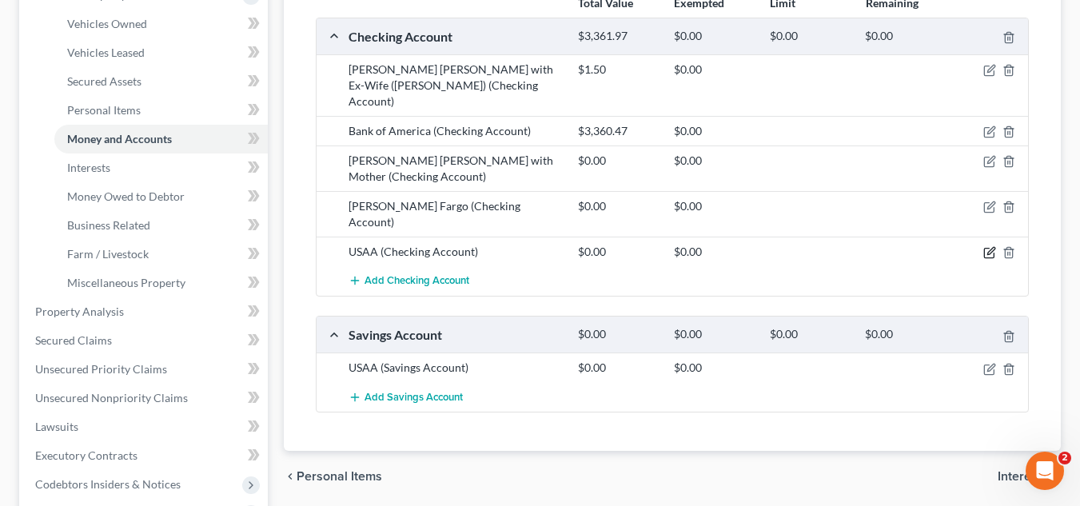
click at [992, 246] on icon "button" at bounding box center [990, 252] width 13 height 13
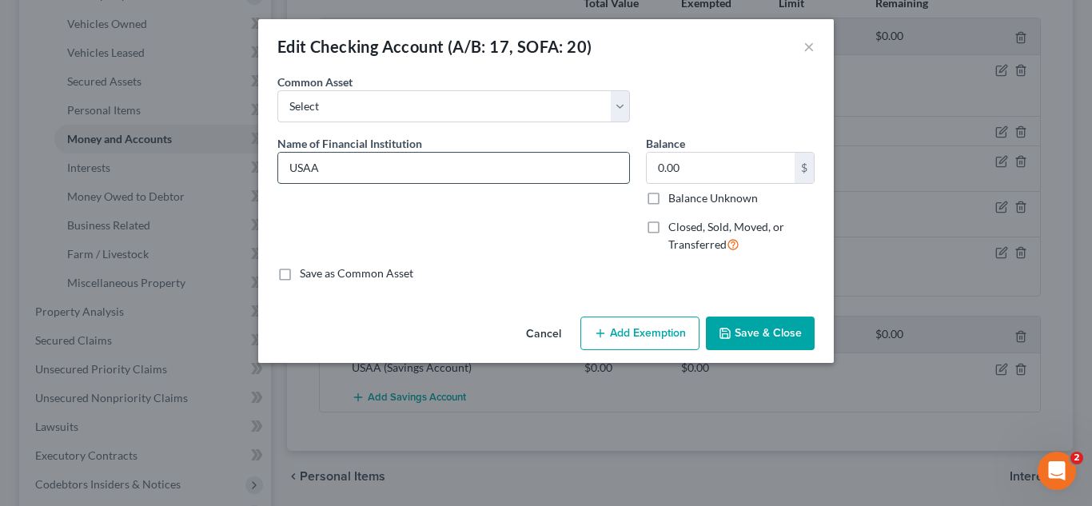
click at [432, 163] on input "USAA" at bounding box center [453, 168] width 351 height 30
type input "USAA 0951"
click at [760, 318] on button "Save & Close" at bounding box center [760, 334] width 109 height 34
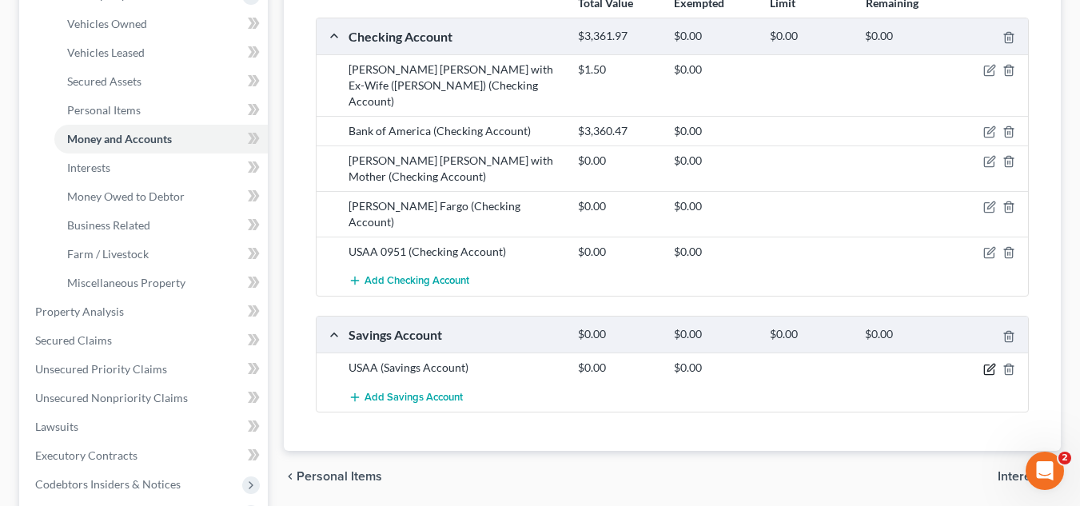
click at [987, 363] on icon "button" at bounding box center [990, 369] width 13 height 13
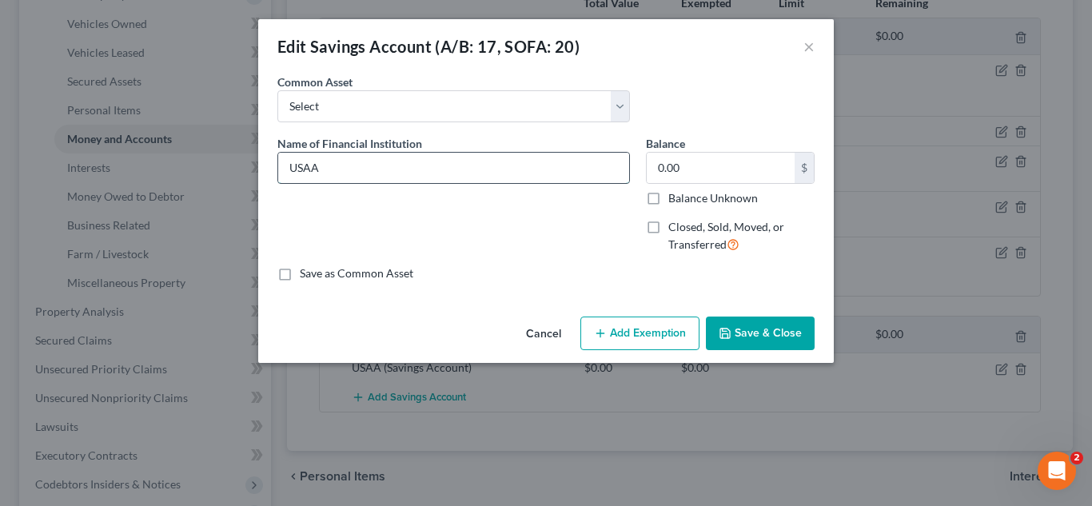
click at [569, 181] on input "USAA" at bounding box center [453, 168] width 351 height 30
type input "USAA 0978"
click at [728, 179] on input "0.00" at bounding box center [721, 168] width 148 height 30
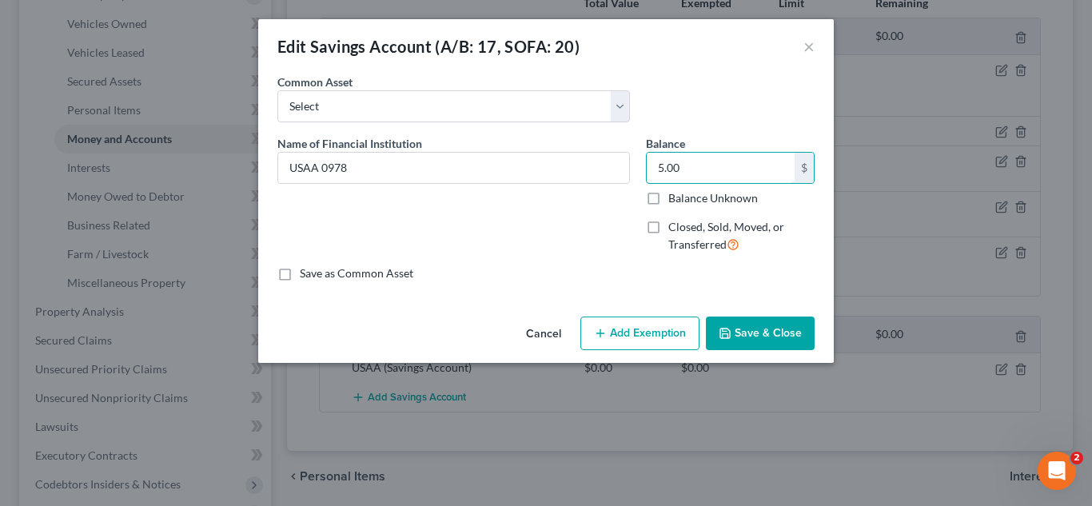
type input "5.00"
click at [803, 329] on button "Save & Close" at bounding box center [760, 334] width 109 height 34
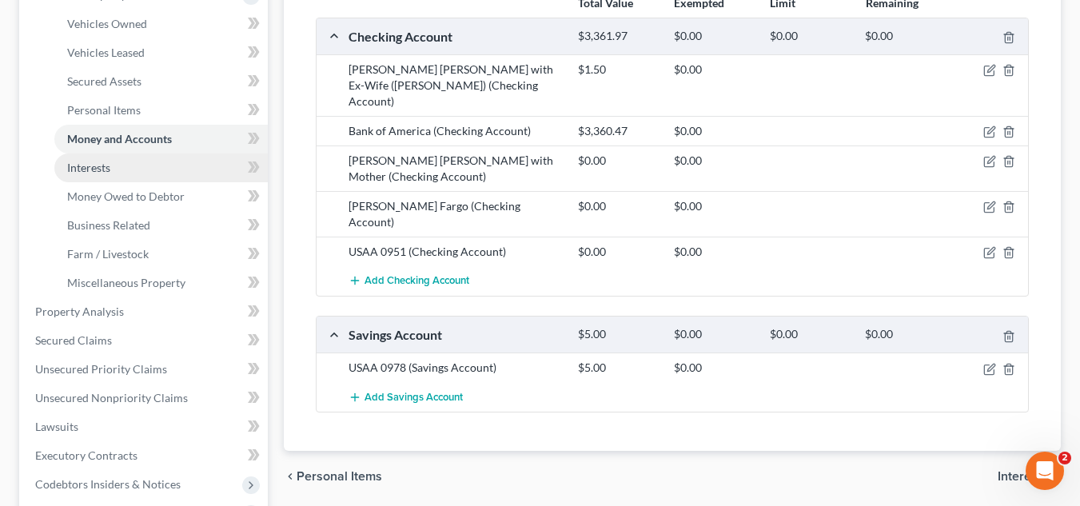
click at [162, 178] on link "Interests" at bounding box center [161, 168] width 214 height 29
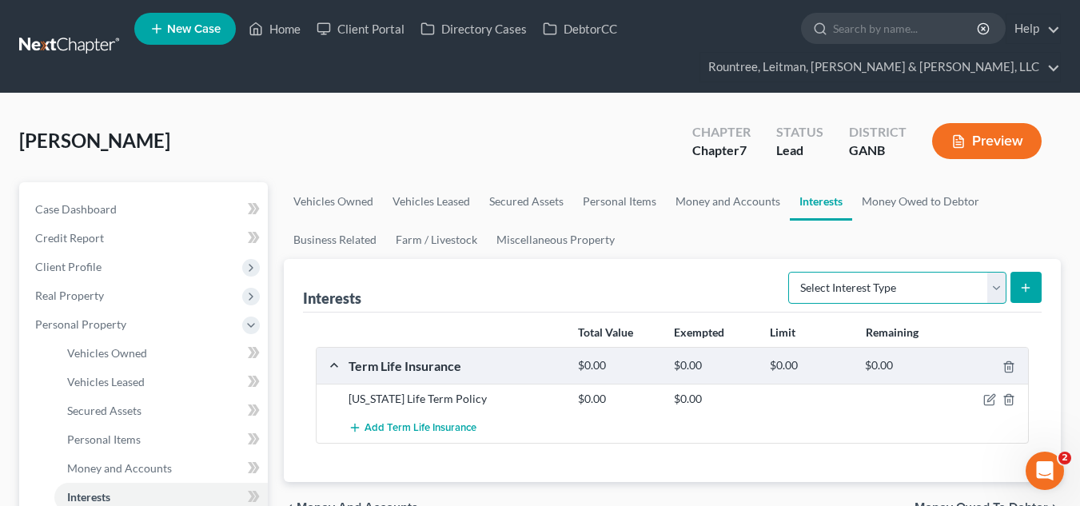
click at [886, 287] on select "Select Interest Type 401K (A/B: 21) Annuity (A/B: 23) Bond (A/B: 18) Education …" at bounding box center [898, 288] width 218 height 32
click at [880, 283] on select "Select Interest Type 401K (A/B: 21) Annuity (A/B: 23) Bond (A/B: 18) Education …" at bounding box center [898, 288] width 218 height 32
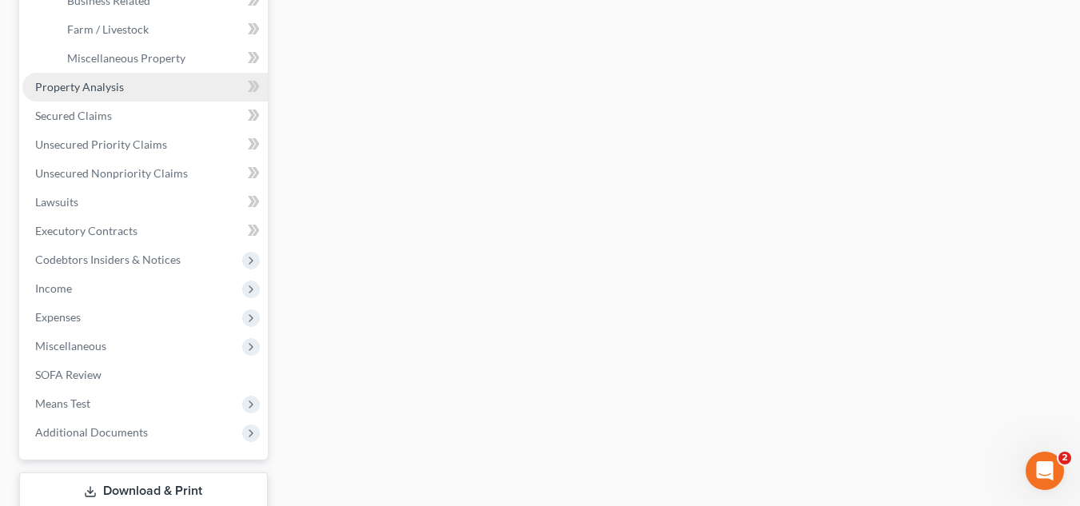
scroll to position [555, 0]
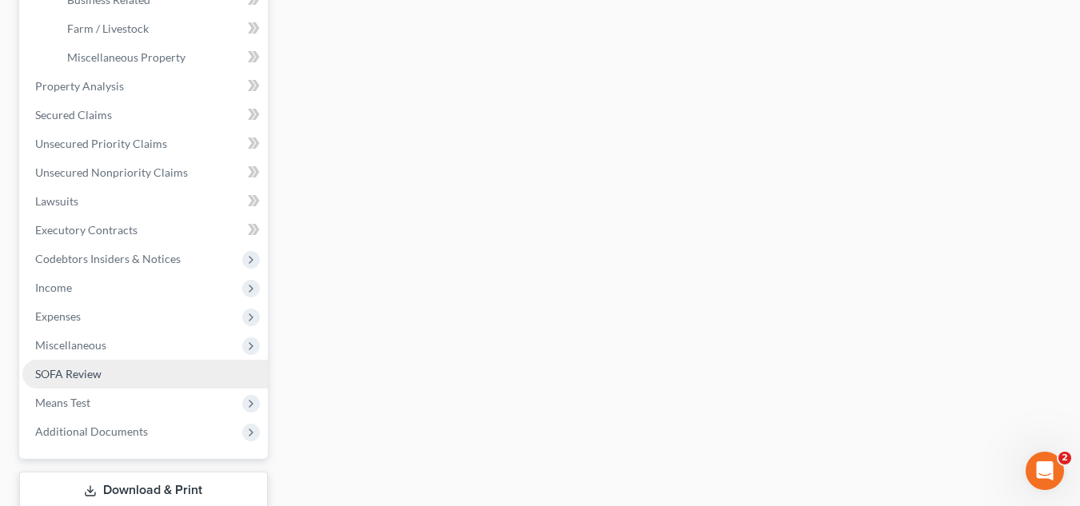
click at [123, 374] on link "SOFA Review" at bounding box center [145, 374] width 246 height 29
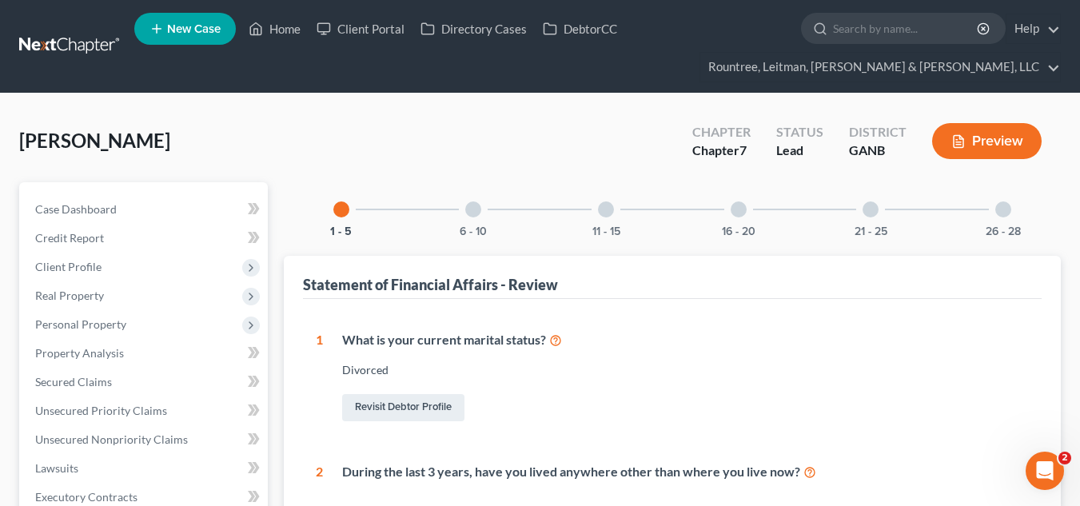
click at [478, 202] on div "6 - 10" at bounding box center [473, 209] width 54 height 54
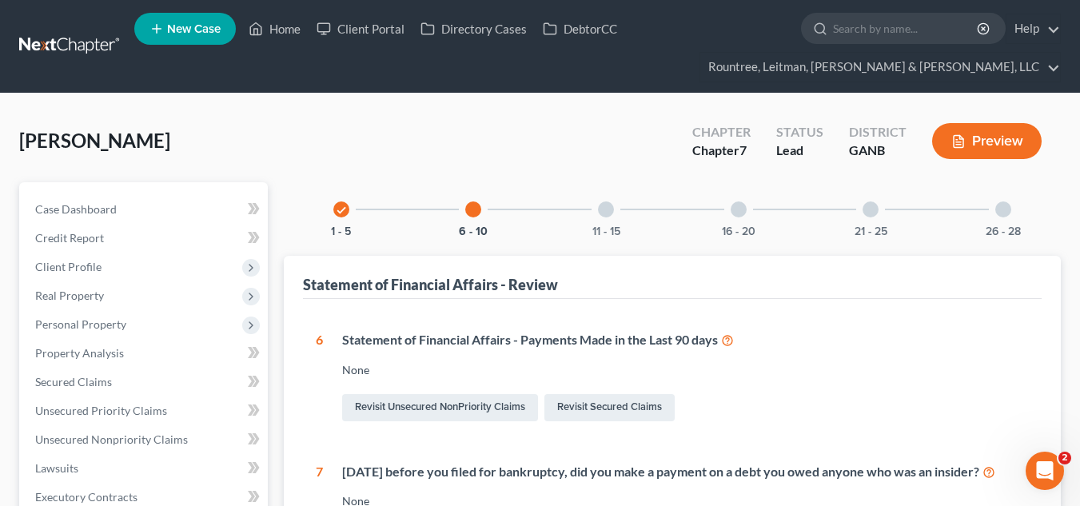
click at [610, 209] on div at bounding box center [606, 210] width 16 height 16
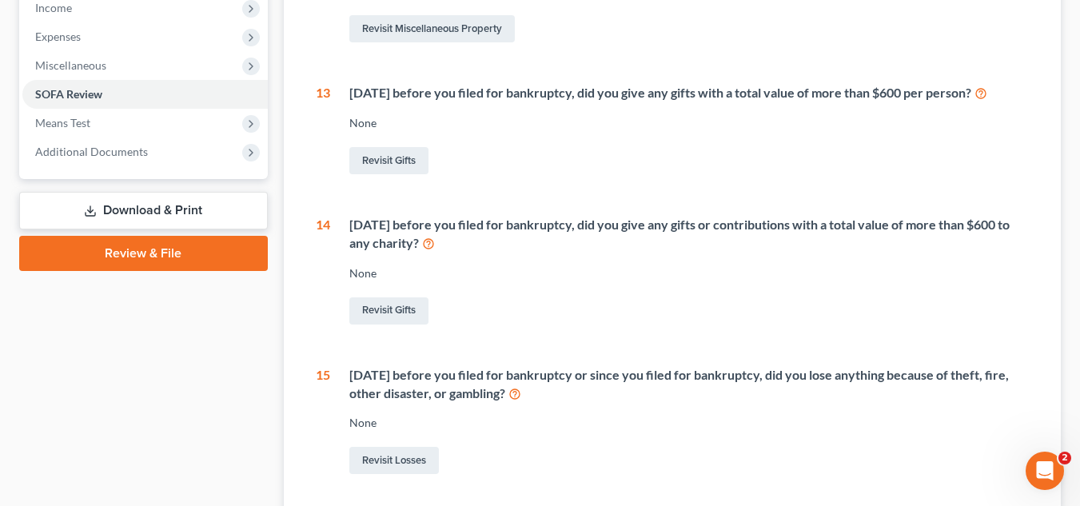
scroll to position [688, 0]
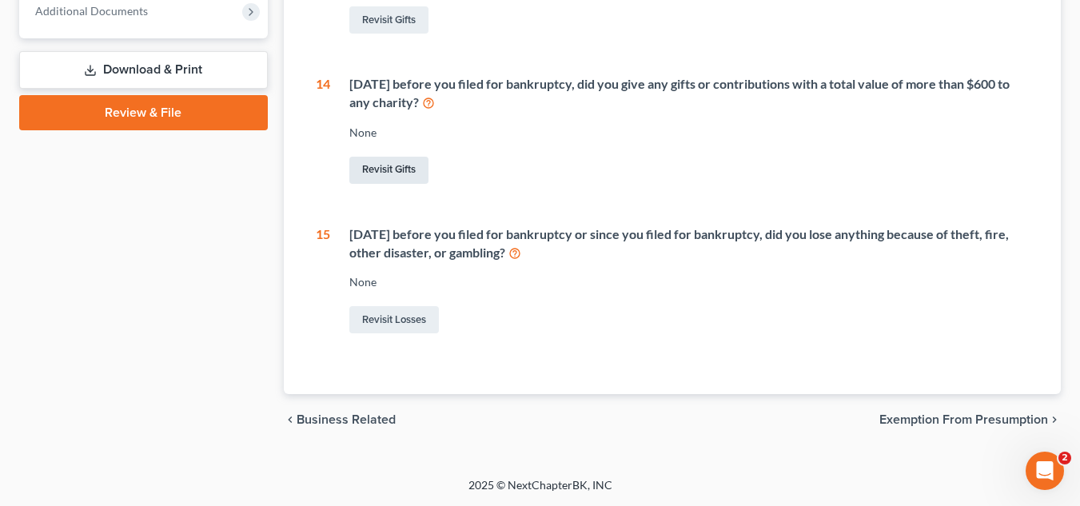
click at [412, 166] on link "Revisit Gifts" at bounding box center [388, 170] width 79 height 27
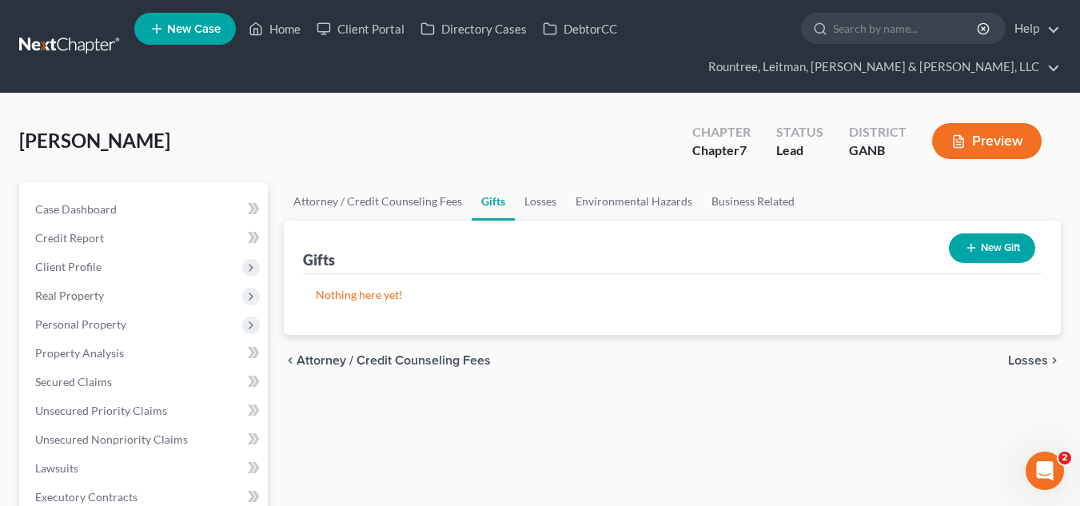
click at [961, 234] on button "New Gift" at bounding box center [992, 249] width 86 height 30
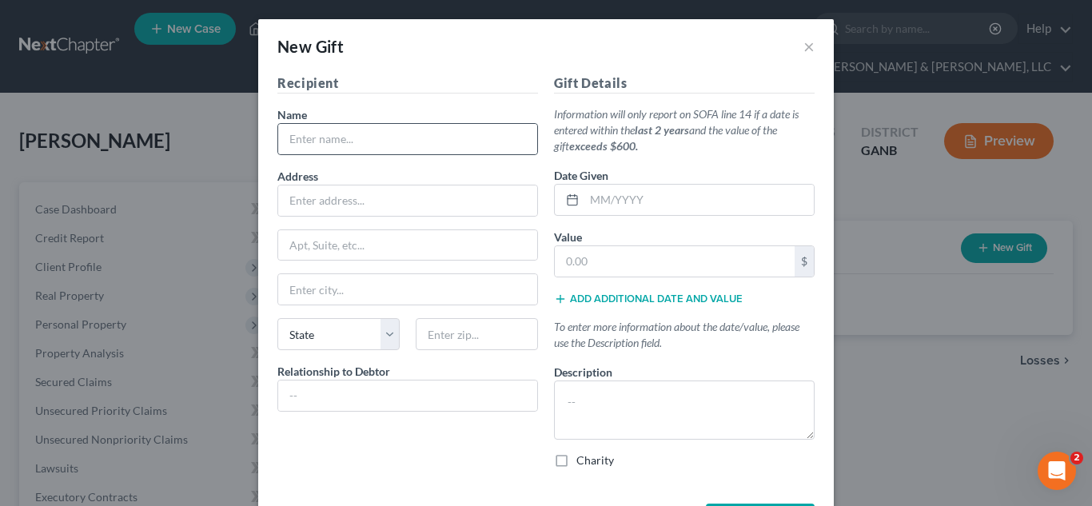
click at [420, 123] on div at bounding box center [408, 139] width 261 height 32
click at [410, 141] on input "text" at bounding box center [407, 139] width 259 height 30
type input "Swinging into Your Dreams - Charity Golf Tournament"
click at [609, 203] on input "text" at bounding box center [700, 200] width 230 height 30
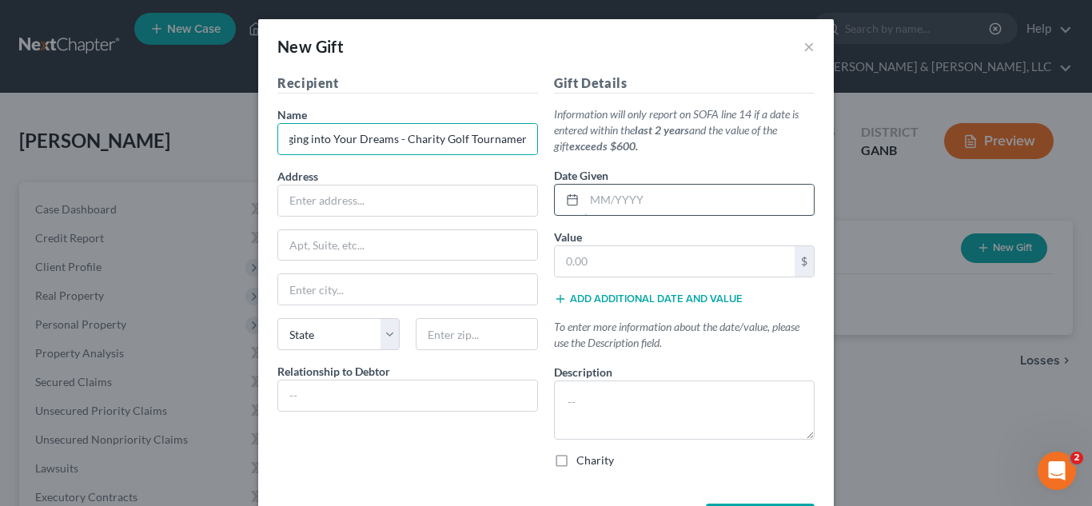
scroll to position [0, 0]
type input "05/2025"
click at [680, 166] on div "Gift Details Information will only report on SOFA line 14 if a date is entered …" at bounding box center [684, 278] width 277 height 408
click at [804, 46] on button "×" at bounding box center [809, 46] width 11 height 19
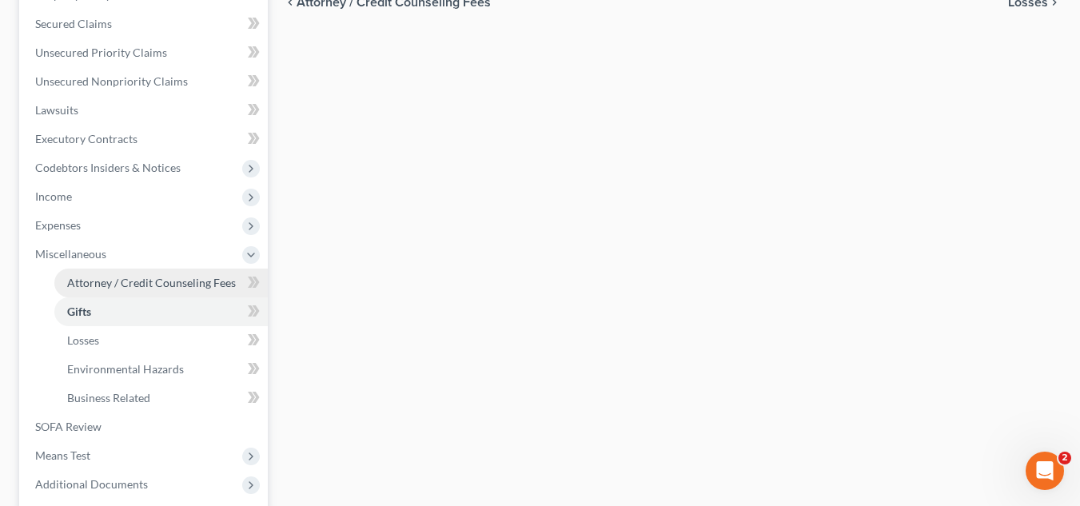
scroll to position [517, 0]
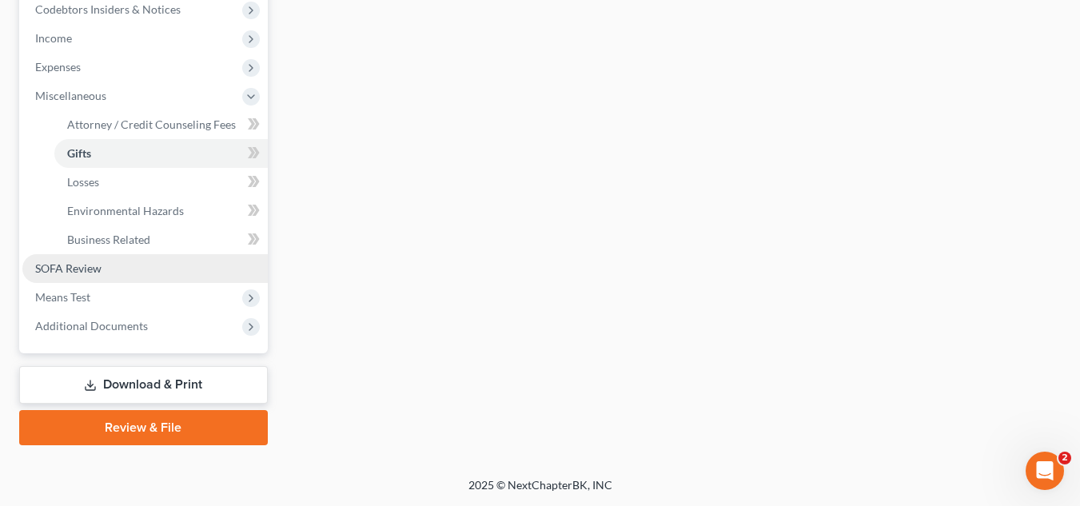
click at [110, 273] on link "SOFA Review" at bounding box center [145, 268] width 246 height 29
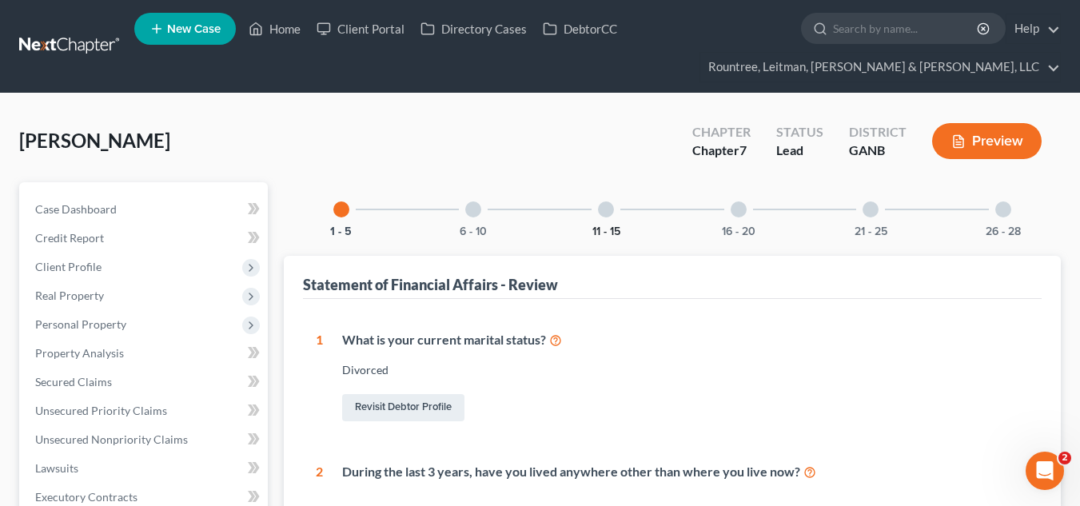
click at [597, 226] on button "11 - 15" at bounding box center [607, 231] width 28 height 11
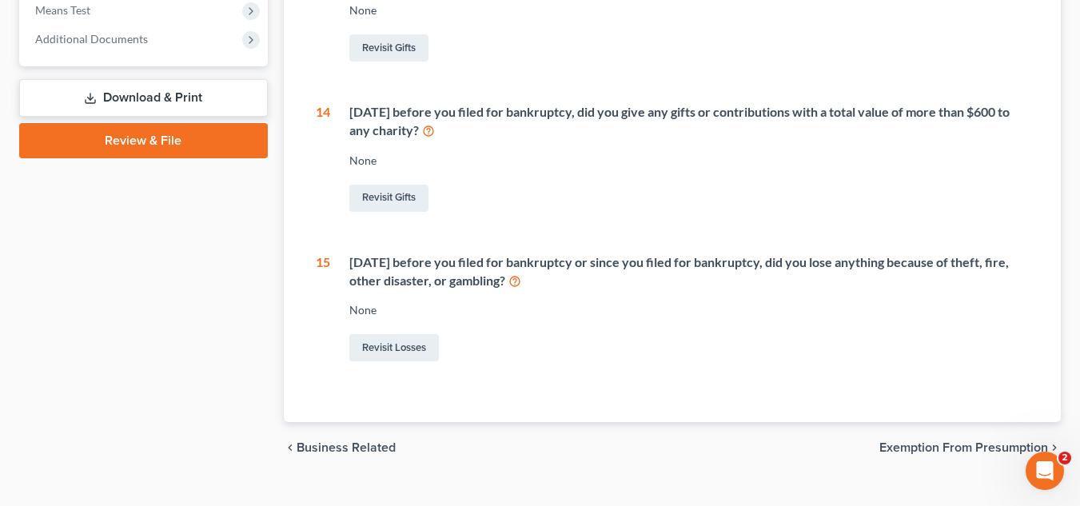
scroll to position [677, 0]
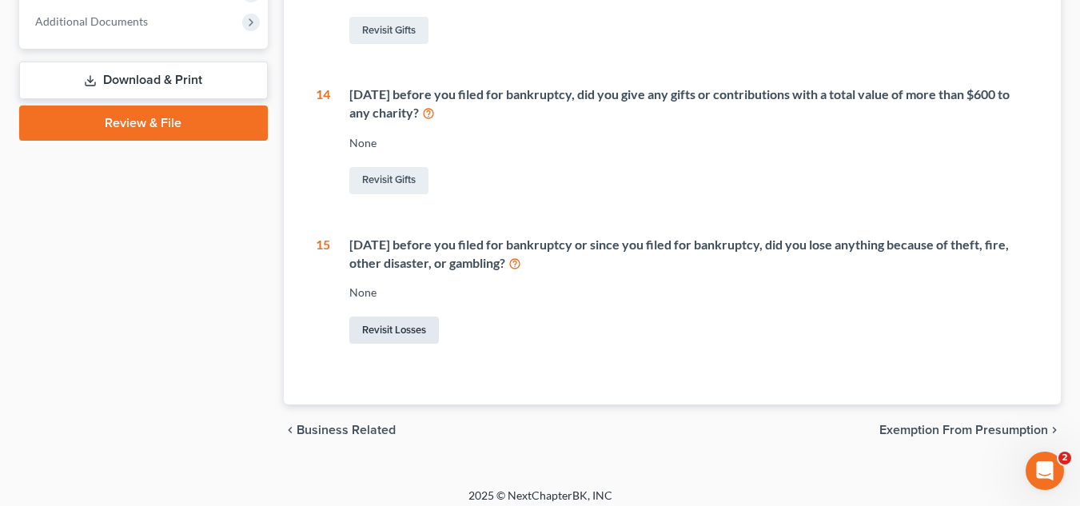
click at [413, 325] on link "Revisit Losses" at bounding box center [394, 330] width 90 height 27
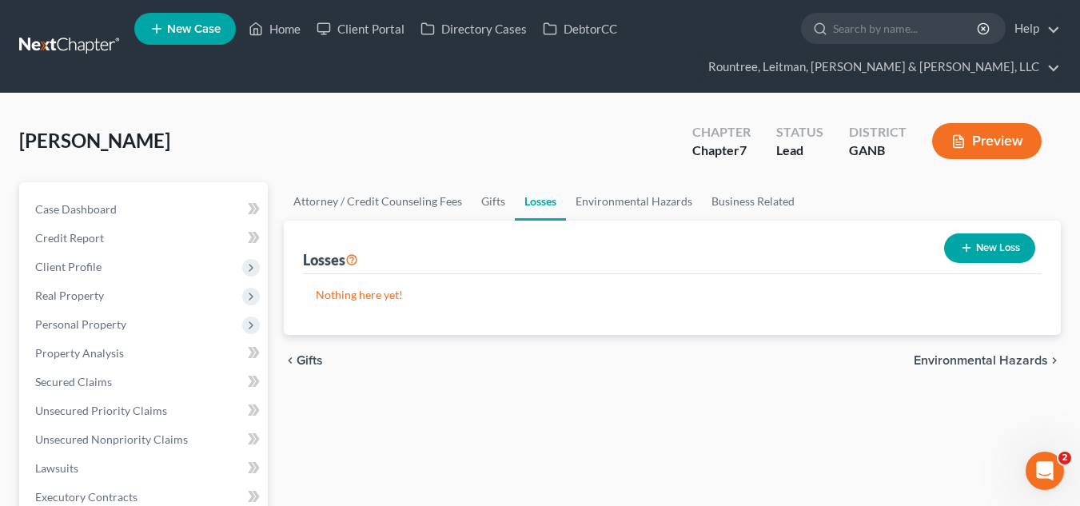
click at [973, 246] on button "New Loss" at bounding box center [990, 249] width 91 height 30
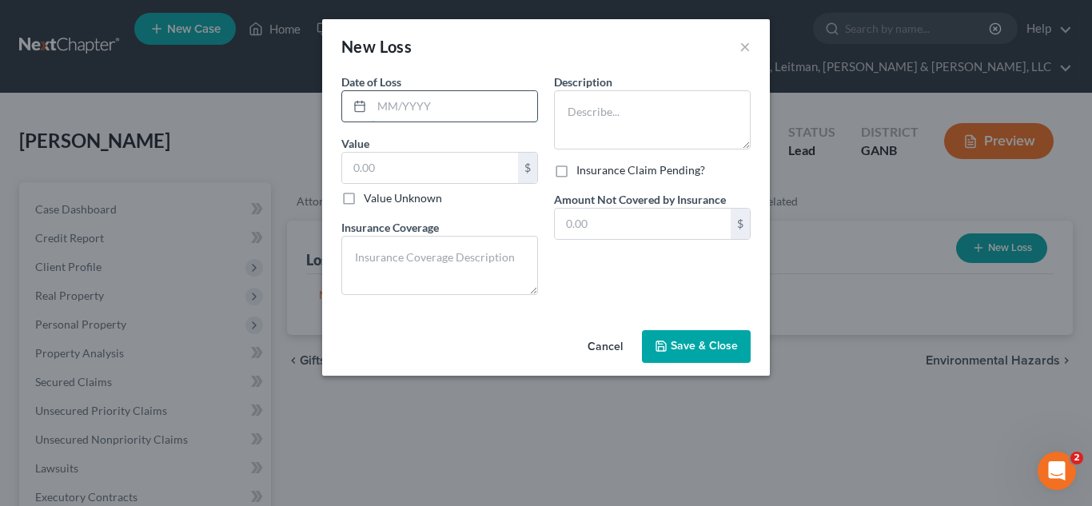
click at [431, 104] on input "text" at bounding box center [455, 106] width 166 height 30
click at [433, 68] on div "New Loss ×" at bounding box center [546, 46] width 448 height 54
click at [408, 106] on input "text" at bounding box center [455, 106] width 166 height 30
type input "10/2024"
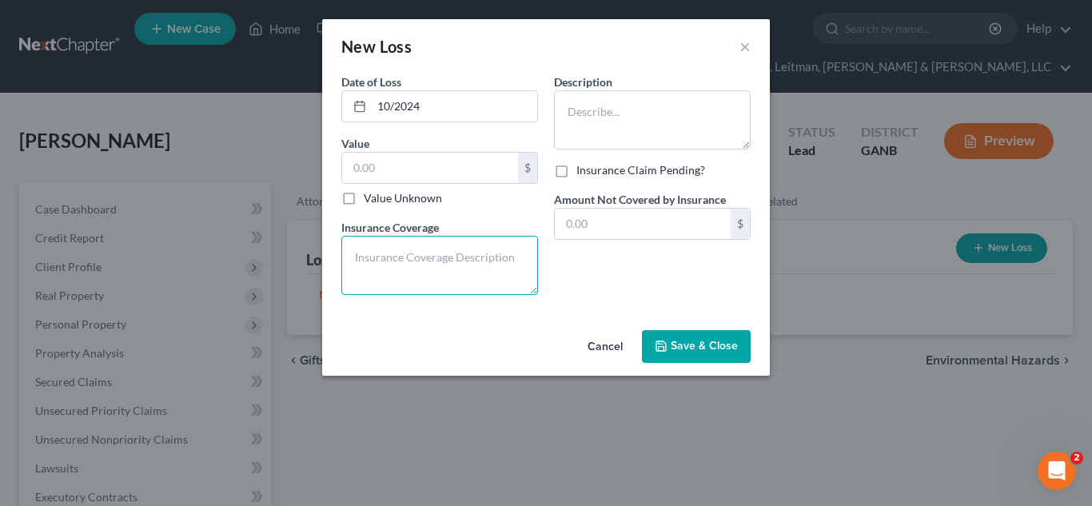
click at [455, 241] on textarea at bounding box center [439, 265] width 197 height 59
click at [471, 209] on div "Date of Loss * 10/2024 Value $ Value Unknown Balance Undetermined $ Value Unkno…" at bounding box center [439, 191] width 213 height 234
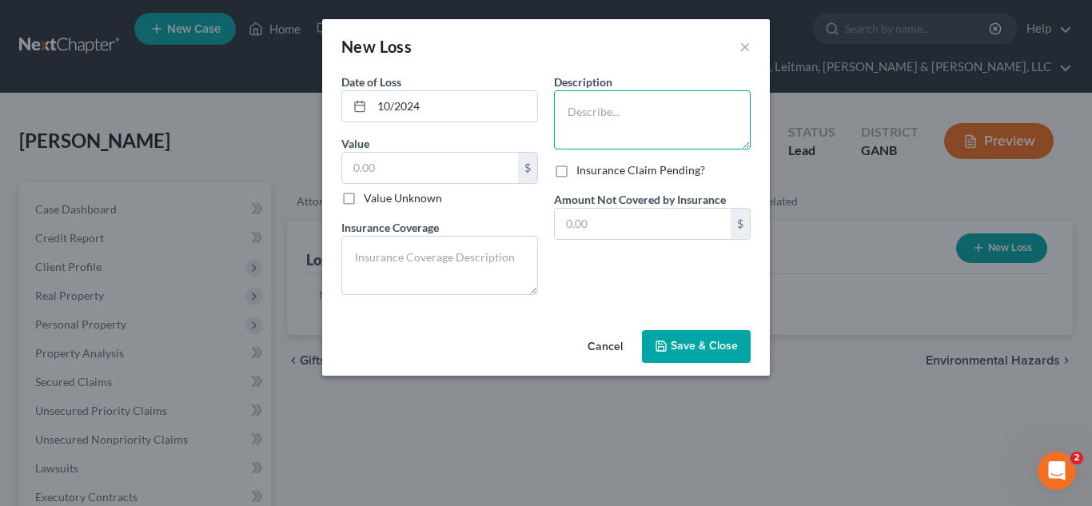
click at [589, 110] on textarea at bounding box center [652, 119] width 197 height 59
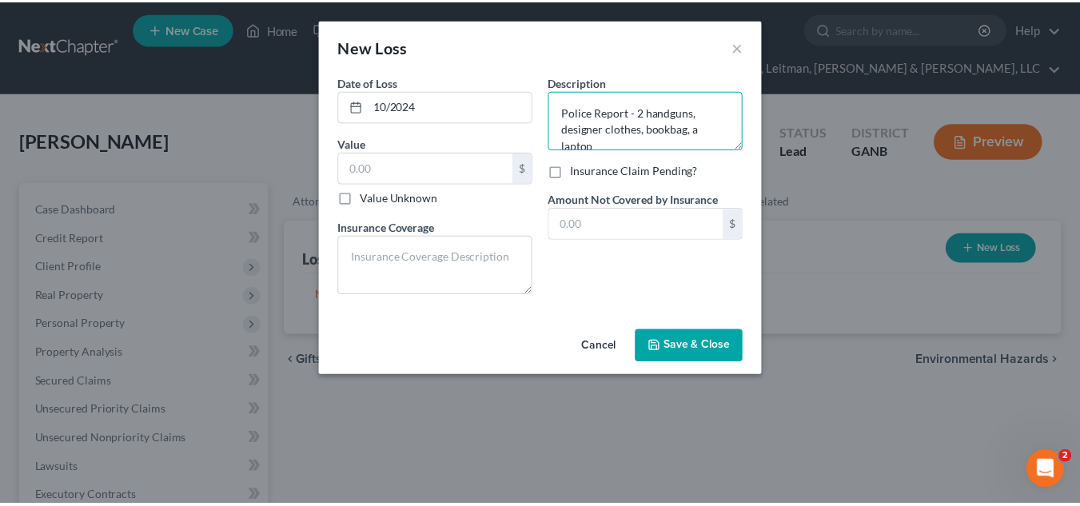
scroll to position [3, 0]
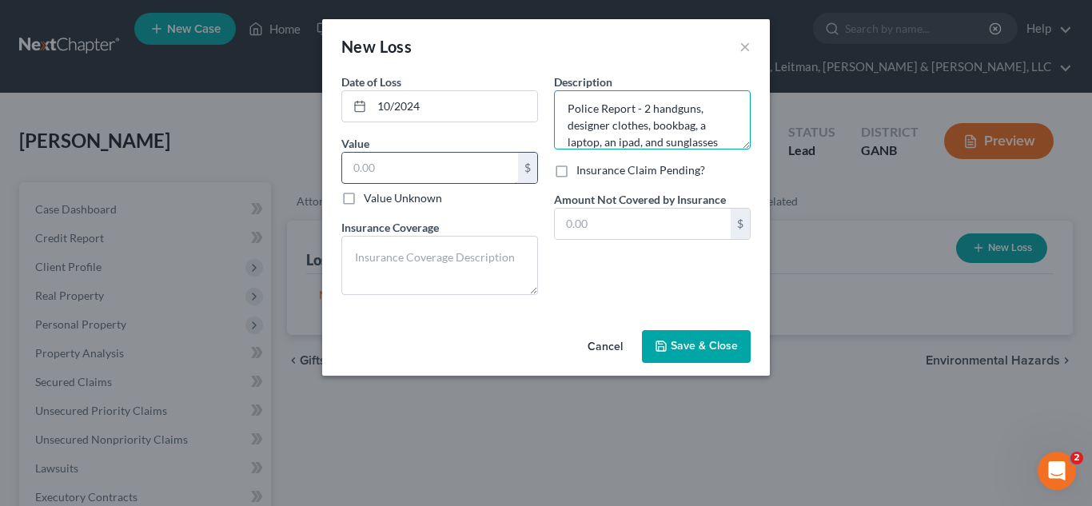
type textarea "Police Report - 2 handguns, designer clothes, bookbag, a laptop, an ipad, and s…"
click at [425, 157] on input "text" at bounding box center [430, 168] width 176 height 30
type input "4,000"
drag, startPoint x: 613, startPoint y: 258, endPoint x: 595, endPoint y: 258, distance: 18.4
click at [595, 258] on div "Description * Police Report - 2 handguns, designer clothes, bookbag, a laptop, …" at bounding box center [652, 191] width 213 height 234
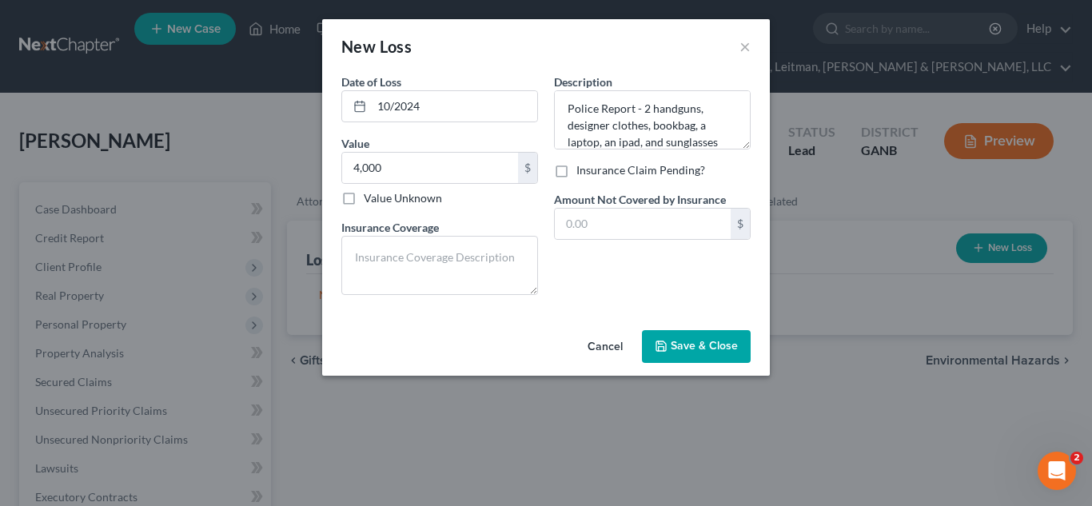
click at [698, 354] on button "Save & Close" at bounding box center [696, 347] width 109 height 34
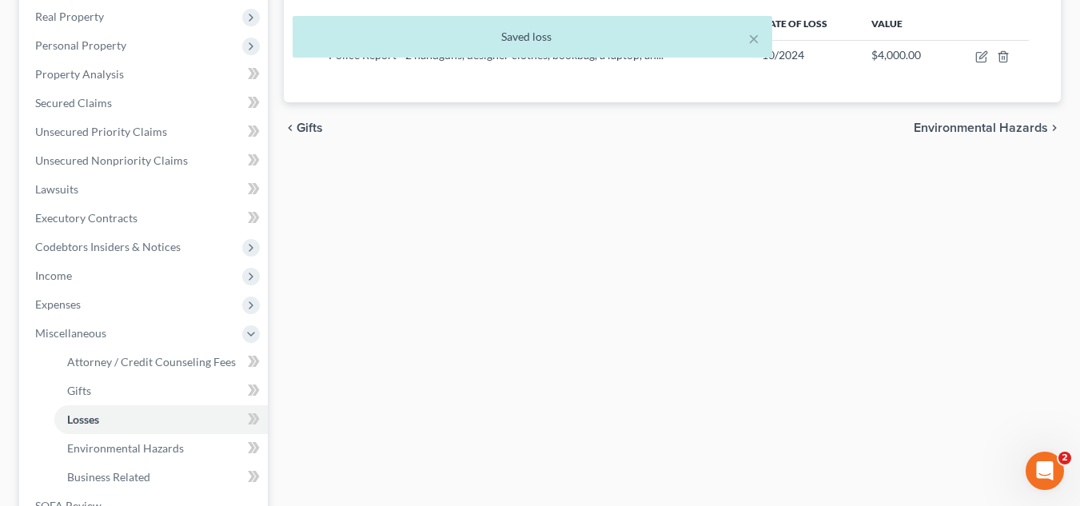
scroll to position [517, 0]
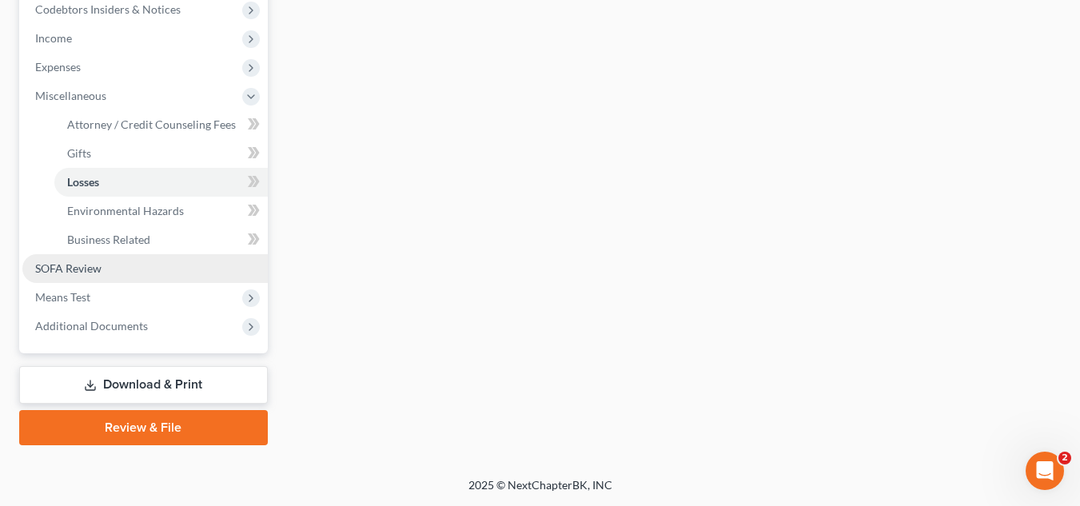
click at [99, 266] on span "SOFA Review" at bounding box center [68, 269] width 66 height 14
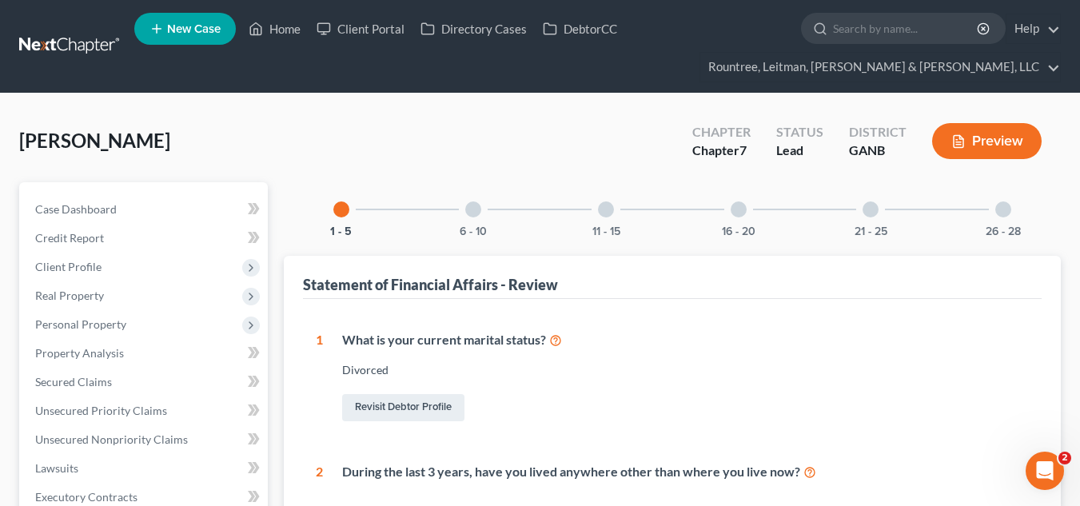
click at [884, 216] on div "21 - 25" at bounding box center [871, 209] width 54 height 54
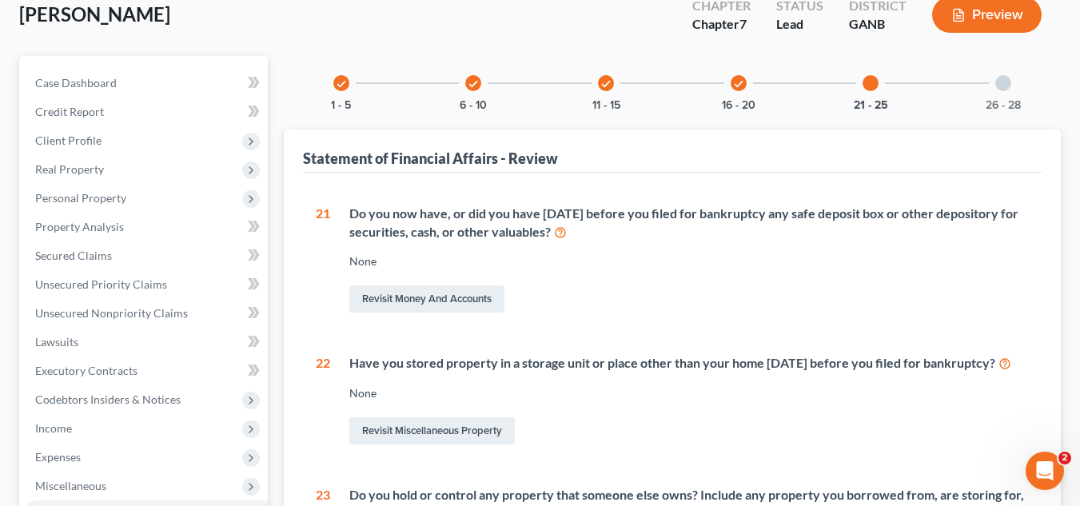
scroll to position [127, 0]
click at [743, 74] on div "check 16 - 20" at bounding box center [739, 82] width 54 height 54
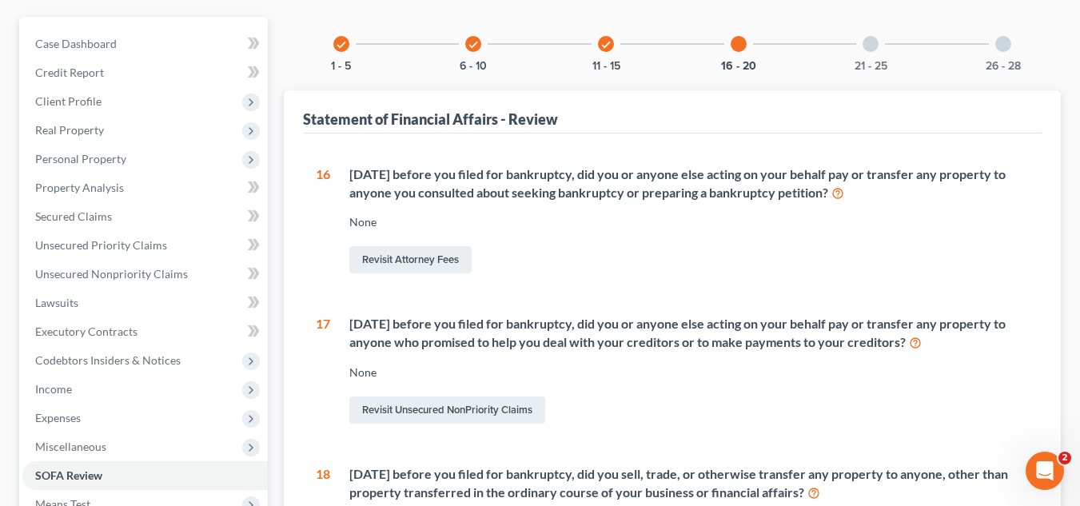
scroll to position [195, 0]
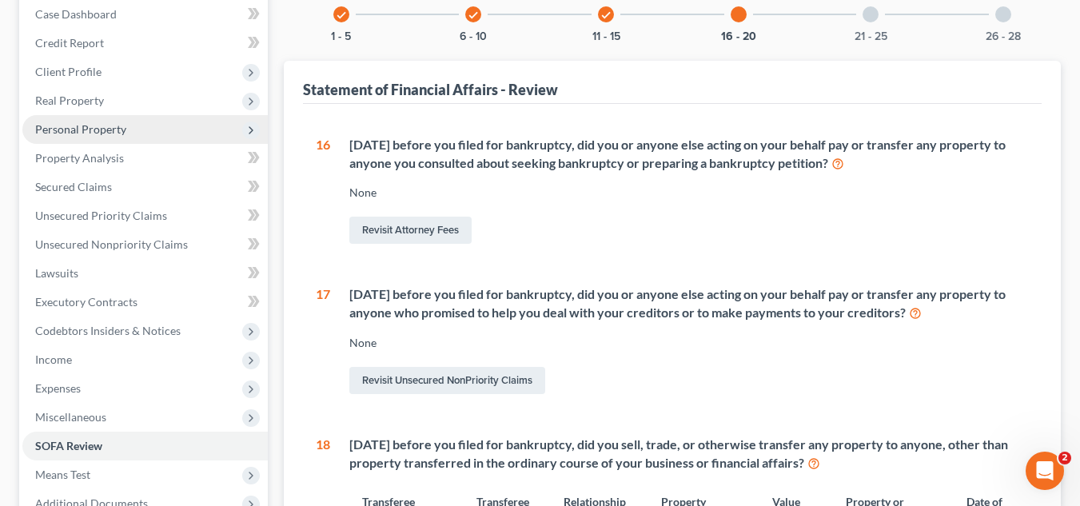
click at [124, 129] on span "Personal Property" at bounding box center [80, 129] width 91 height 14
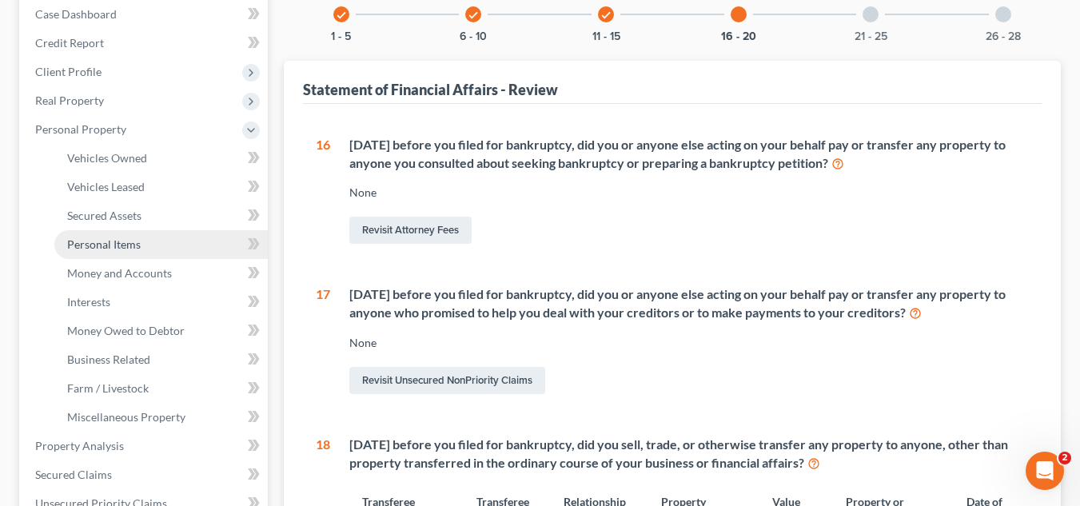
click at [156, 257] on link "Personal Items" at bounding box center [161, 244] width 214 height 29
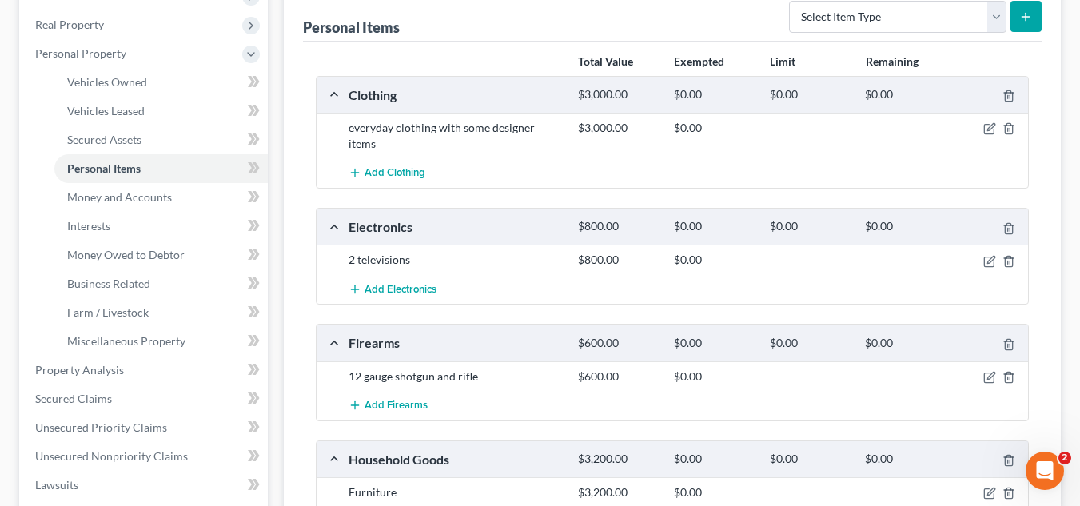
scroll to position [279, 0]
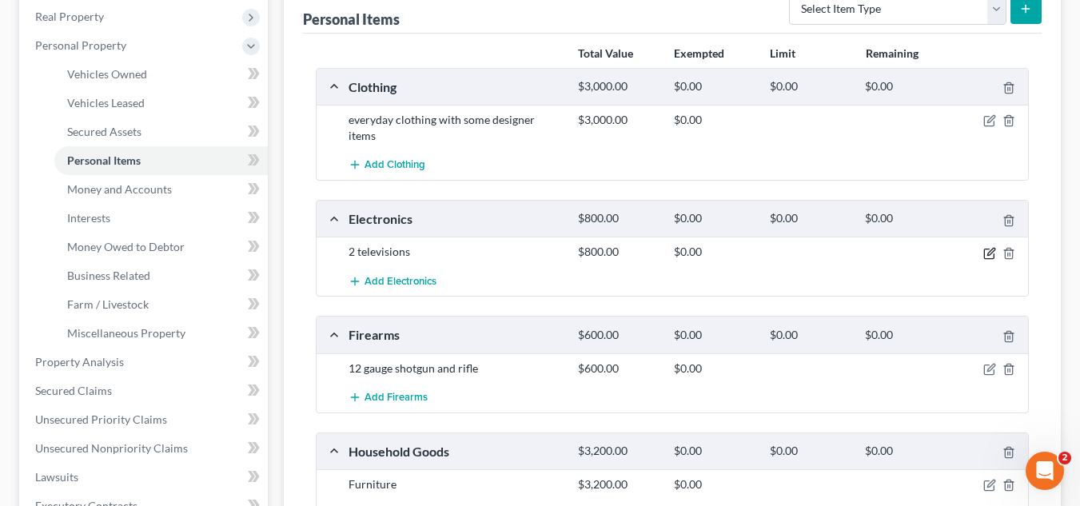
click at [988, 249] on icon "button" at bounding box center [989, 254] width 10 height 10
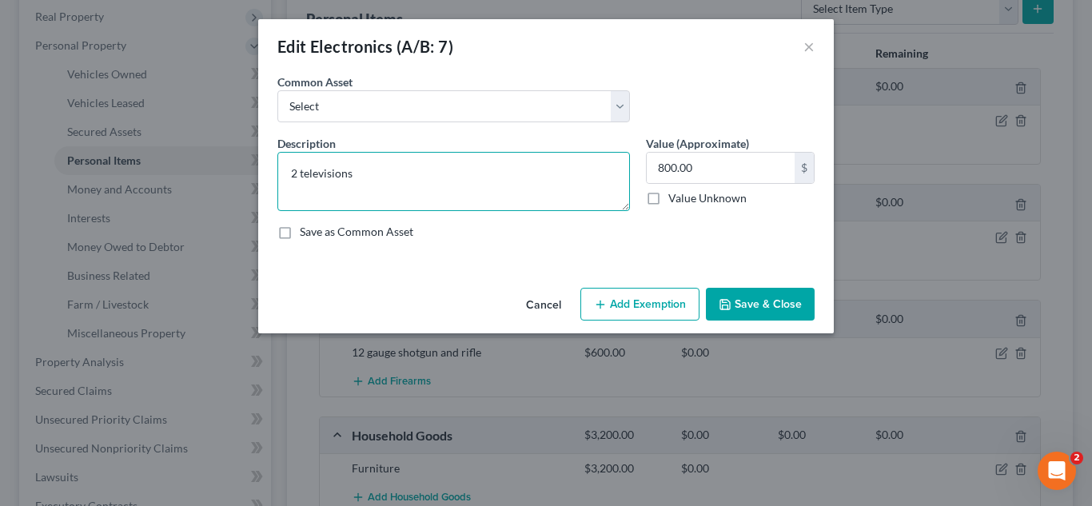
click at [473, 174] on textarea "2 televisions" at bounding box center [454, 181] width 353 height 59
type textarea "2 televisions, iPhone, iPad, laptop"
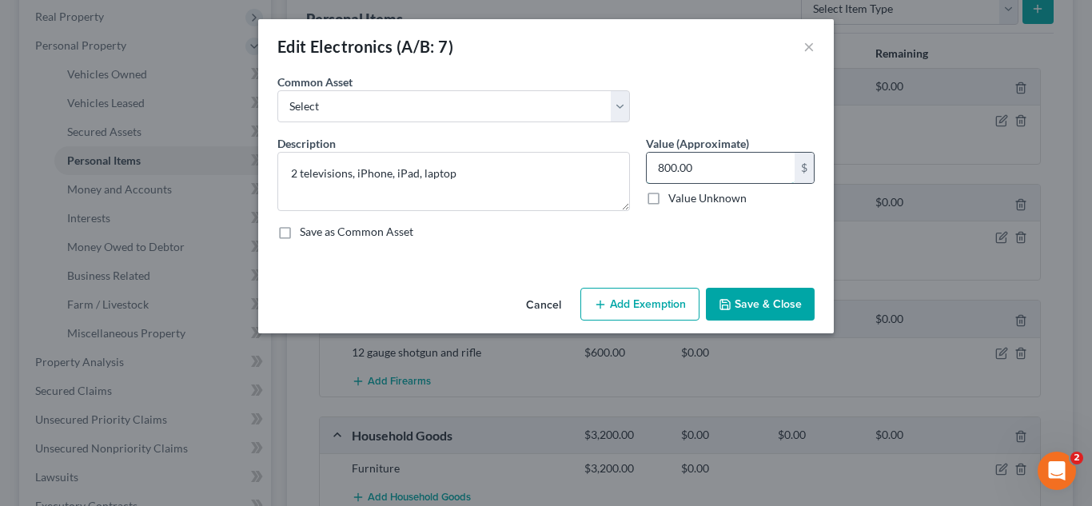
click at [725, 171] on input "800.00" at bounding box center [721, 168] width 148 height 30
click at [685, 113] on div "Common Asset Select Ipad, TV" at bounding box center [546, 105] width 553 height 62
click at [706, 163] on input "800.00" at bounding box center [721, 168] width 148 height 30
type input "900"
click at [774, 306] on button "Save & Close" at bounding box center [760, 305] width 109 height 34
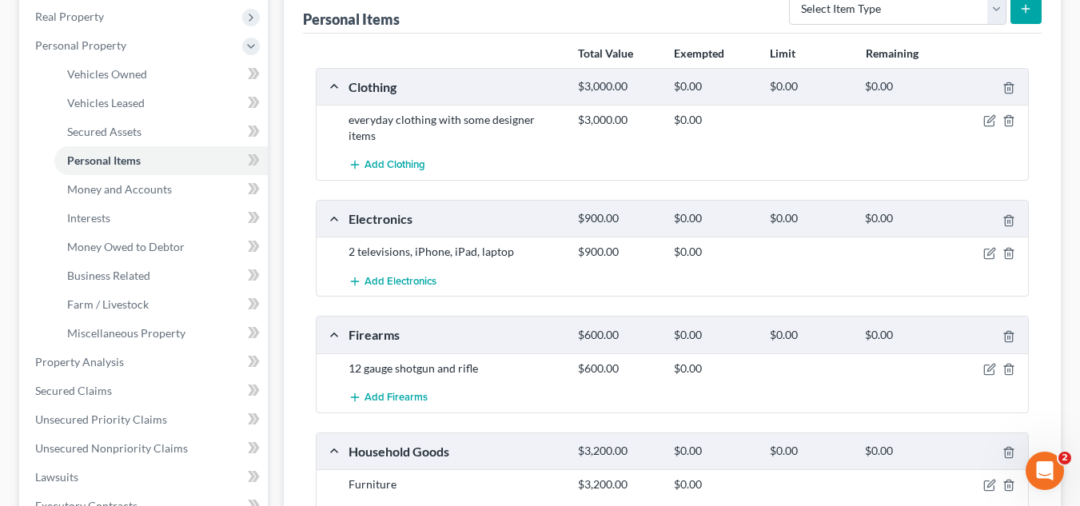
scroll to position [661, 0]
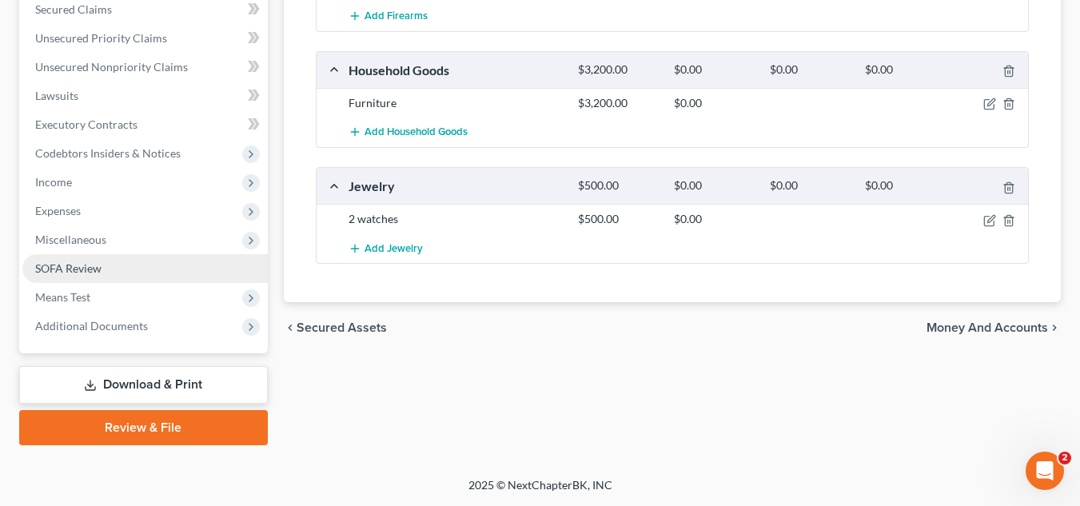
click at [136, 270] on link "SOFA Review" at bounding box center [145, 268] width 246 height 29
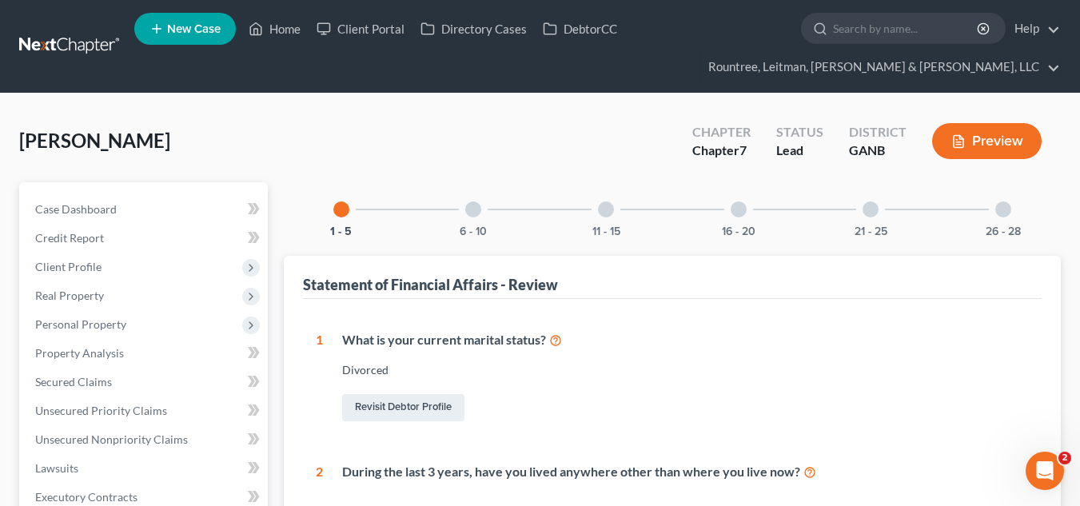
click at [738, 220] on div "16 - 20" at bounding box center [739, 209] width 54 height 54
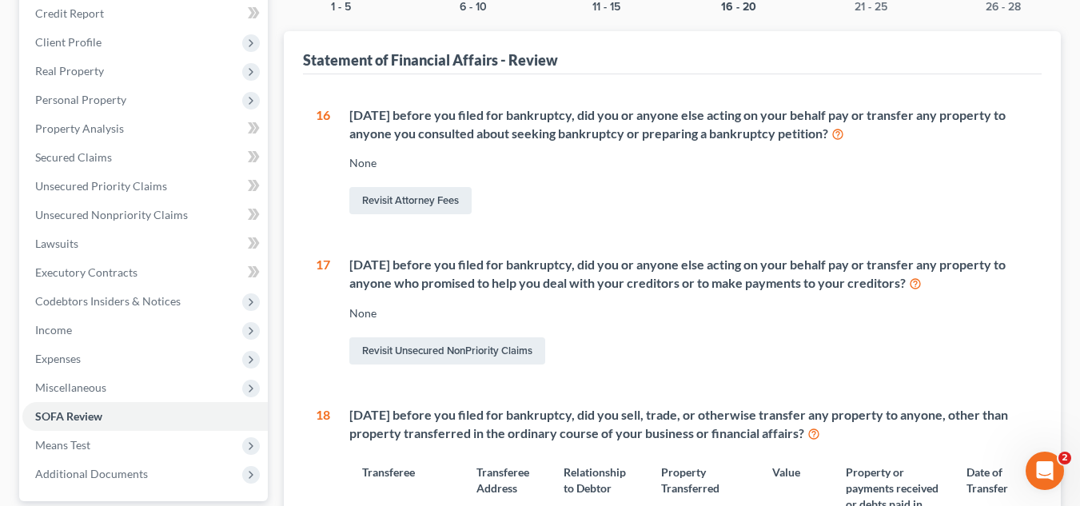
scroll to position [237, 0]
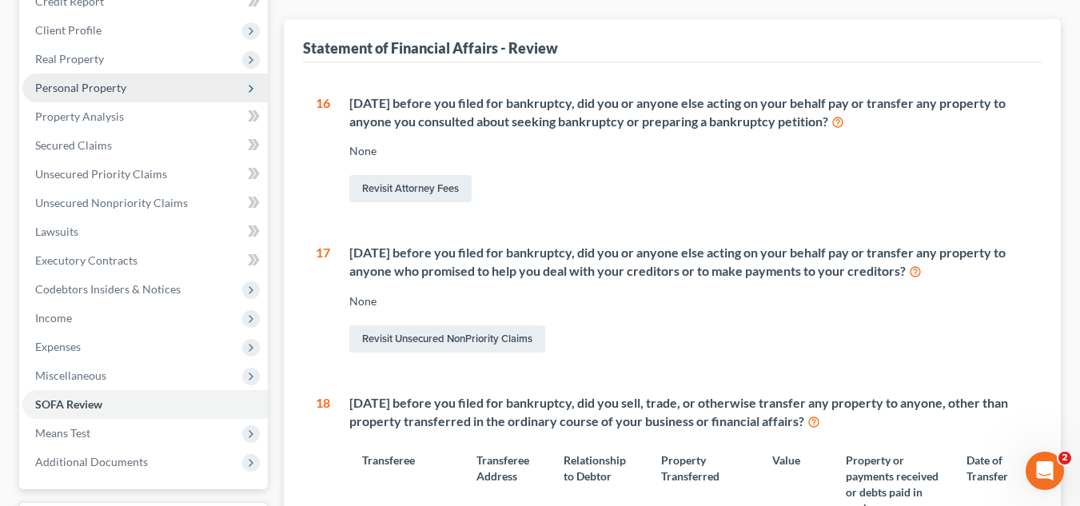
click at [142, 89] on span "Personal Property" at bounding box center [145, 88] width 246 height 29
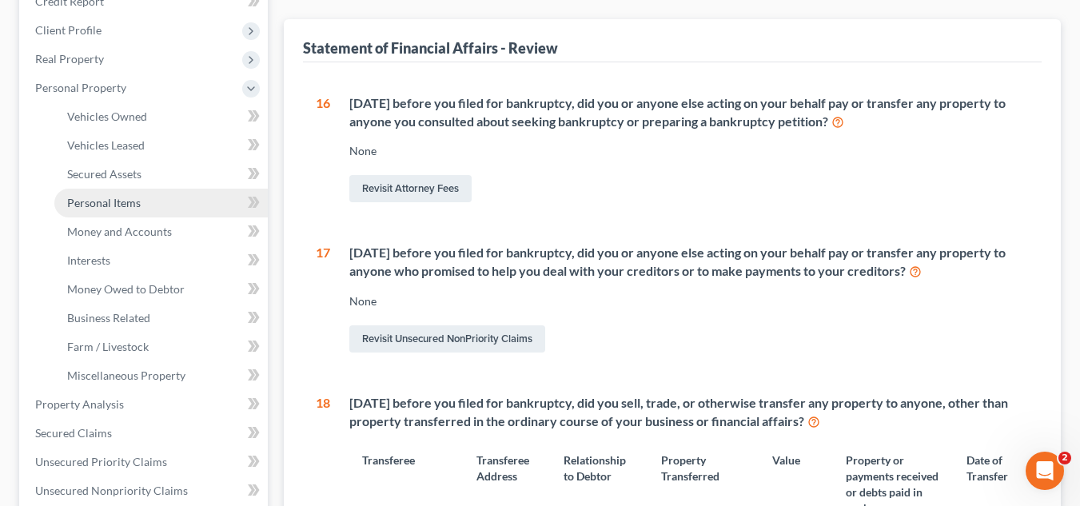
click at [118, 202] on span "Personal Items" at bounding box center [104, 203] width 74 height 14
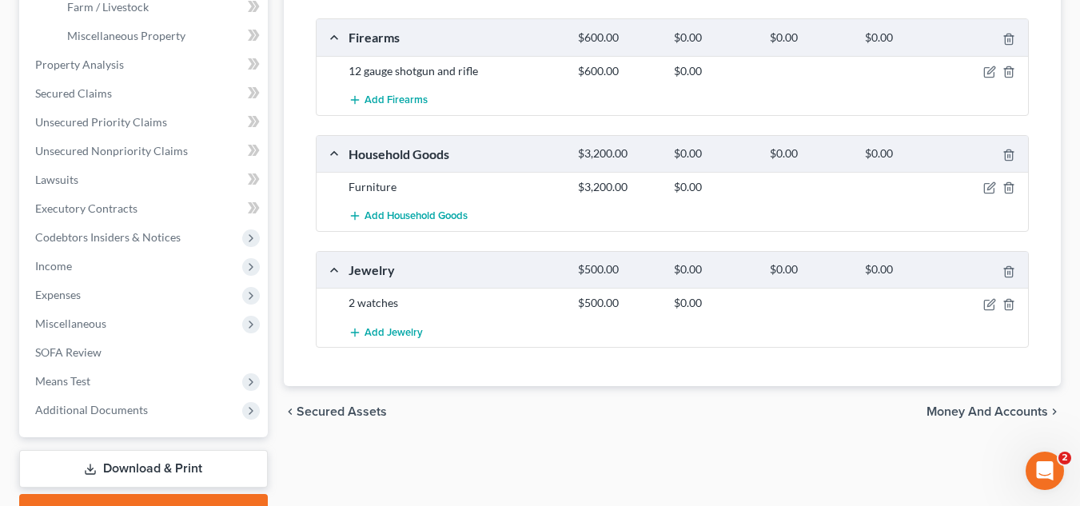
scroll to position [577, 0]
click at [993, 181] on icon "button" at bounding box center [990, 187] width 13 height 13
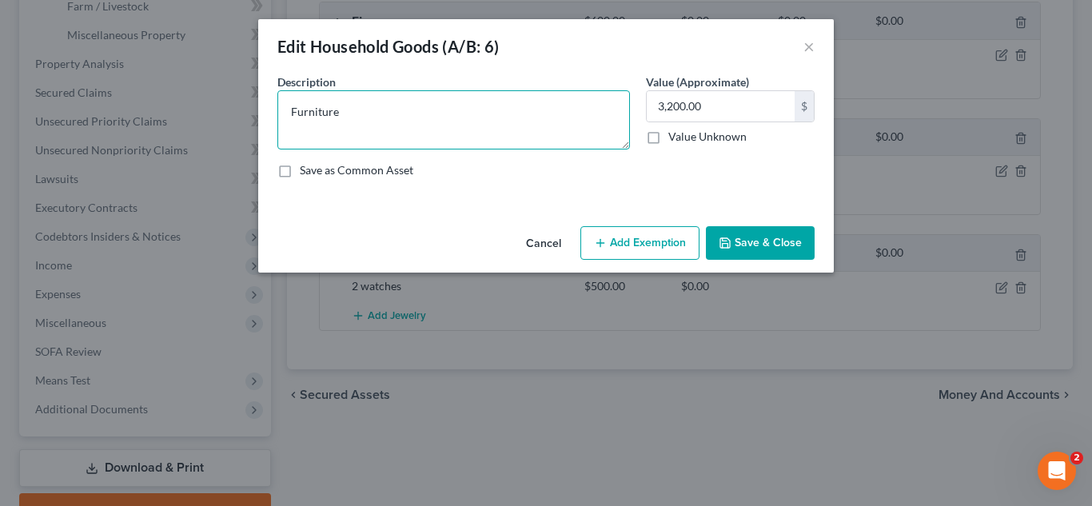
click at [344, 118] on textarea "Furniture" at bounding box center [454, 119] width 353 height 59
type textarea "couch, bedroom set"
click at [772, 243] on button "Save & Close" at bounding box center [760, 243] width 109 height 34
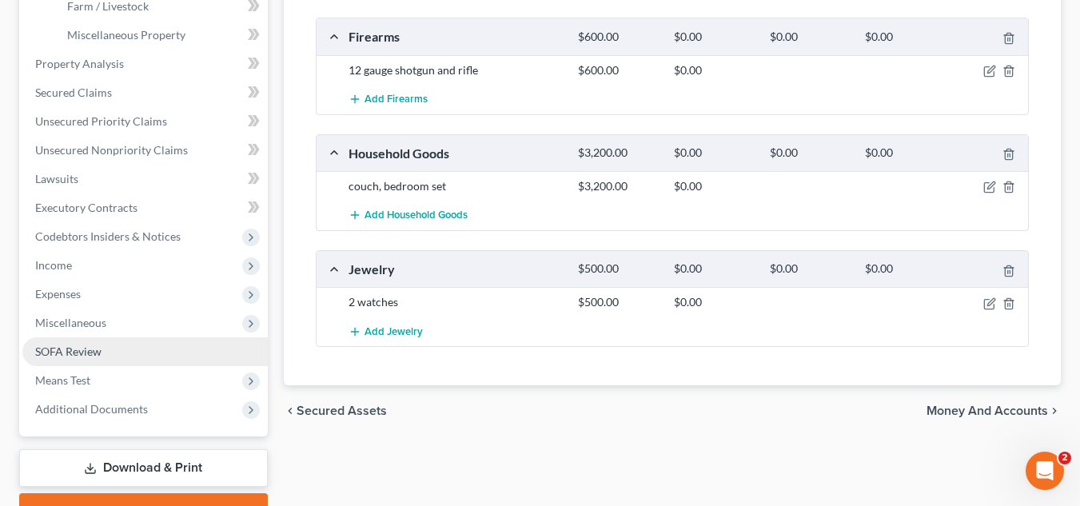
click at [138, 361] on link "SOFA Review" at bounding box center [145, 351] width 246 height 29
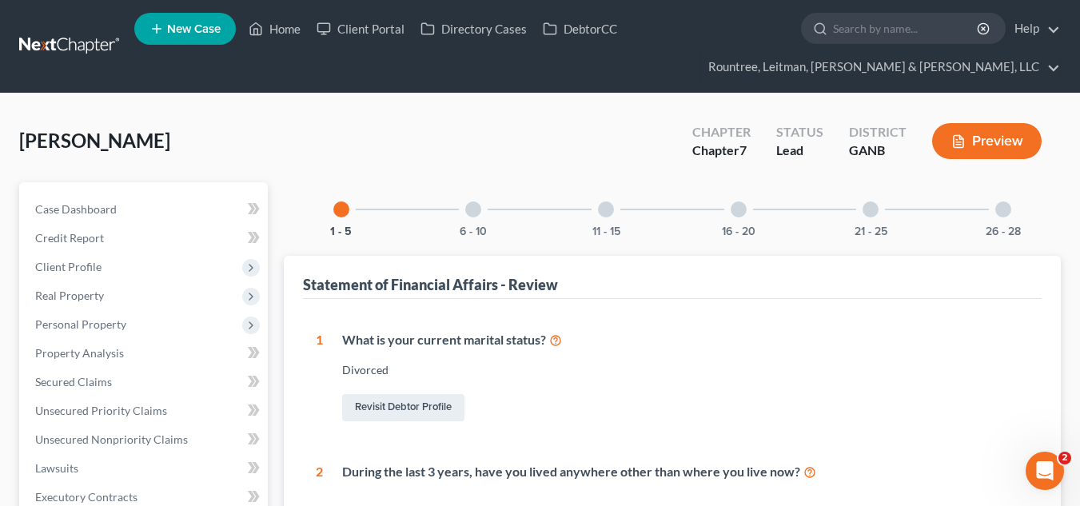
click at [744, 207] on div at bounding box center [739, 210] width 16 height 16
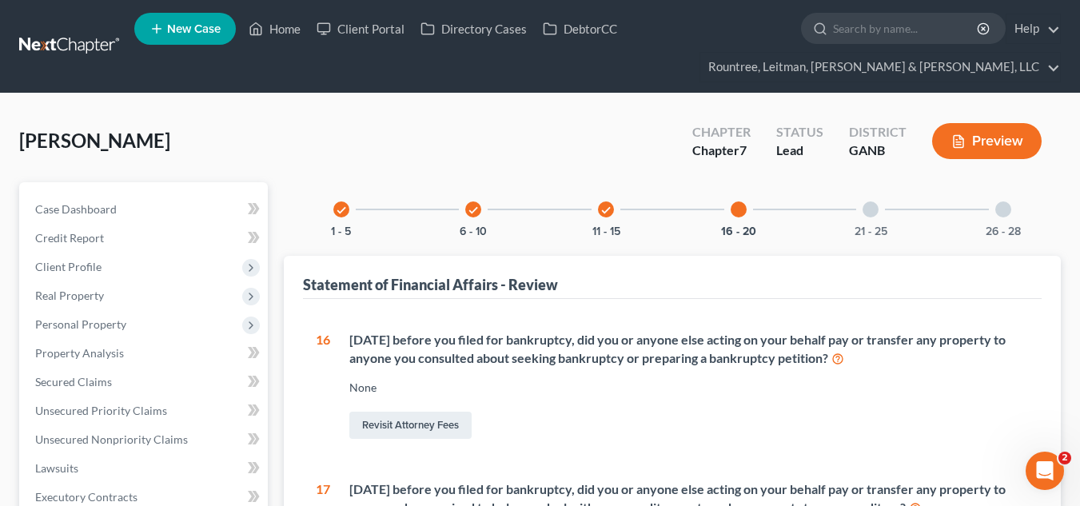
click at [871, 211] on div at bounding box center [871, 210] width 16 height 16
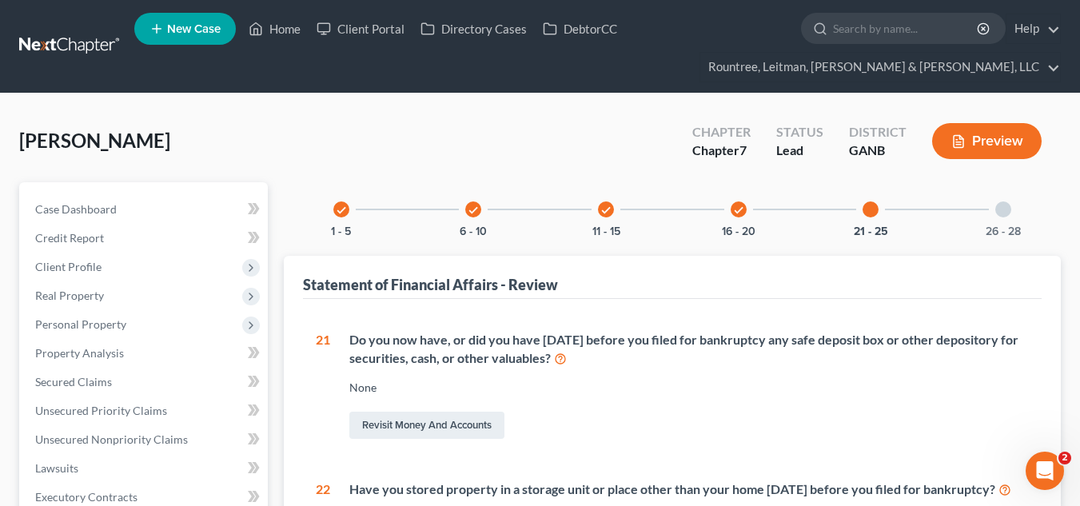
click at [737, 206] on icon "check" at bounding box center [738, 210] width 11 height 11
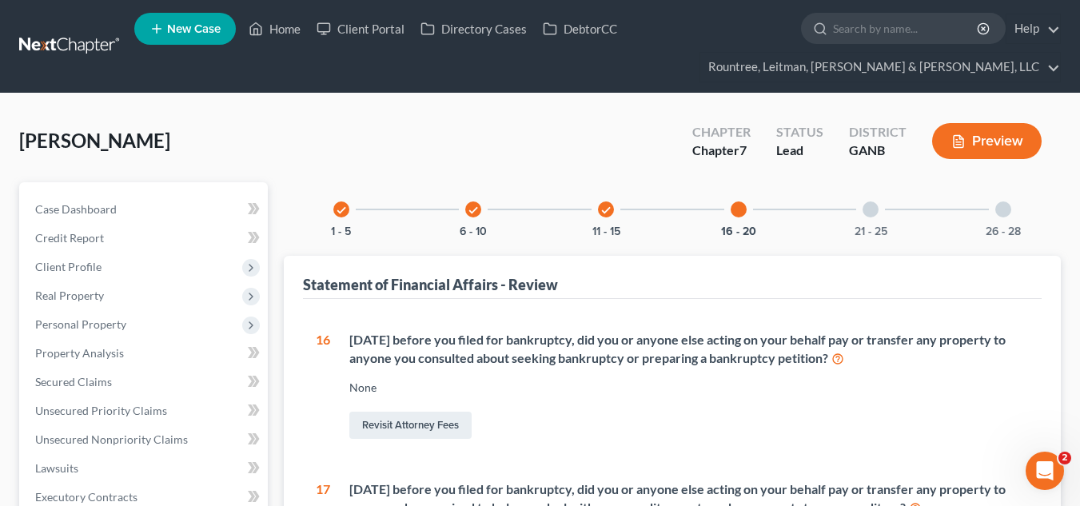
scroll to position [915, 0]
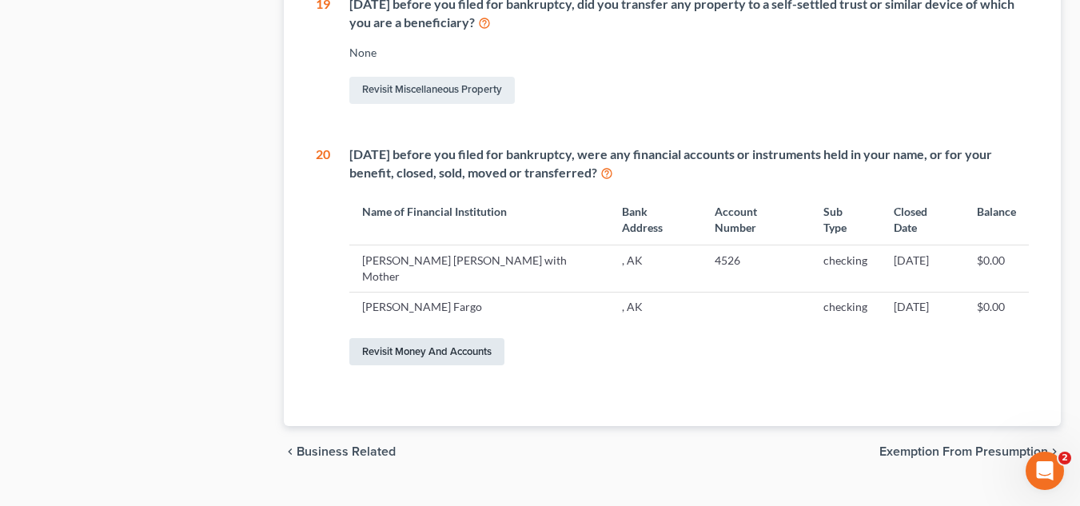
click at [480, 338] on link "Revisit Money and Accounts" at bounding box center [426, 351] width 155 height 27
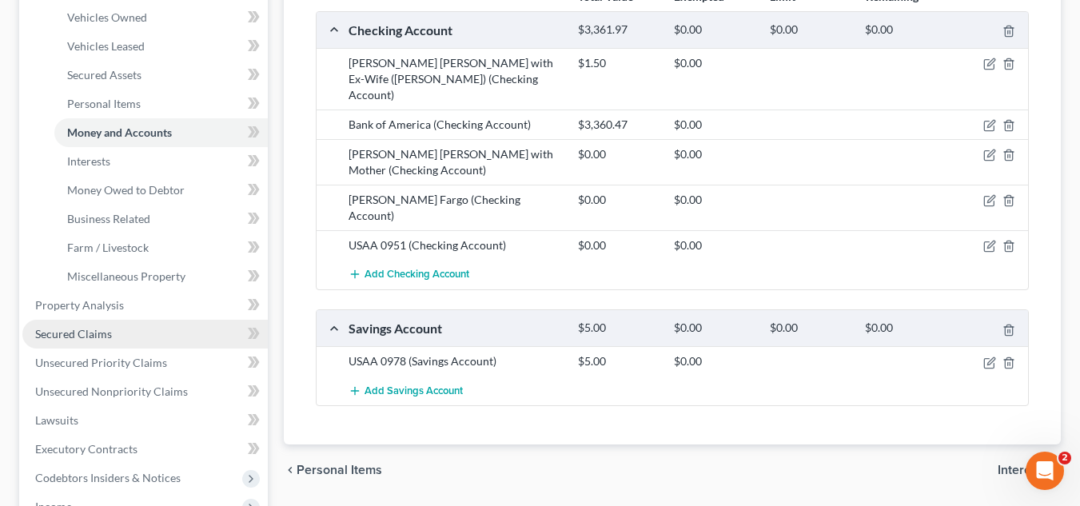
scroll to position [661, 0]
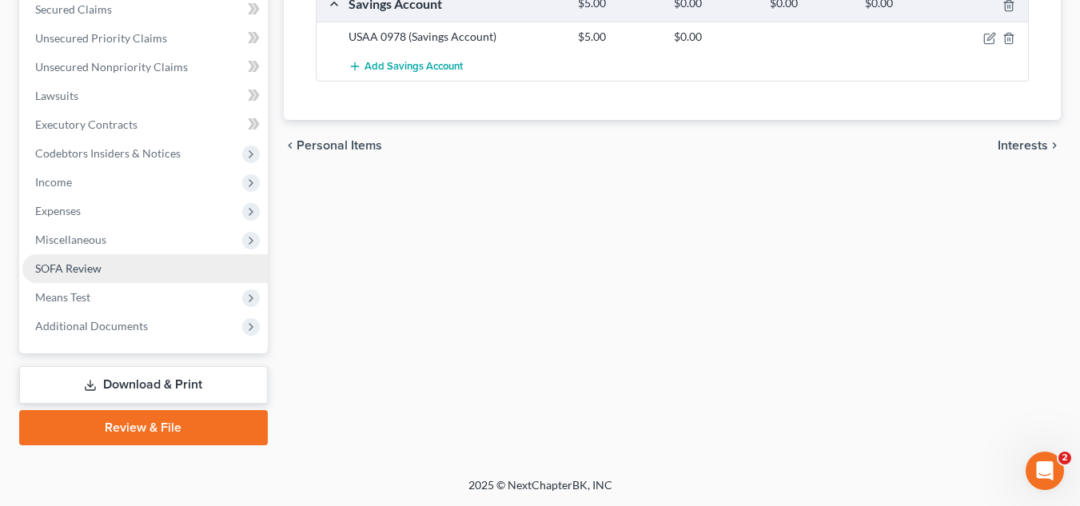
click at [86, 272] on span "SOFA Review" at bounding box center [68, 269] width 66 height 14
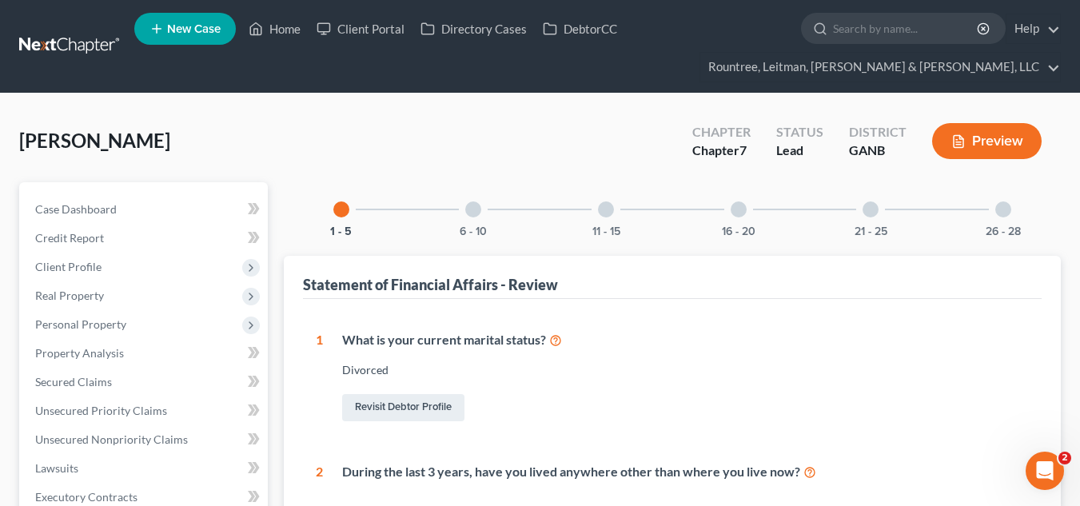
click at [731, 210] on div at bounding box center [739, 210] width 16 height 16
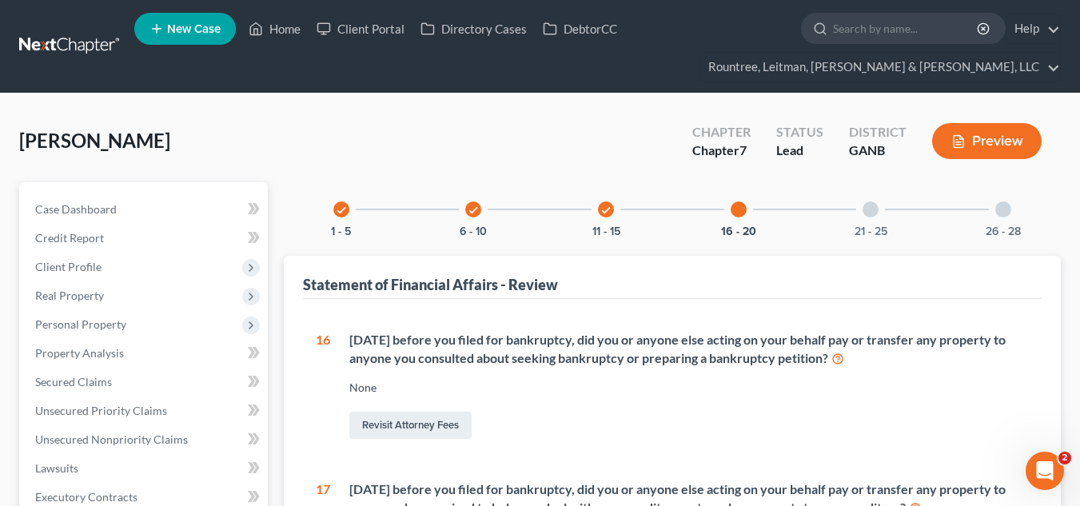
scroll to position [1, 0]
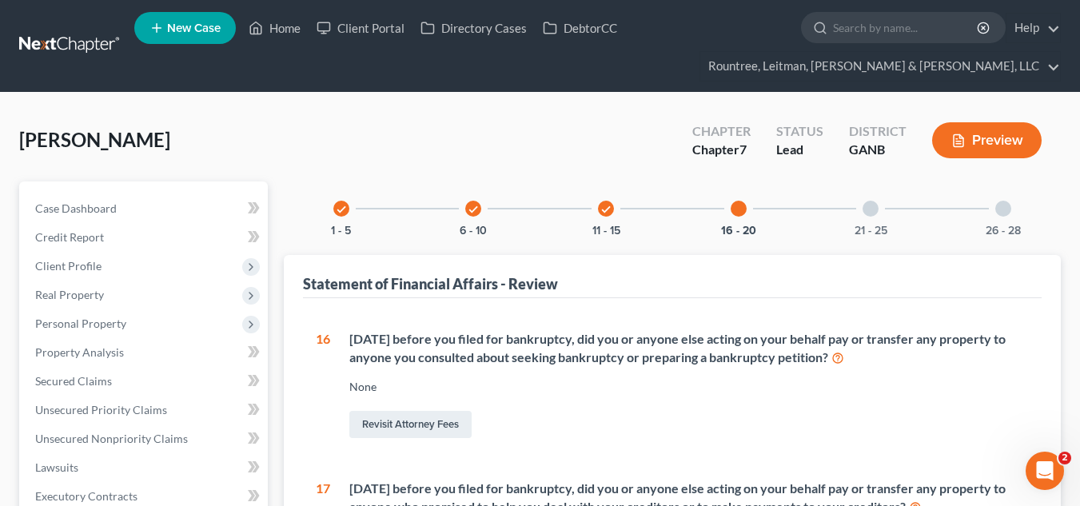
click at [869, 210] on div at bounding box center [871, 209] width 16 height 16
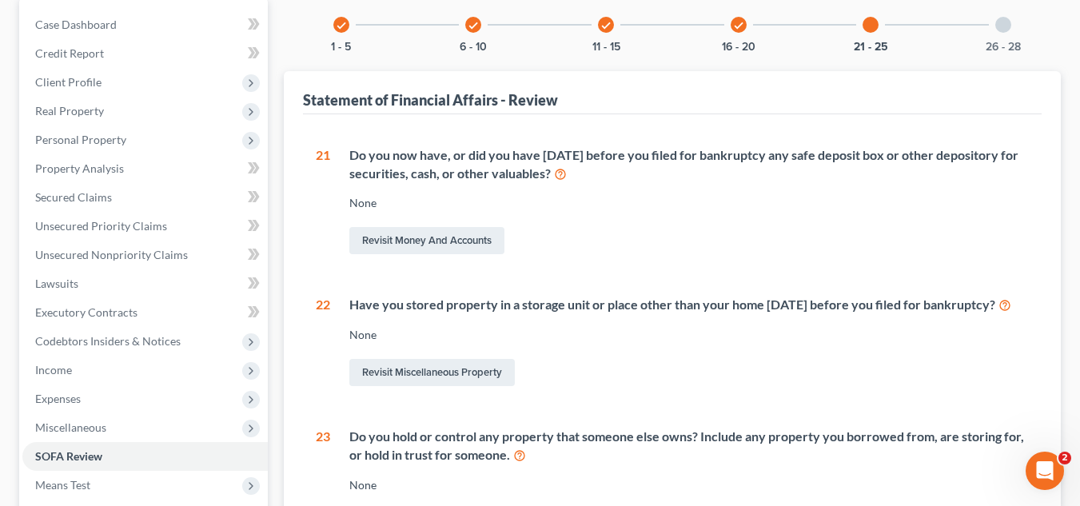
scroll to position [0, 0]
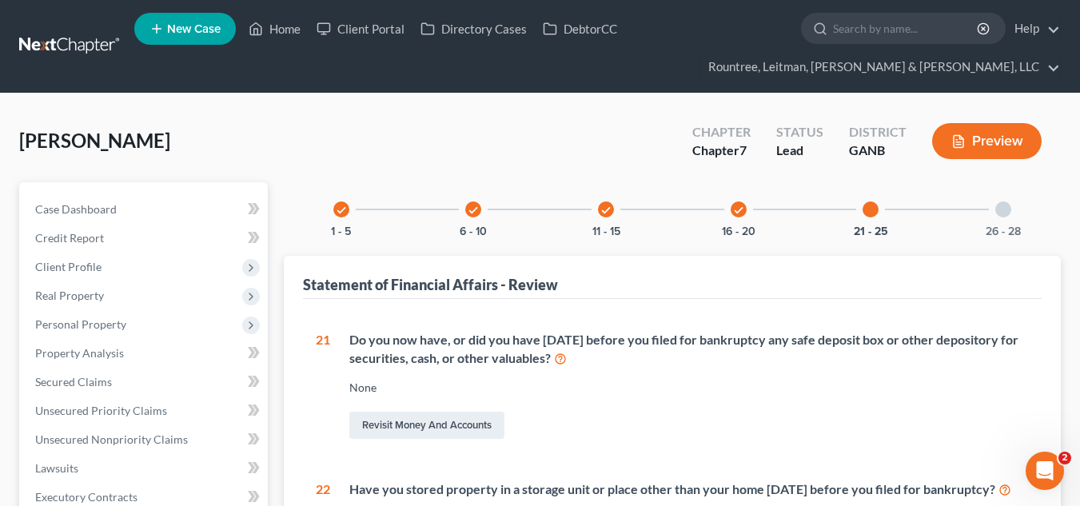
click at [1010, 216] on div "26 - 28" at bounding box center [1003, 209] width 54 height 54
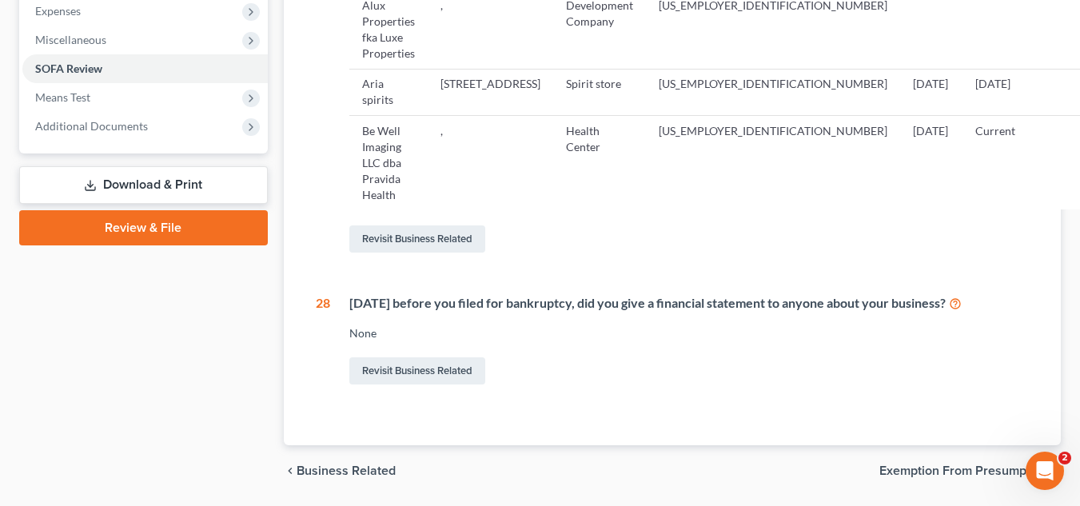
scroll to position [574, 0]
click at [449, 356] on link "Revisit Business Related" at bounding box center [417, 369] width 136 height 27
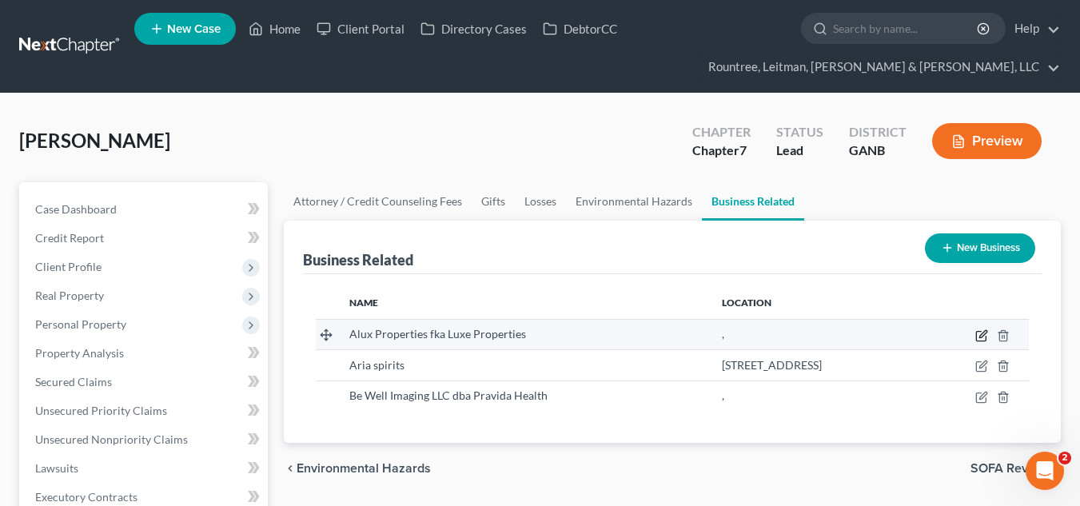
click at [977, 335] on icon "button" at bounding box center [981, 337] width 10 height 10
select select "member"
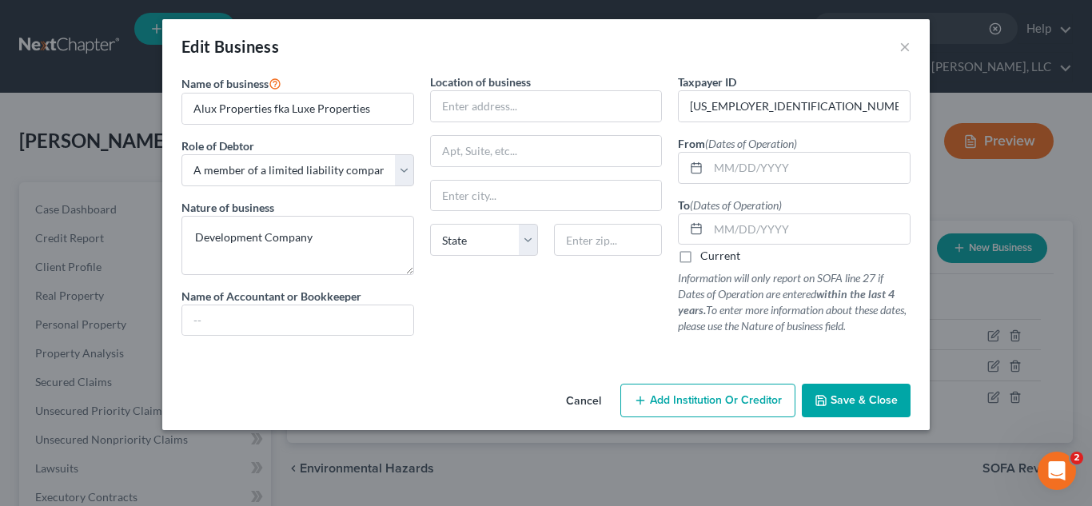
click at [697, 405] on span "Add Institution Or Creditor" at bounding box center [716, 400] width 132 height 14
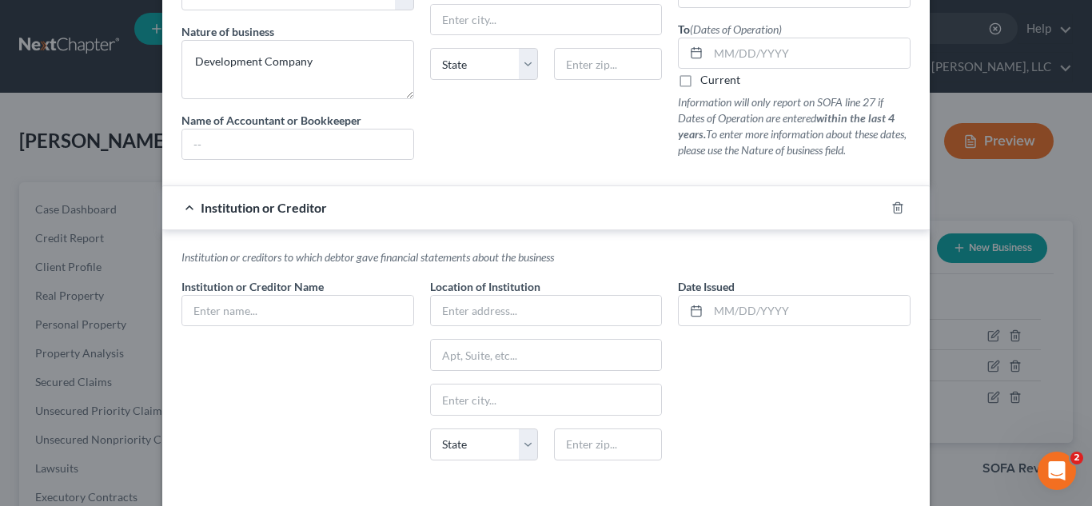
scroll to position [243, 0]
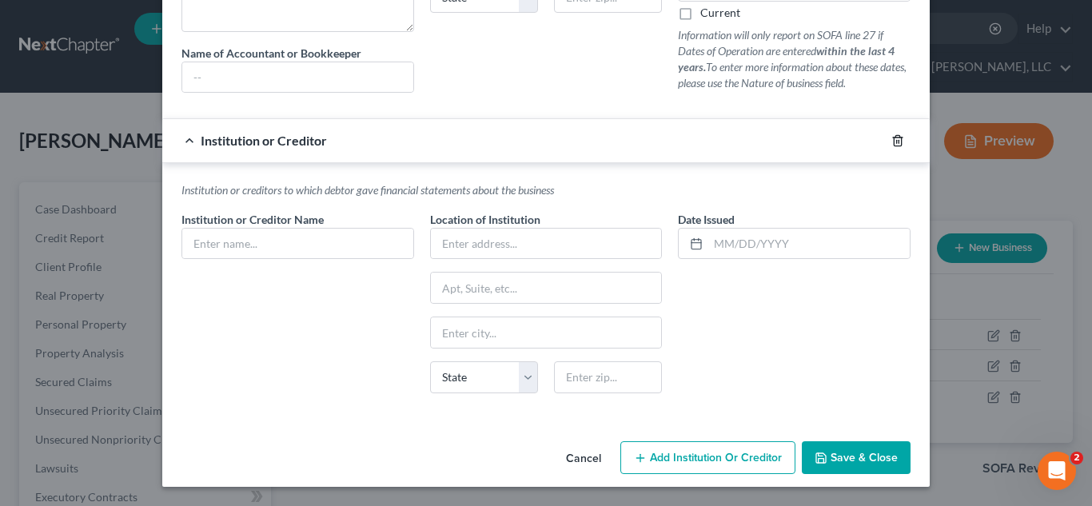
click at [896, 140] on icon "button" at bounding box center [897, 140] width 7 height 10
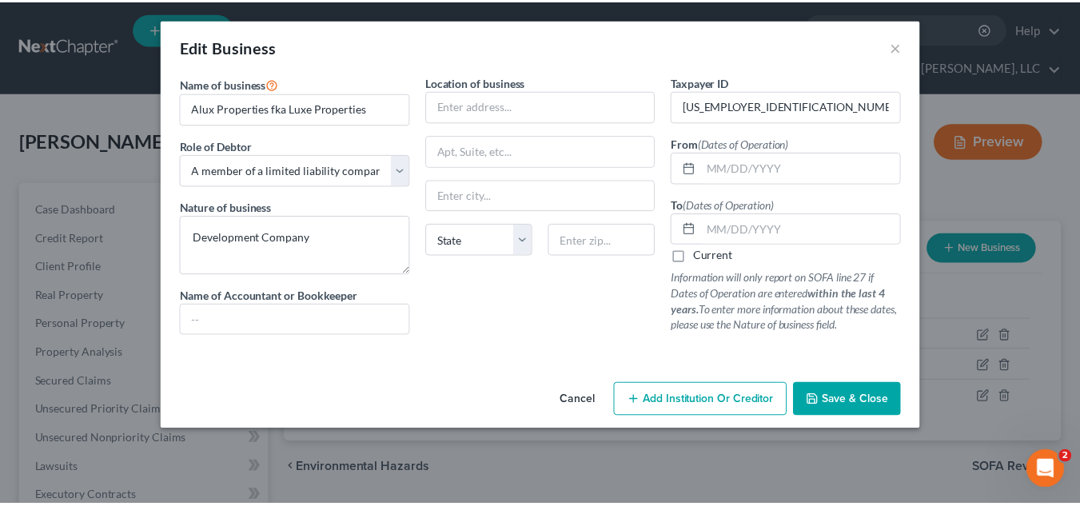
scroll to position [0, 0]
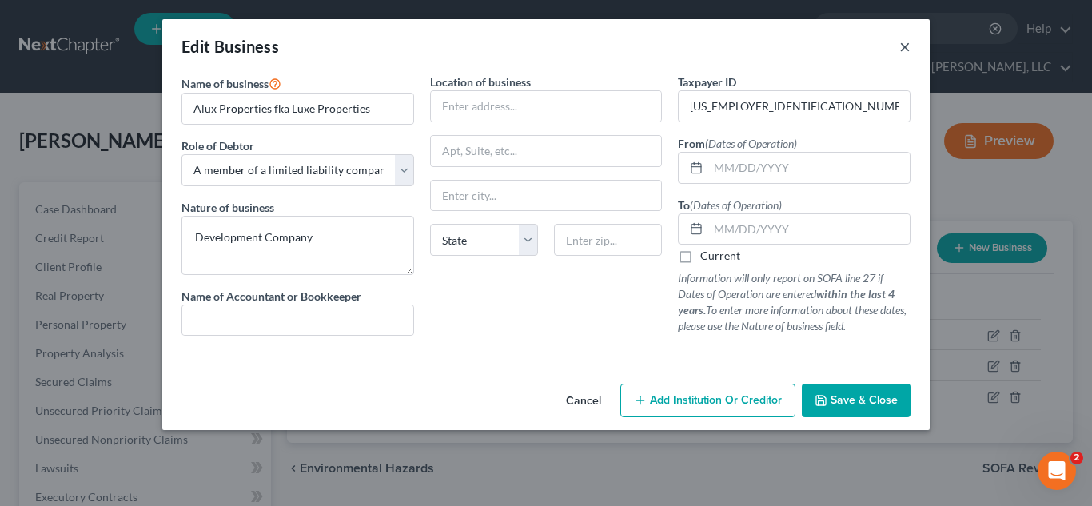
click at [905, 52] on button "×" at bounding box center [905, 46] width 11 height 19
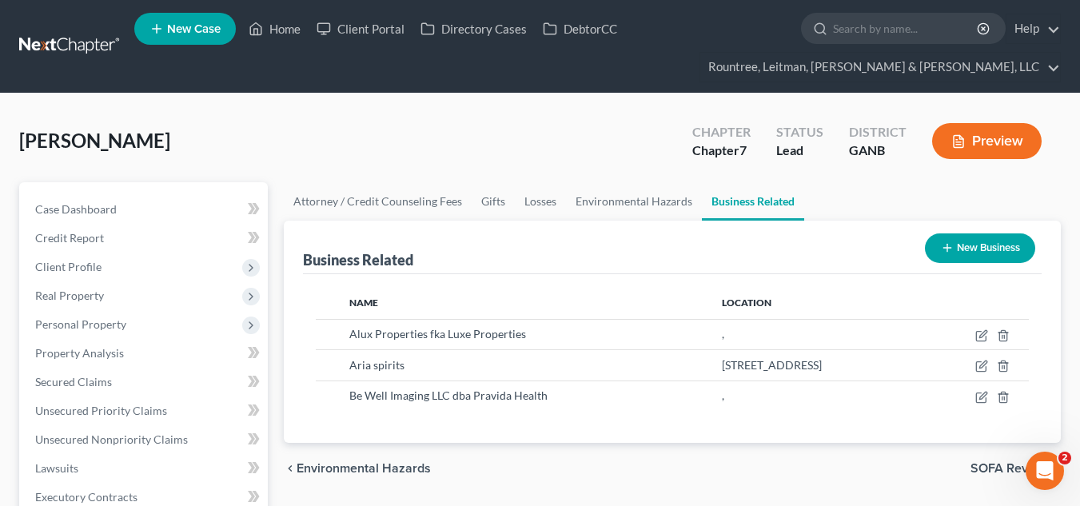
scroll to position [517, 0]
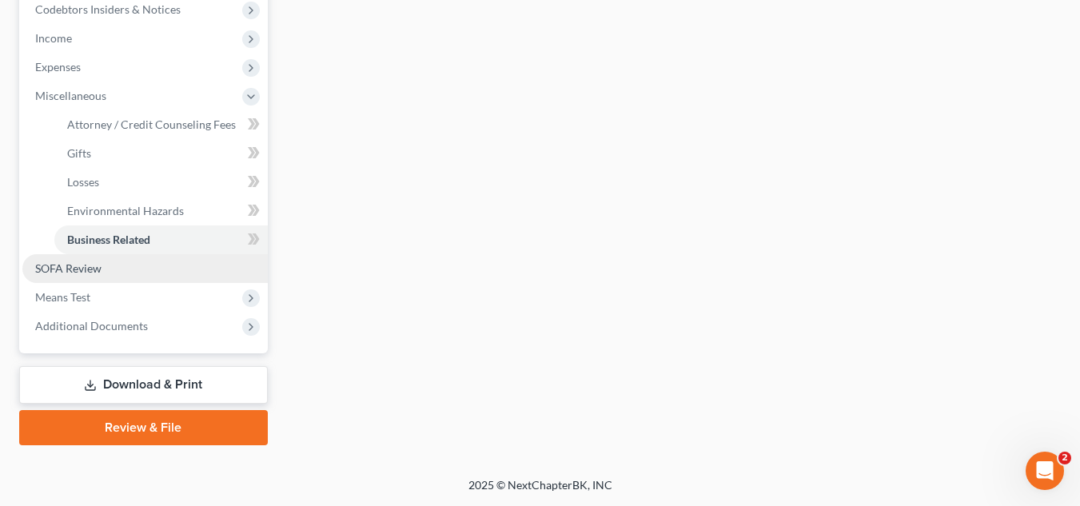
click at [155, 259] on link "SOFA Review" at bounding box center [145, 268] width 246 height 29
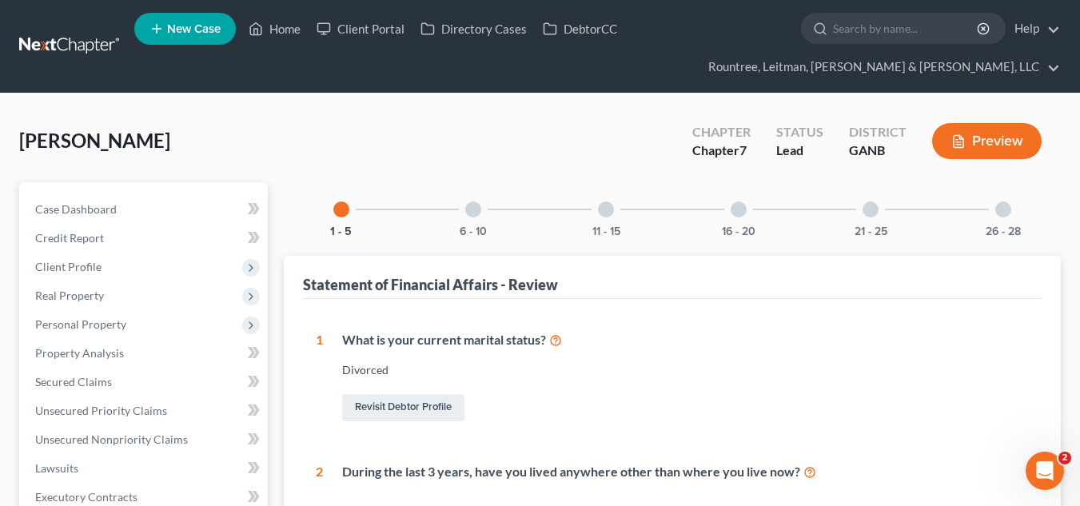
click at [1000, 205] on div at bounding box center [1004, 210] width 16 height 16
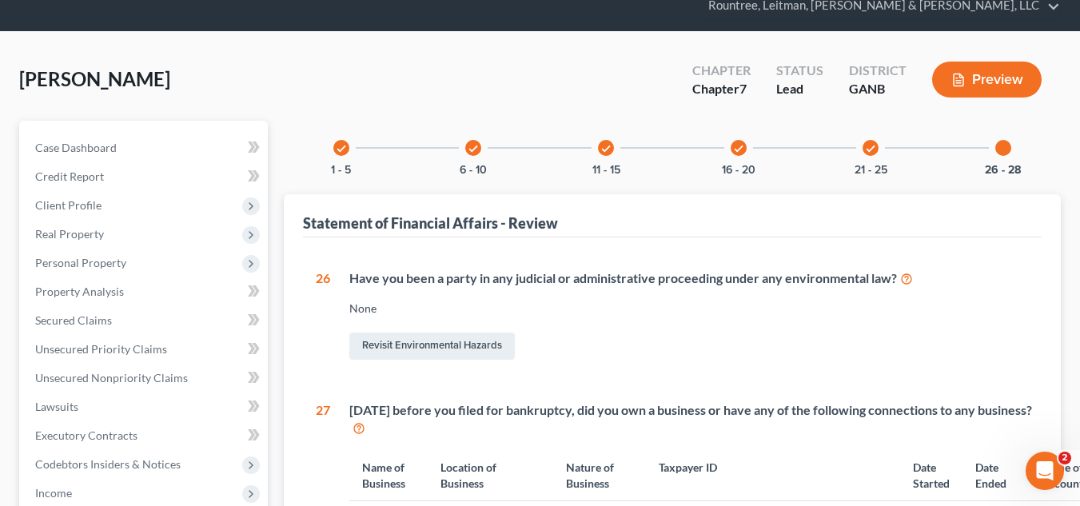
scroll to position [61, 0]
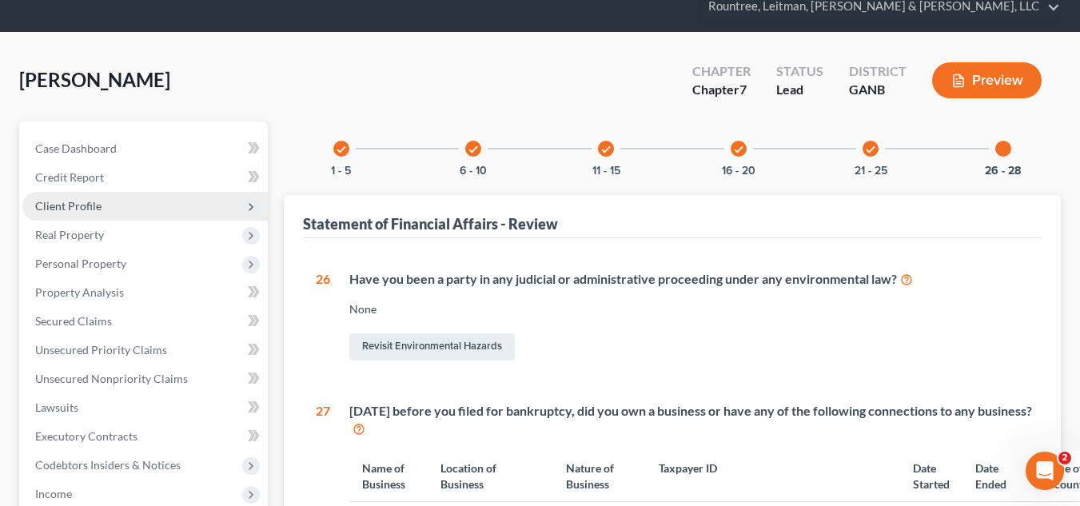
click at [137, 204] on span "Client Profile" at bounding box center [145, 206] width 246 height 29
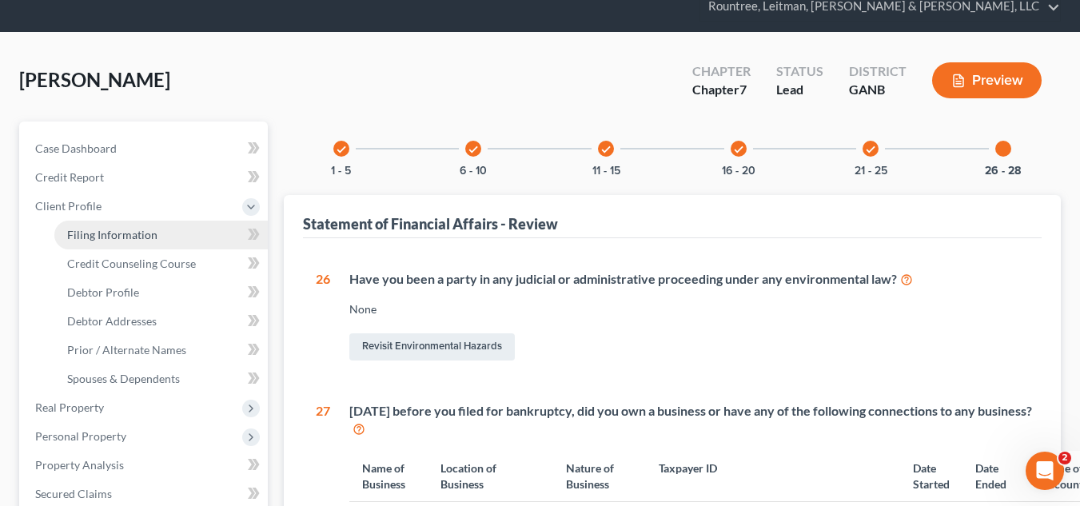
click at [138, 234] on span "Filing Information" at bounding box center [112, 235] width 90 height 14
select select "0"
select select "3"
select select "0"
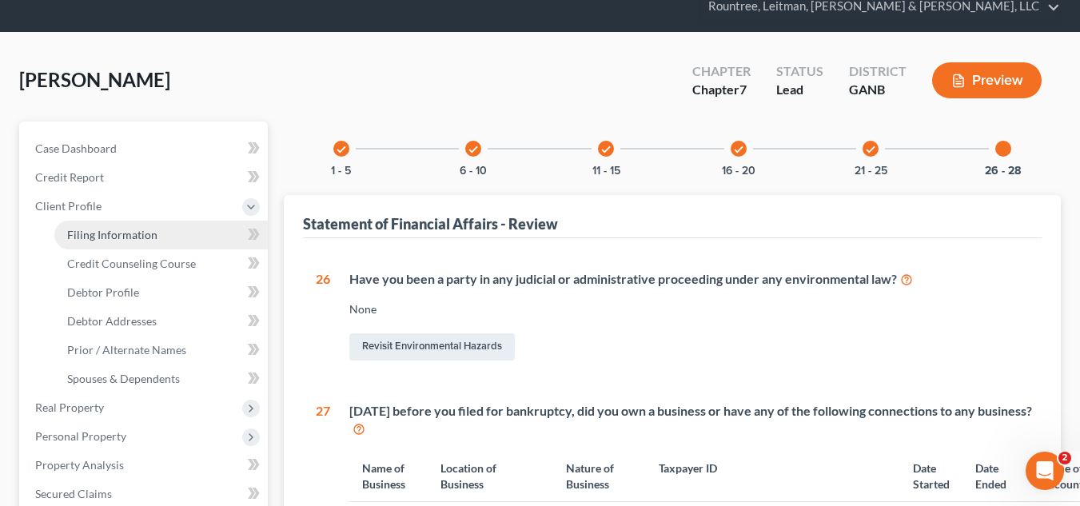
select select "10"
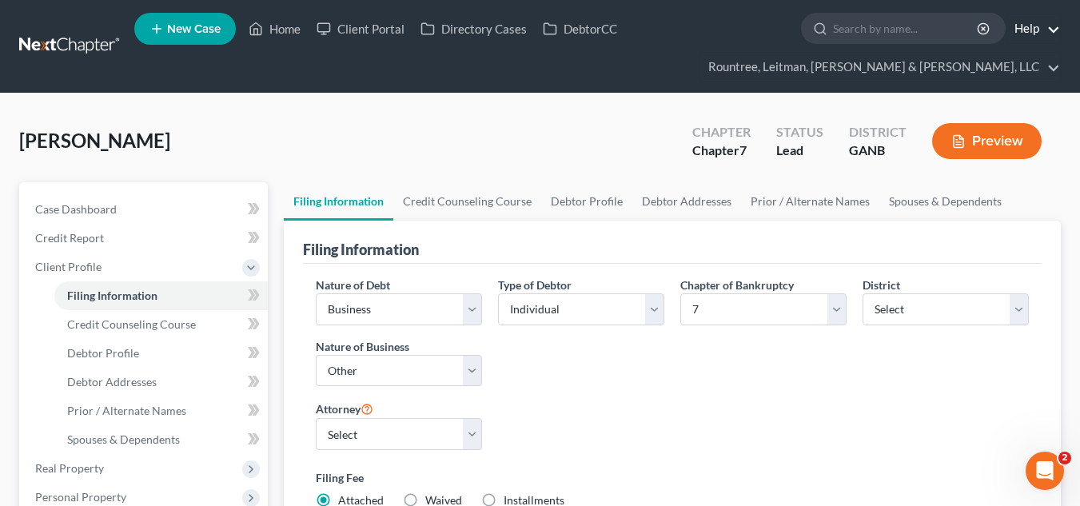
click at [1053, 27] on link "Help" at bounding box center [1034, 28] width 54 height 29
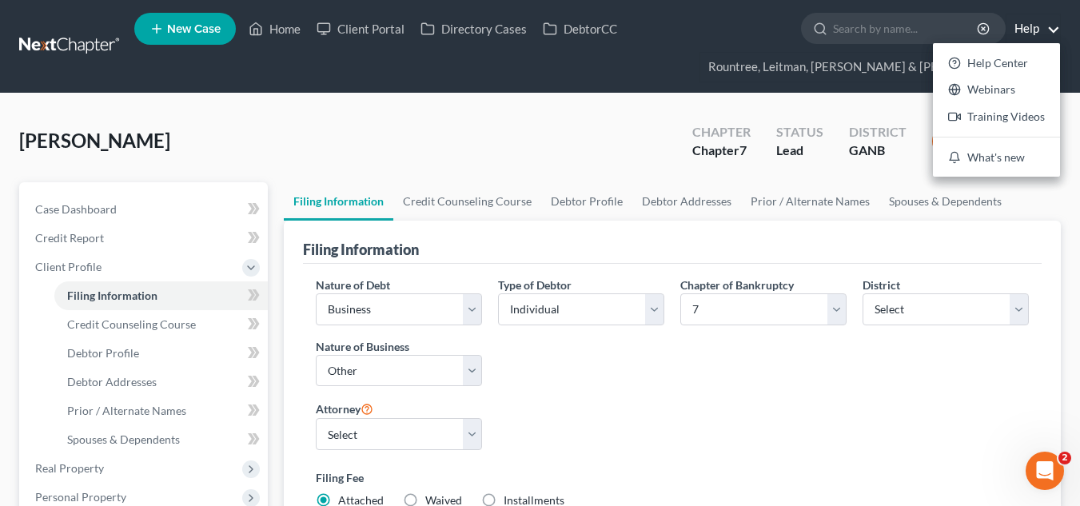
click at [764, 75] on ul "New Case Home Client Portal Directory Cases DebtorCC - No Result - See all resu…" at bounding box center [597, 46] width 927 height 77
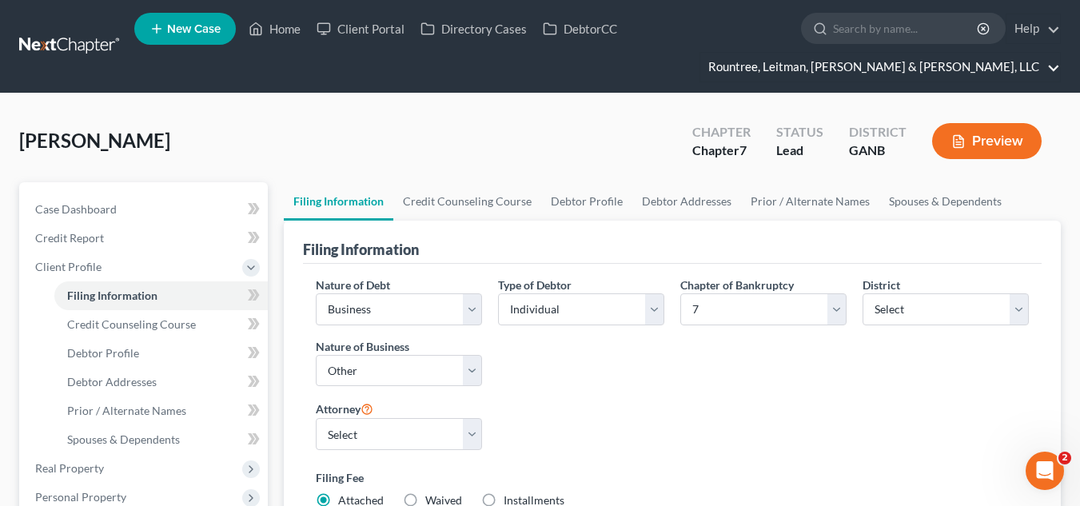
click at [954, 69] on link "Rountree, Leitman, Klein & Geer, LLC" at bounding box center [881, 67] width 360 height 29
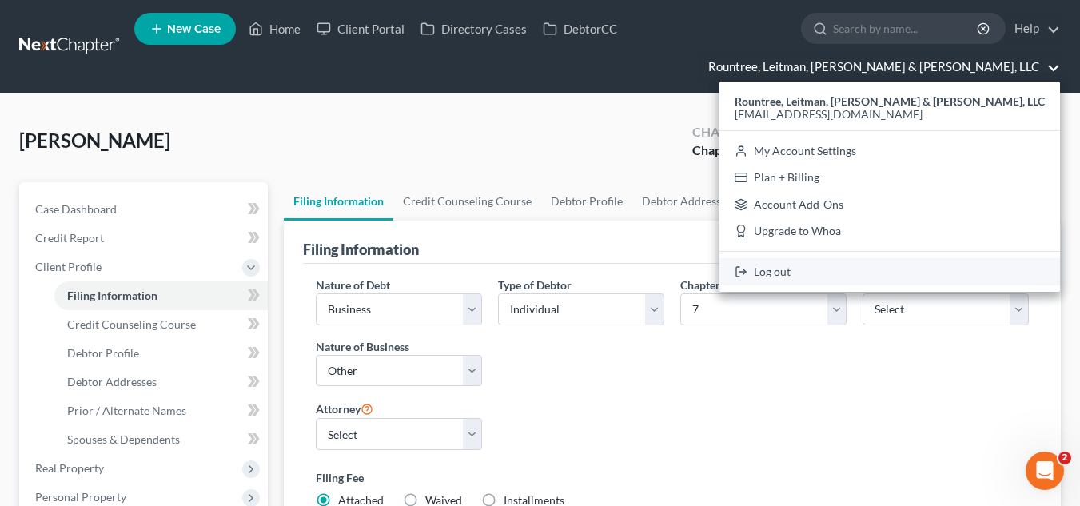
click at [909, 270] on link "Log out" at bounding box center [890, 271] width 341 height 27
